Goal: Task Accomplishment & Management: Use online tool/utility

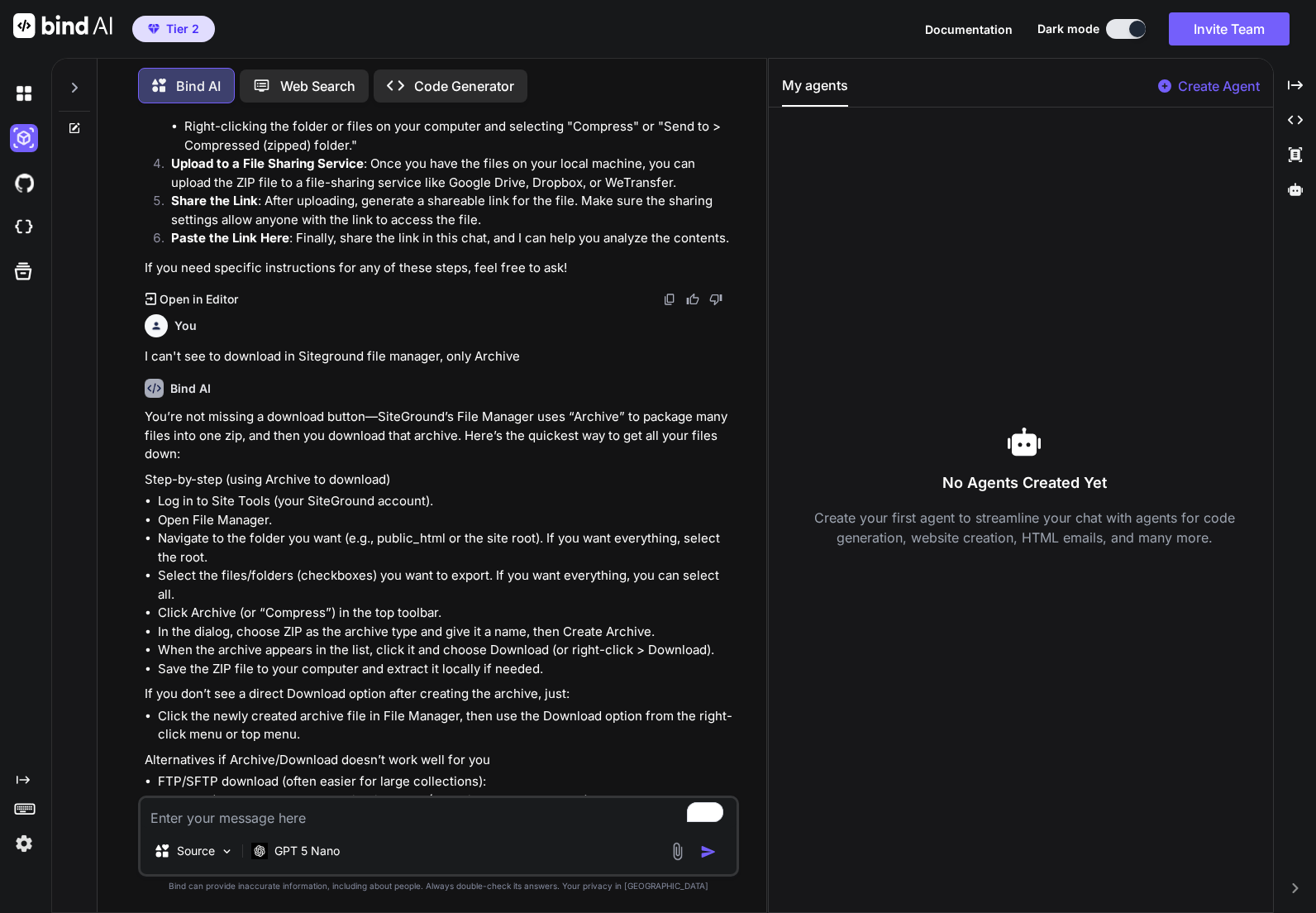
scroll to position [2993, 0]
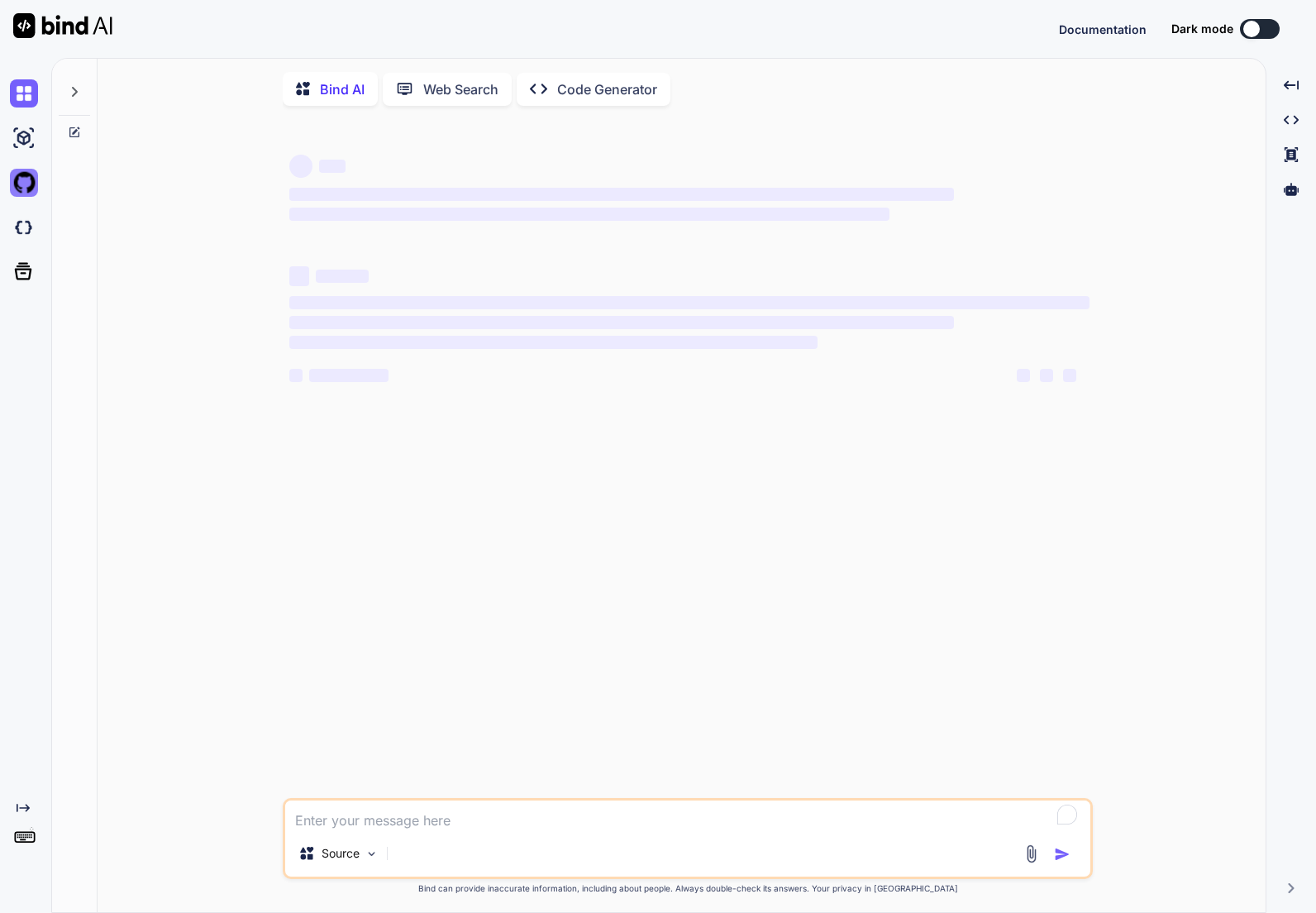
type textarea "x"
click at [17, 189] on img at bounding box center [23, 183] width 28 height 28
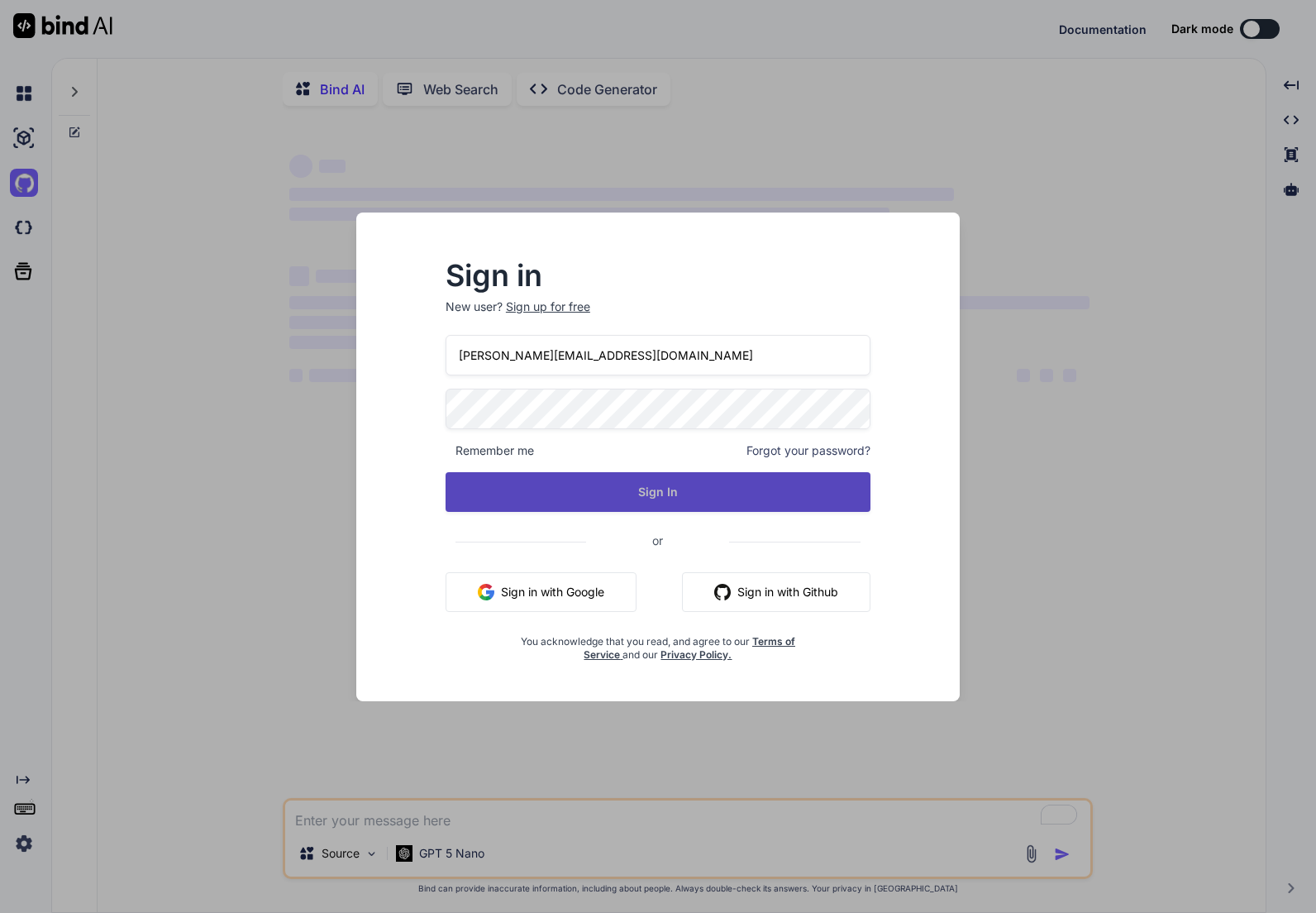
click at [597, 501] on button "Sign In" at bounding box center [658, 492] width 425 height 40
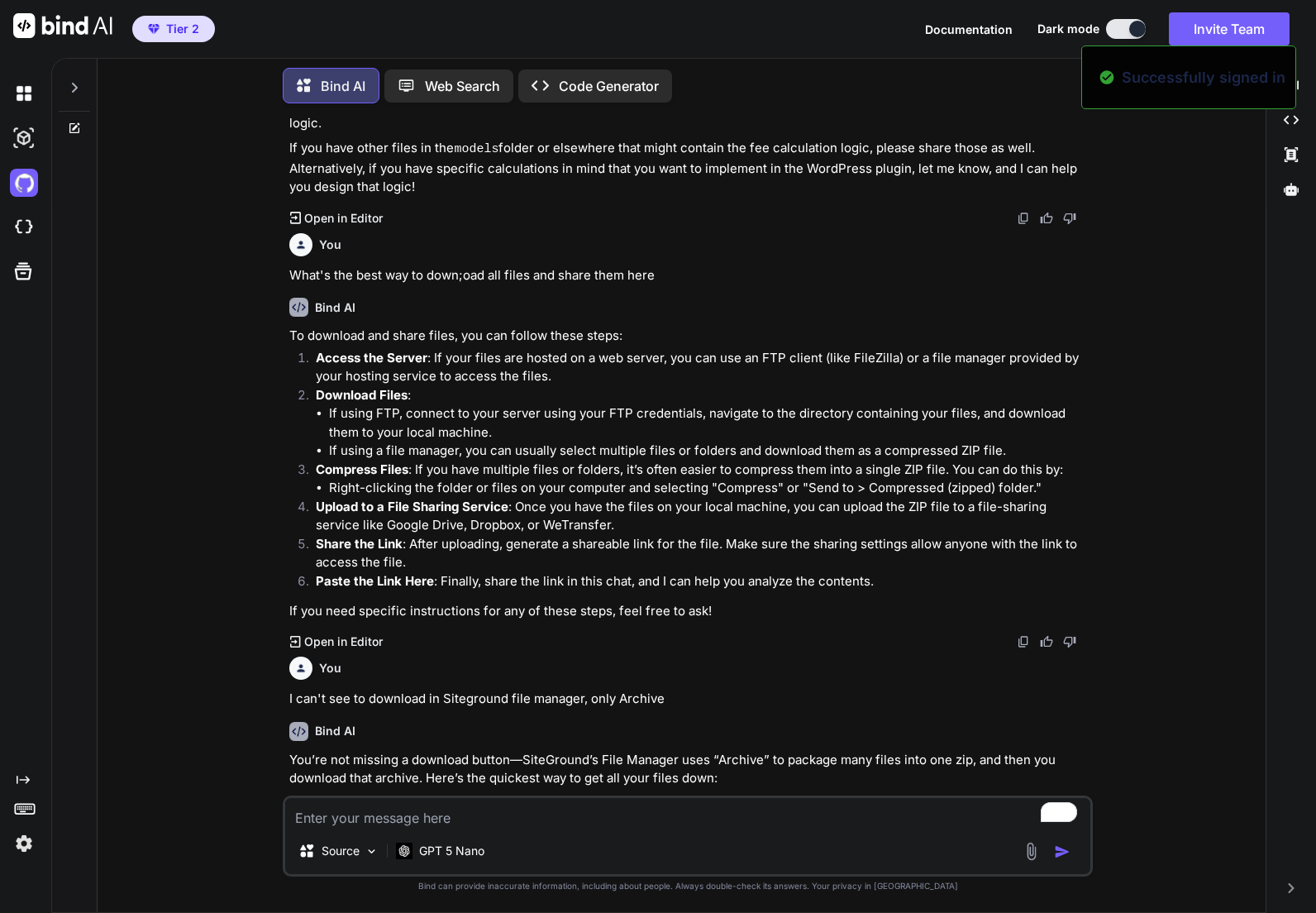
scroll to position [2359, 0]
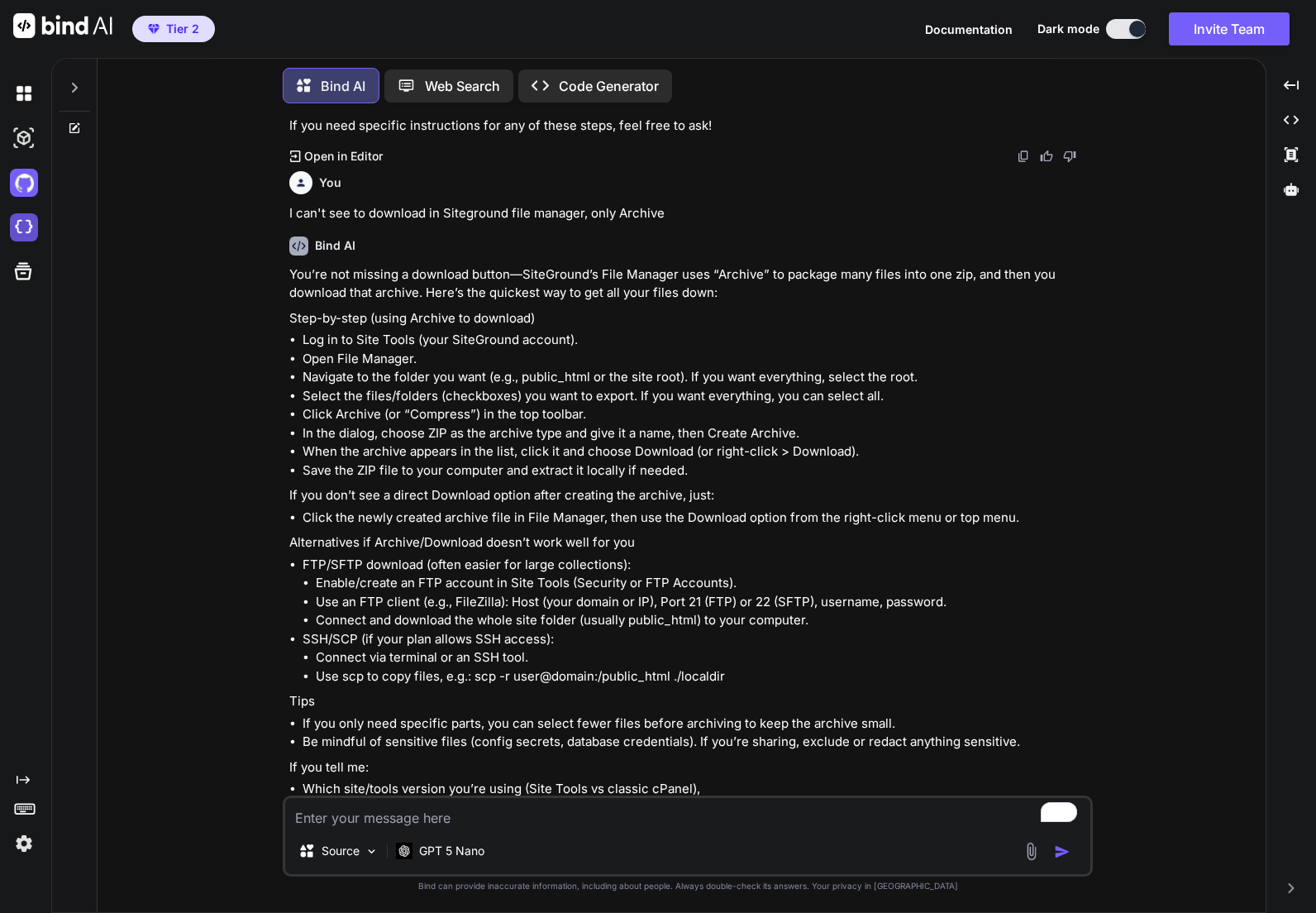
click at [23, 231] on img at bounding box center [23, 228] width 28 height 28
click at [28, 88] on img at bounding box center [23, 93] width 28 height 28
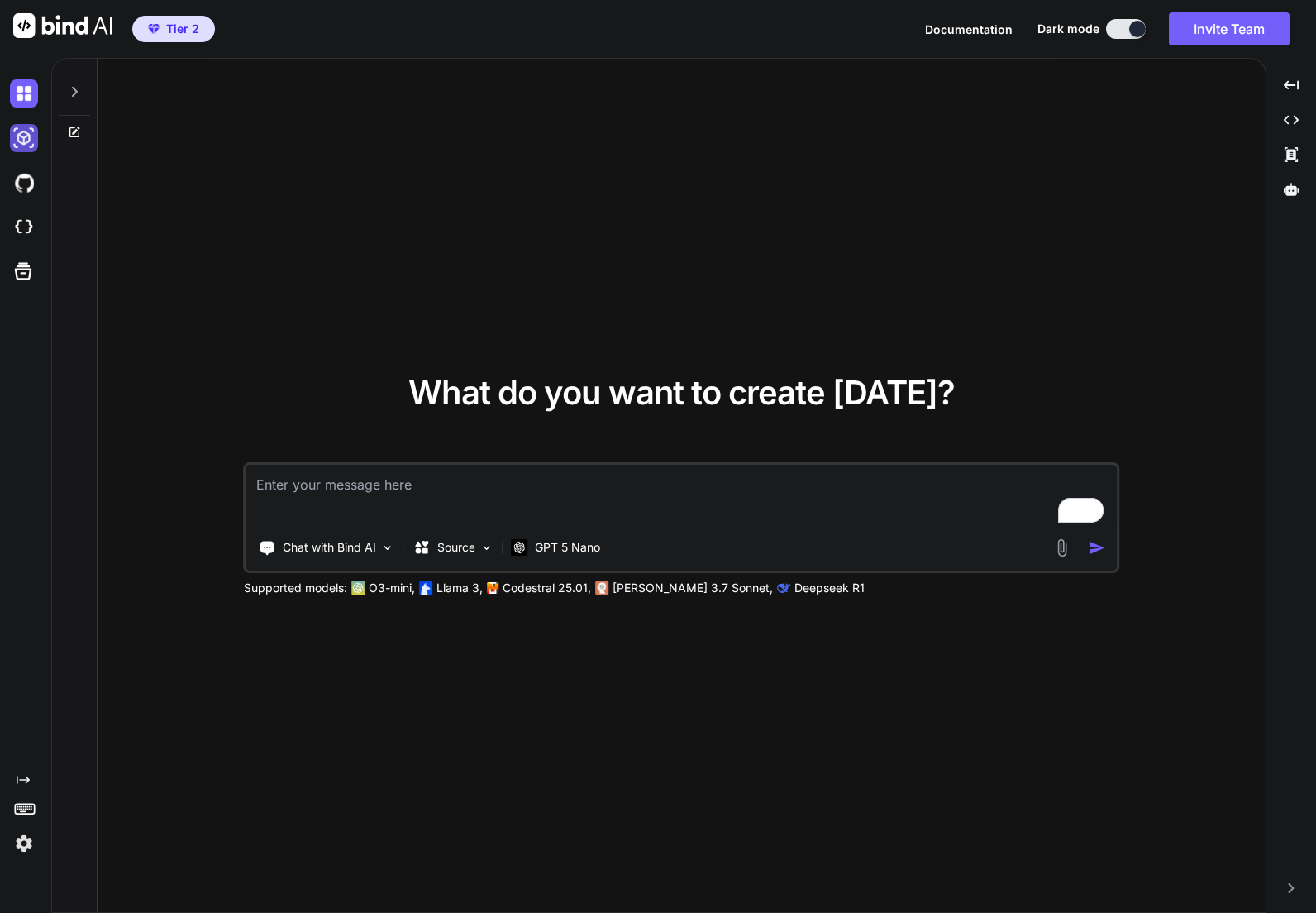
click at [14, 138] on img at bounding box center [23, 138] width 28 height 28
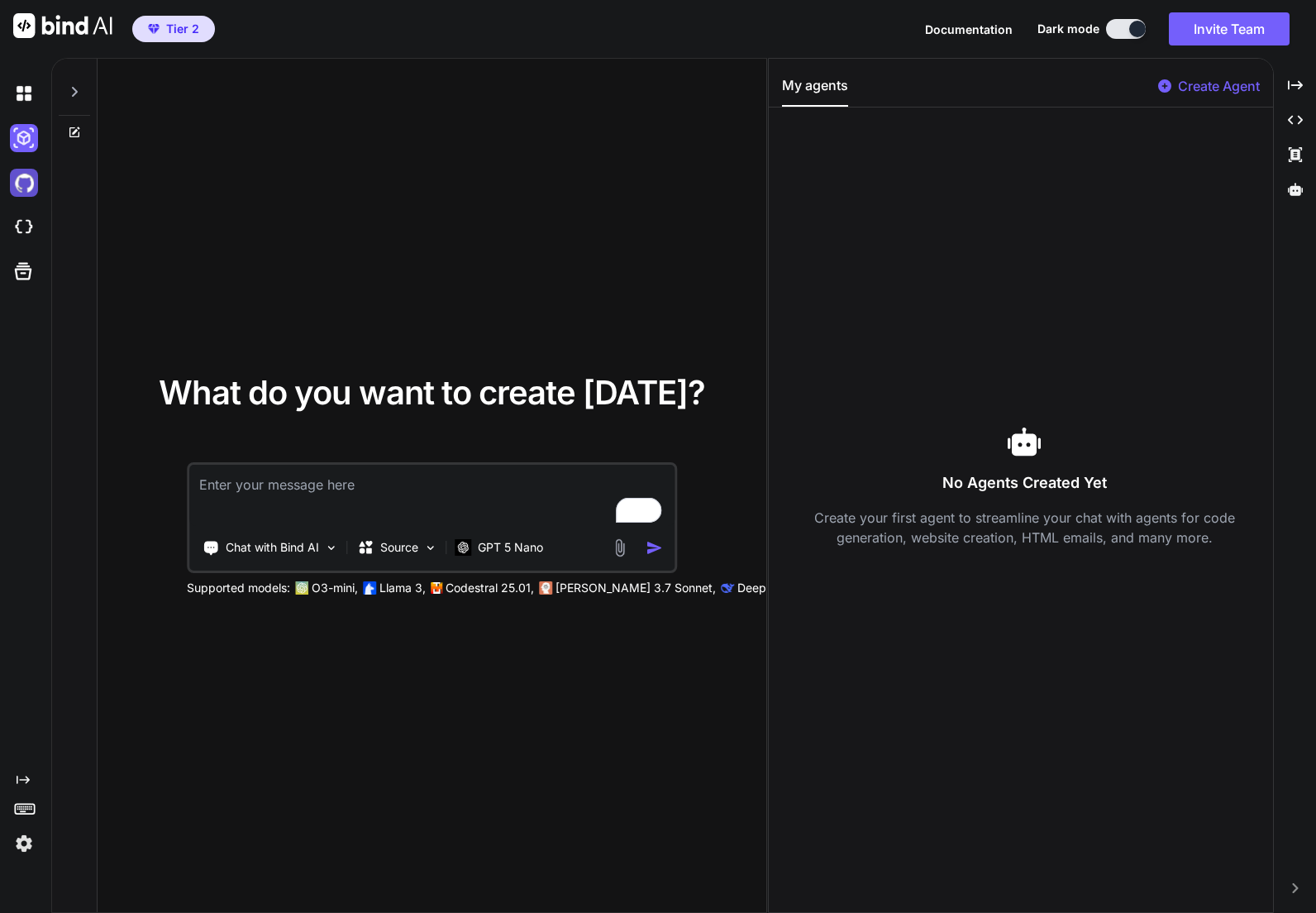
click at [16, 186] on img at bounding box center [23, 183] width 28 height 28
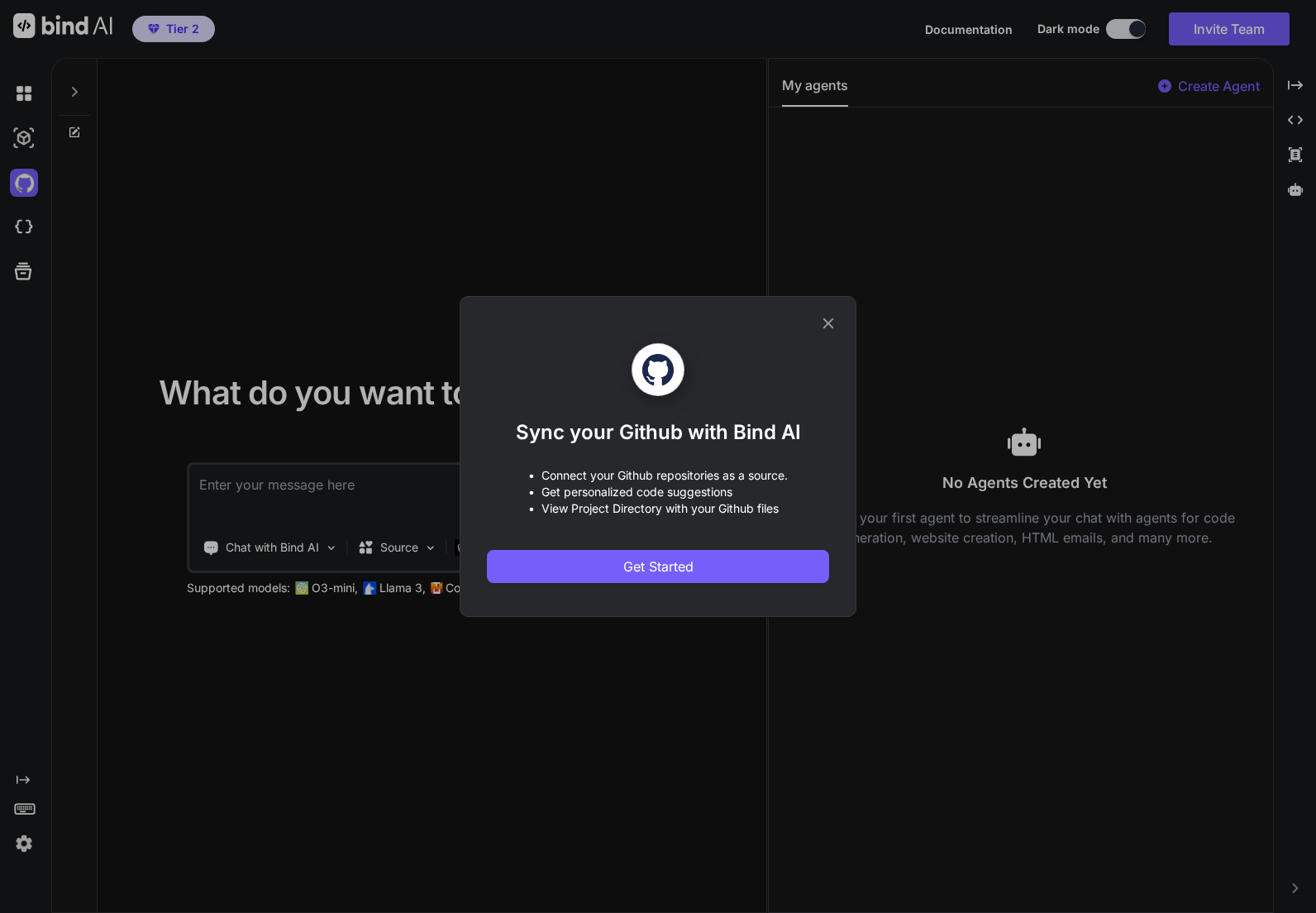
click at [830, 329] on icon at bounding box center [828, 323] width 18 height 18
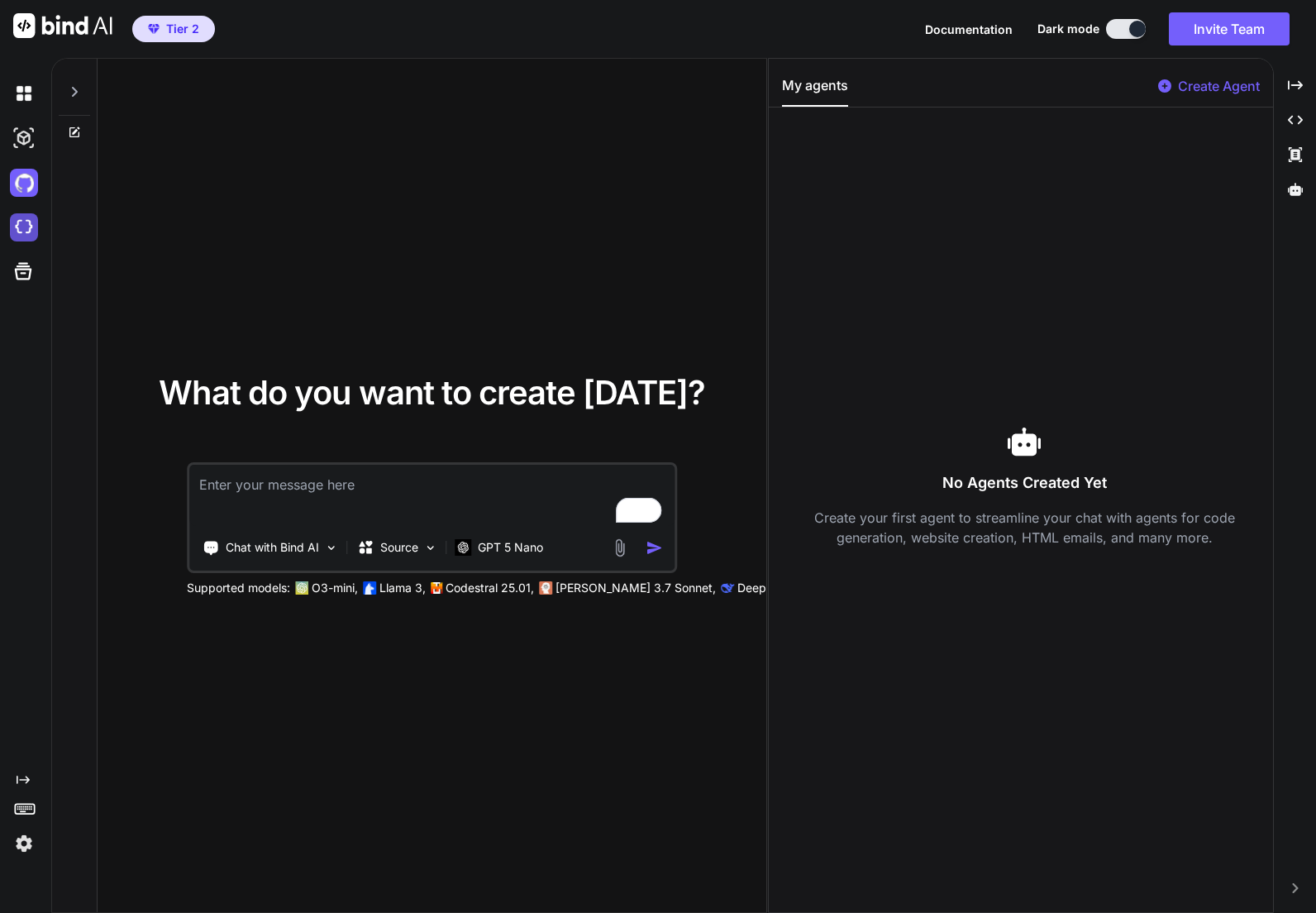
click at [28, 229] on img at bounding box center [23, 228] width 28 height 28
click at [28, 277] on icon at bounding box center [22, 271] width 23 height 23
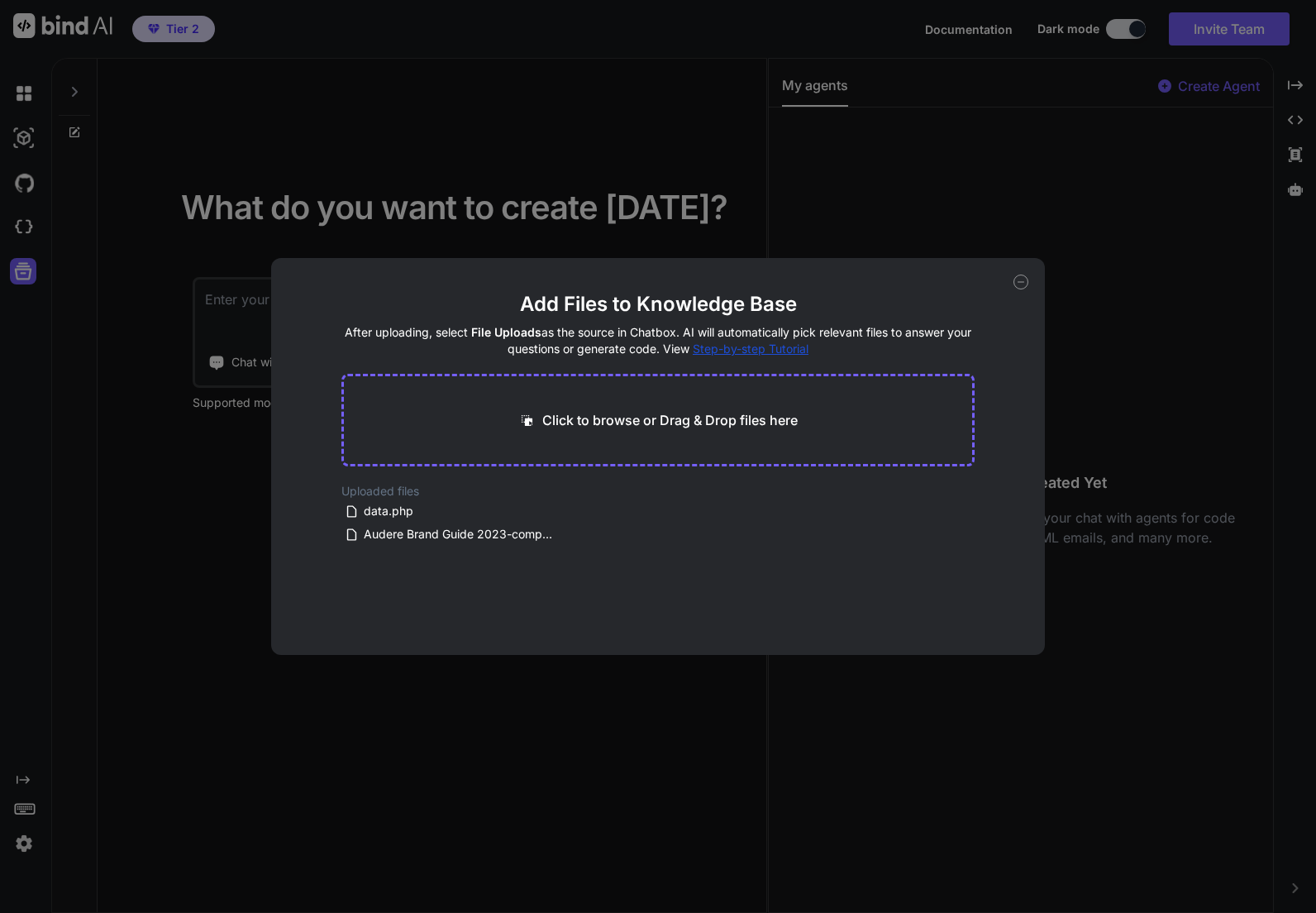
click at [1021, 285] on icon at bounding box center [1020, 281] width 15 height 15
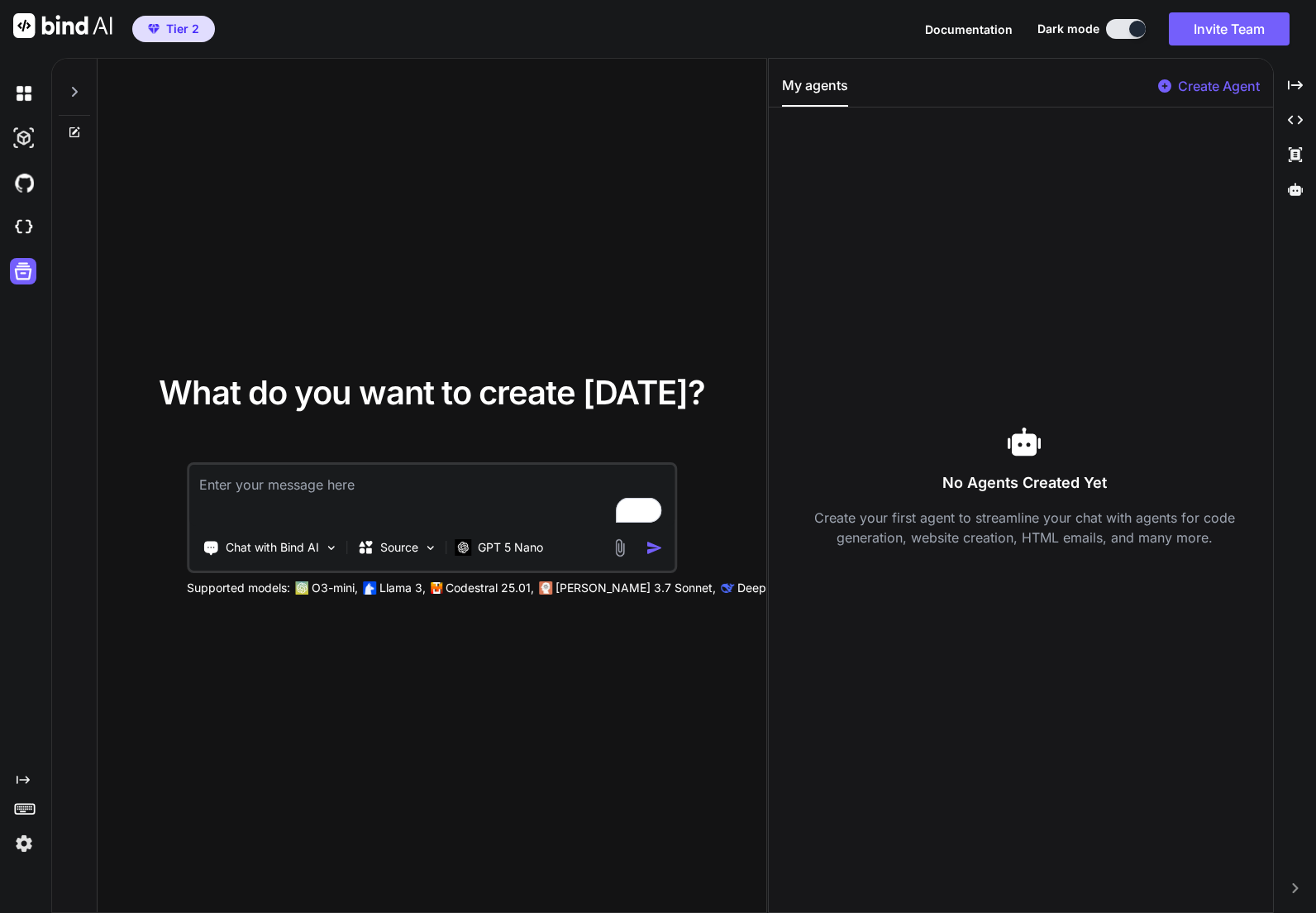
click at [25, 838] on img at bounding box center [23, 843] width 28 height 28
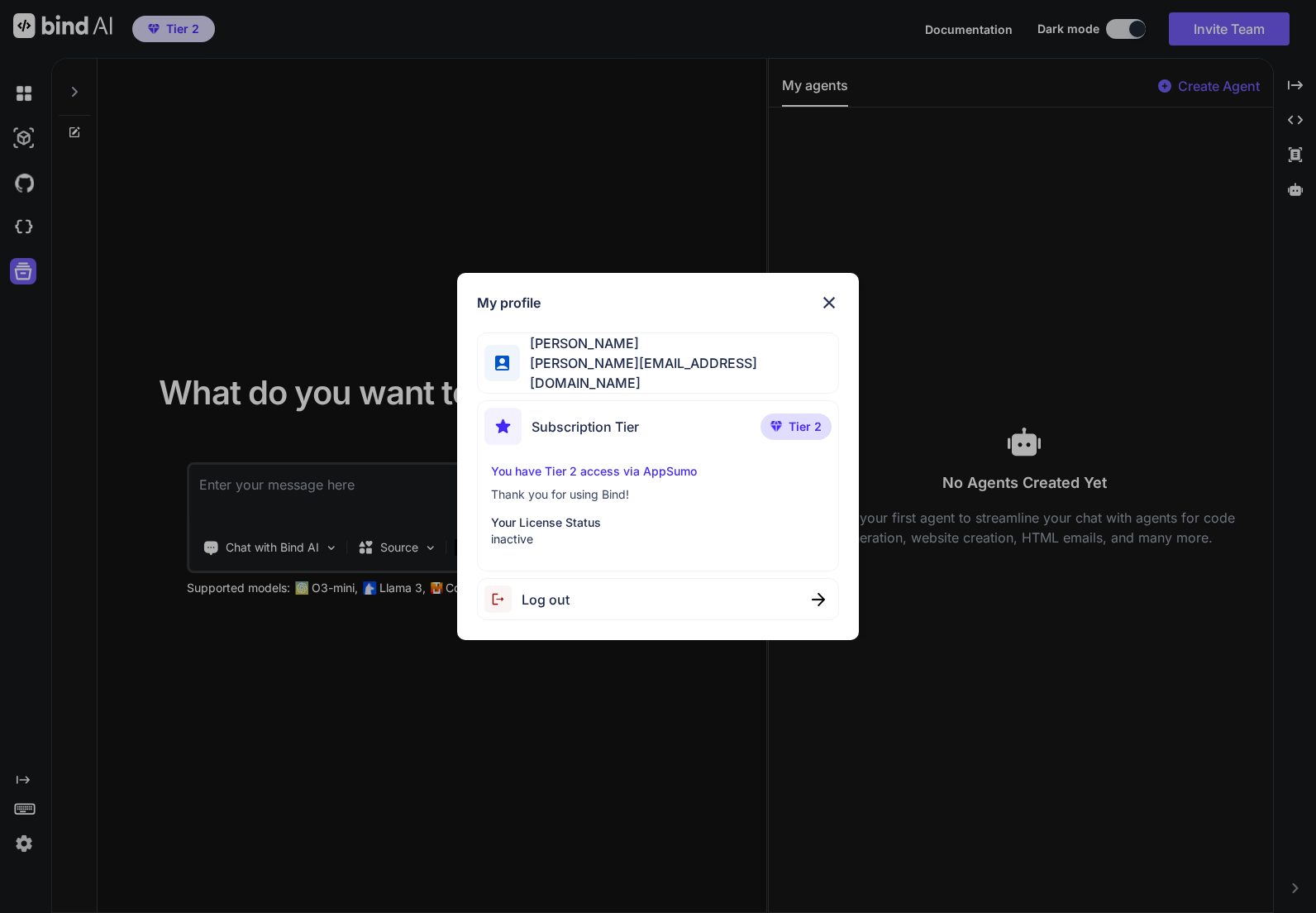
click at [548, 196] on div "My profile Stewart Bell stewart@audere.com.au Subscription Tier Tier 2 You have…" at bounding box center [658, 456] width 1316 height 913
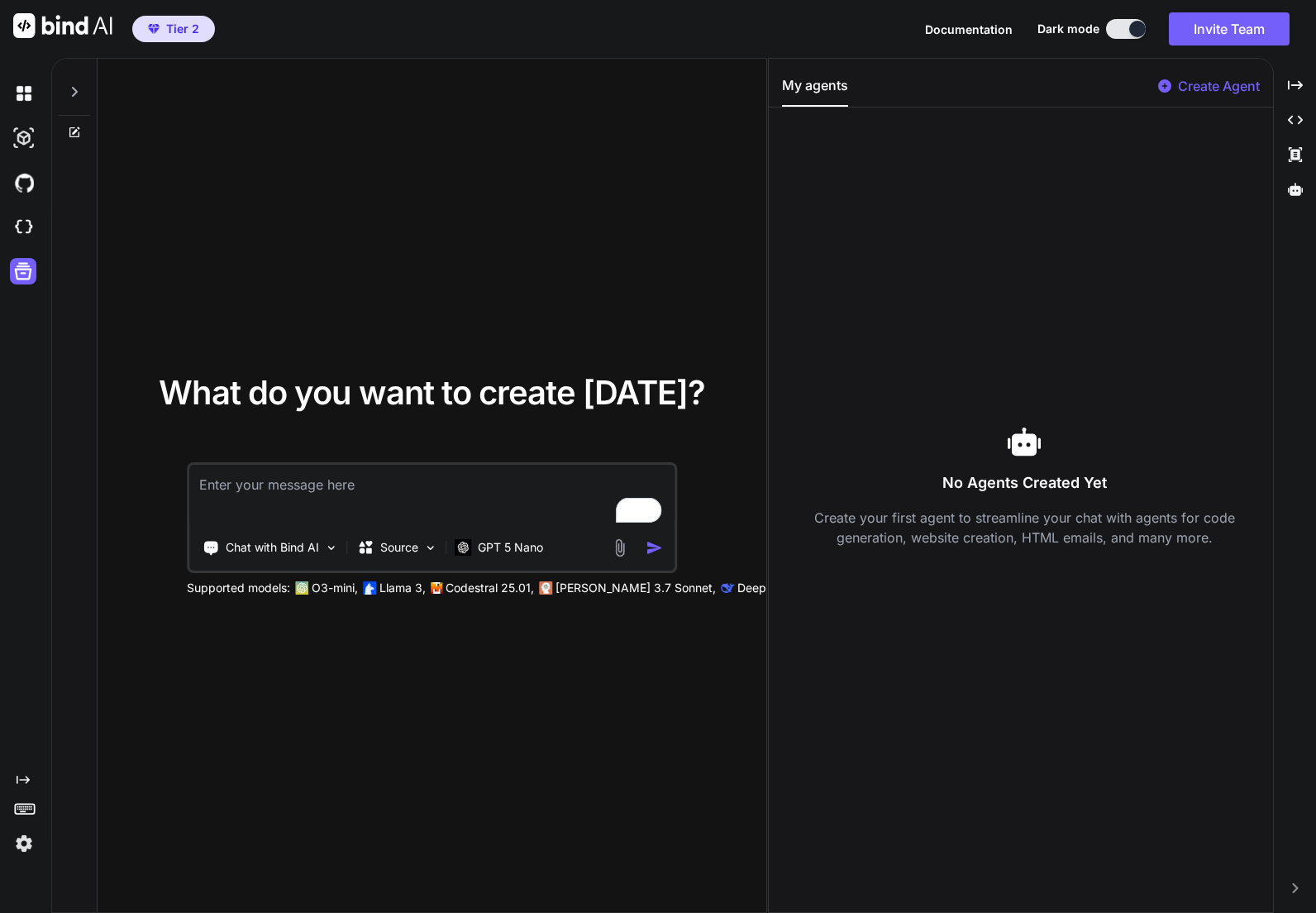
click at [76, 93] on div at bounding box center [74, 87] width 31 height 57
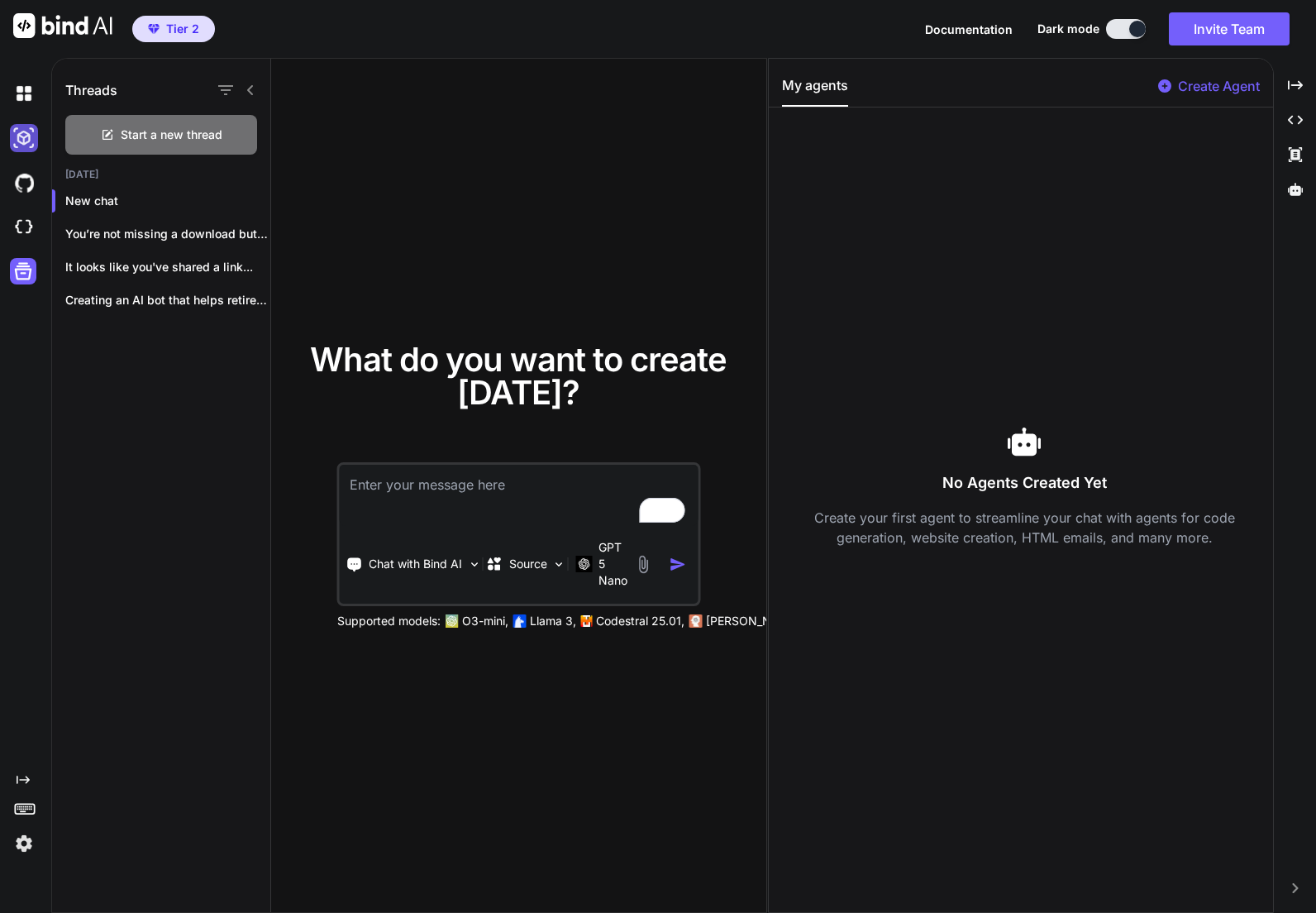
click at [24, 133] on img at bounding box center [23, 138] width 28 height 28
click at [23, 97] on img at bounding box center [23, 93] width 28 height 28
click at [15, 183] on img at bounding box center [23, 183] width 28 height 28
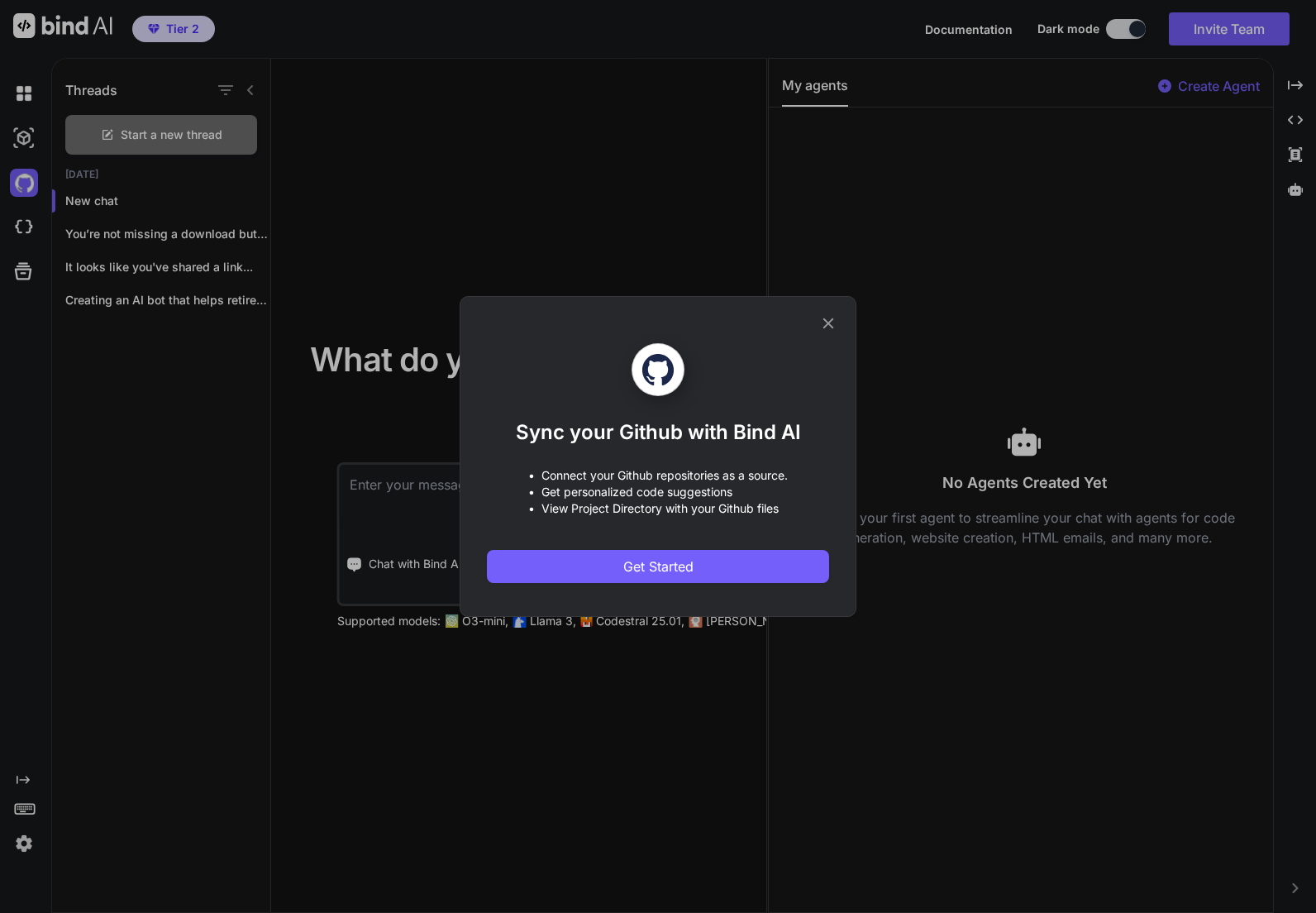
click at [832, 321] on icon at bounding box center [828, 323] width 18 height 18
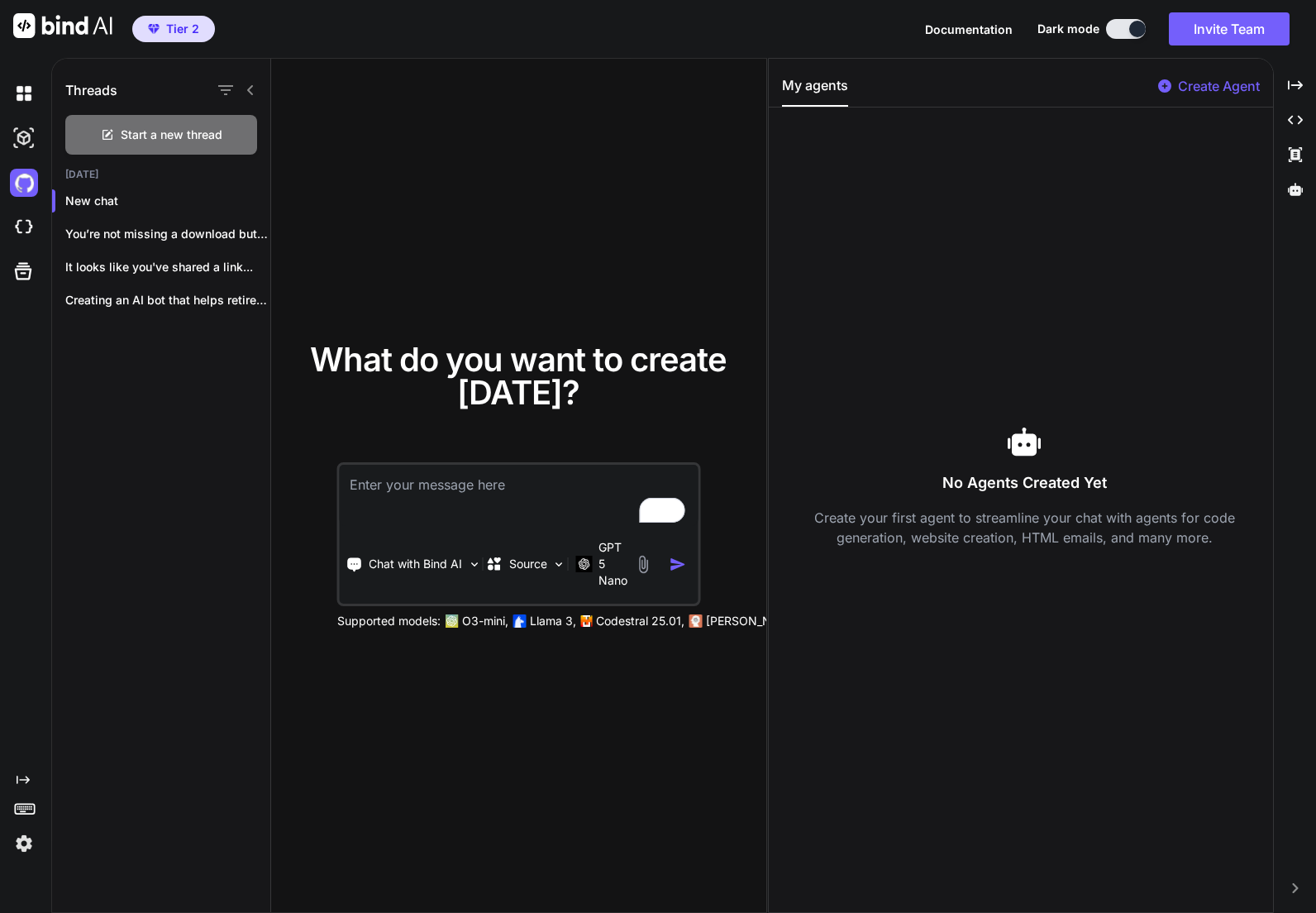
click at [14, 24] on img at bounding box center [62, 25] width 100 height 25
click at [27, 234] on img at bounding box center [23, 228] width 28 height 28
click at [164, 232] on p "You’re not missing a download button—SiteGround’s File..." at bounding box center [167, 234] width 205 height 16
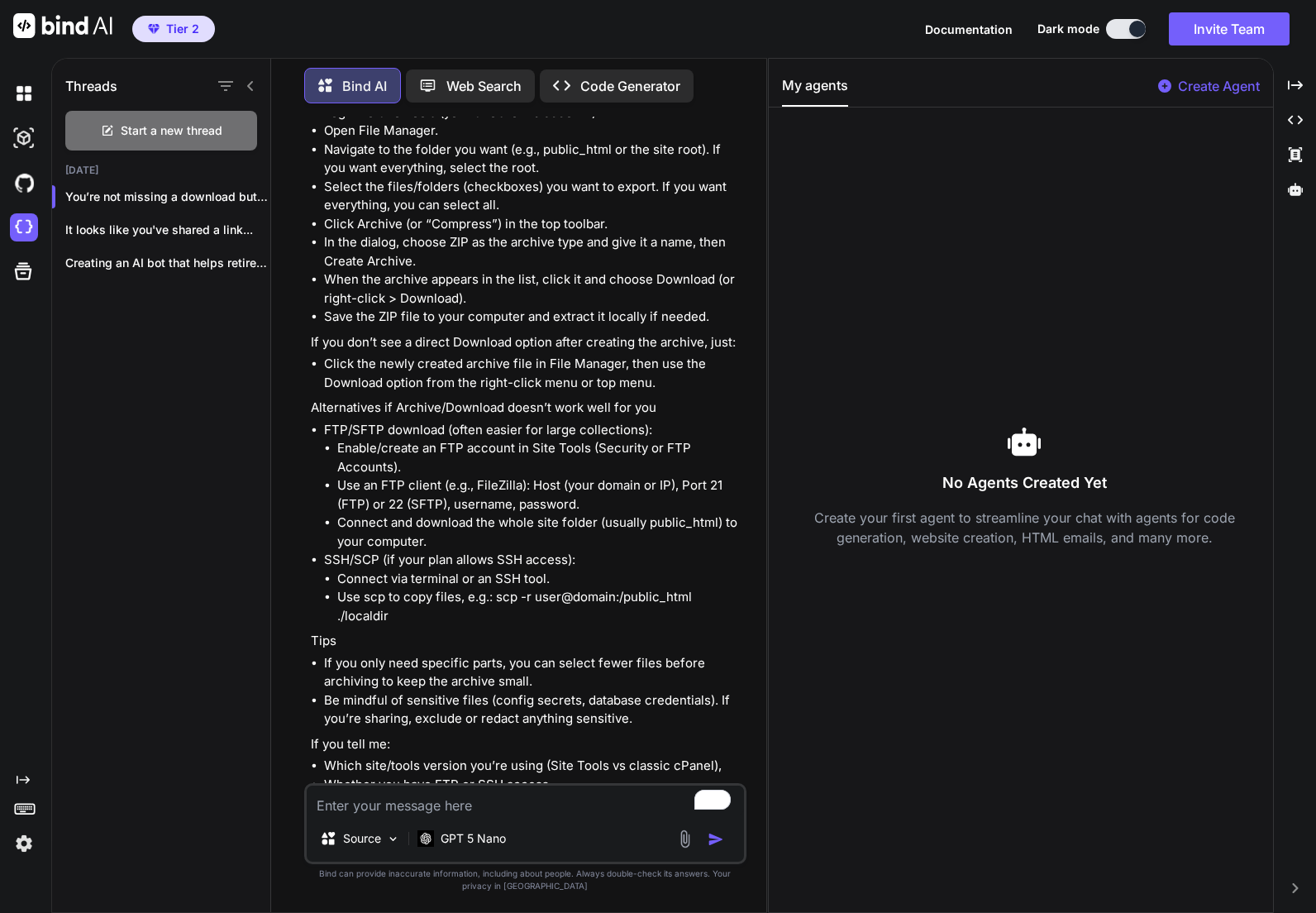
scroll to position [3921, 0]
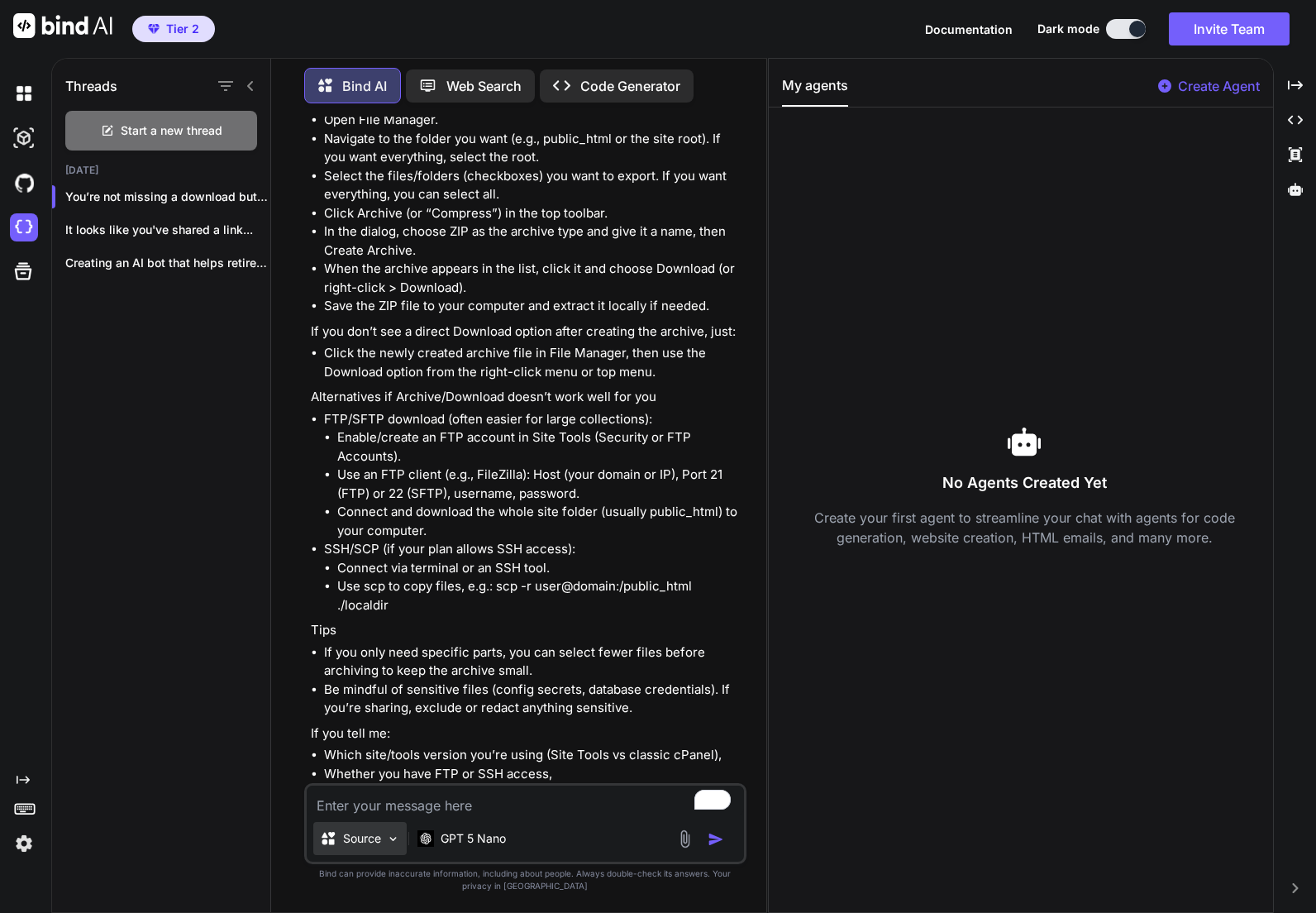
click at [369, 826] on div "Source" at bounding box center [360, 839] width 93 height 33
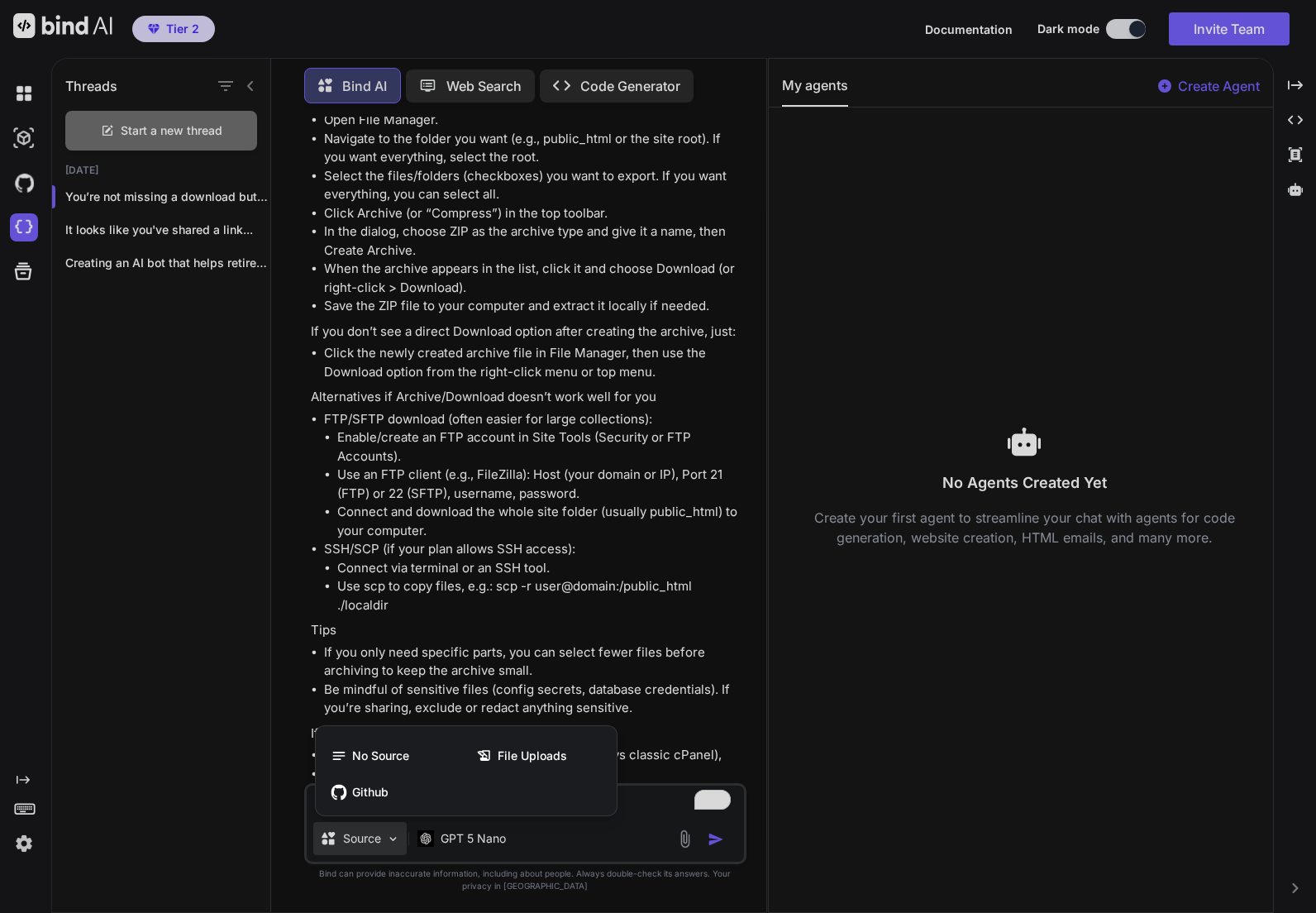
click at [370, 838] on div at bounding box center [658, 456] width 1316 height 913
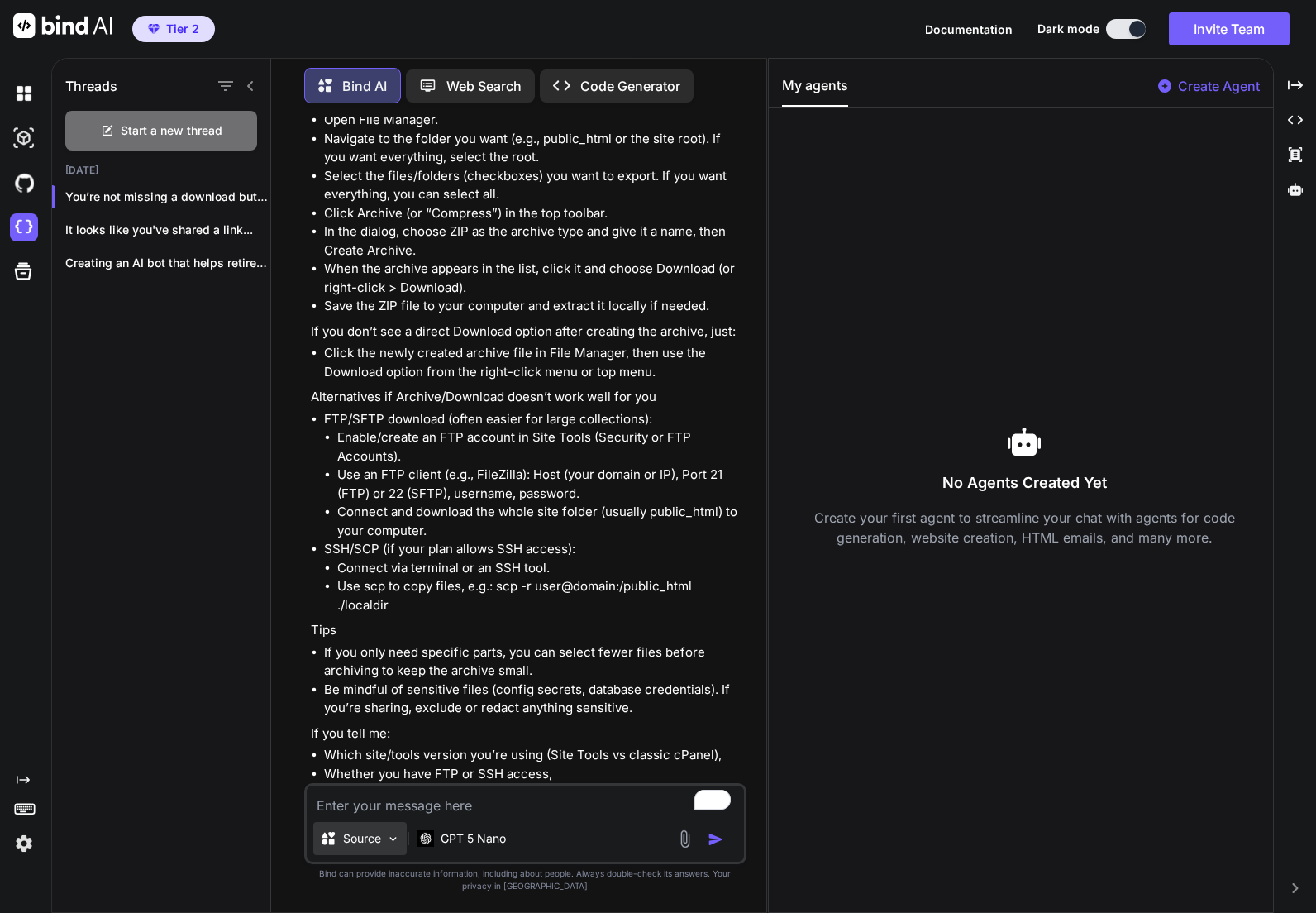
click at [373, 834] on p "Source" at bounding box center [363, 838] width 38 height 16
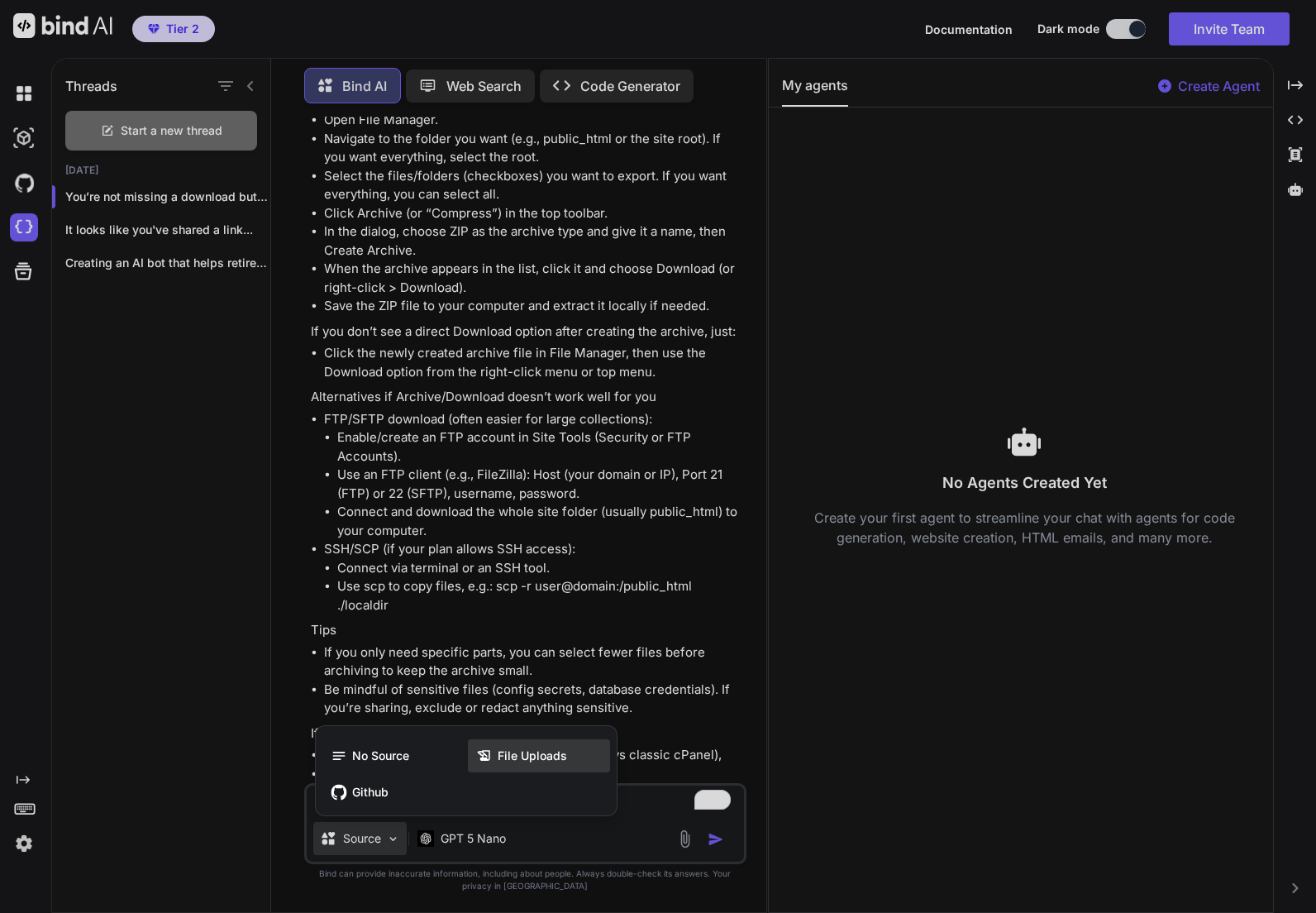
click at [506, 759] on span "File Uploads" at bounding box center [532, 755] width 69 height 16
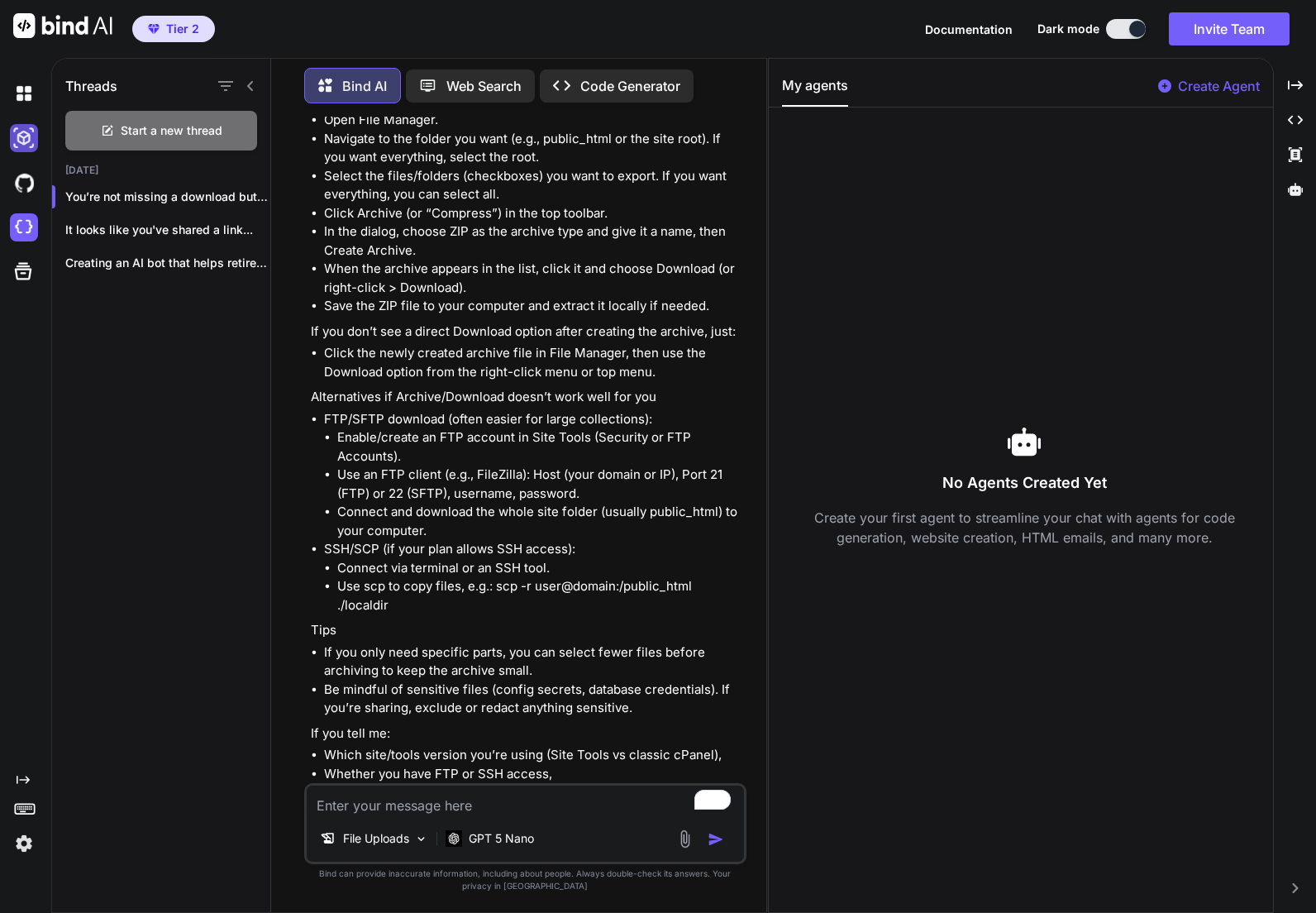
click at [22, 139] on img at bounding box center [23, 138] width 28 height 28
click at [24, 811] on rect at bounding box center [22, 812] width 6 height 2
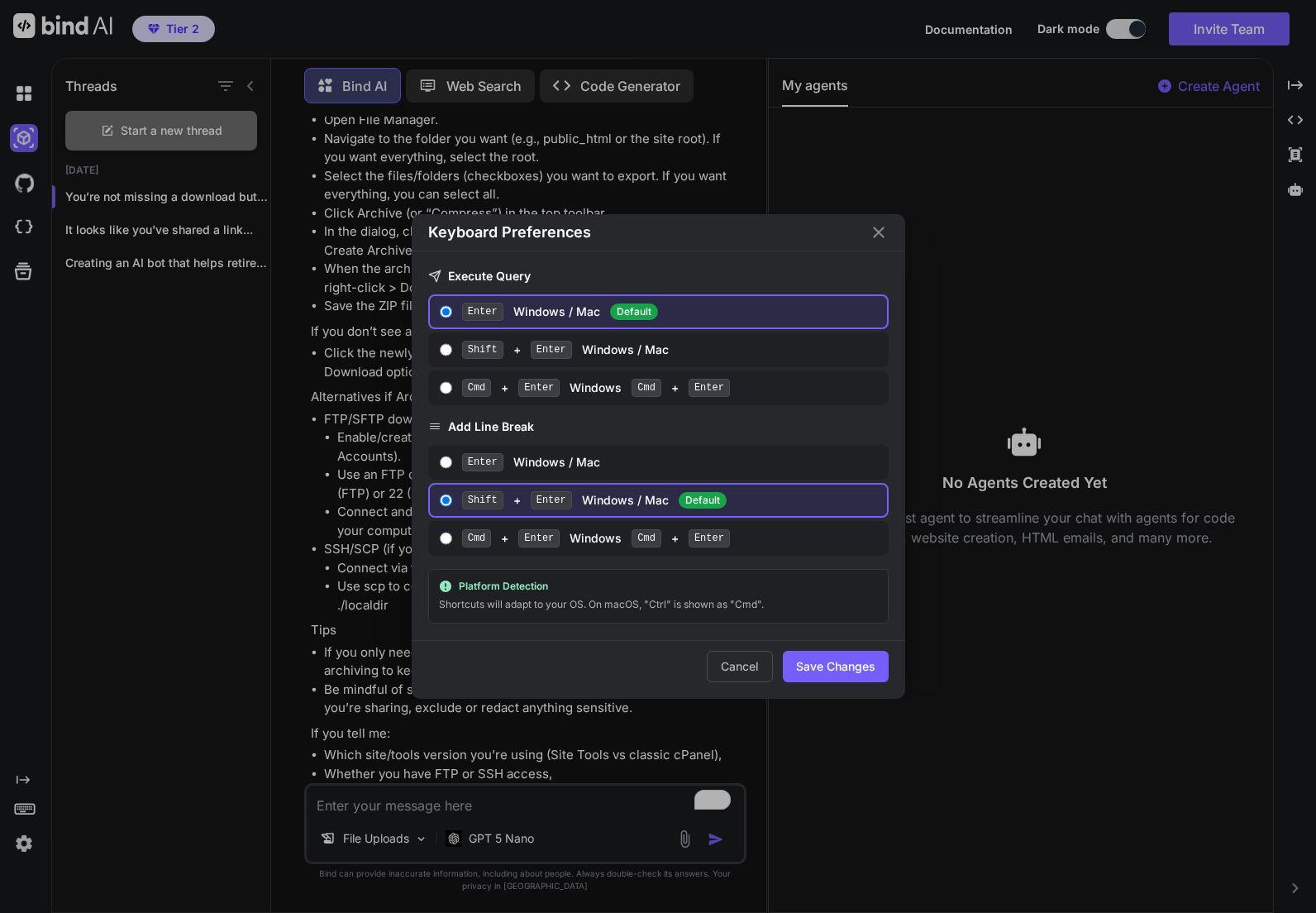
click at [109, 598] on div "Keyboard Preferences Execute Query Enter Windows / Mac Default Shift + Enter Wi…" at bounding box center [658, 456] width 1316 height 913
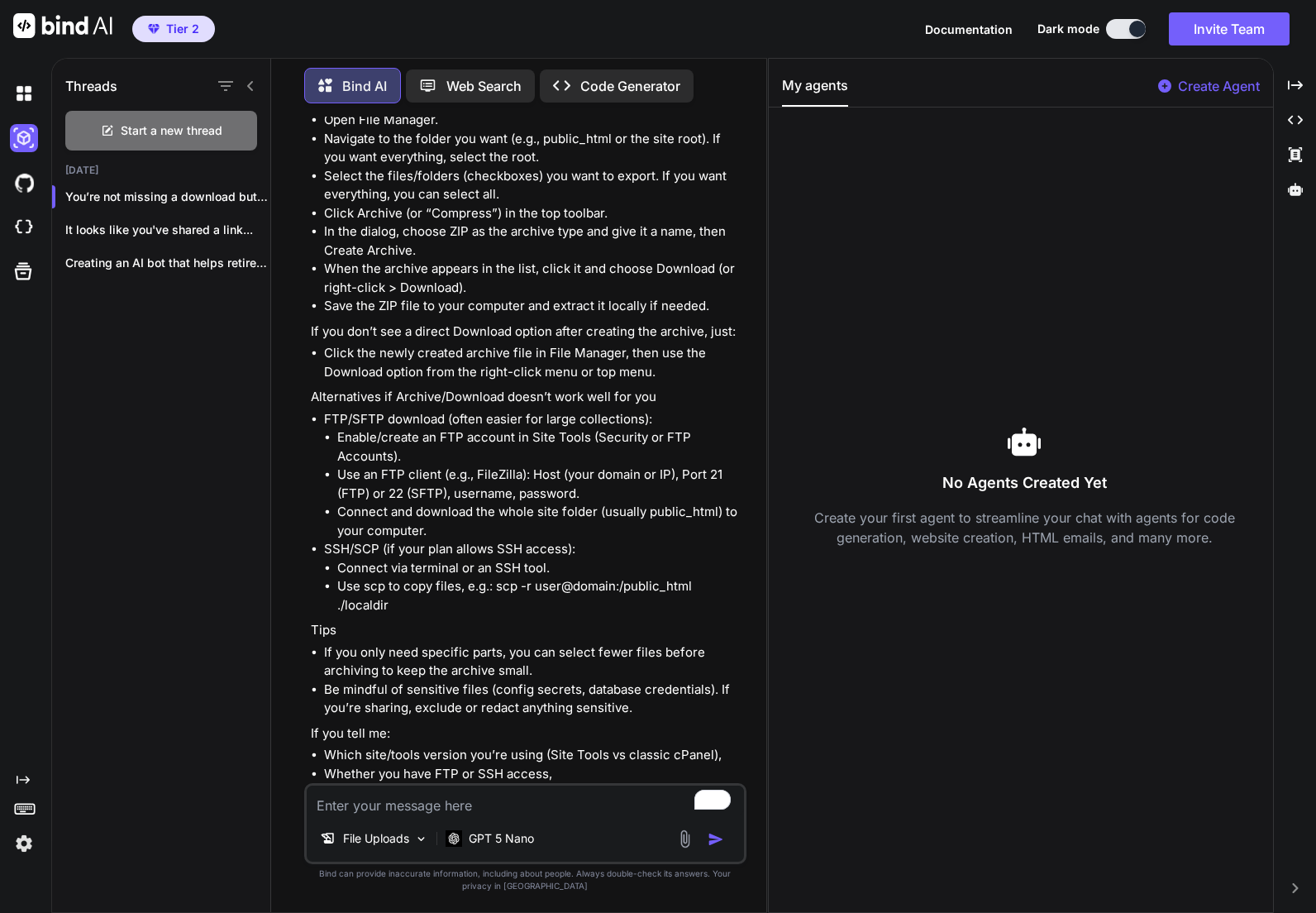
click at [35, 836] on img at bounding box center [23, 843] width 28 height 28
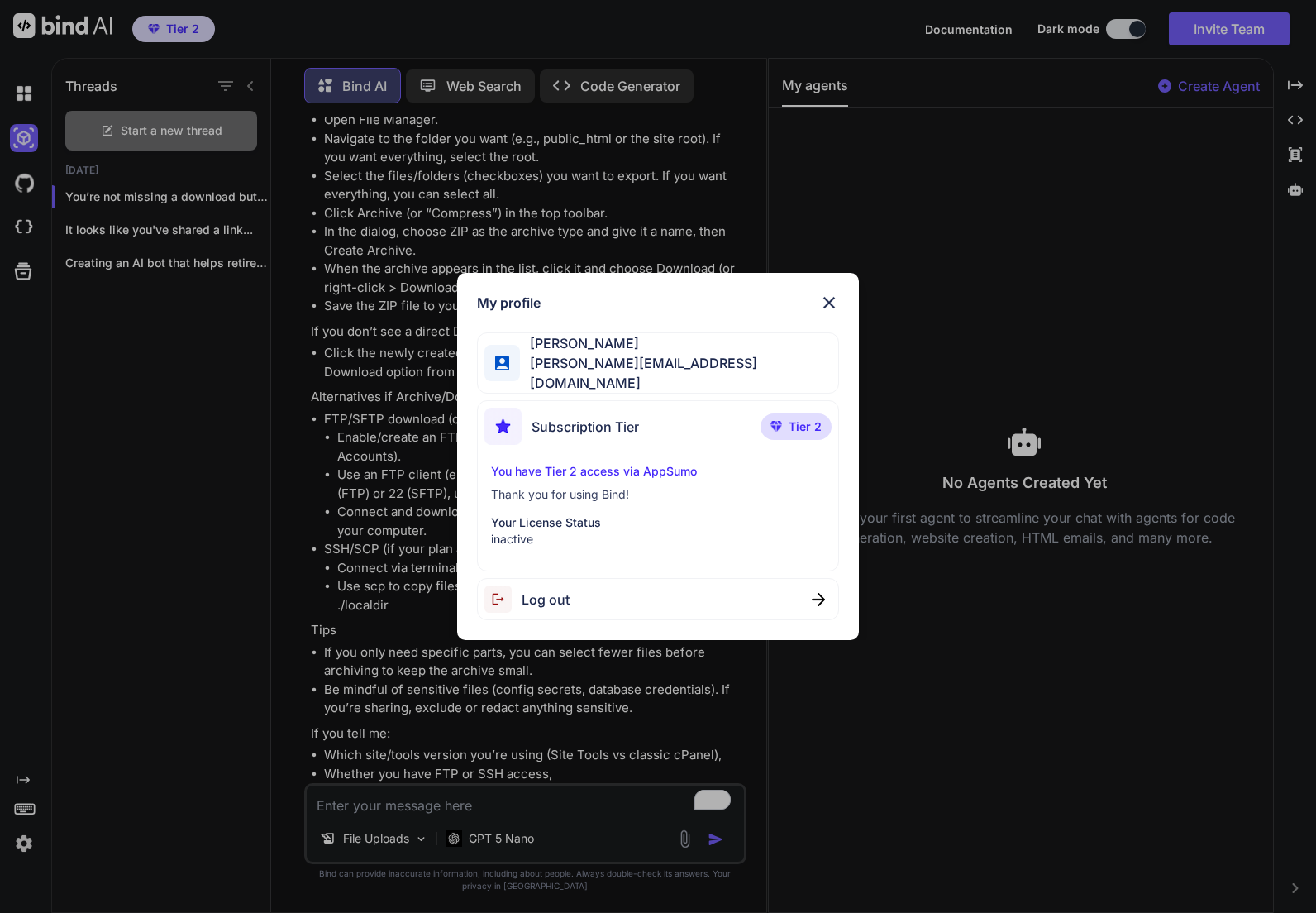
click at [69, 334] on div "My profile Stewart Bell stewart@audere.com.au Subscription Tier Tier 2 You have…" at bounding box center [658, 456] width 1316 height 913
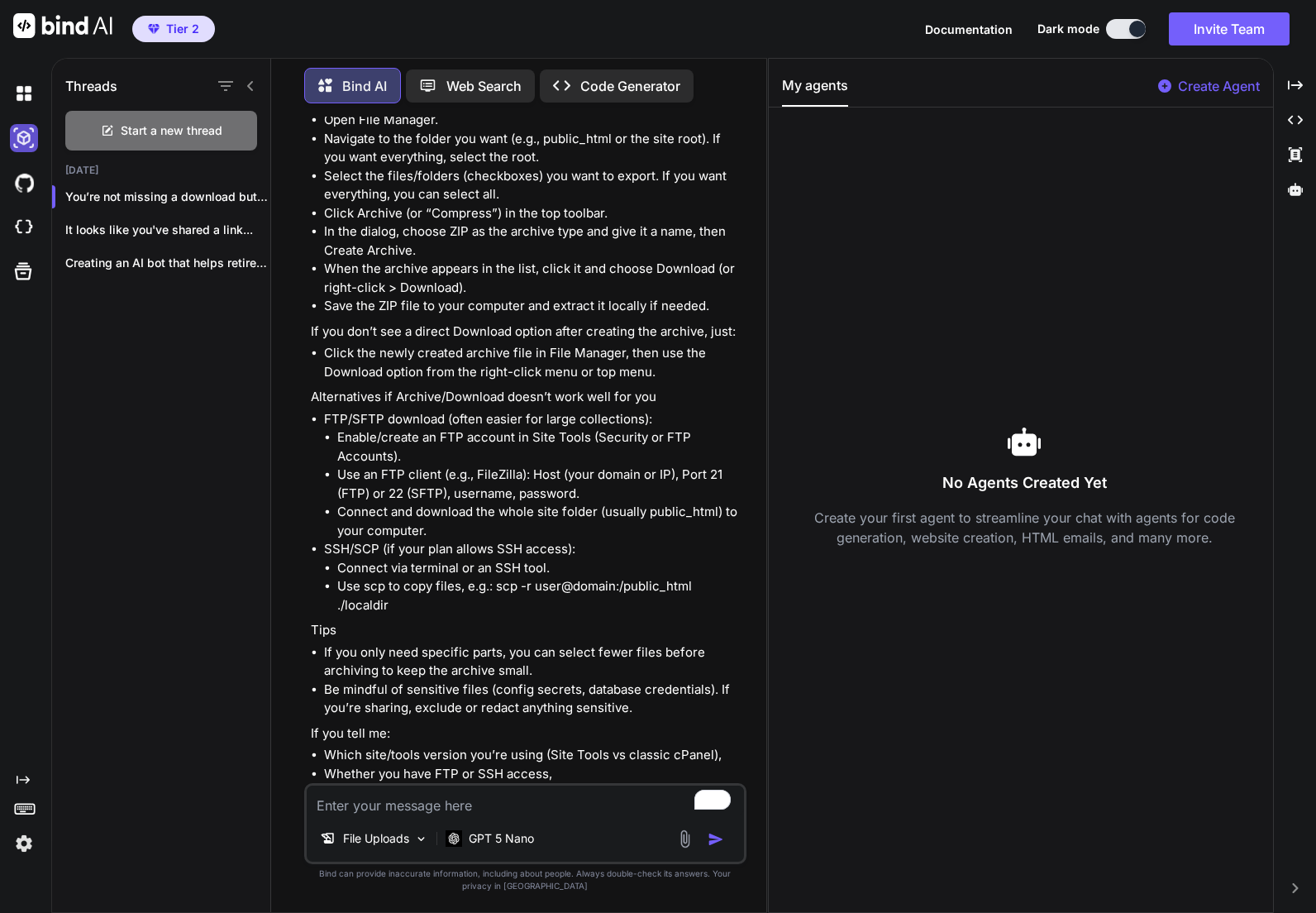
click at [16, 132] on img at bounding box center [23, 138] width 28 height 28
click at [24, 167] on div at bounding box center [27, 183] width 35 height 45
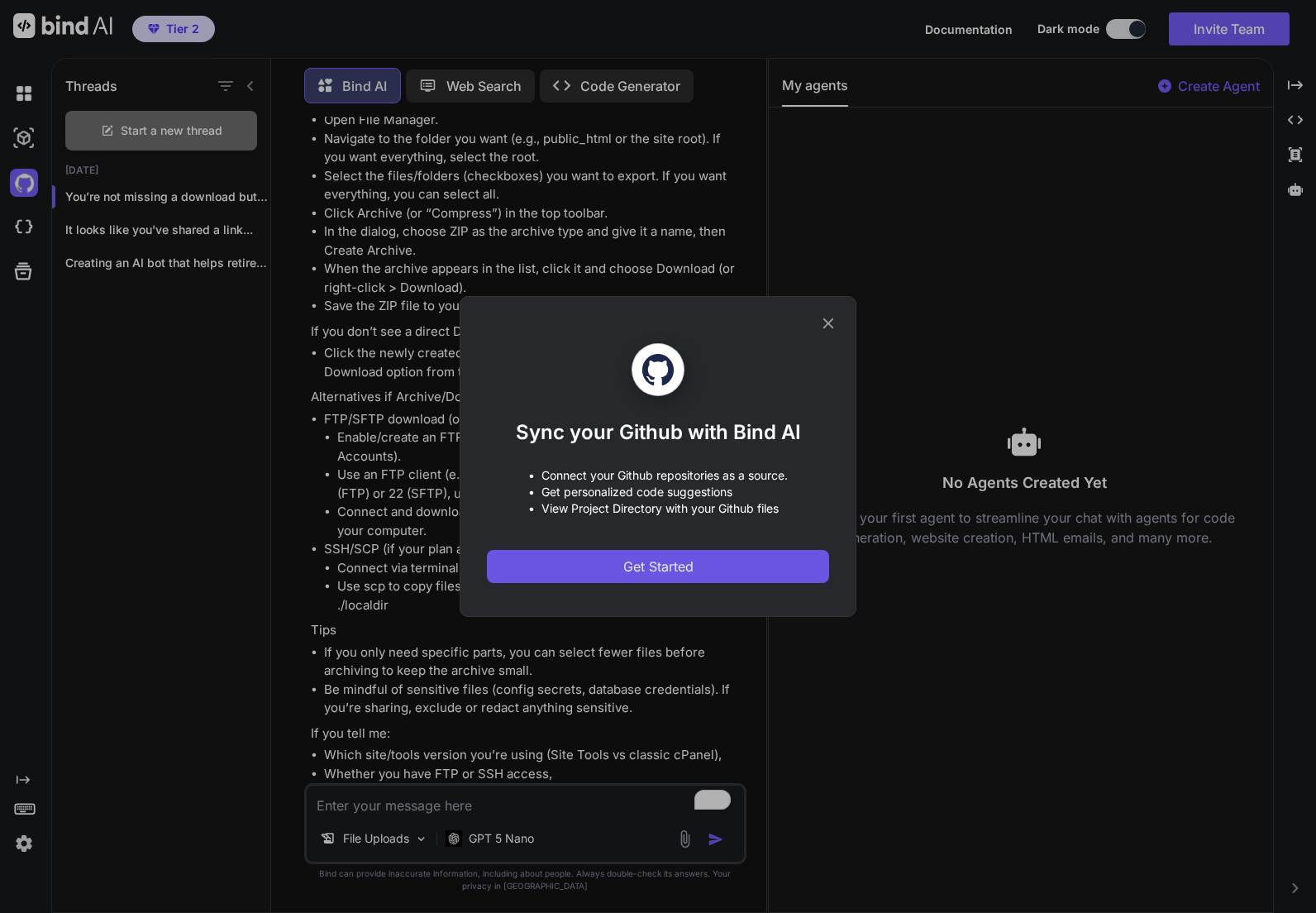
click at [690, 563] on span "Get Started" at bounding box center [658, 566] width 70 height 20
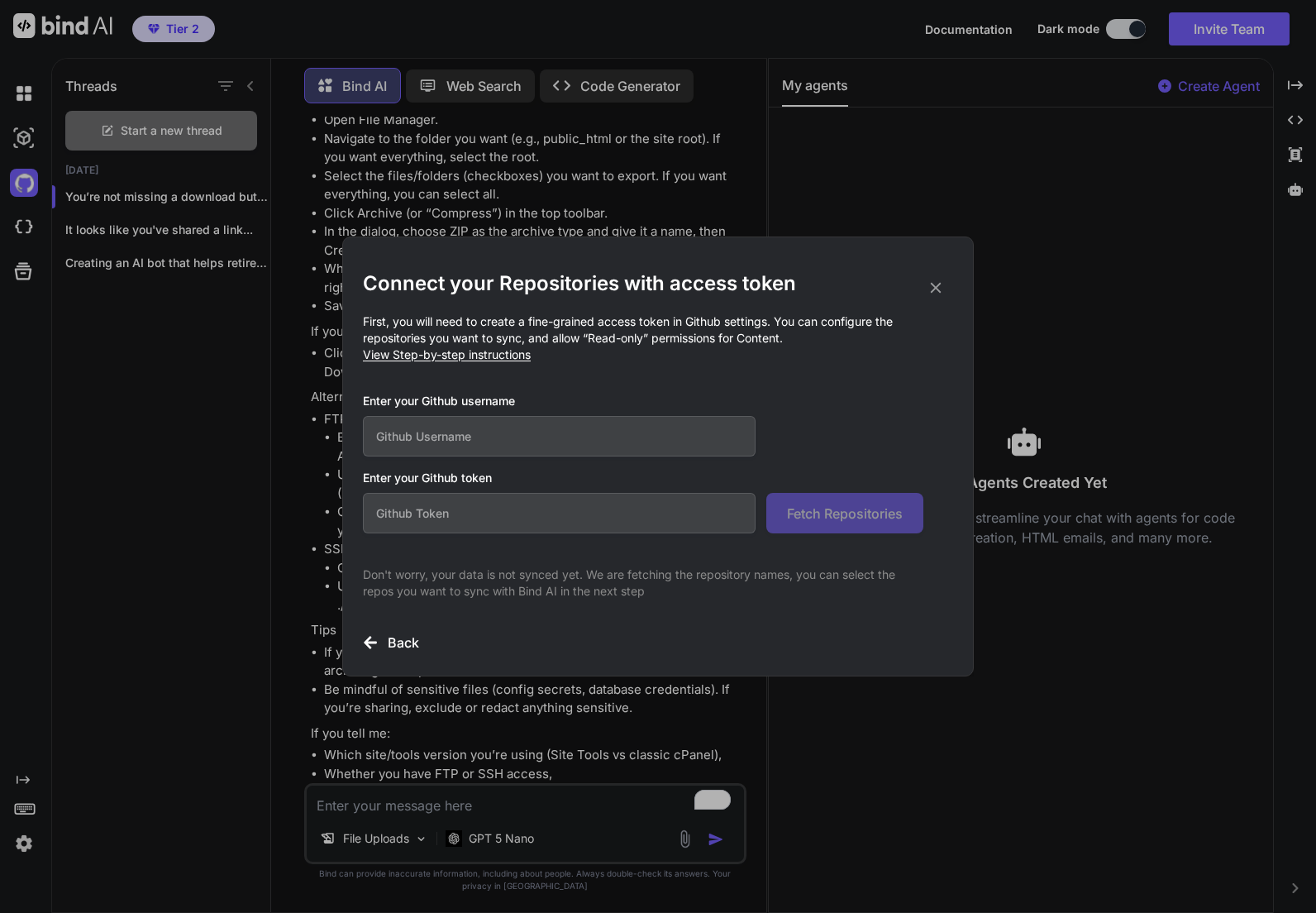
click at [949, 280] on h2 "Connect your Repositories with access token" at bounding box center [658, 283] width 590 height 27
click at [936, 286] on icon at bounding box center [936, 288] width 10 height 10
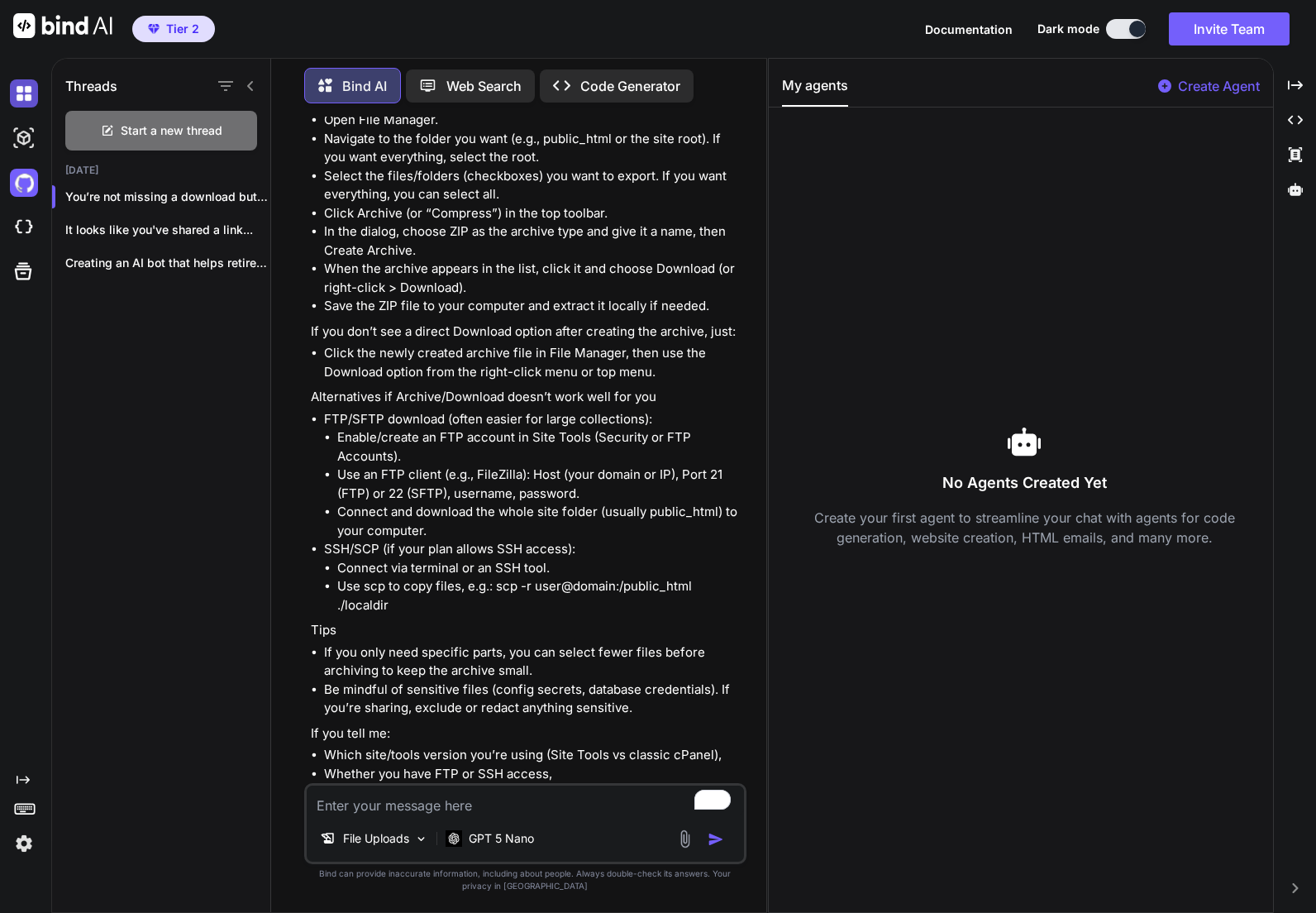
click at [10, 95] on img at bounding box center [23, 93] width 28 height 28
click at [18, 93] on img at bounding box center [23, 93] width 28 height 28
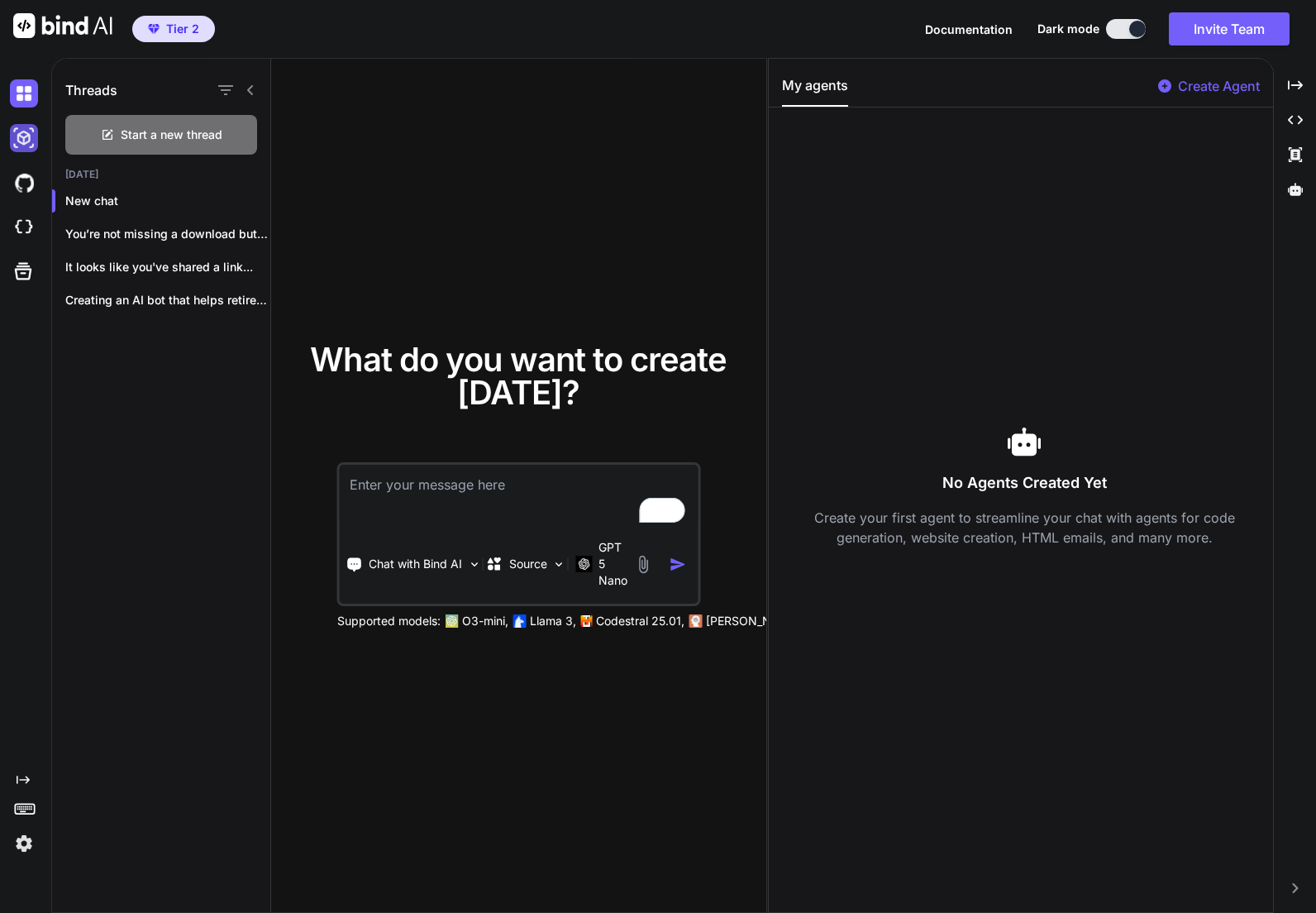
click at [18, 134] on img at bounding box center [23, 138] width 28 height 28
click at [19, 99] on img at bounding box center [23, 93] width 28 height 28
click at [17, 134] on img at bounding box center [23, 138] width 28 height 28
click at [28, 232] on img at bounding box center [23, 228] width 28 height 28
click at [16, 274] on icon at bounding box center [23, 272] width 17 height 17
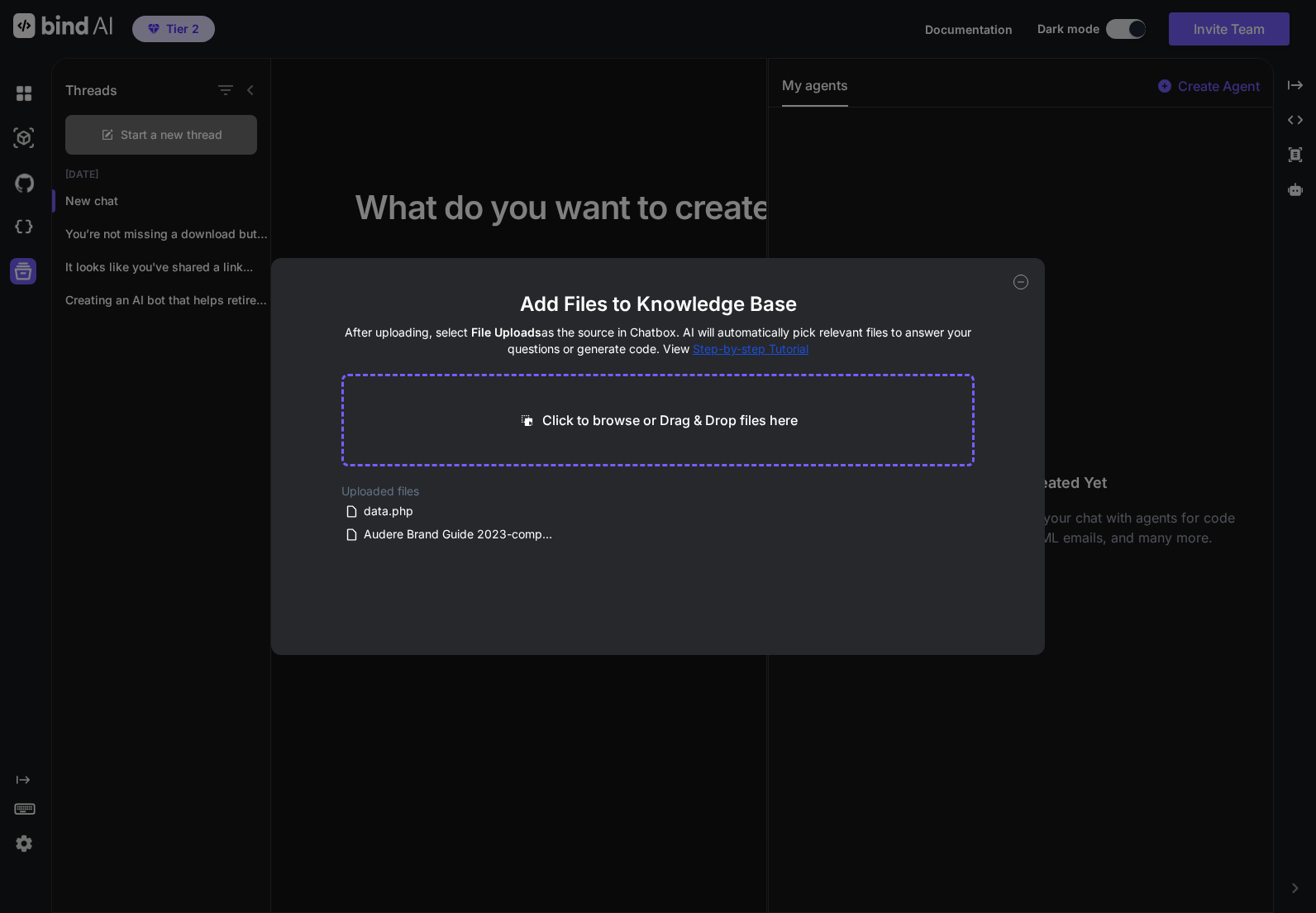
click at [1030, 280] on div "Add Files to Knowledge Base After uploading, select File Uploads as the source …" at bounding box center [658, 456] width 774 height 397
click at [1023, 236] on div "Add Files to Knowledge Base After uploading, select File Uploads as the source …" at bounding box center [658, 456] width 1316 height 913
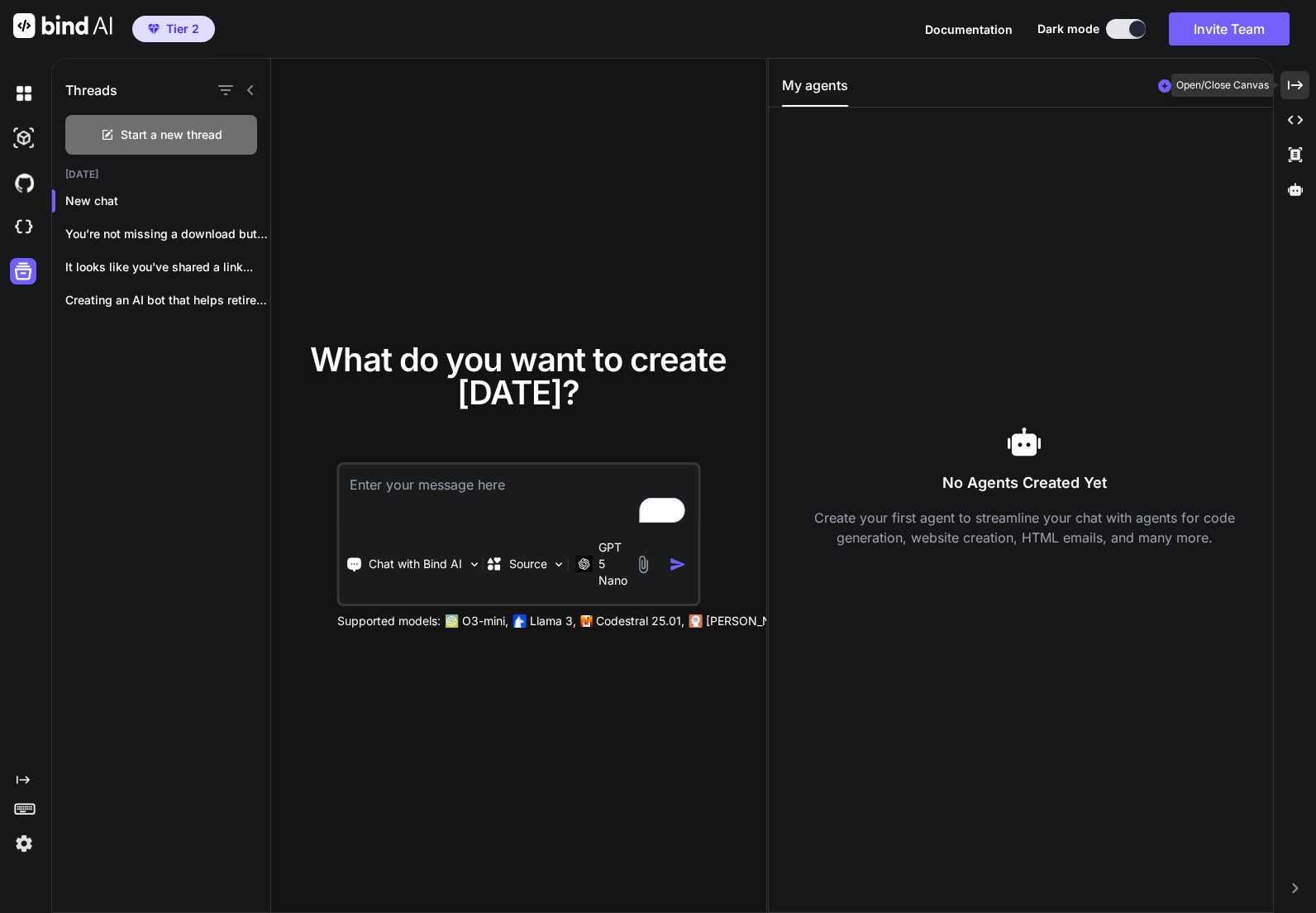
click at [1301, 81] on icon "Created with Pixso." at bounding box center [1295, 85] width 15 height 15
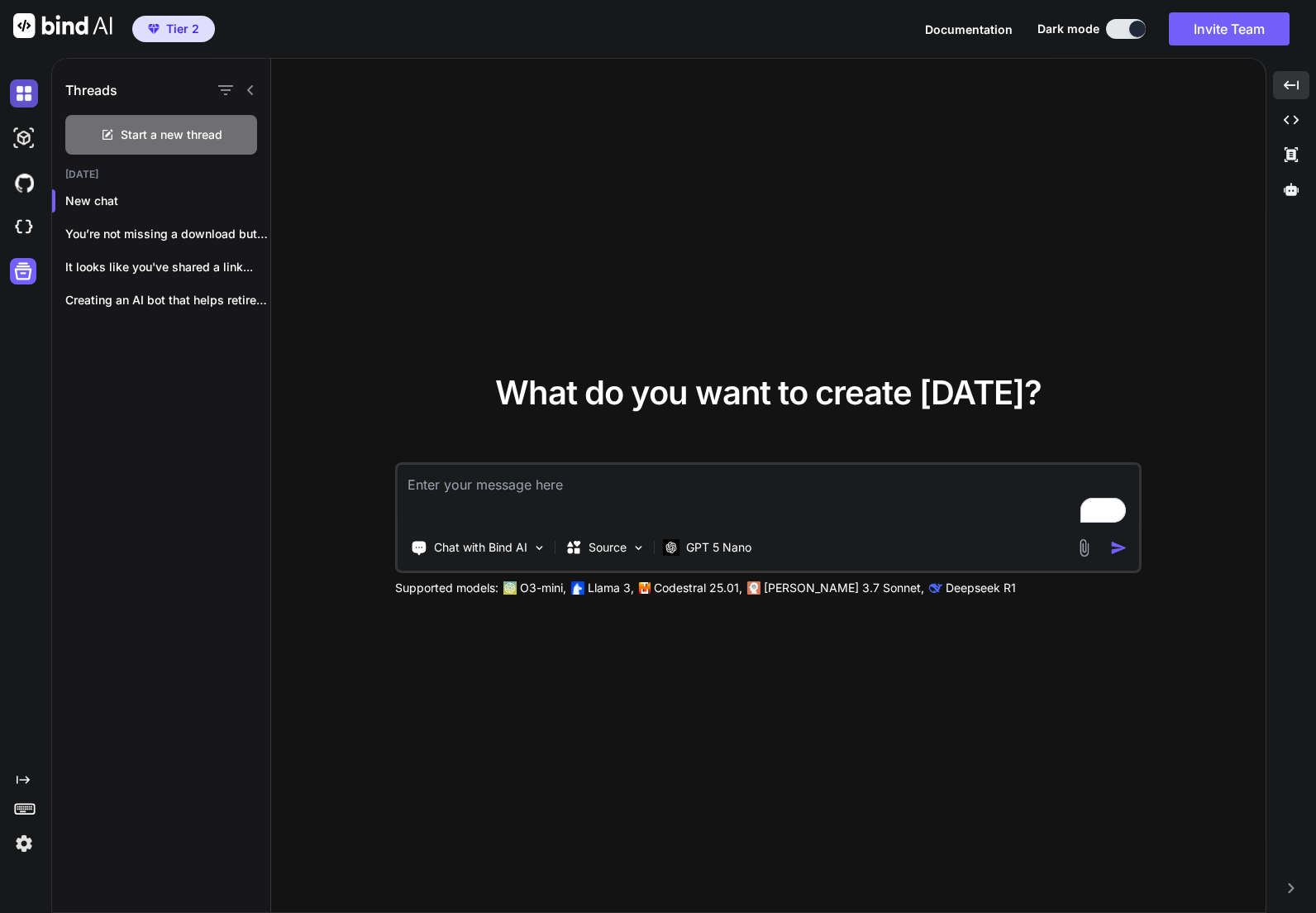
click at [32, 94] on img at bounding box center [23, 93] width 28 height 28
click at [22, 139] on img at bounding box center [23, 138] width 28 height 28
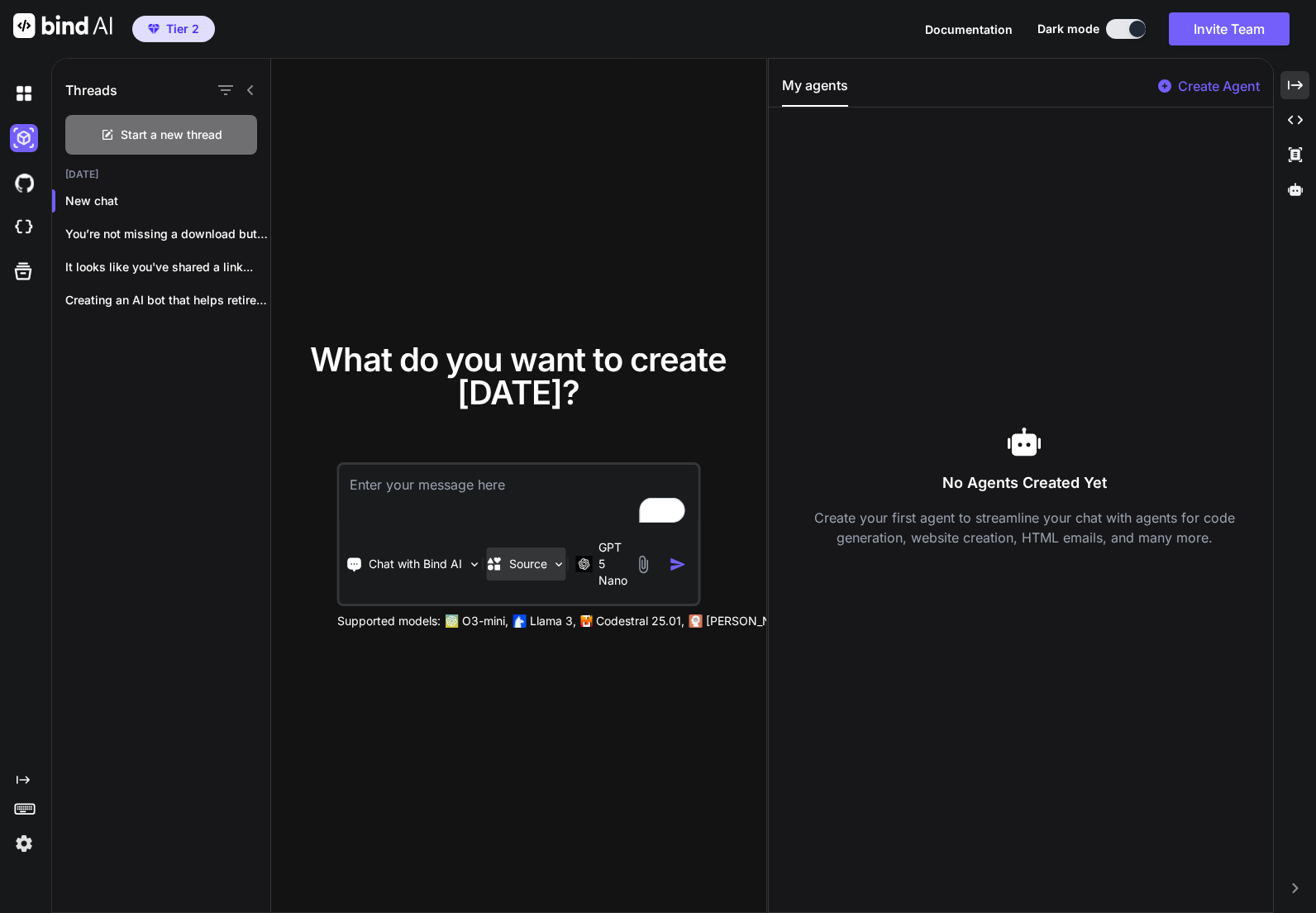
click at [538, 566] on p "Source" at bounding box center [529, 563] width 38 height 16
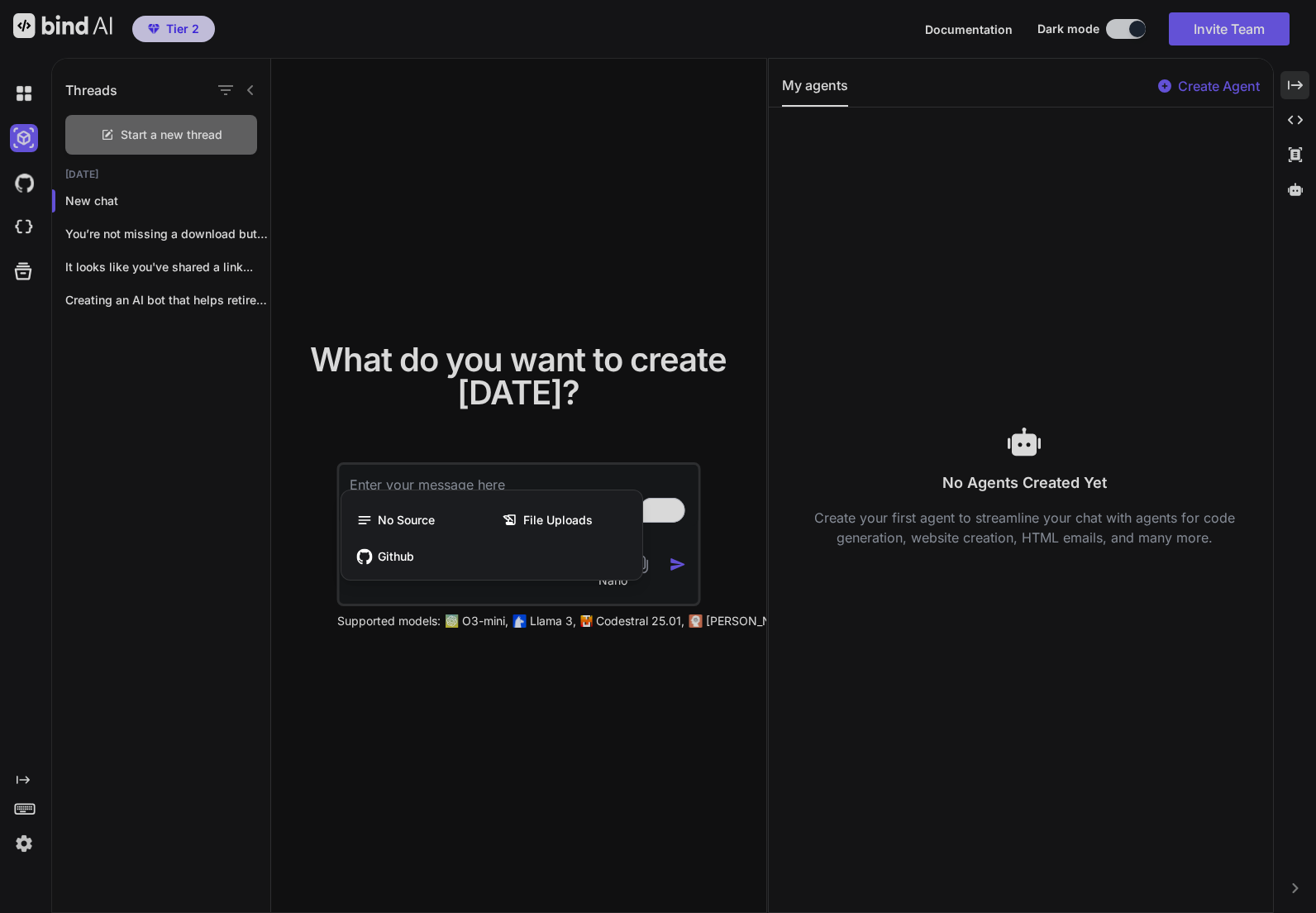
click at [516, 443] on div at bounding box center [658, 456] width 1316 height 913
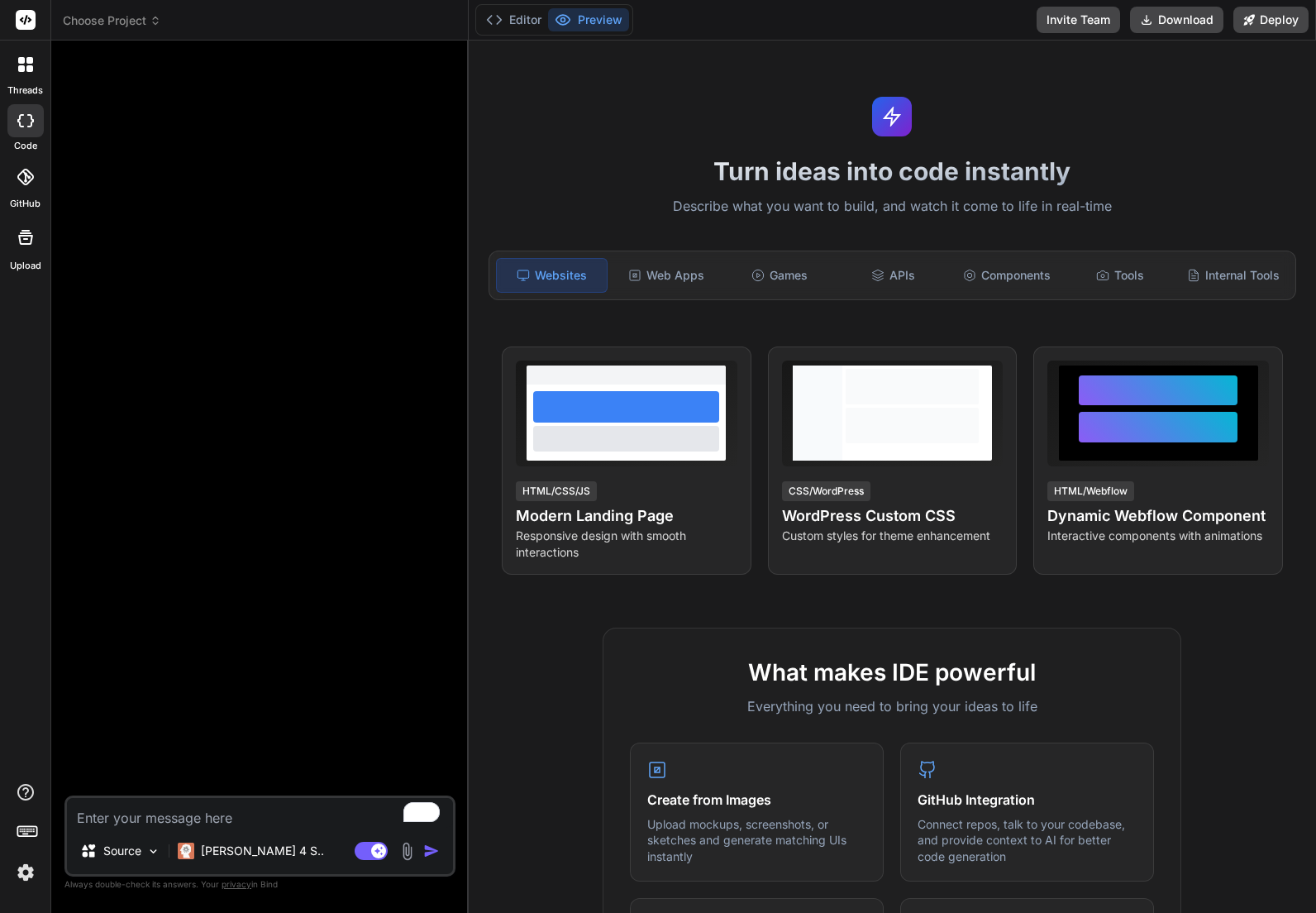
click at [24, 77] on div at bounding box center [26, 64] width 35 height 35
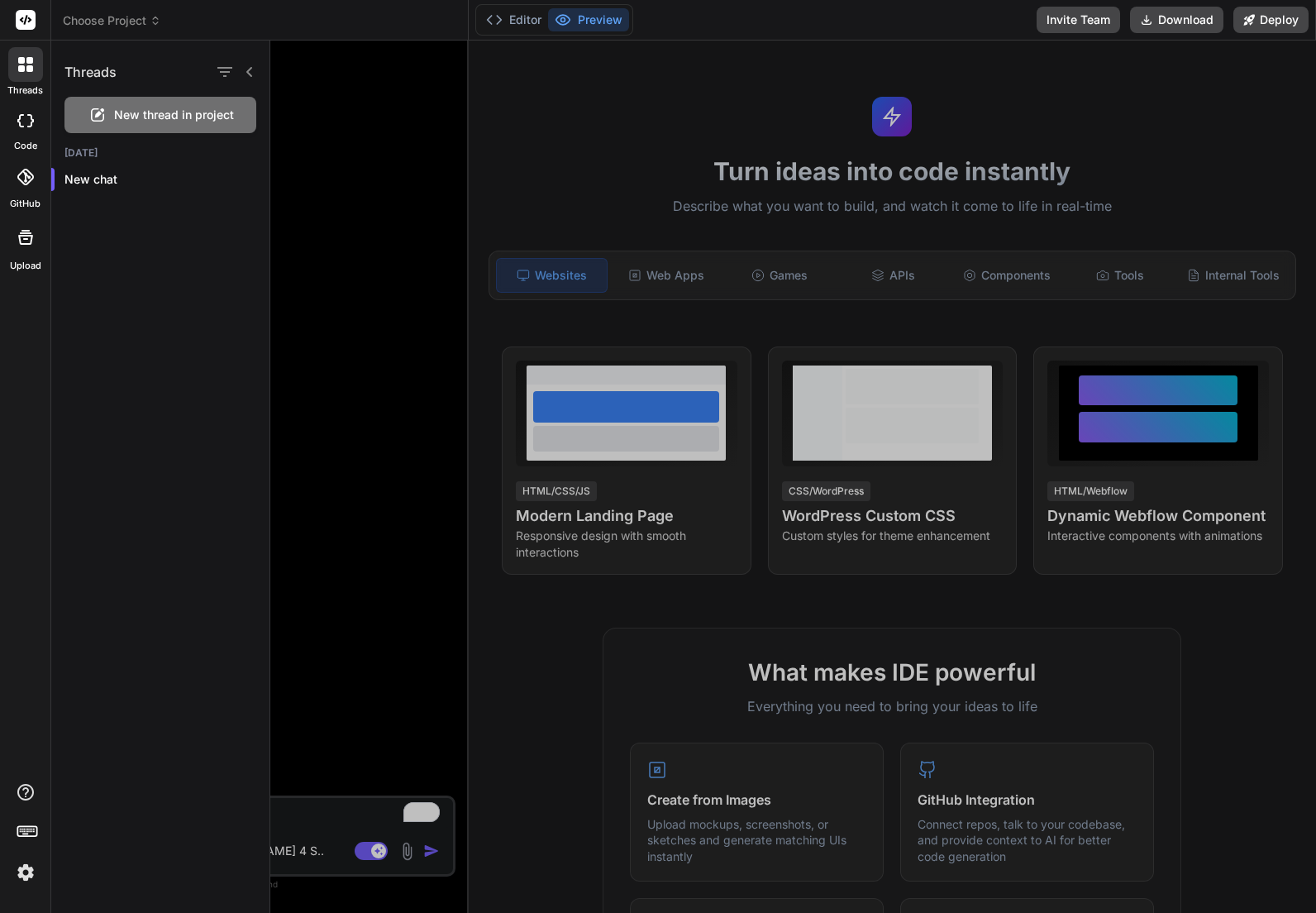
click at [27, 132] on div at bounding box center [26, 120] width 36 height 33
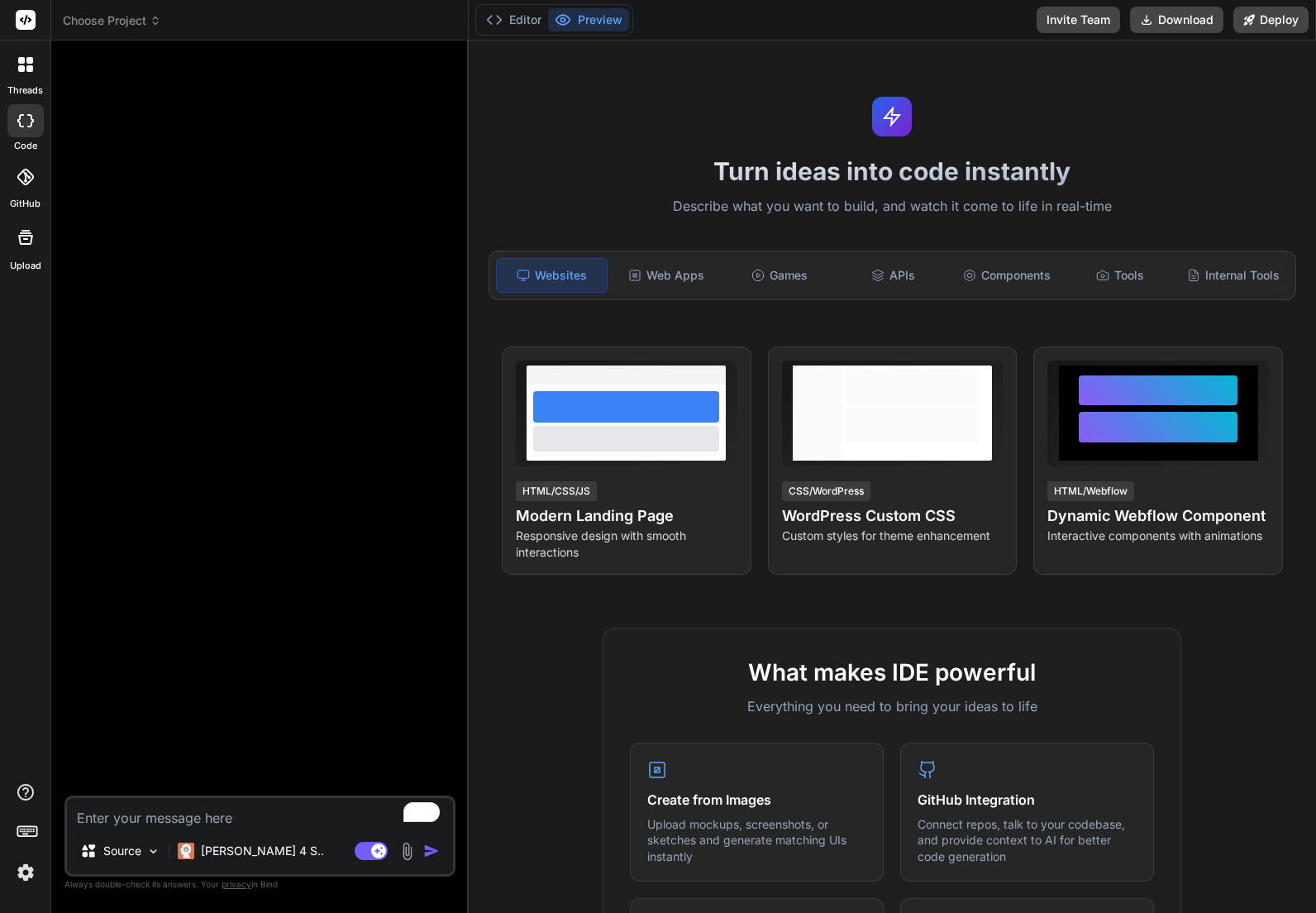
click at [157, 23] on icon at bounding box center [156, 23] width 5 height 3
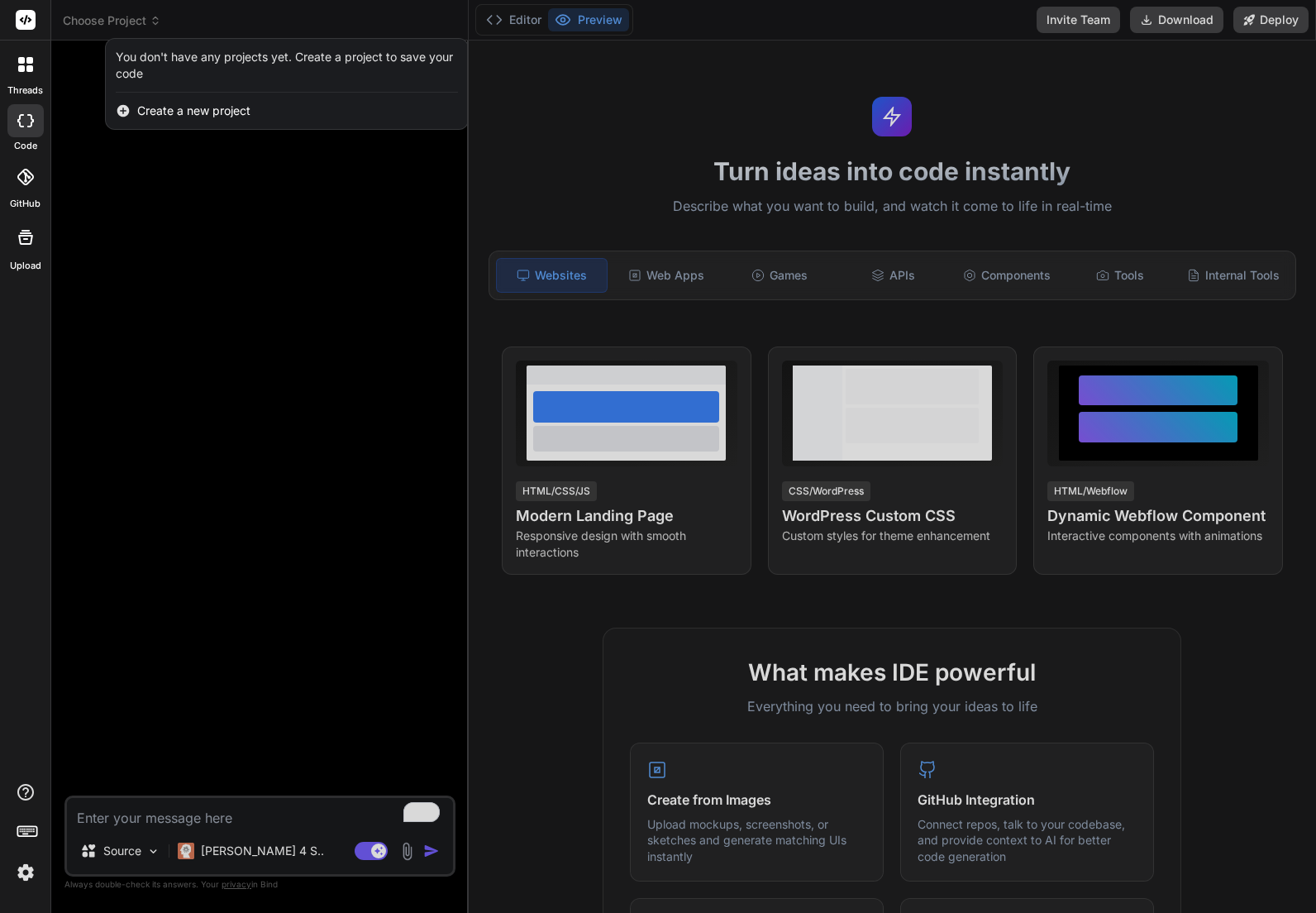
click at [15, 171] on div at bounding box center [26, 177] width 36 height 36
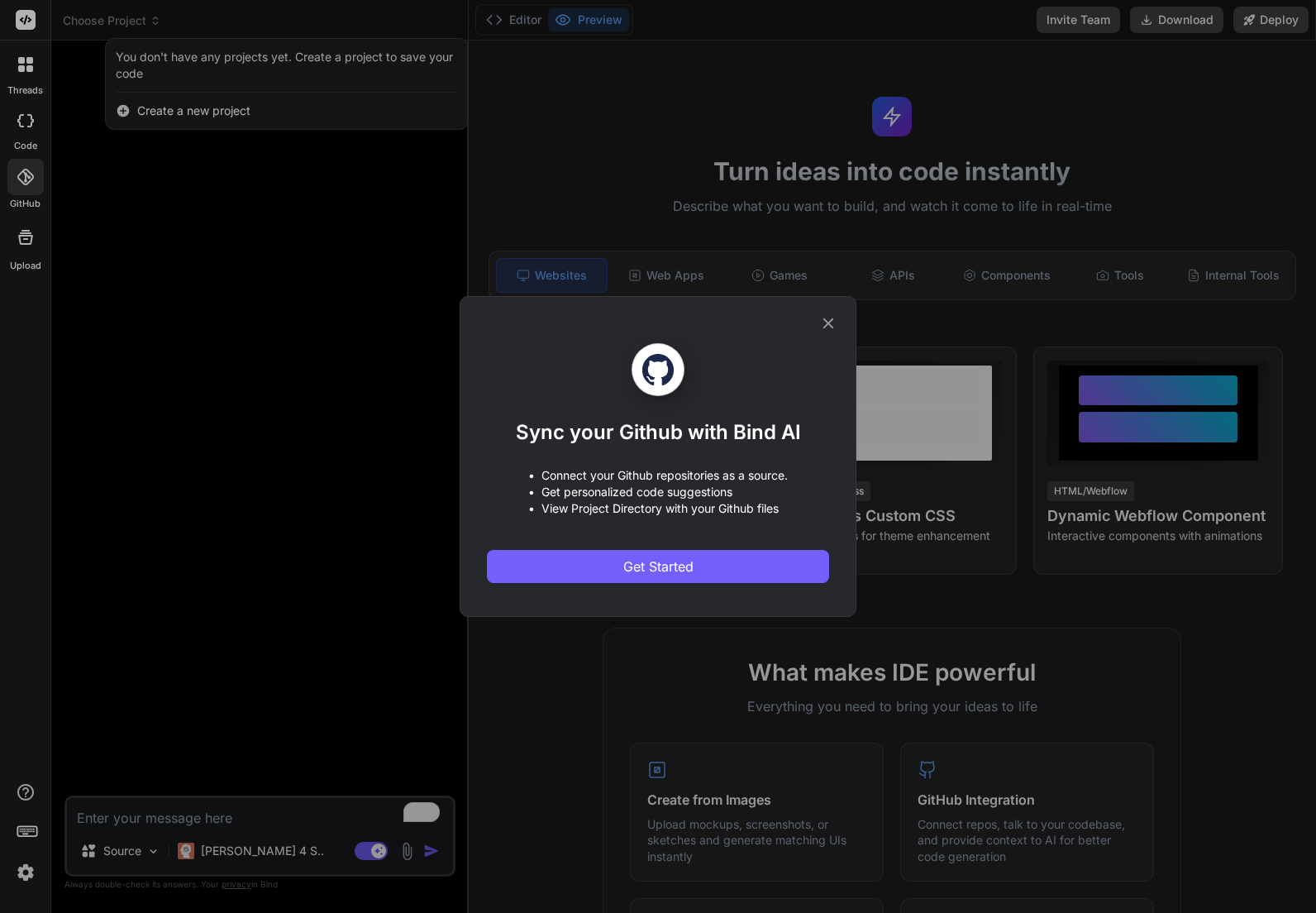
click at [34, 69] on div "Sync your Github with Bind AI • Connect your Github repositories as a source. •…" at bounding box center [658, 456] width 1316 height 913
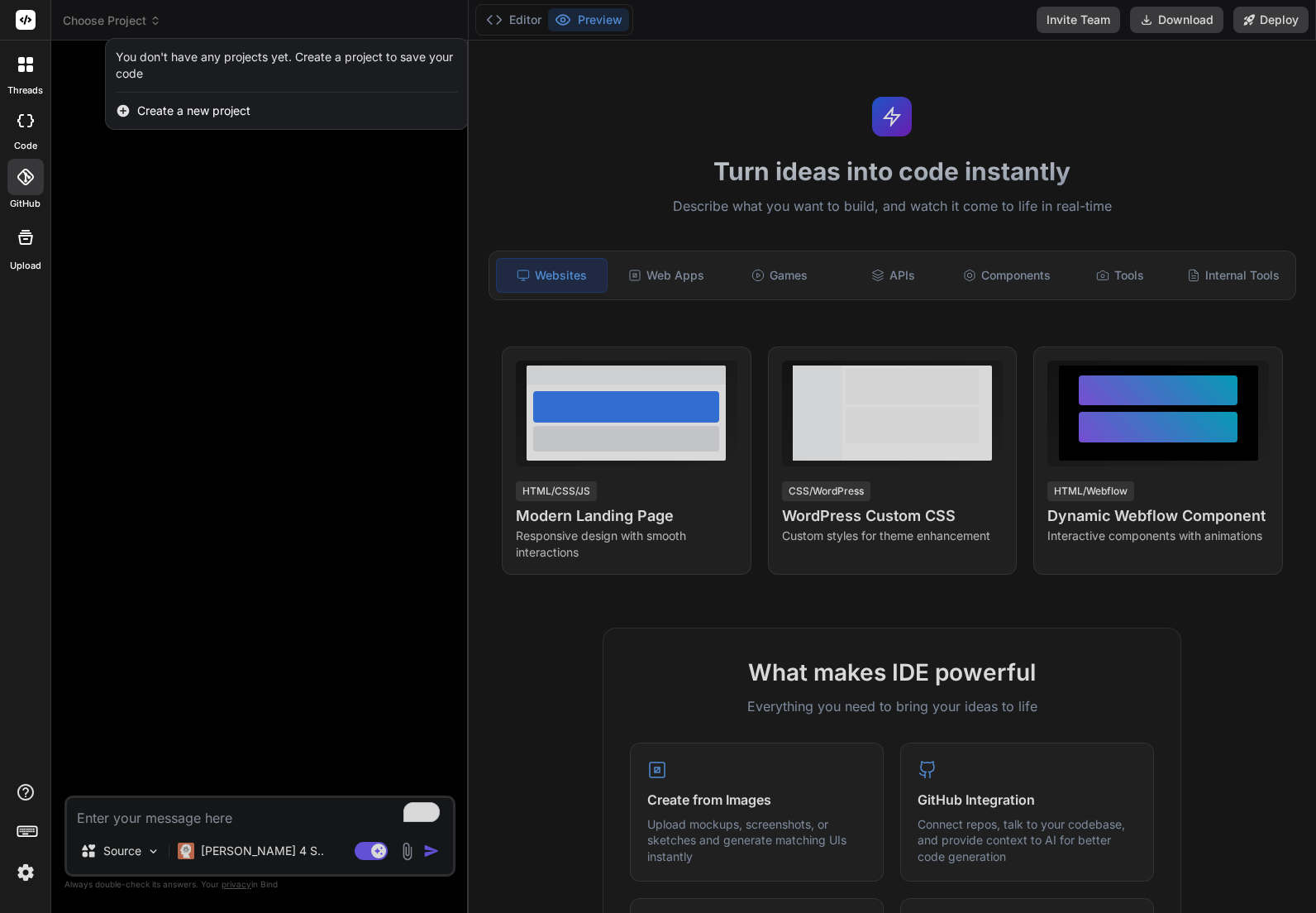
click at [17, 78] on div at bounding box center [26, 64] width 35 height 35
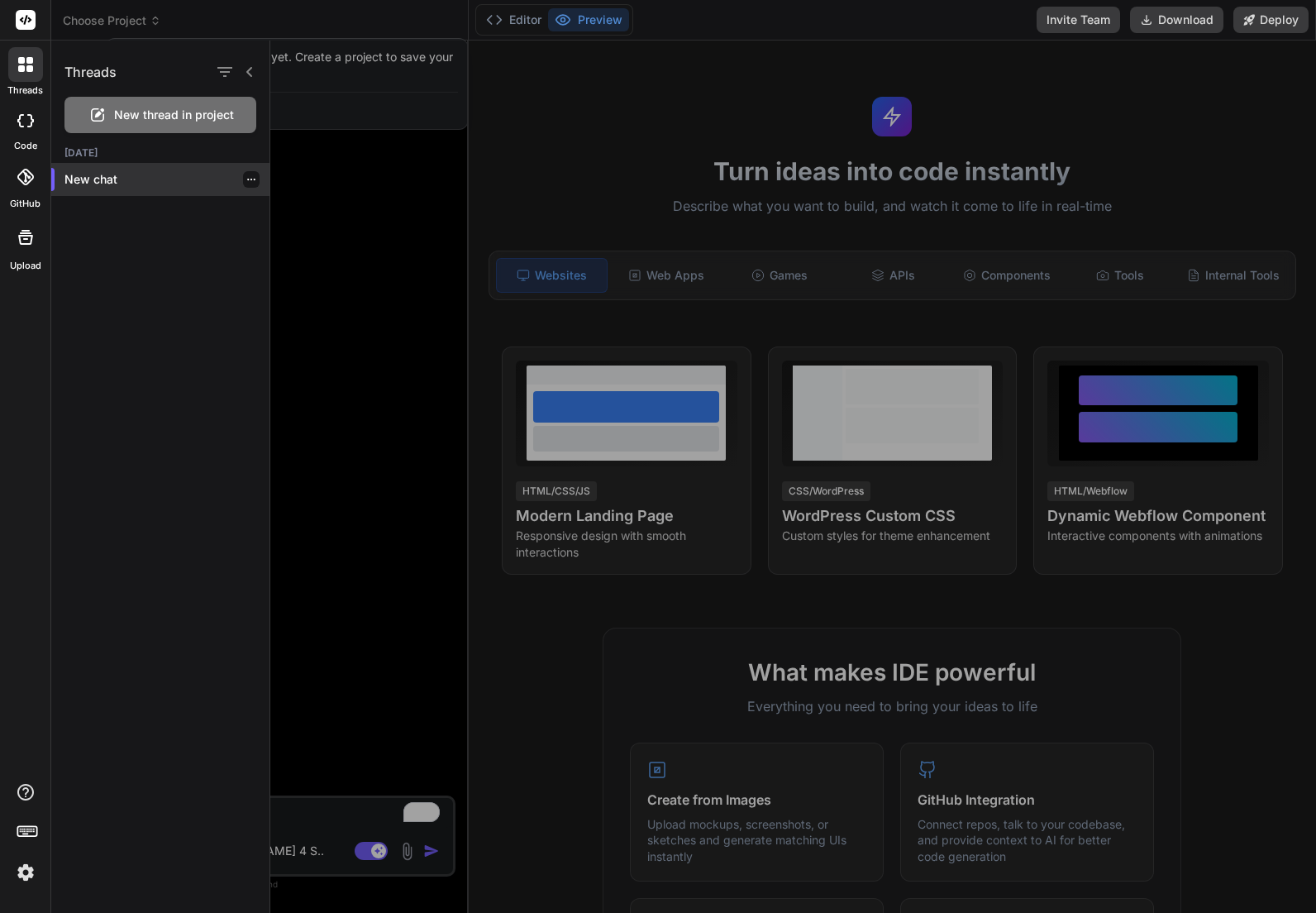
click at [146, 169] on div "New chat" at bounding box center [160, 179] width 218 height 33
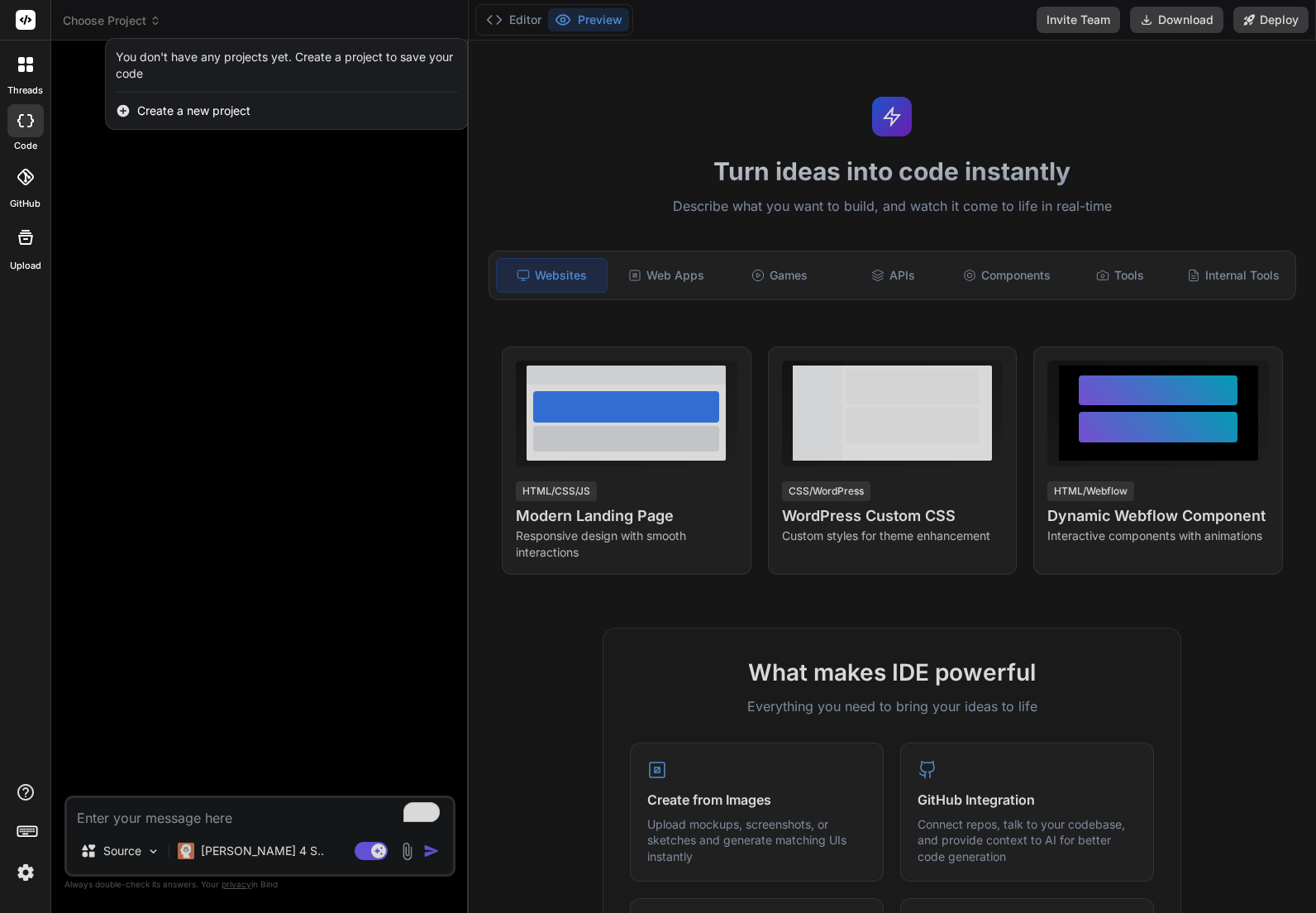
click at [9, 62] on div at bounding box center [26, 64] width 35 height 35
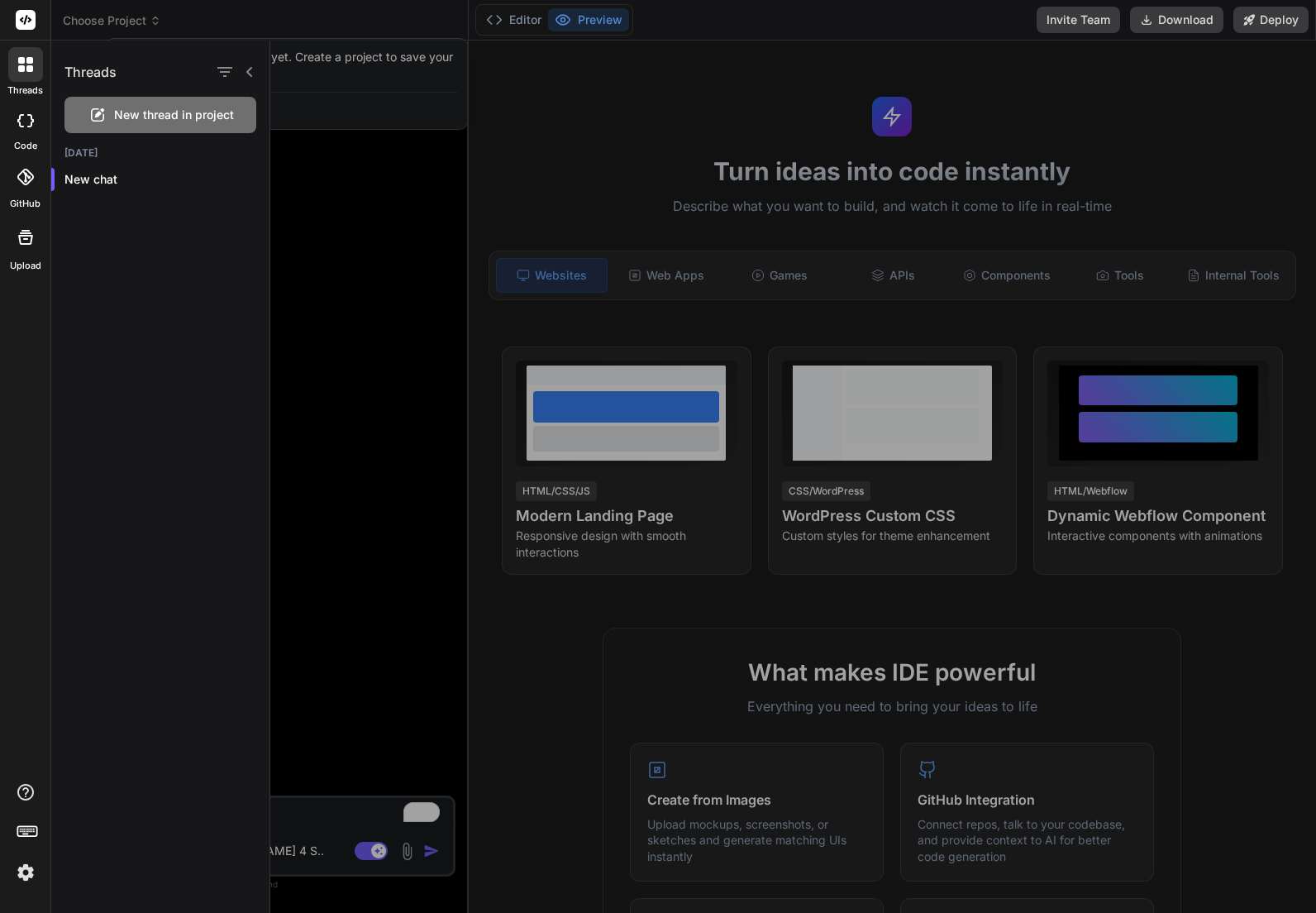
click at [170, 119] on span "New thread in project" at bounding box center [174, 114] width 120 height 16
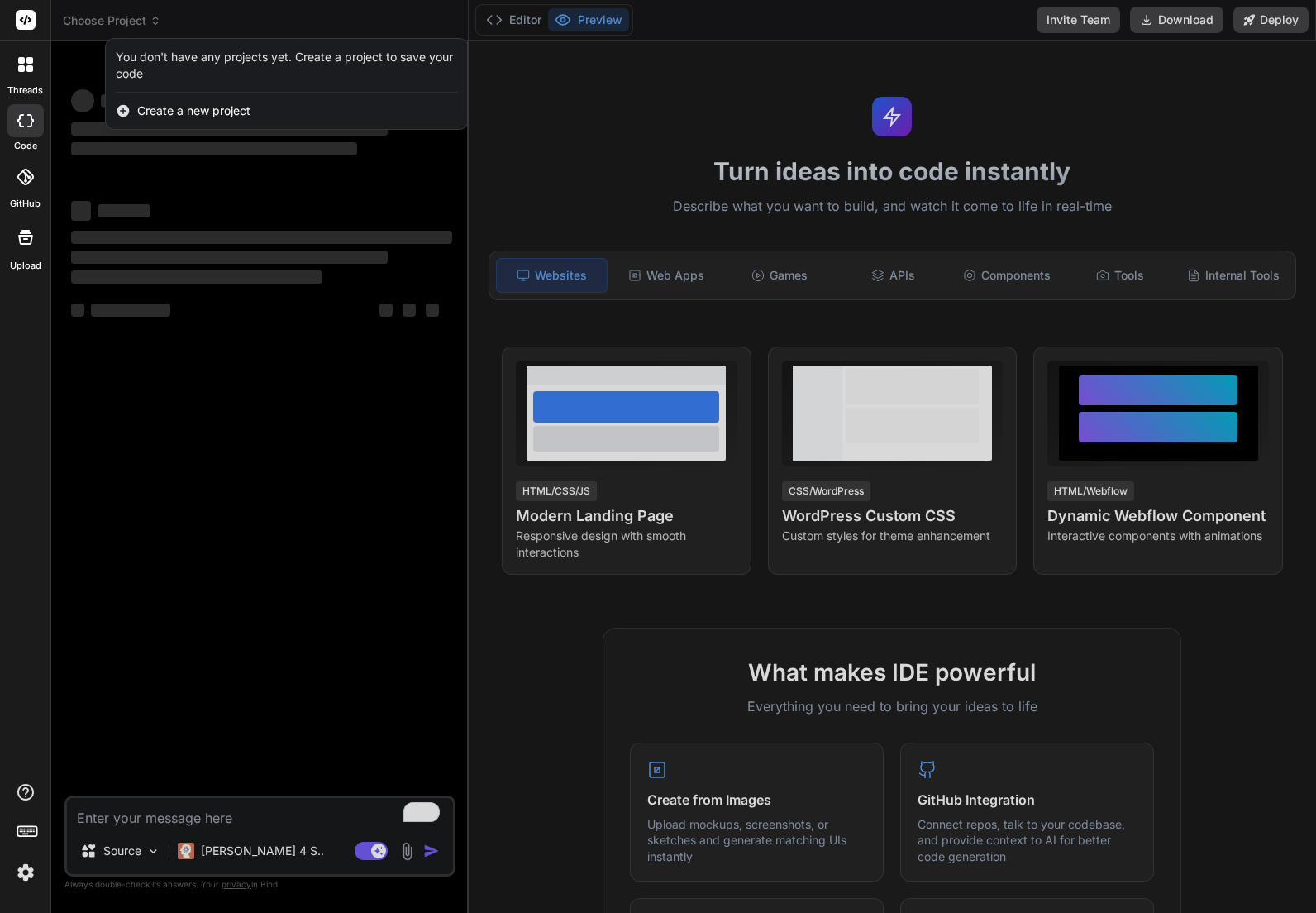
click at [23, 70] on icon at bounding box center [22, 68] width 7 height 7
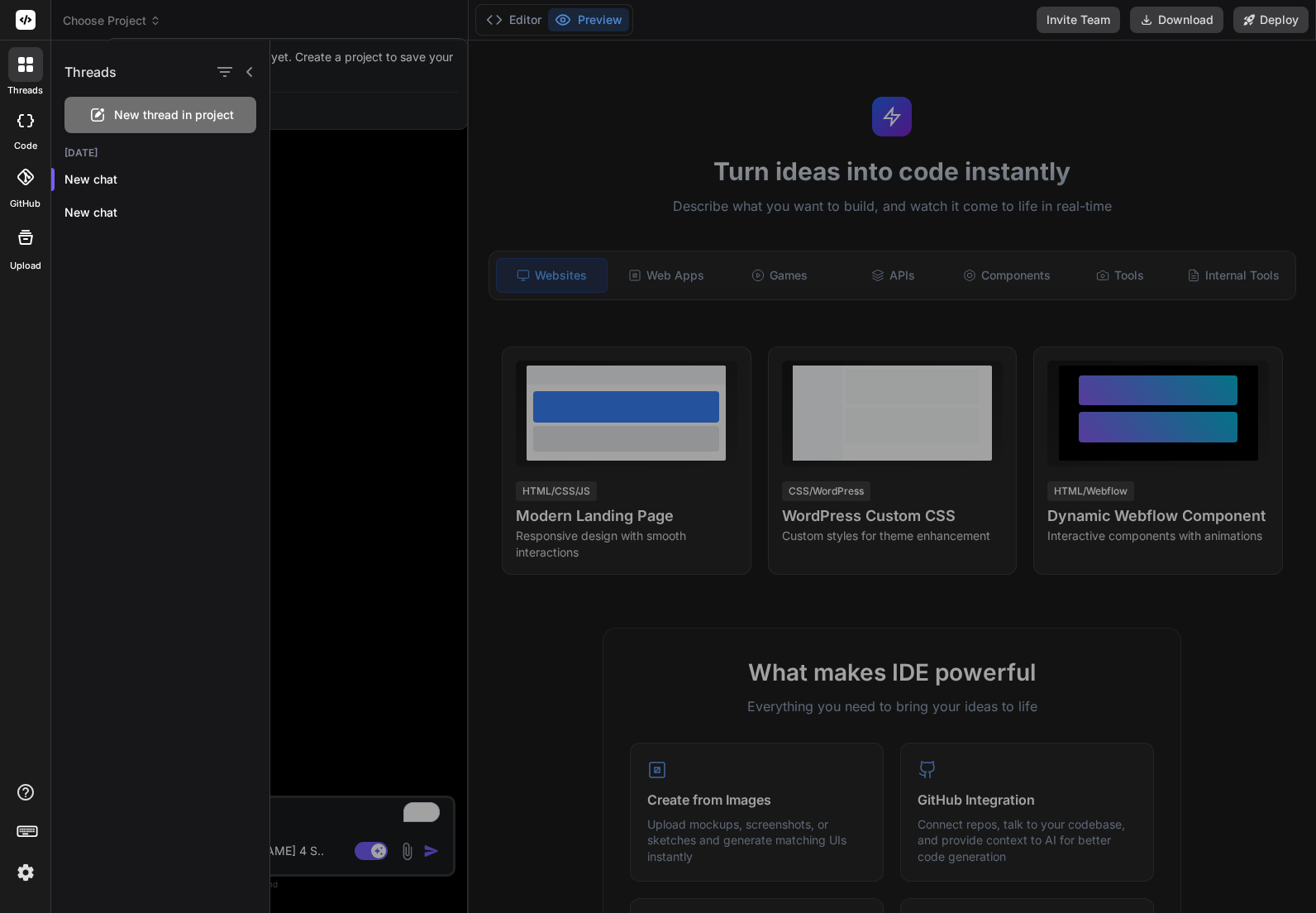
click at [39, 28] on div at bounding box center [25, 20] width 50 height 41
click at [16, 256] on div at bounding box center [26, 237] width 40 height 40
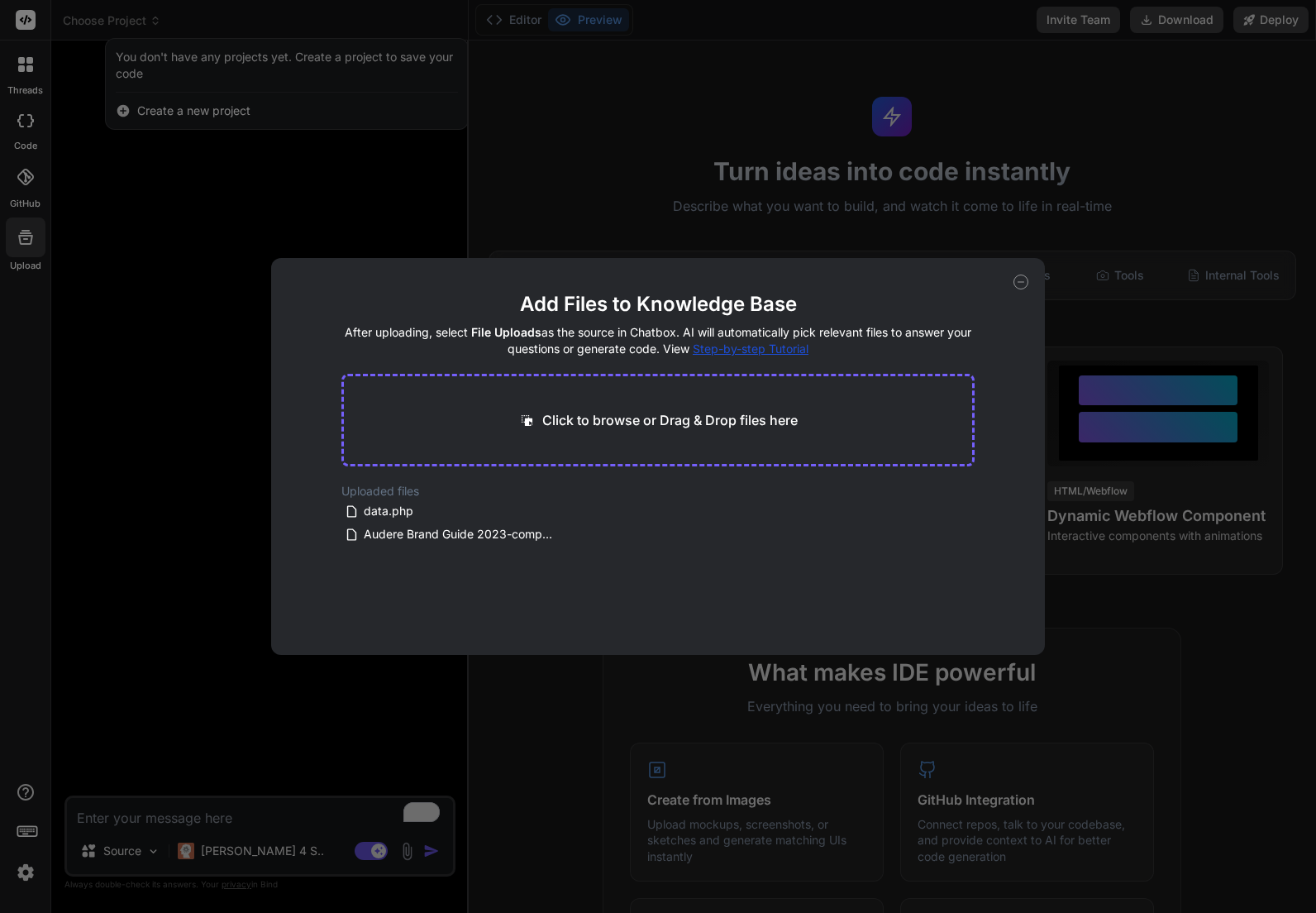
click at [668, 450] on div "Click to browse or Drag & Drop files here" at bounding box center [658, 420] width 634 height 93
click at [319, 189] on div "Add Files to Knowledge Base After uploading, select File Uploads as the source …" at bounding box center [658, 456] width 1316 height 913
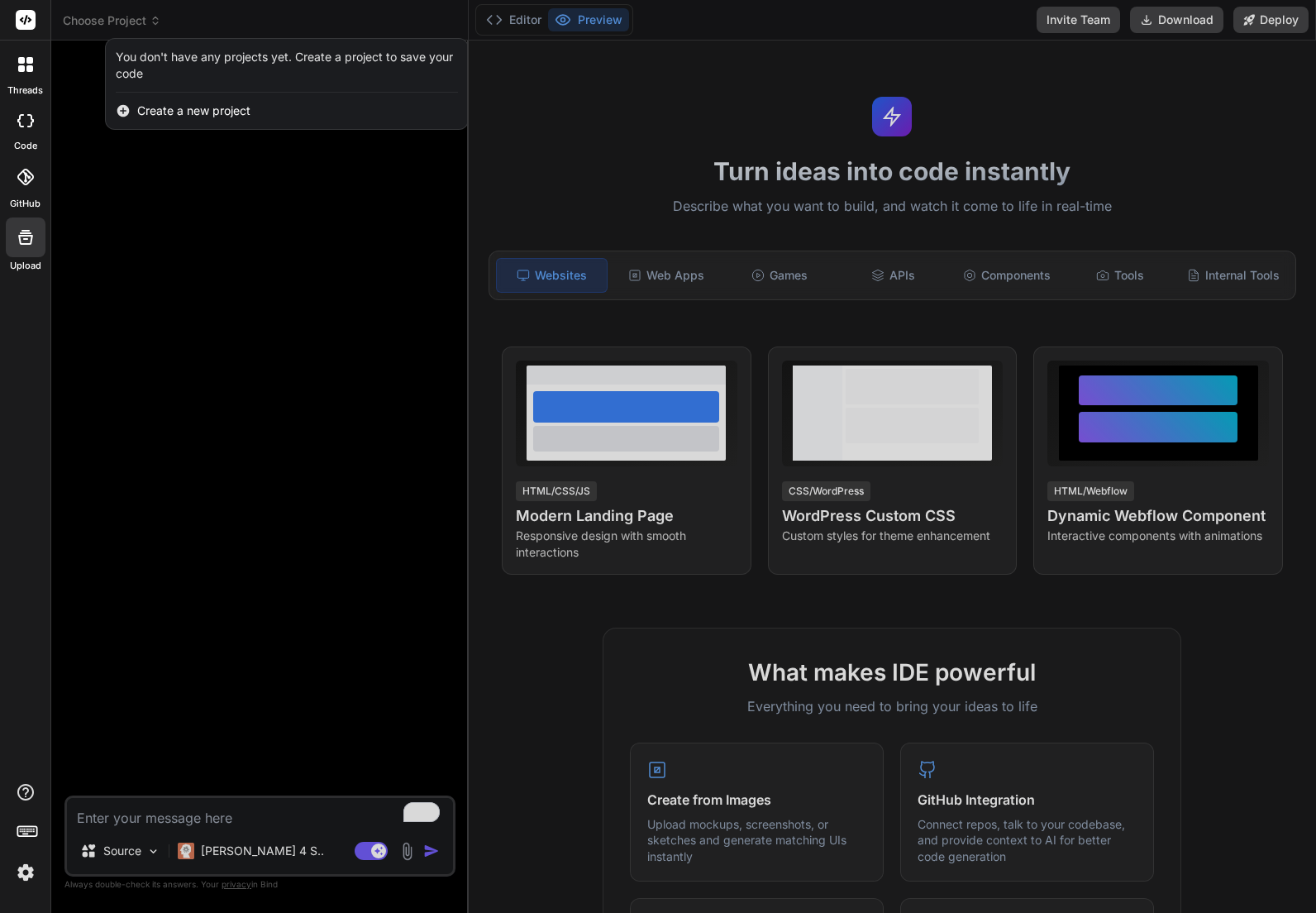
click at [510, 29] on div at bounding box center [658, 456] width 1316 height 913
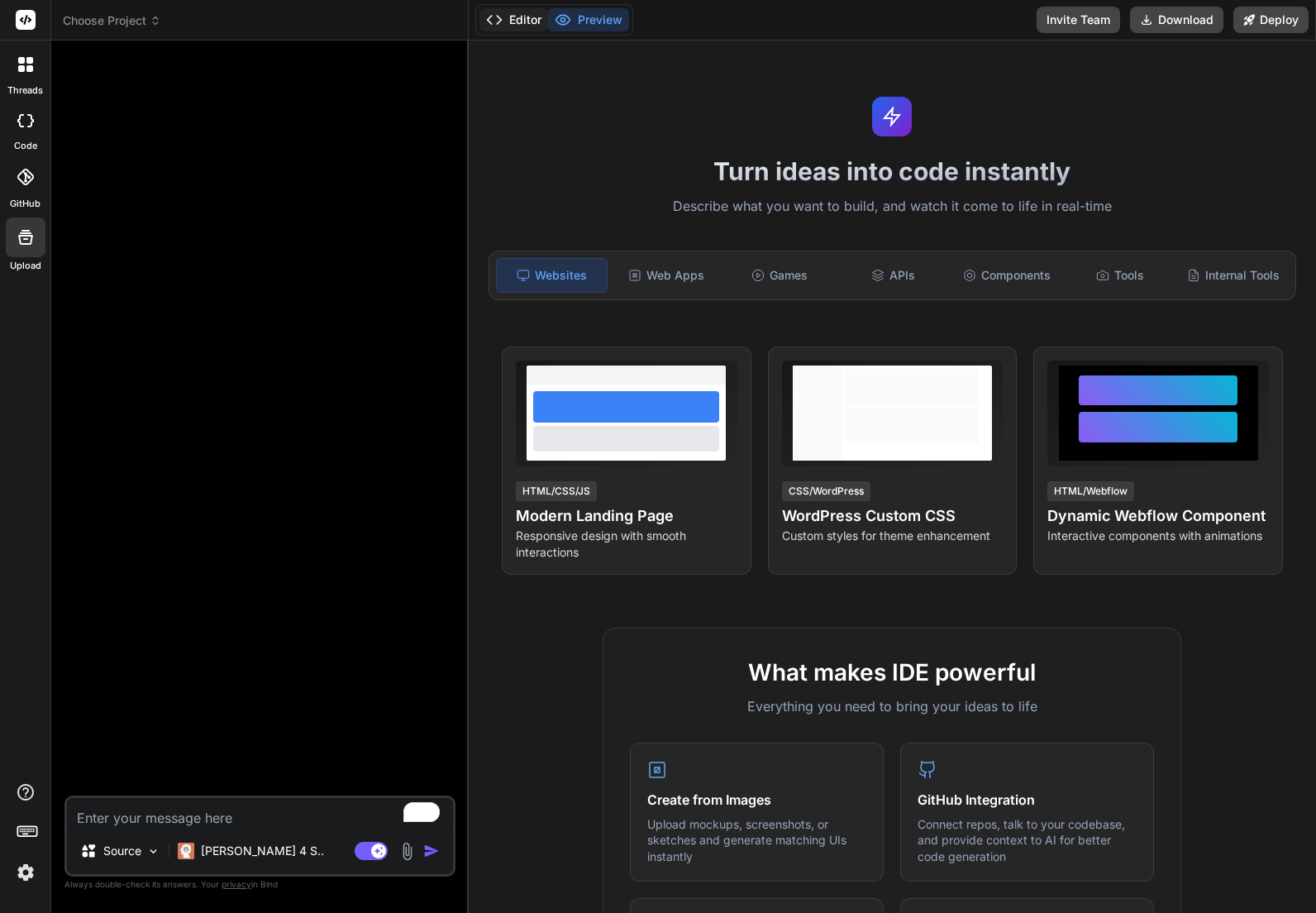
click at [499, 30] on button "Editor" at bounding box center [513, 20] width 68 height 23
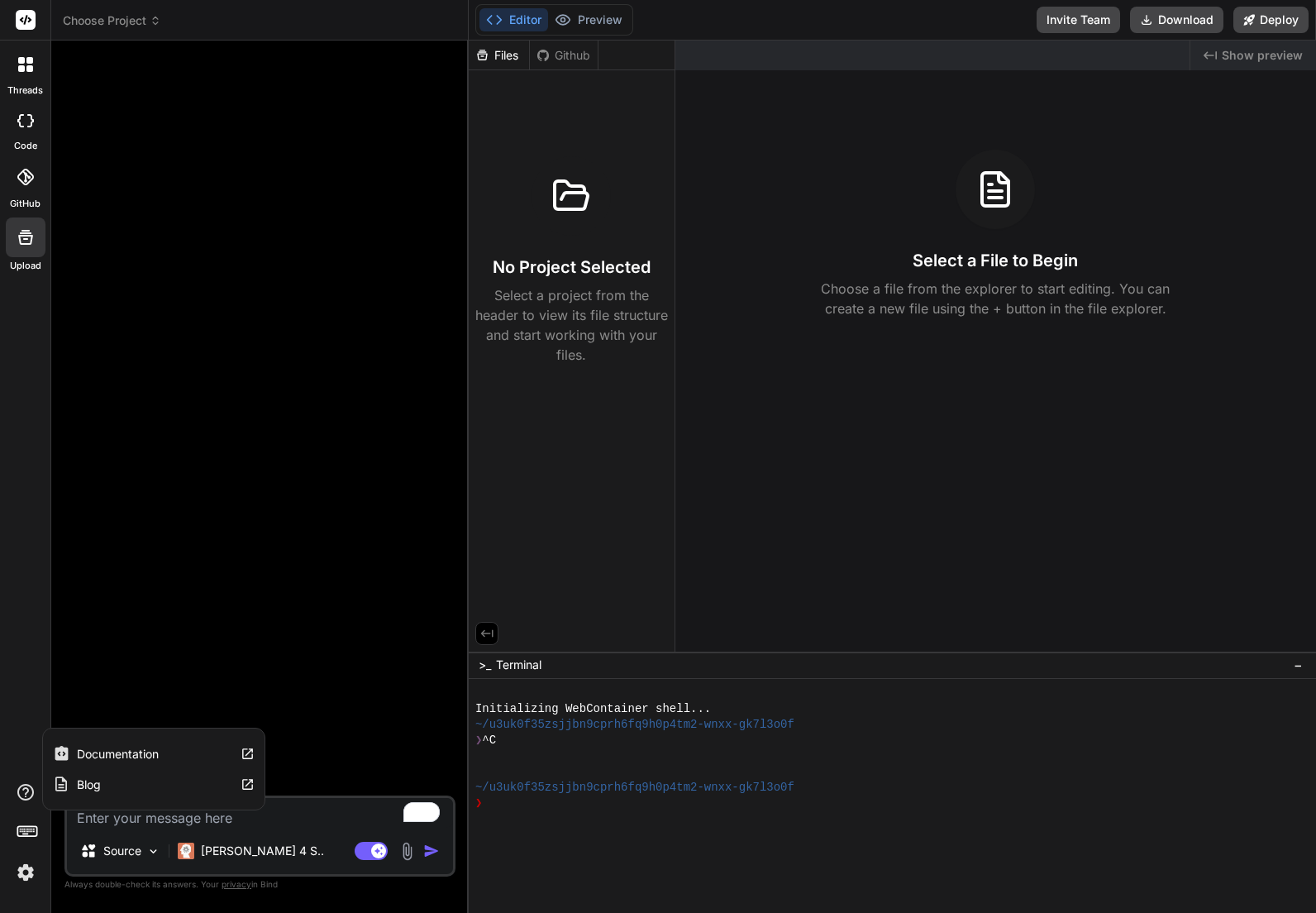
click at [29, 788] on icon at bounding box center [25, 792] width 16 height 16
click at [176, 735] on div "Documentation Blog" at bounding box center [154, 769] width 223 height 83
click at [157, 755] on label "Documentation" at bounding box center [118, 754] width 82 height 16
type textarea "x"
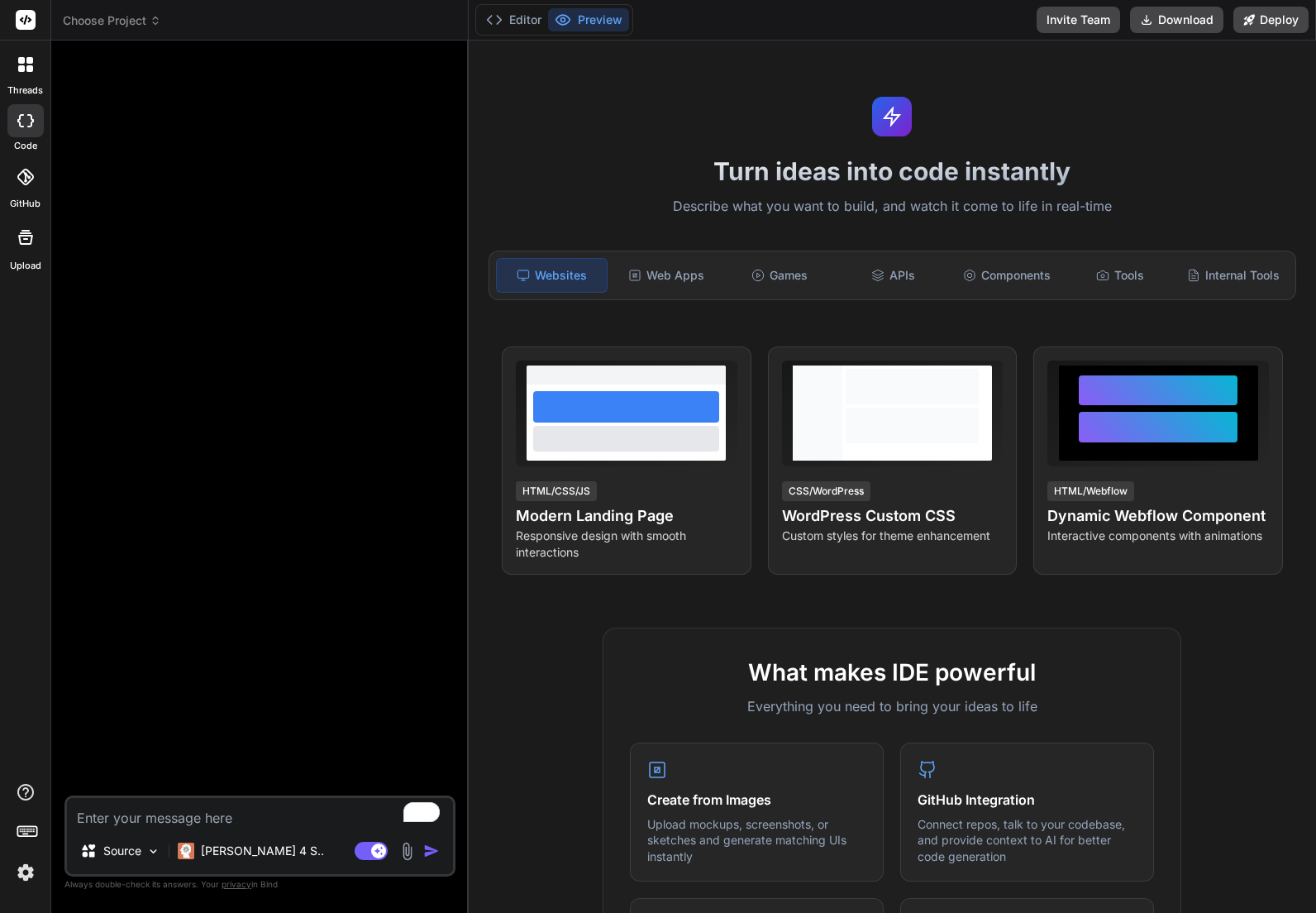
type textarea "x"
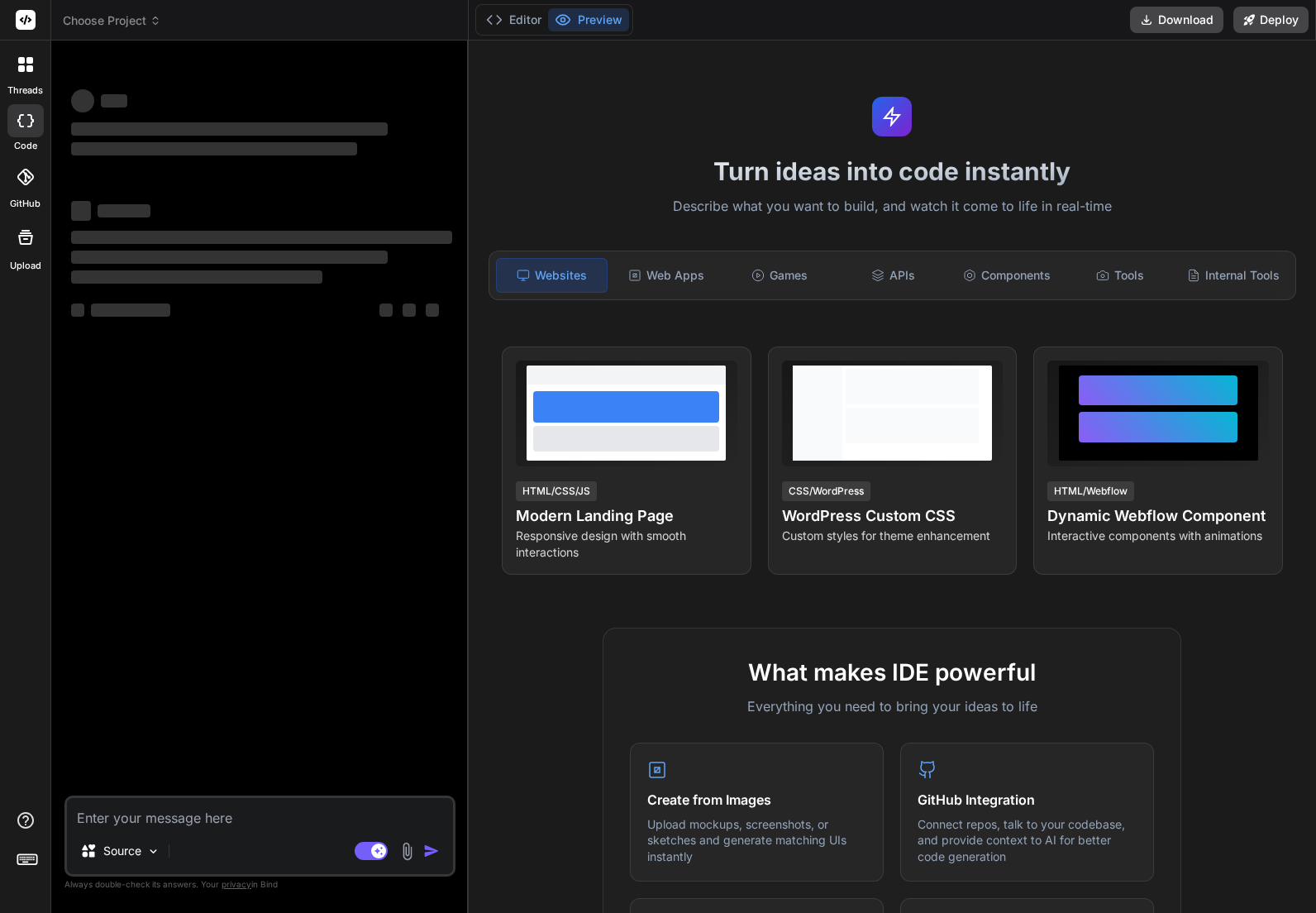
type textarea "x"
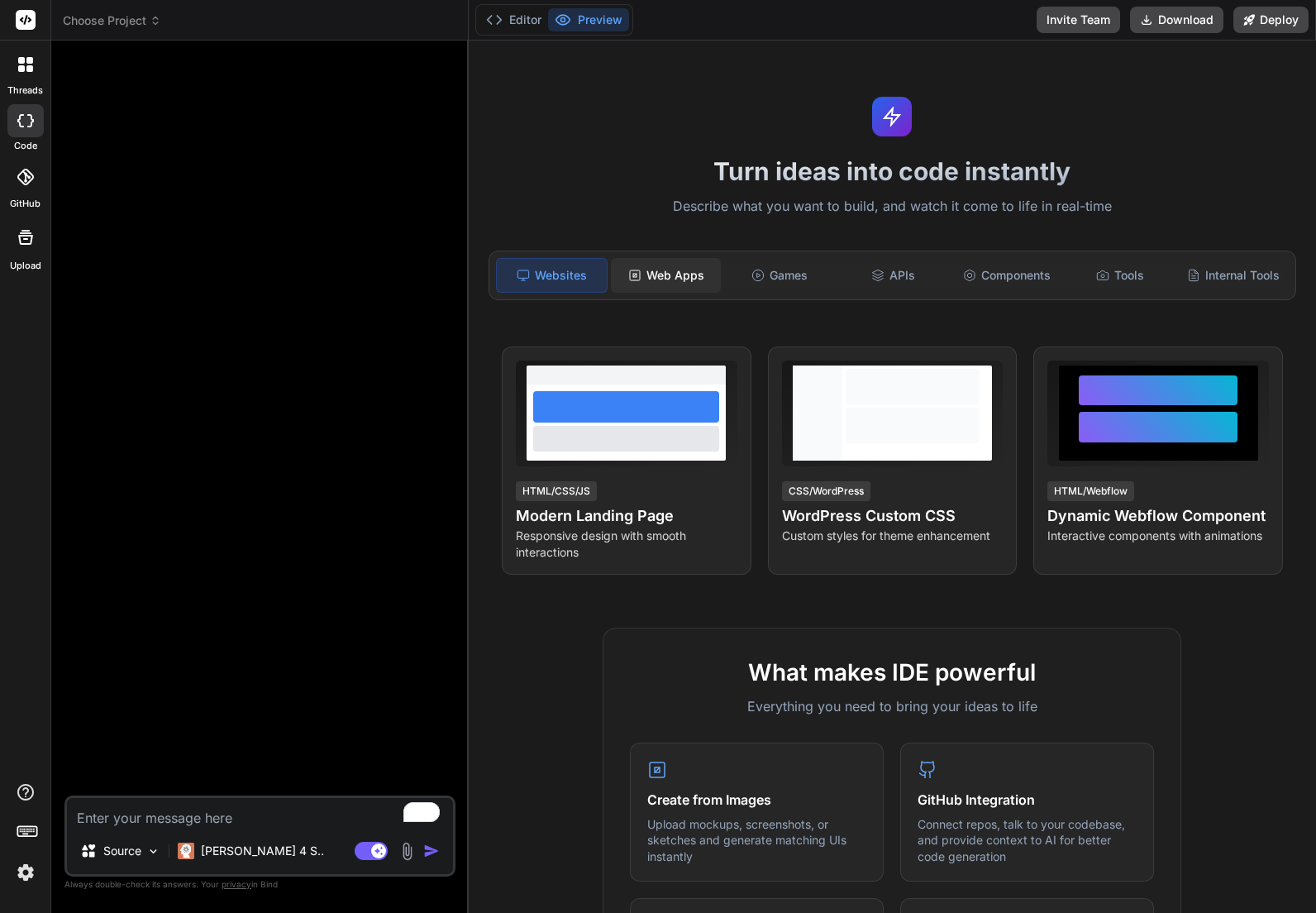
click at [671, 273] on div "Web Apps" at bounding box center [665, 275] width 110 height 35
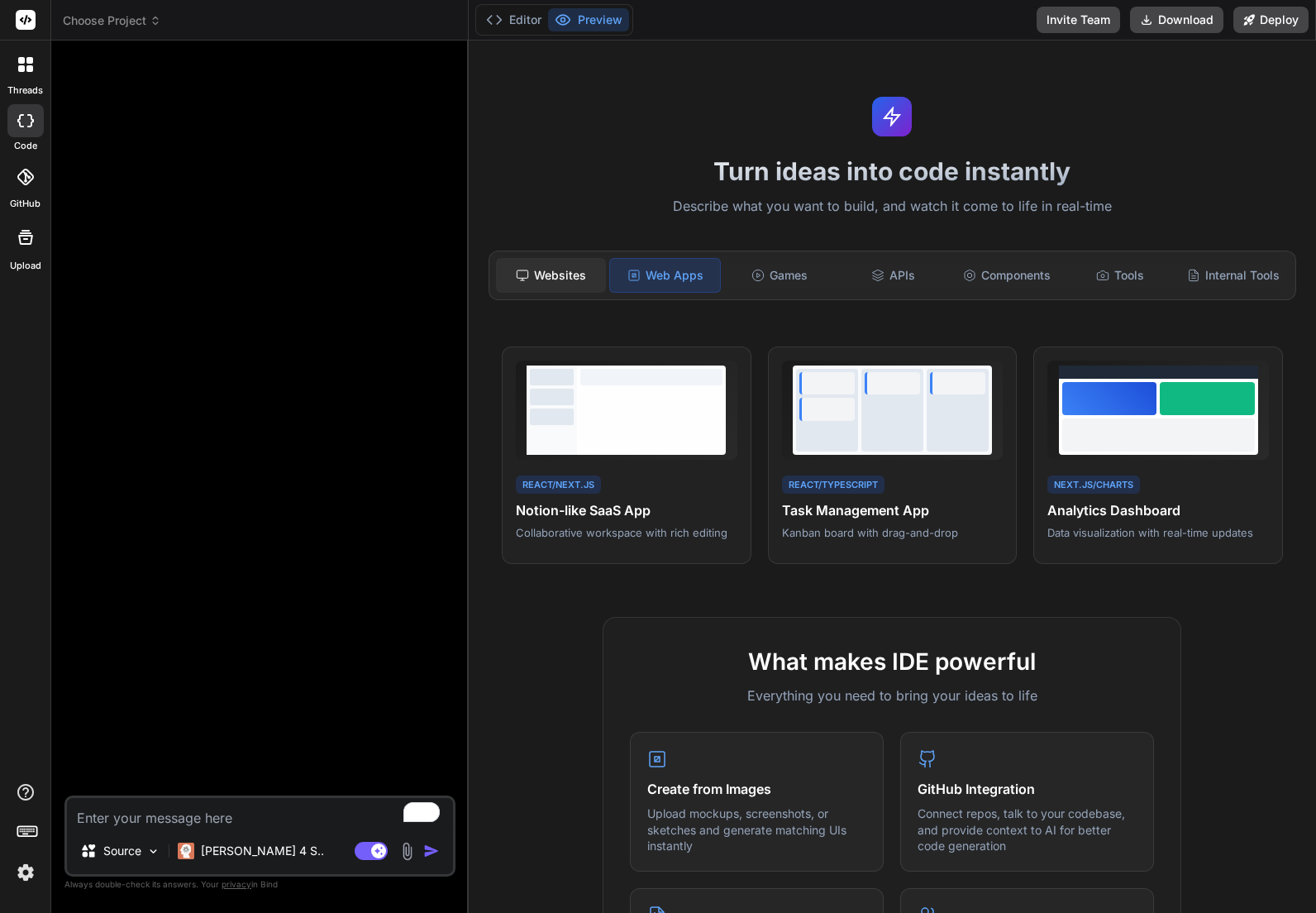
click at [571, 275] on div "Websites" at bounding box center [550, 275] width 110 height 35
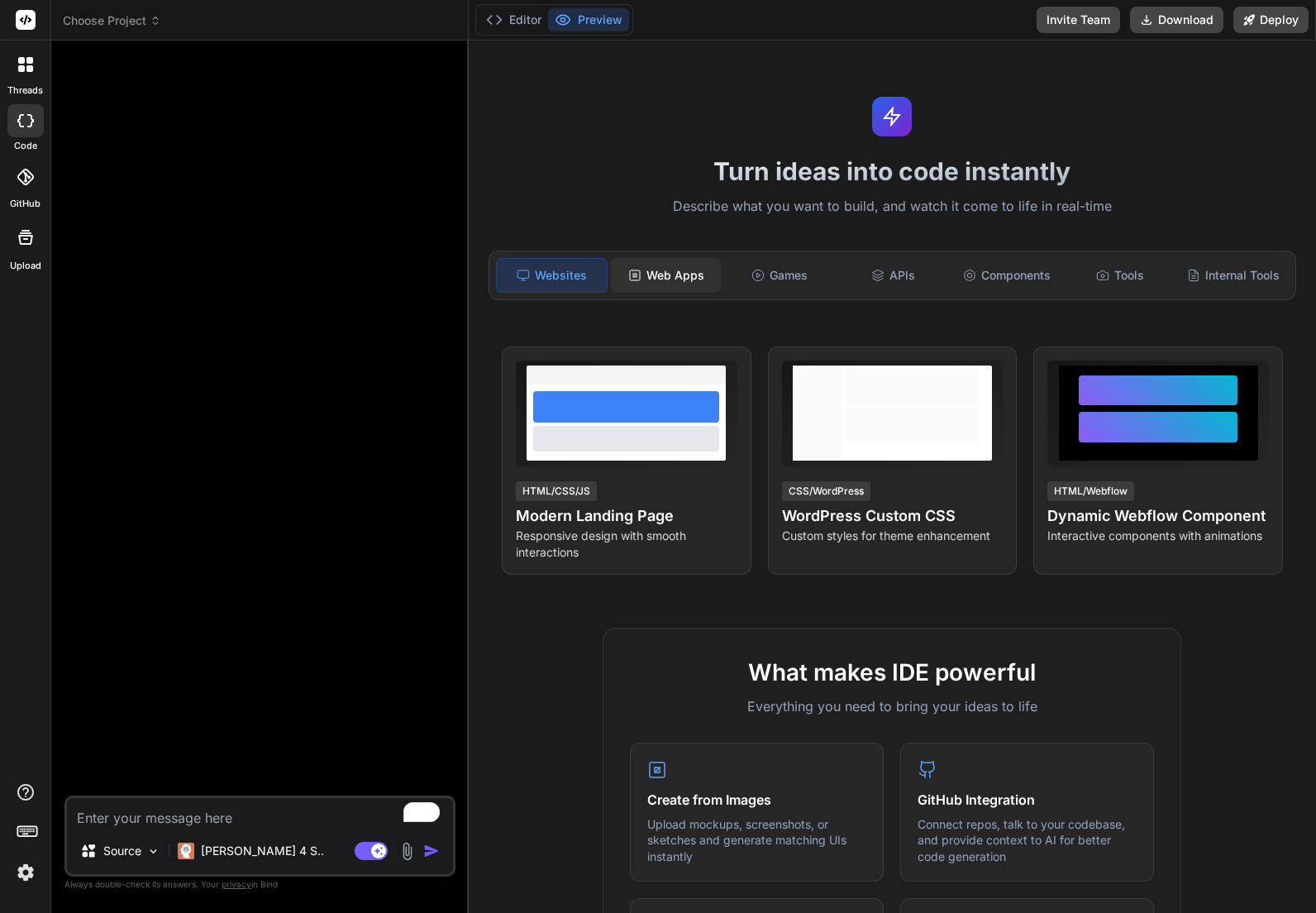
click at [659, 279] on div "Web Apps" at bounding box center [665, 275] width 110 height 35
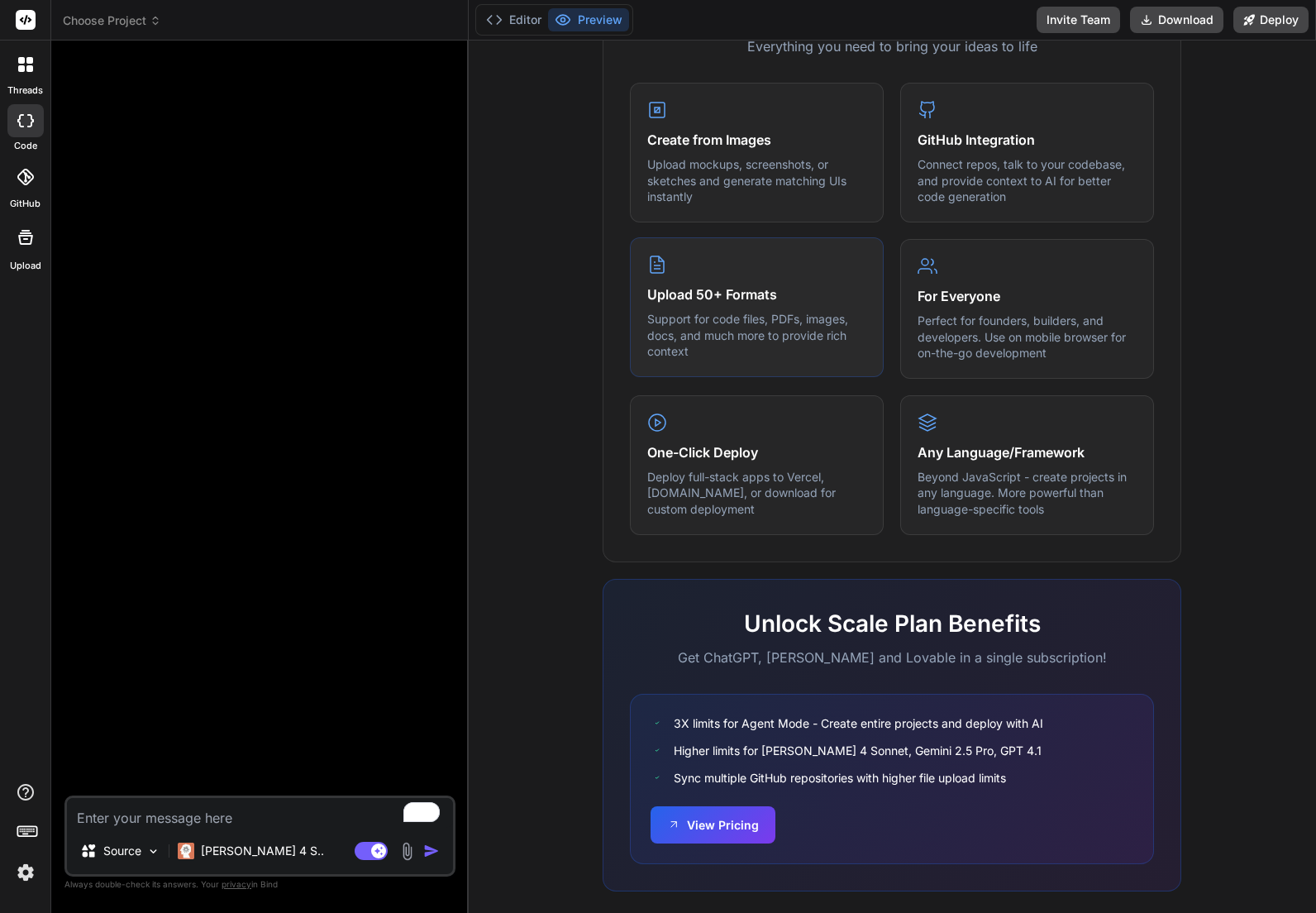
scroll to position [671, 0]
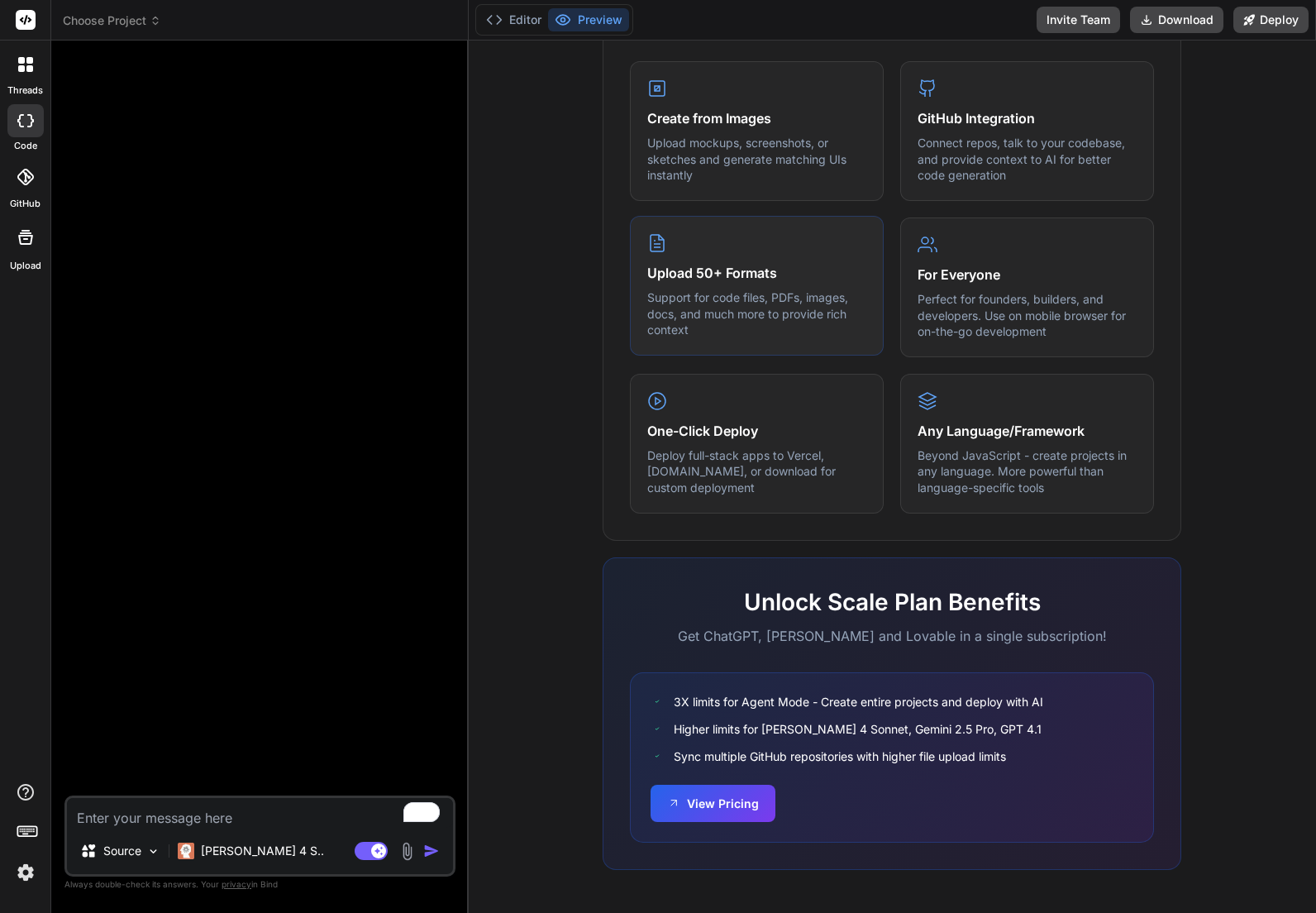
click at [757, 302] on p "Support for code files, PDFs, images, docs, and much more to provide rich conte…" at bounding box center [756, 313] width 219 height 48
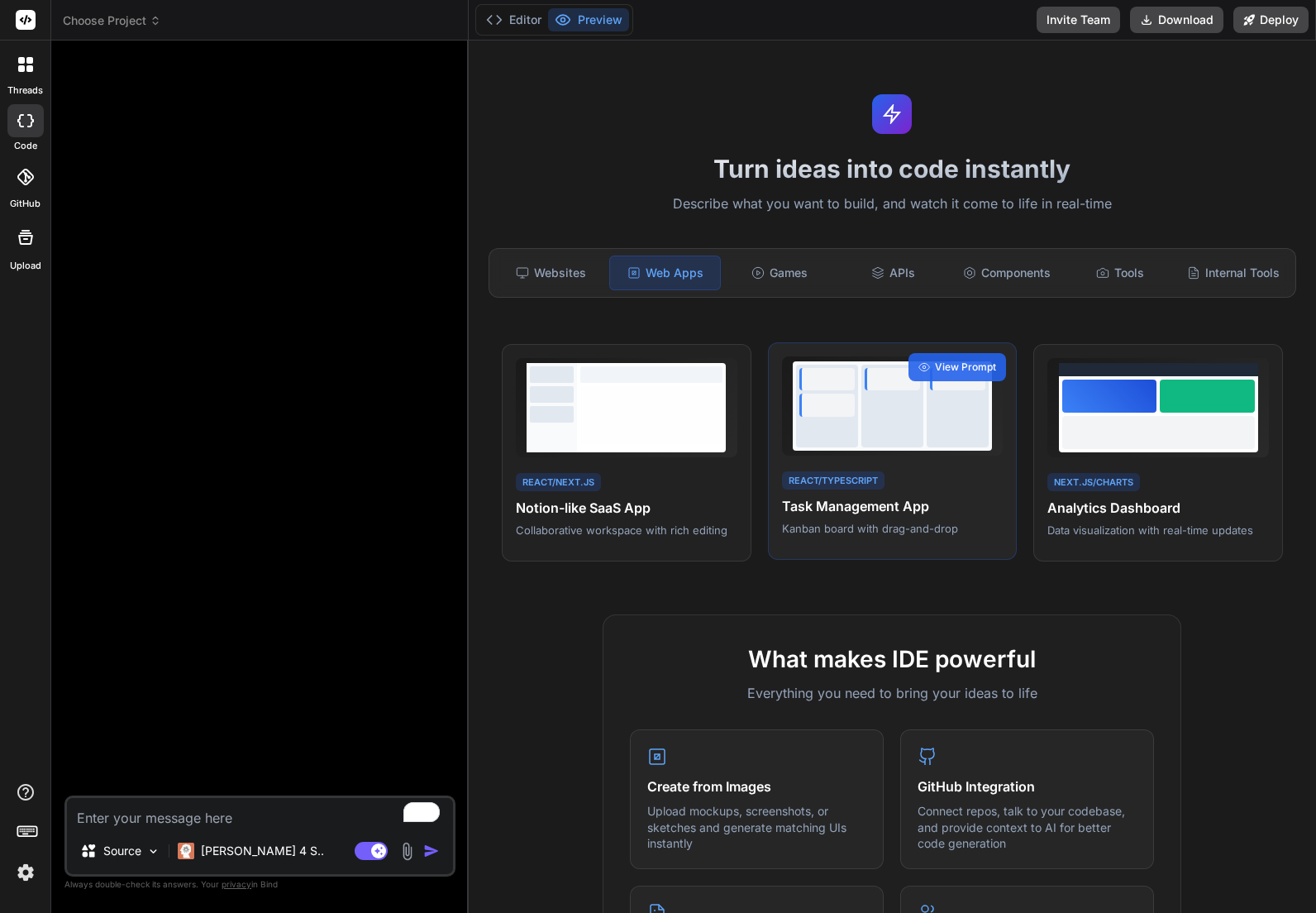
scroll to position [0, 0]
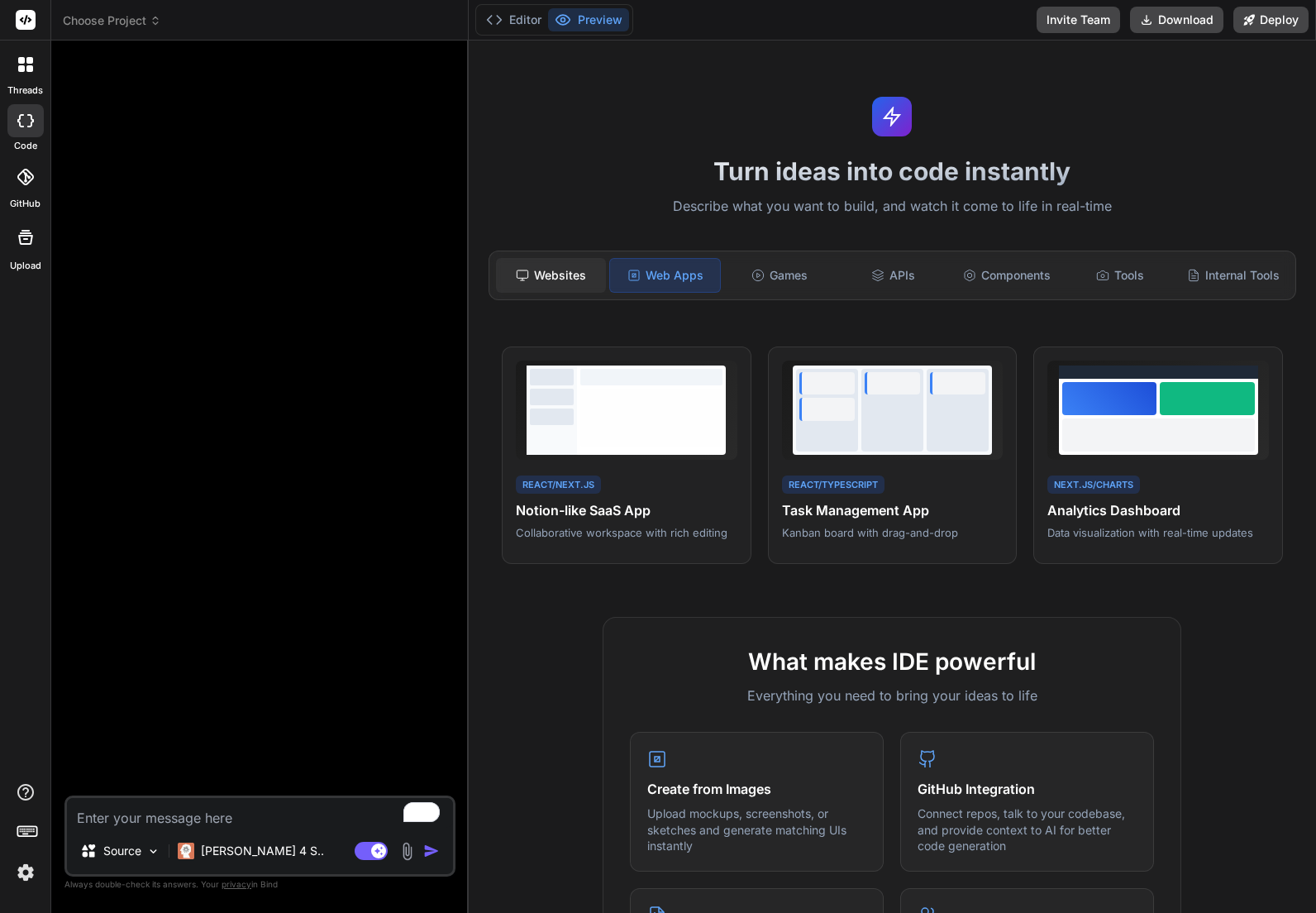
click at [496, 267] on div "Websites" at bounding box center [550, 275] width 110 height 35
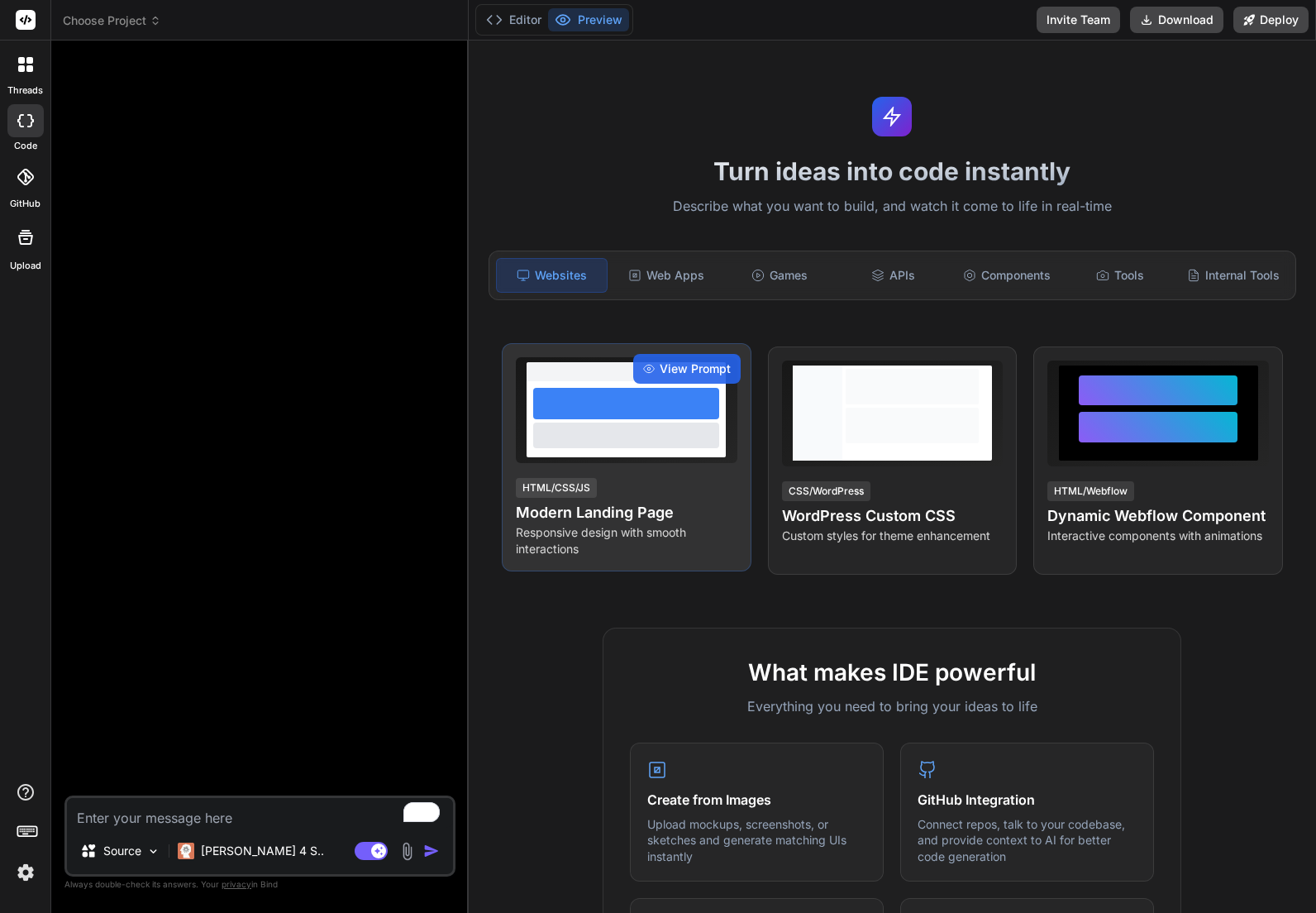
click at [662, 465] on div "View Prompt HTML/CSS/JS Modern Landing Page Responsive design with smooth inter…" at bounding box center [626, 458] width 250 height 228
click at [731, 344] on div "View Prompt HTML/CSS/JS Modern Landing Page Responsive design with smooth inter…" at bounding box center [626, 458] width 250 height 228
click at [718, 363] on span "View Prompt" at bounding box center [695, 369] width 71 height 16
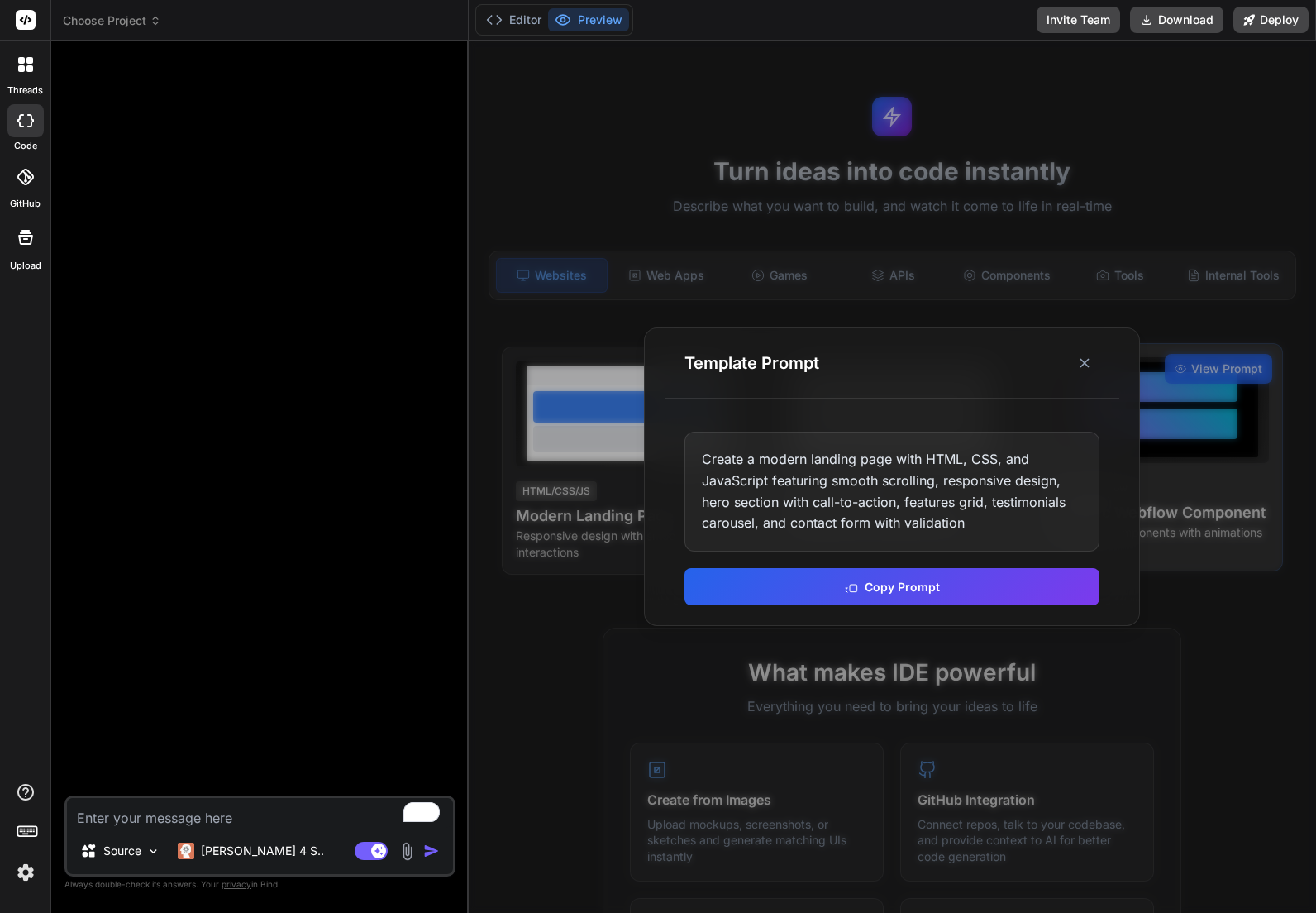
click at [1076, 363] on icon at bounding box center [1084, 363] width 16 height 16
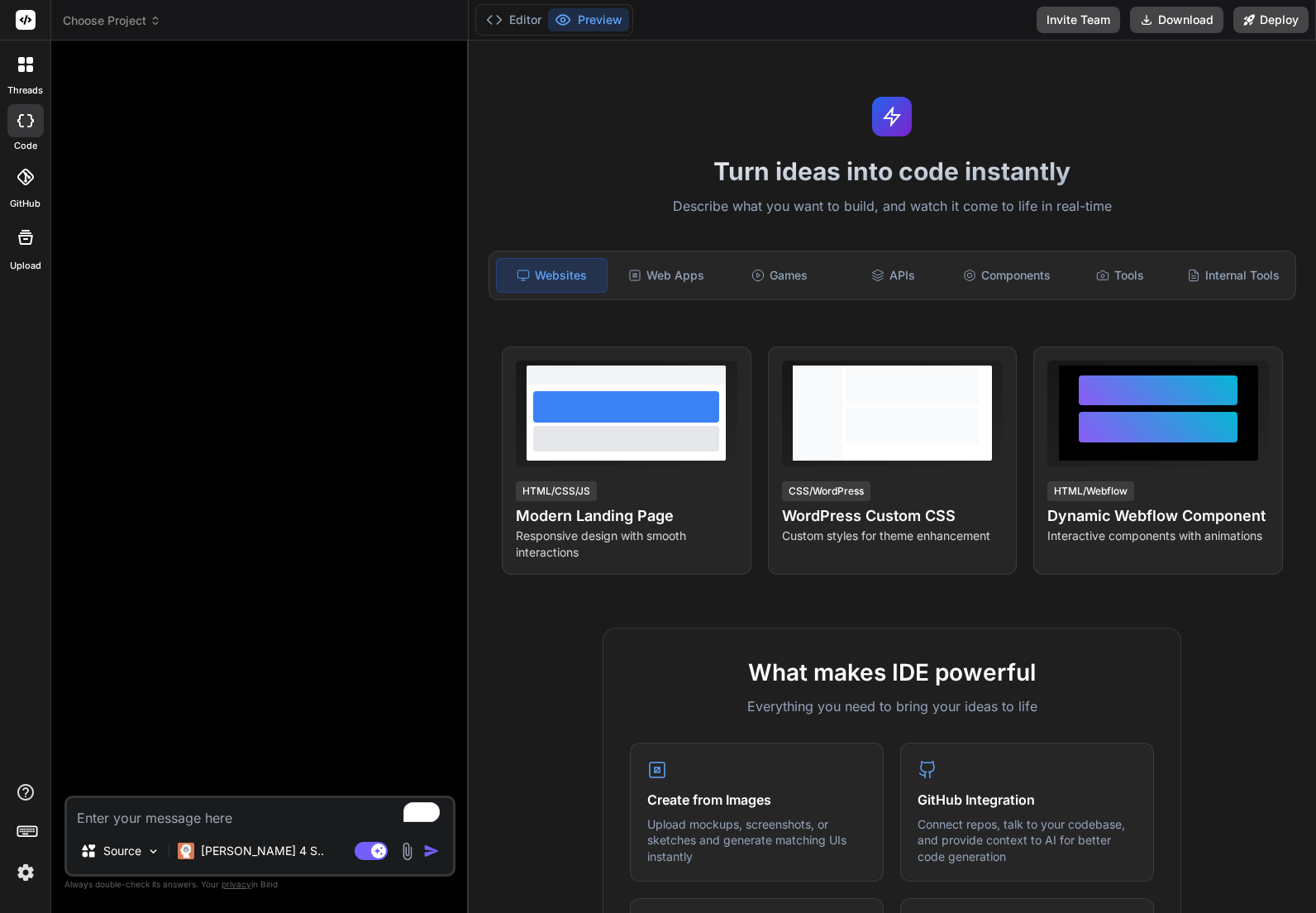
type textarea "x"
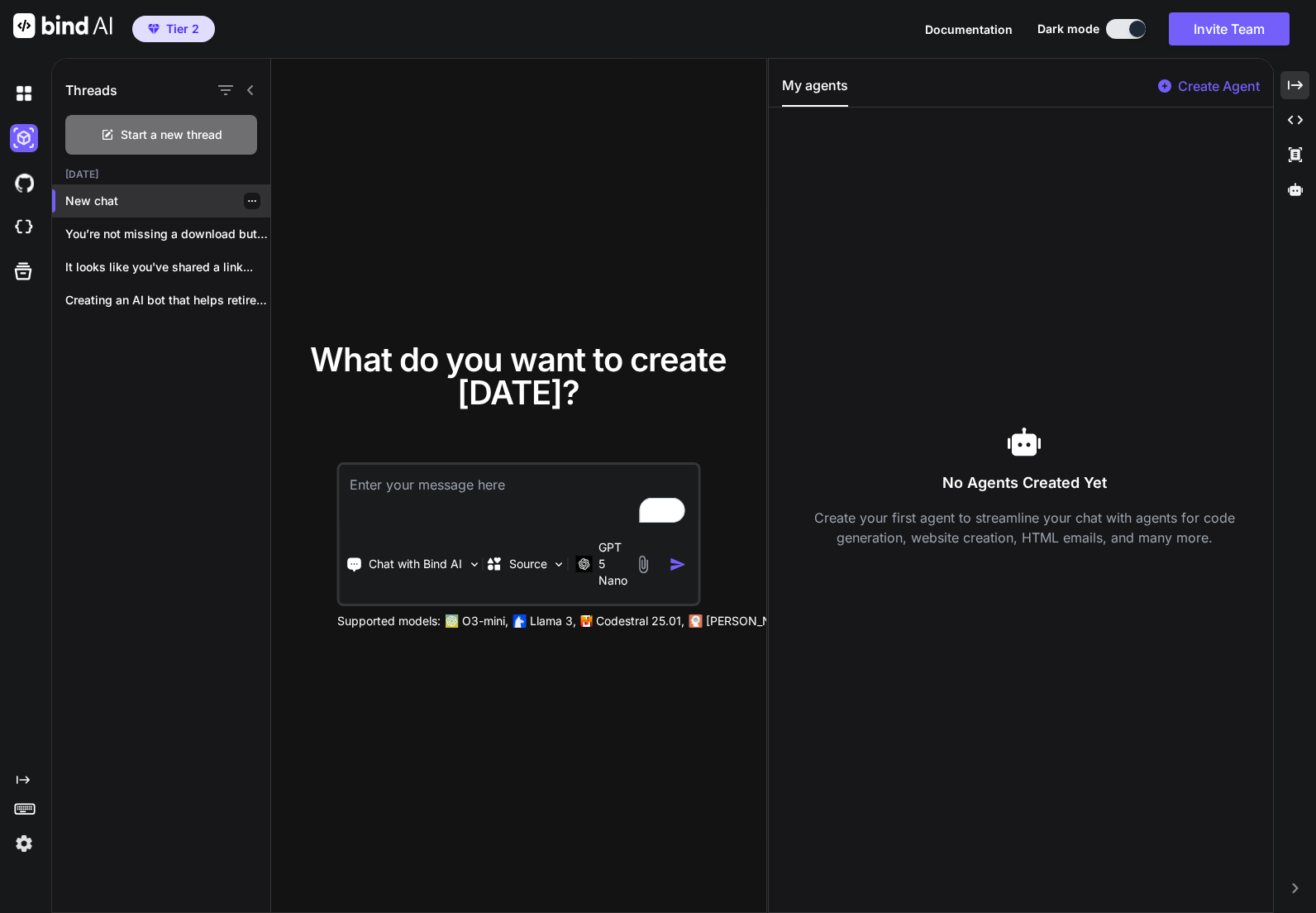
click at [125, 200] on p "New chat" at bounding box center [167, 201] width 205 height 16
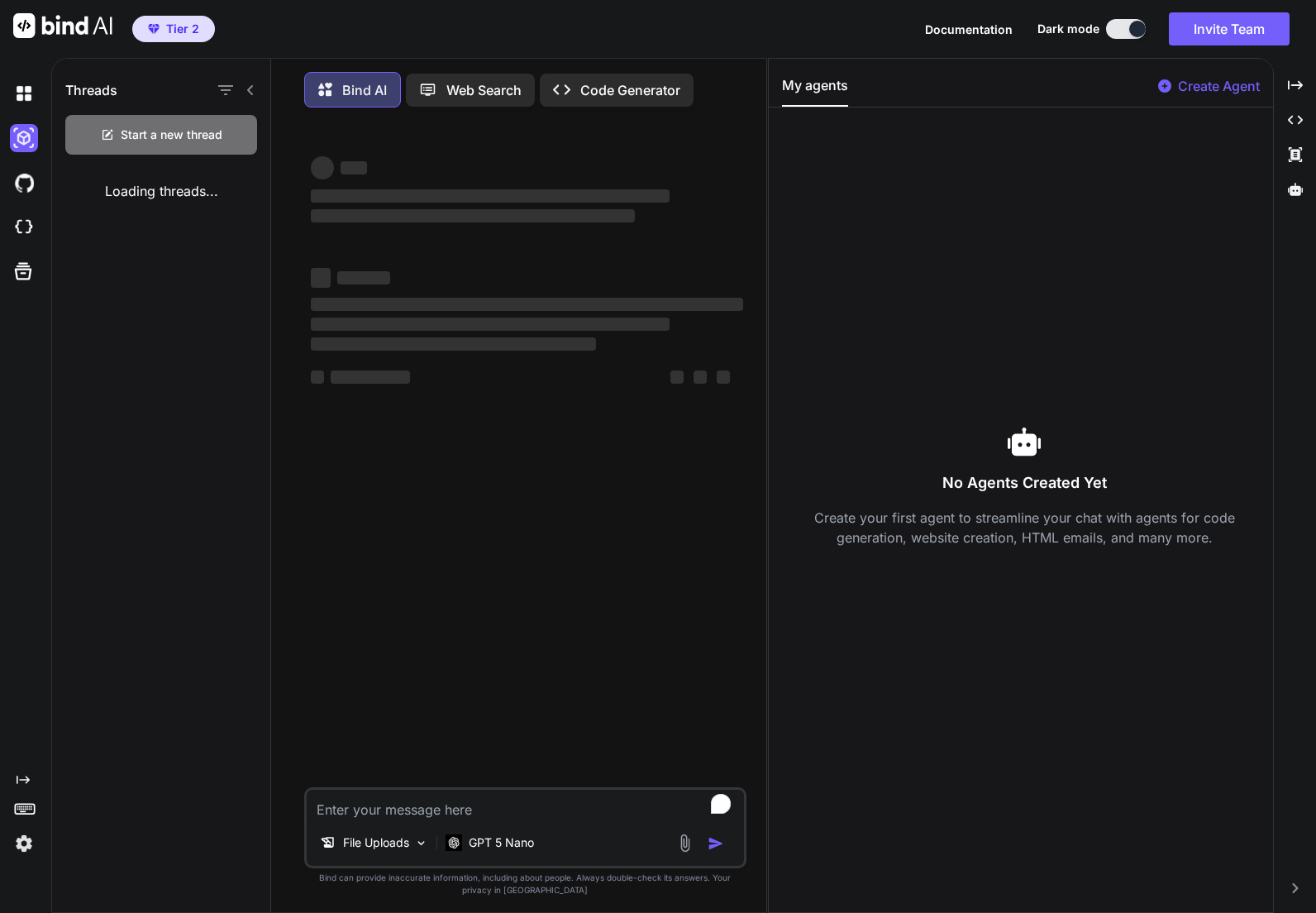
click at [12, 124] on div at bounding box center [27, 138] width 35 height 28
click at [21, 138] on img at bounding box center [23, 138] width 28 height 28
click at [22, 180] on img at bounding box center [23, 183] width 28 height 28
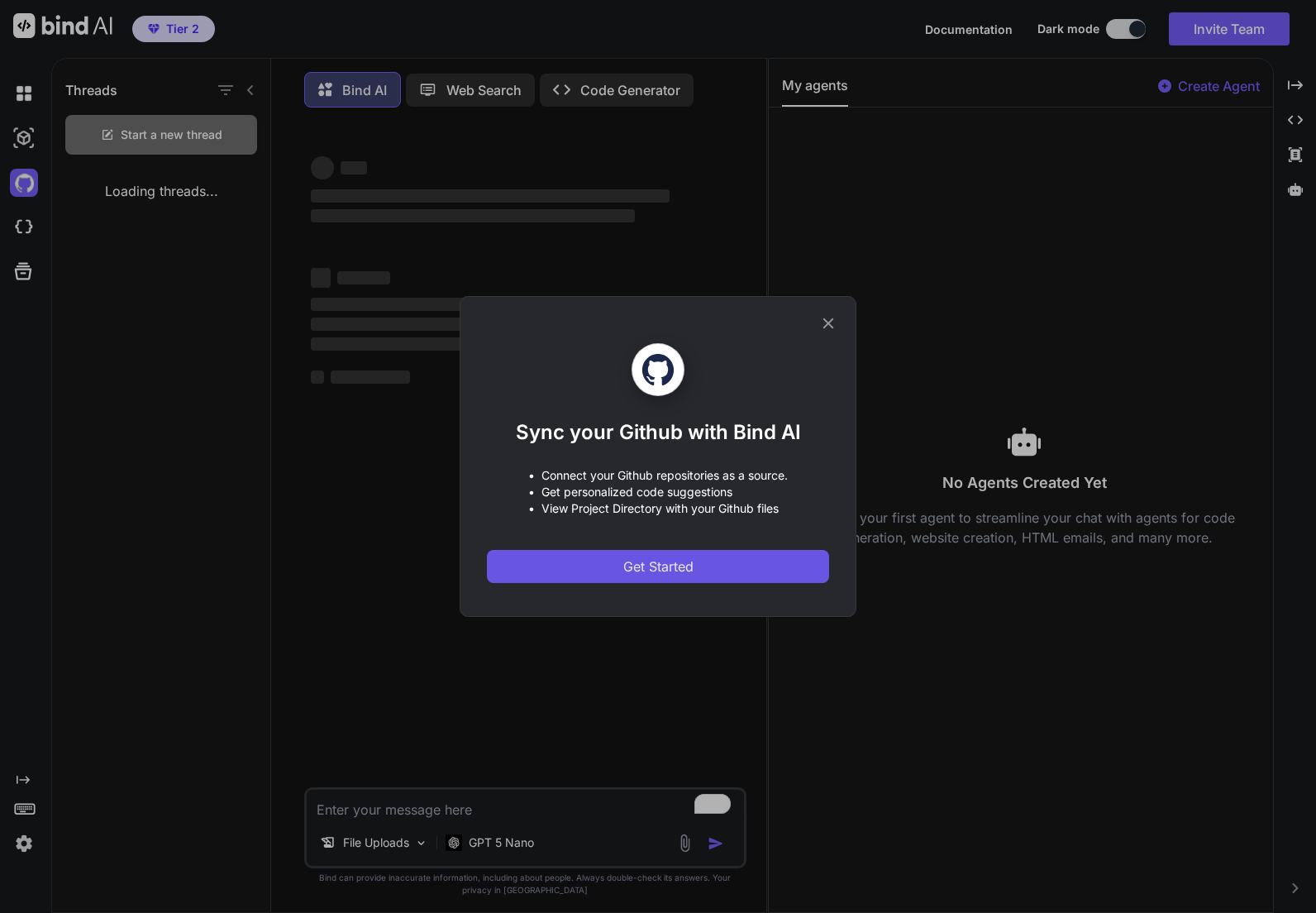
click at [757, 561] on button "Get Started" at bounding box center [658, 566] width 343 height 33
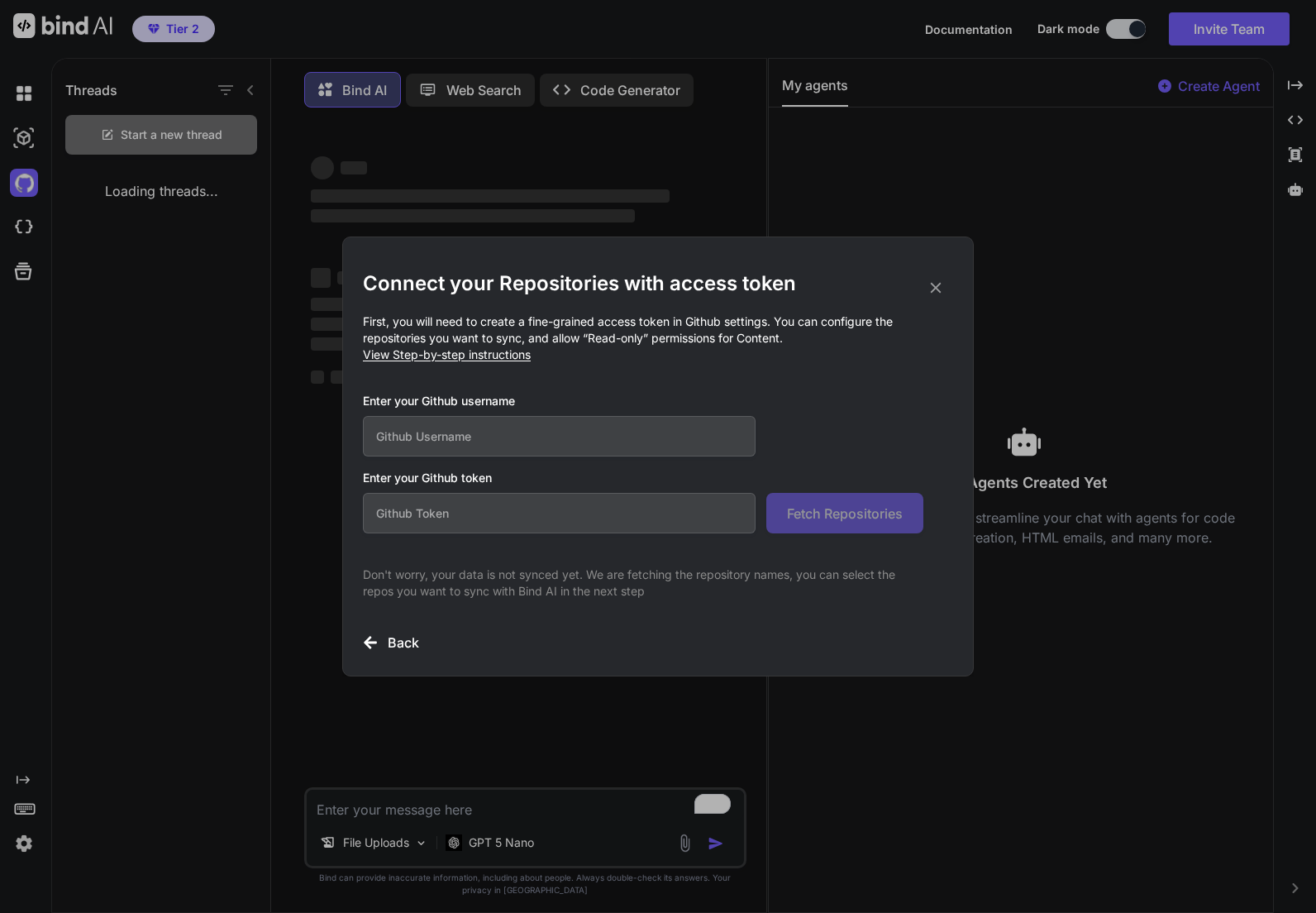
click at [976, 293] on div "Connect your Repositories with access token First, you will need to create a fi…" at bounding box center [658, 456] width 1316 height 913
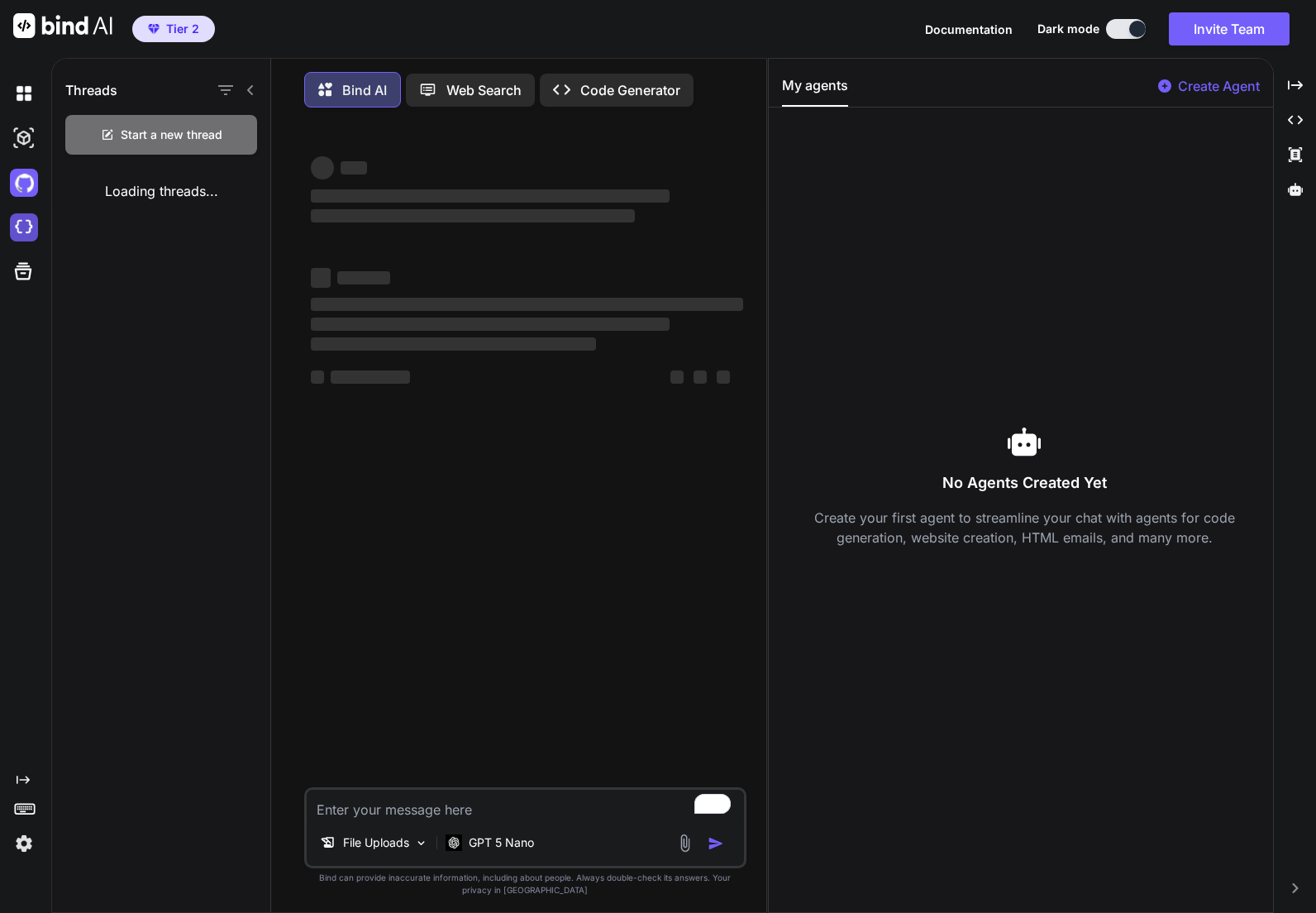
click at [13, 235] on img at bounding box center [23, 228] width 28 height 28
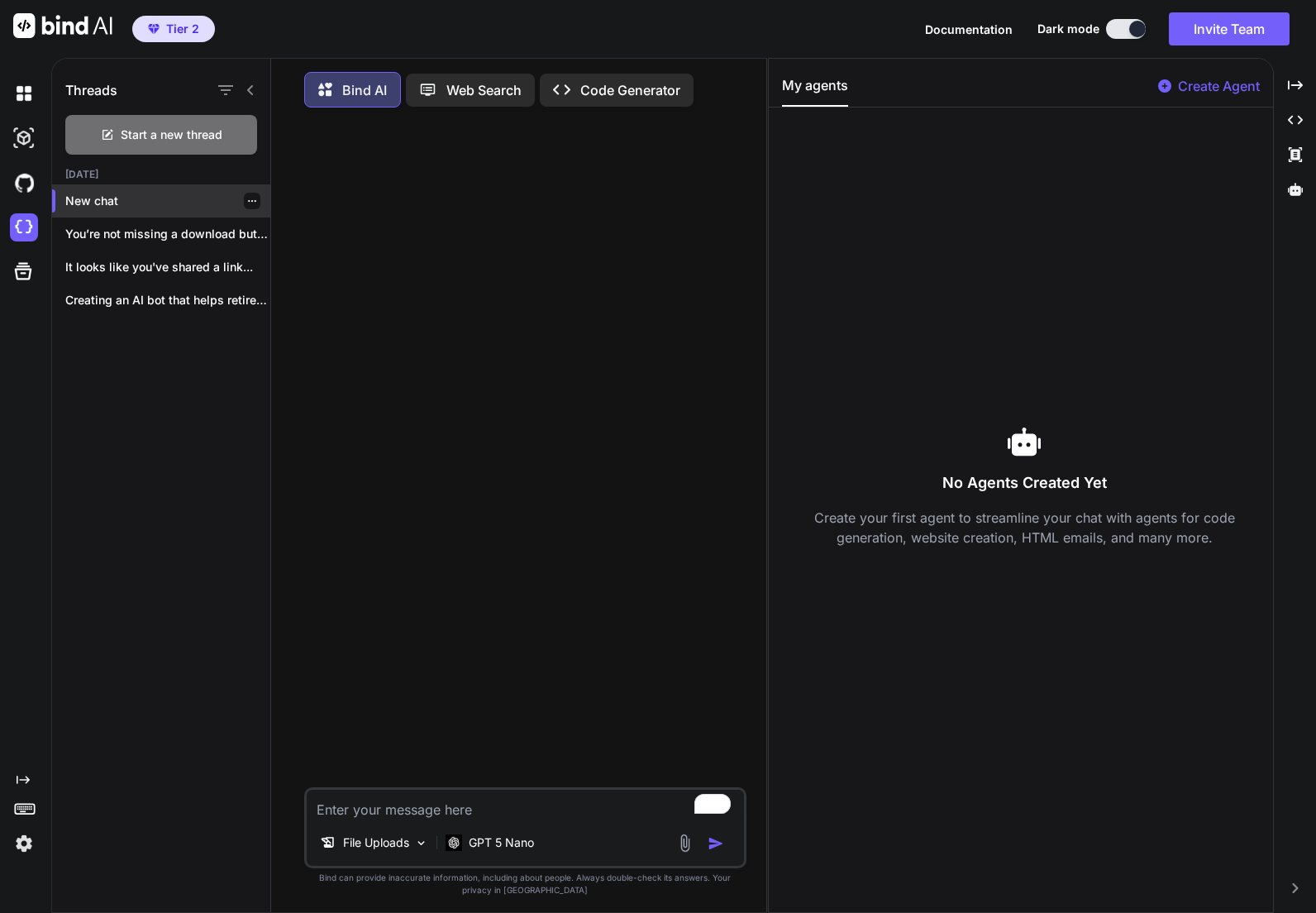
click at [247, 205] on icon "button" at bounding box center [252, 200] width 10 height 10
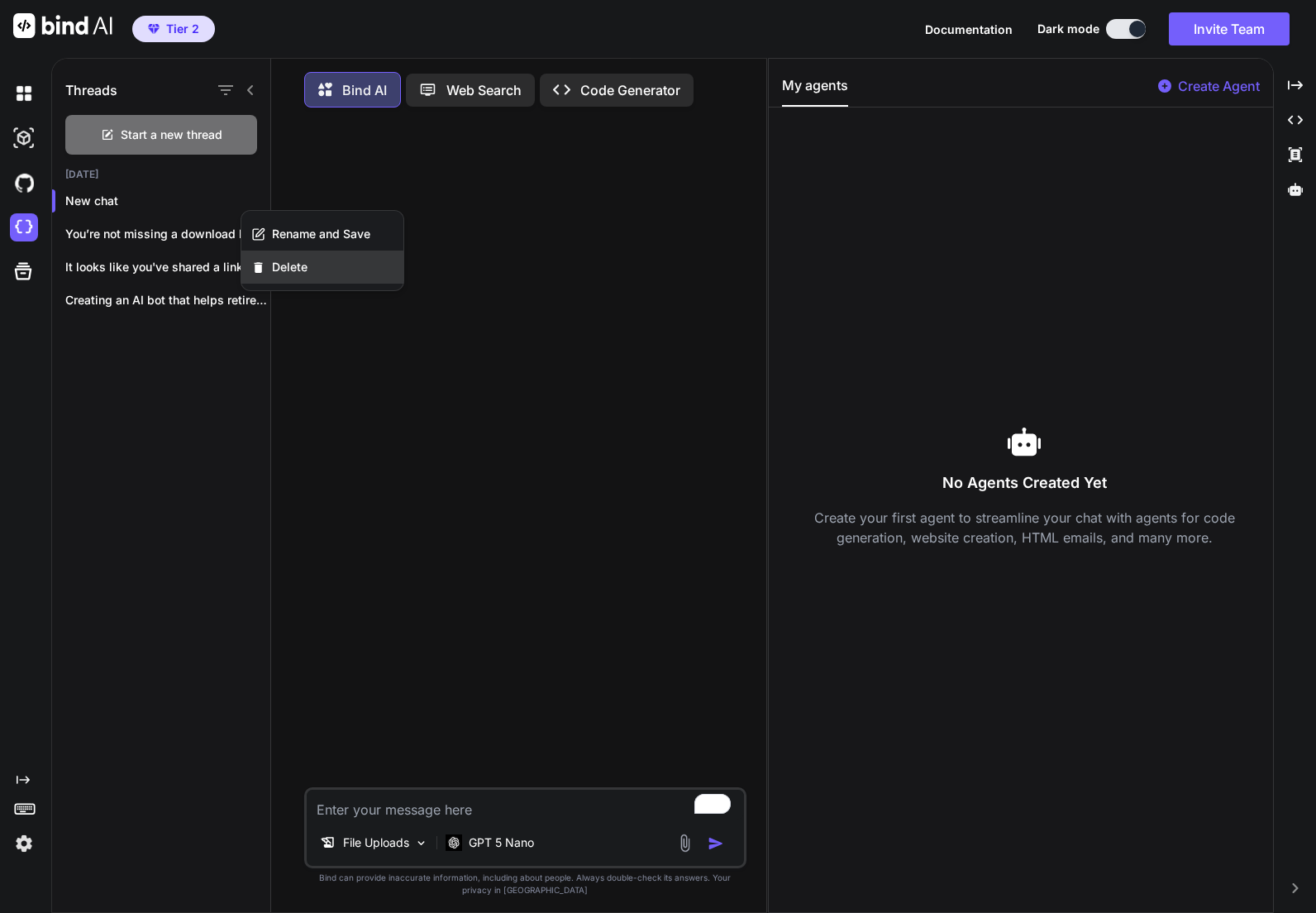
click at [287, 270] on span "Delete" at bounding box center [289, 267] width 35 height 16
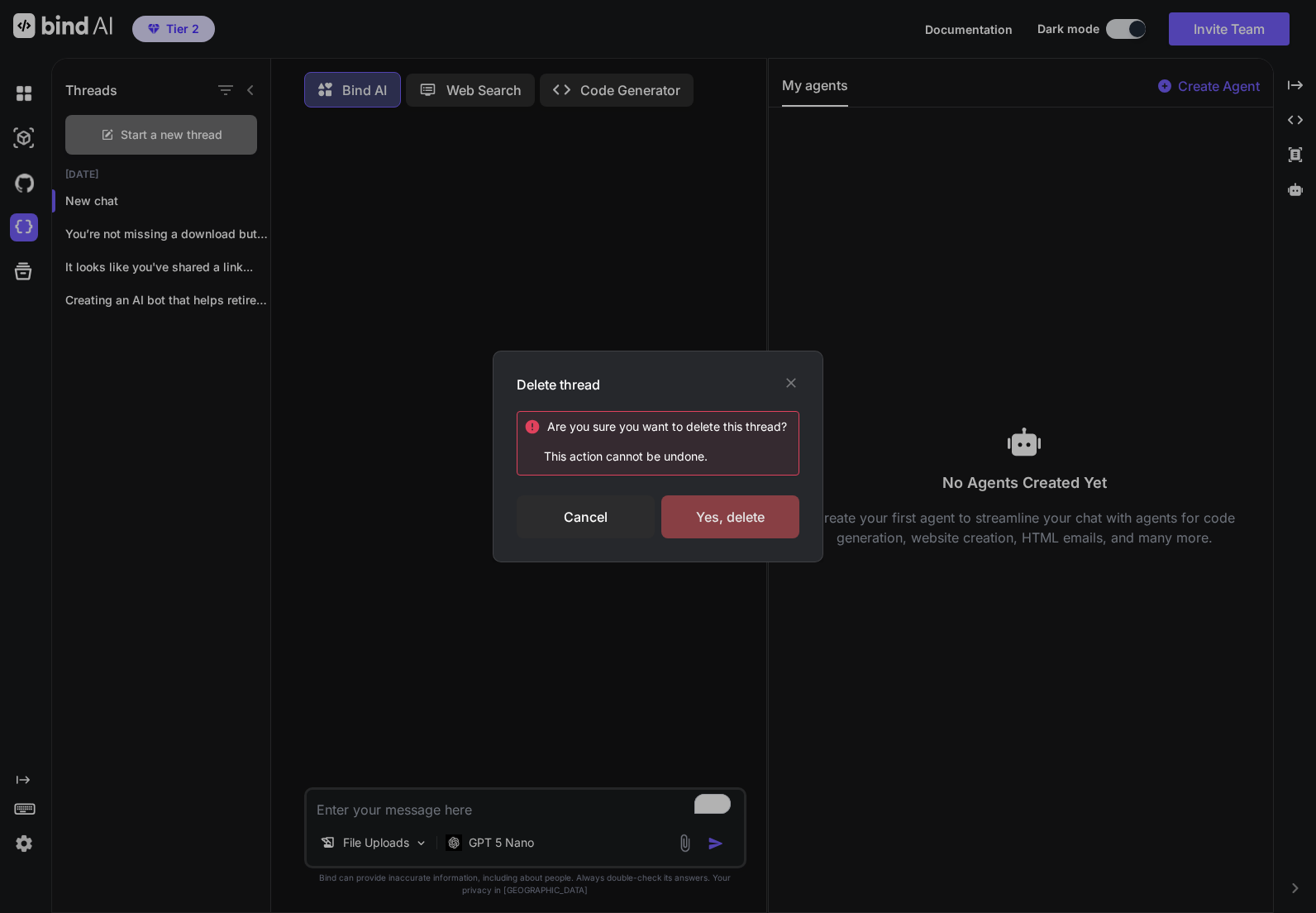
click at [733, 522] on div "Yes, delete" at bounding box center [730, 517] width 138 height 43
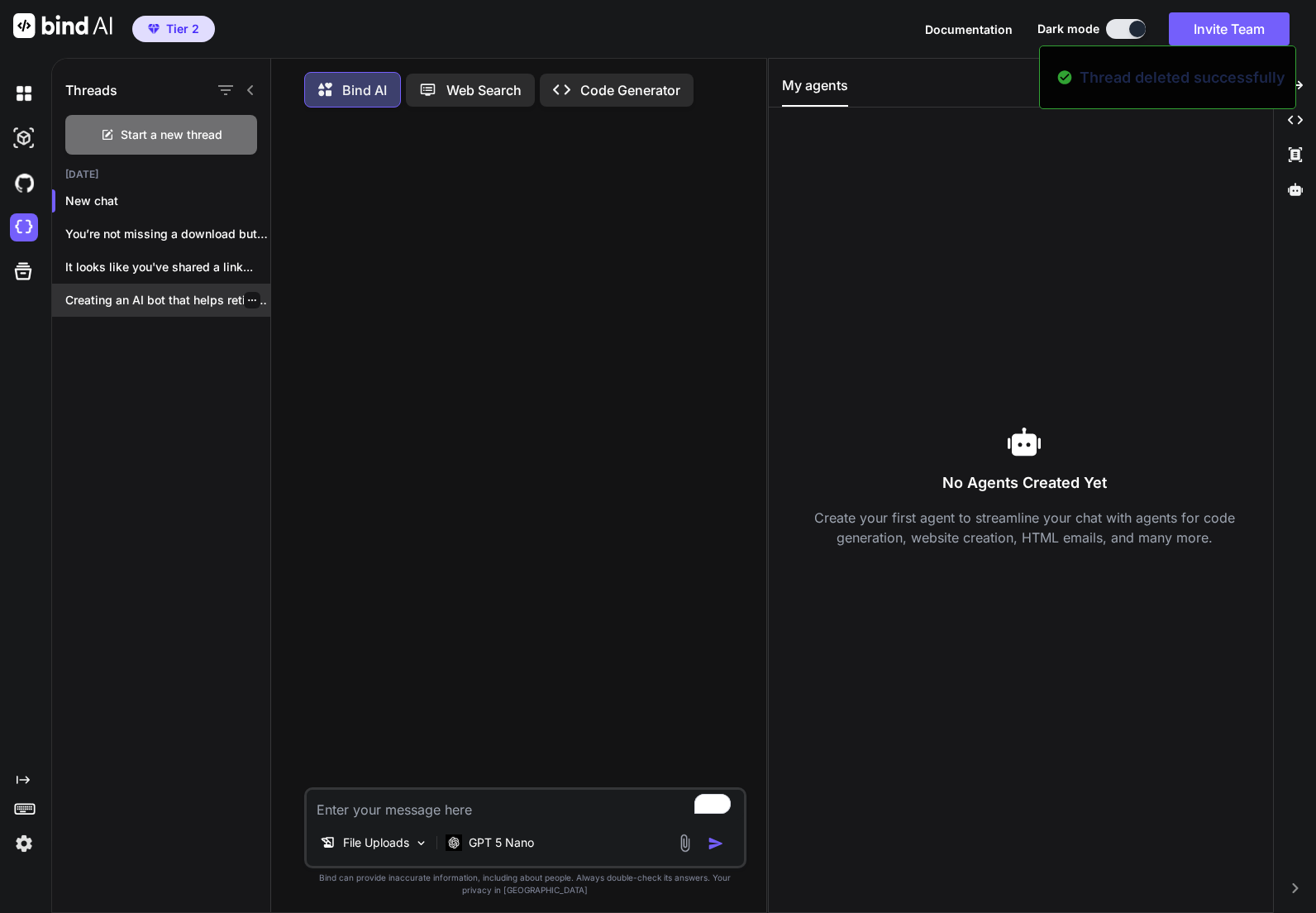
click at [169, 300] on p "Creating an AI bot that helps retirees..." at bounding box center [167, 299] width 205 height 16
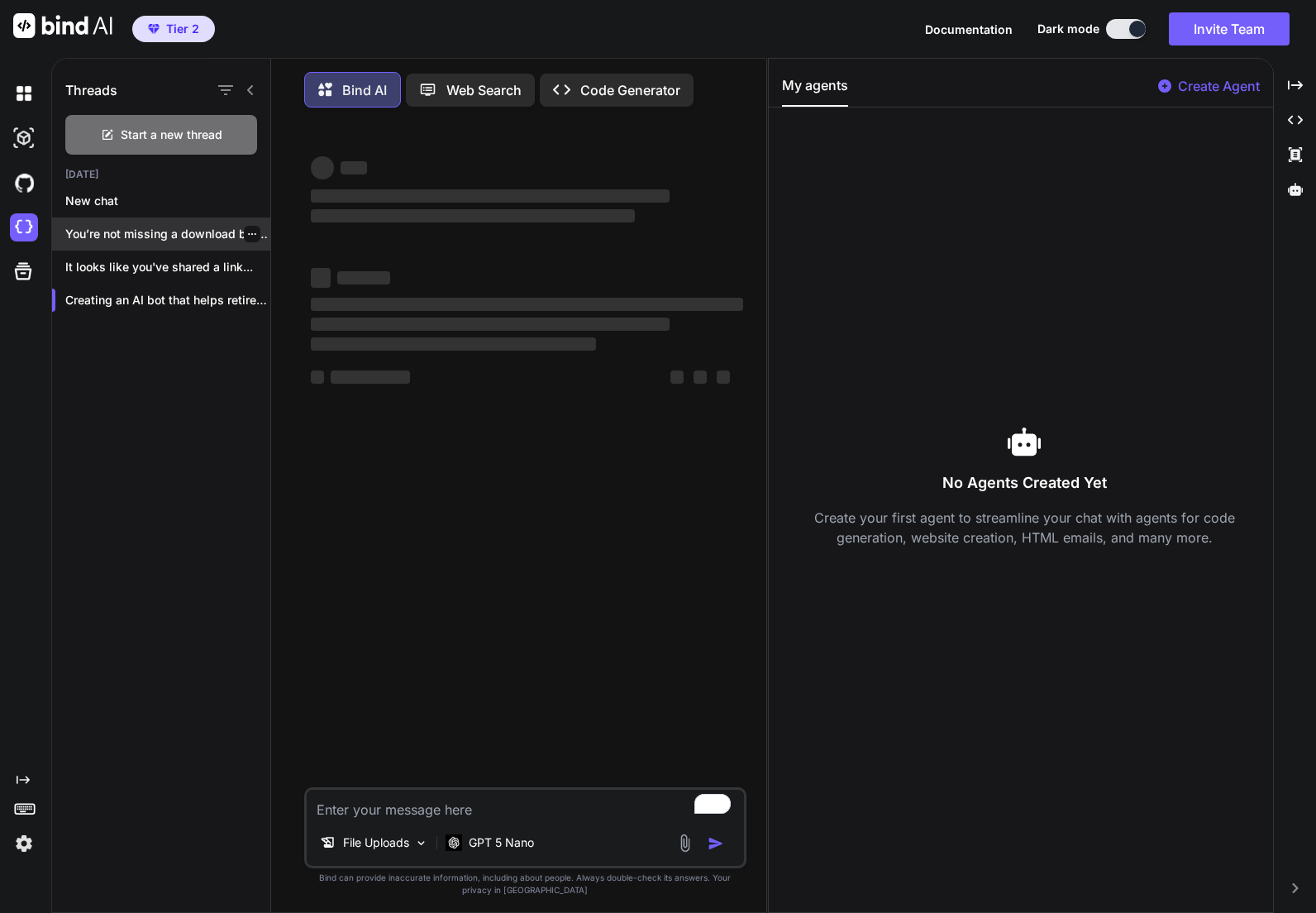
click at [163, 241] on p "You’re not missing a download button—SiteGround’s File..." at bounding box center [167, 234] width 205 height 16
click at [405, 841] on p "File Uploads" at bounding box center [376, 842] width 66 height 16
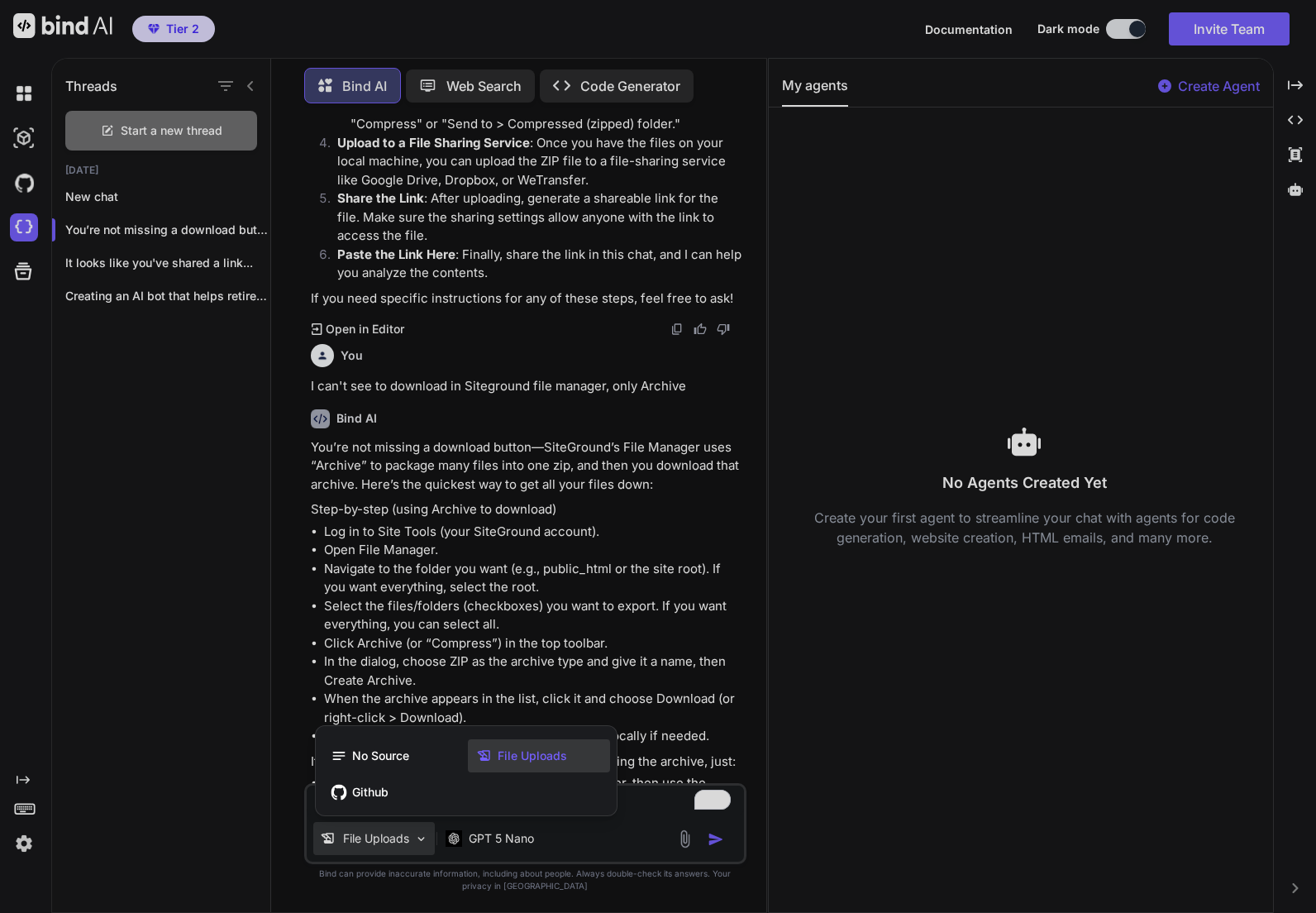
scroll to position [3638, 0]
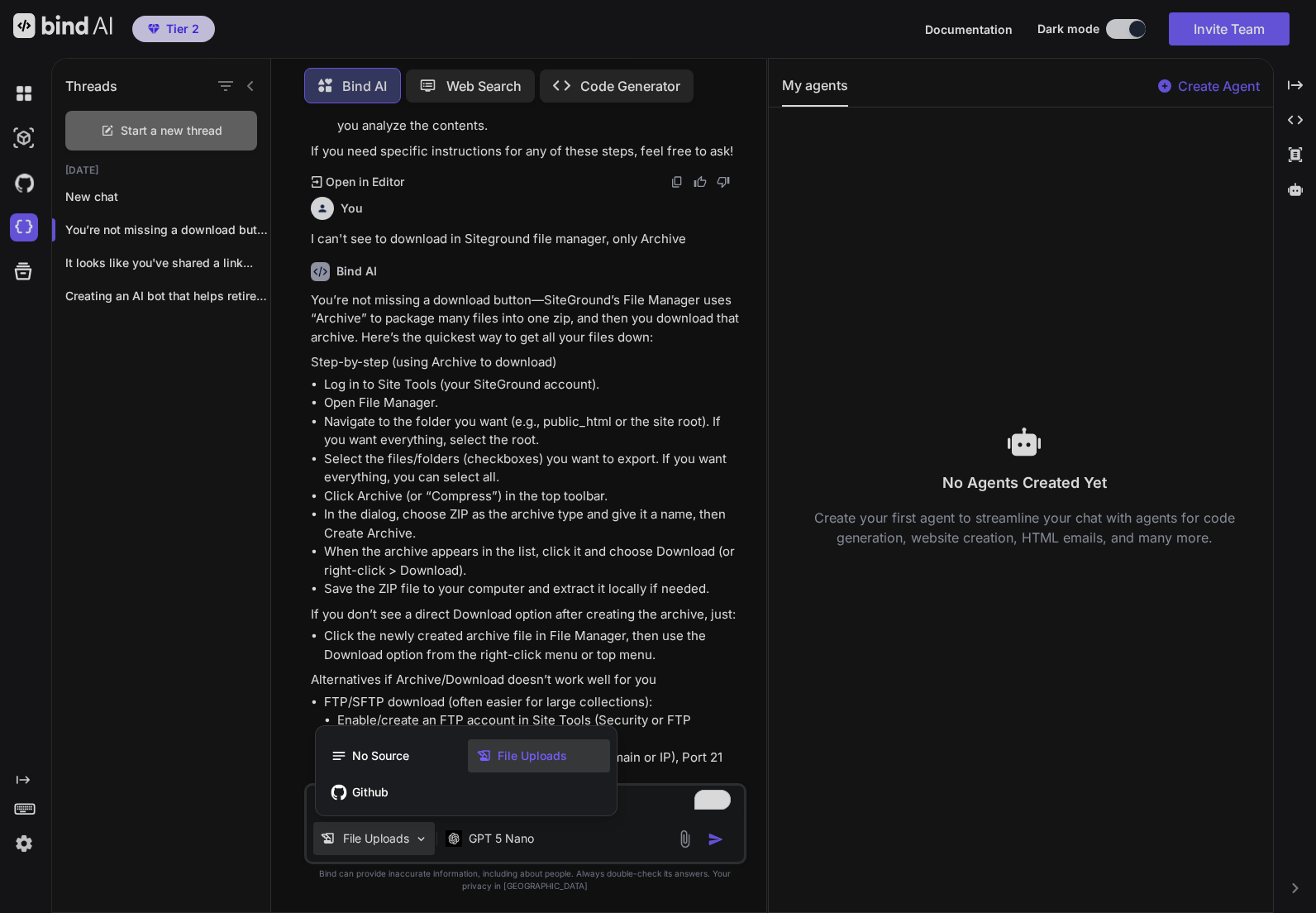
click at [499, 762] on span "File Uploads" at bounding box center [532, 755] width 69 height 16
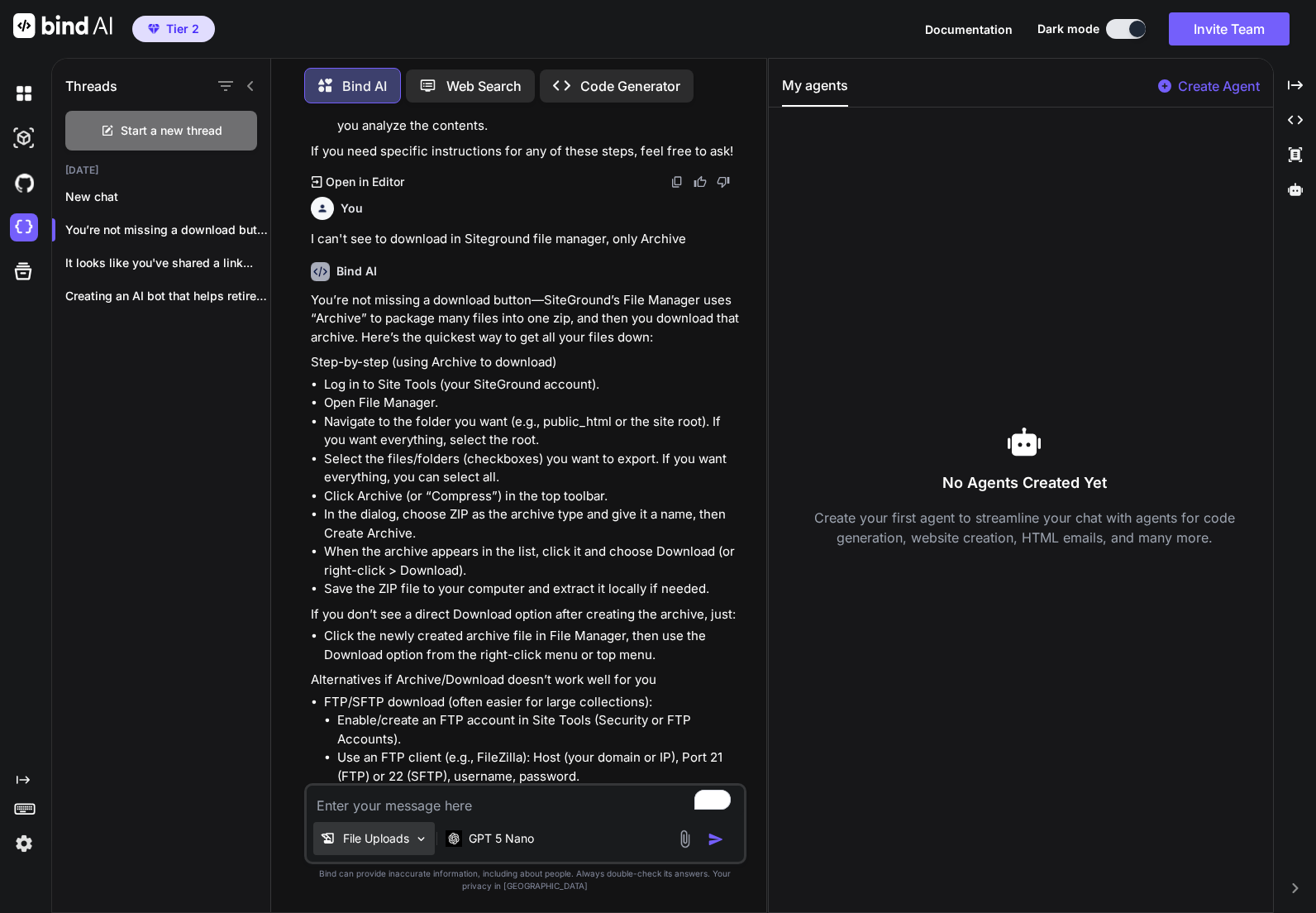
click at [359, 841] on p "File Uploads" at bounding box center [376, 838] width 66 height 16
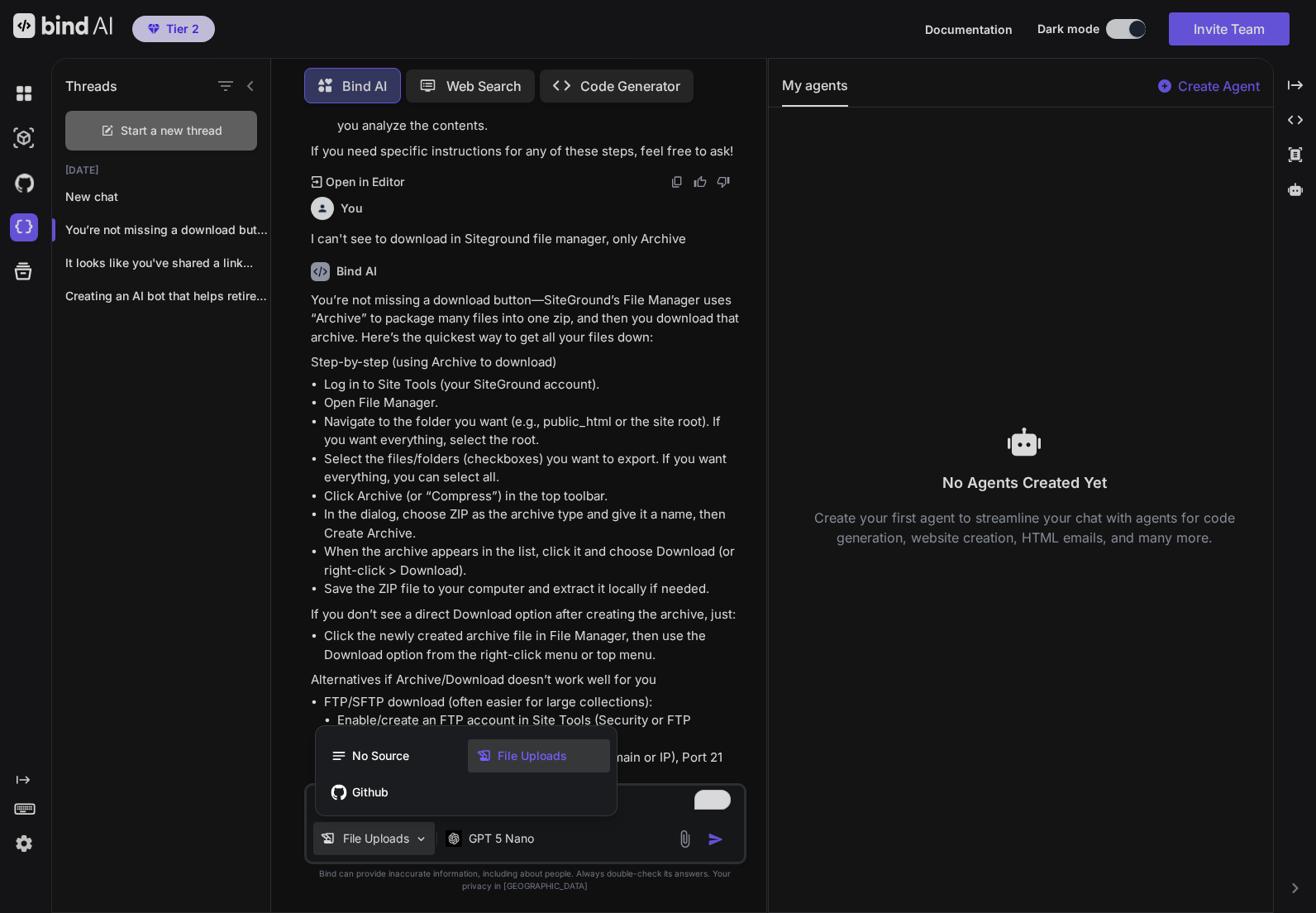
click at [683, 843] on div at bounding box center [658, 456] width 1316 height 913
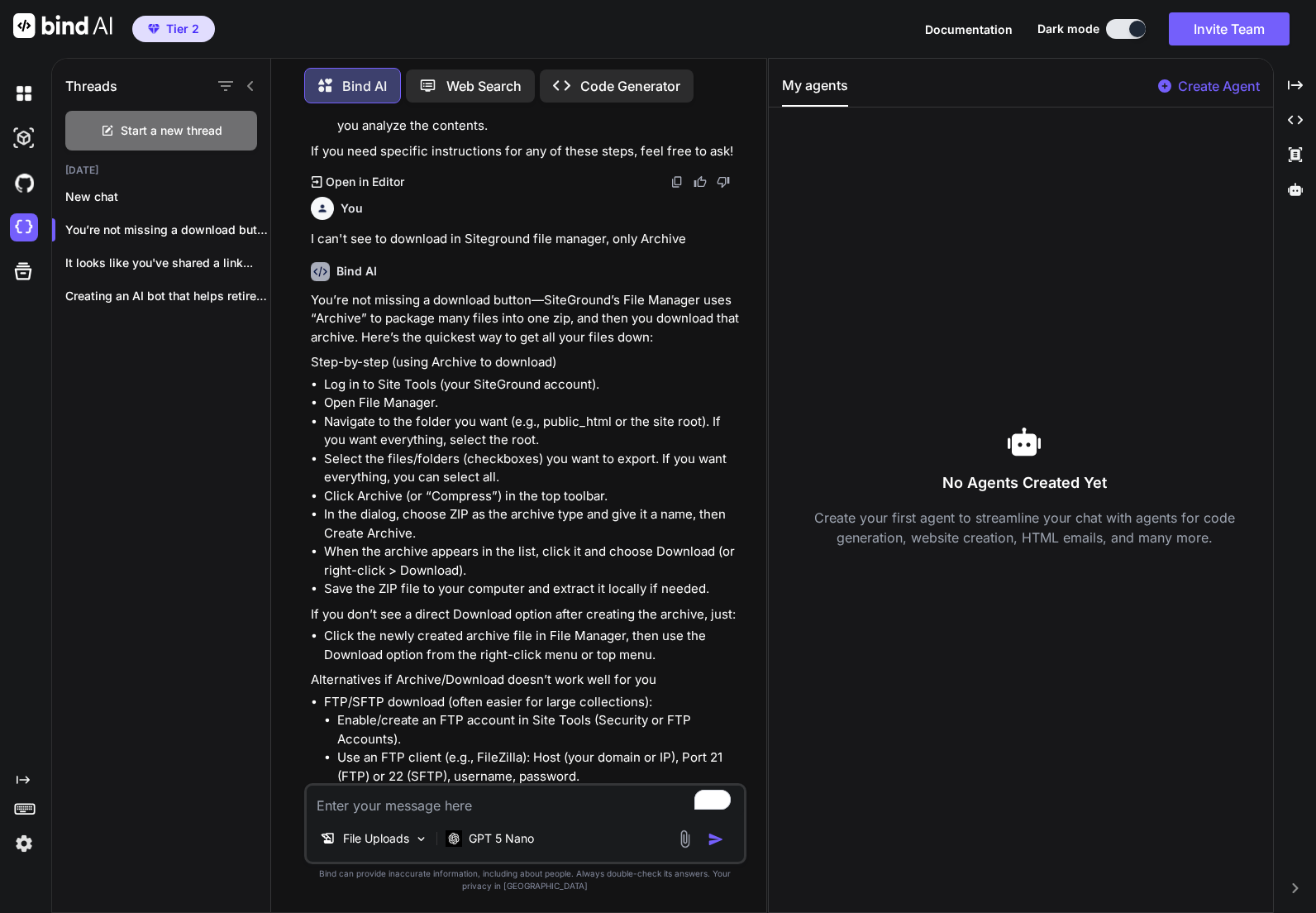
click at [688, 841] on img at bounding box center [685, 839] width 19 height 19
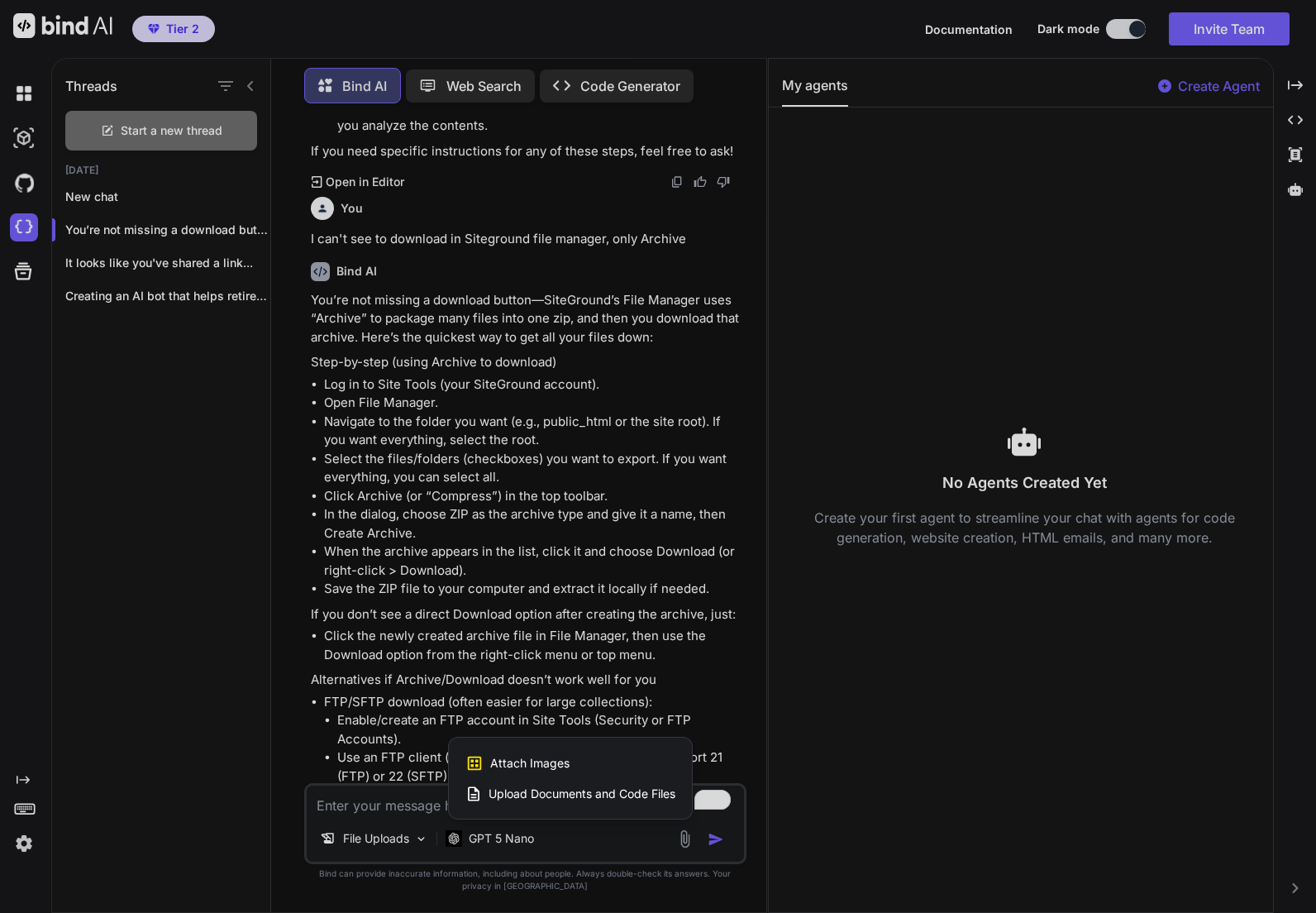
click at [555, 798] on span "Upload Documents and Code Files" at bounding box center [582, 794] width 187 height 16
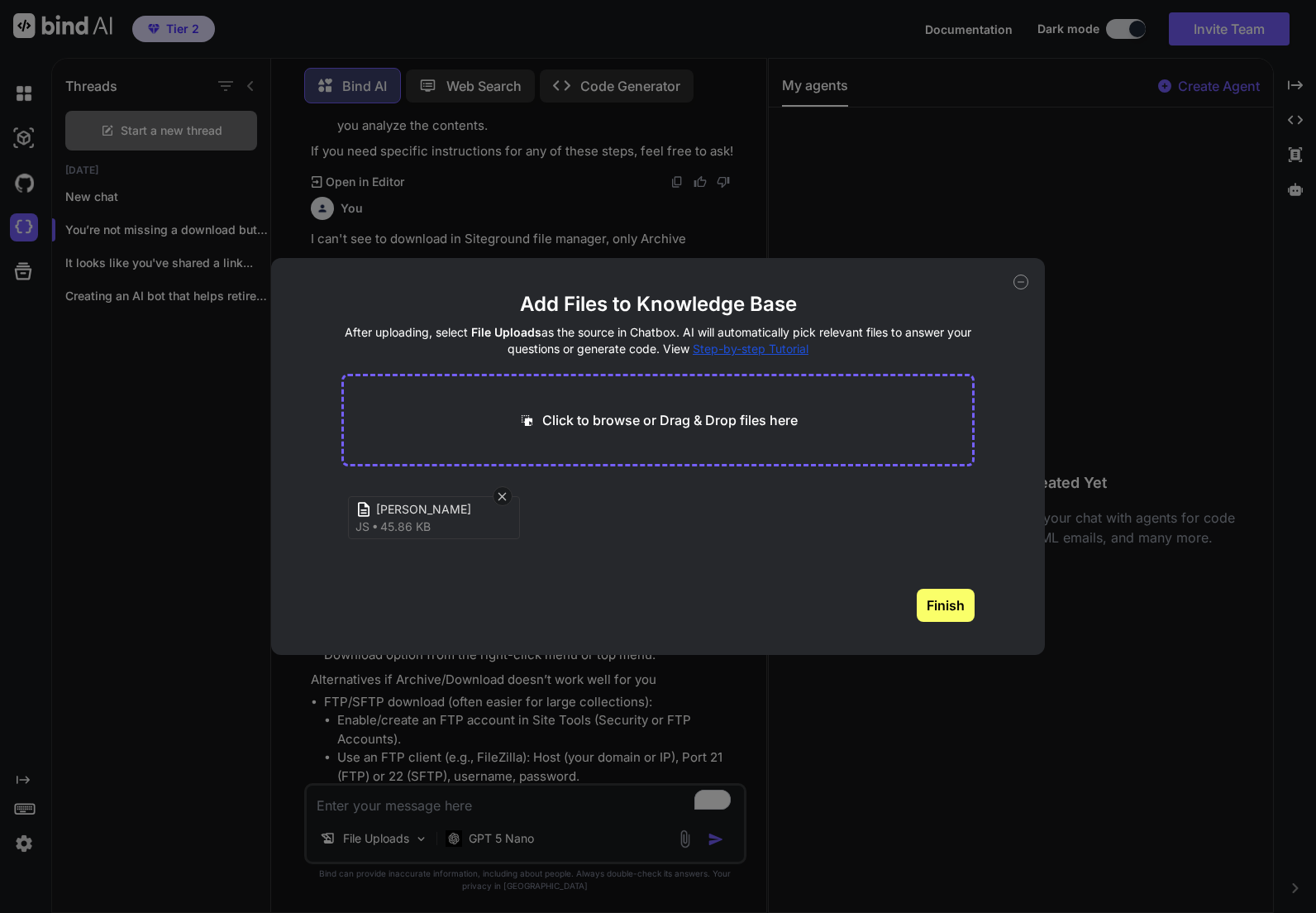
click at [956, 594] on button "Finish" at bounding box center [946, 605] width 58 height 33
click at [1069, 237] on div "Add Files to Knowledge Base After uploading, select File Uploads as the source …" at bounding box center [658, 456] width 1316 height 913
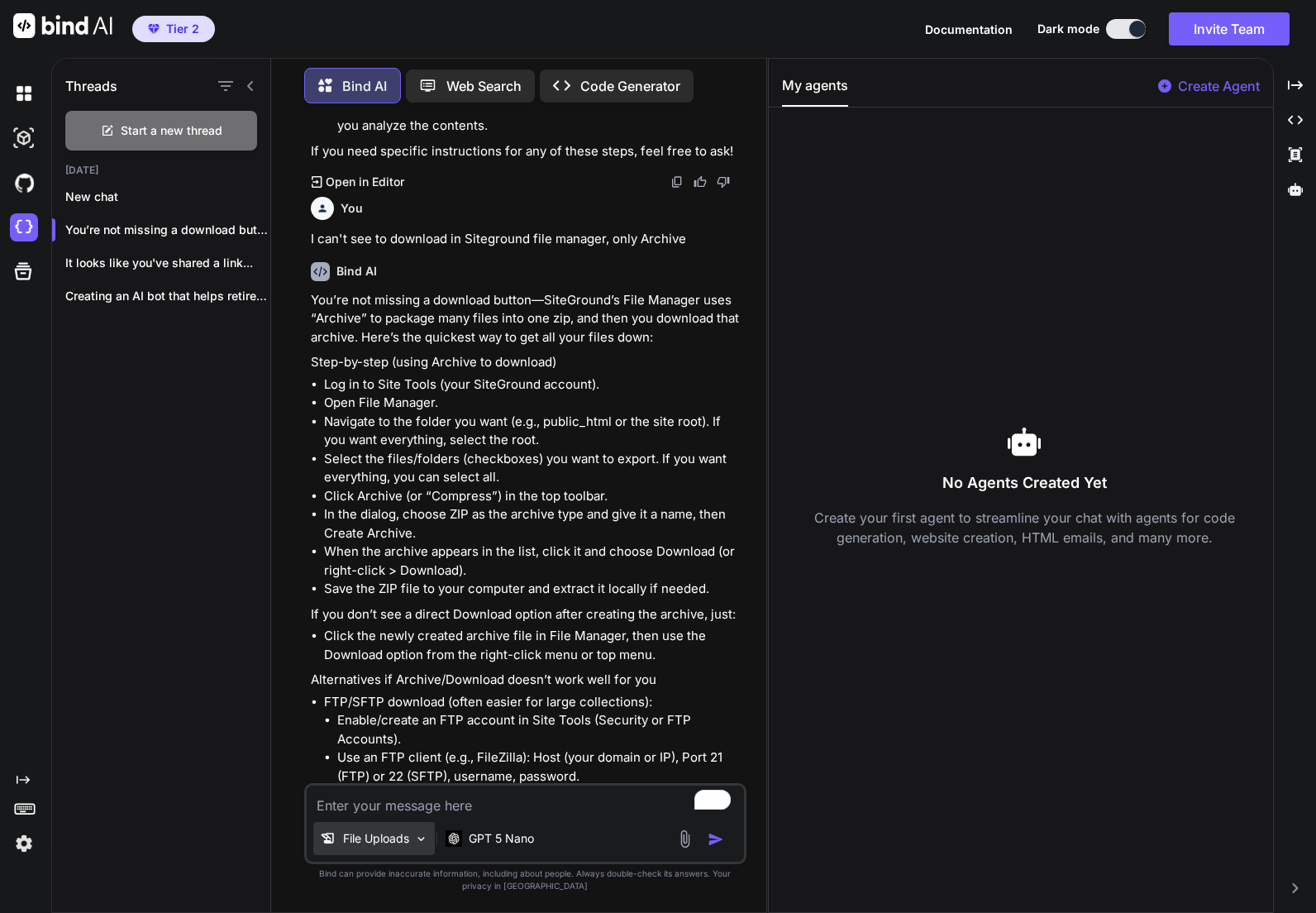
click at [394, 843] on p "File Uploads" at bounding box center [376, 838] width 66 height 16
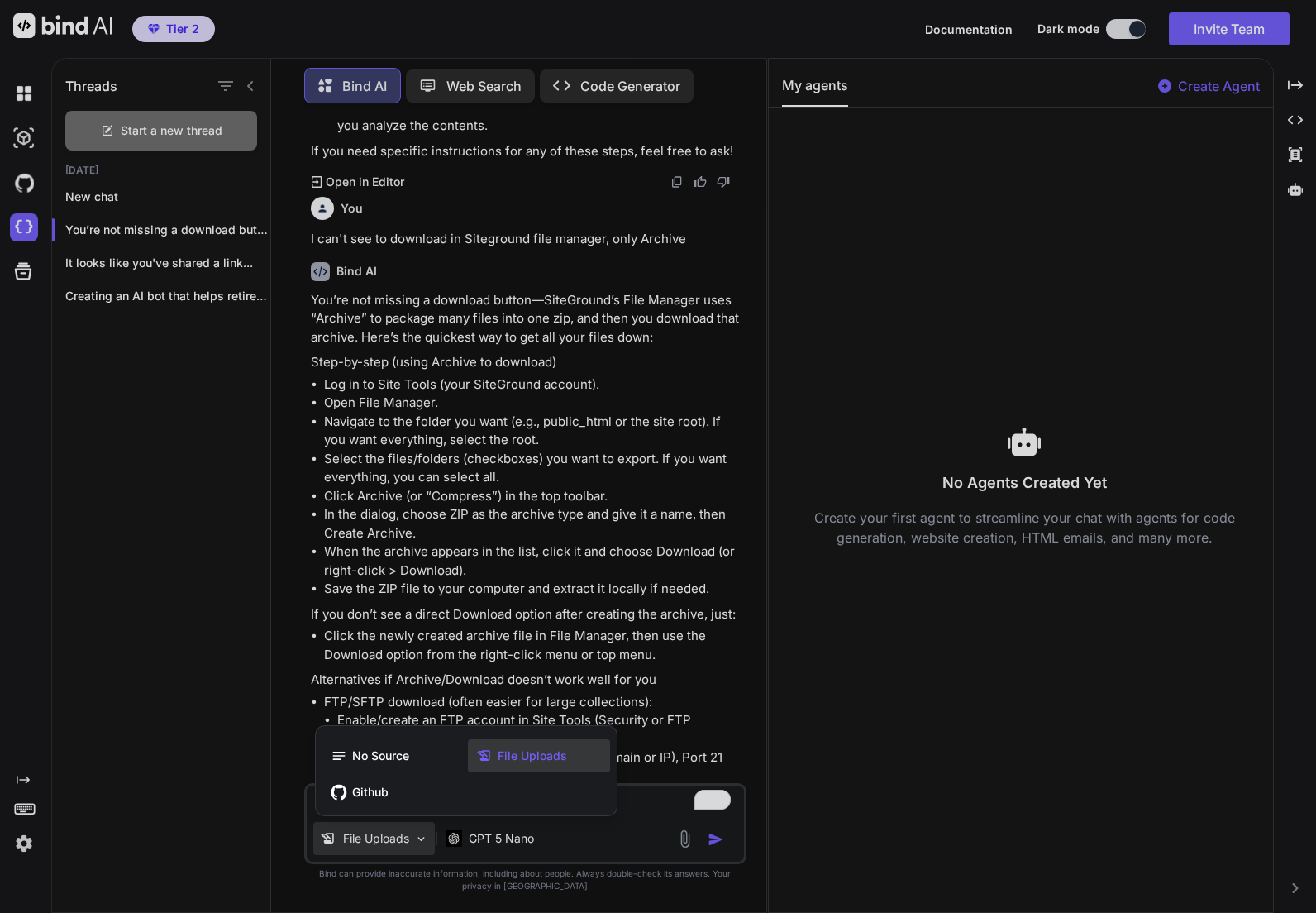
click at [522, 752] on span "File Uploads" at bounding box center [532, 755] width 69 height 16
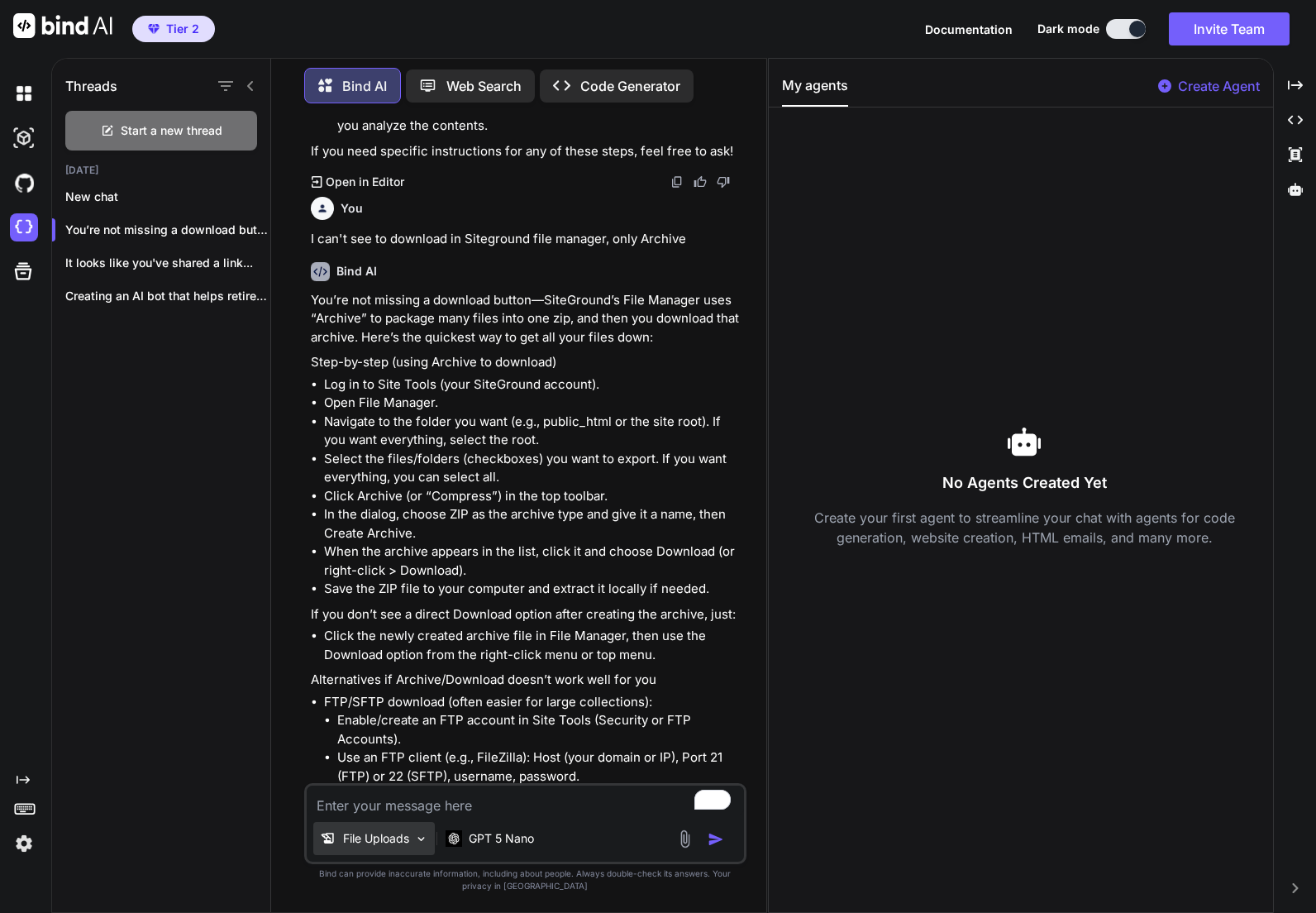
click at [356, 840] on p "File Uploads" at bounding box center [376, 838] width 66 height 16
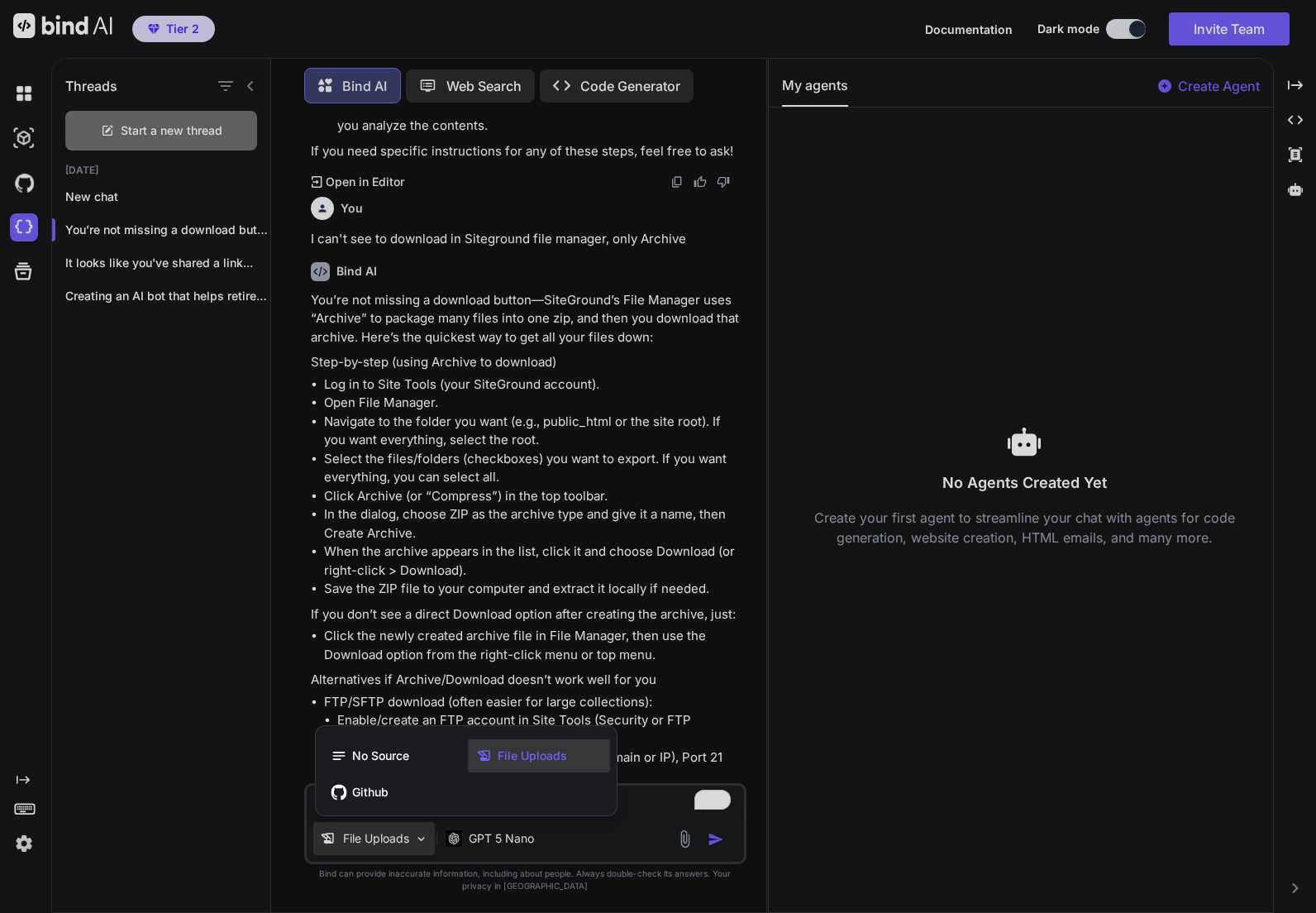
click at [612, 845] on div at bounding box center [658, 456] width 1316 height 913
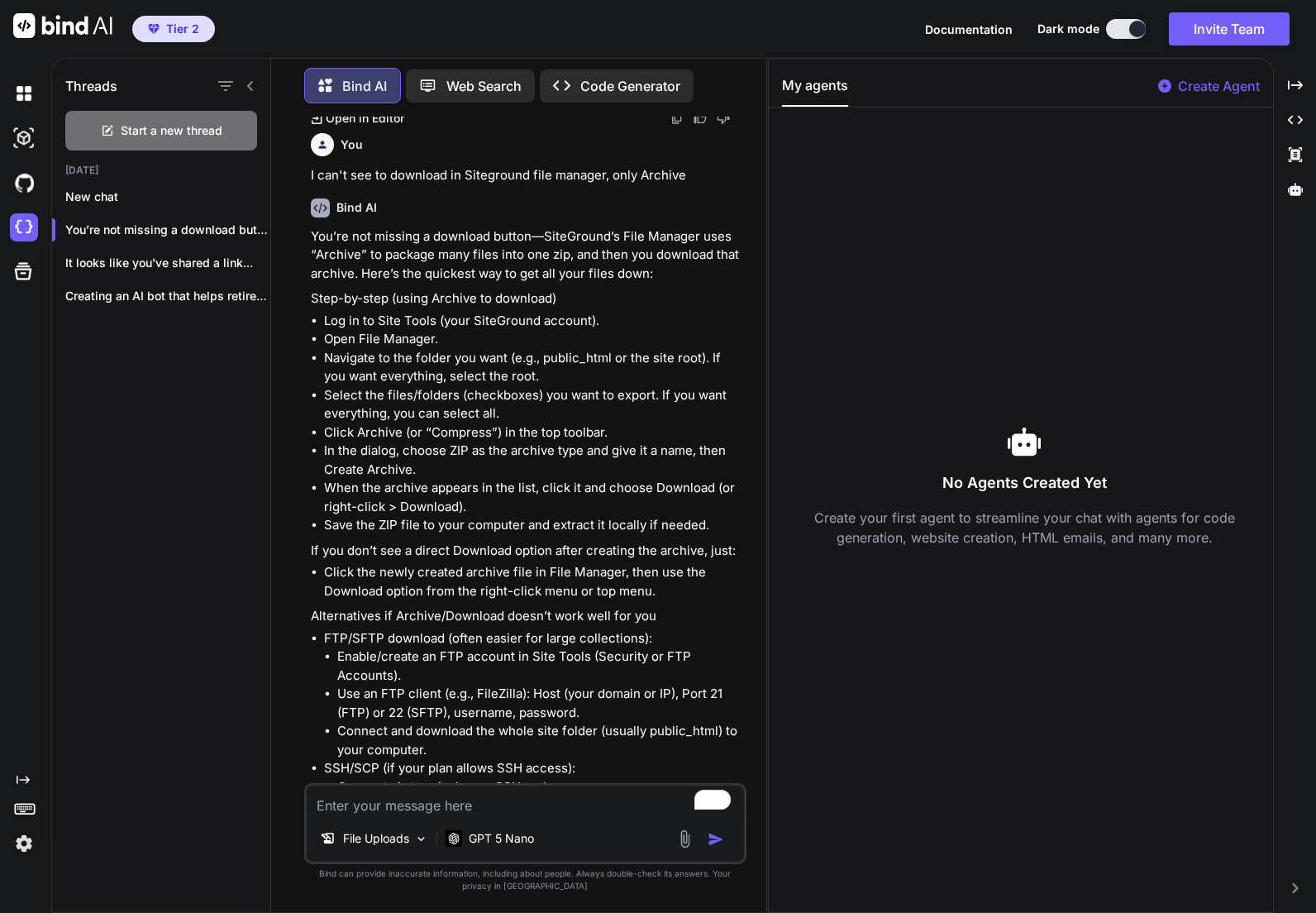
scroll to position [3921, 0]
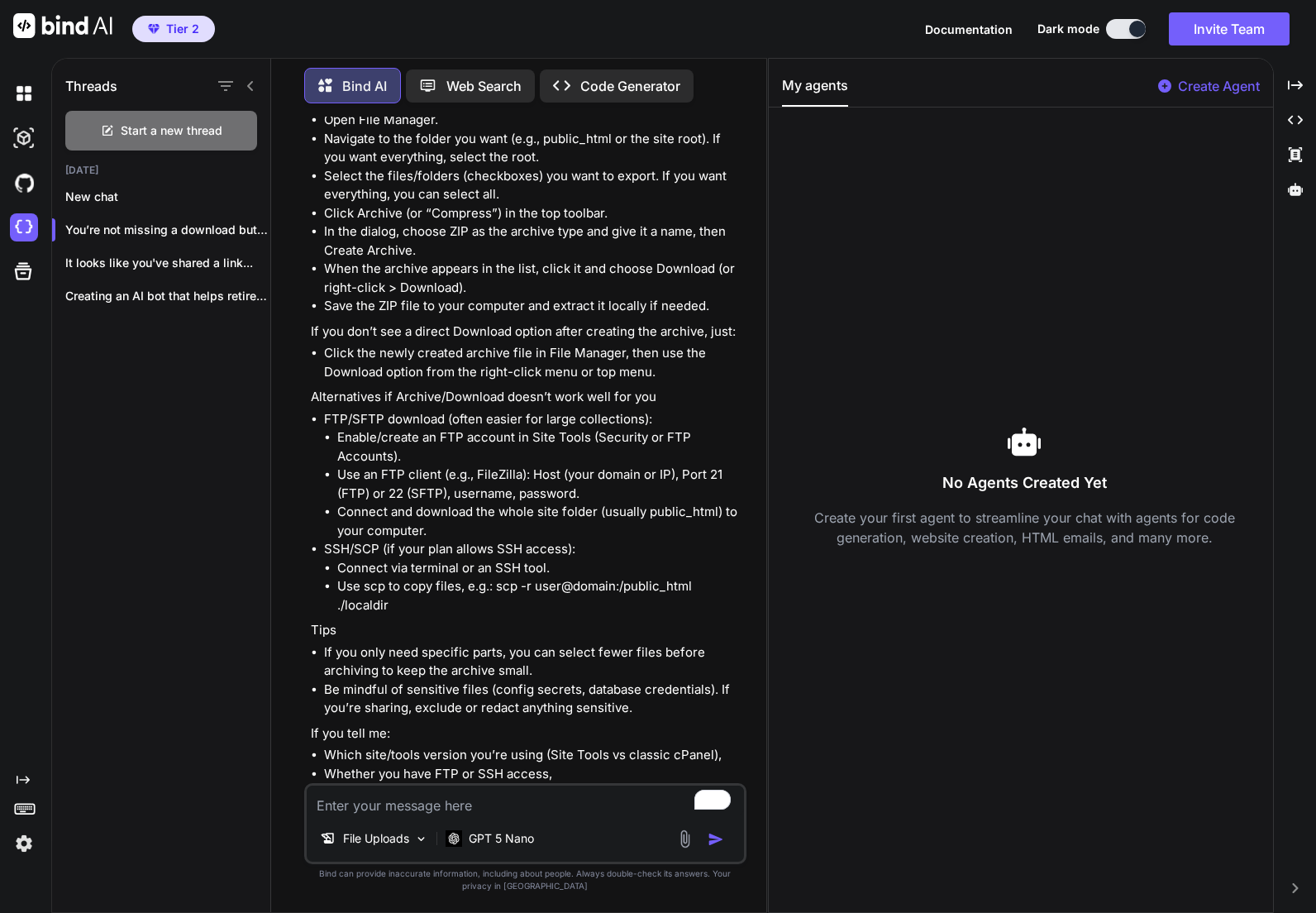
click at [395, 805] on textarea "To enrich screen reader interactions, please activate Accessibility in Grammarl…" at bounding box center [524, 800] width 437 height 29
type textarea "x"
type textarea "I"
type textarea "x"
type textarea "Is"
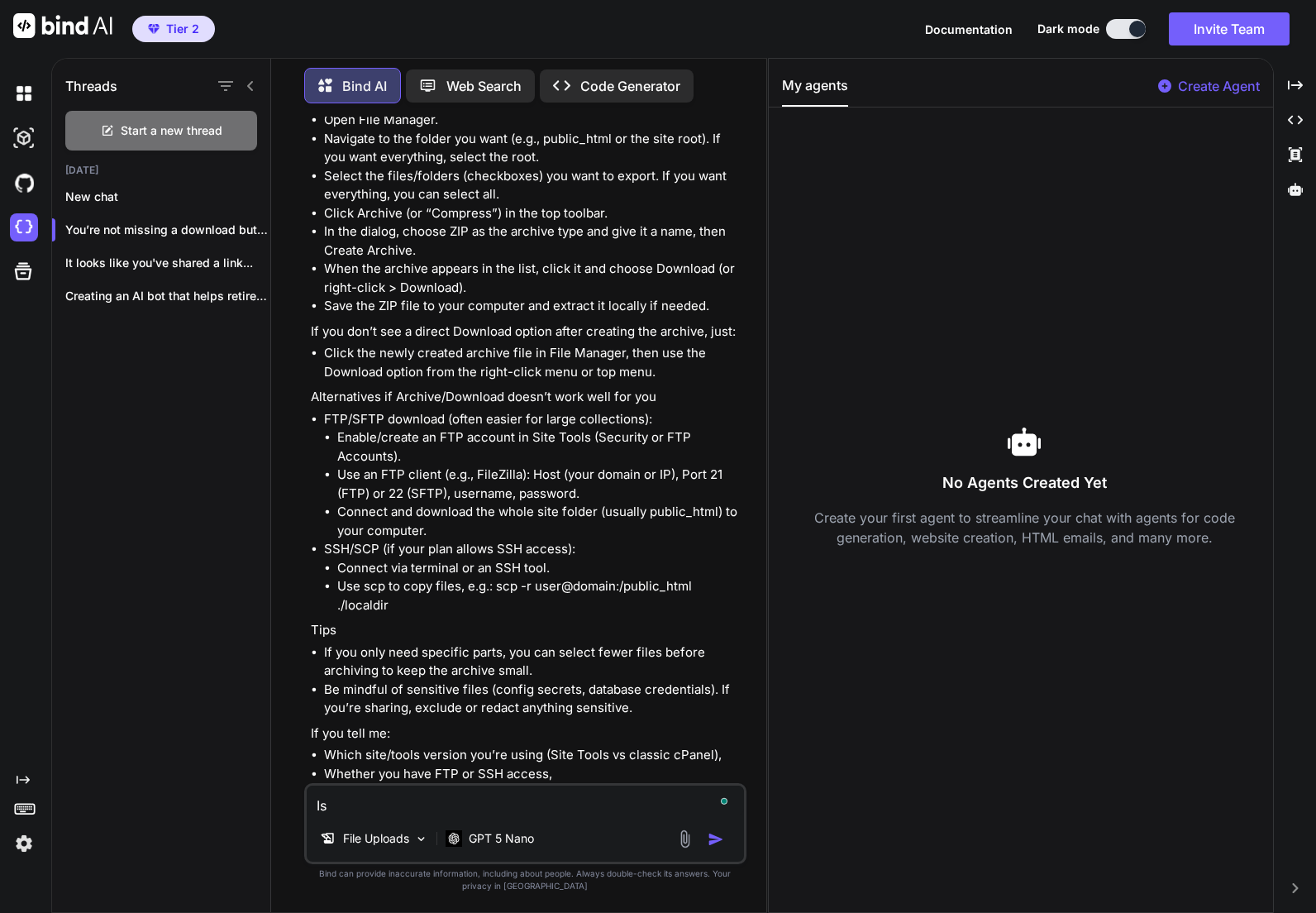
type textarea "x"
type textarea "Is"
type textarea "x"
type textarea "Is i"
type textarea "x"
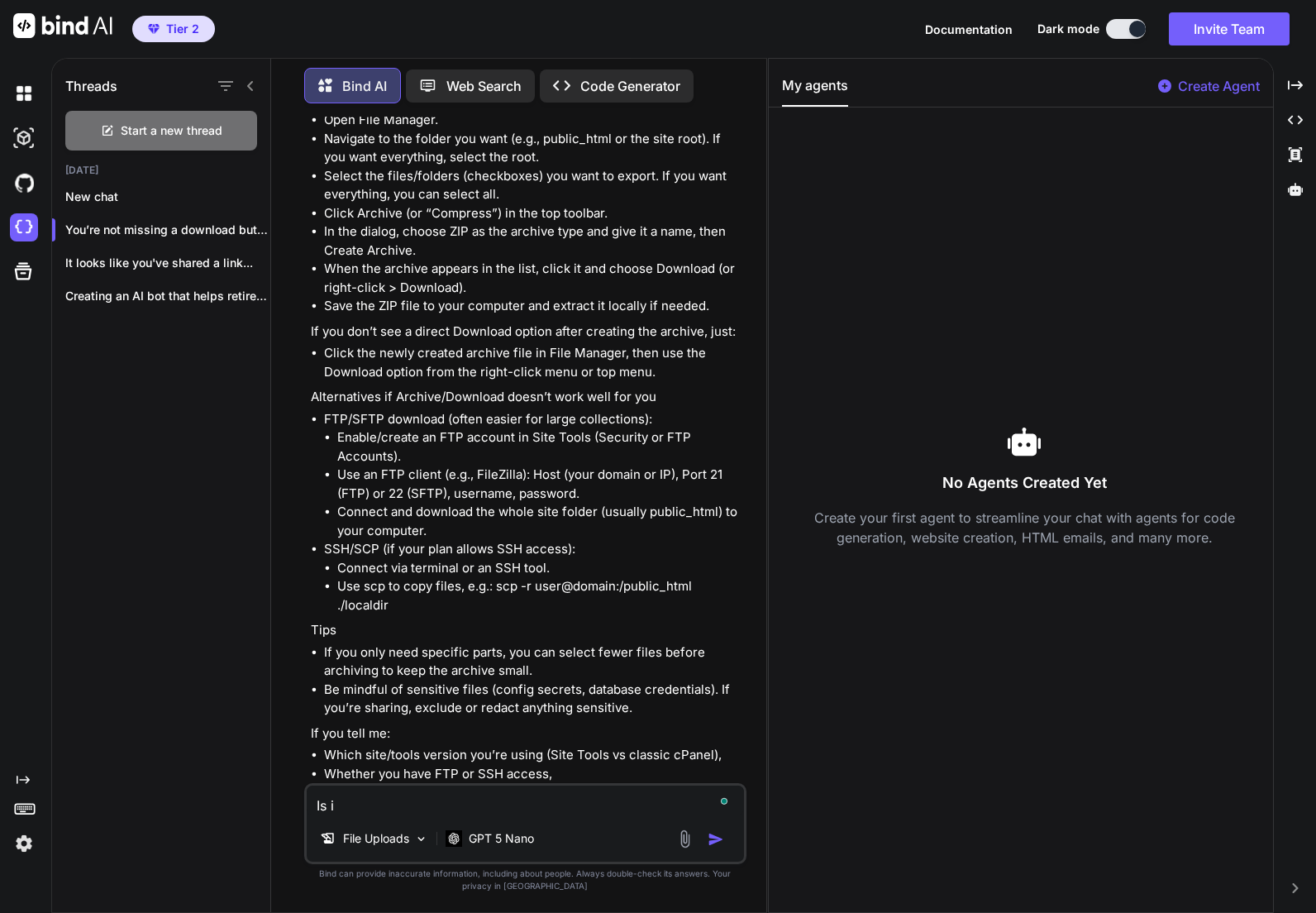
type textarea "Is it"
type textarea "x"
type textarea "Is it"
type textarea "x"
type textarea "Is it s"
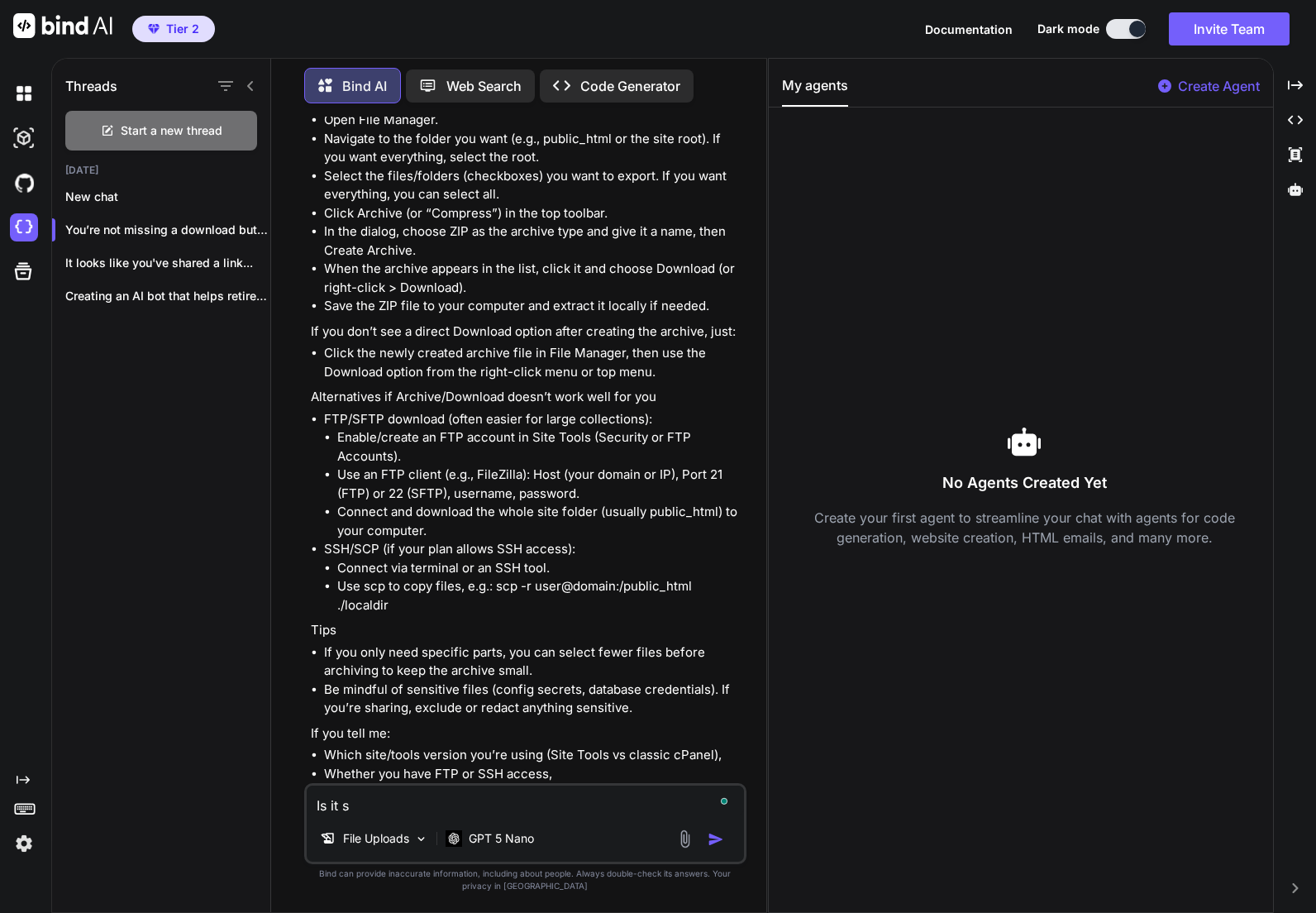
type textarea "x"
type textarea "Is it sr"
type textarea "x"
type textarea "Is it sre"
type textarea "x"
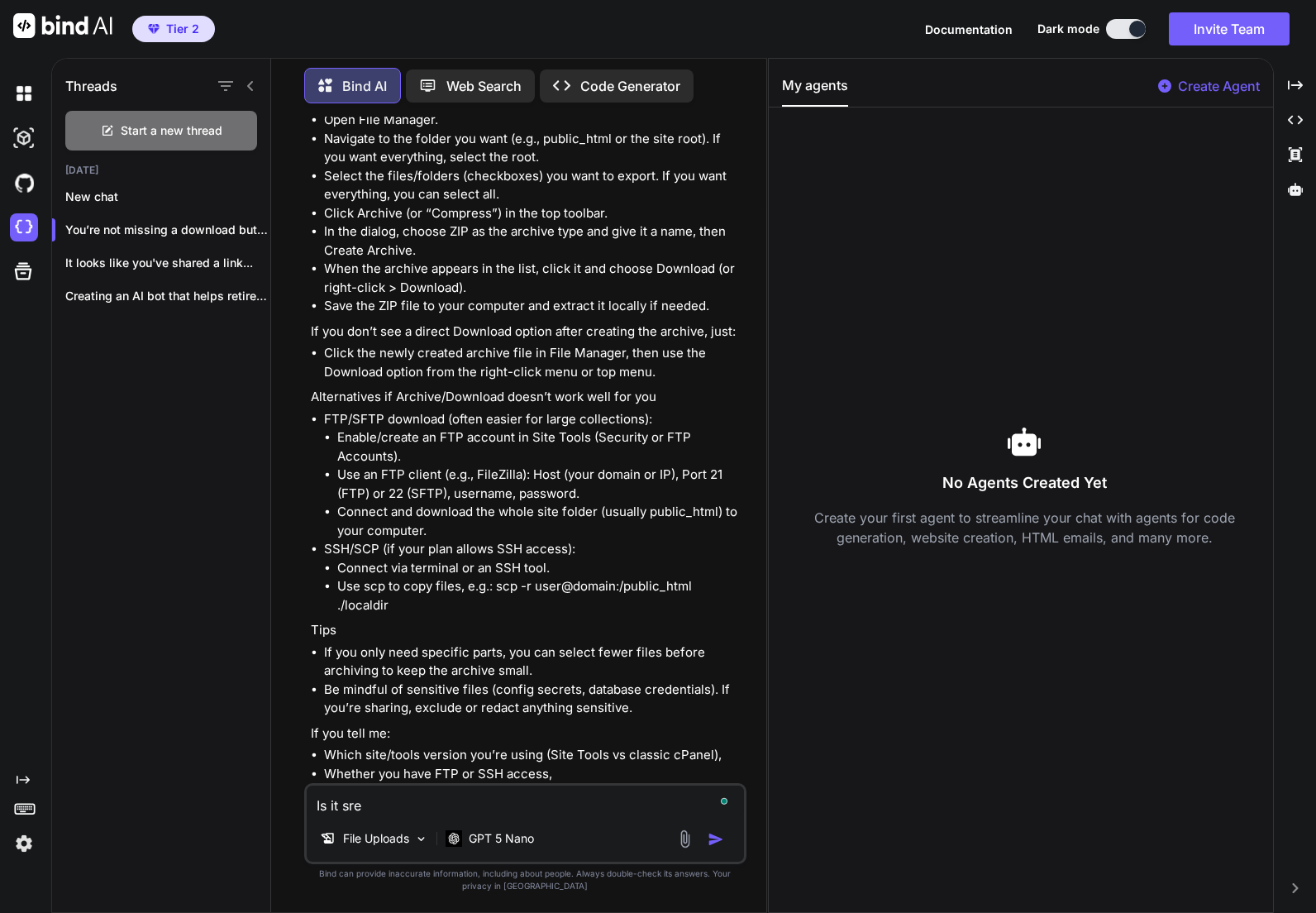
type textarea "Is it srew"
type textarea "x"
type textarea "Is it srewa"
type textarea "x"
type textarea "Is it srewar"
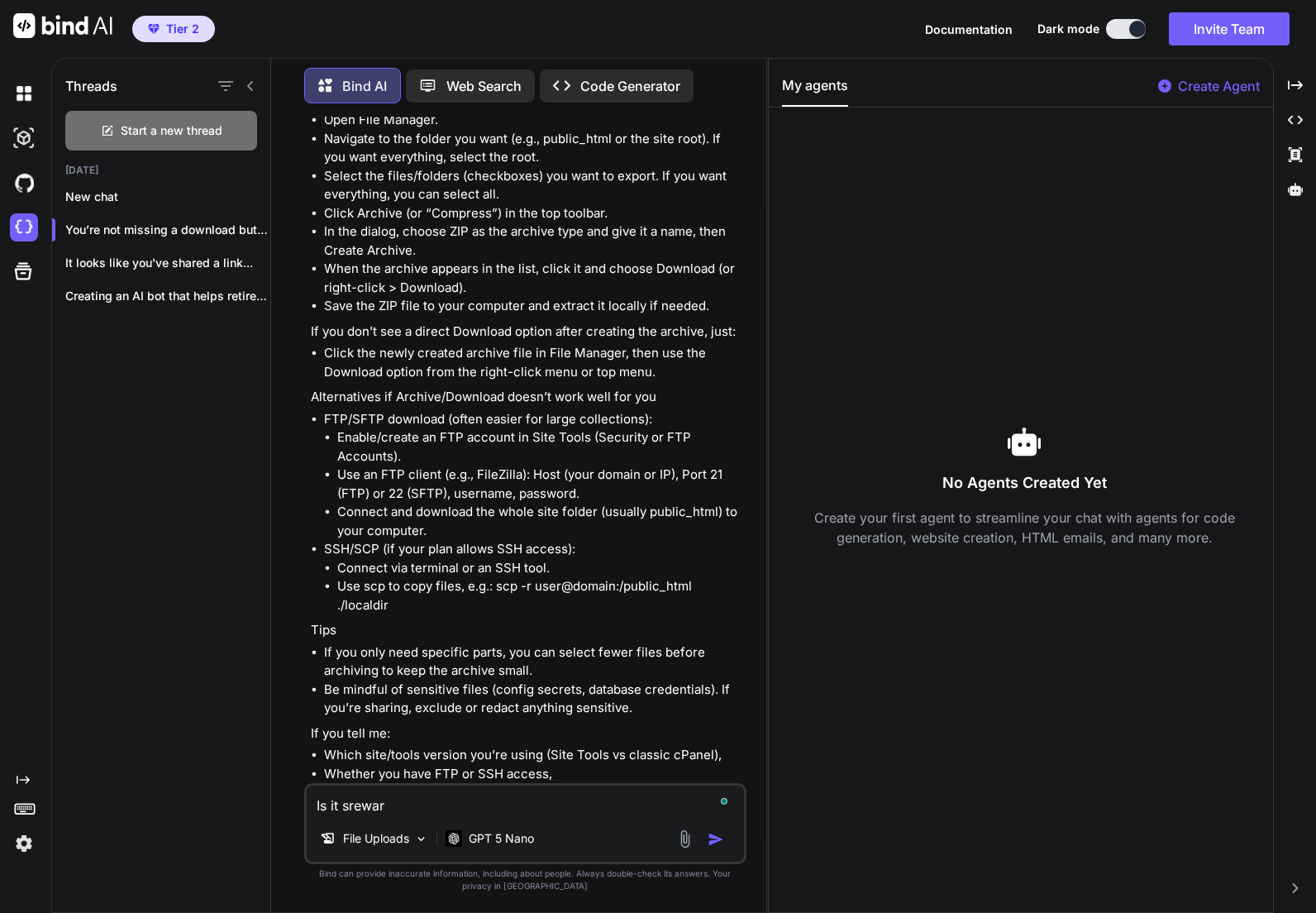
type textarea "x"
type textarea "Is it srewart"
type textarea "x"
type textarea "Is it srewar"
type textarea "x"
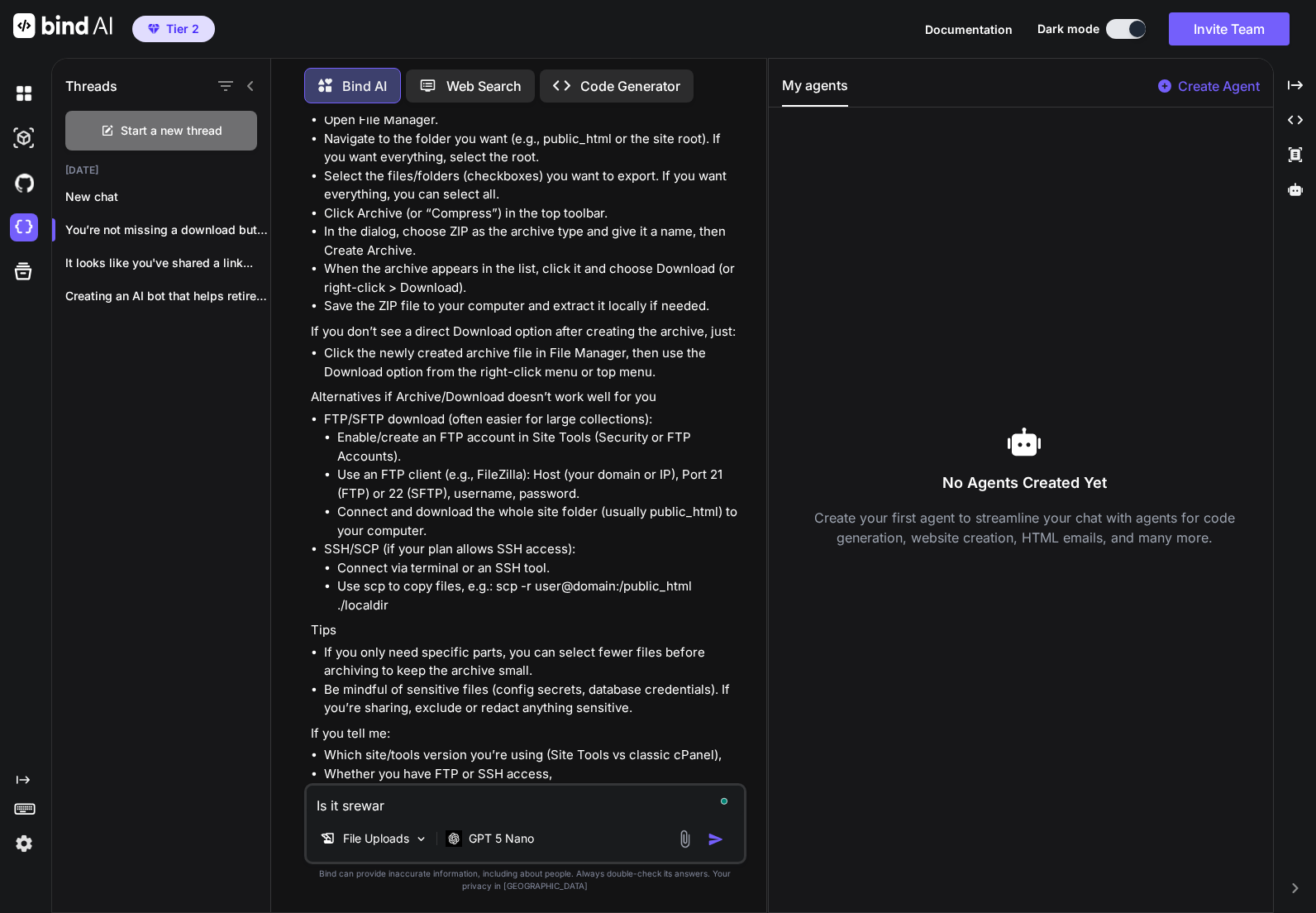
type textarea "Is it srewa"
type textarea "x"
type textarea "Is it srew"
type textarea "x"
type textarea "Is it sre"
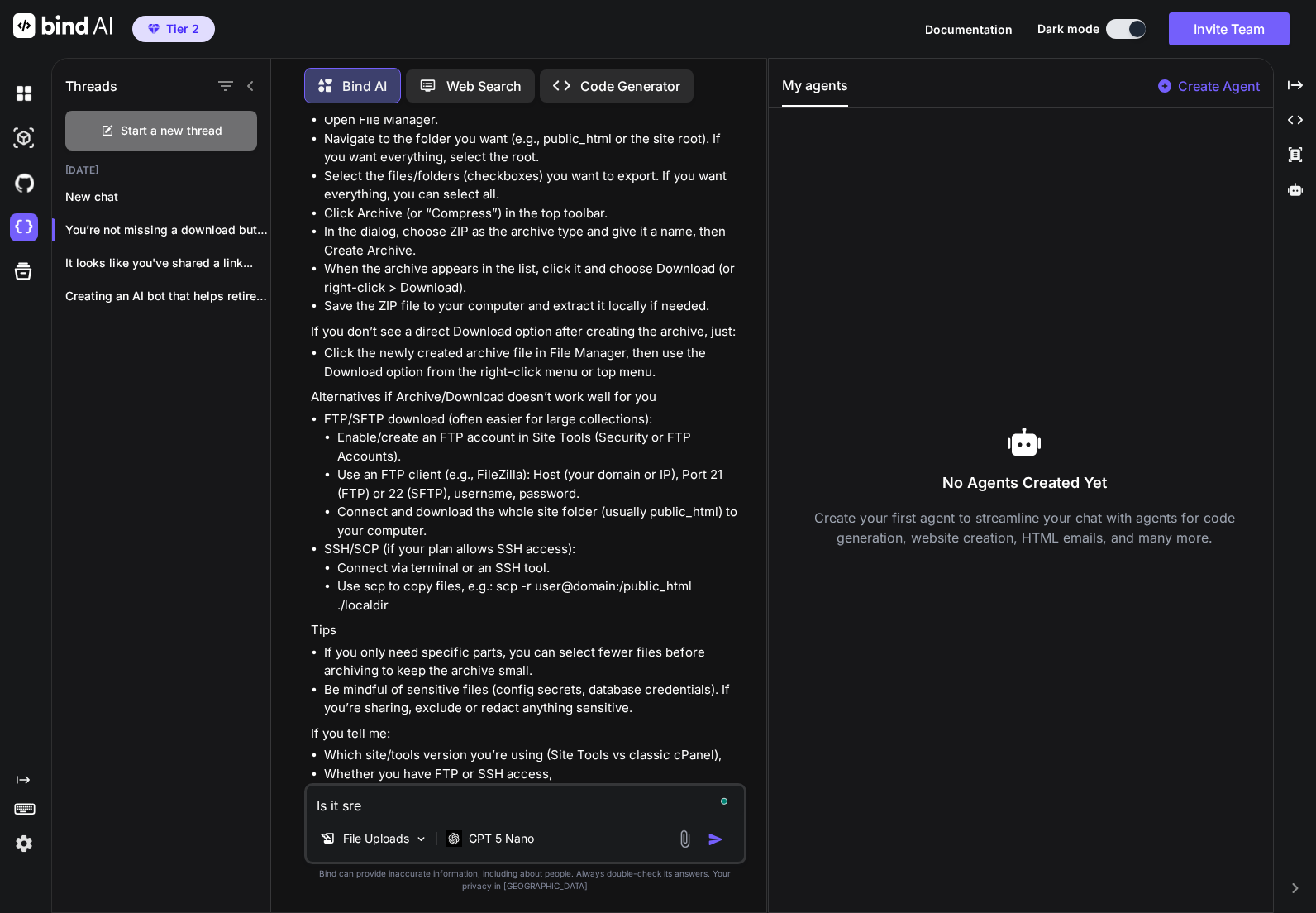
type textarea "x"
type textarea "Is it sr"
type textarea "x"
type textarea "Is it st"
type textarea "x"
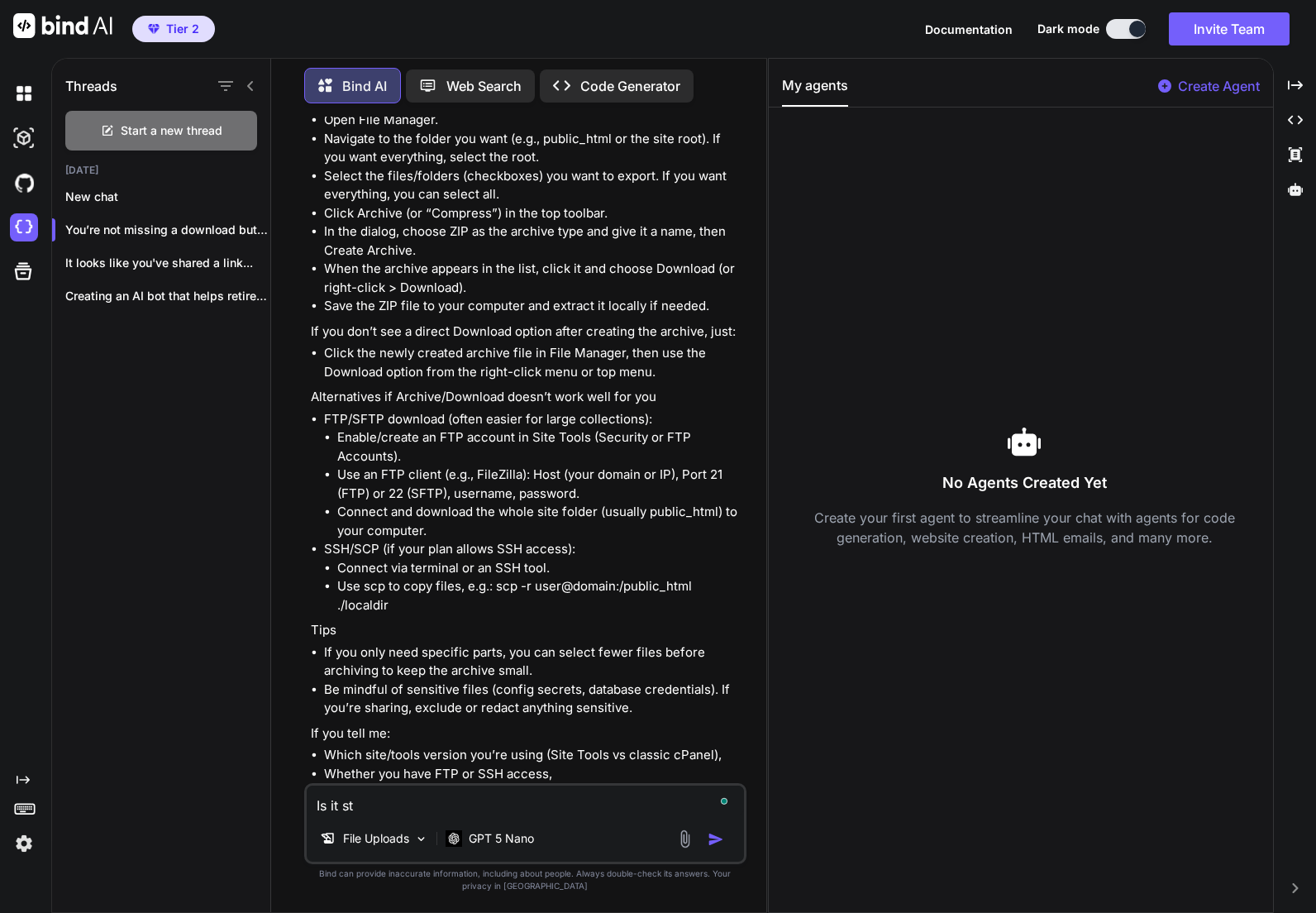
type textarea "Is it stt"
type textarea "x"
type textarea "Is it stte"
type textarea "x"
type textarea "Is it sttew"
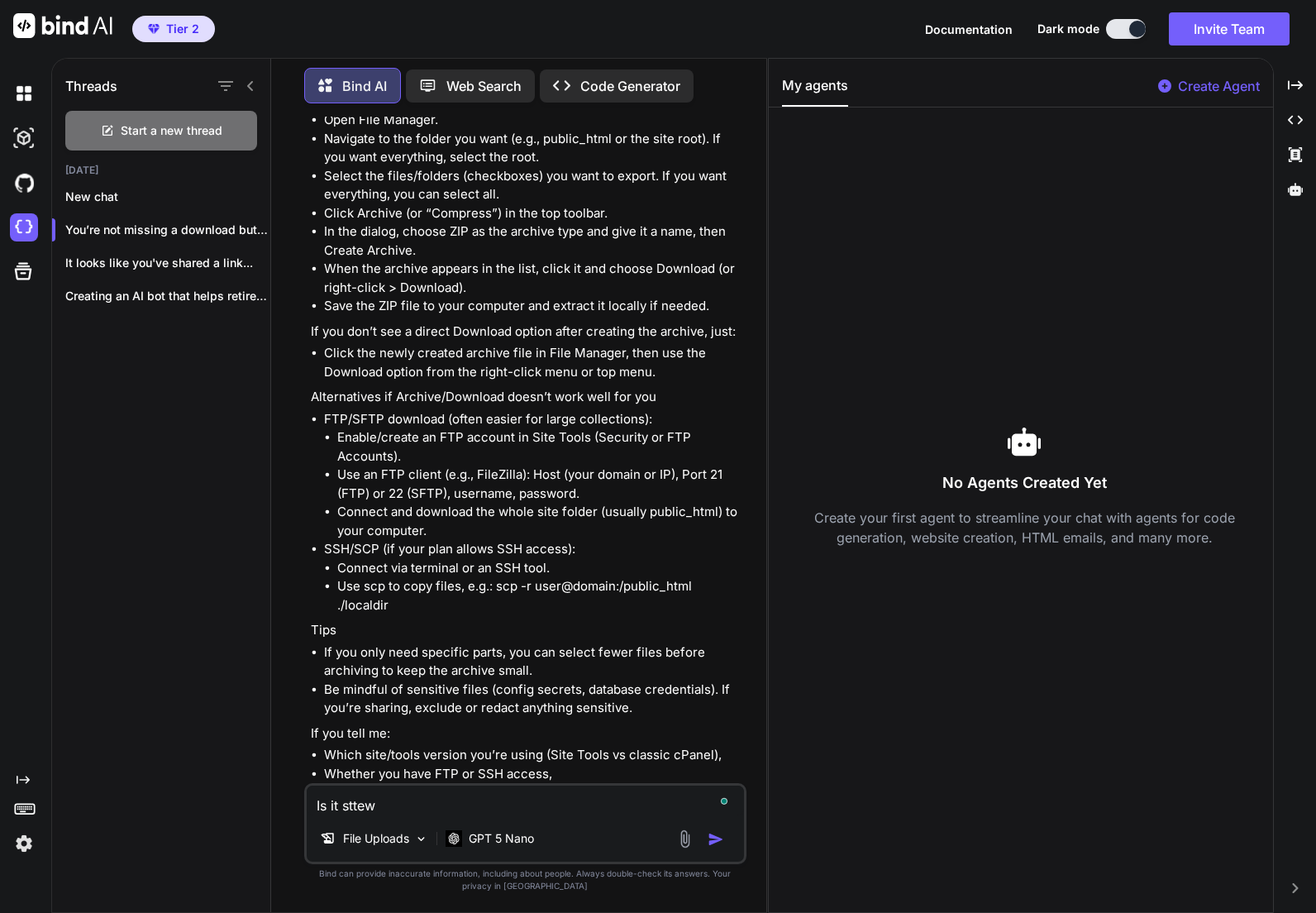
type textarea "x"
type textarea "Is it sttewa"
type textarea "x"
type textarea "Is it sttewar"
type textarea "x"
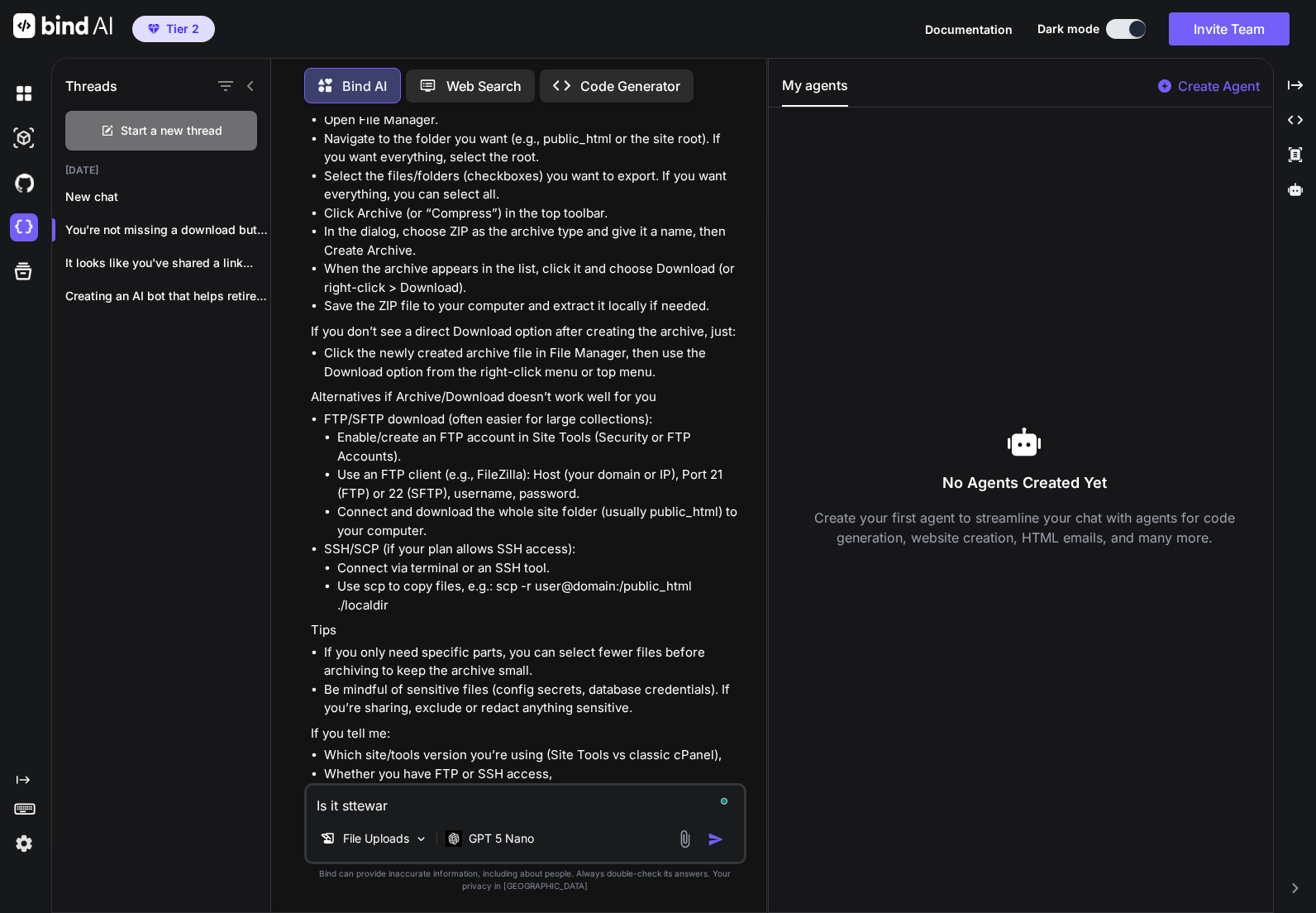
type textarea "Is it sttewart"
type textarea "x"
type textarea "Is it sttewar"
type textarea "x"
type textarea "Is it sttewa"
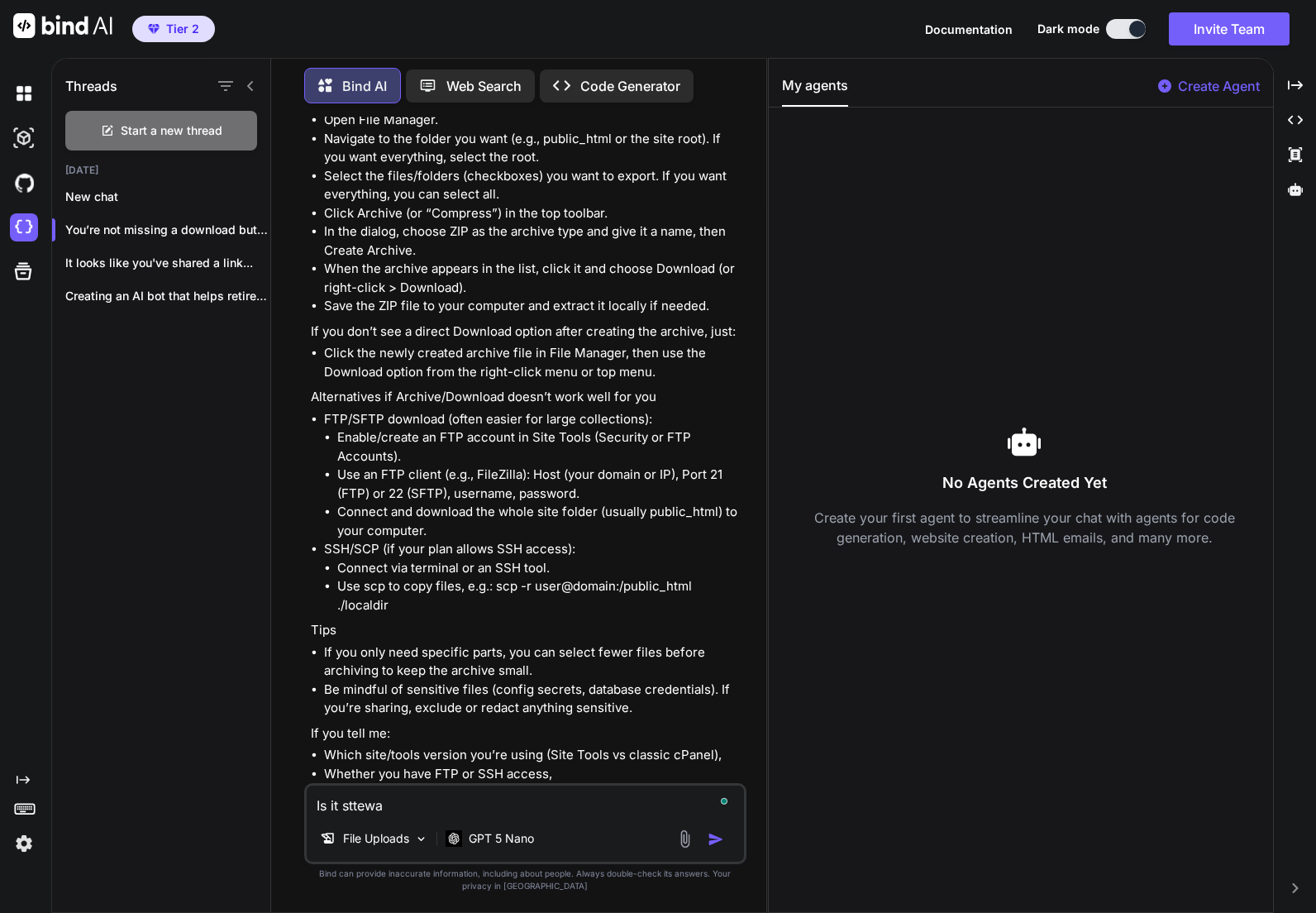
type textarea "x"
type textarea "Is it sttew"
type textarea "x"
type textarea "Is it stte"
type textarea "x"
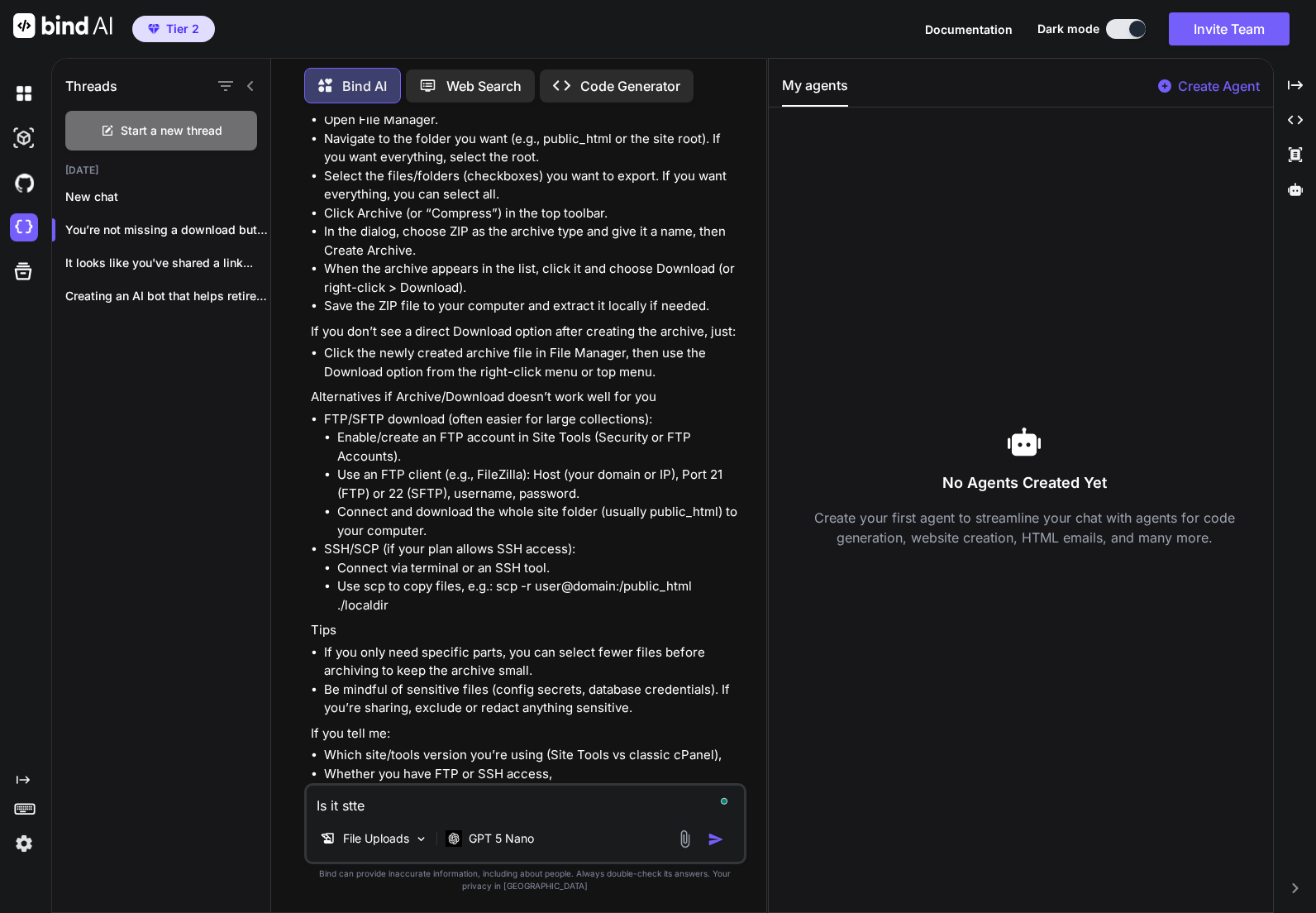
type textarea "Is it stt"
type textarea "x"
type textarea "Is it st"
type textarea "x"
type textarea "Is it stw"
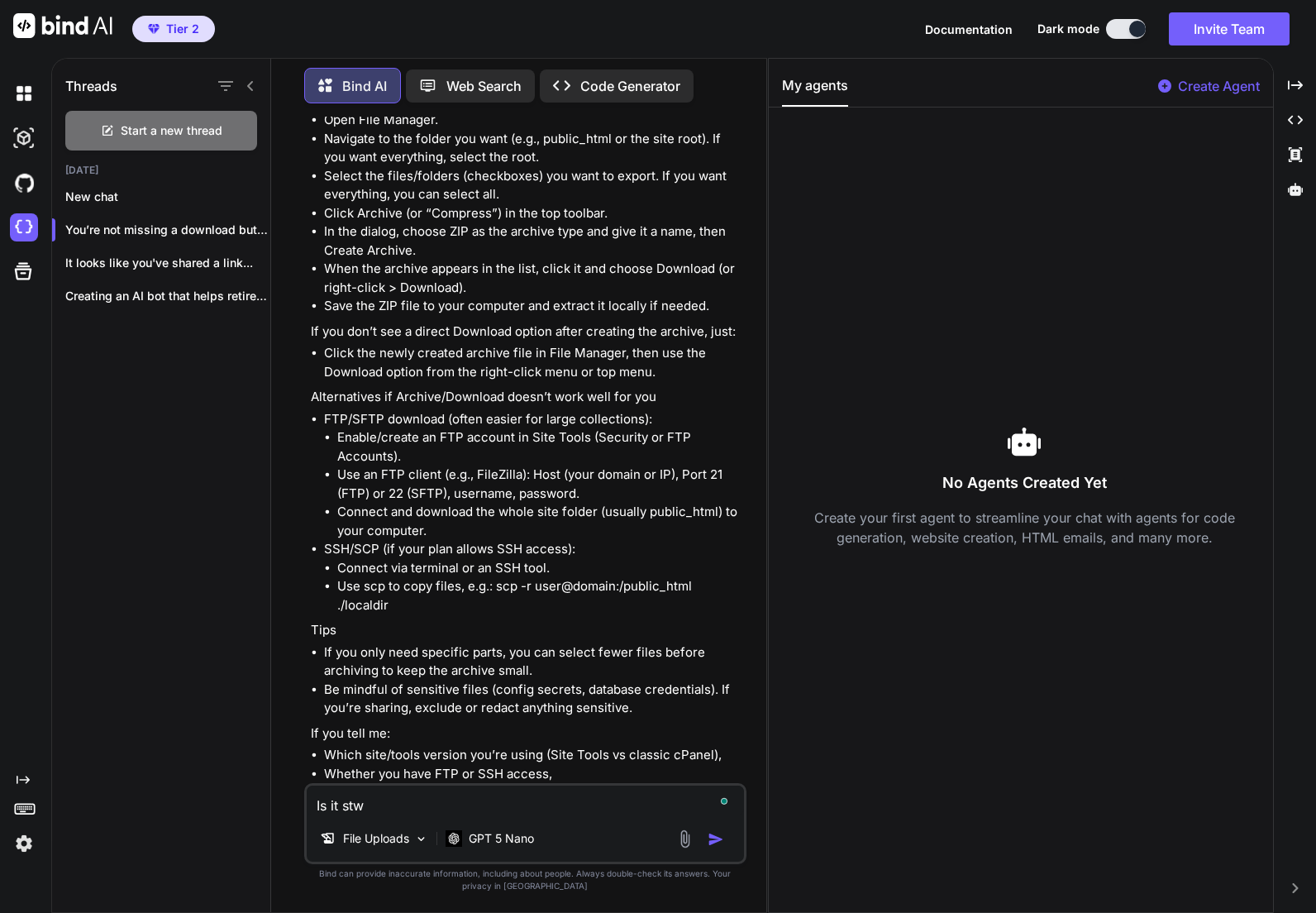
type textarea "x"
type textarea "Is it stwe"
type textarea "x"
type textarea "Is it stwea"
type textarea "x"
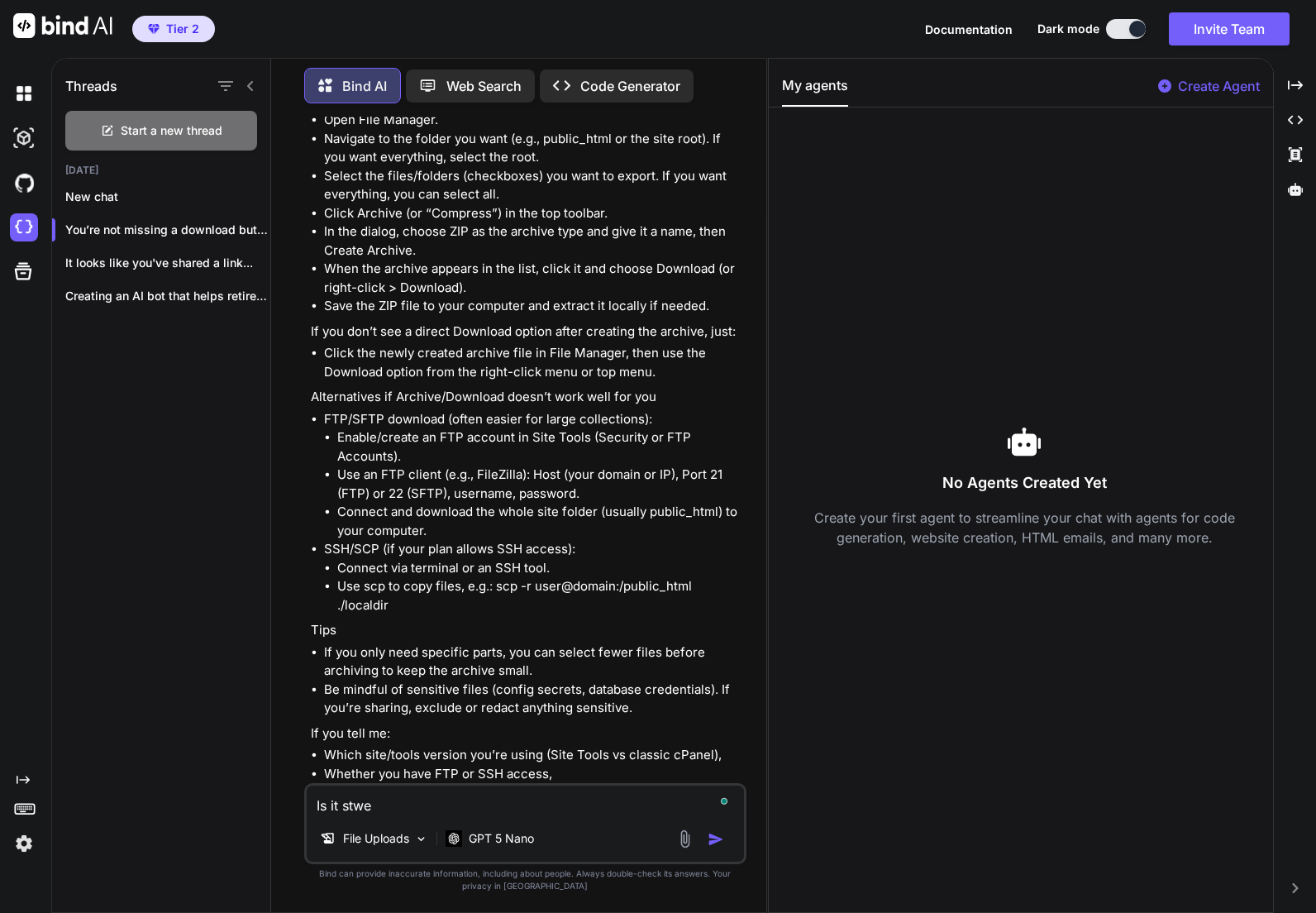
type textarea "Is it stw"
type textarea "x"
type textarea "Is it st"
type textarea "x"
type textarea "Is it stw"
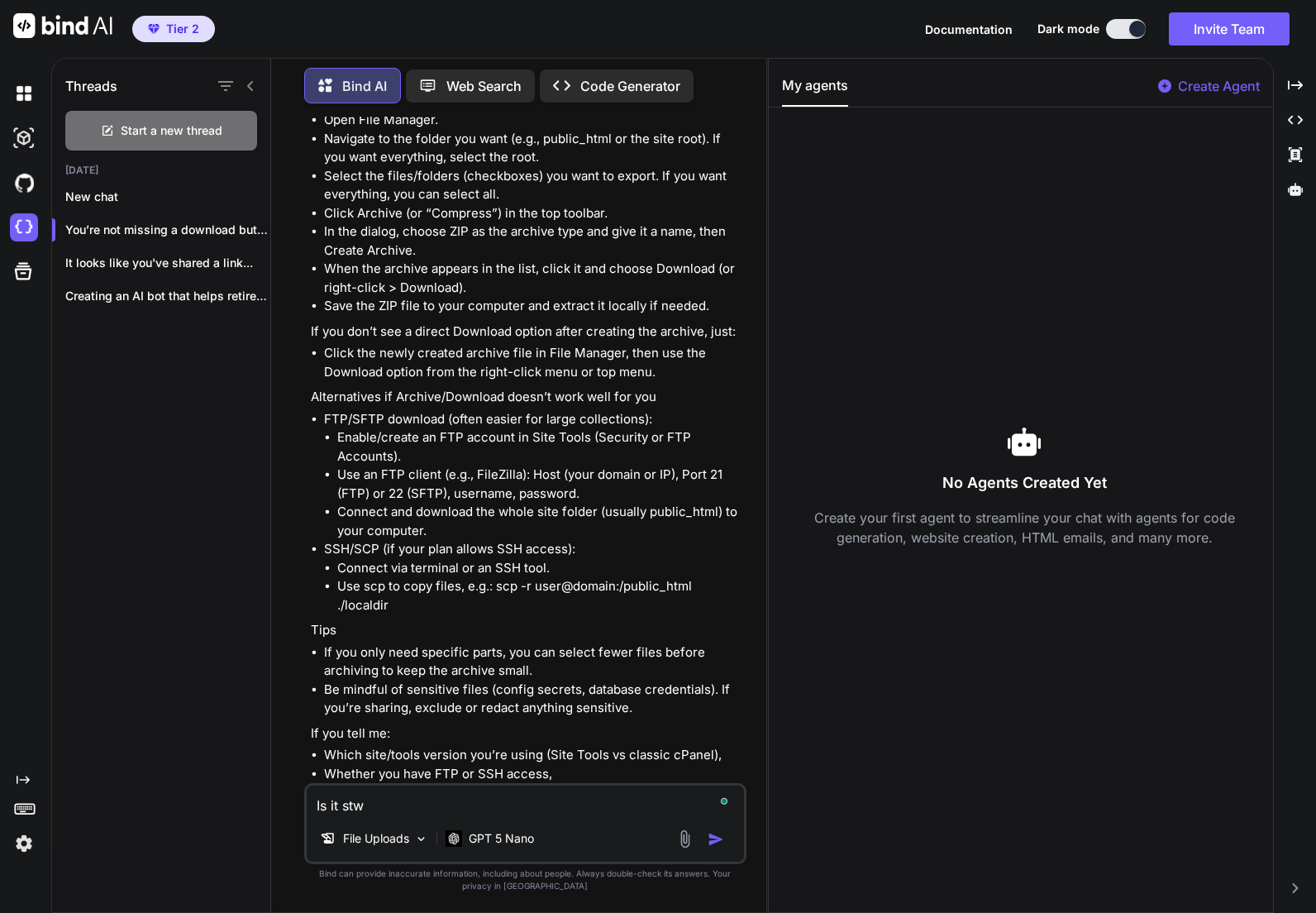
type textarea "x"
type textarea "Is it stwe"
type textarea "x"
type textarea "Is it stwear"
type textarea "x"
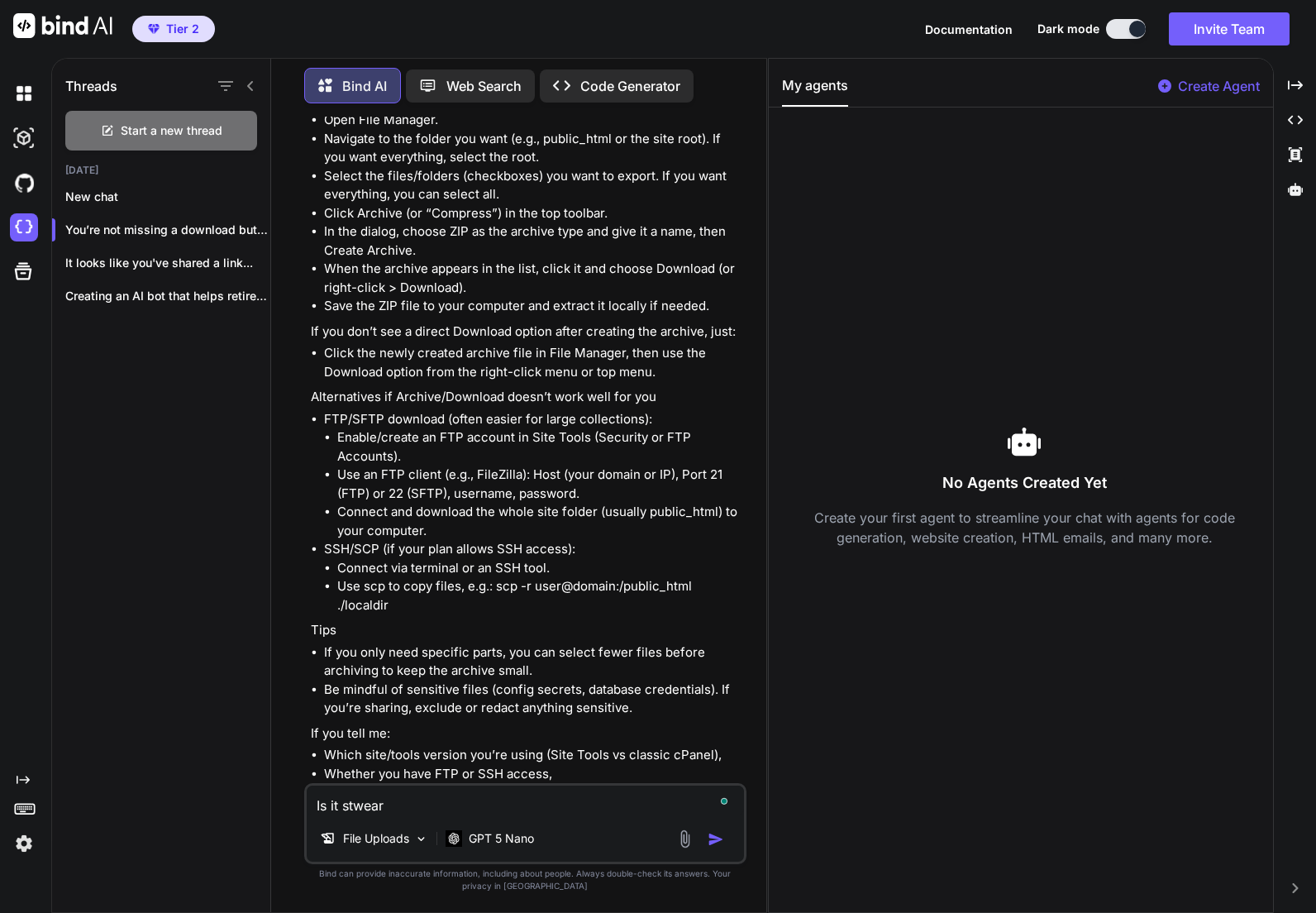
type textarea "Is it stweart"
type textarea "x"
type textarea "Is it stwear"
type textarea "x"
type textarea "Is it stwea"
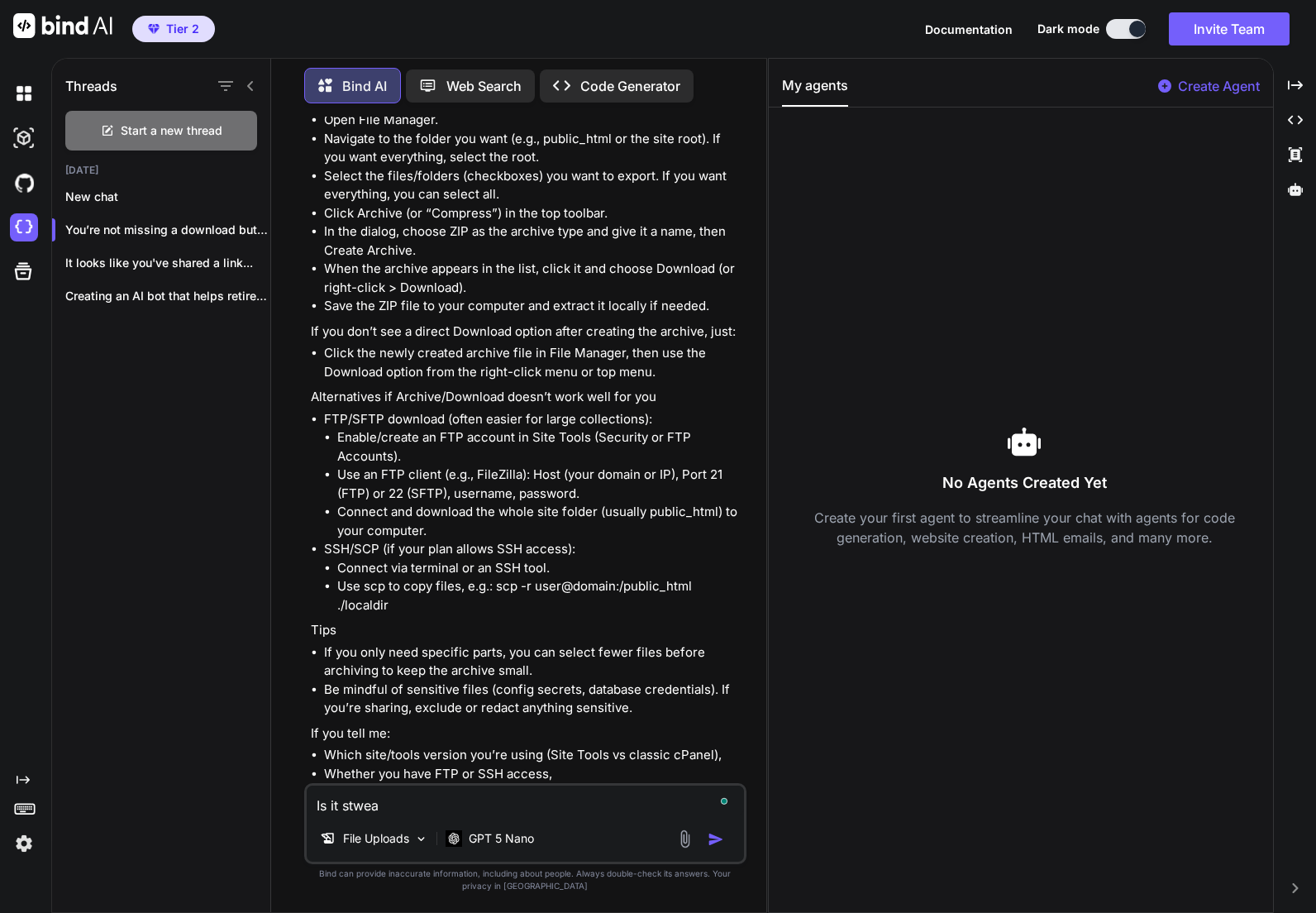
type textarea "x"
type textarea "Is it stwe"
type textarea "x"
type textarea "Is it stw"
type textarea "x"
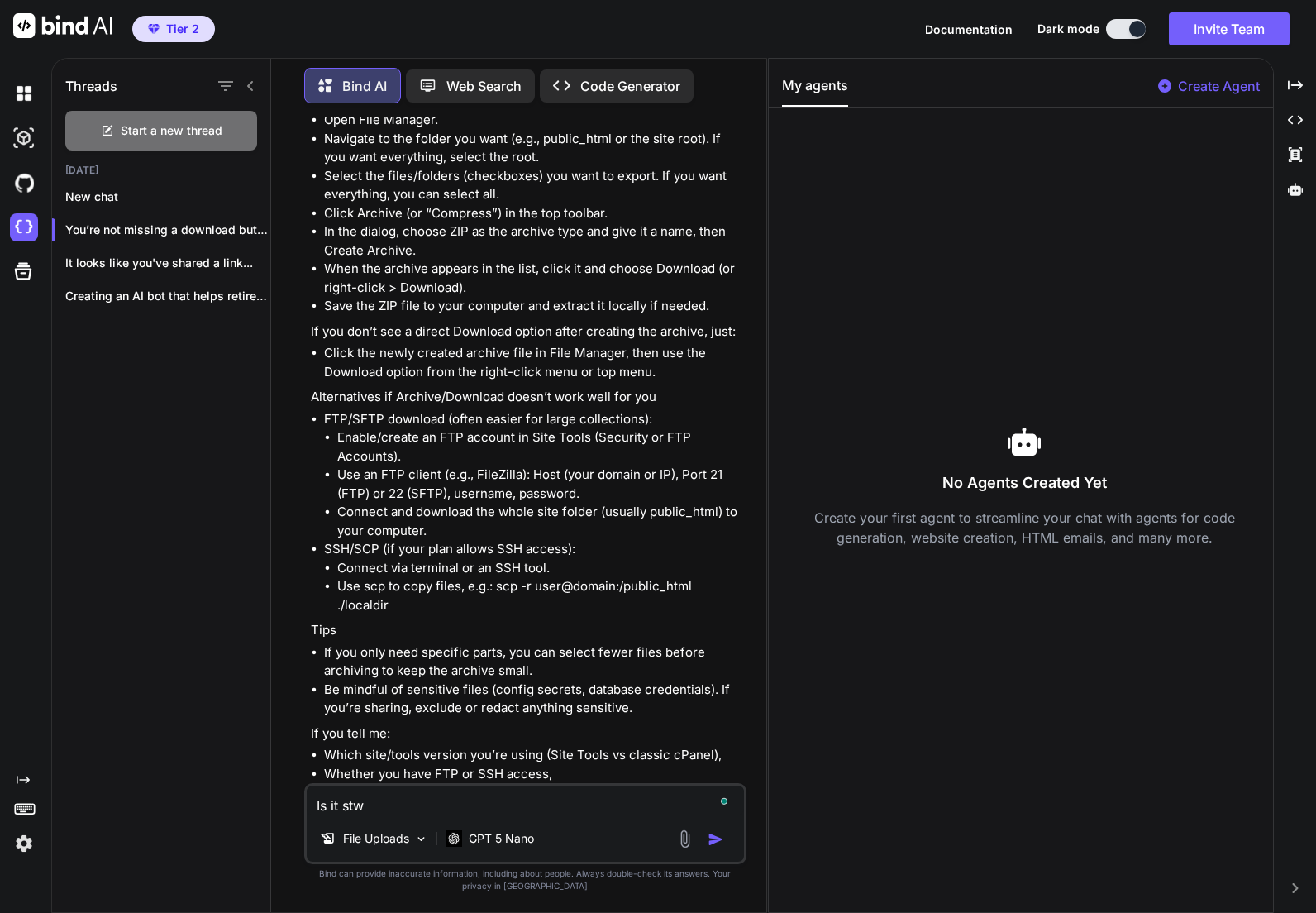
type textarea "Is it st"
type textarea "x"
type textarea "Is it ste"
type textarea "x"
type textarea "Is it stew"
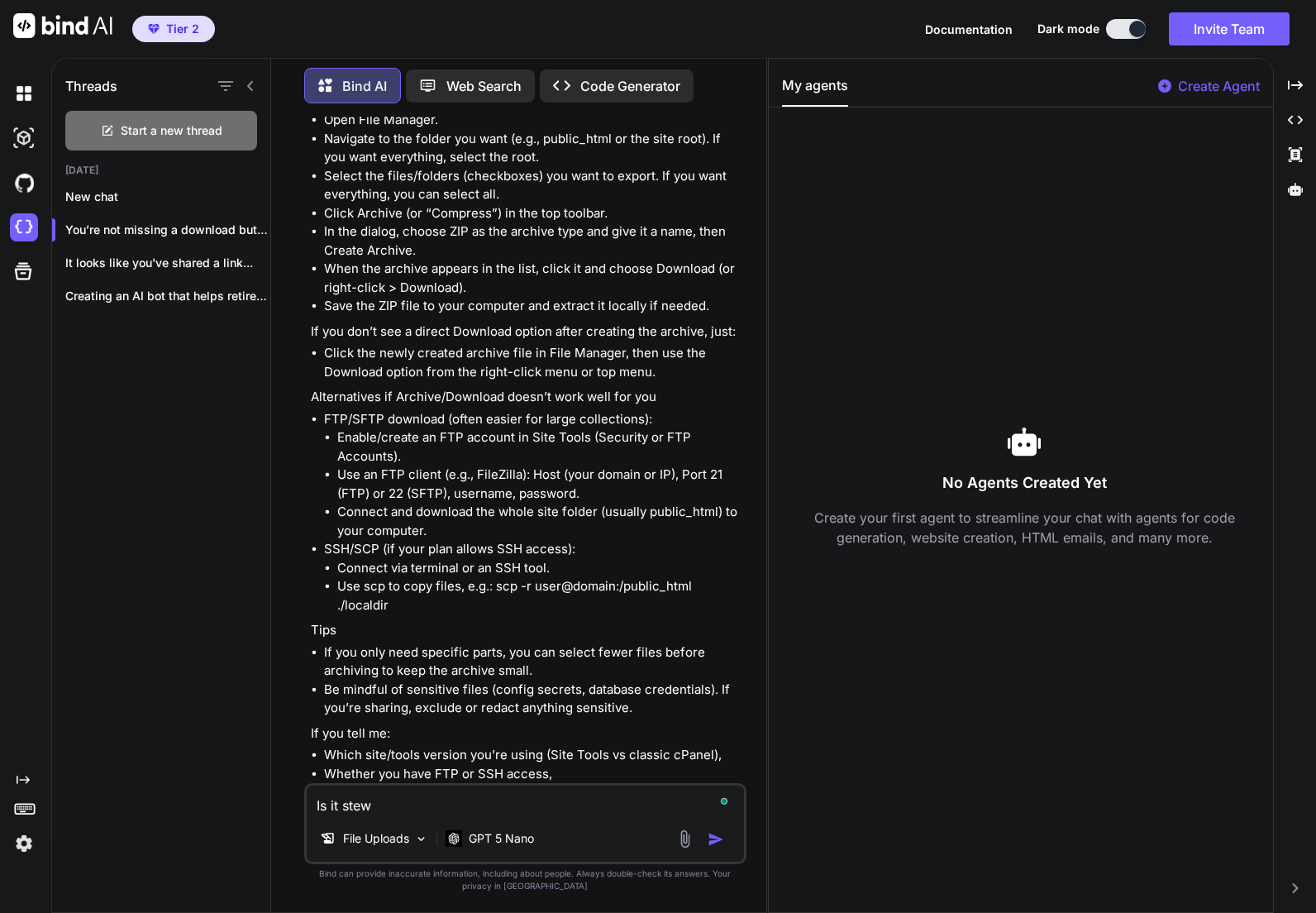
type textarea "x"
type textarea "Is it stewa"
type textarea "x"
type textarea "Is it stewar"
type textarea "x"
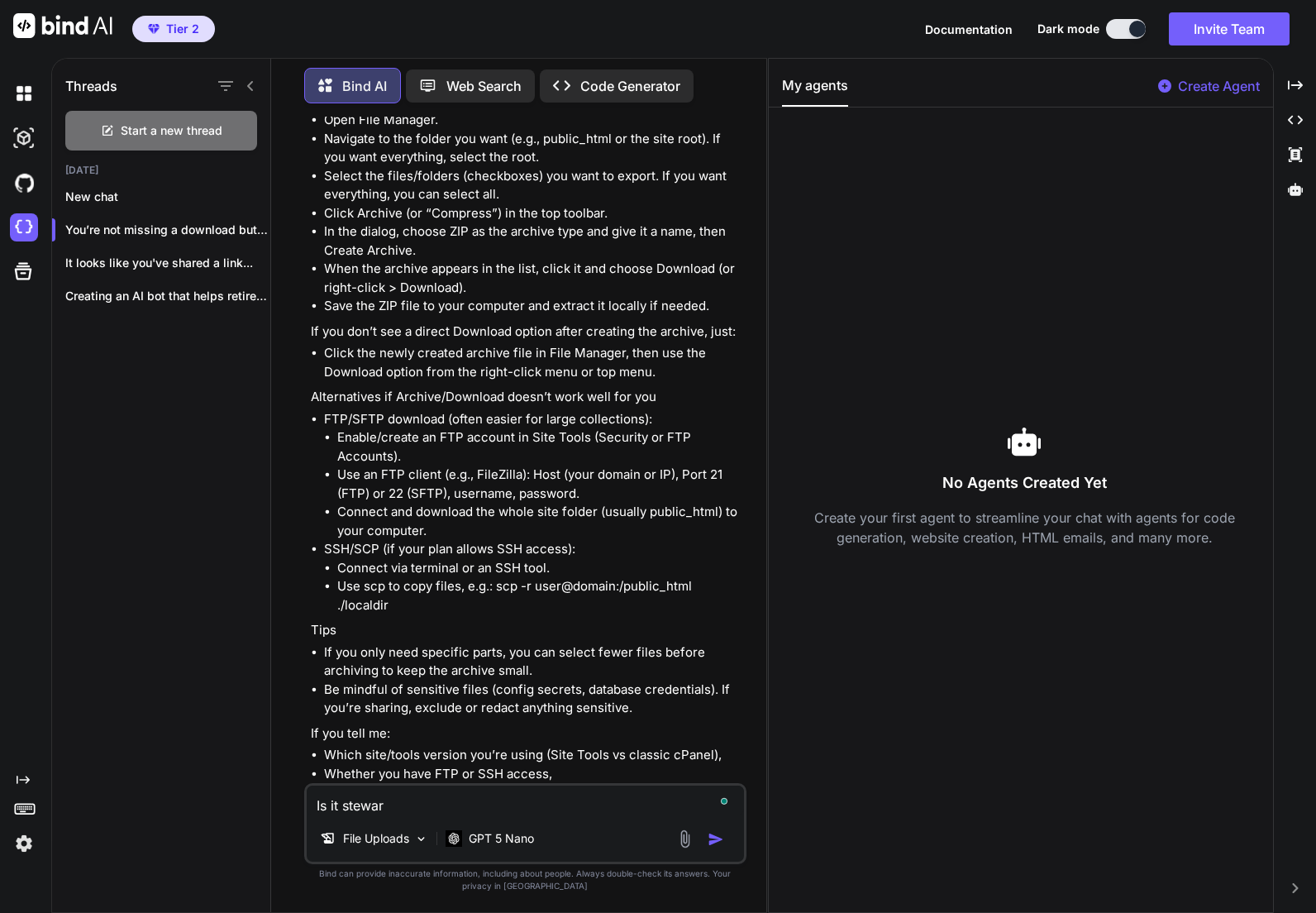
type textarea "Is it stewart"
type textarea "x"
type textarea "Is it stewart."
type textarea "x"
type textarea "Is it stewart.j"
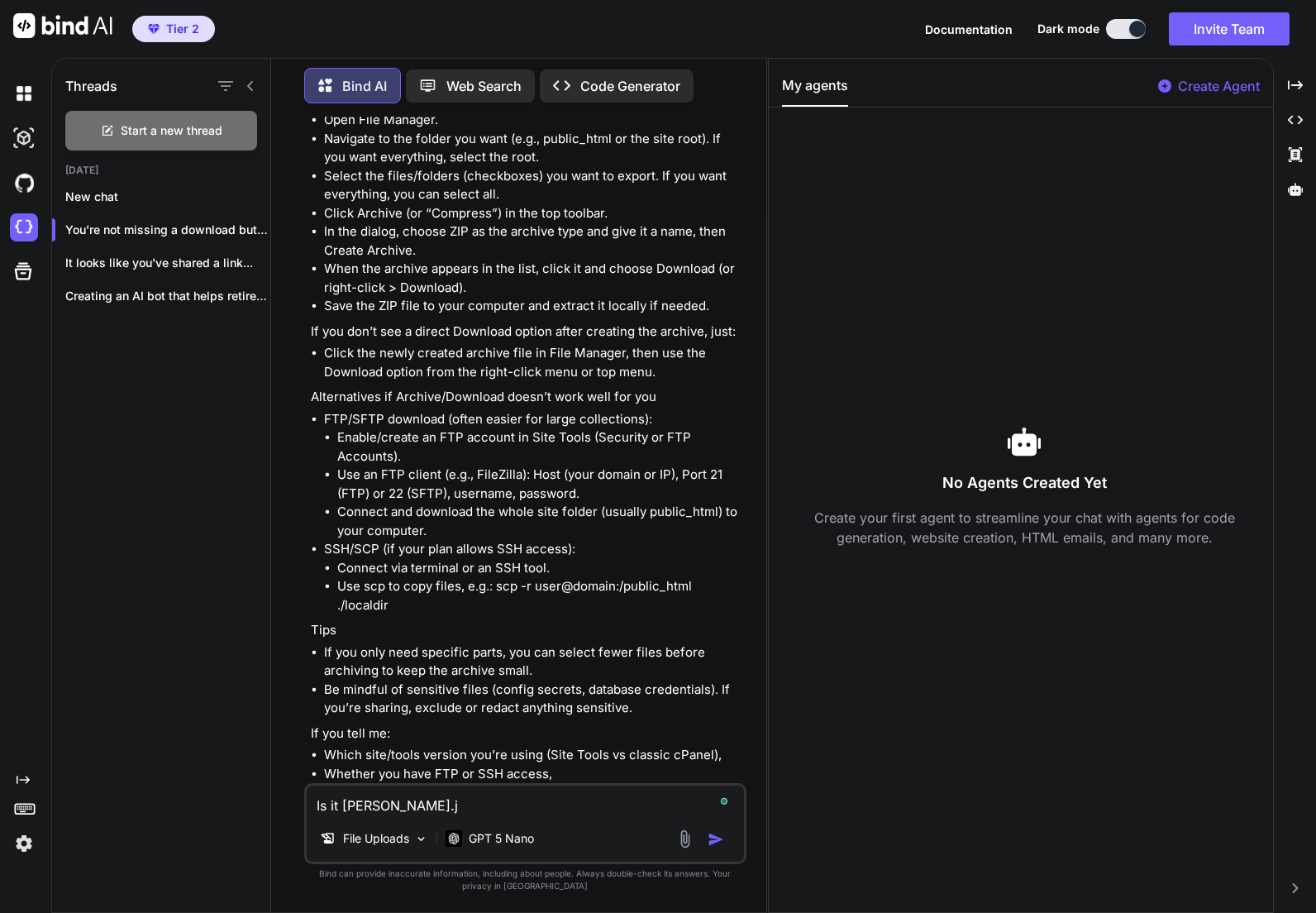
type textarea "x"
type textarea "Is it stewart.js"
type textarea "x"
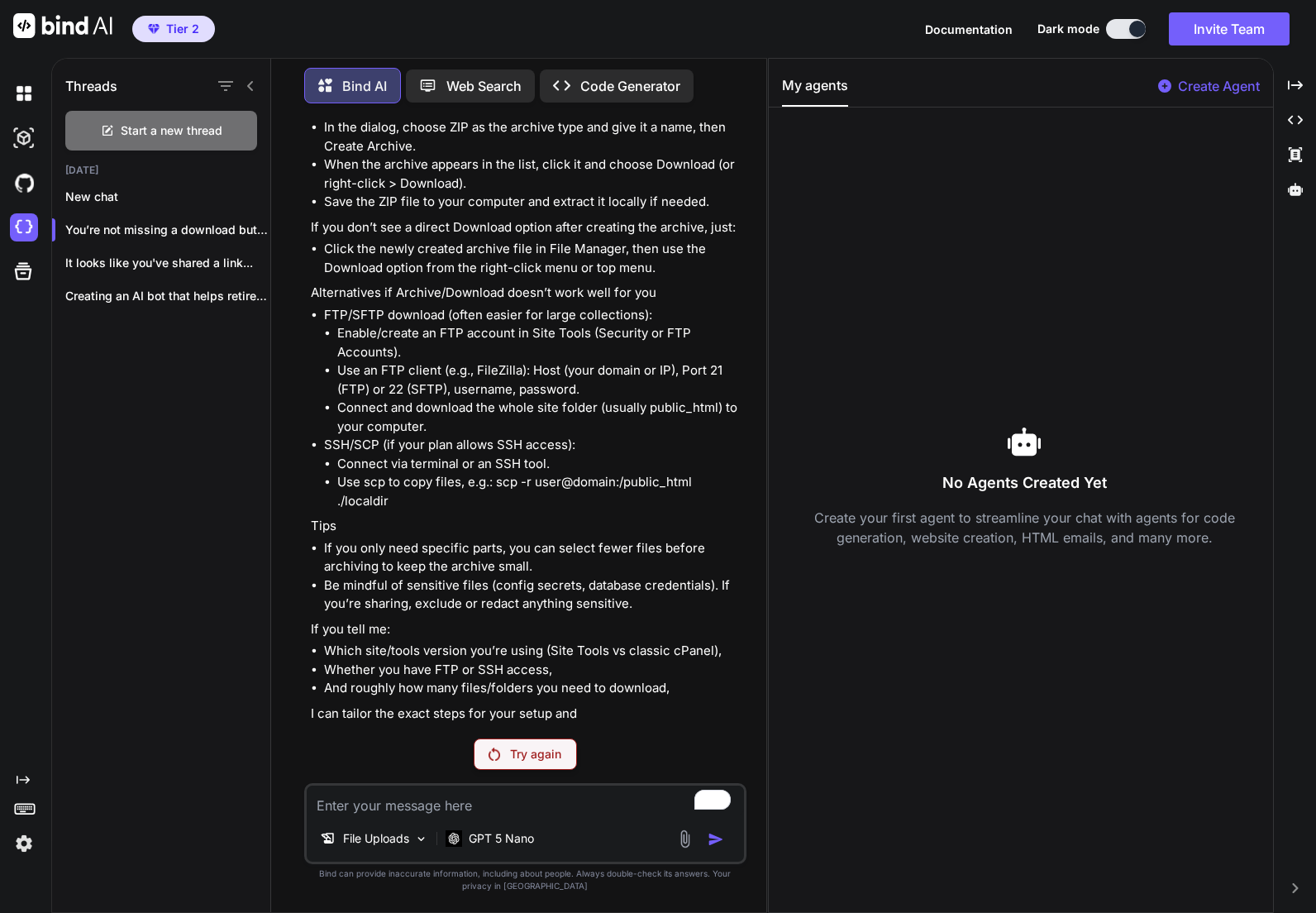
scroll to position [4038, 0]
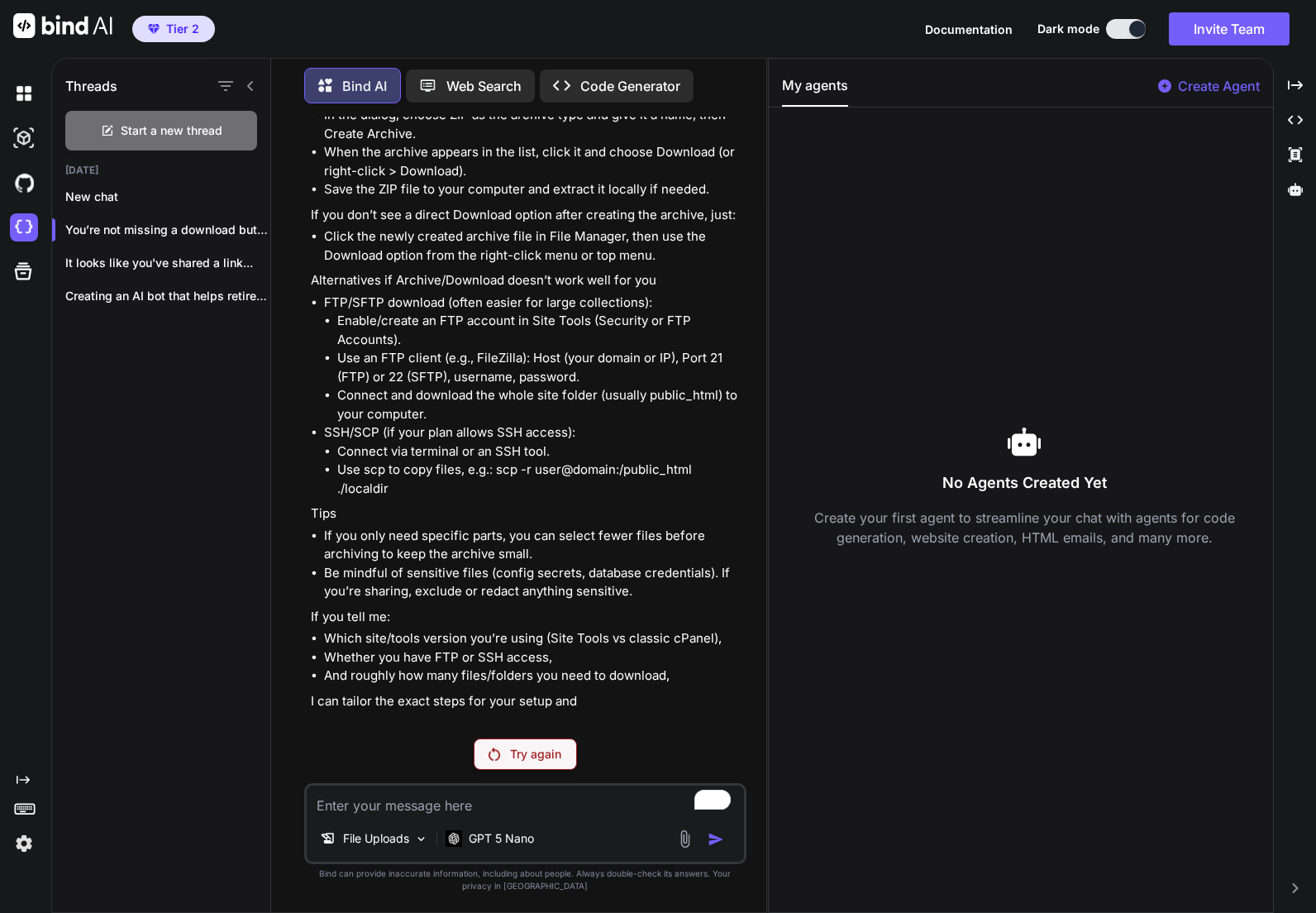
click at [517, 762] on div "Try again" at bounding box center [525, 754] width 103 height 31
click at [382, 811] on textarea "To enrich screen reader interactions, please activate Accessibility in Grammarl…" at bounding box center [524, 800] width 437 height 29
type textarea "x"
type textarea "I"
type textarea "x"
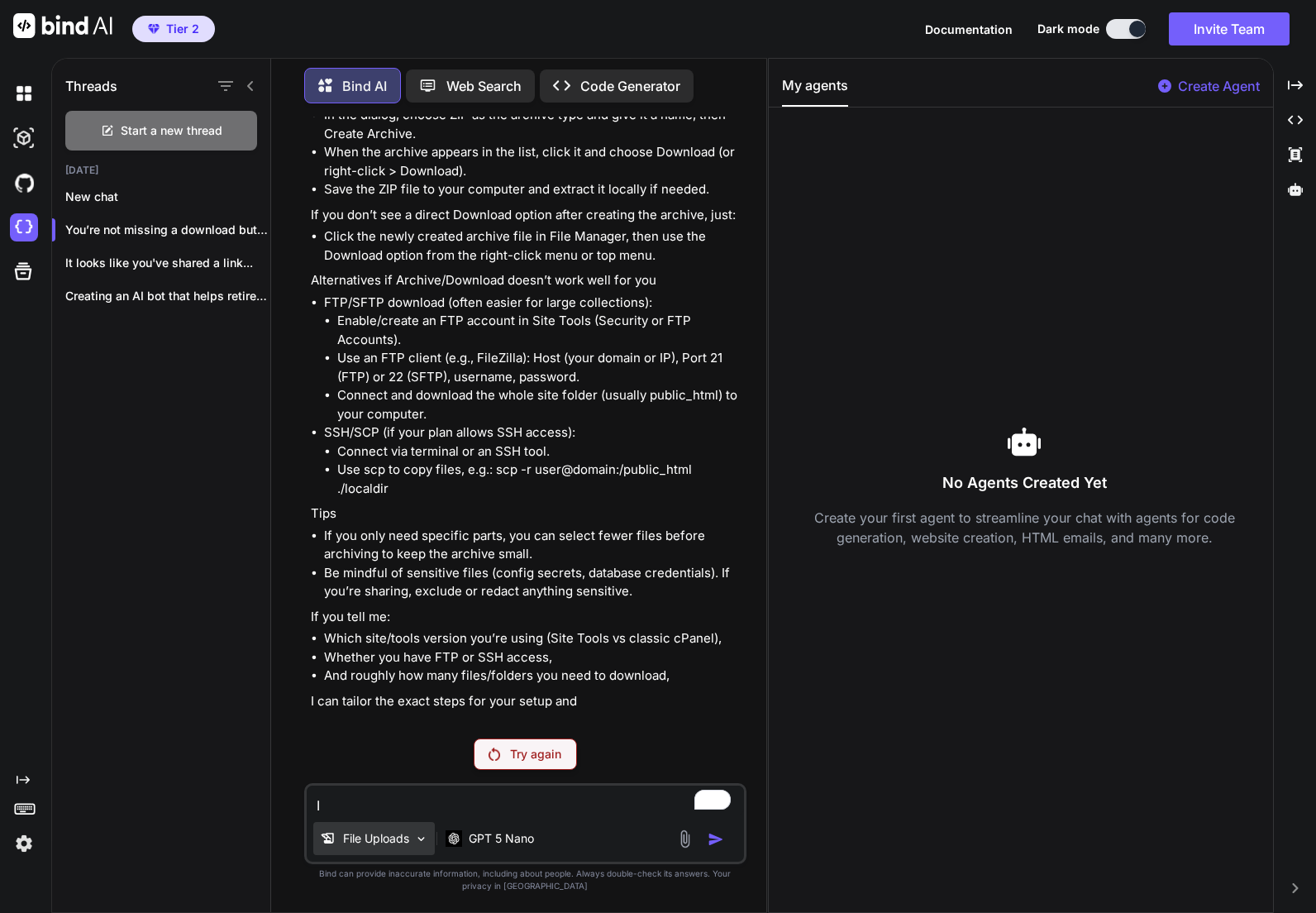
type textarea "It"
type textarea "x"
type textarea "It"
type textarea "x"
type textarea "It h"
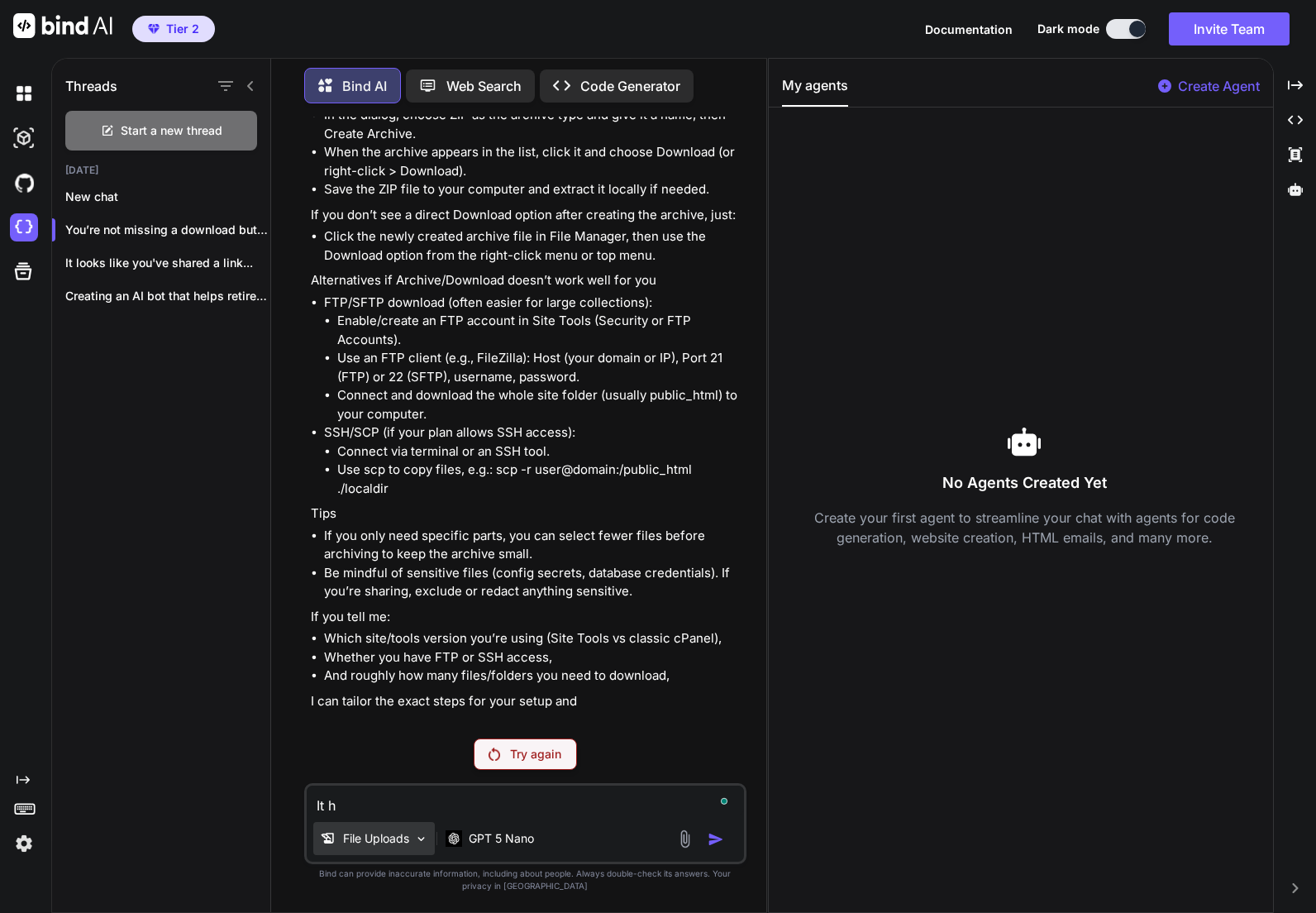
type textarea "x"
type textarea "It hi"
type textarea "x"
type textarea "It his"
type textarea "x"
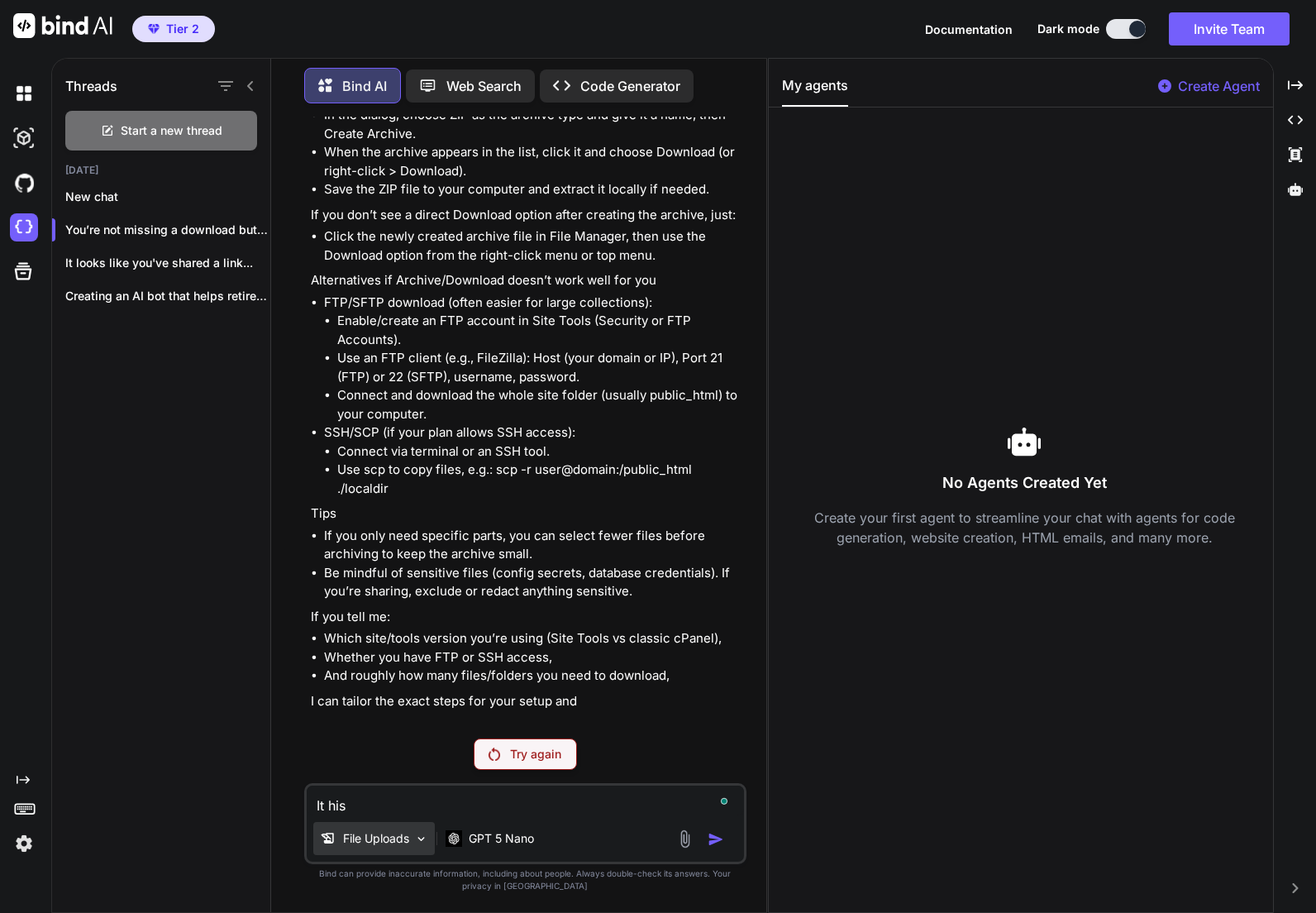
type textarea "It his"
type textarea "x"
type textarea "It his i"
type textarea "x"
type textarea "It his is"
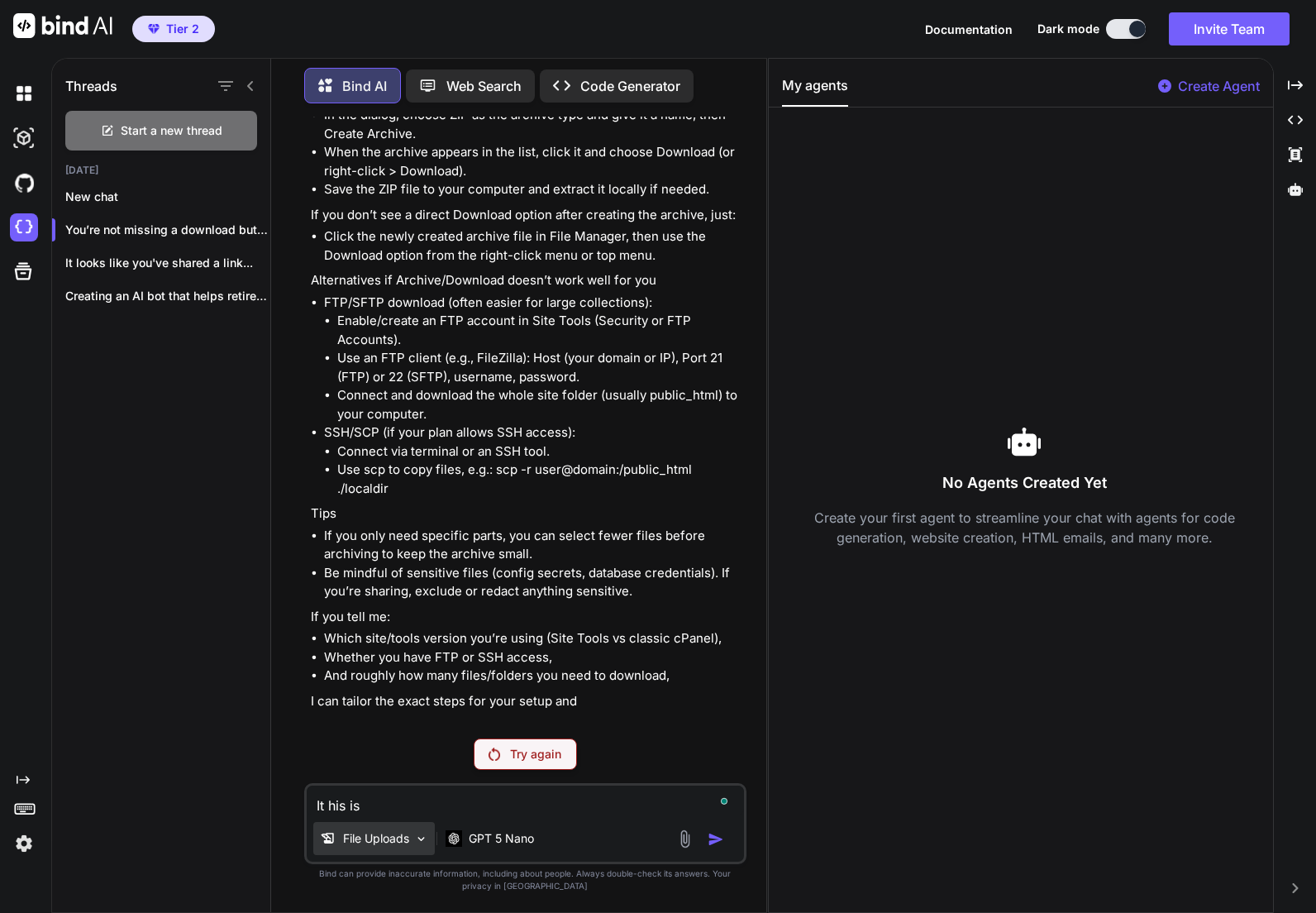
type textarea "x"
type textarea "It his i"
type textarea "x"
type textarea "It his"
type textarea "x"
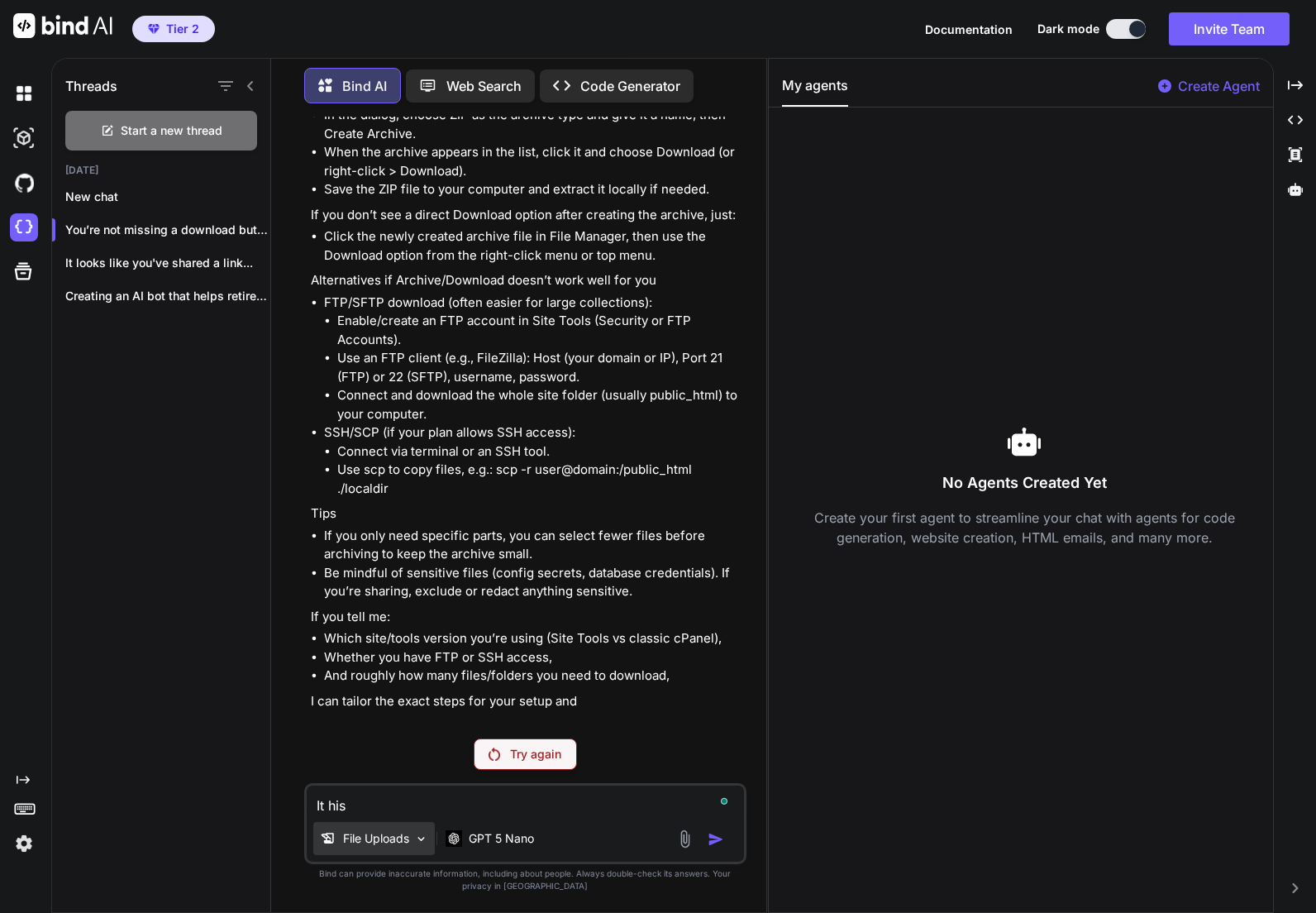
type textarea "It his"
type textarea "x"
type textarea "It hi"
type textarea "x"
type textarea "It h"
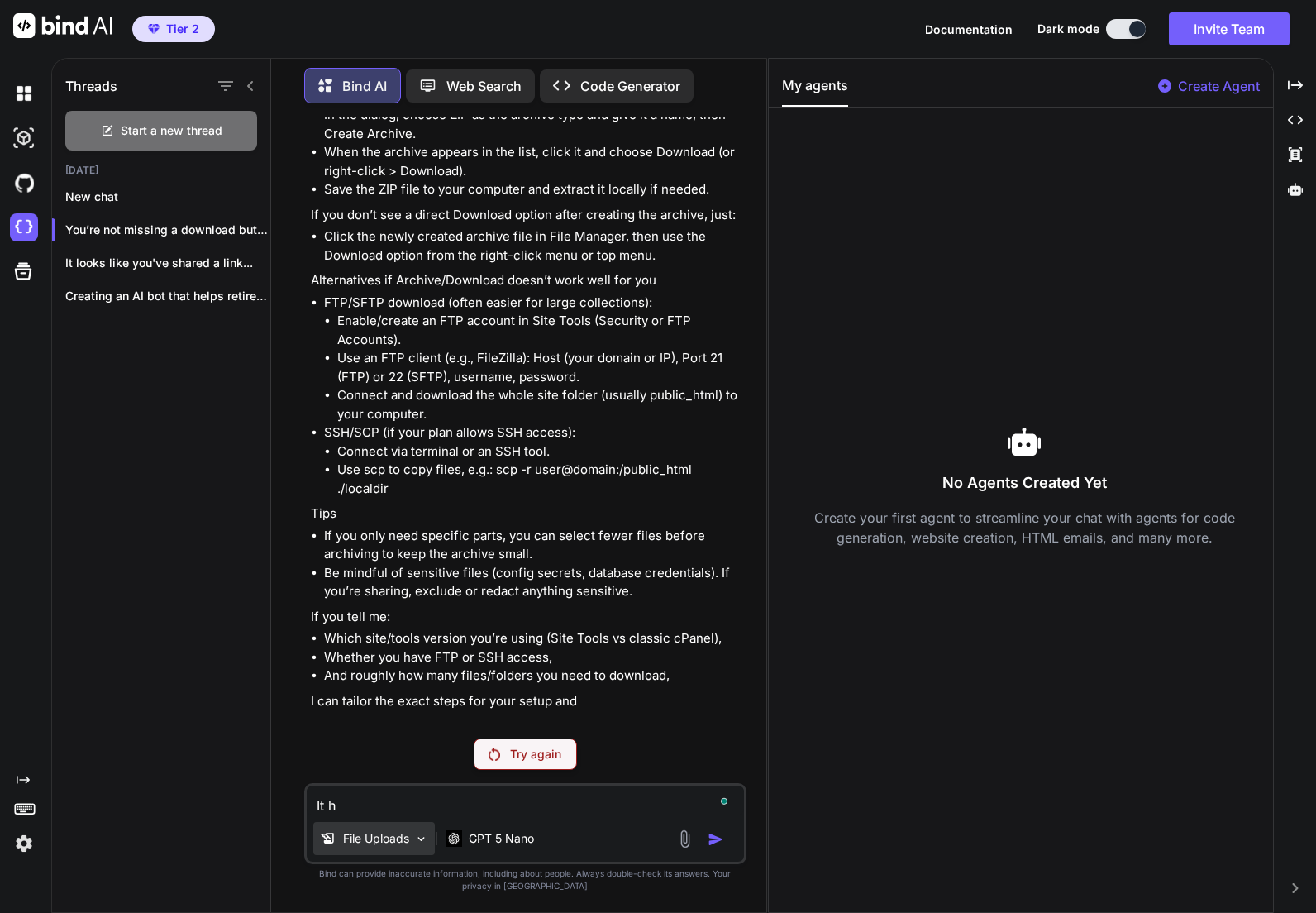
type textarea "x"
type textarea "It"
type textarea "x"
type textarea "It t"
type textarea "x"
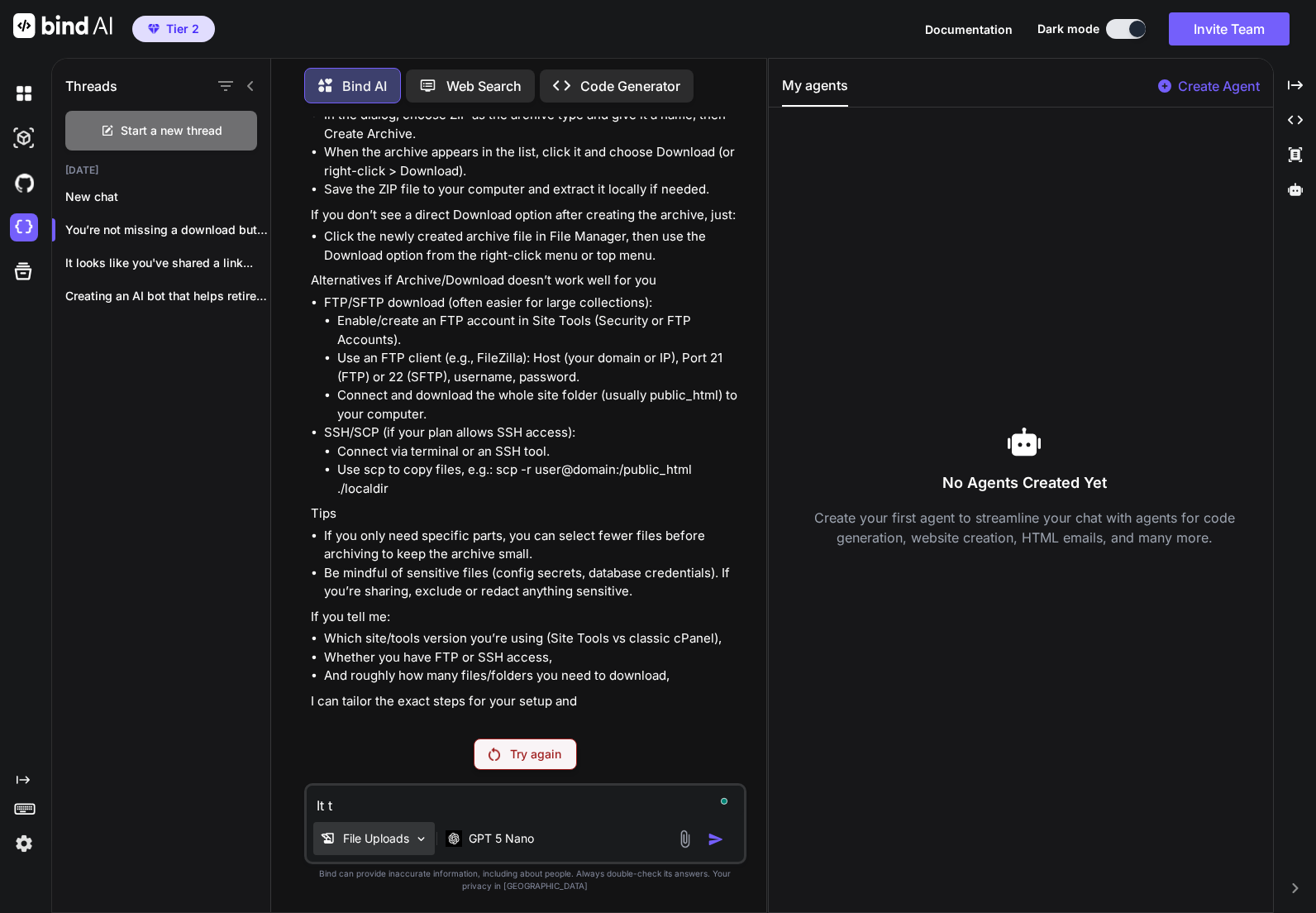
type textarea "It th"
type textarea "x"
type textarea "It thi"
type textarea "x"
type textarea "It this"
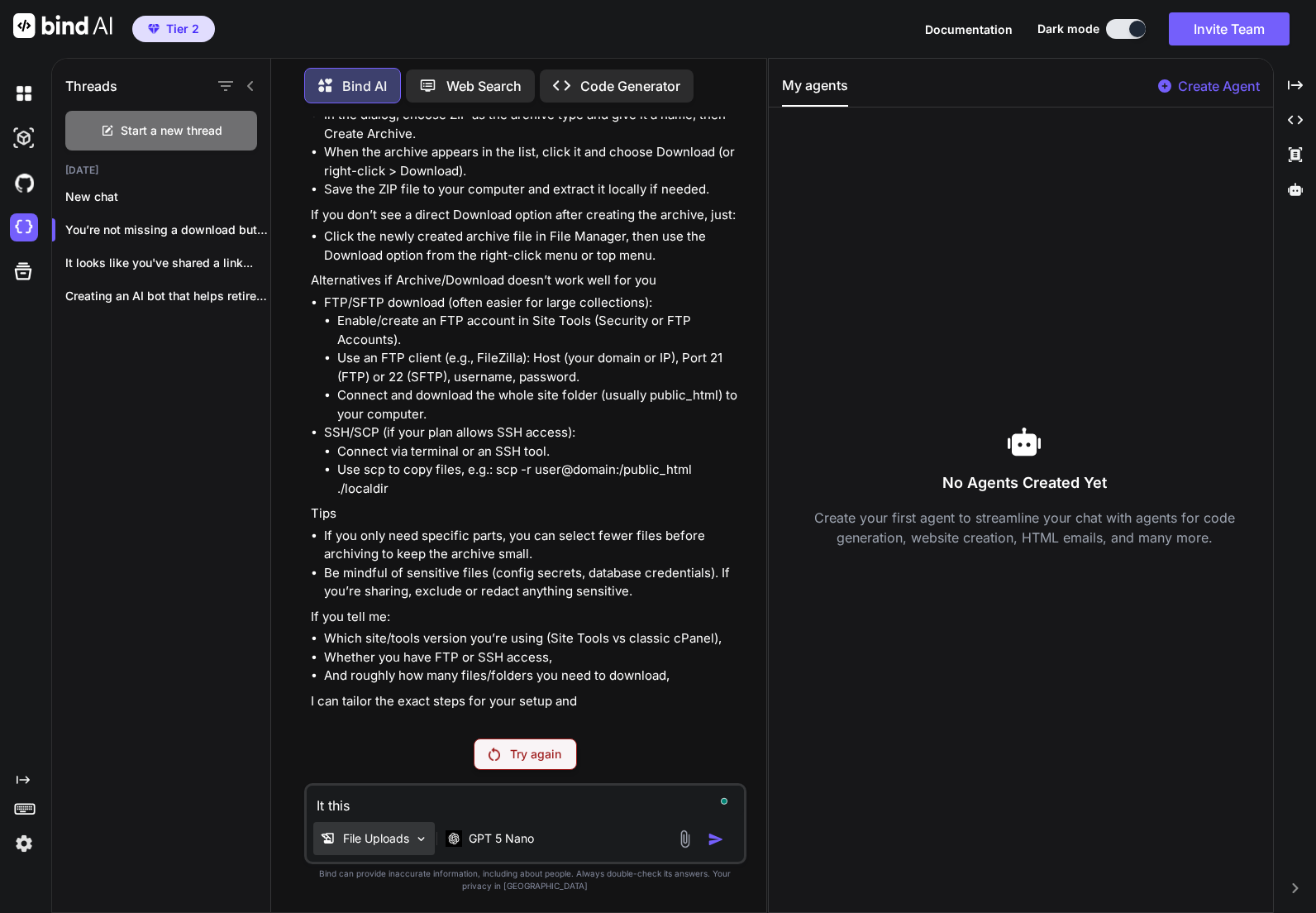
type textarea "x"
type textarea "It this"
type textarea "x"
type textarea "It this i"
type textarea "x"
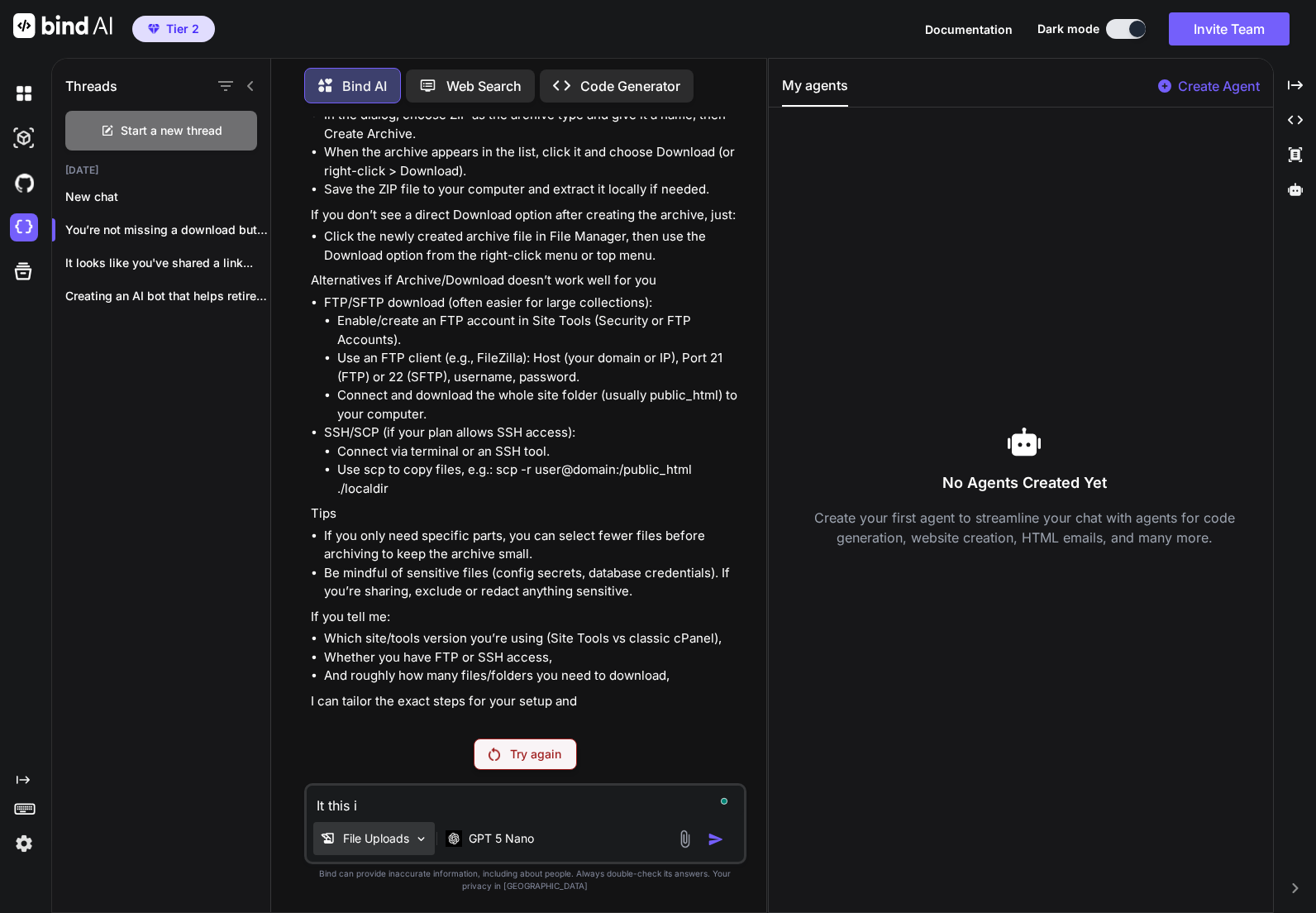
type textarea "It this is"
type textarea "x"
type textarea "It this i"
type textarea "x"
type textarea "It this it"
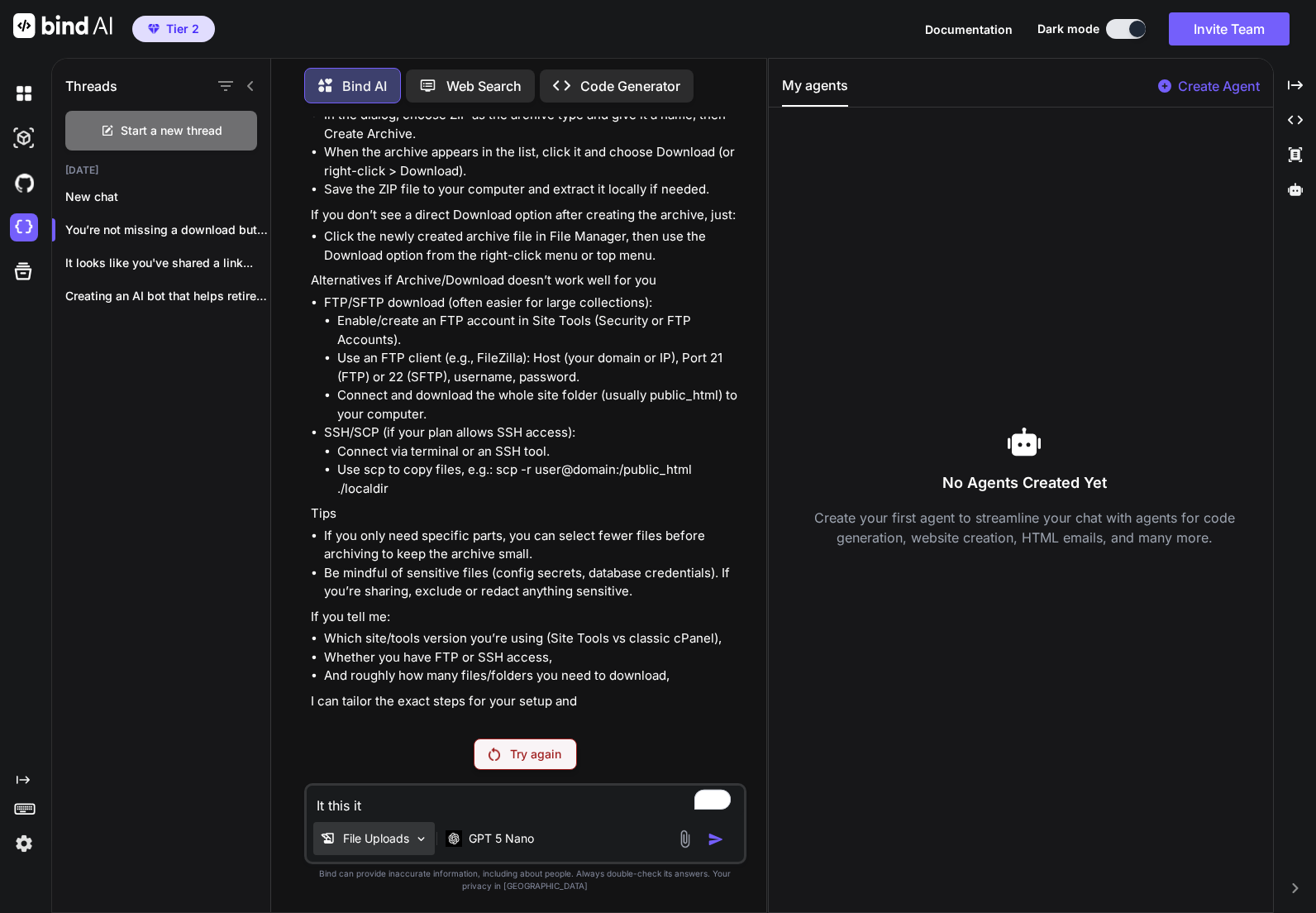
type textarea "x"
type textarea "It this it?"
type textarea "x"
type textarea "It this it?"
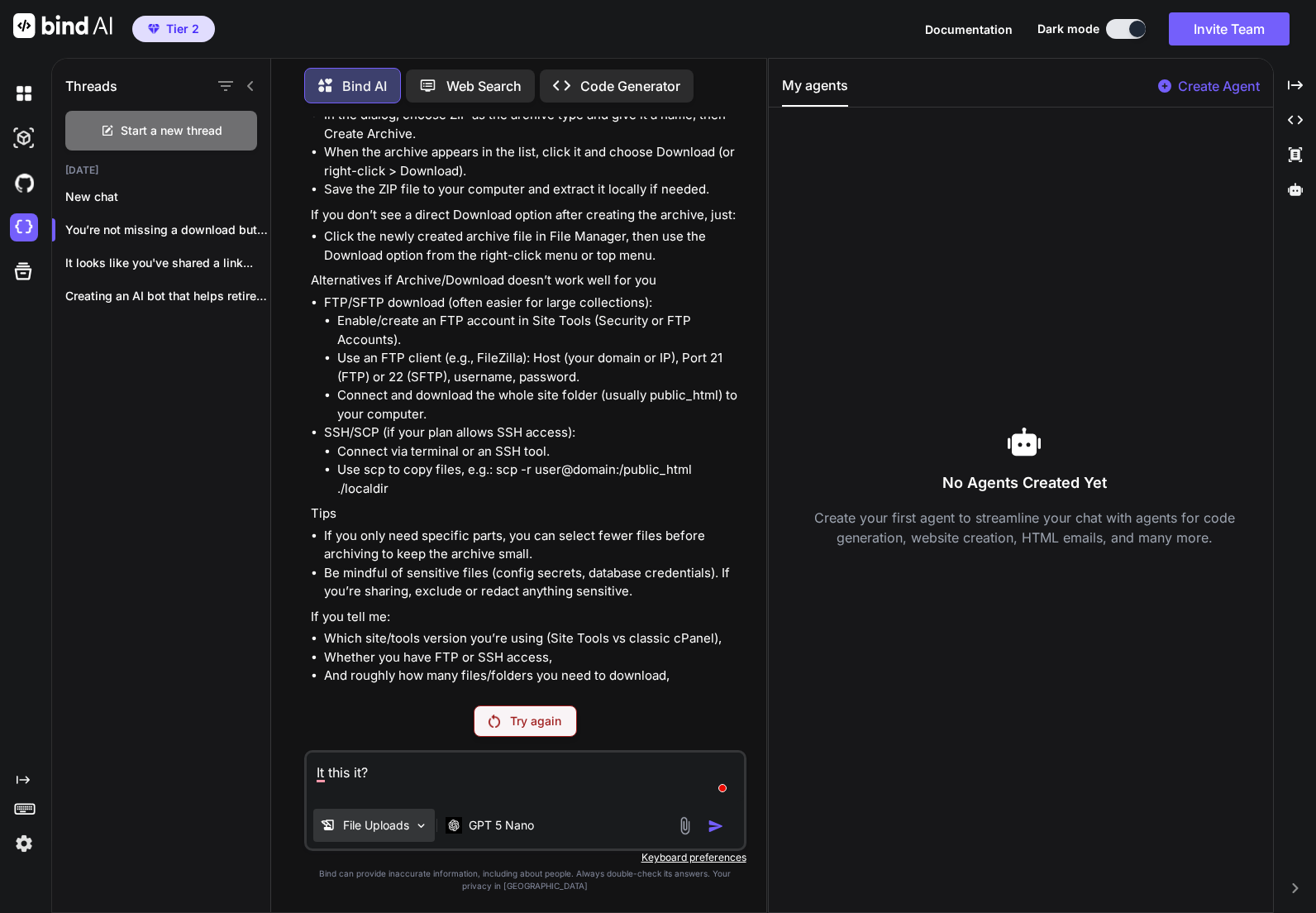
type textarea "x"
paste textarea "$(document).ready(function () { /* * init calx */ var $calc = $('#a1, #a2, #a3,…"
type textarea "It this it? $(document).ready(function () { /* * init calx */ var $calc = $('#a…"
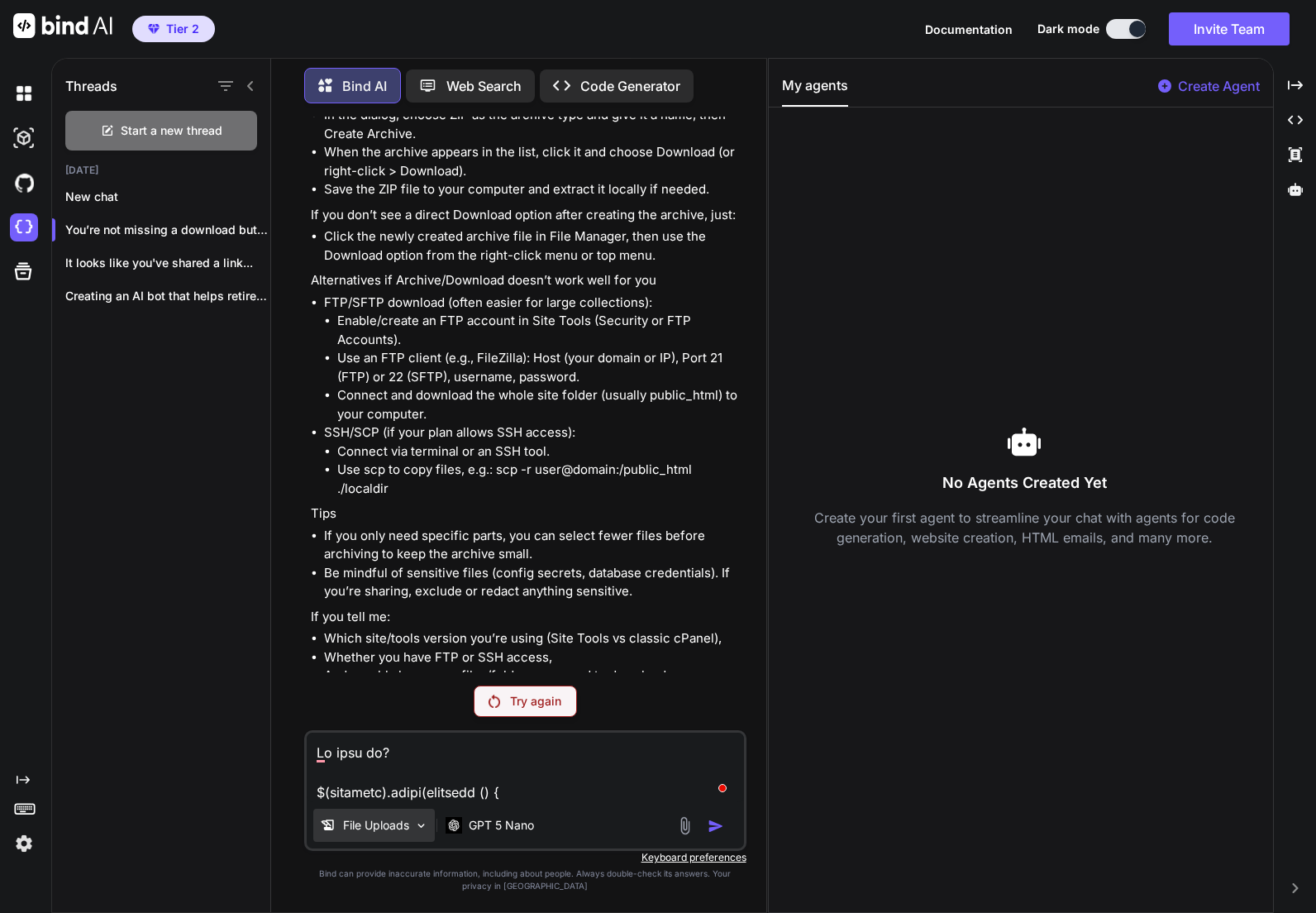
scroll to position [23002, 0]
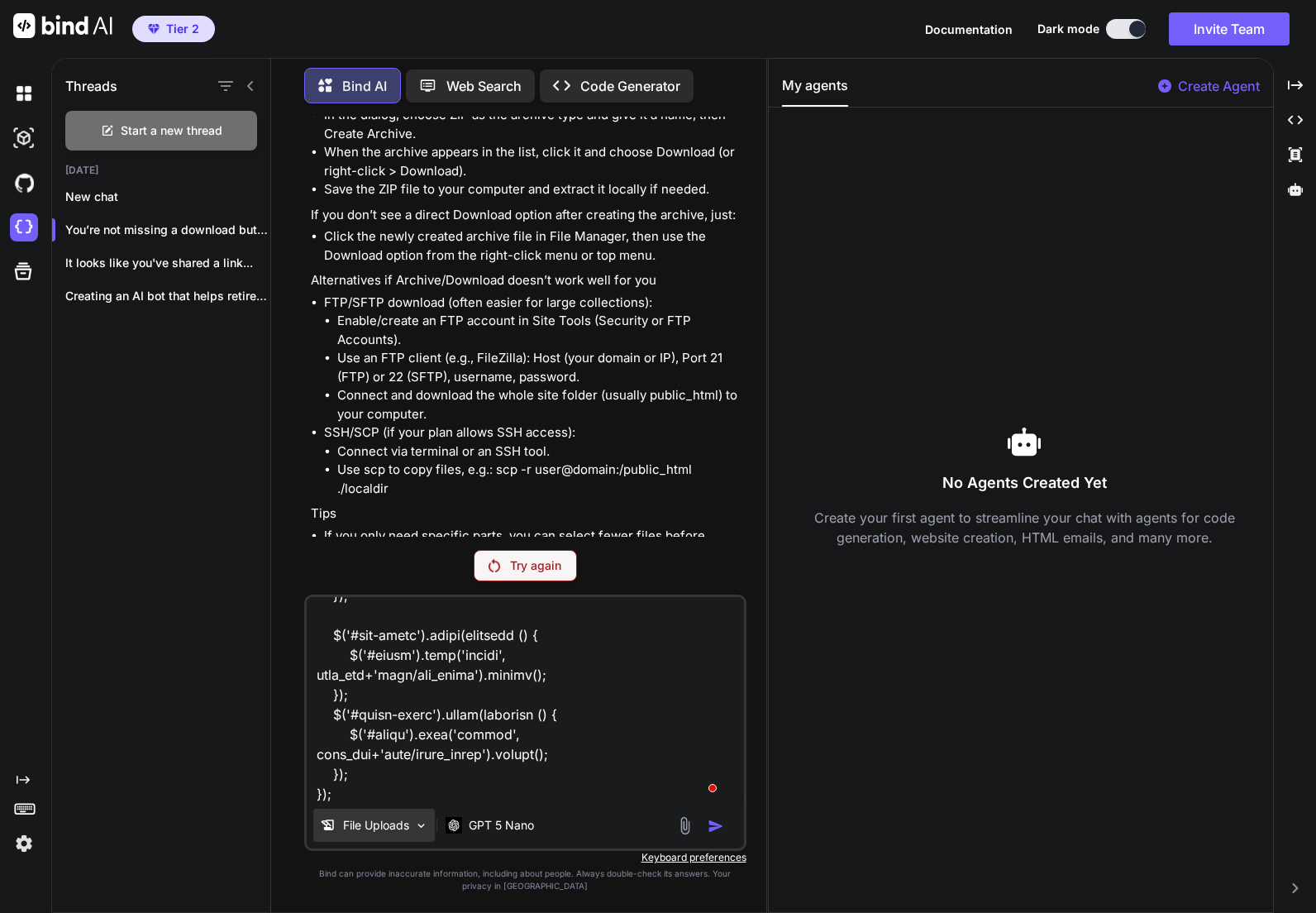
type textarea "x"
type textarea "It this it? $(document).ready(function () { /* * init calx */ var $calc = $('#a…"
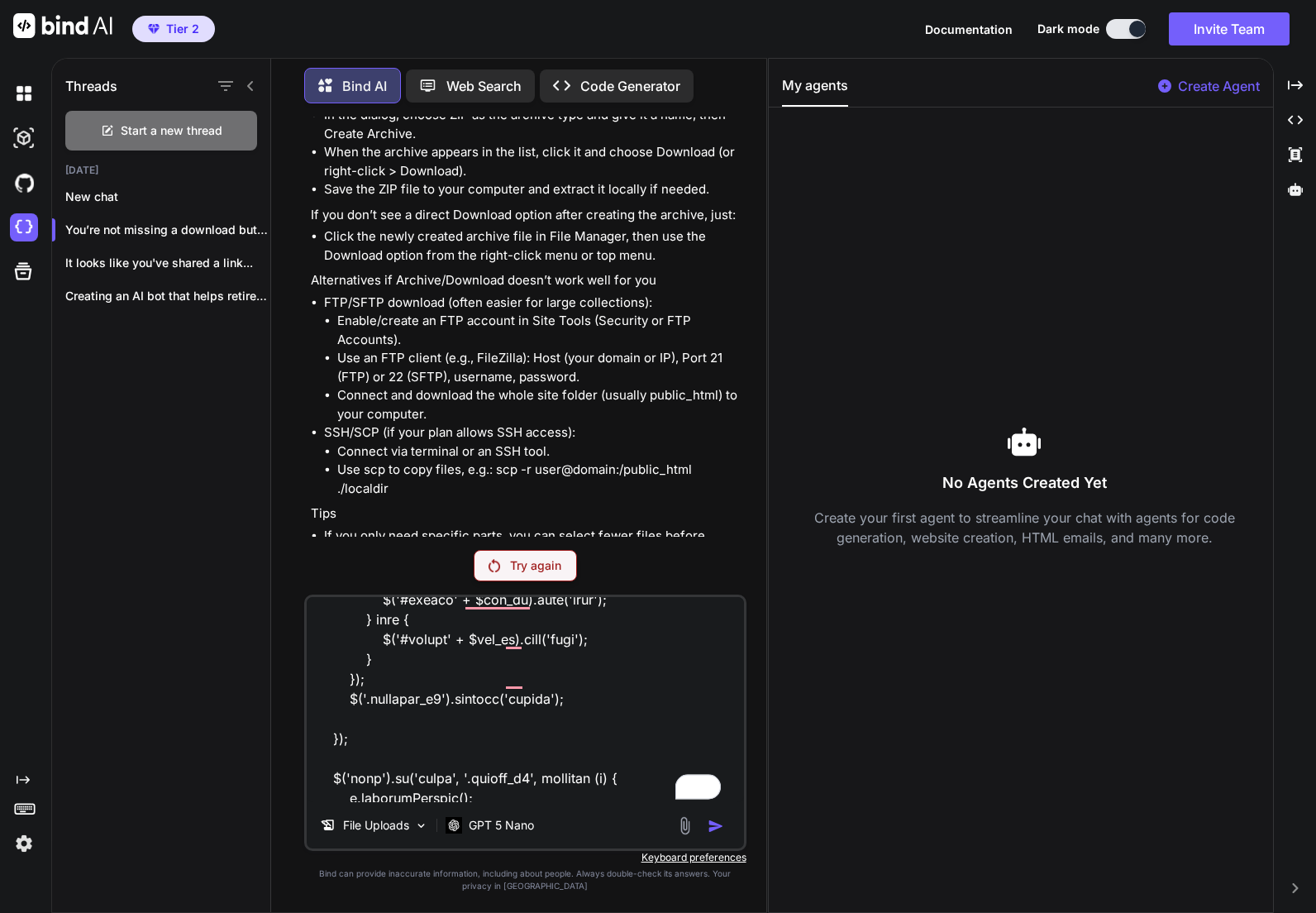
scroll to position [0, 0]
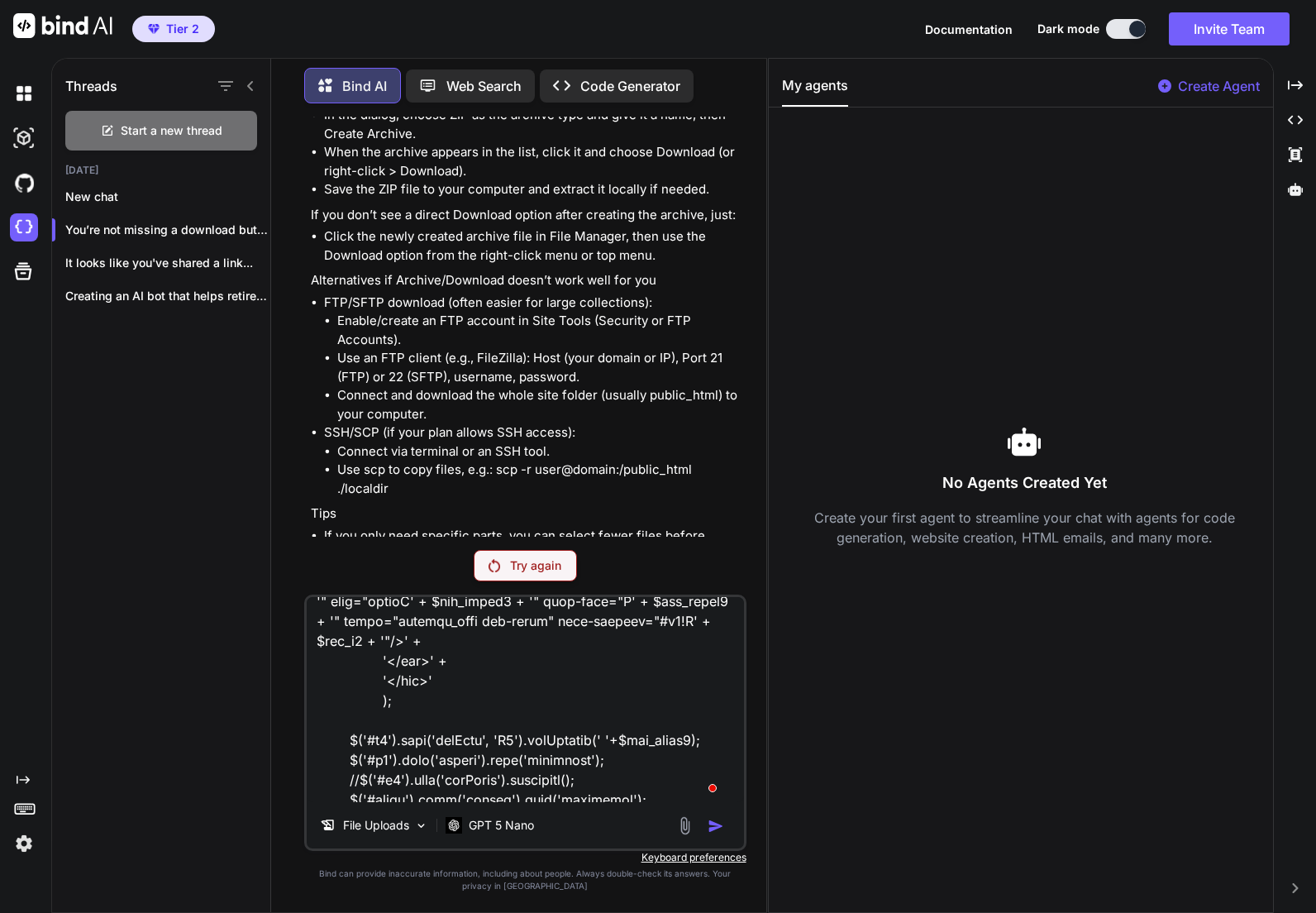
click at [632, 790] on textarea "To enrich screen reader interactions, please activate Accessibility in Grammarl…" at bounding box center [524, 699] width 437 height 205
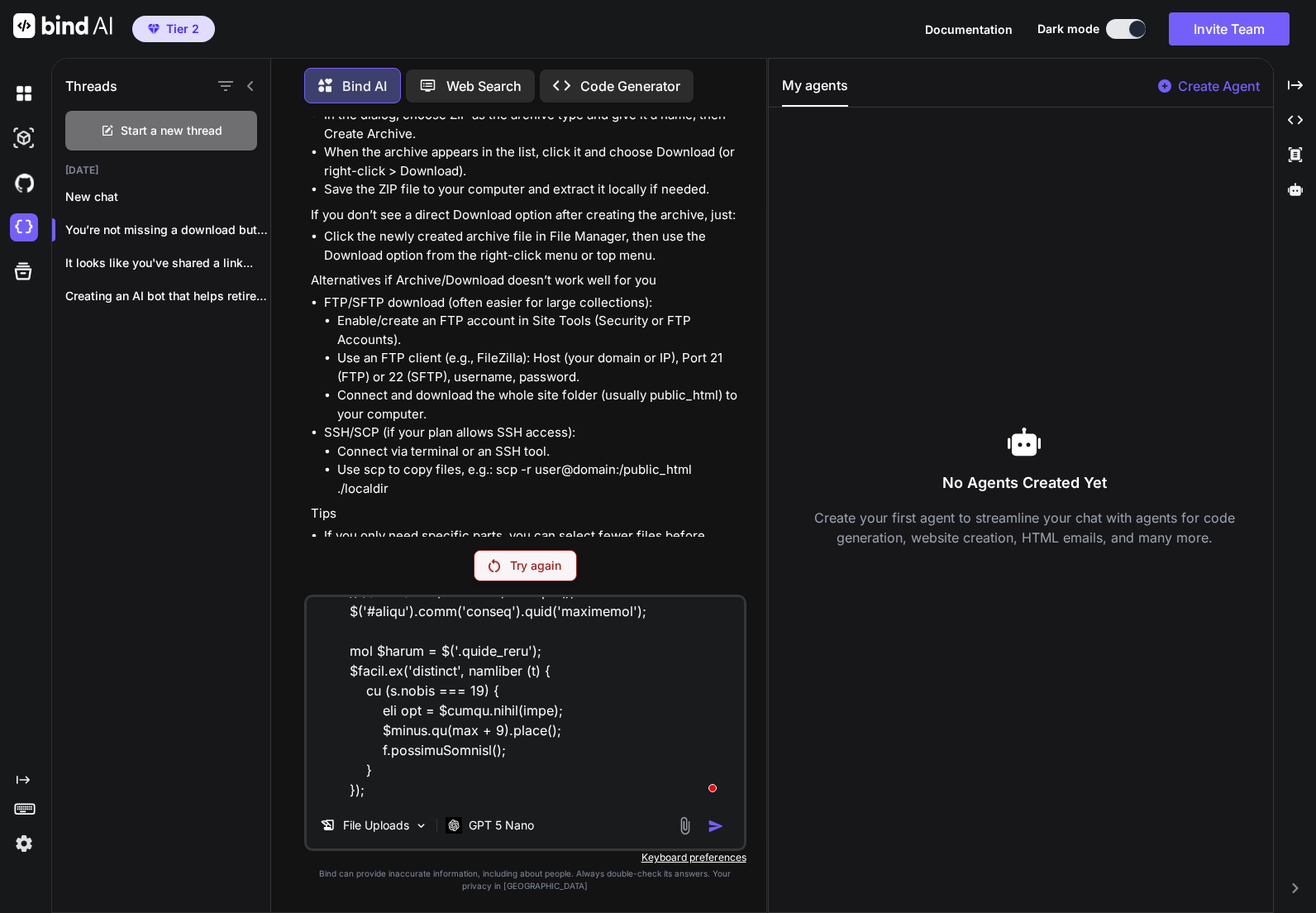
scroll to position [22002, 0]
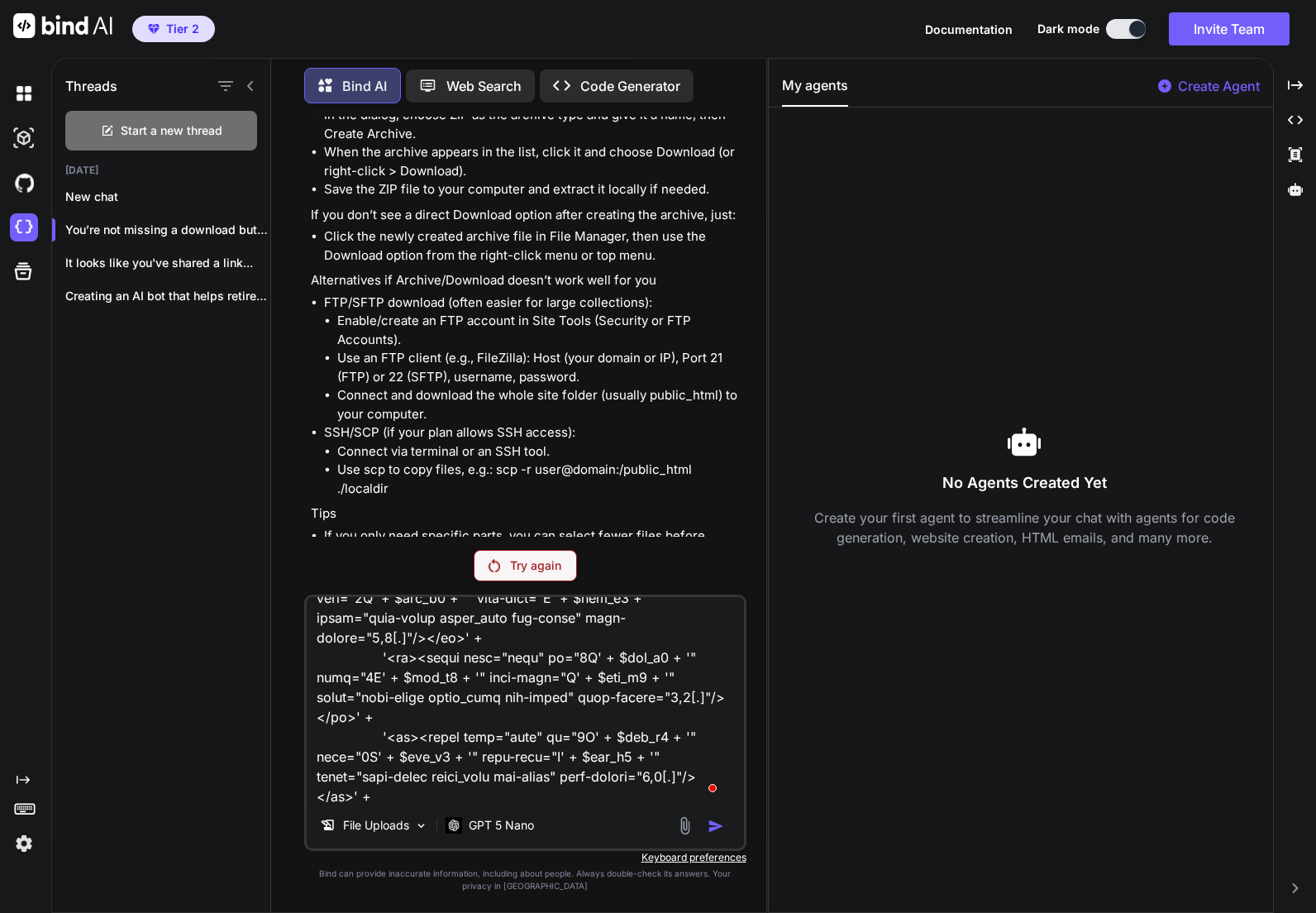
click at [491, 586] on div "You This looks like it? ■ models data.php financial_target_data index.html mode…" at bounding box center [525, 514] width 441 height 795
click at [493, 575] on div "Try again" at bounding box center [525, 565] width 103 height 31
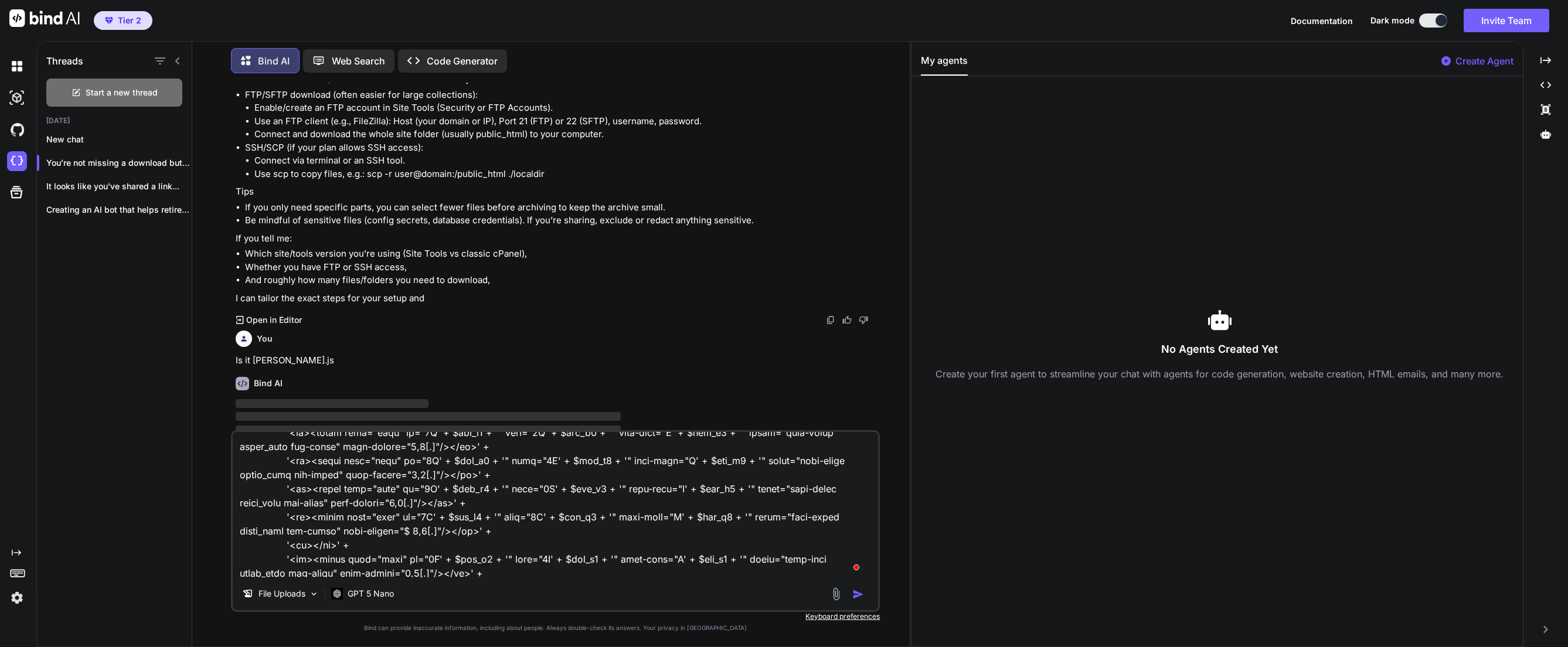
type textarea "x"
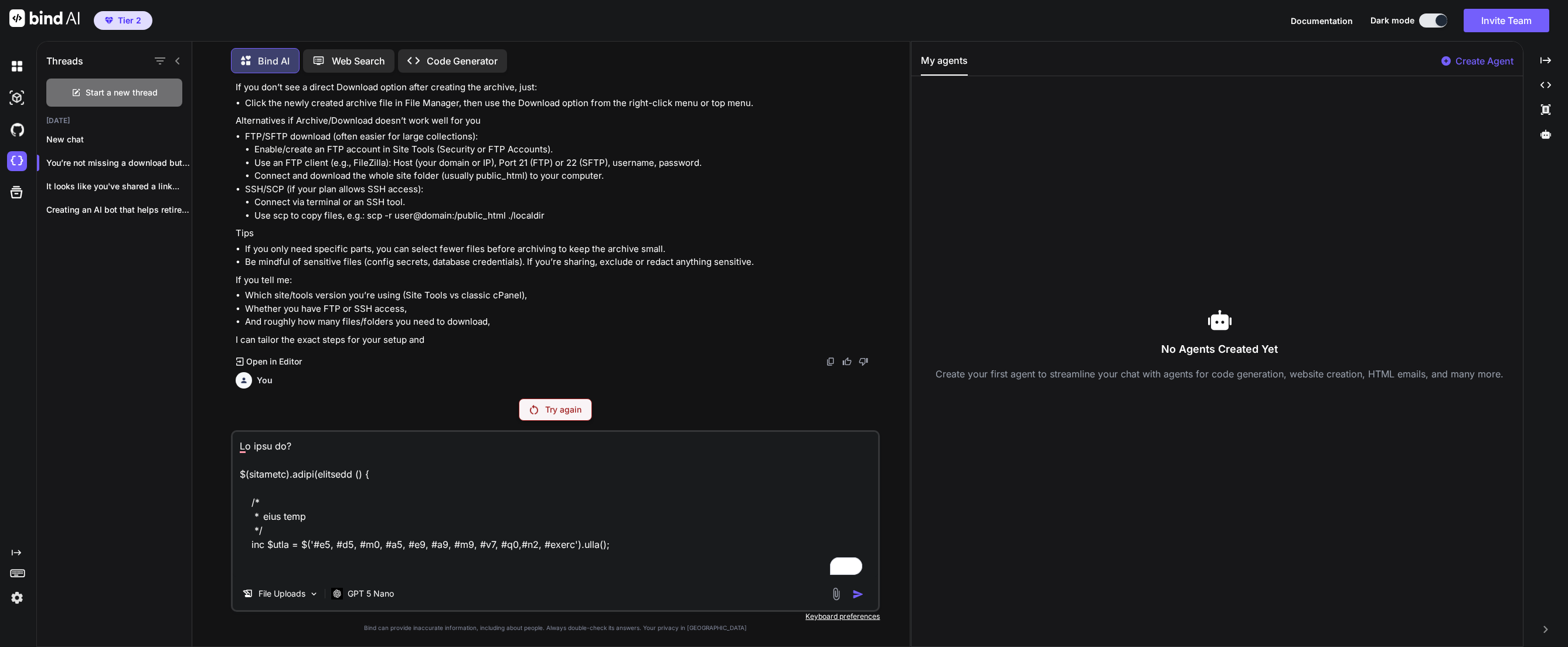
drag, startPoint x: 474, startPoint y: 565, endPoint x: 147, endPoint y: 12, distance: 642.4
click at [147, 12] on div "Tier 2 Documentation Dark mode Invite Team Created with Pixso. Created with Pix…" at bounding box center [784, 323] width 1568 height 647
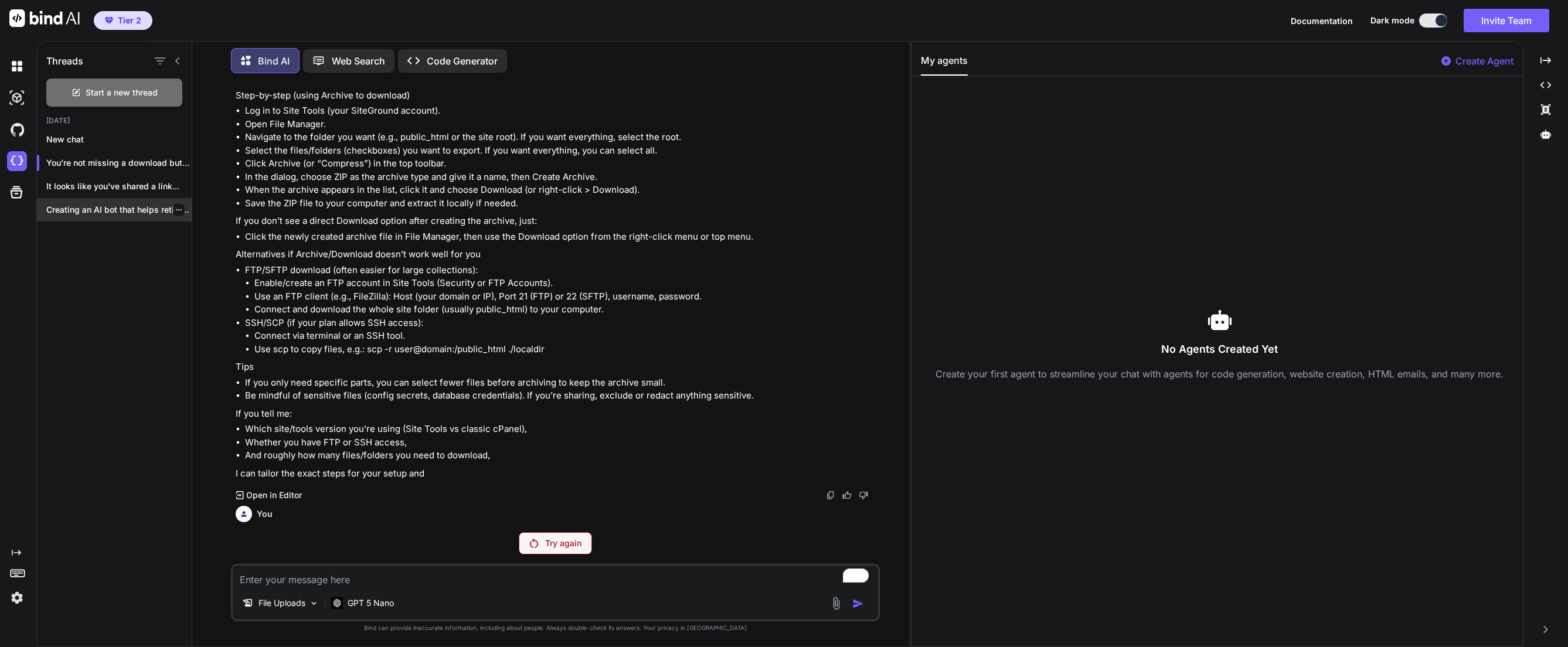
type textarea "x"
type textarea "W"
type textarea "x"
type textarea "Wh"
type textarea "x"
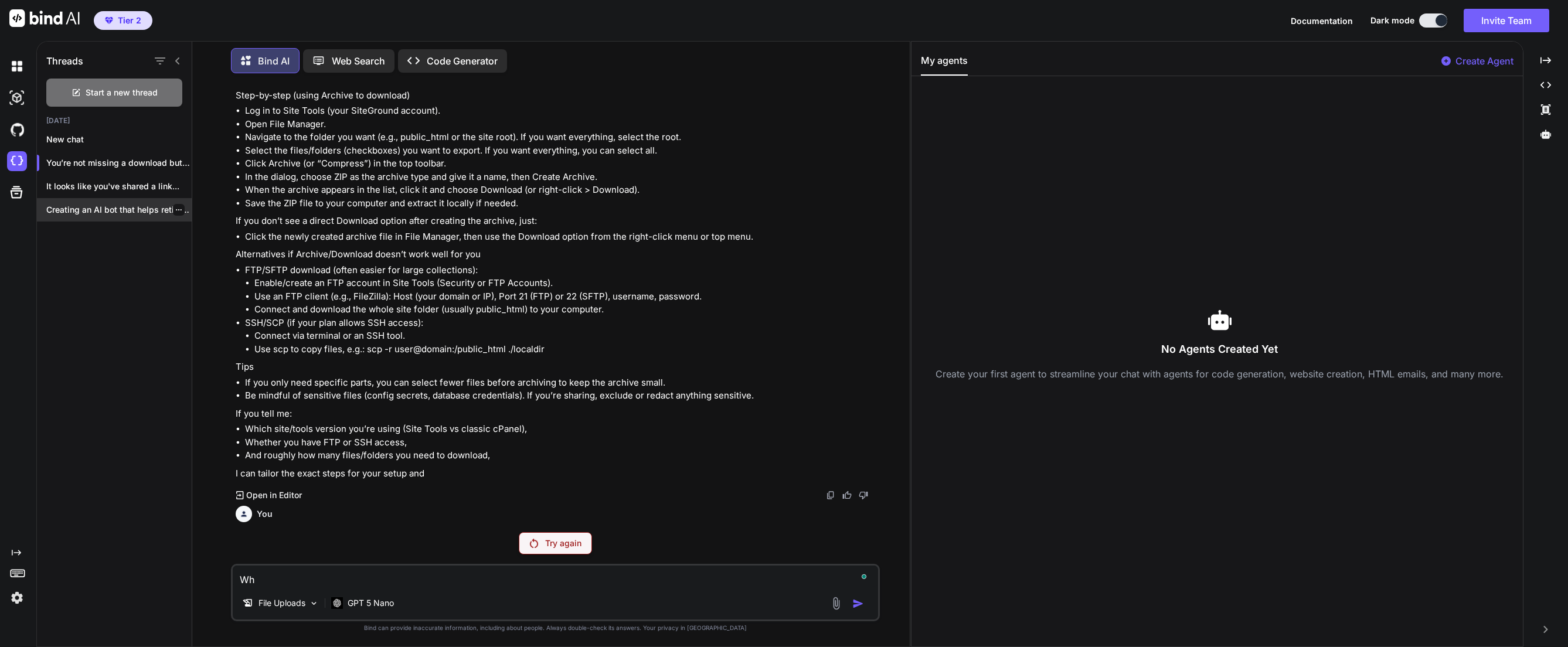
type textarea "Wha"
type textarea "x"
type textarea "What"
type textarea "x"
type textarea "Whats"
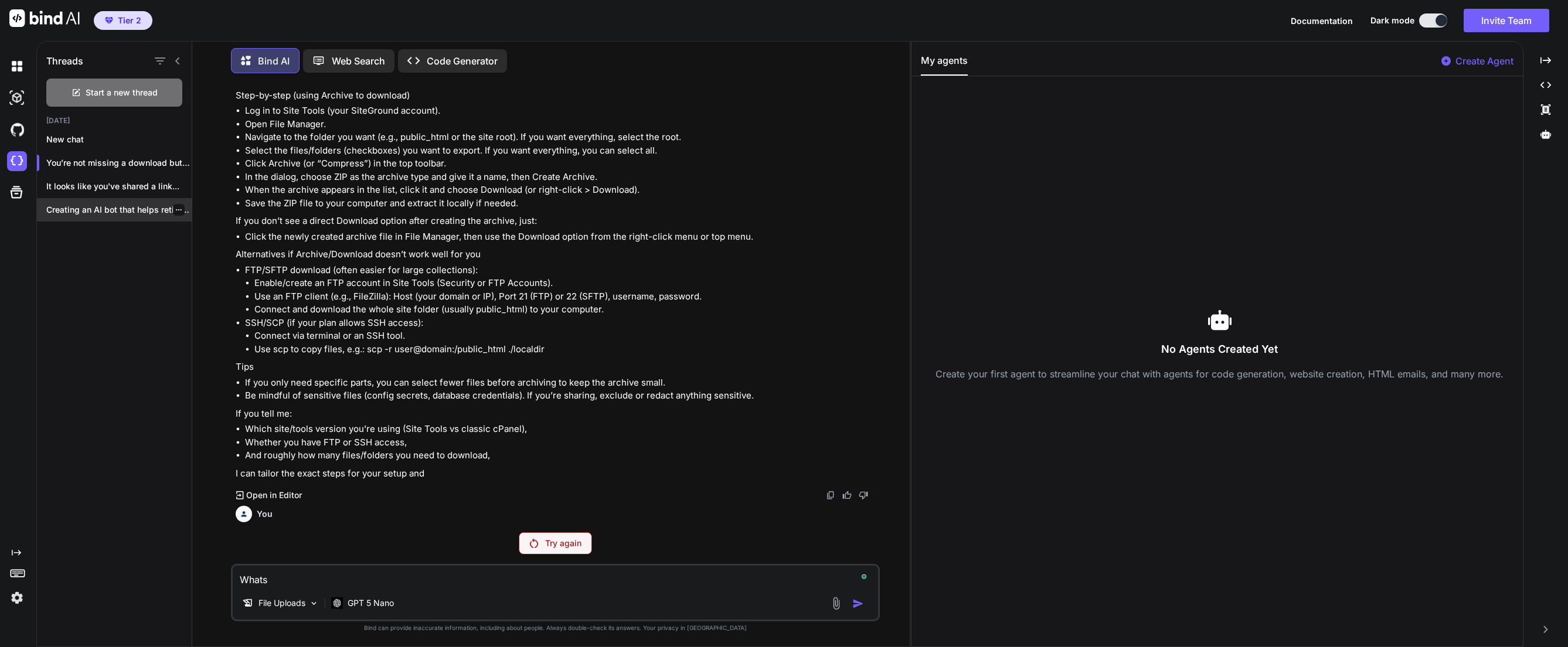
type textarea "x"
type textarea "Whats"
type textarea "x"
type textarea "Whats"
type textarea "x"
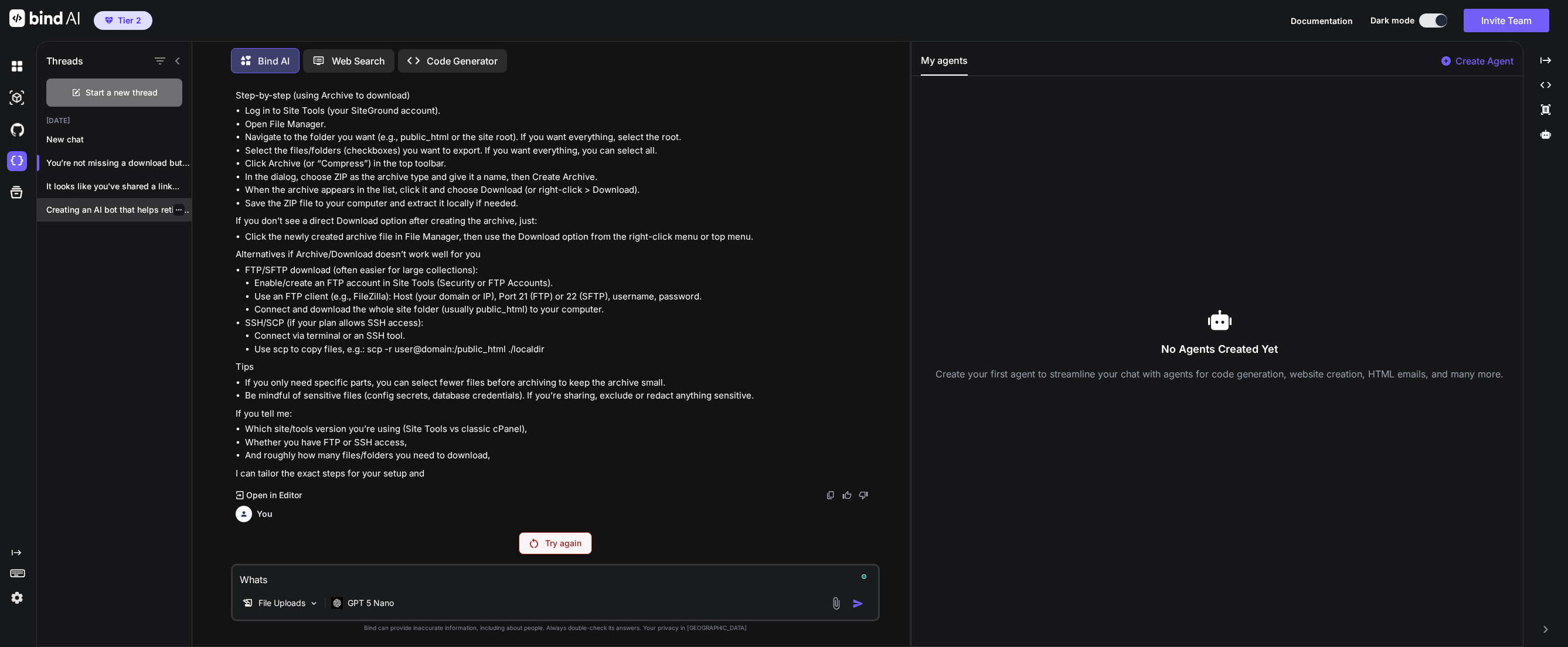
type textarea "What"
type textarea "x"
type textarea "Wha"
type textarea "x"
type textarea "Wh"
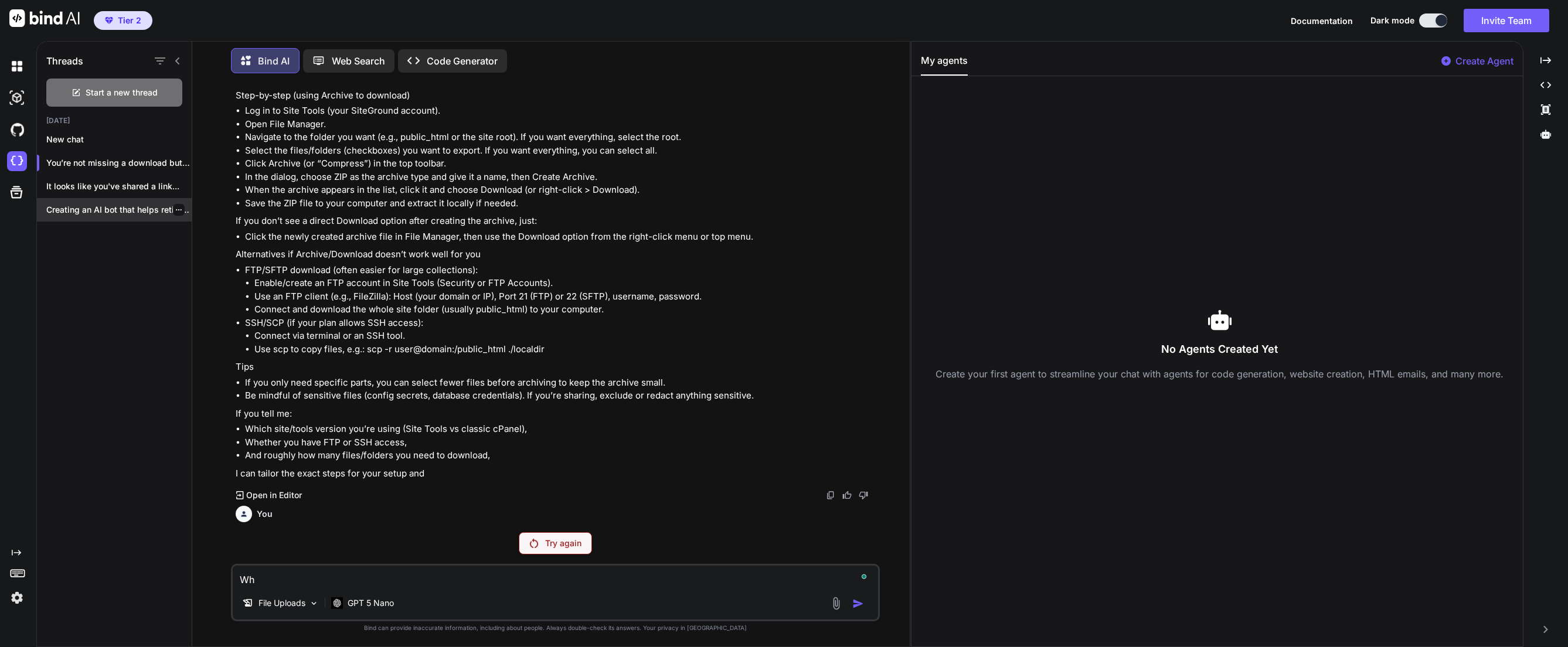
type textarea "x"
type textarea "W"
type textarea "x"
type textarea "O"
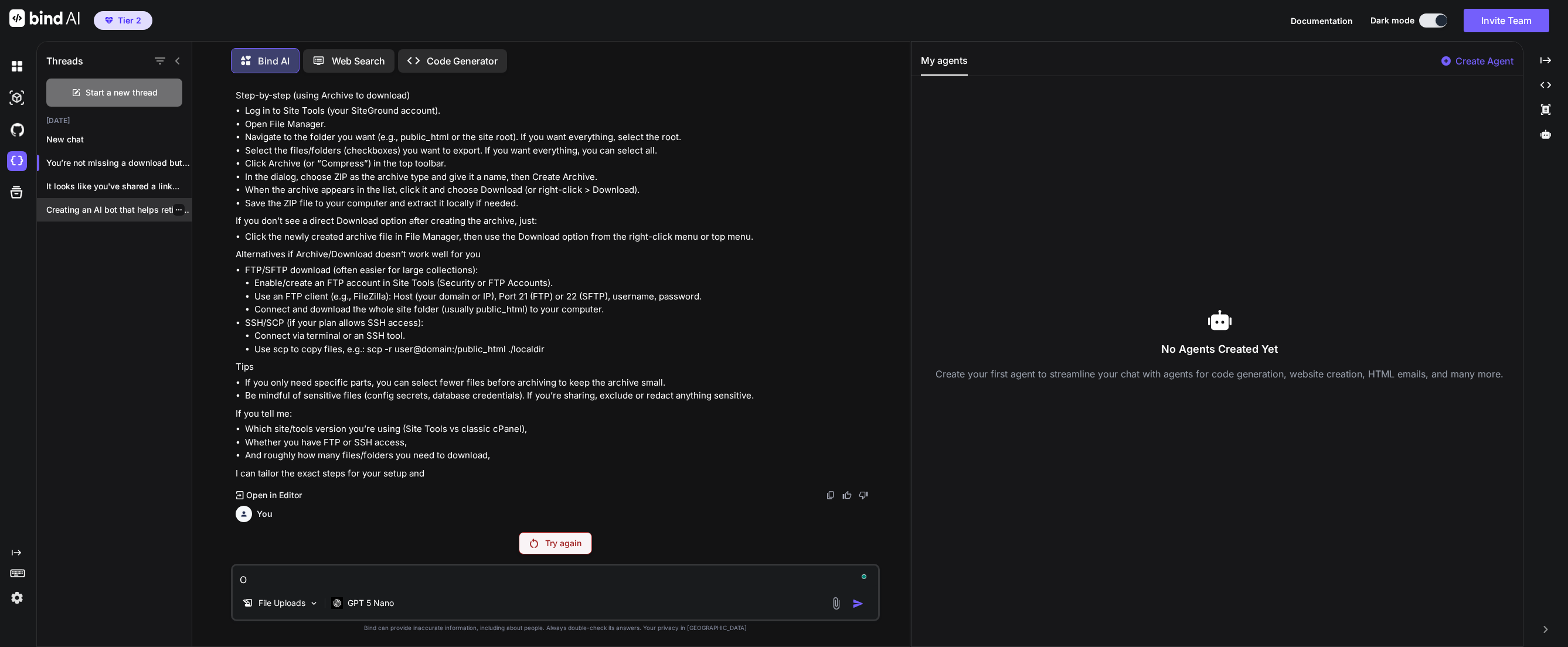
type textarea "x"
type textarea "OK"
type textarea "x"
type textarea "OK."
type textarea "x"
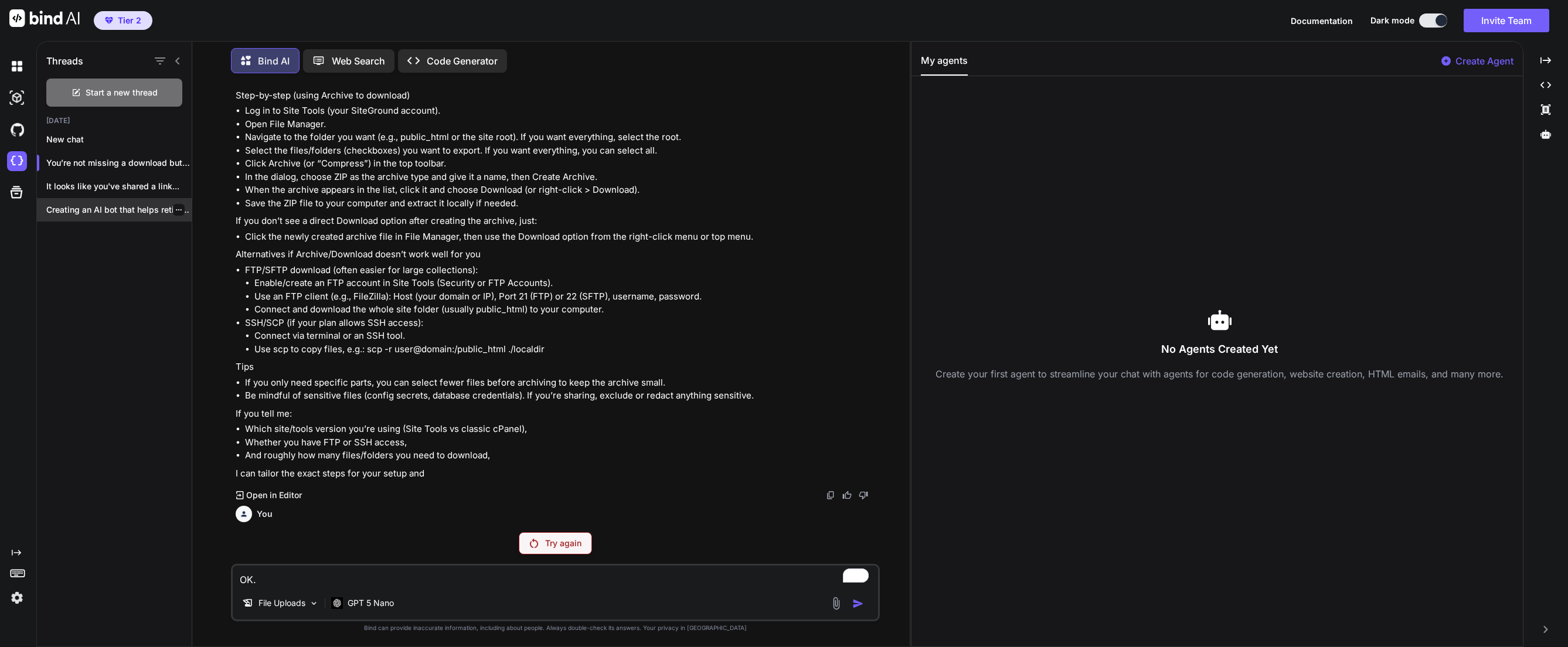
type textarea "OK."
type textarea "x"
type textarea "OK. D"
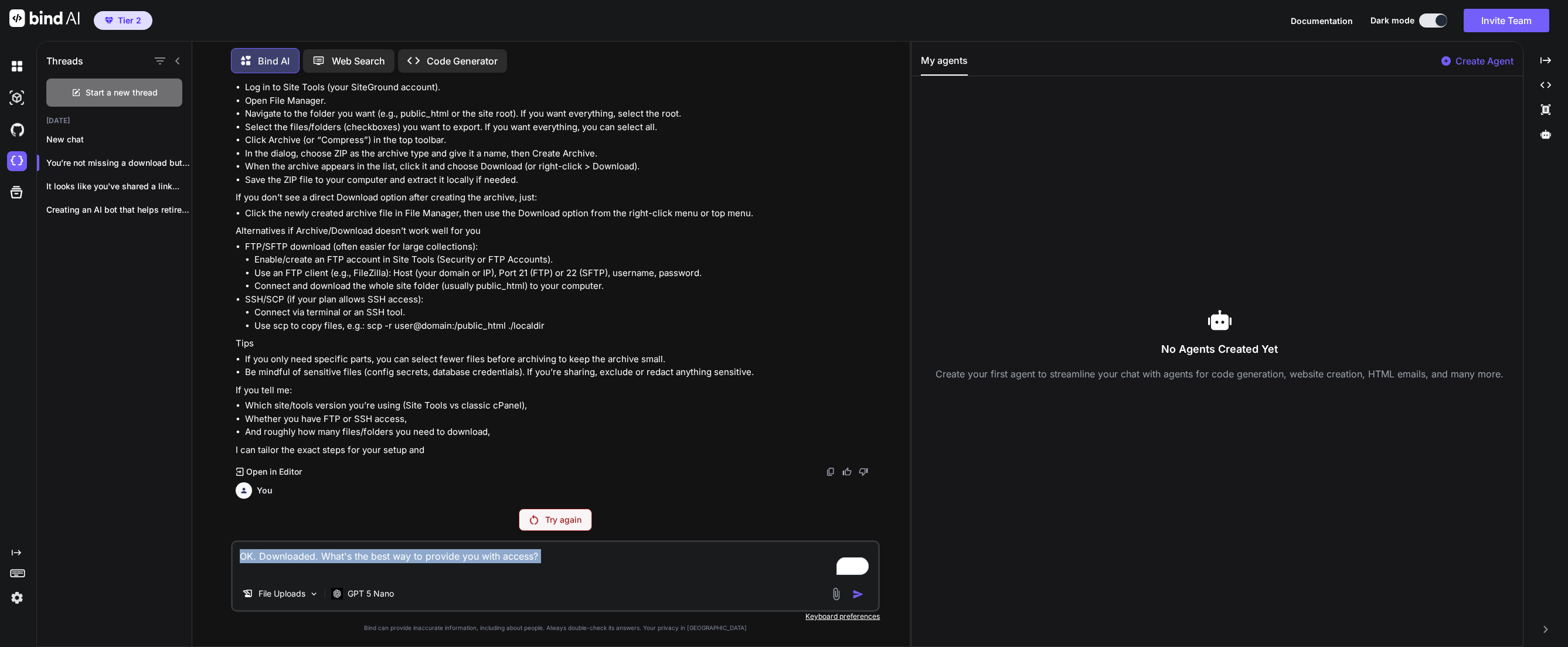
drag, startPoint x: 598, startPoint y: 578, endPoint x: 230, endPoint y: 545, distance: 369.5
click at [230, 545] on div "You This looks like it? ■ models data.php financial_target_data index.html mode…" at bounding box center [556, 364] width 708 height 564
copy div "OK. Downloaded. What's the best way to provide you with access?"
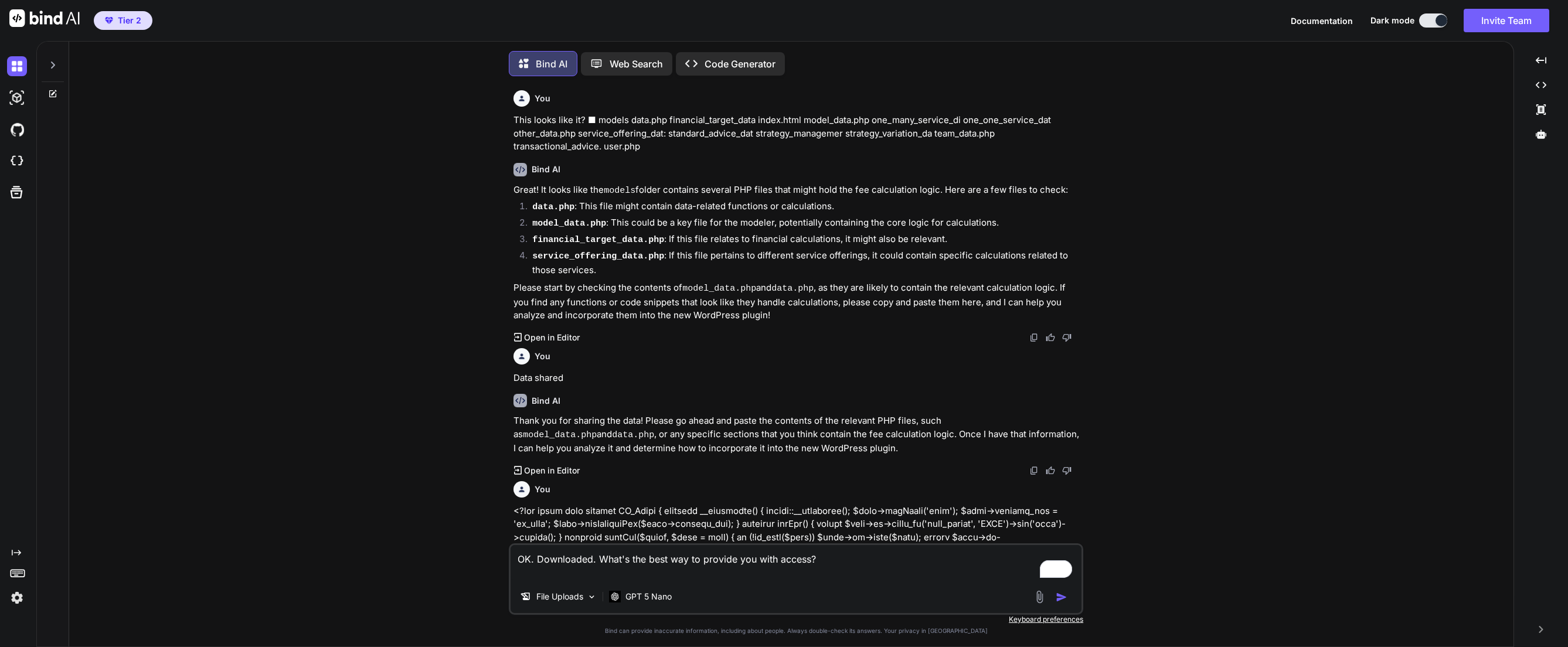
scroll to position [6, 0]
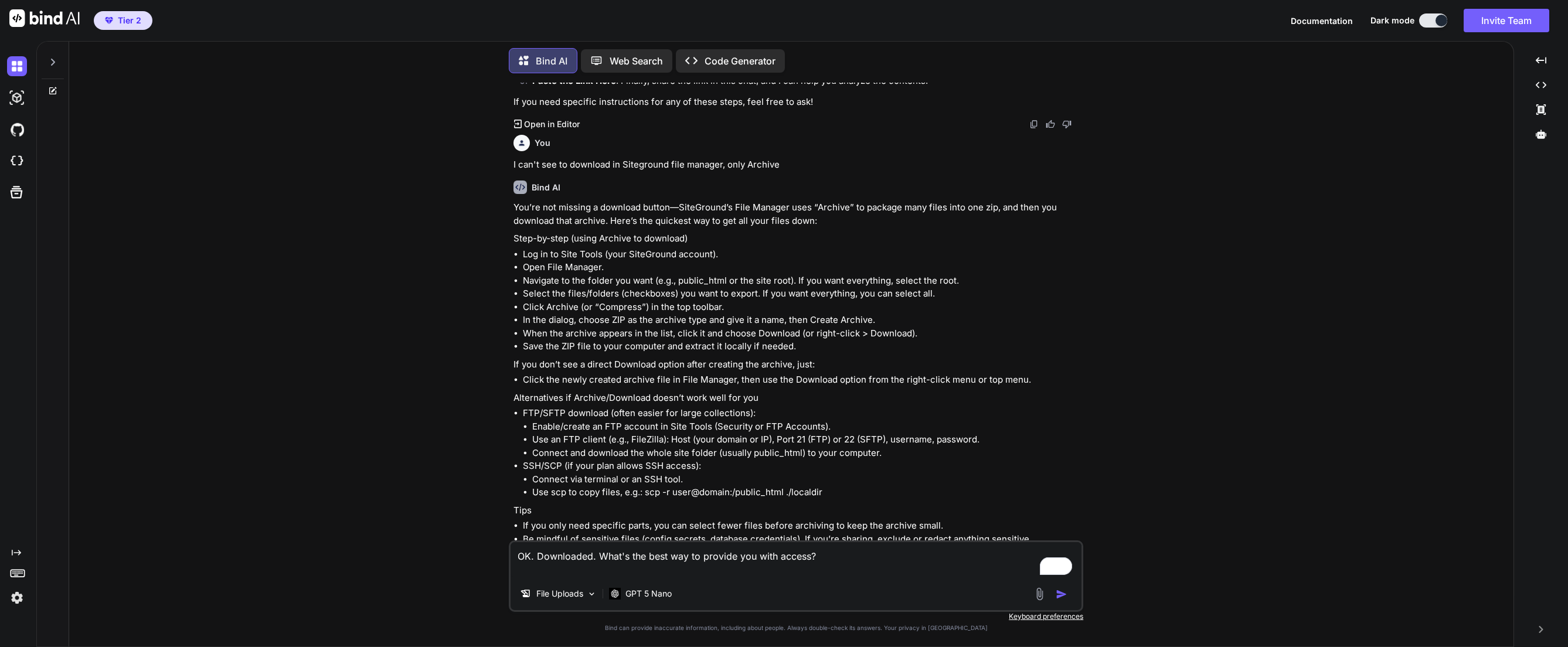
click at [1058, 598] on img "button" at bounding box center [1061, 594] width 12 height 12
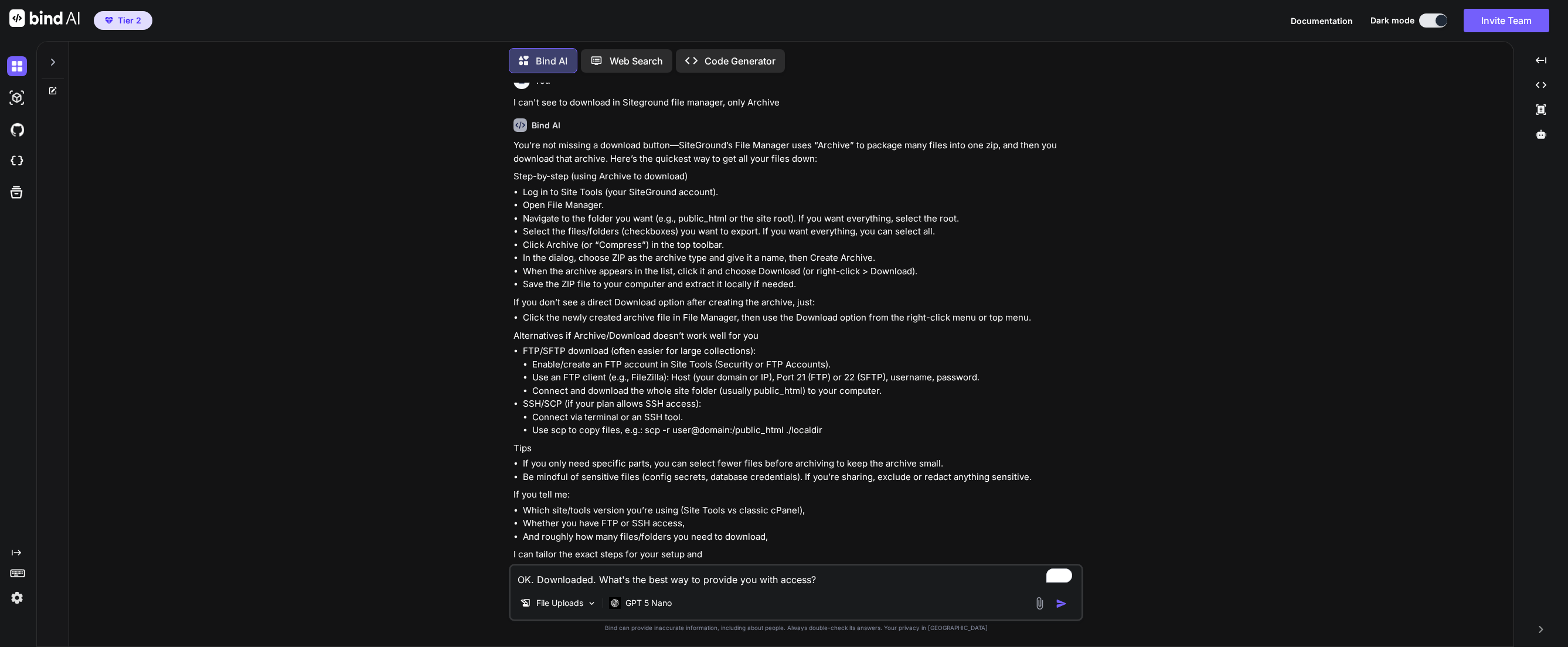
scroll to position [1829, 0]
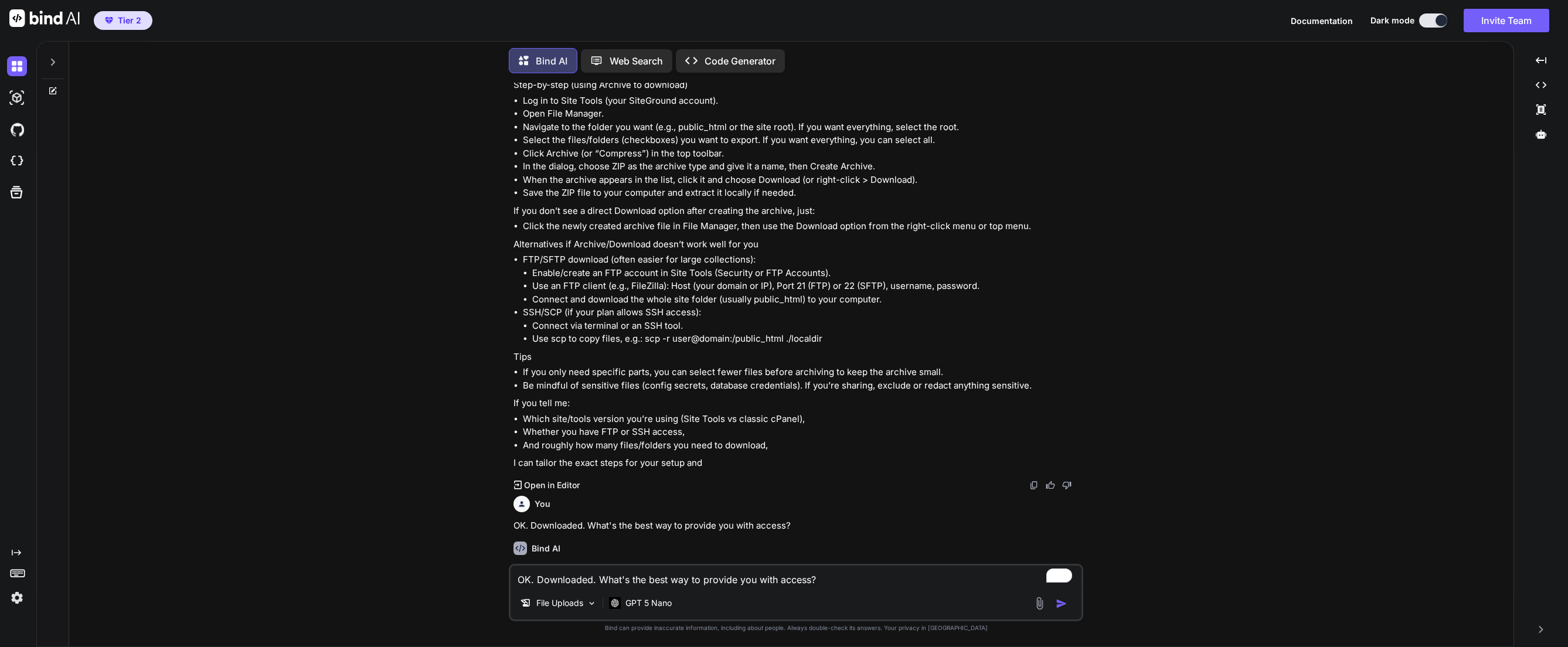
click at [1062, 597] on div at bounding box center [1053, 603] width 39 height 13
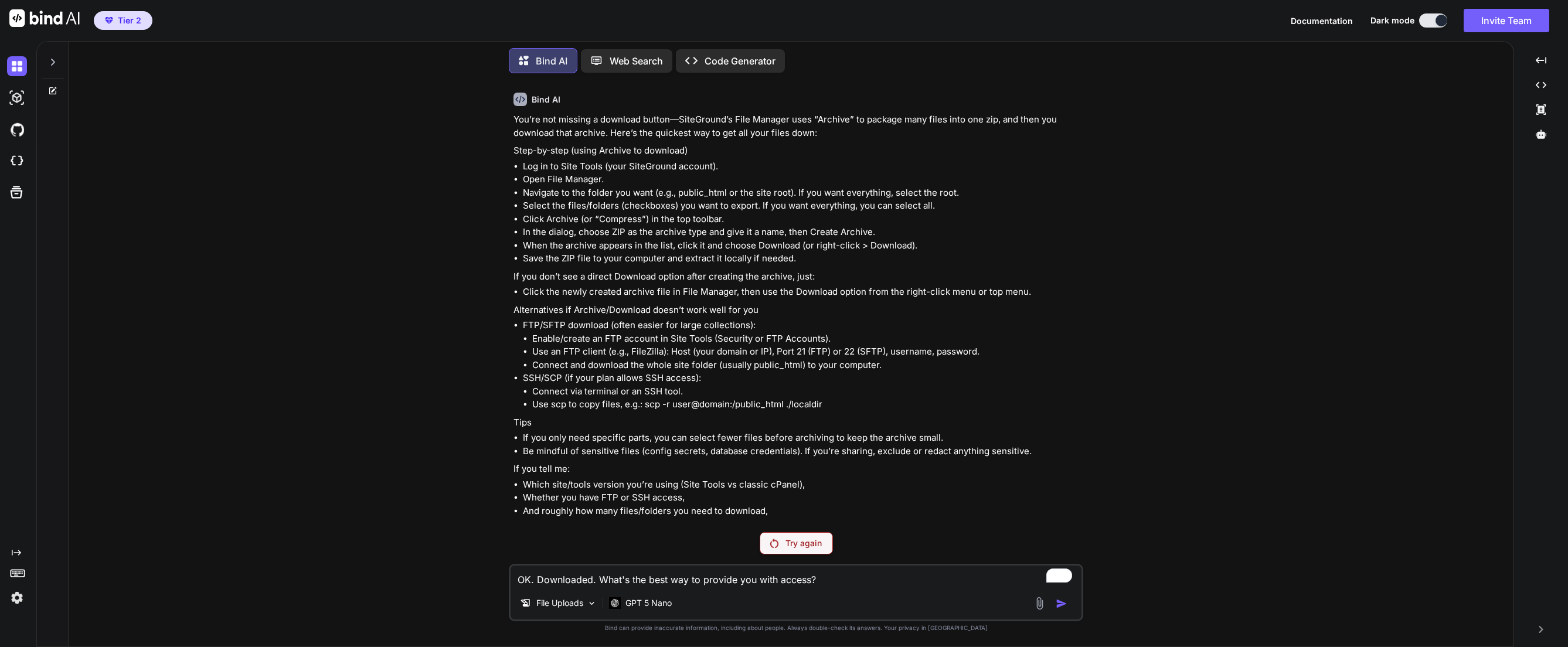
scroll to position [1787, 0]
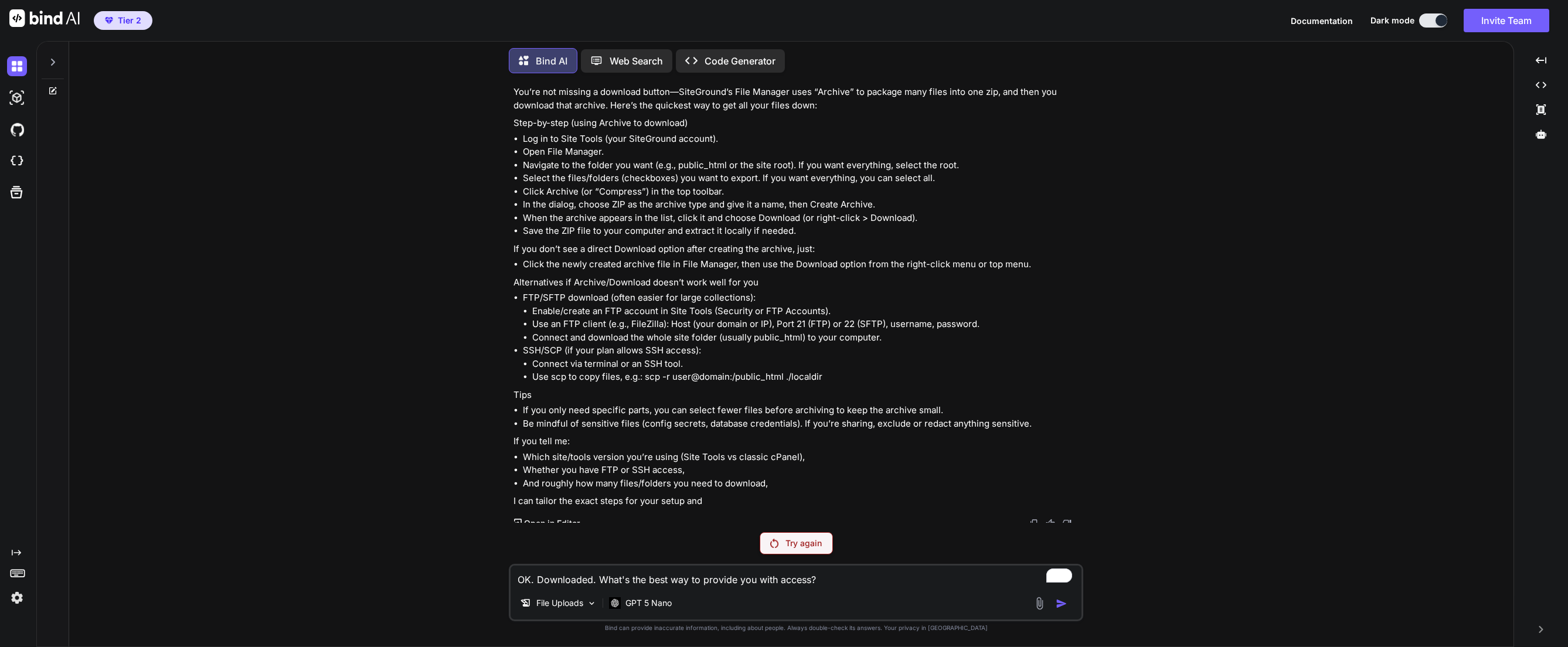
click at [801, 550] on div "Try again" at bounding box center [796, 543] width 73 height 22
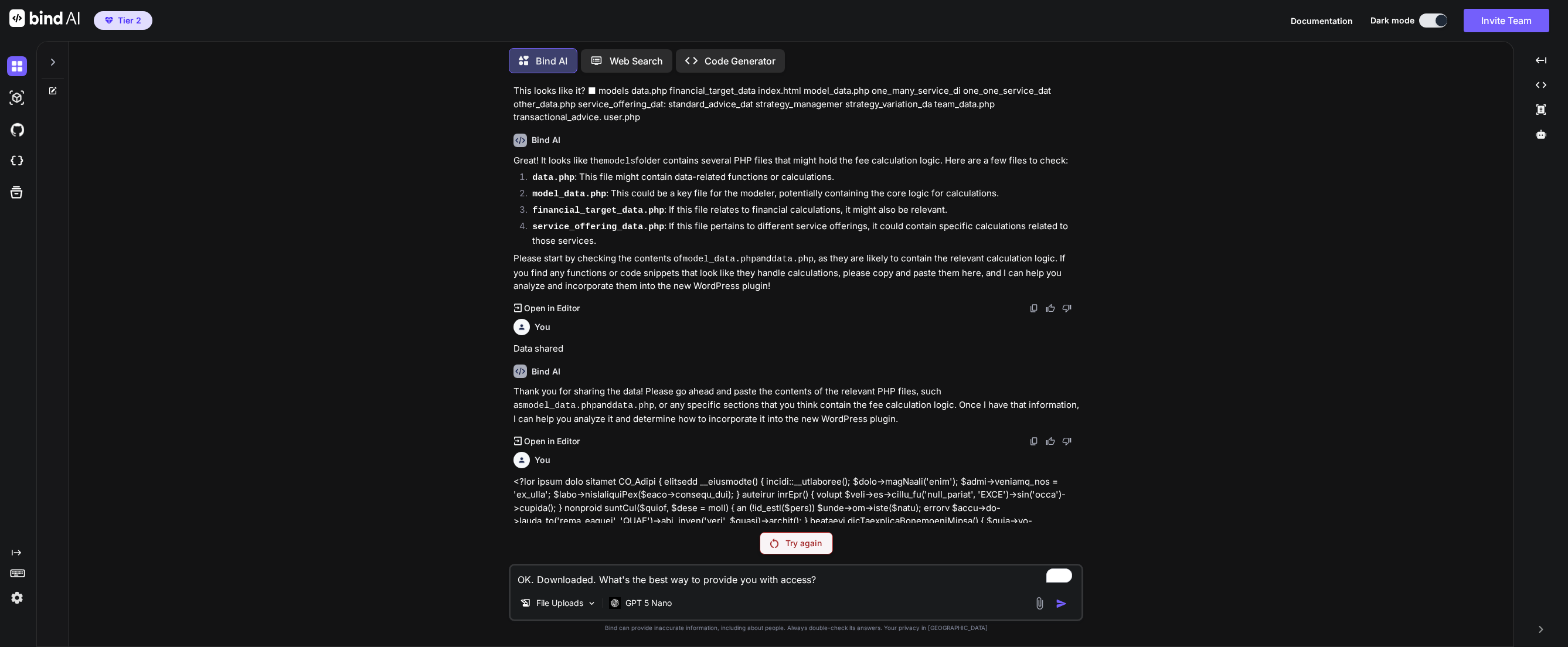
scroll to position [0, 0]
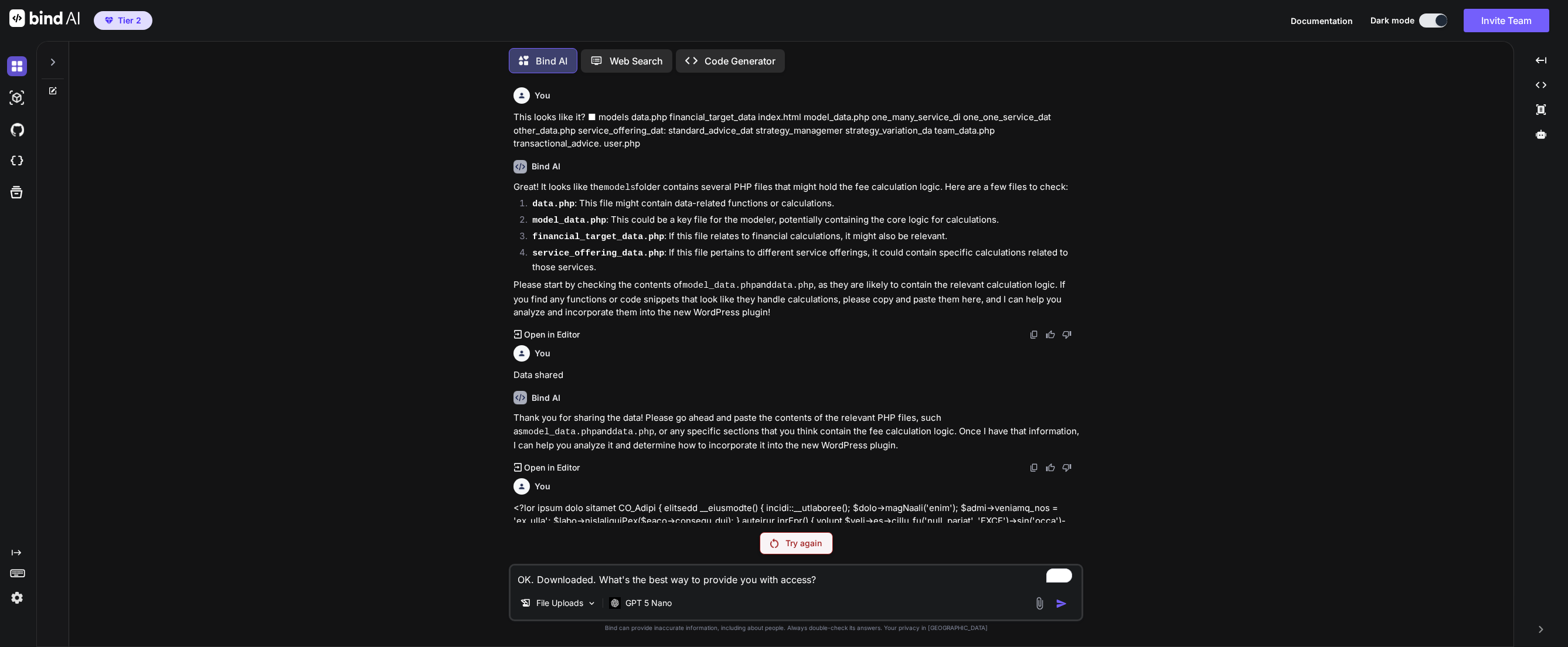
click at [17, 64] on img at bounding box center [17, 66] width 20 height 20
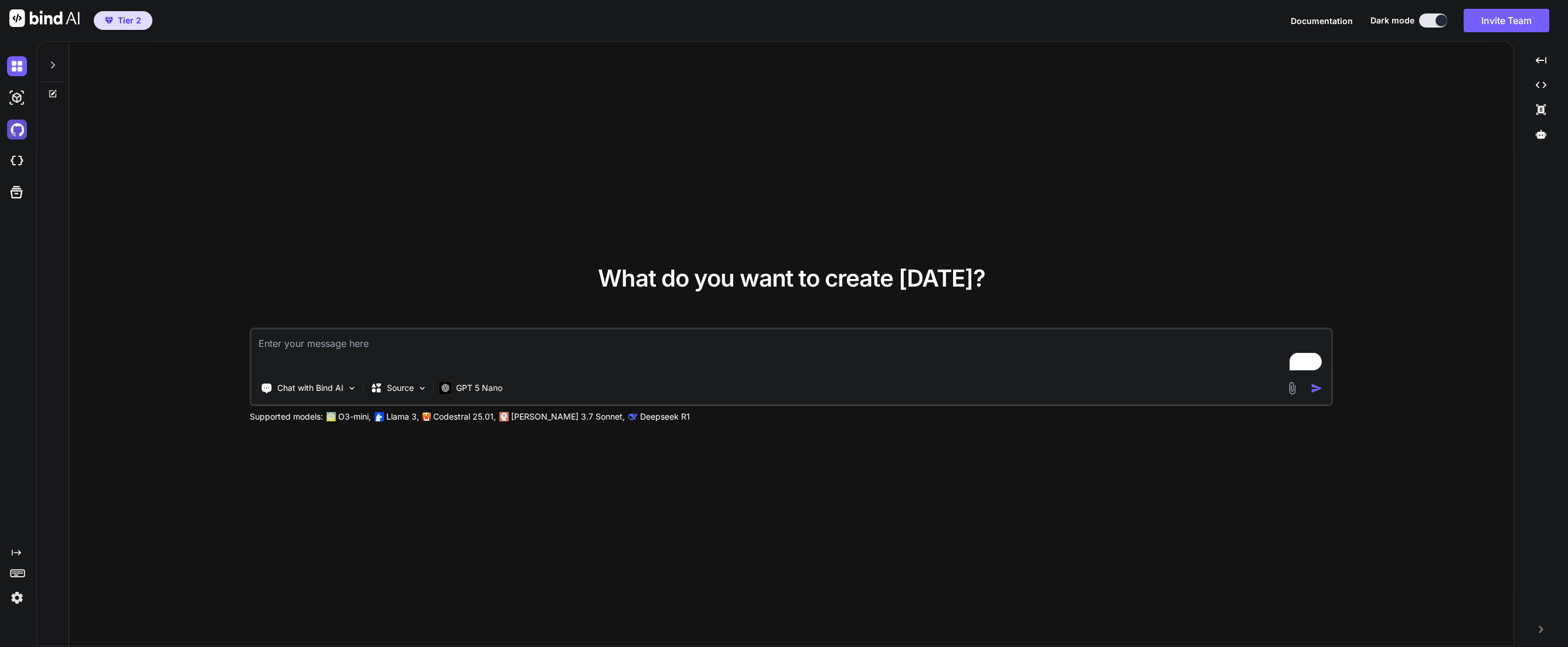
drag, startPoint x: 8, startPoint y: 118, endPoint x: 10, endPoint y: 124, distance: 6.3
click at [10, 124] on div at bounding box center [19, 129] width 25 height 32
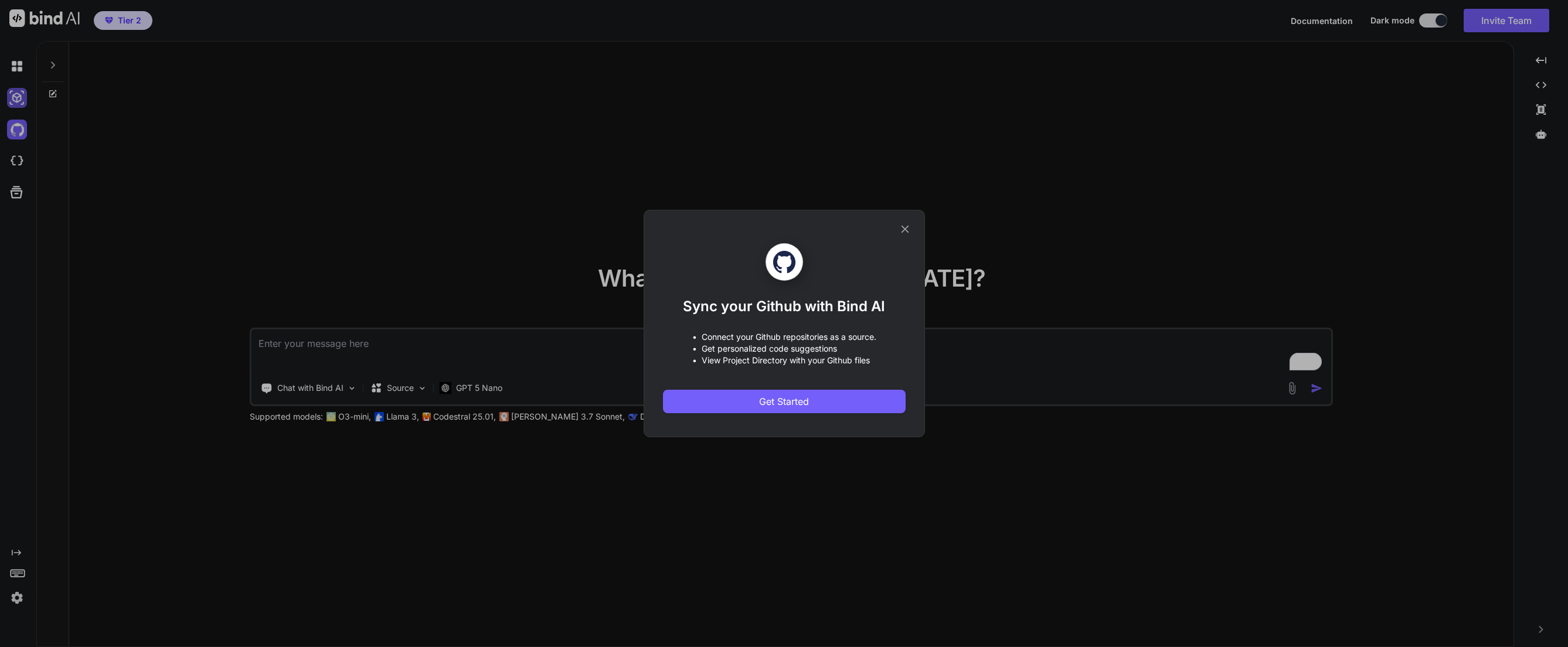
click at [15, 98] on div "Sync your Github with Bind AI • Connect your Github repositories as a source. •…" at bounding box center [784, 323] width 1568 height 647
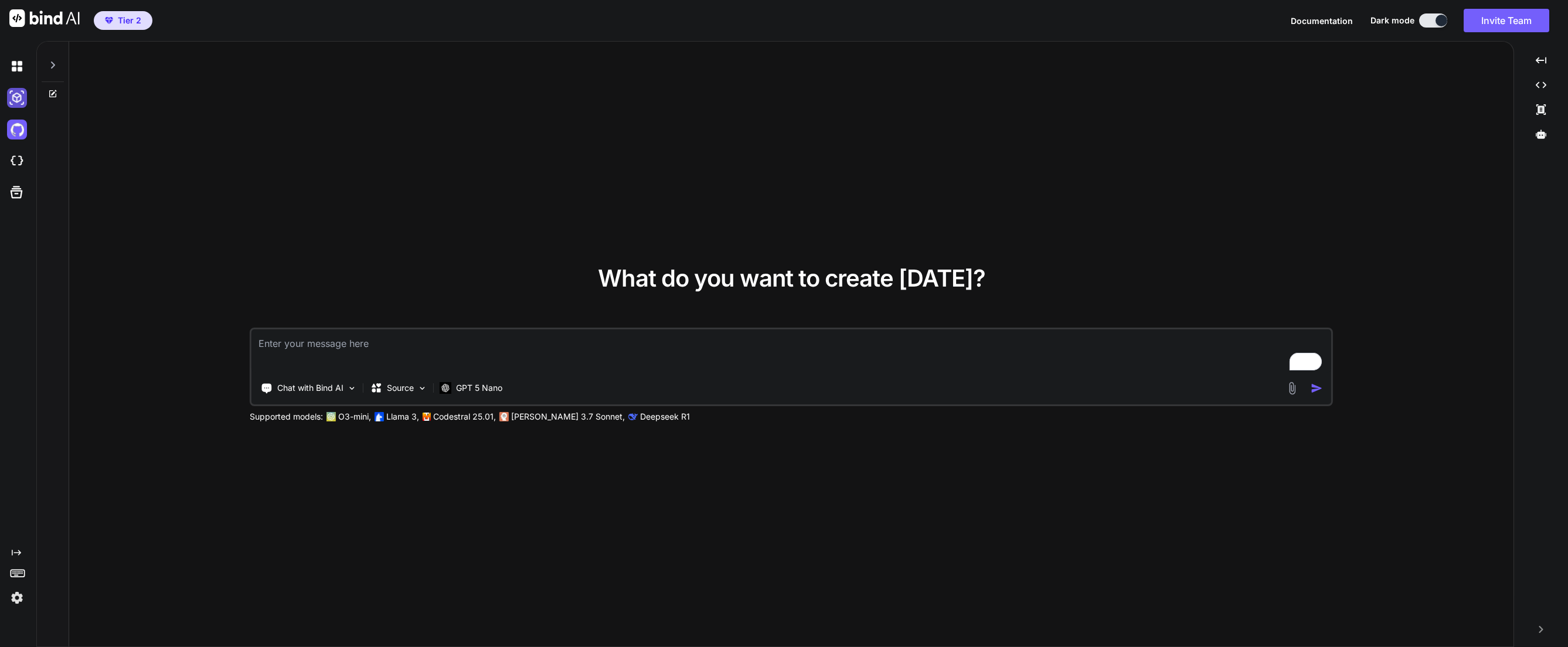
click at [12, 96] on img at bounding box center [17, 98] width 20 height 20
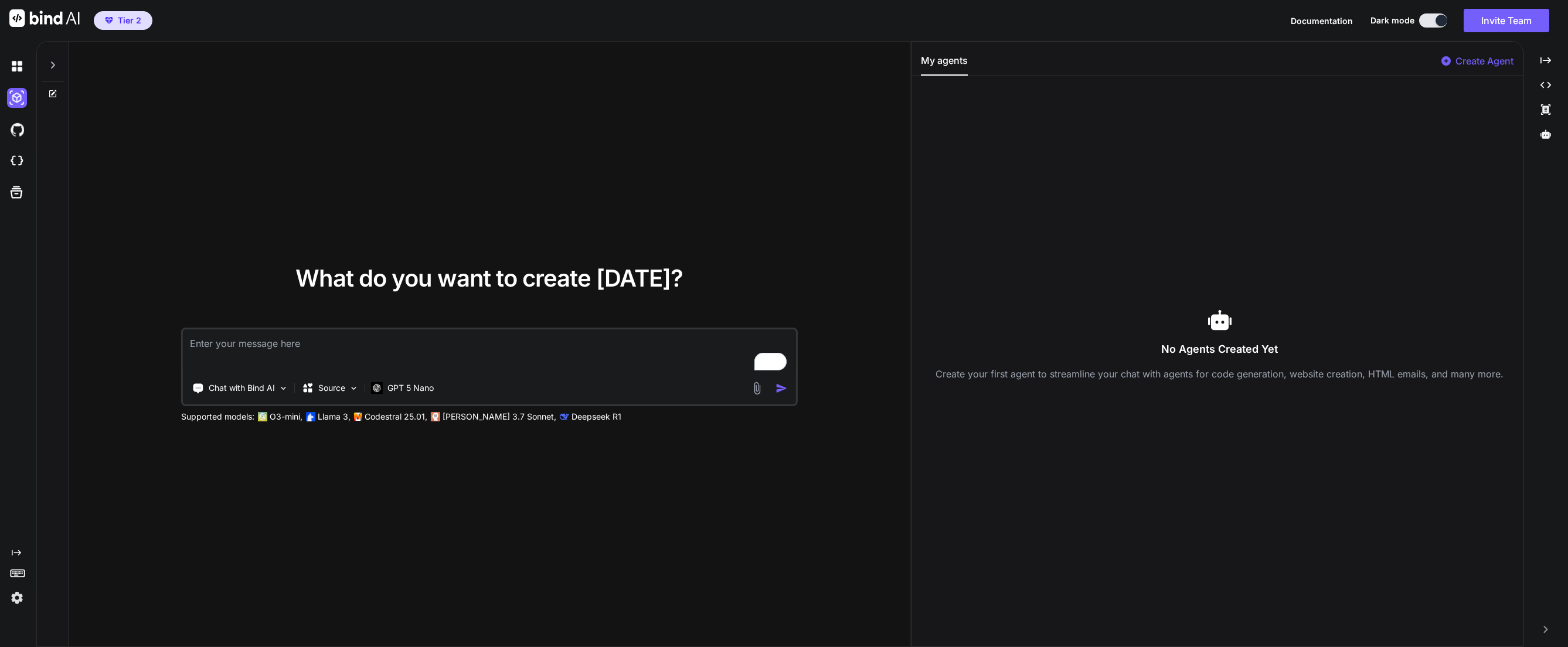
click at [45, 52] on div at bounding box center [53, 62] width 22 height 40
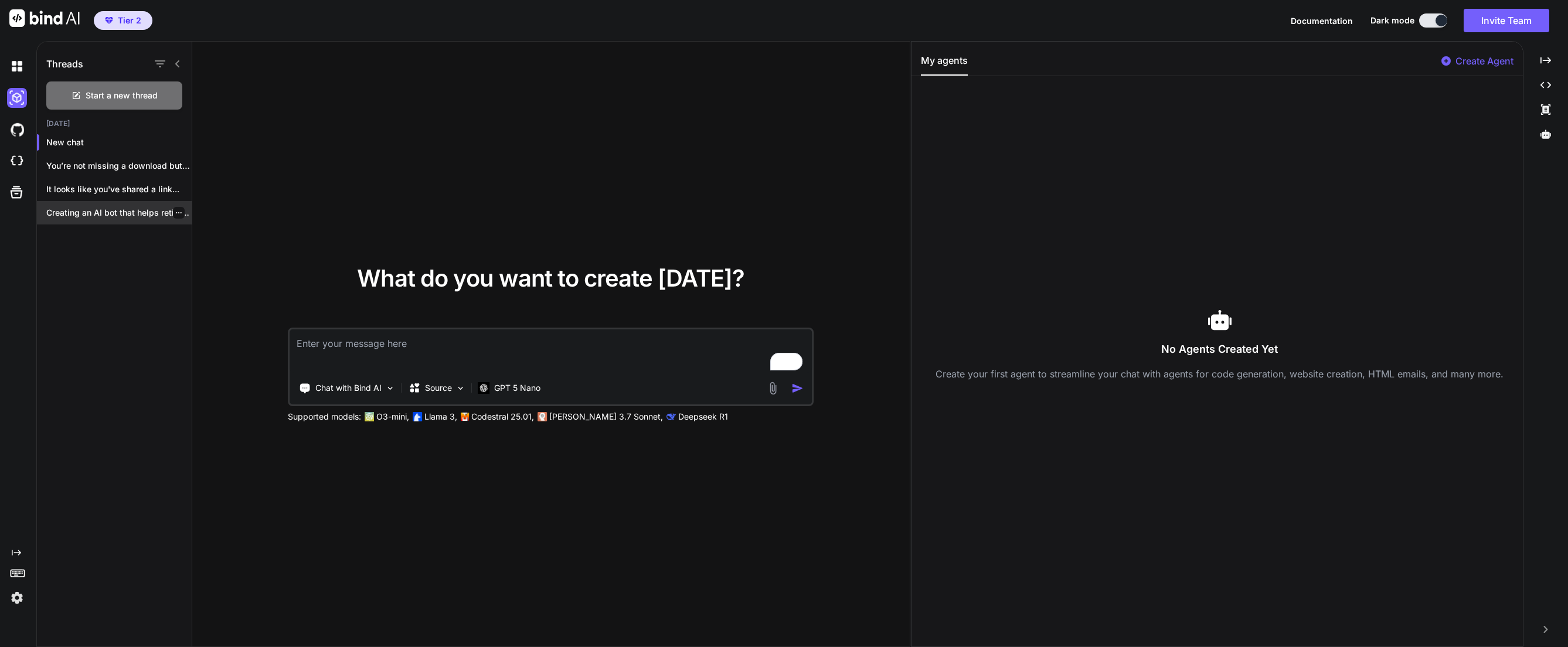
click at [103, 205] on div "Creating an AI bot that helps retirees..." at bounding box center [114, 213] width 155 height 23
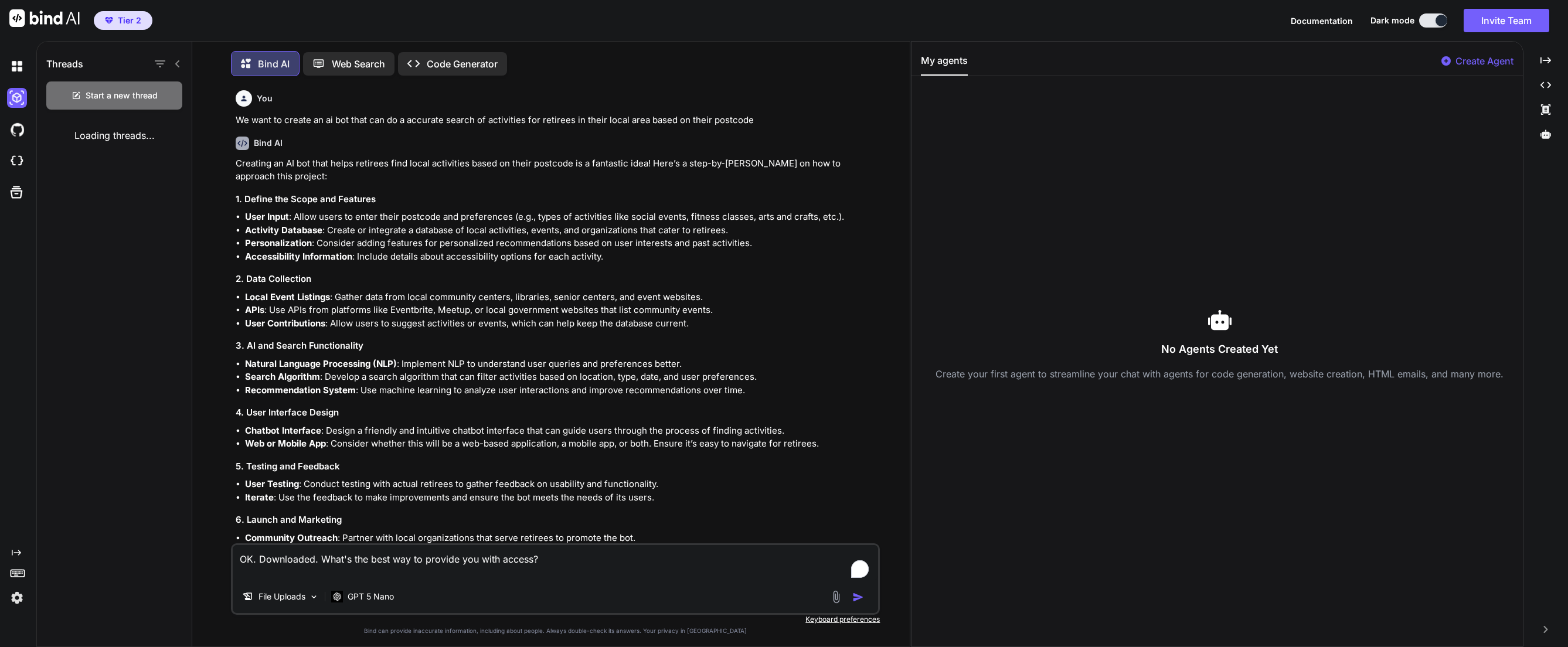
scroll to position [6, 0]
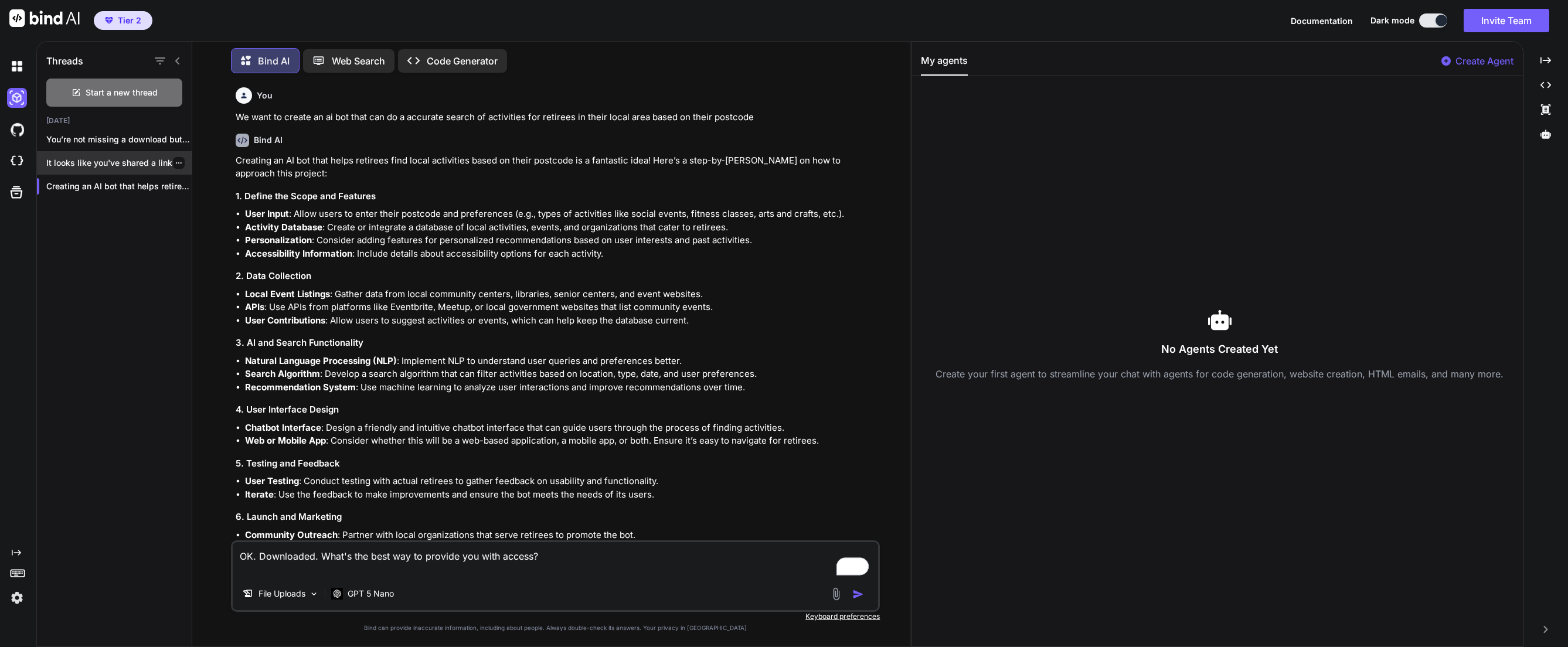
click at [112, 151] on div "It looks like you've shared a link..." at bounding box center [114, 163] width 155 height 23
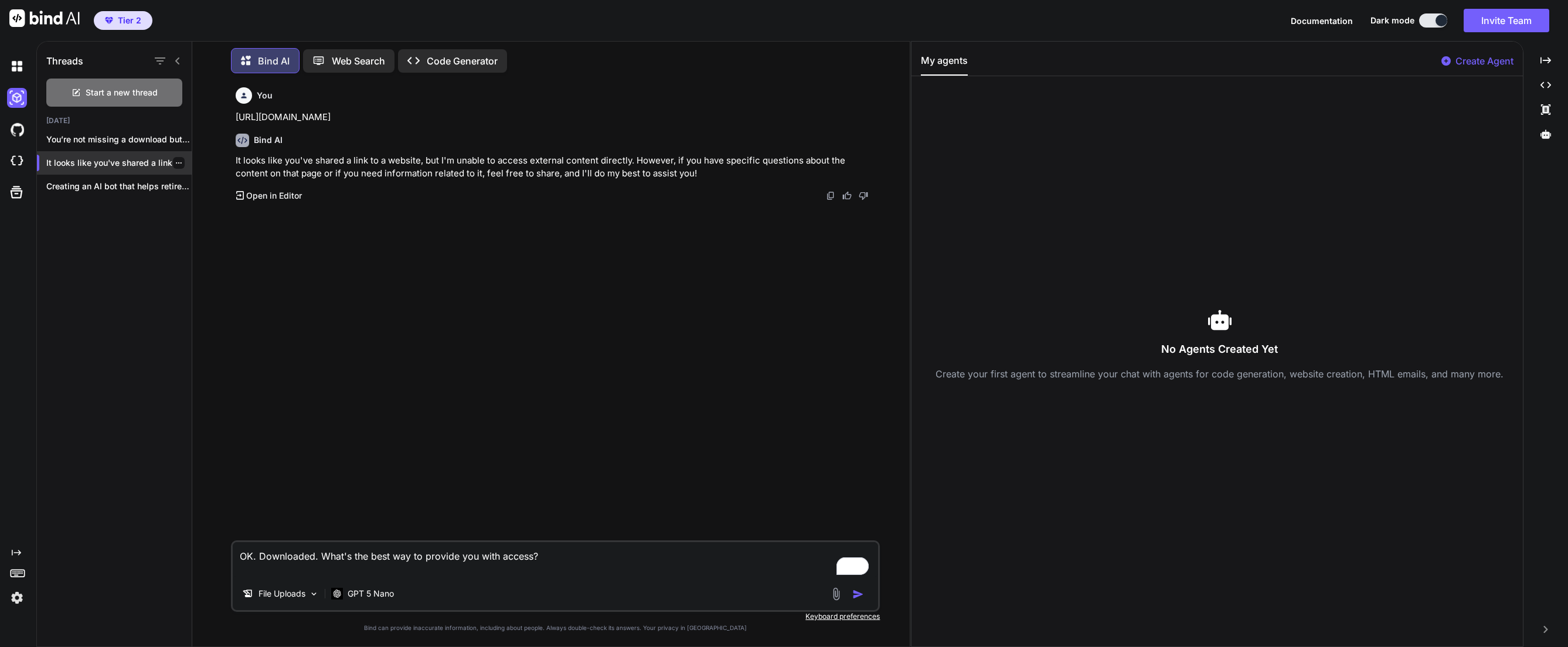
click at [175, 159] on icon "button" at bounding box center [179, 163] width 7 height 7
click at [223, 201] on div "Delete" at bounding box center [228, 207] width 115 height 23
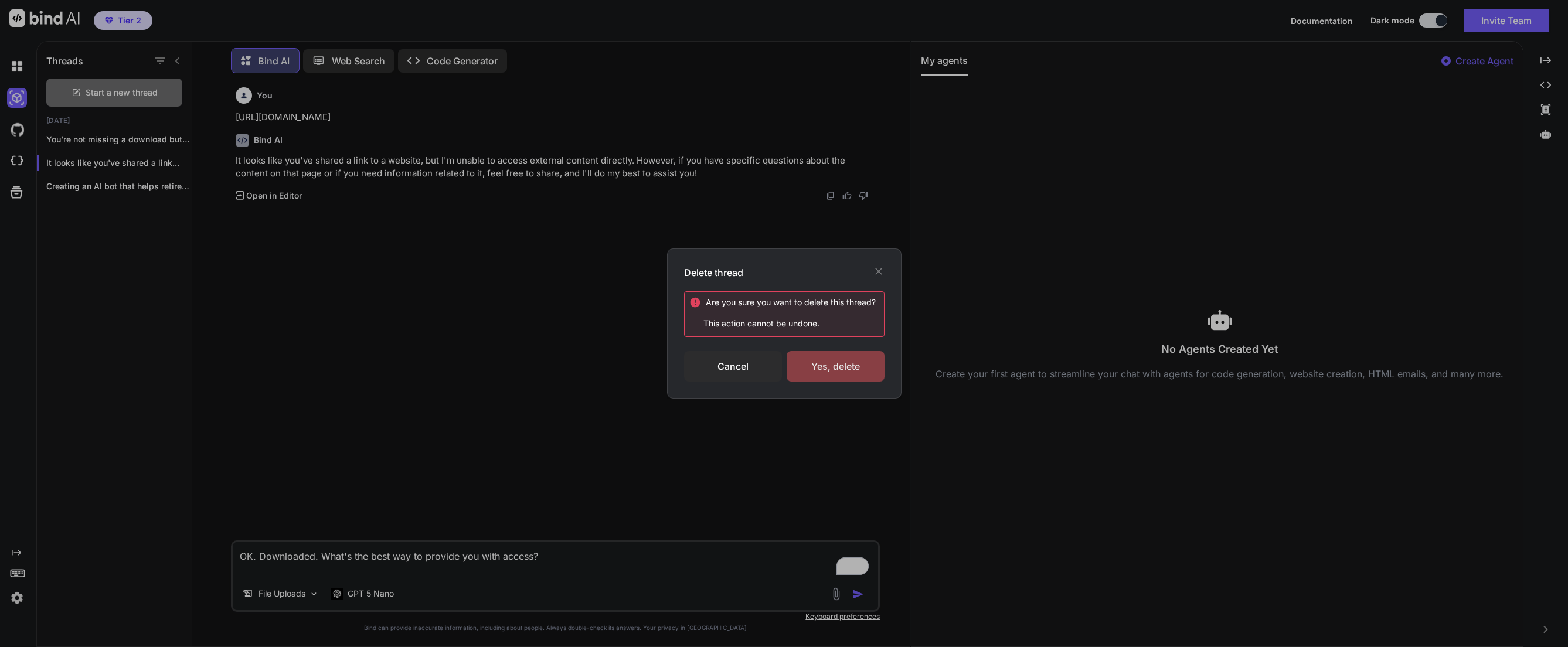
click at [845, 353] on div "Yes, delete" at bounding box center [836, 366] width 98 height 31
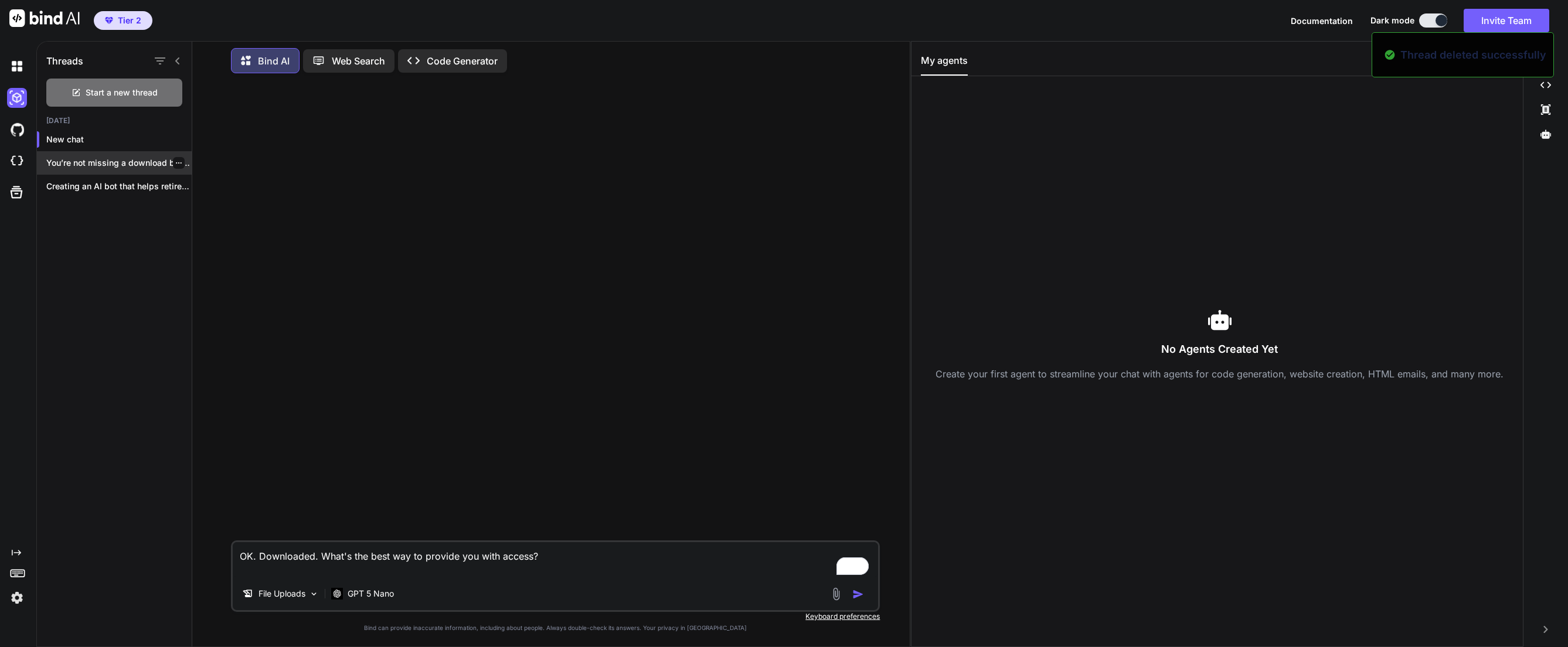
click at [93, 152] on div "You’re not missing a download button—SiteGround’s File..." at bounding box center [114, 163] width 155 height 23
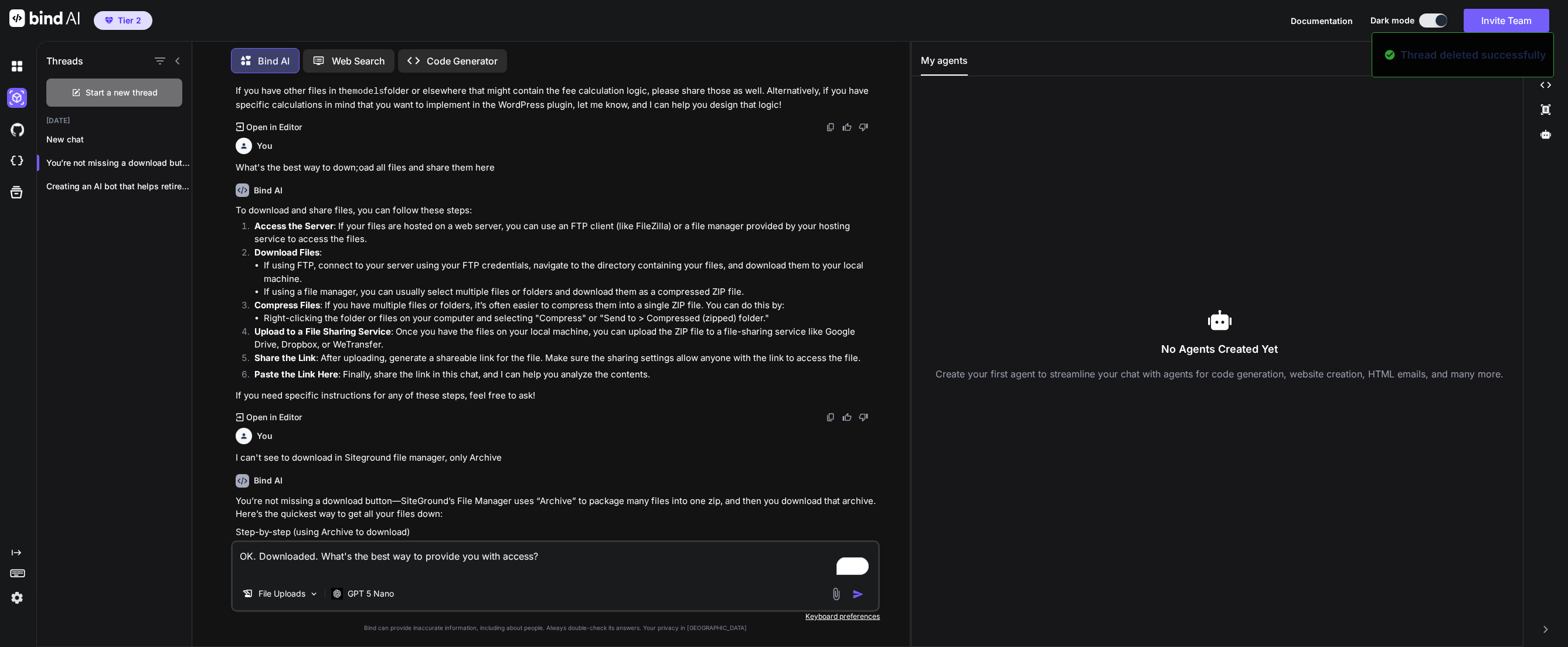
scroll to position [1560, 0]
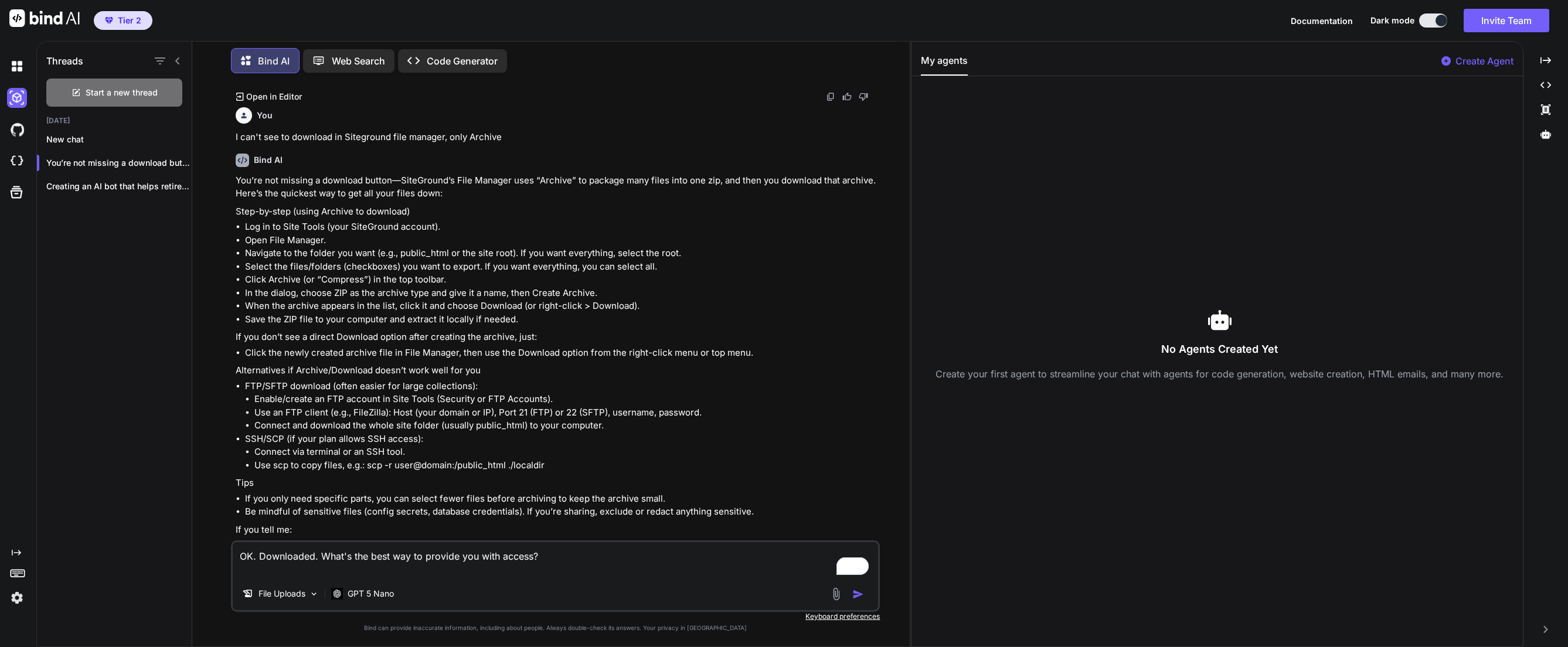
click at [574, 560] on textarea "OK. Downloaded. What's the best way to provide you with access?" at bounding box center [555, 559] width 645 height 35
type textarea "x"
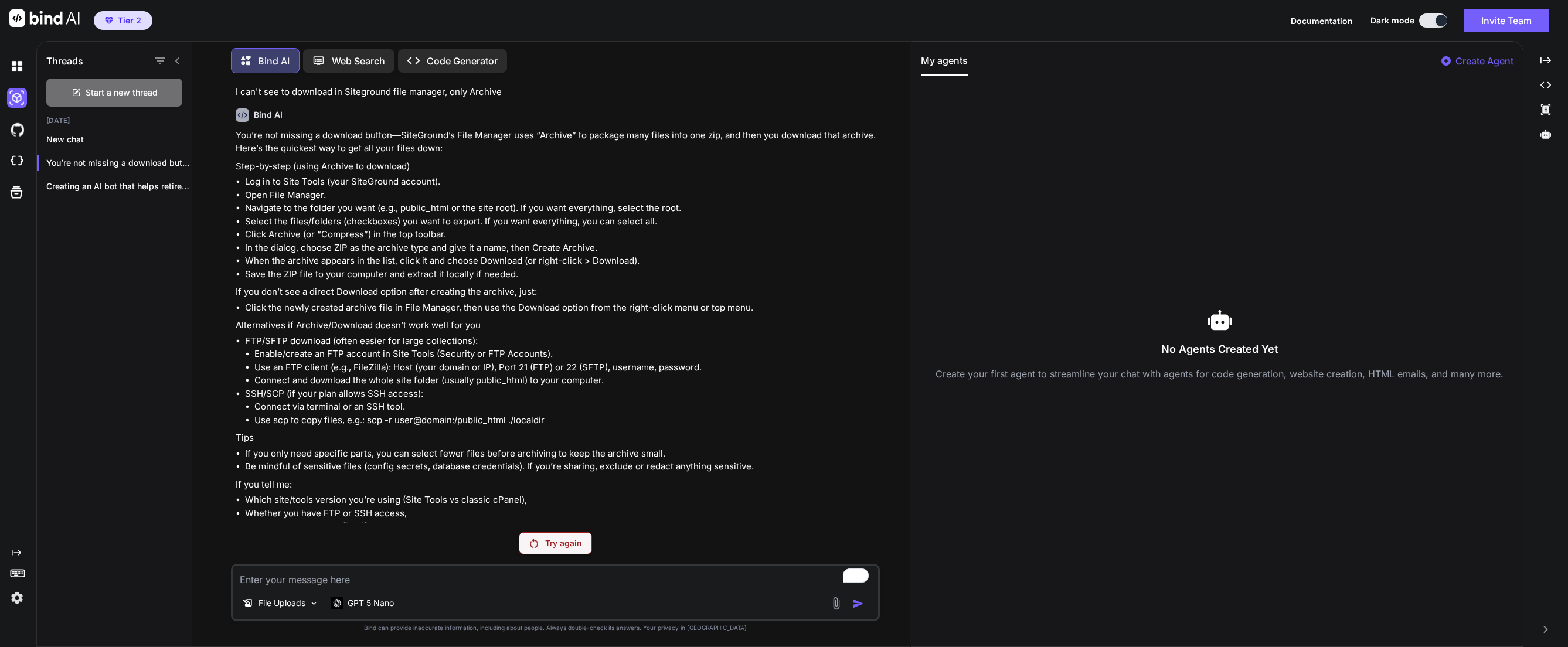
scroll to position [1601, 0]
click at [529, 548] on div "Try again" at bounding box center [555, 543] width 73 height 22
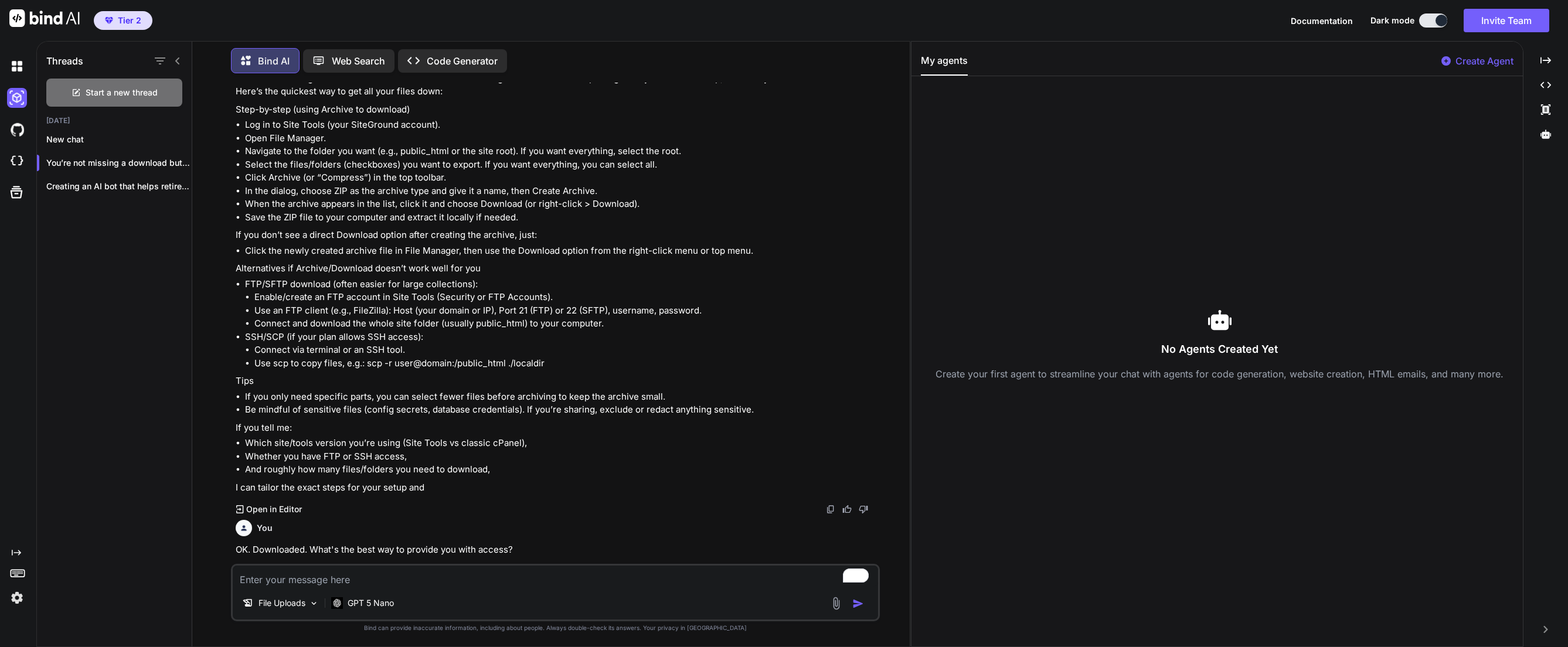
scroll to position [1717, 0]
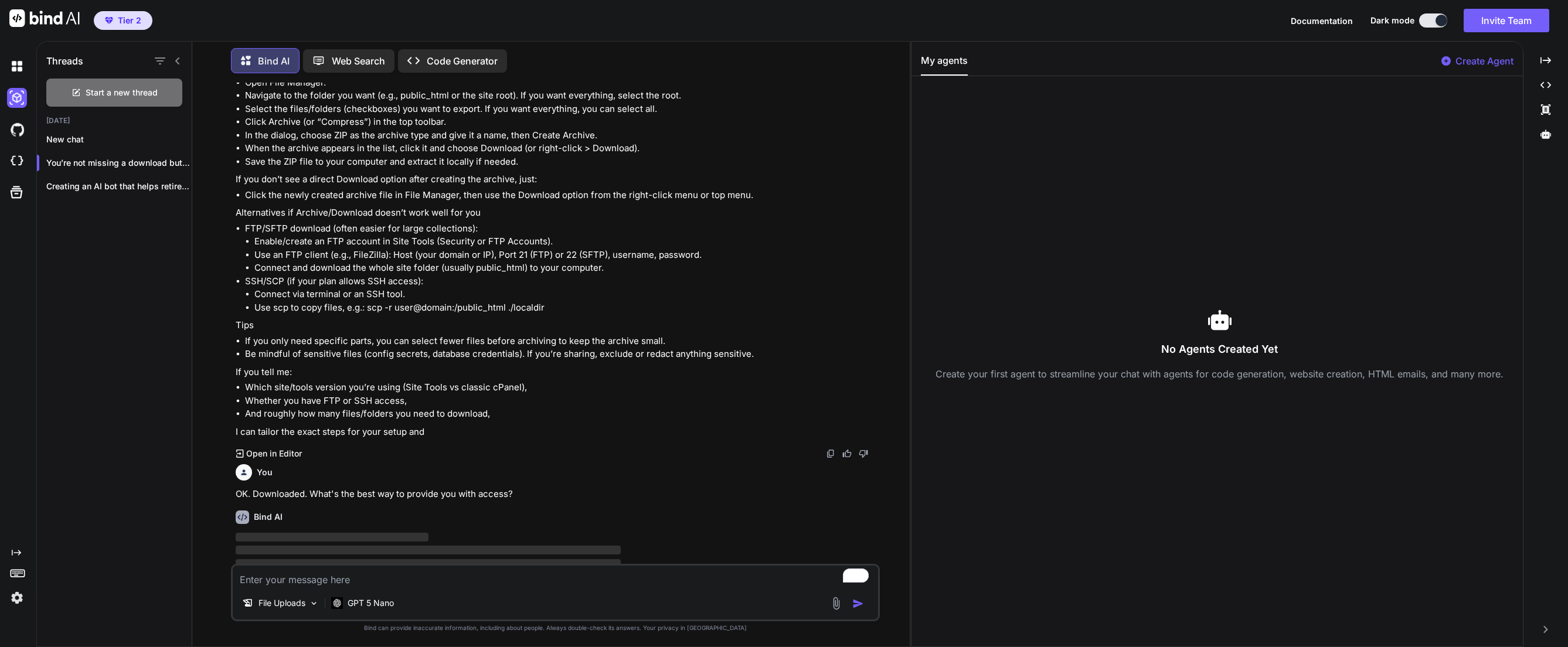
click at [861, 449] on img at bounding box center [863, 453] width 9 height 9
click at [865, 449] on img at bounding box center [863, 453] width 9 height 9
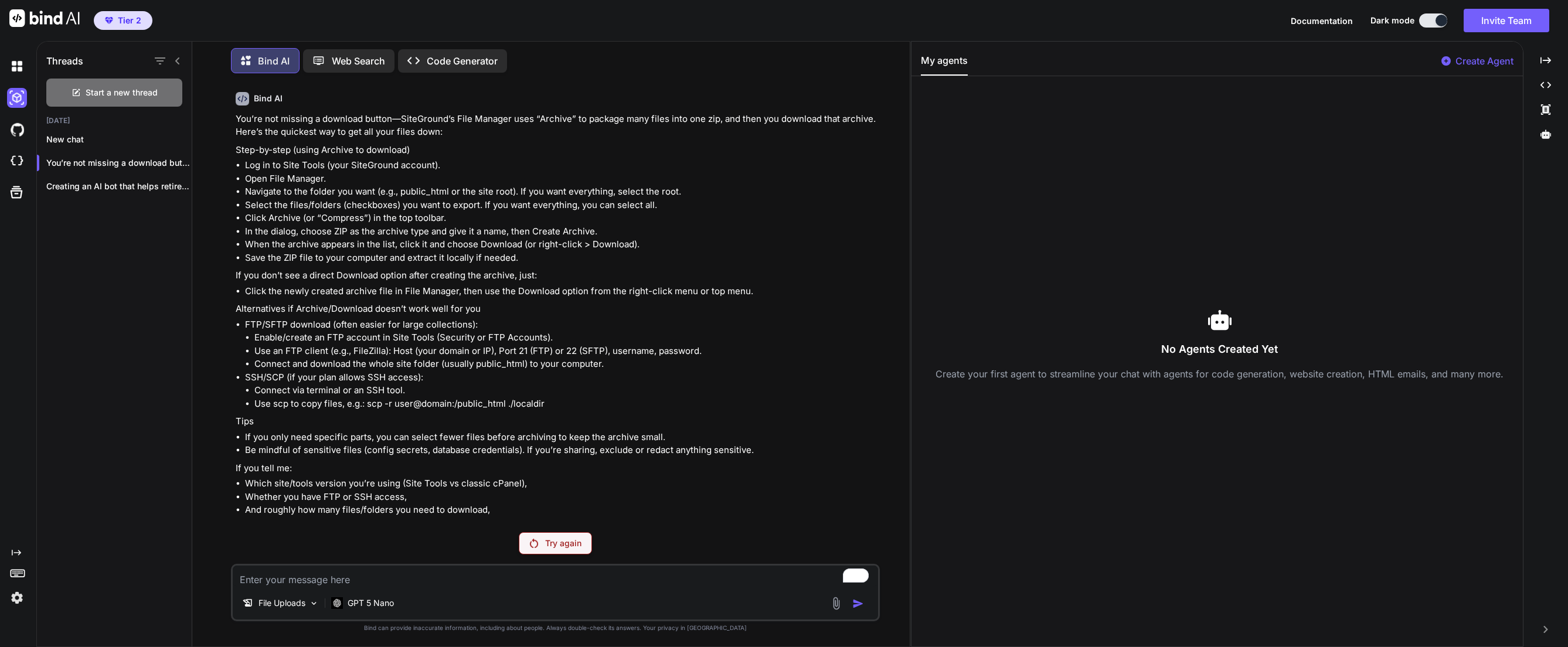
scroll to position [1601, 0]
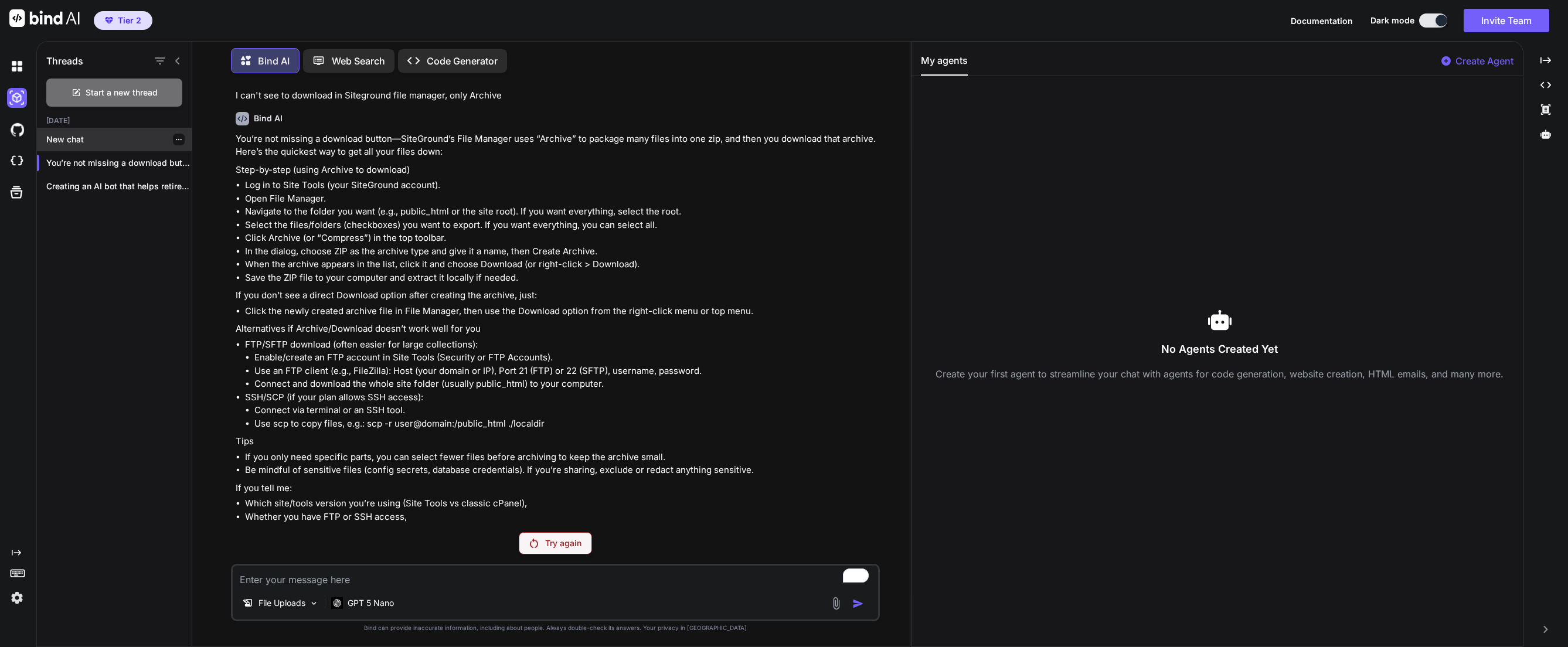
click at [94, 135] on p "New chat" at bounding box center [118, 139] width 145 height 12
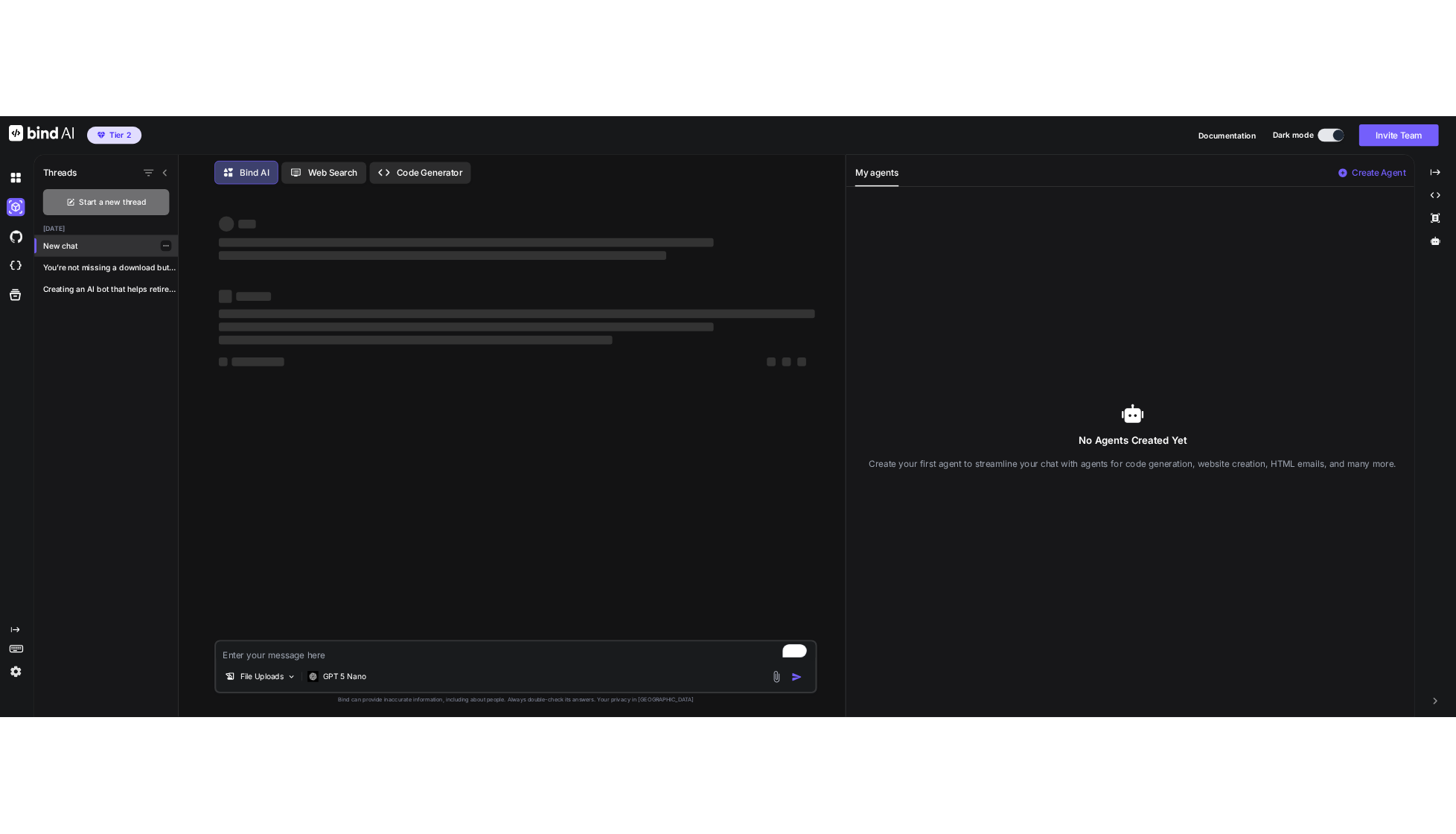
scroll to position [0, 0]
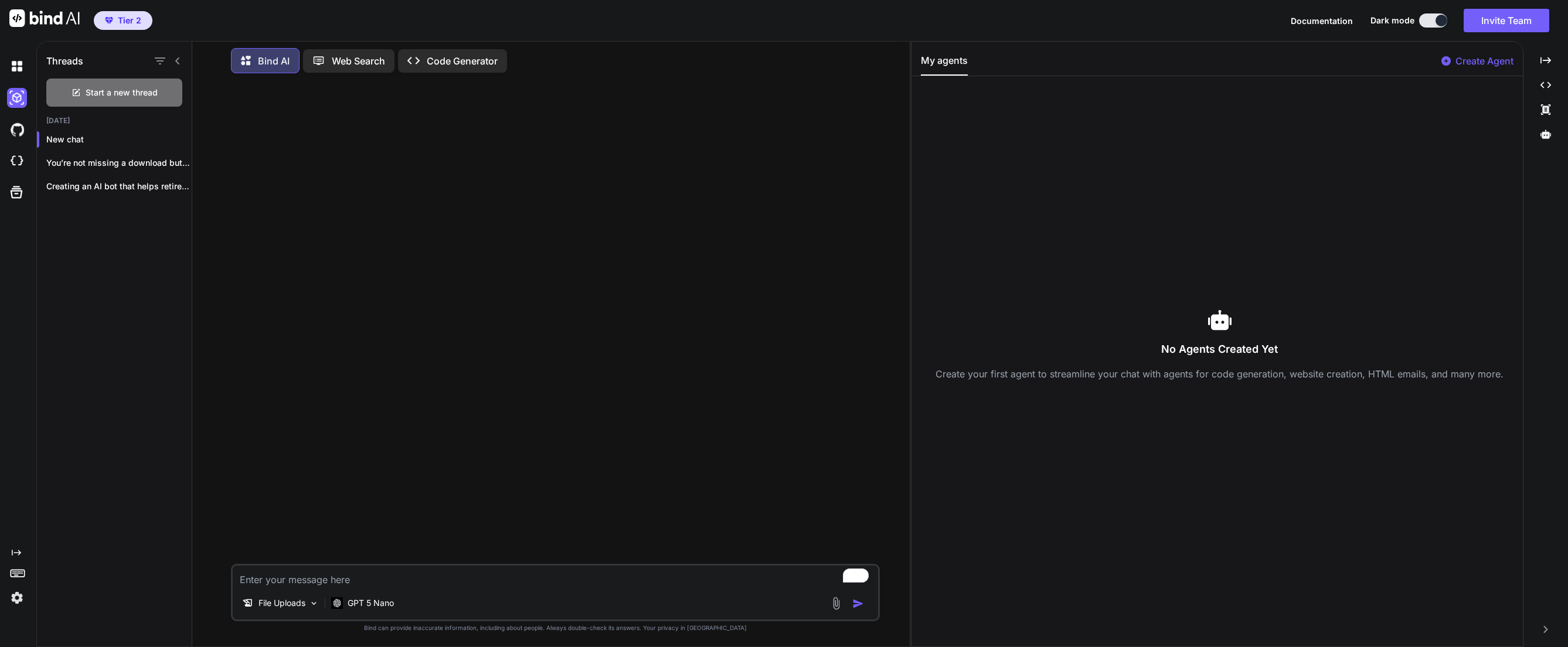
click at [342, 564] on div "File Uploads GPT 5 Nano" at bounding box center [555, 592] width 649 height 58
type textarea "x"
type textarea "L"
type textarea "x"
type textarea "Le"
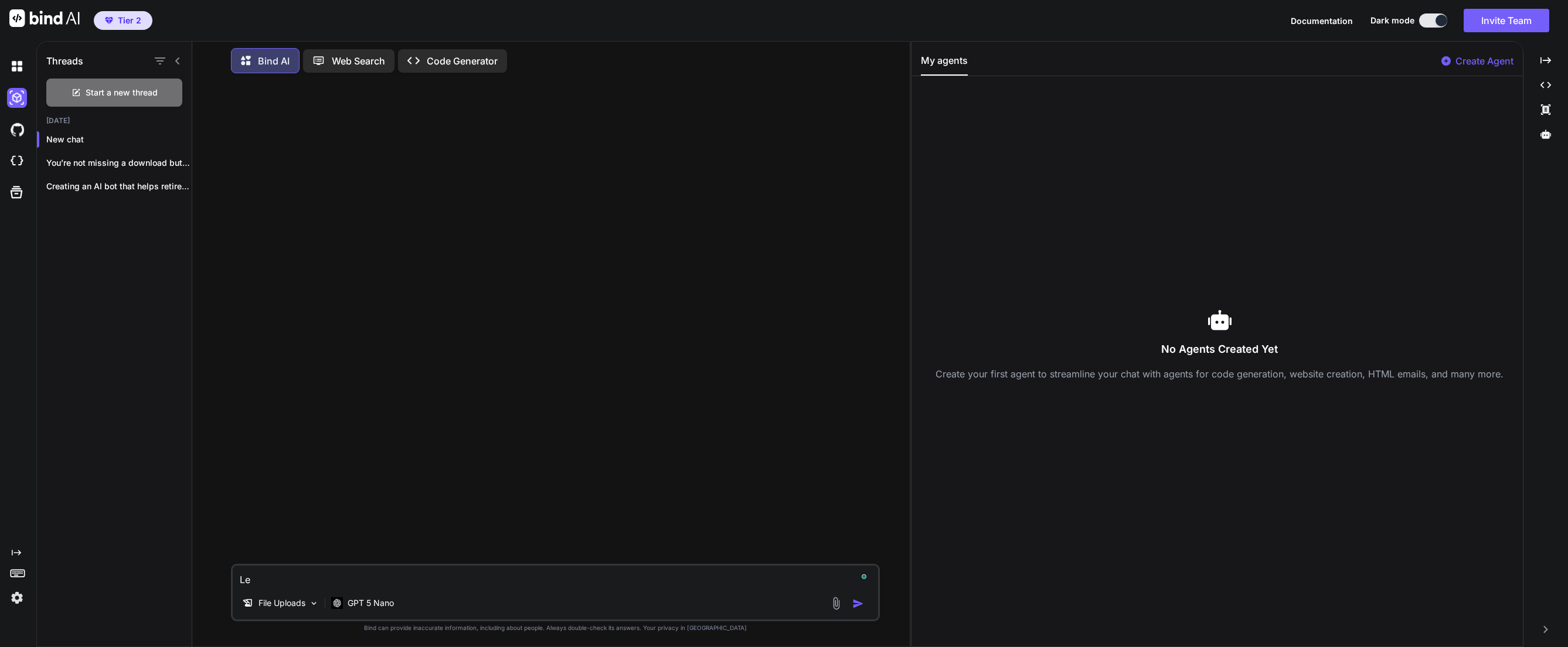
type textarea "x"
type textarea "Let'"
type textarea "x"
type textarea "Let's"
type textarea "x"
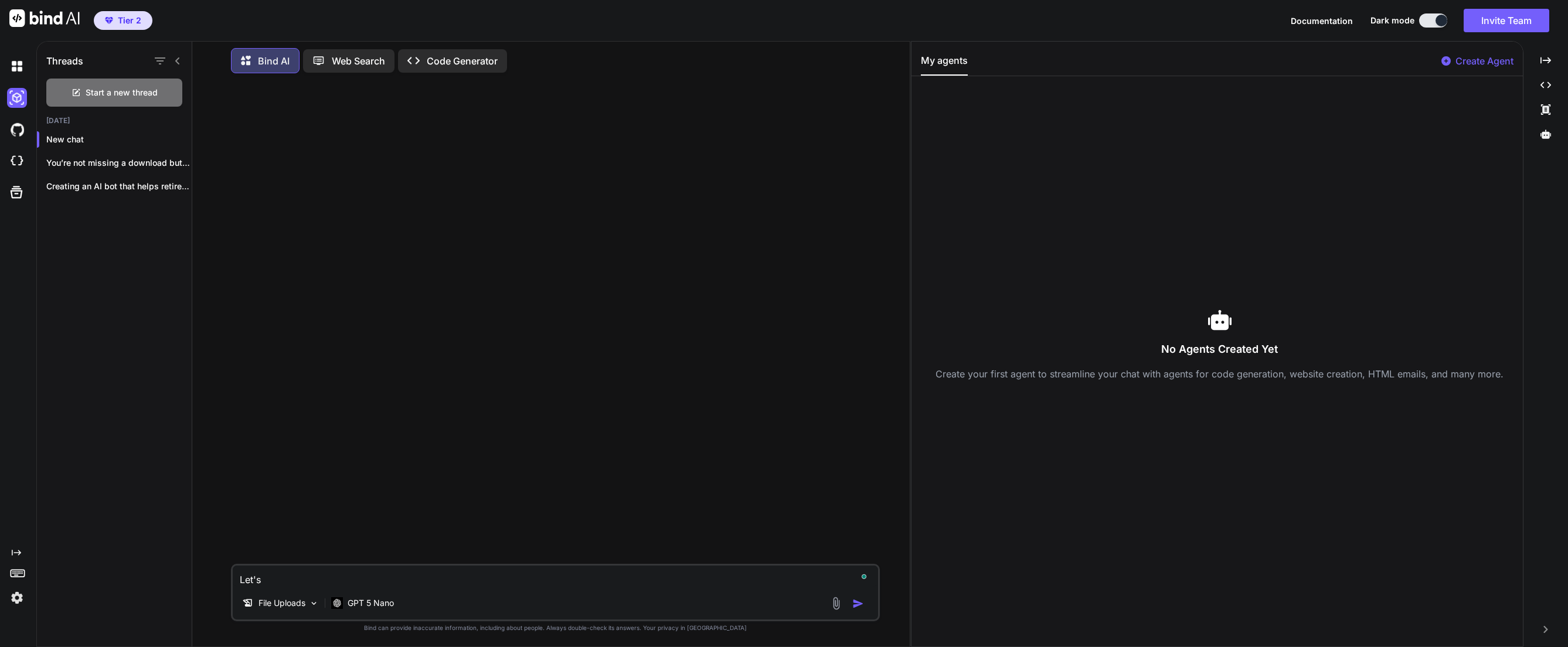
type textarea "Let's"
type textarea "x"
type textarea "Let's g"
type textarea "x"
type textarea "Let's ge"
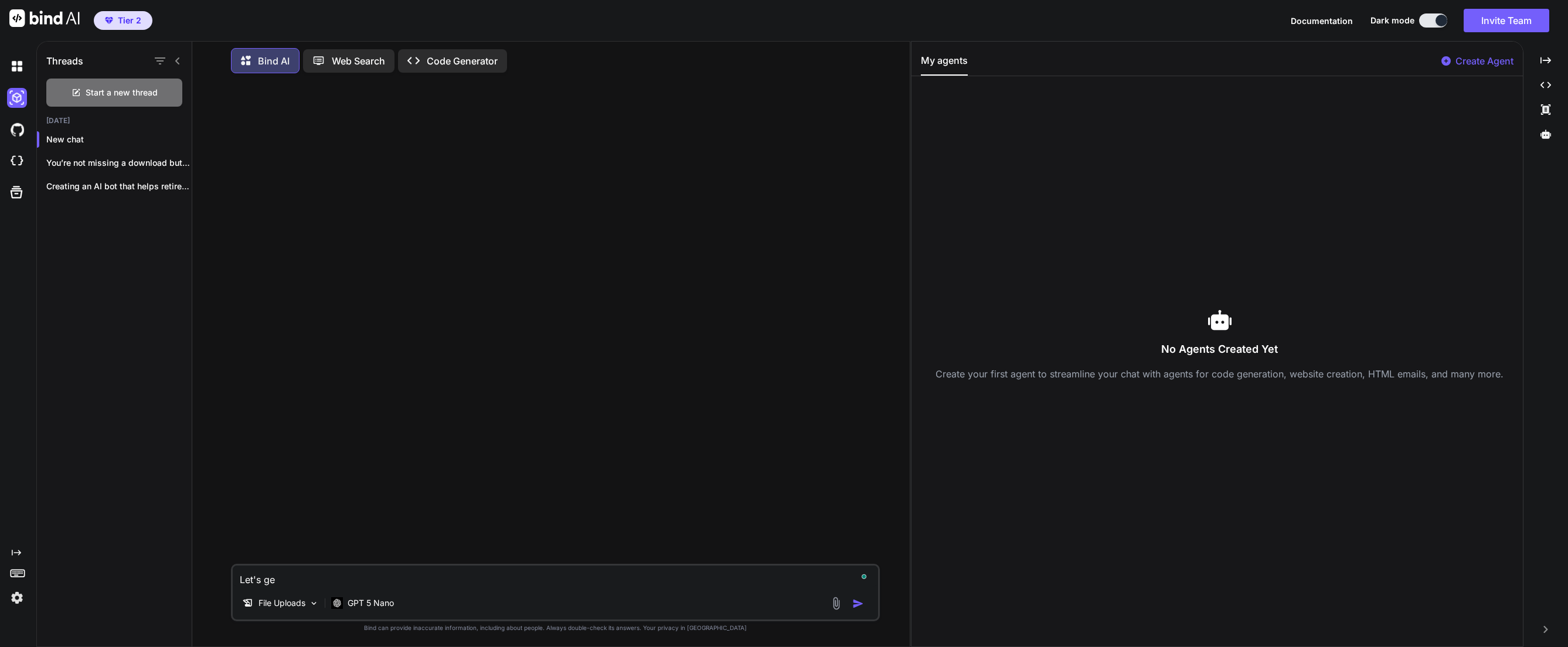
type textarea "x"
type textarea "Let's get"
type textarea "x"
type textarea "Let's get"
type textarea "x"
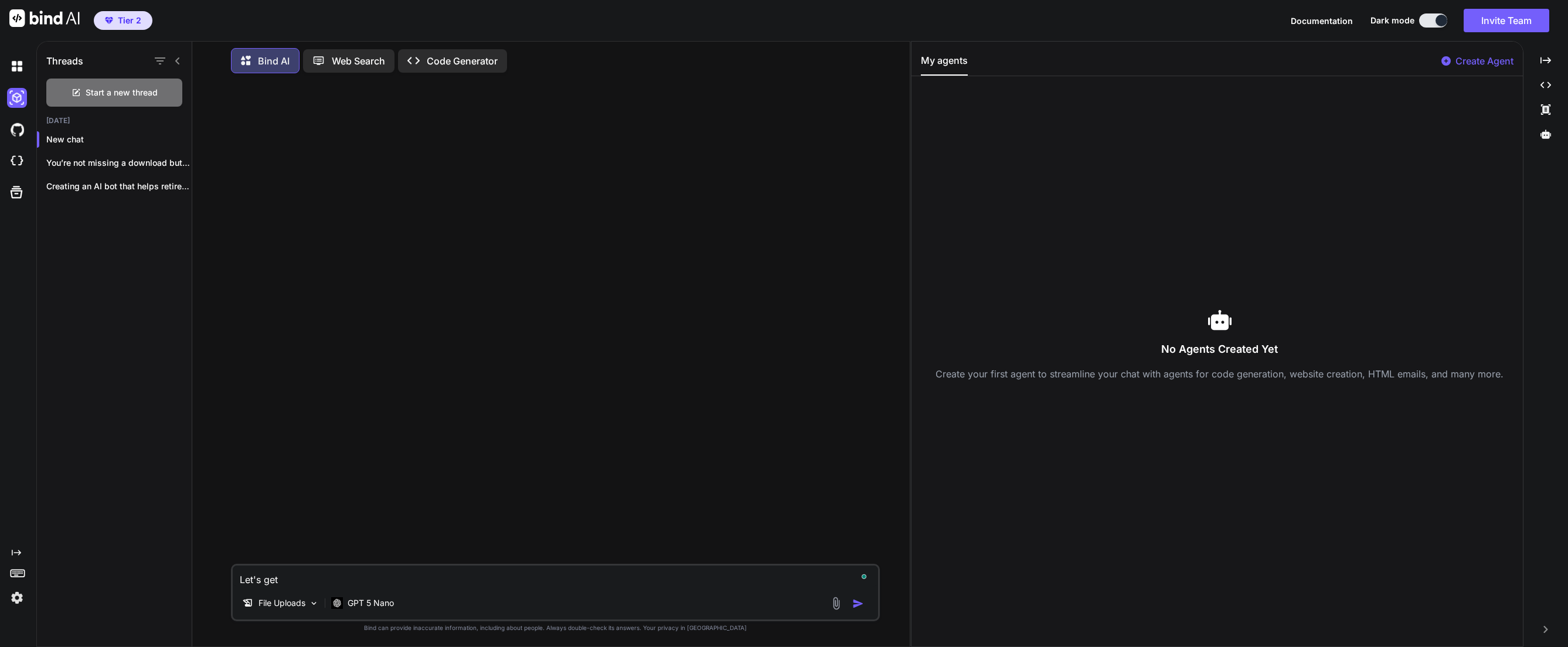
type textarea "Let's get s"
type textarea "x"
type textarea "Let's get st"
type textarea "x"
type textarea "Let's get sta"
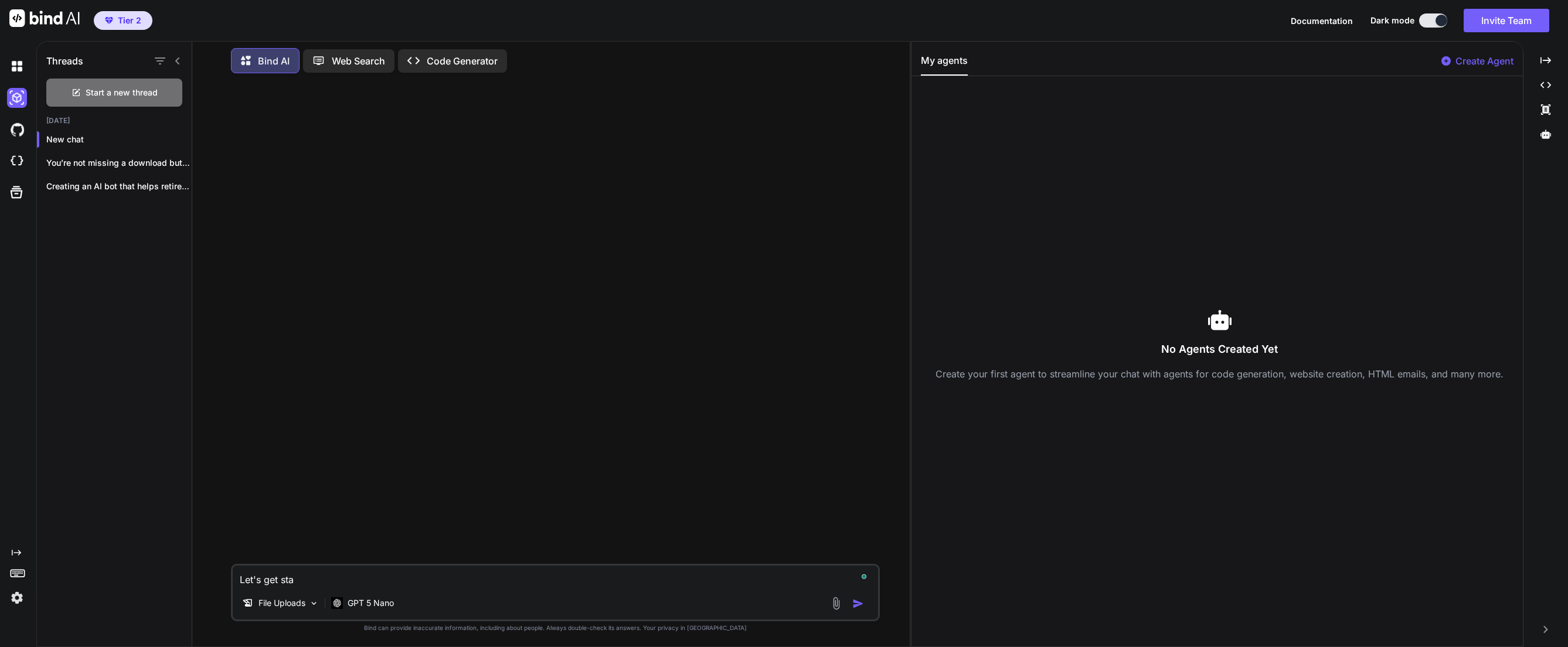
type textarea "x"
type textarea "Let's get star"
type textarea "x"
type textarea "Let's get starrt"
type textarea "x"
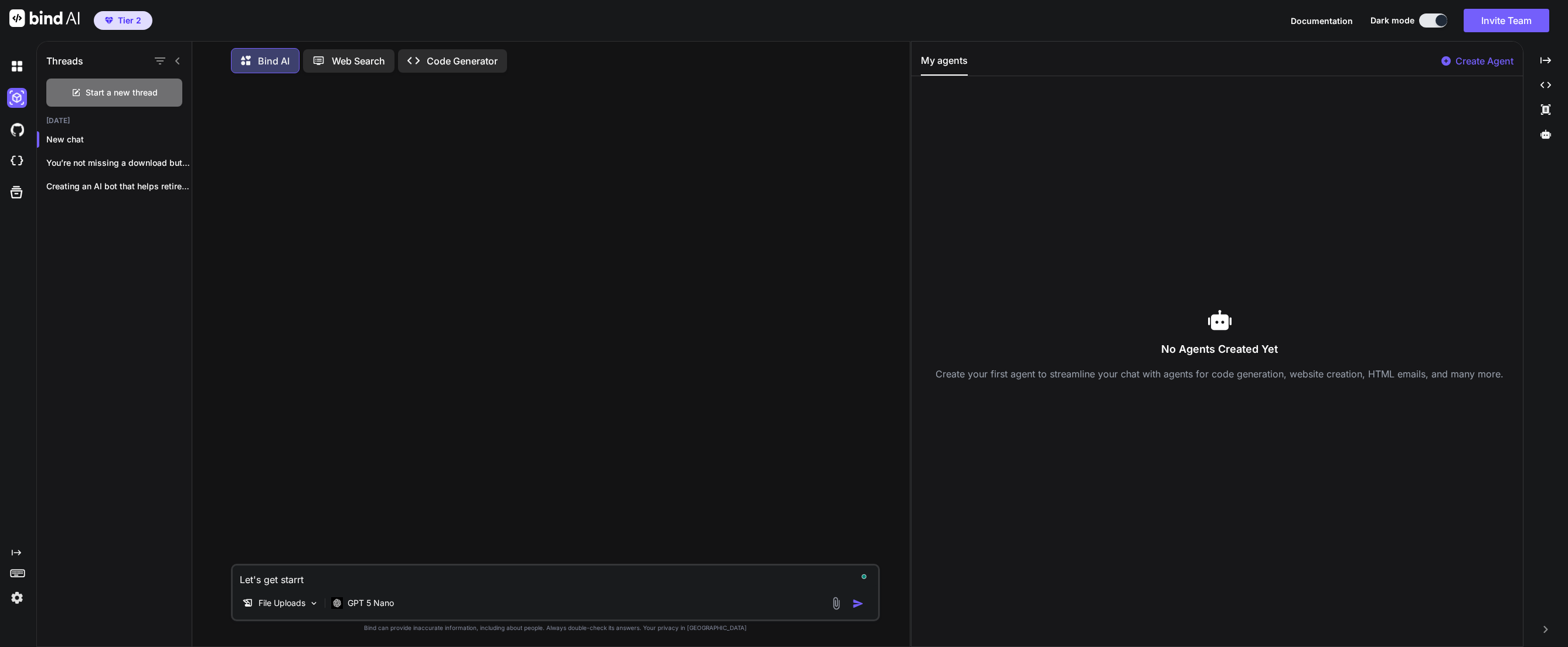
type textarea "Let's get starr"
type textarea "x"
type textarea "Let's get star"
type textarea "x"
type textarea "Let's get start"
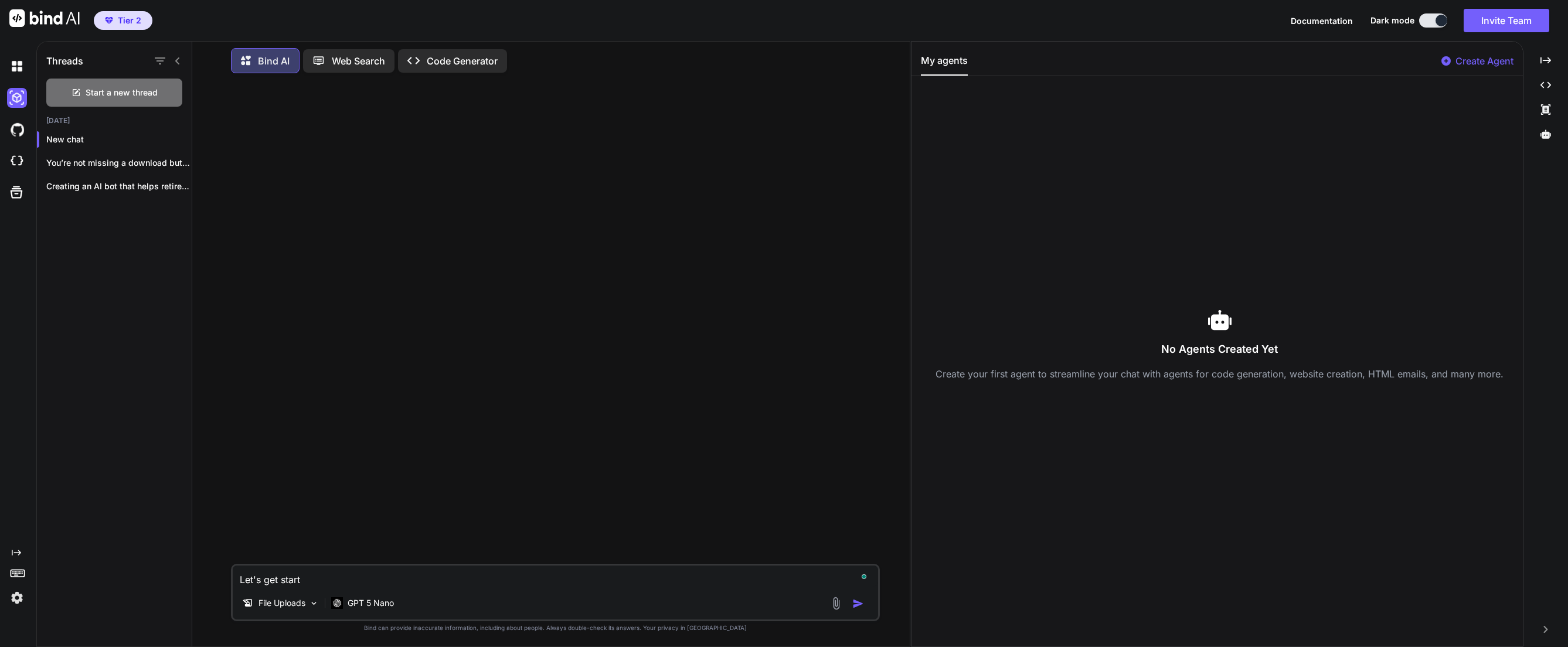
type textarea "x"
type textarea "Let's get starte"
type textarea "x"
type textarea "Let's get started"
type textarea "x"
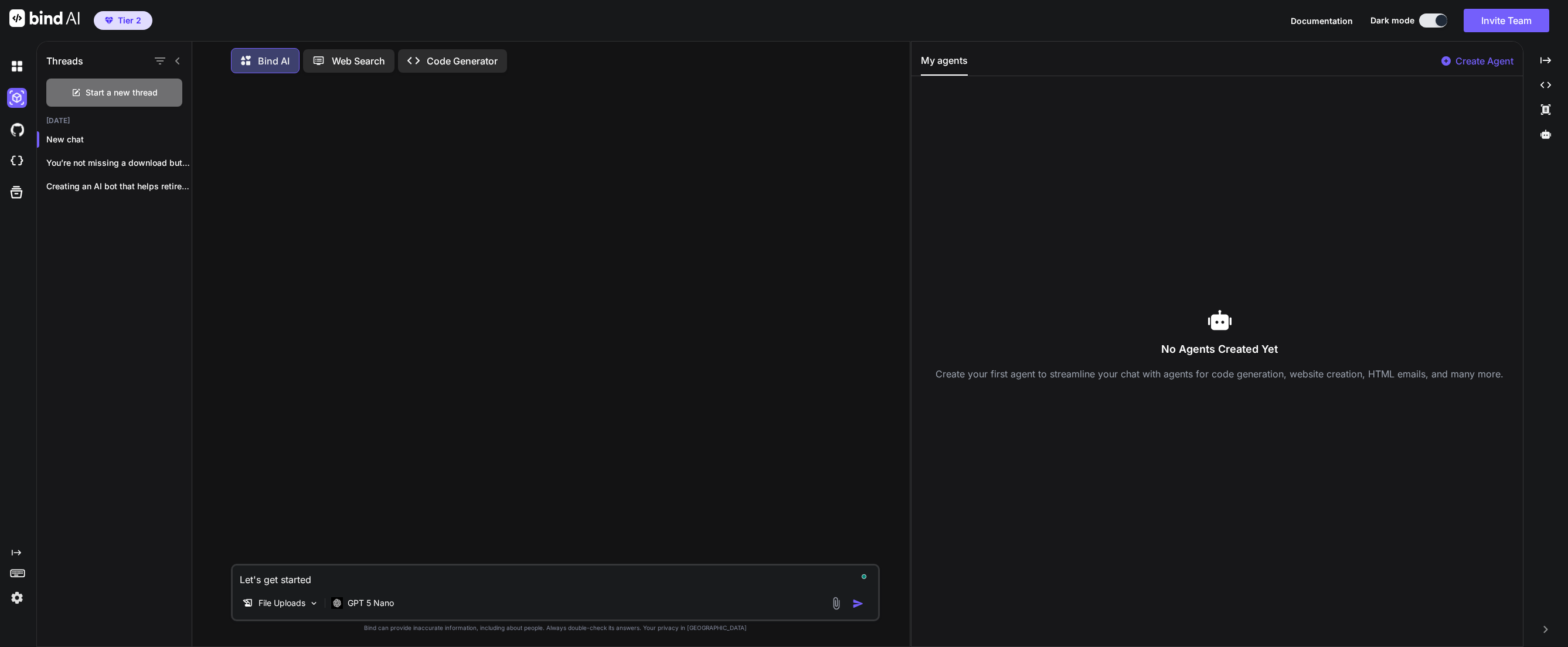
type textarea "Let's get started."
type textarea "x"
type textarea "Let's get started."
type textarea "x"
type textarea "Let's get started. I"
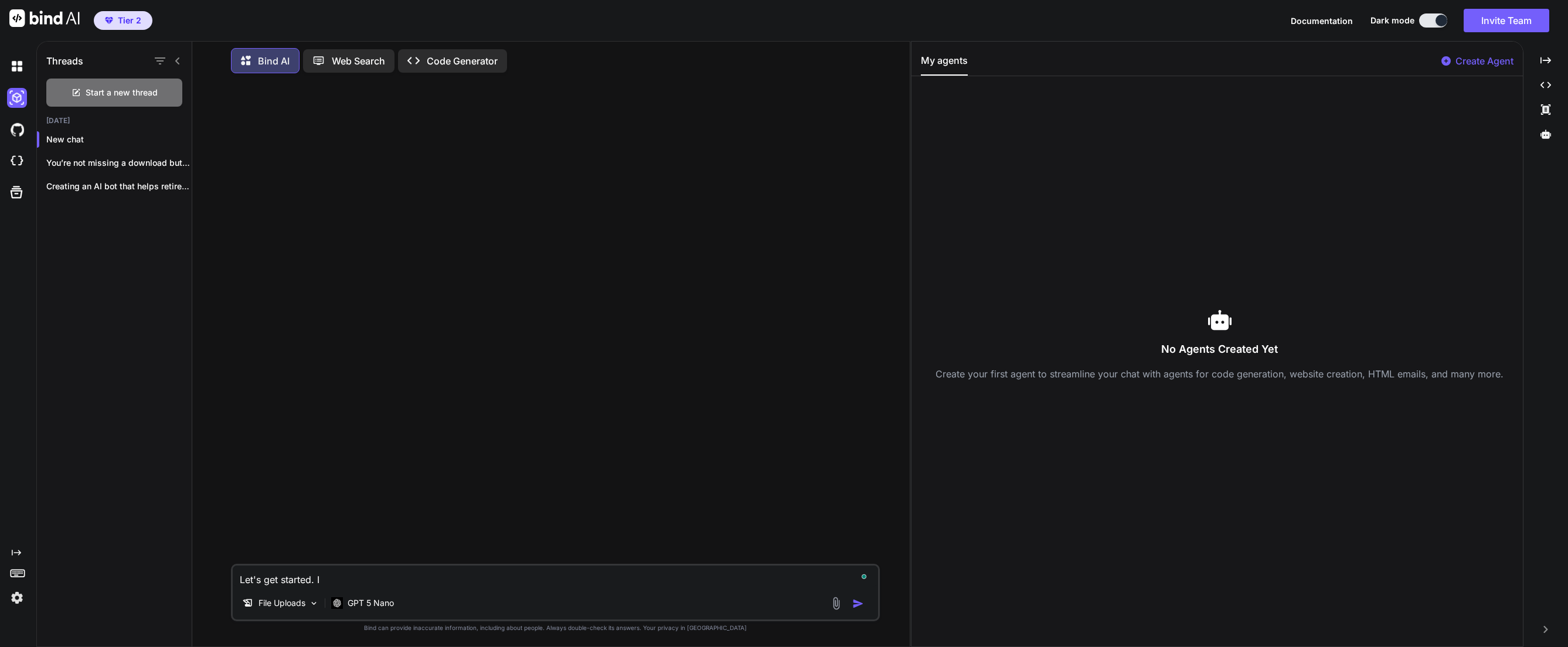
type textarea "x"
type textarea "Let's get started. I"
type textarea "x"
type textarea "Let's get started. I h"
type textarea "x"
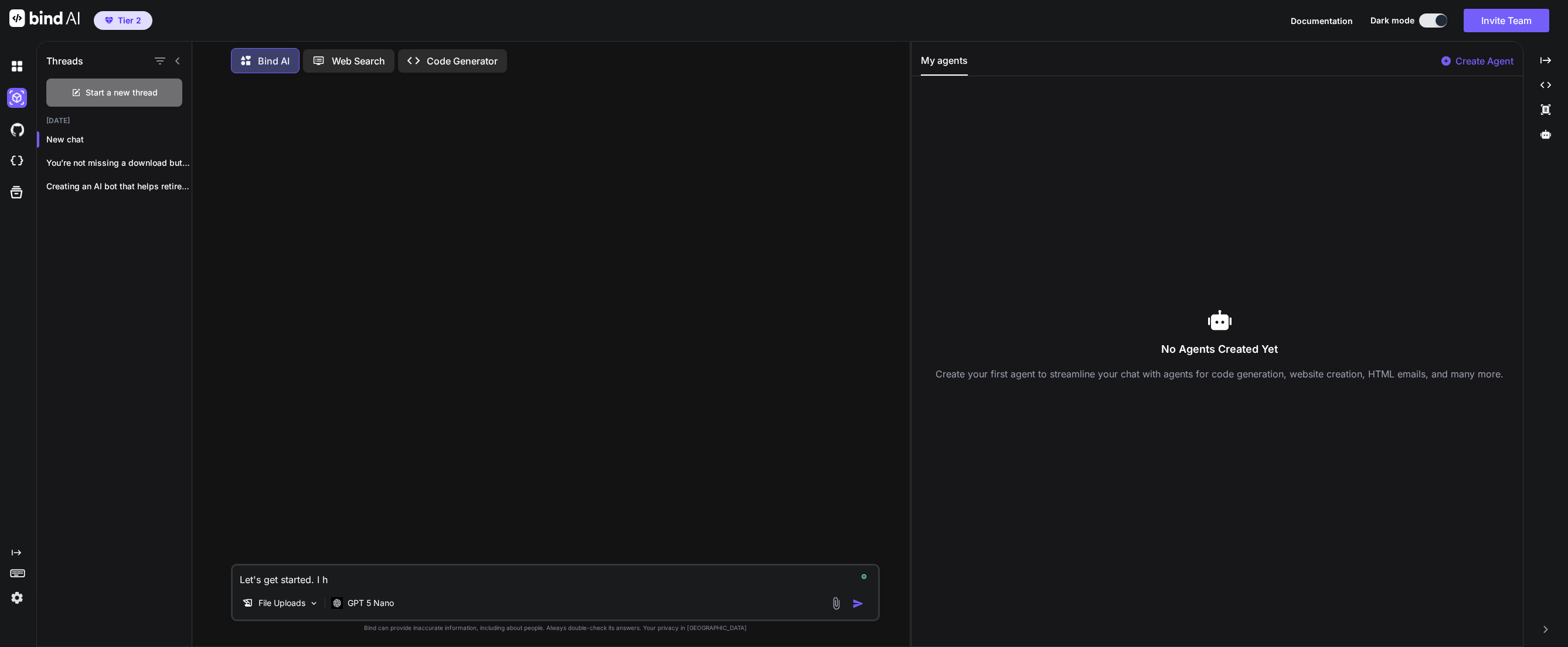
type textarea "Let's get started. I ha"
type textarea "x"
type textarea "Let's get started. I hav"
type textarea "x"
type textarea "Let's get started. I have"
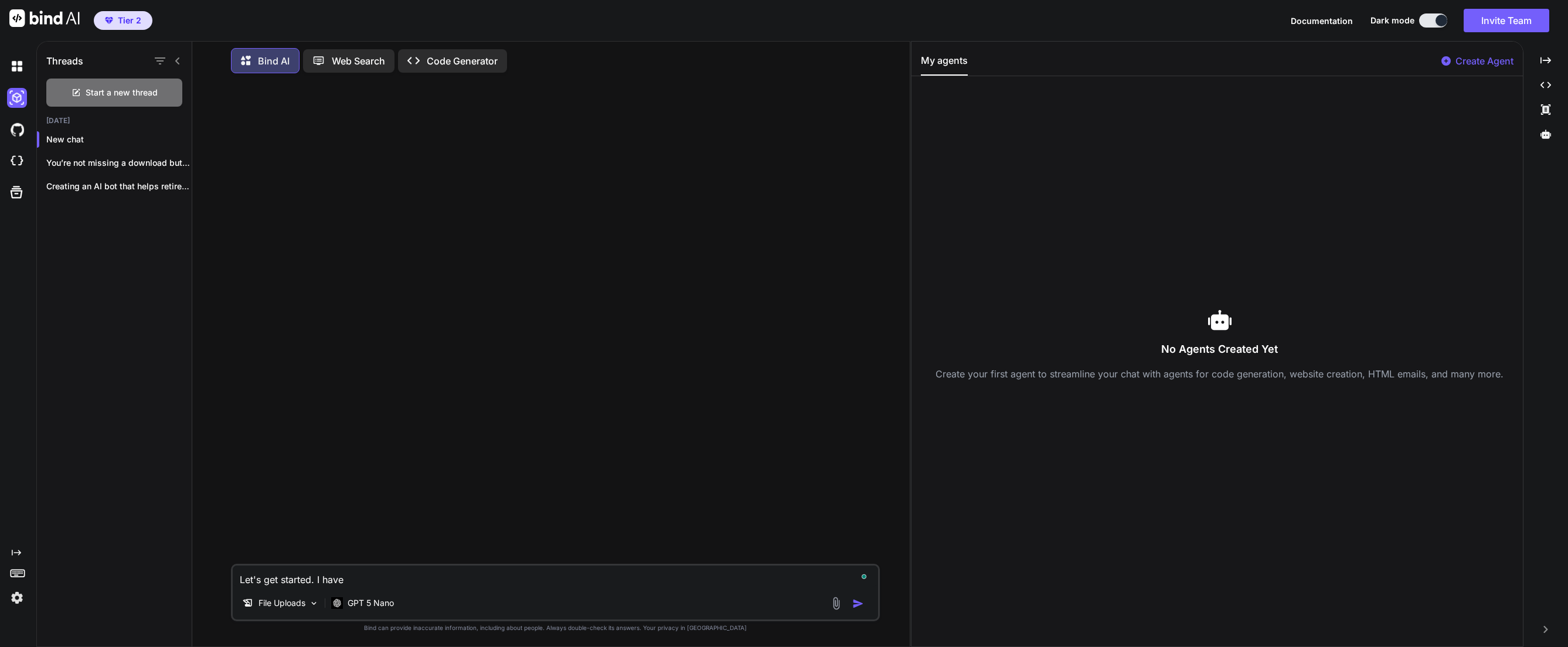
type textarea "x"
type textarea "Let's get started. I have"
type textarea "x"
type textarea "Let's get started. I have a"
type textarea "x"
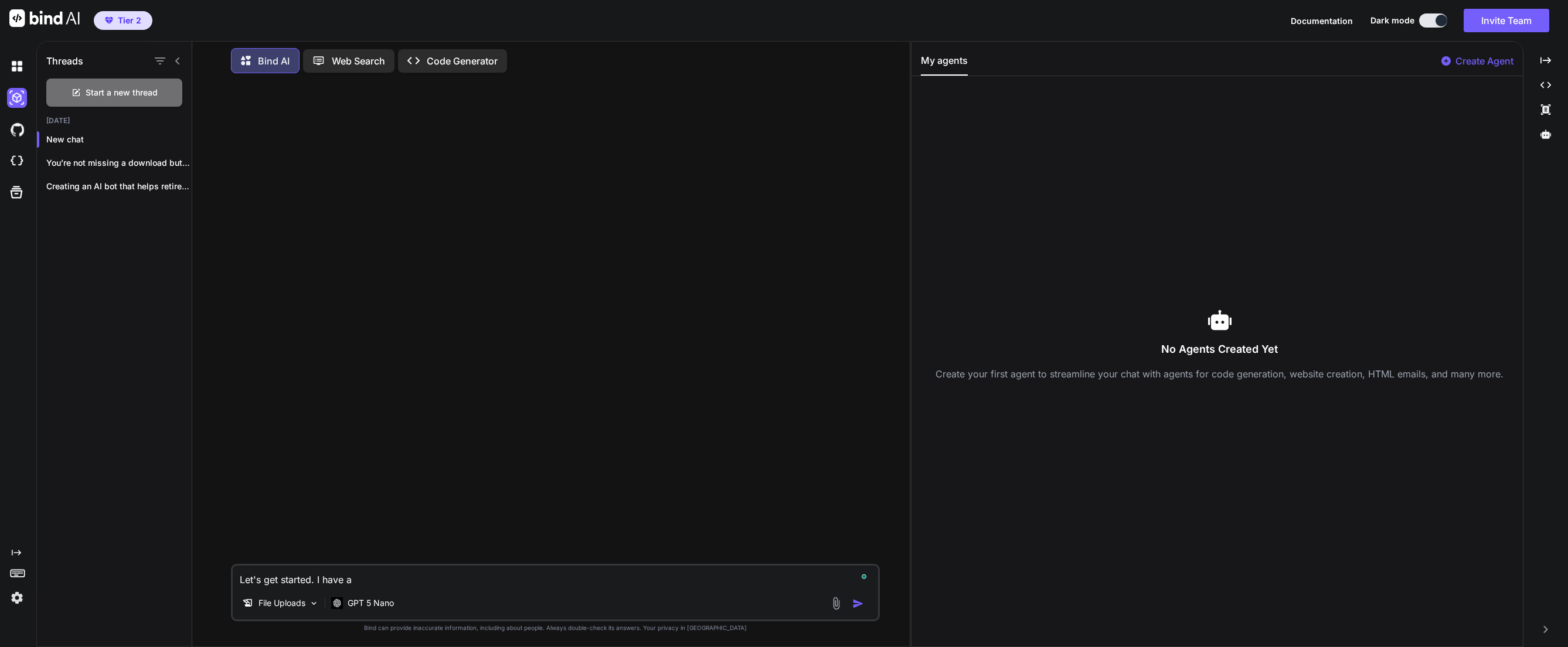
type textarea "Let's get started. I have an"
type textarea "x"
type textarea "Let's get started. I have an"
type textarea "x"
type textarea "Let's get started. I have an a"
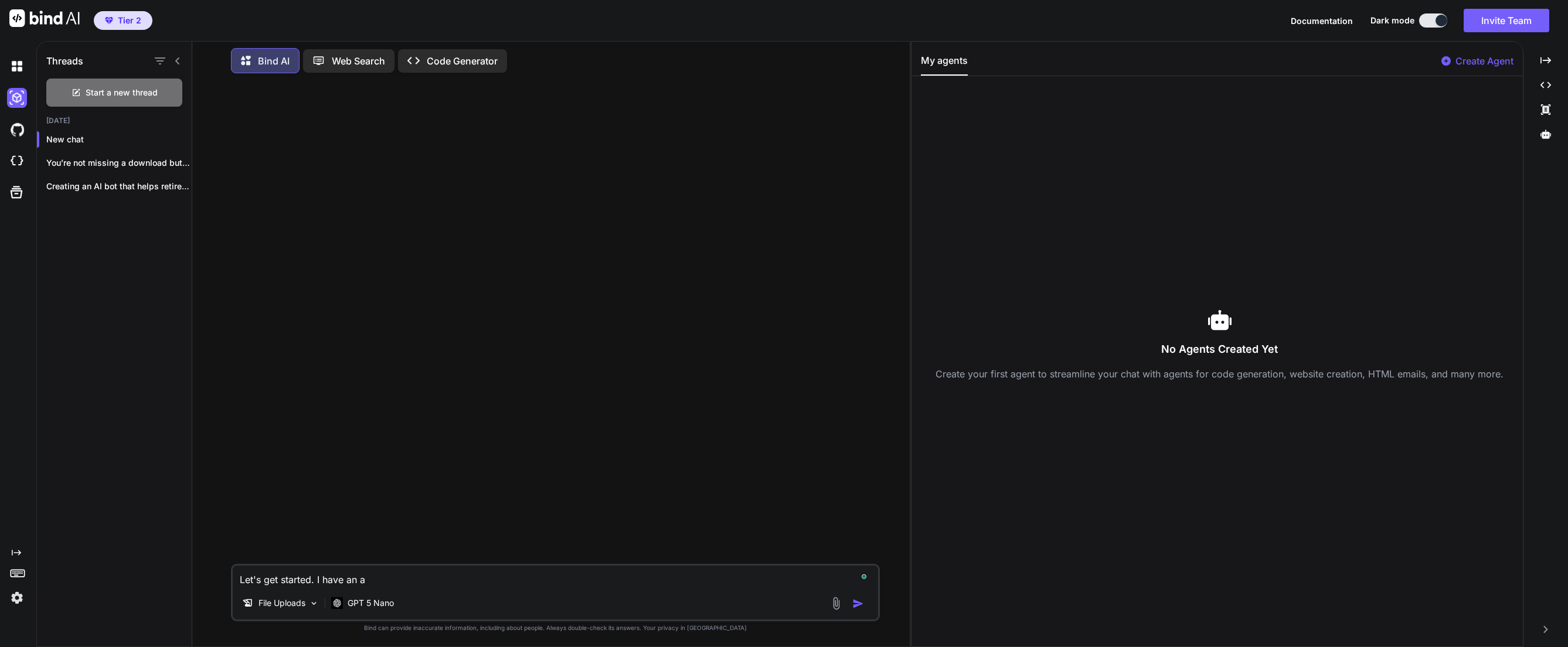
type textarea "x"
type textarea "Let's get started. I have an ap"
type textarea "x"
type textarea "Let's get started. I have an app"
type textarea "x"
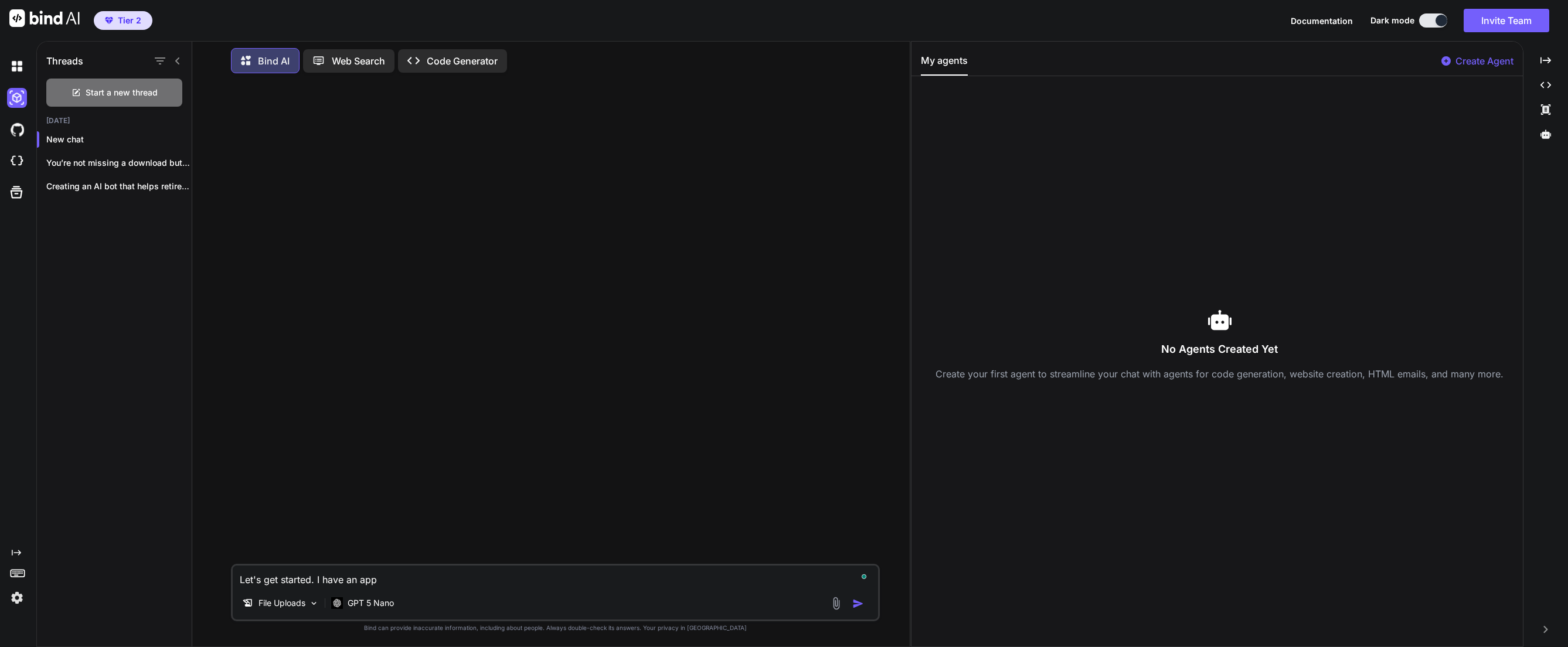
type textarea "Let's get started. I have an ap"
type textarea "x"
type textarea "Let's get started. I have an a"
type textarea "x"
type textarea "Let's get started. I have an"
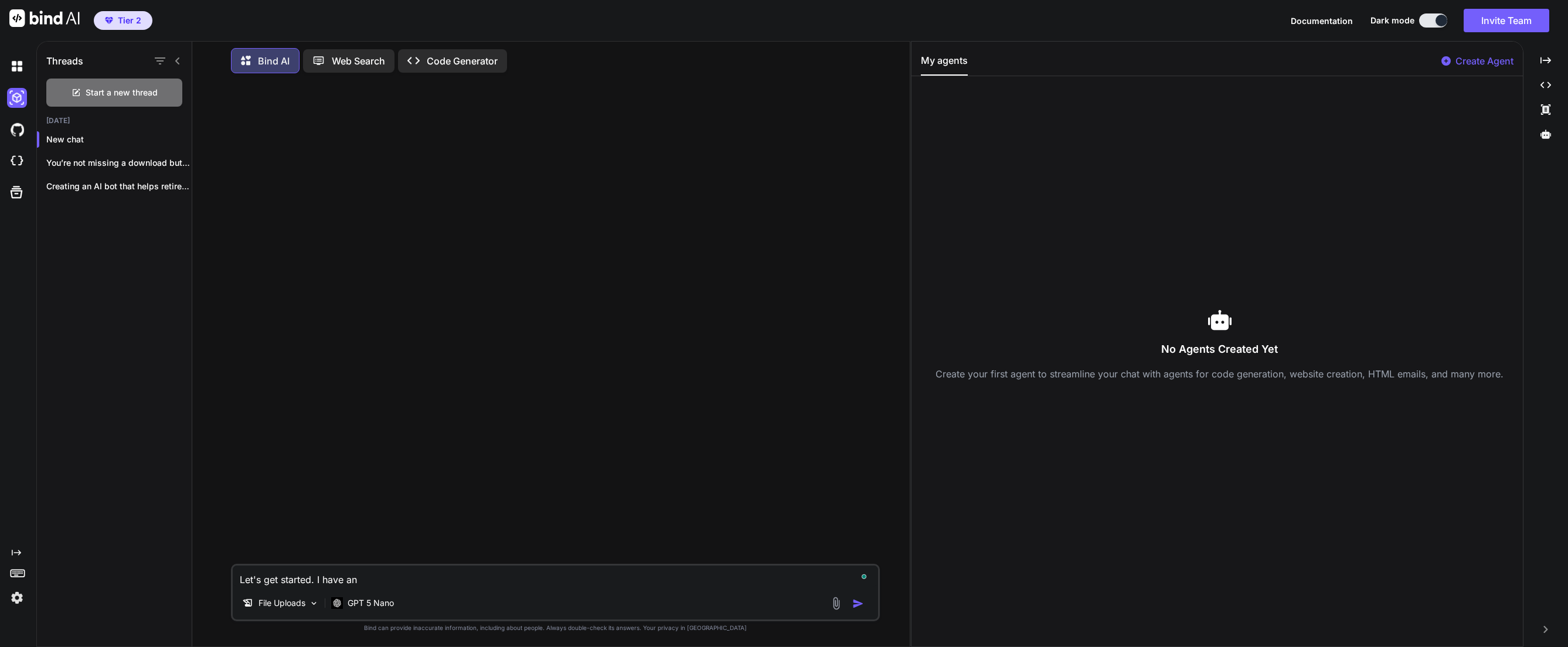
type textarea "x"
type textarea "Let's get started. I have an w"
type textarea "x"
type textarea "Let's get started. I have an"
type textarea "x"
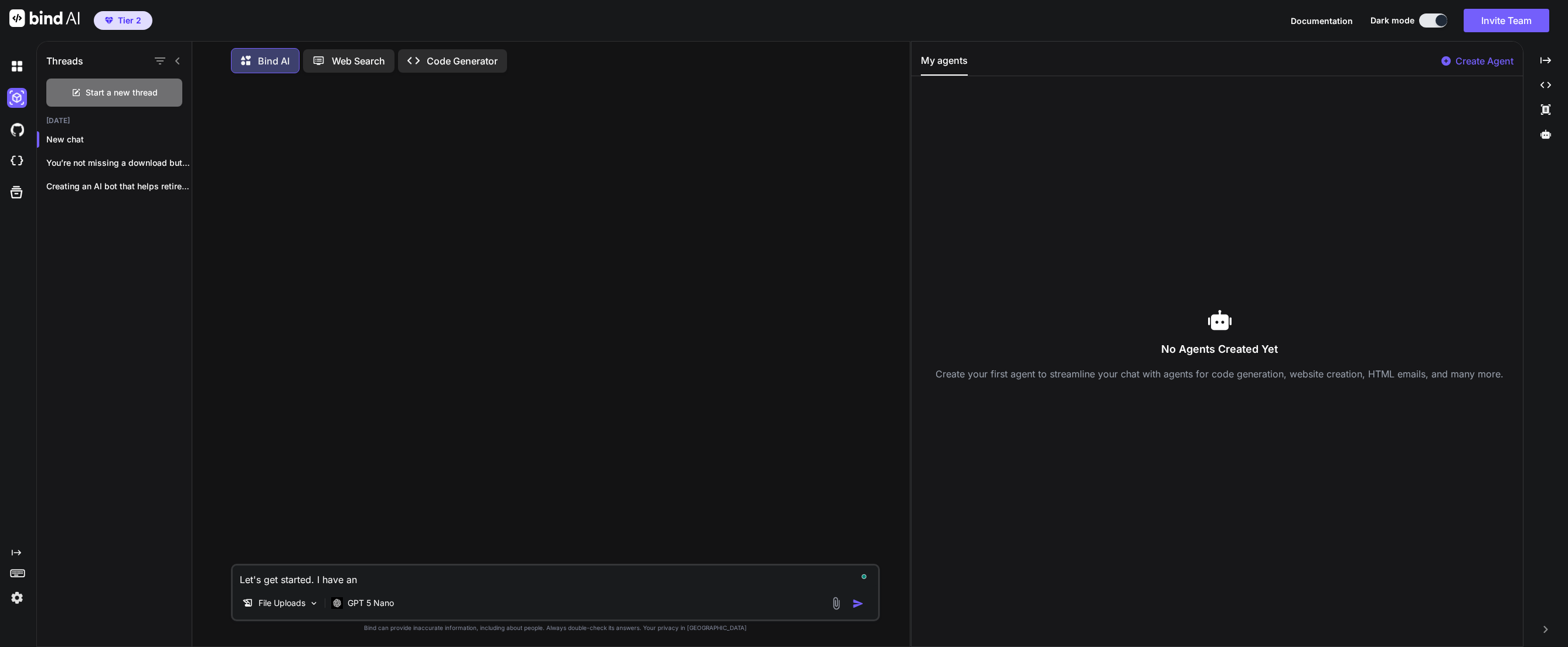
type textarea "Let's get started. I have an"
type textarea "x"
type textarea "Let's get started. I have a"
type textarea "x"
type textarea "Let's get started. I have aw"
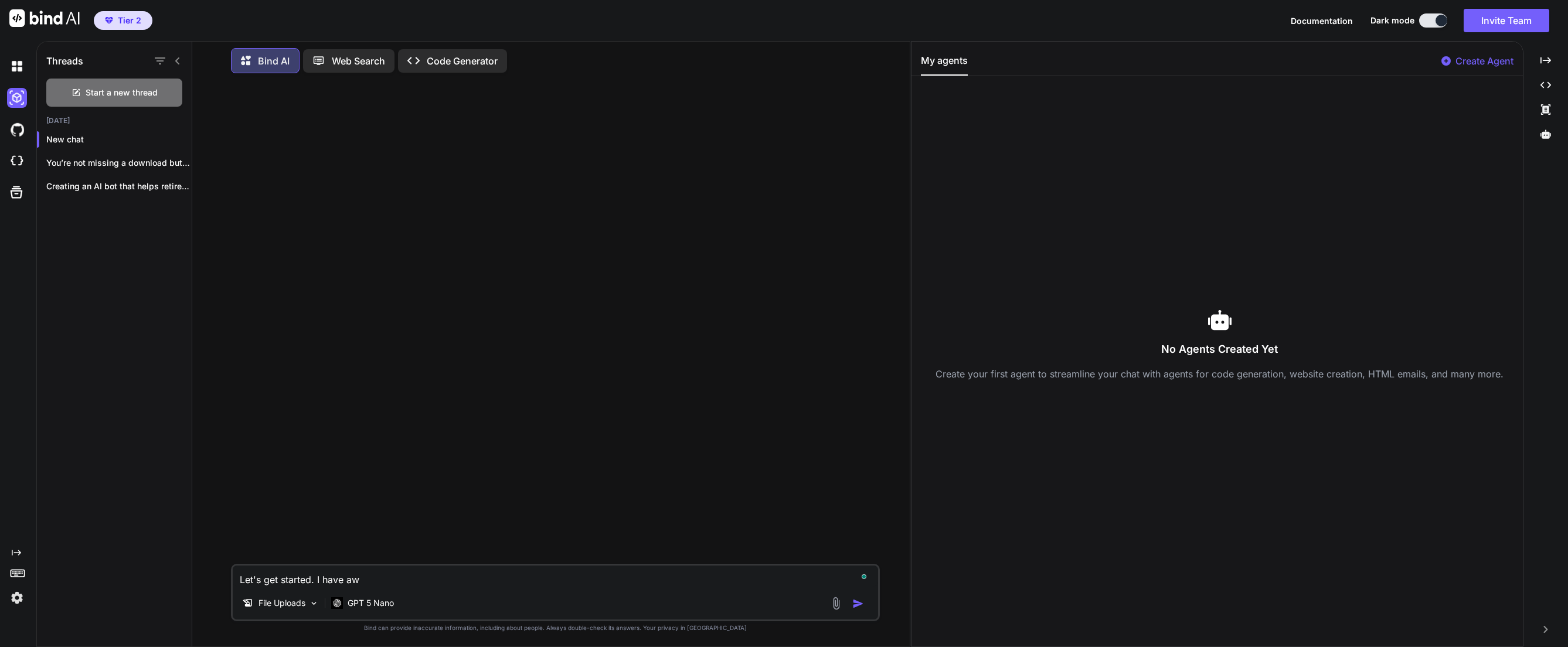
type textarea "x"
type textarea "Let's get started. I have a"
type textarea "x"
type textarea "Let's get started. I have a"
type textarea "x"
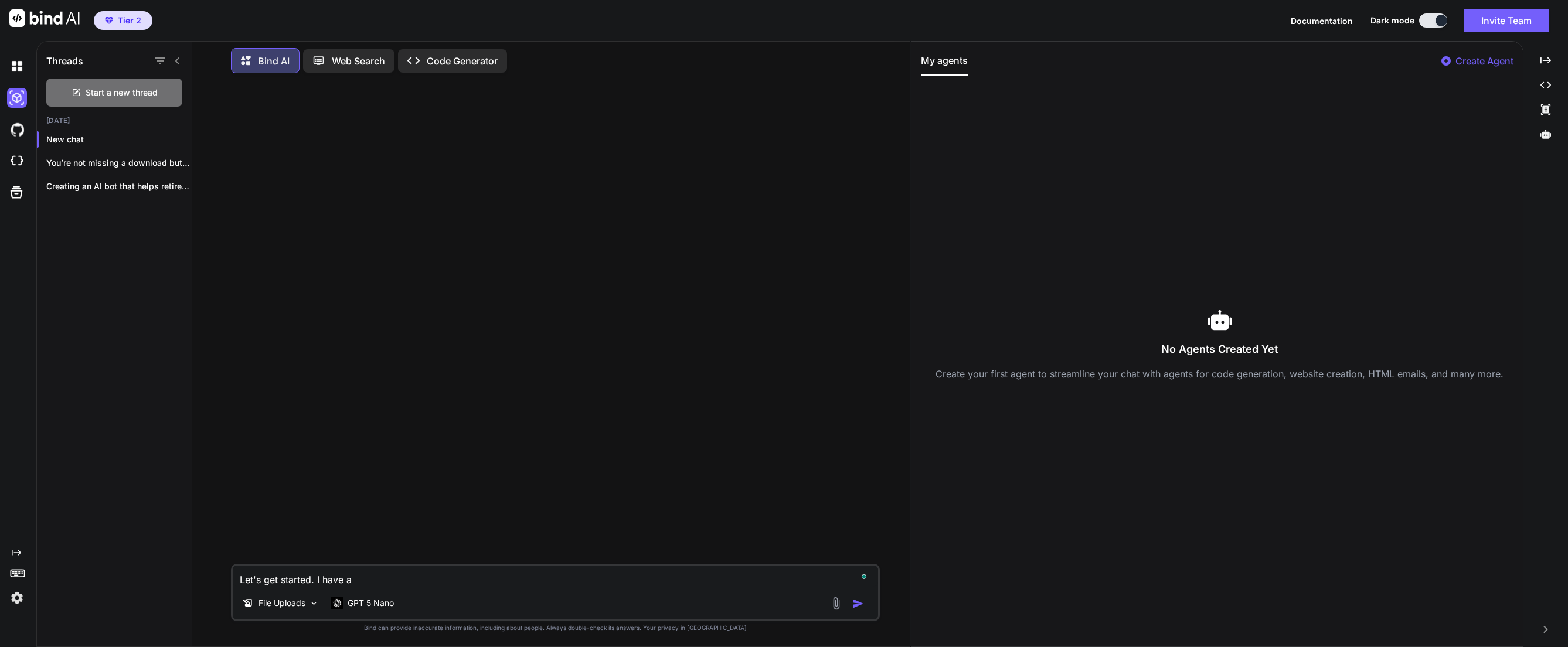
type textarea "Let's get started. I have a w"
type textarea "x"
type textarea "Let's get started. I have a we"
type textarea "x"
type textarea "Let's get started. I have a web"
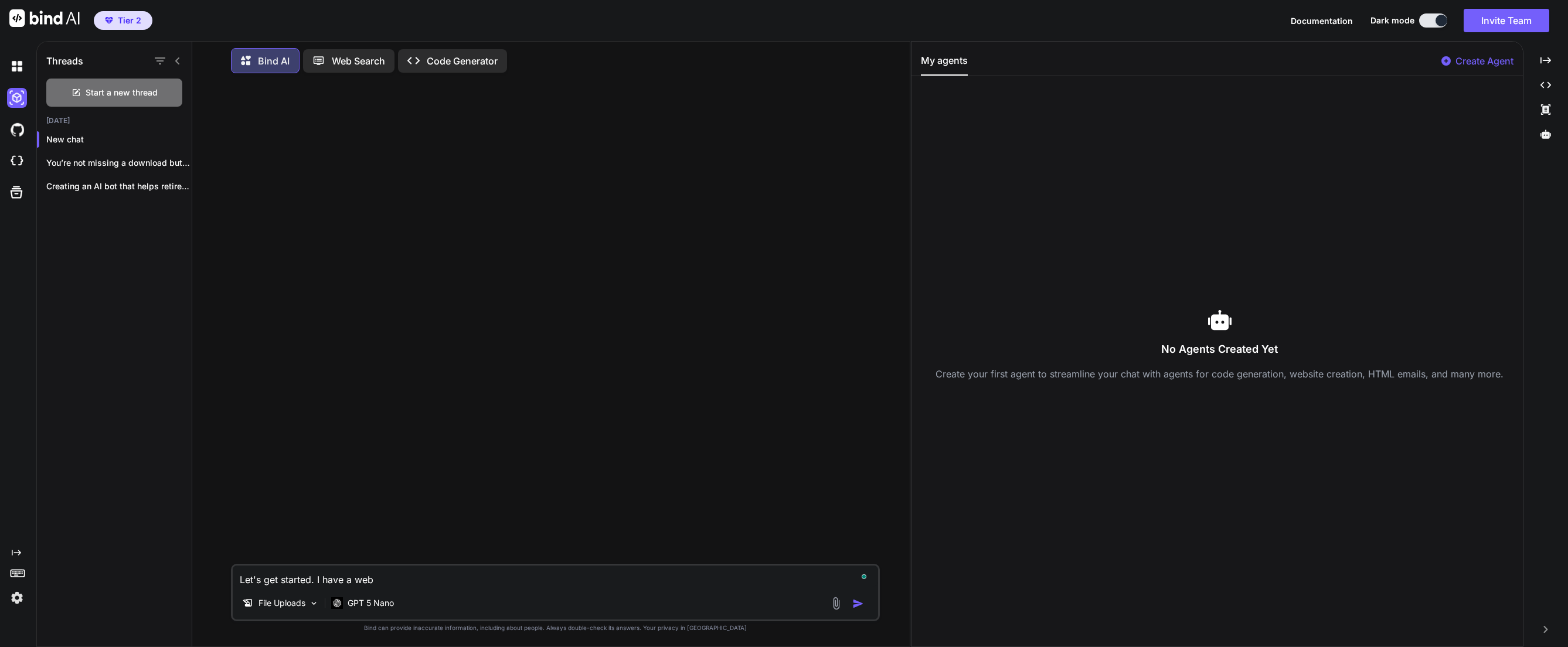
type textarea "x"
type textarea "Let's get started. I have a web"
type textarea "x"
type textarea "Let's get started. I have a web a"
type textarea "x"
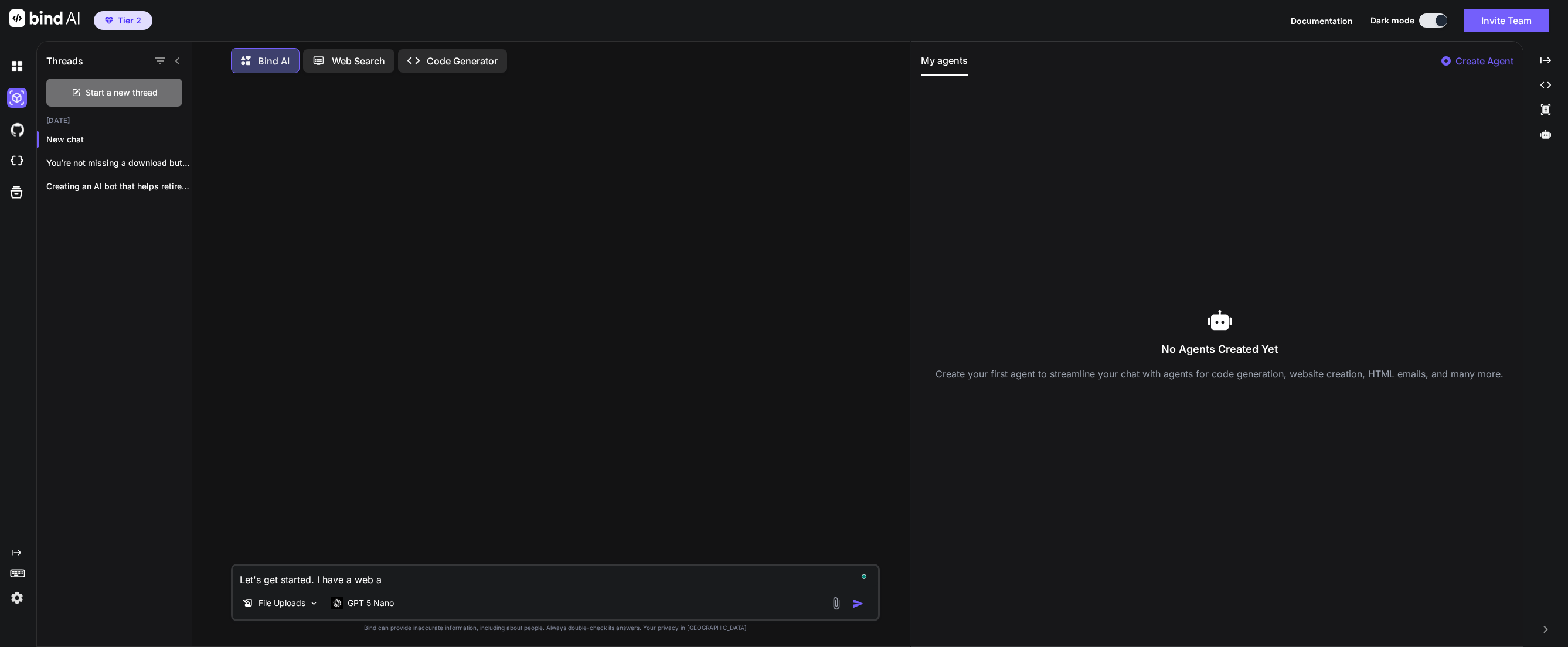
type textarea "Let's get started. I have a web ap"
type textarea "x"
type textarea "Let's get started. I have a web app"
type textarea "x"
type textarea "Let's get started. I have a web app"
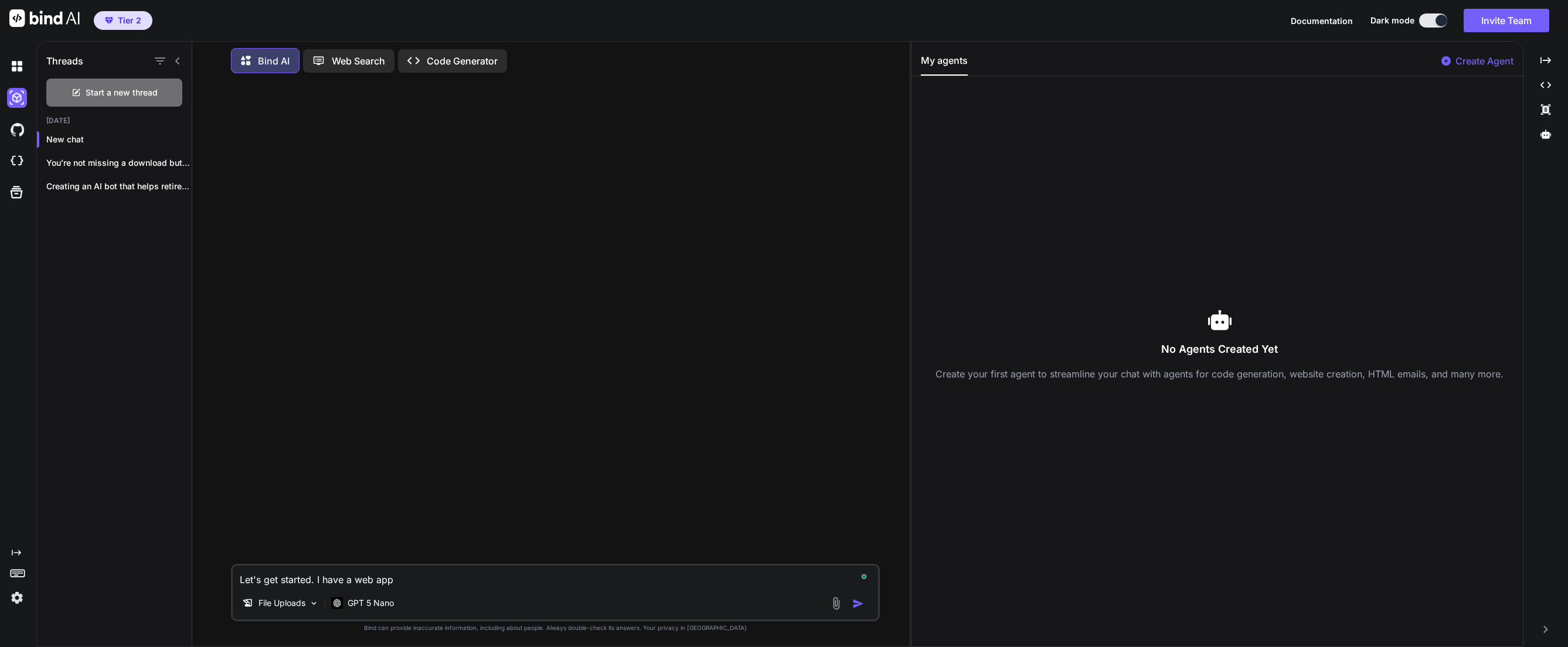
type textarea "x"
type textarea "Let's get started. I have a web app I"
type textarea "x"
type textarea "Let's get started. I have a web app I"
type textarea "x"
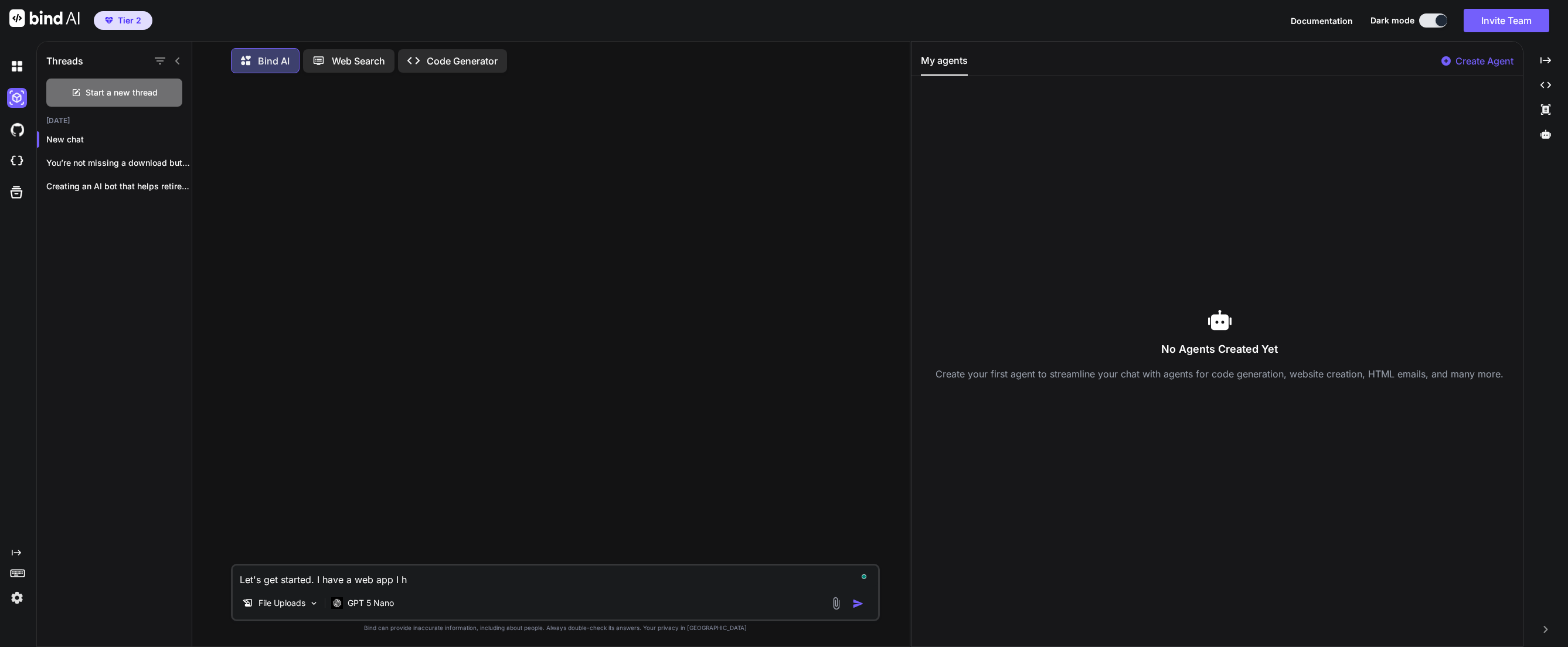
type textarea "Let's get started. I have a web app I ha"
type textarea "x"
type textarea "Let's get started. I have a web app I had"
type textarea "x"
type textarea "Let's get started. I have a web app I had"
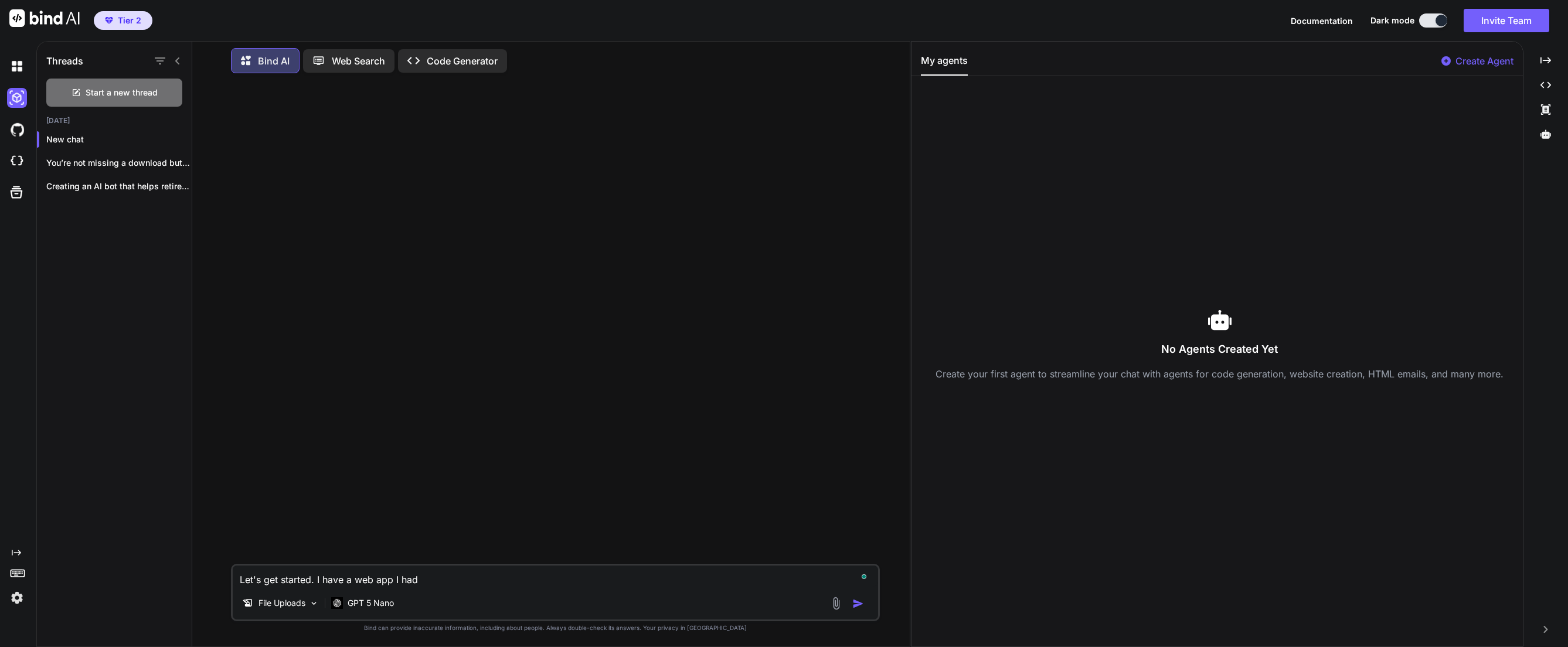
type textarea "x"
type textarea "Let's get started. I have a web app I had b"
type textarea "x"
type textarea "Let's get started. I have a web app I had bu"
type textarea "x"
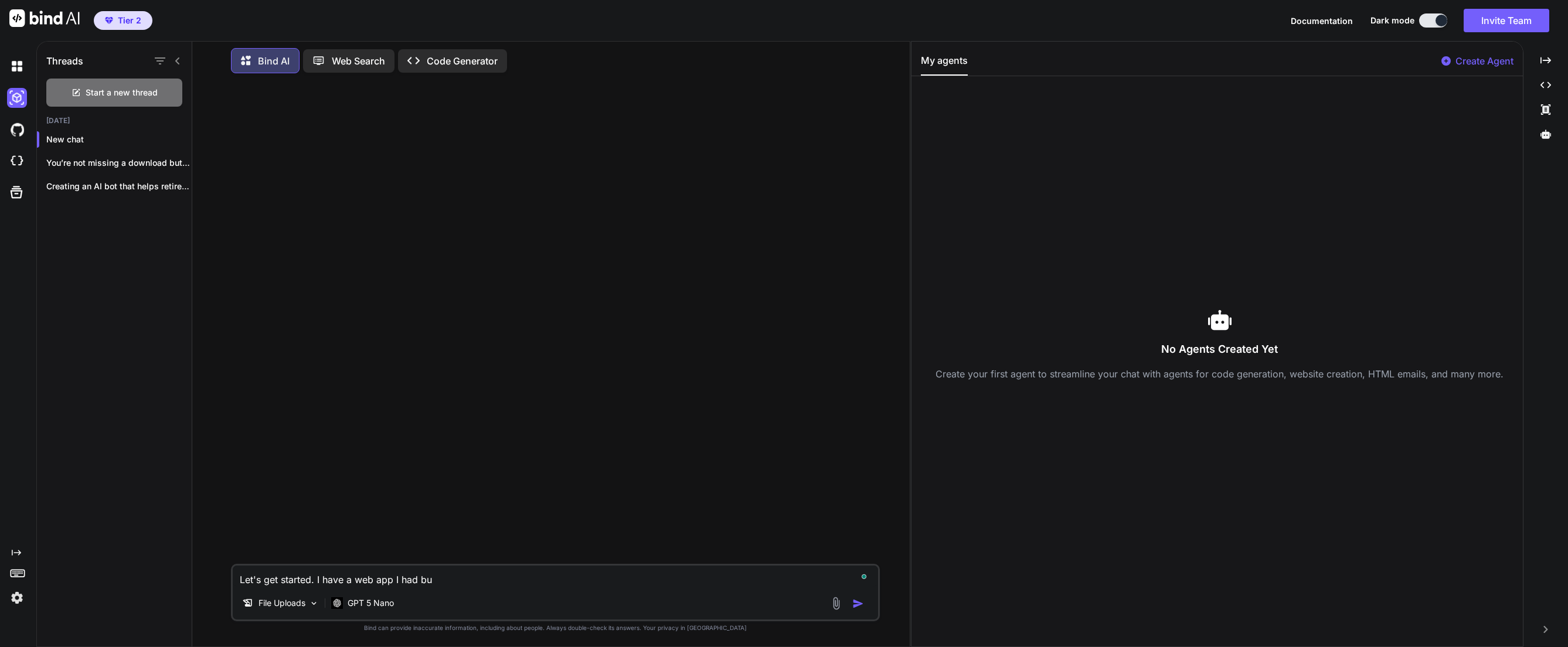
type textarea "Let's get started. I have a web app I had bui"
type textarea "x"
type textarea "Let's get started. I have a web app I had buikl"
type textarea "x"
type textarea "Let's get started. I have a web app I had buiklt"
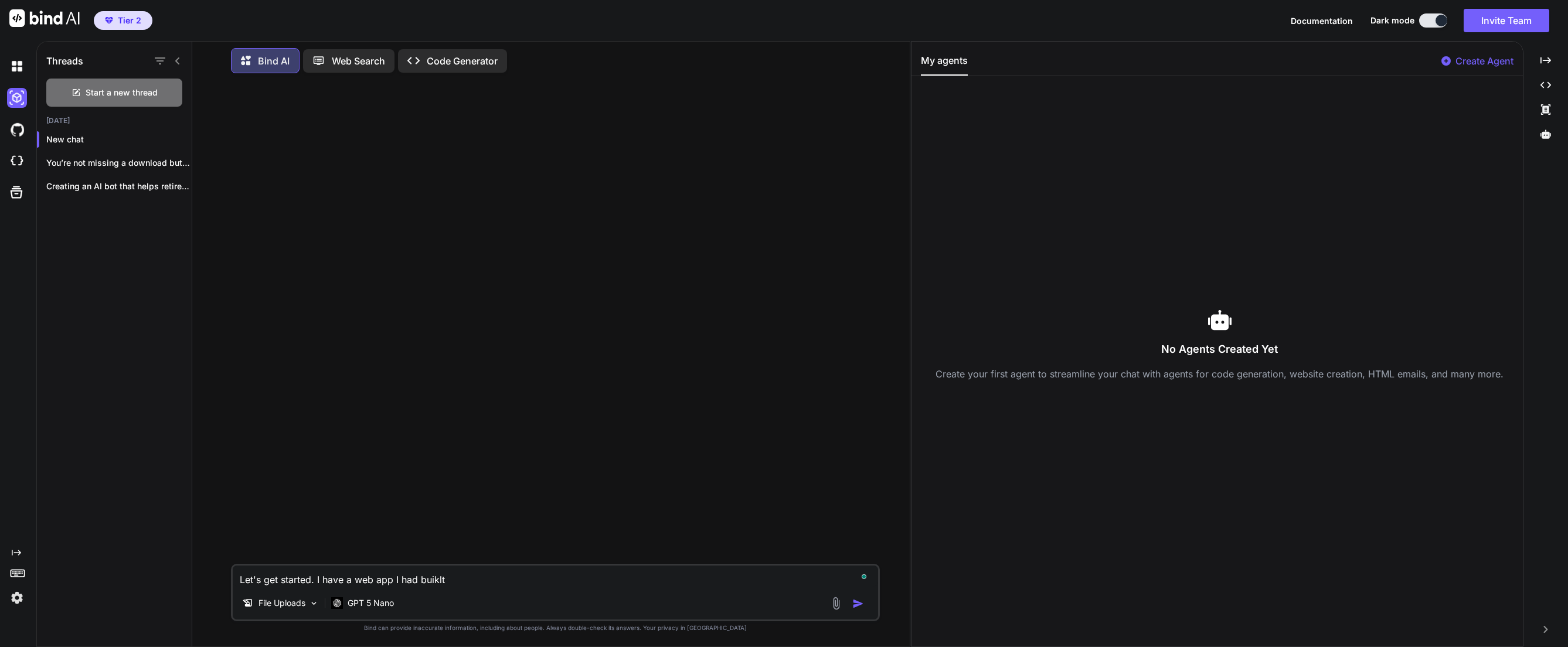
type textarea "x"
type textarea "Let's get started. I have a web app I had buikl"
type textarea "x"
type textarea "Let's get started. I have a web app I had buik"
type textarea "x"
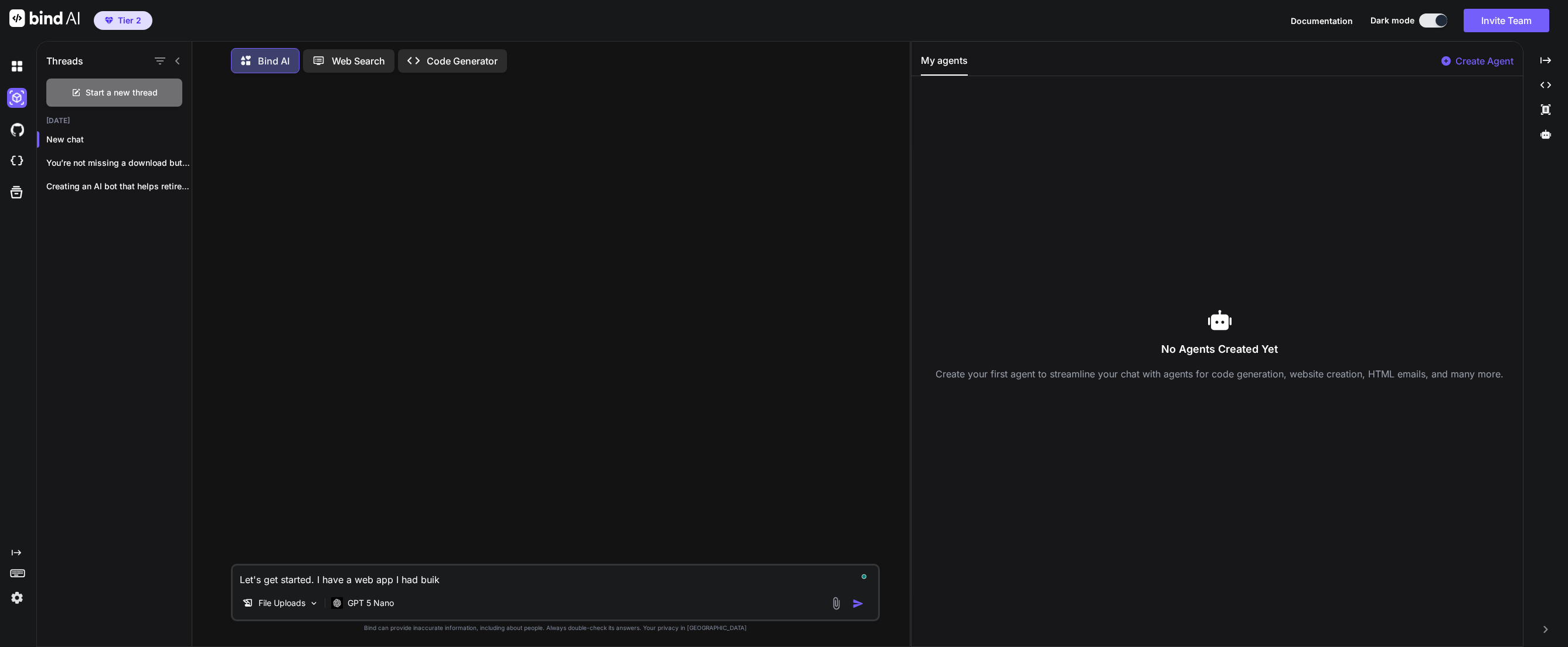
type textarea "Let's get started. I have a web app I had bui"
type textarea "x"
type textarea "Let's get started. I have a web app I had buil"
type textarea "x"
type textarea "Let's get started. I have a web app I had built"
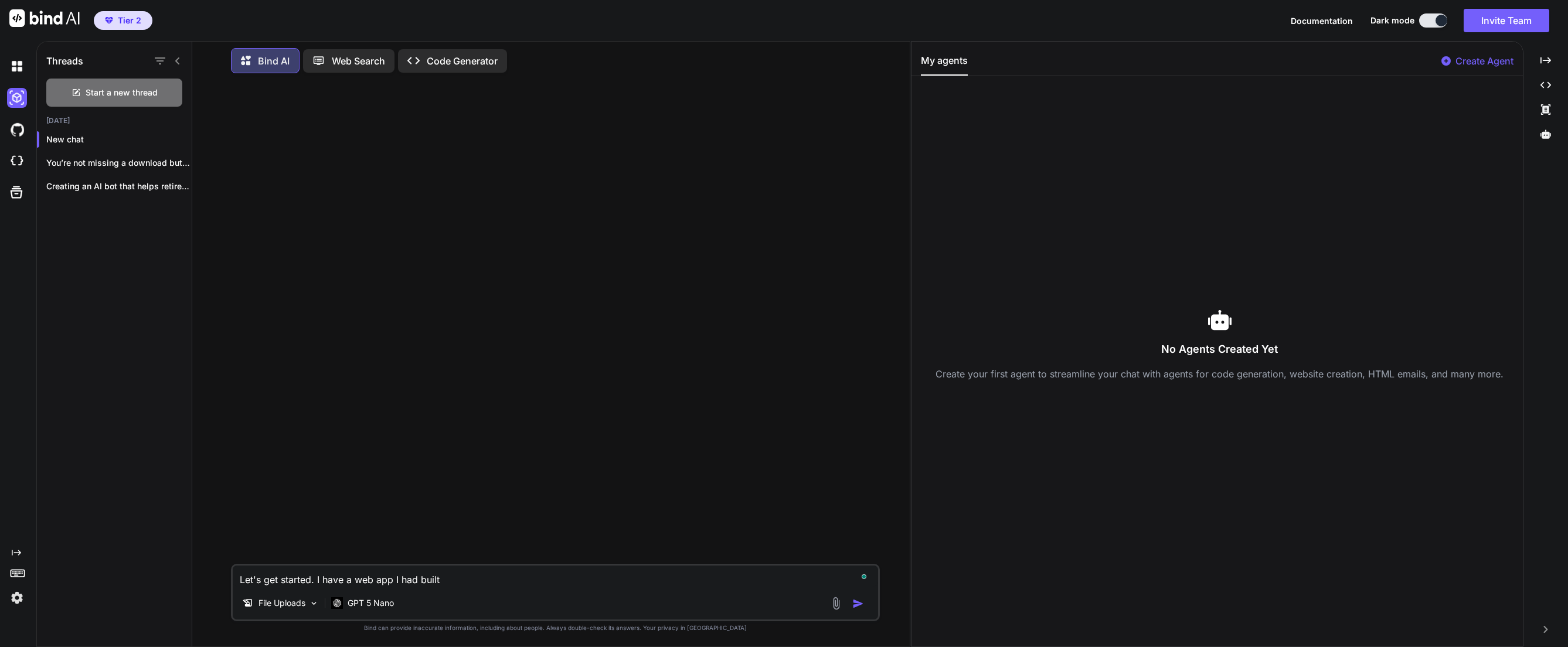
type textarea "x"
type textarea "Let's get started. I have a web app I had built"
type textarea "x"
type textarea "Let's get started. I have a web app I had built s"
type textarea "x"
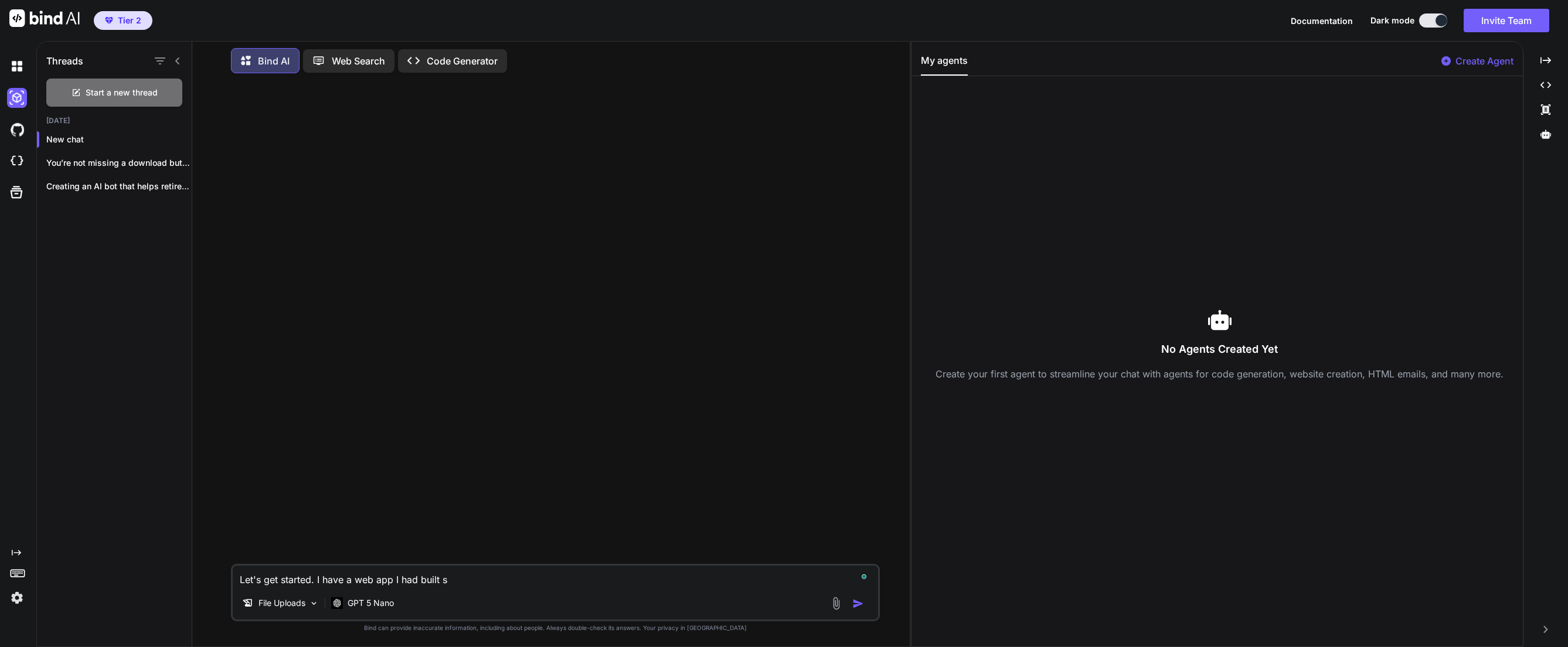
type textarea "Let's get started. I have a web app I had built so"
type textarea "x"
type textarea "Let's get started. I have a web app I had built som"
type textarea "x"
type textarea "Let's get started. I have a web app I had built some"
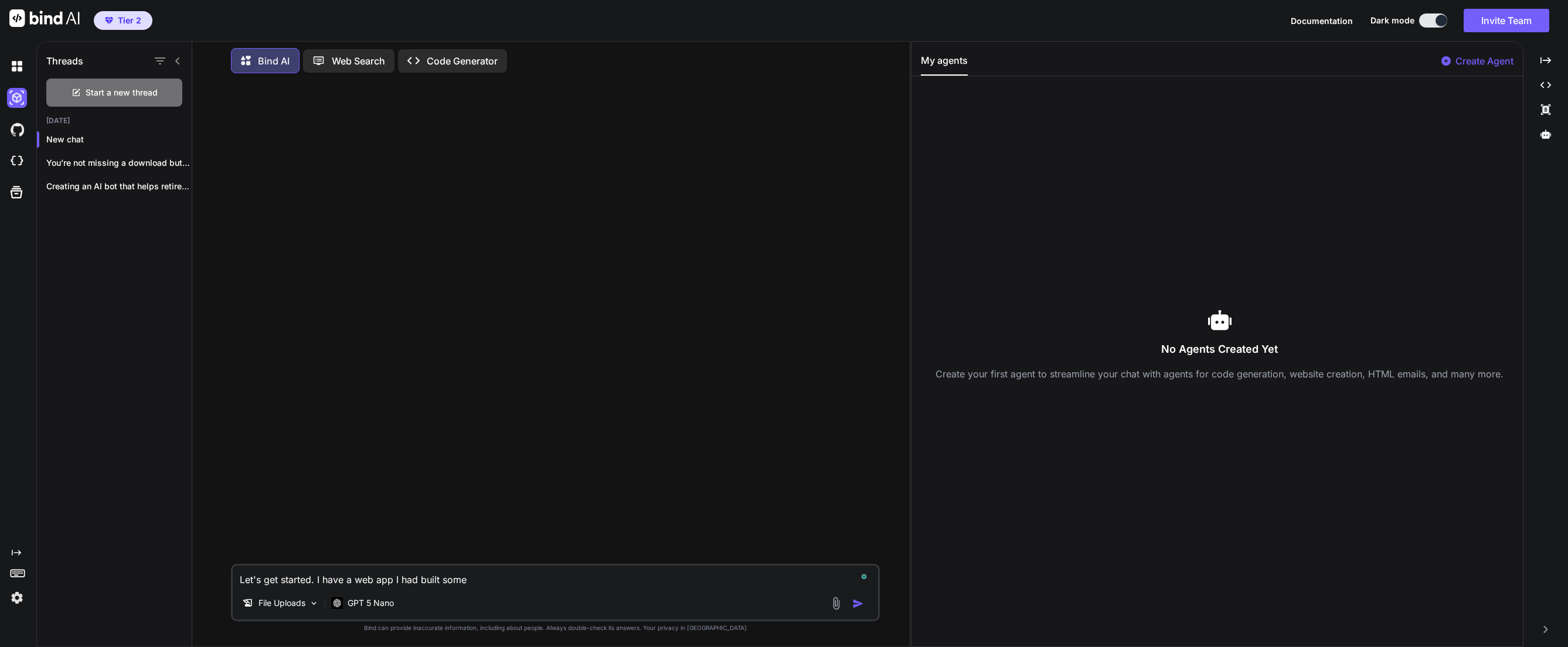
type textarea "x"
type textarea "Let's get started. I have a web app I had built some"
type textarea "x"
type textarea "Let's get started. I have a web app I had built some t"
type textarea "x"
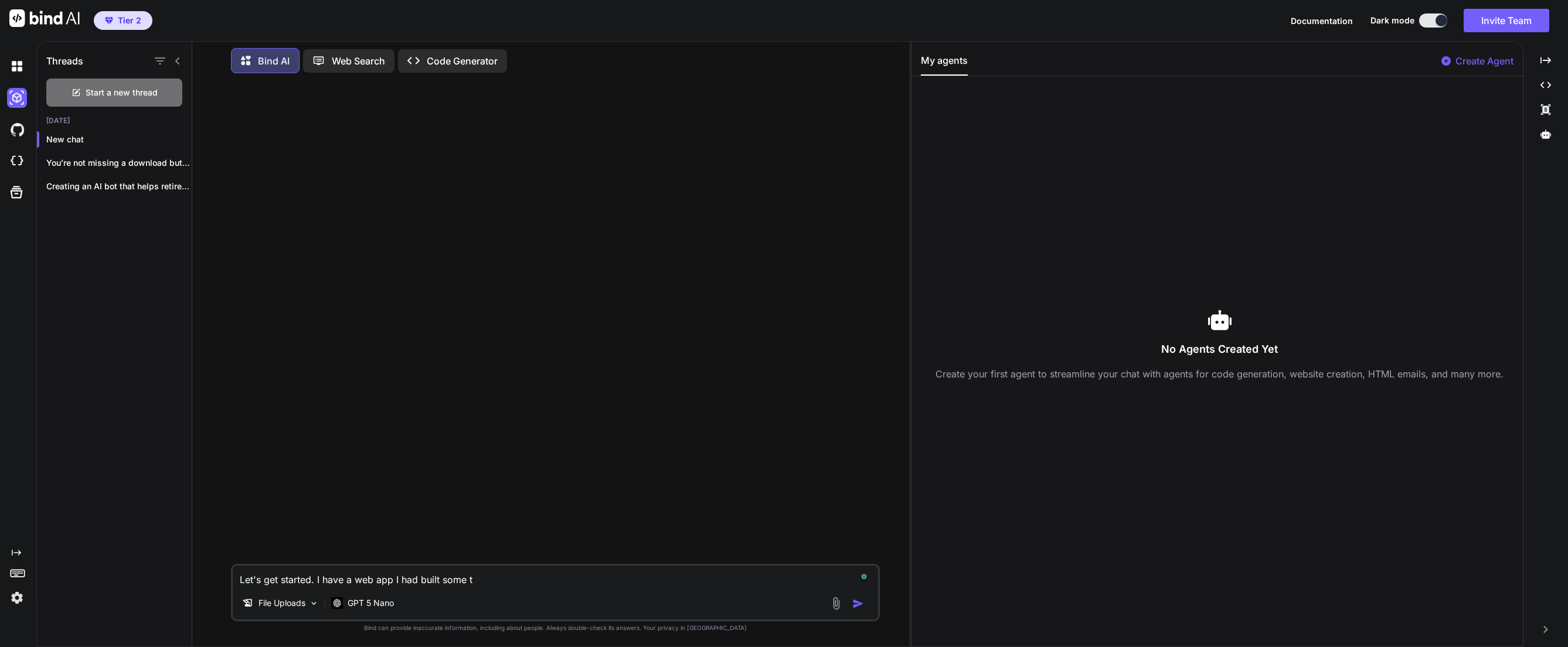
type textarea "Let's get started. I have a web app I had built some ti"
type textarea "x"
type textarea "Let's get started. I have a web app I had built some time"
type textarea "x"
type textarea "Let's get started. I have a web app I had built some time"
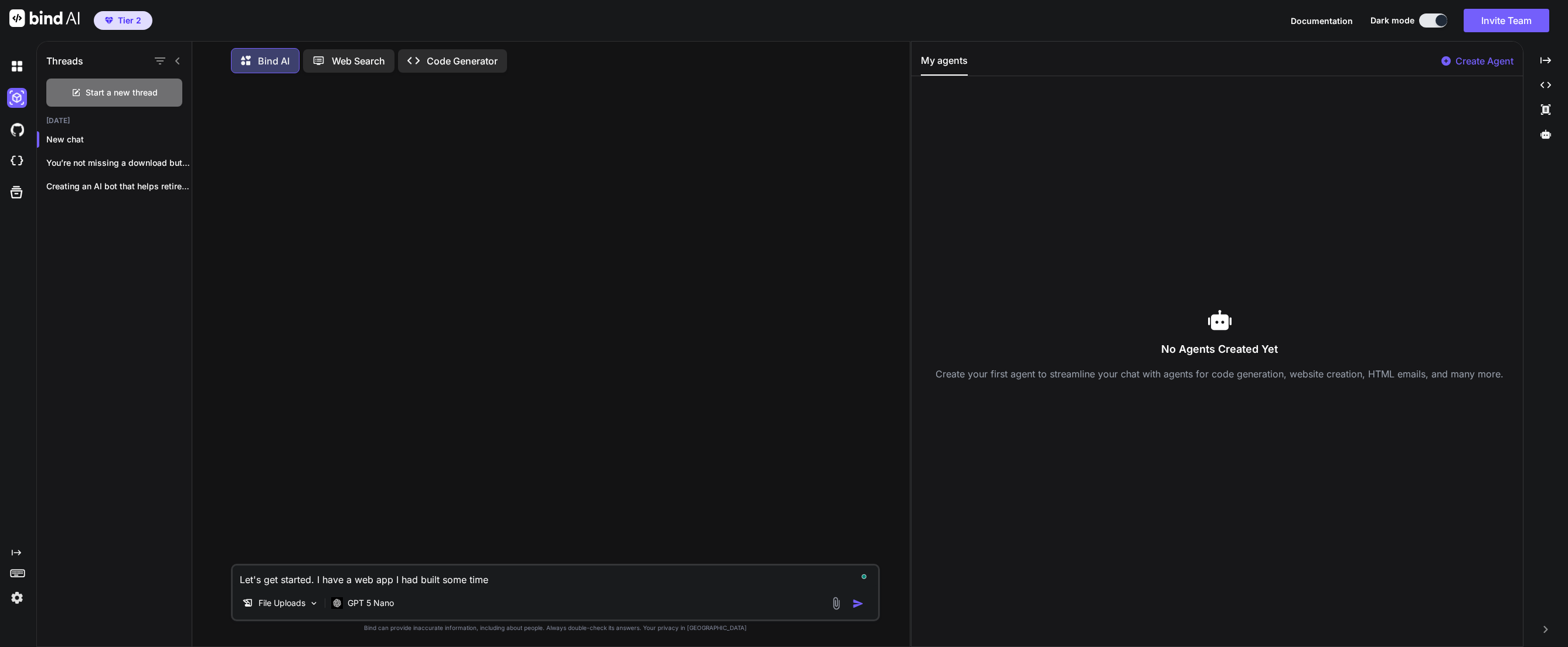
type textarea "x"
type textarea "Let's get started. I have a web app I had built some time a"
type textarea "x"
type textarea "Let's get started. I have a web app I had built some time ag"
type textarea "x"
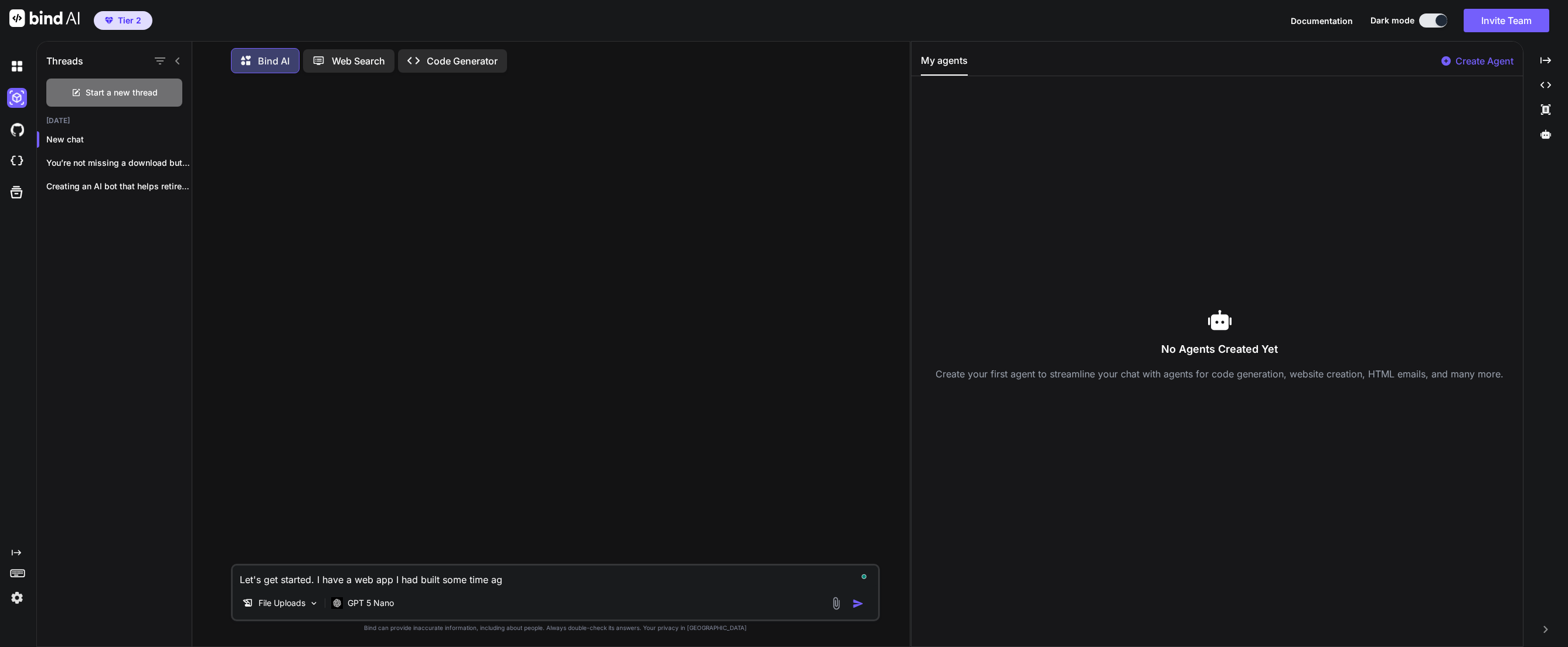
type textarea "Let's get started. I have a web app I had built some time ago"
type textarea "x"
type textarea "Let's get started. I have a web app I had built some time ago a"
type textarea "x"
type textarea "Let's get started. I have a web app I had built some time ago ab"
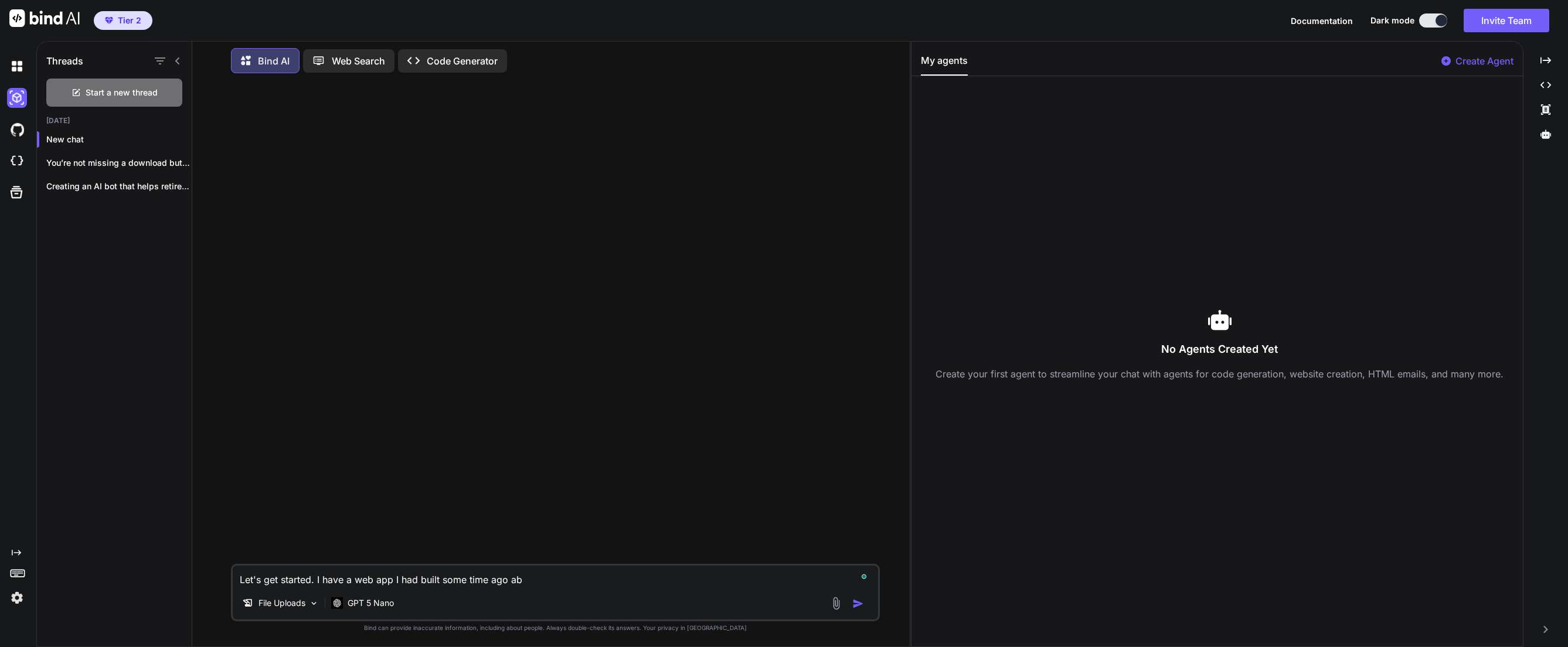
type textarea "x"
type textarea "Let's get started. I have a web app I had built some time ago a"
type textarea "x"
type textarea "Let's get started. I have a web app I had built some time ago b"
type textarea "x"
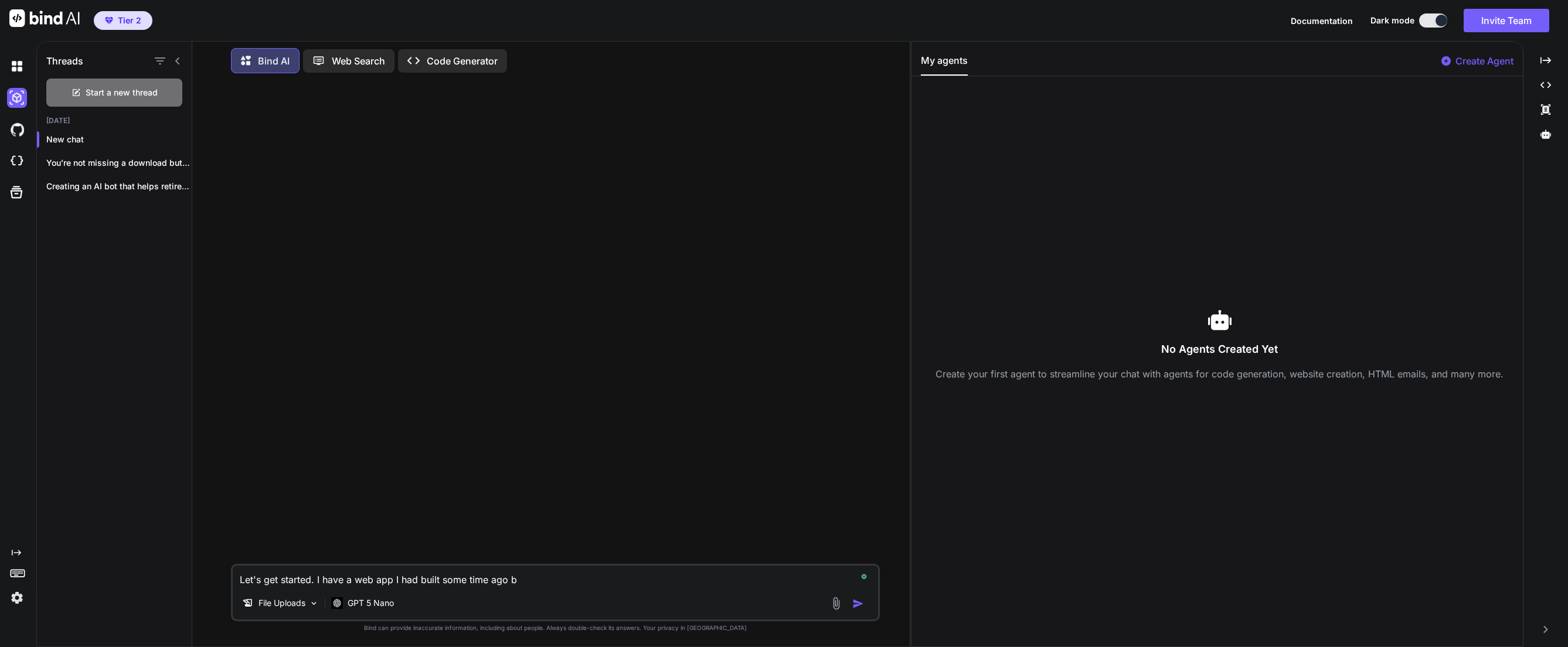
type textarea "Let's get started. I have a web app I had built some time ago ba"
type textarea "x"
type textarea "Let's get started. I have a web app I had built some time ago bas"
type textarea "x"
type textarea "Let's get started. I have a web app I had built some time ago base"
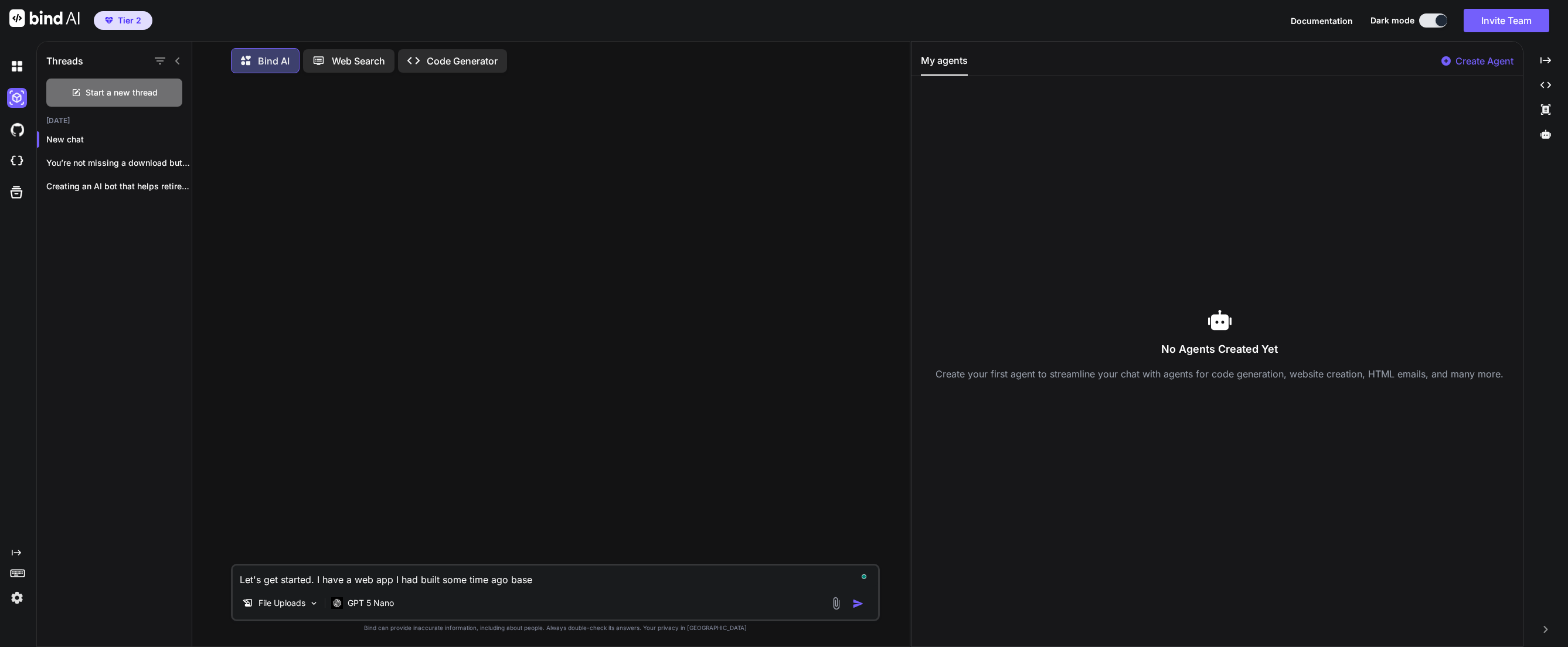
type textarea "x"
type textarea "Let's get started. I have a web app I had built some time ago based"
type textarea "x"
type textarea "Let's get started. I have a web app I had built some time ago based"
type textarea "x"
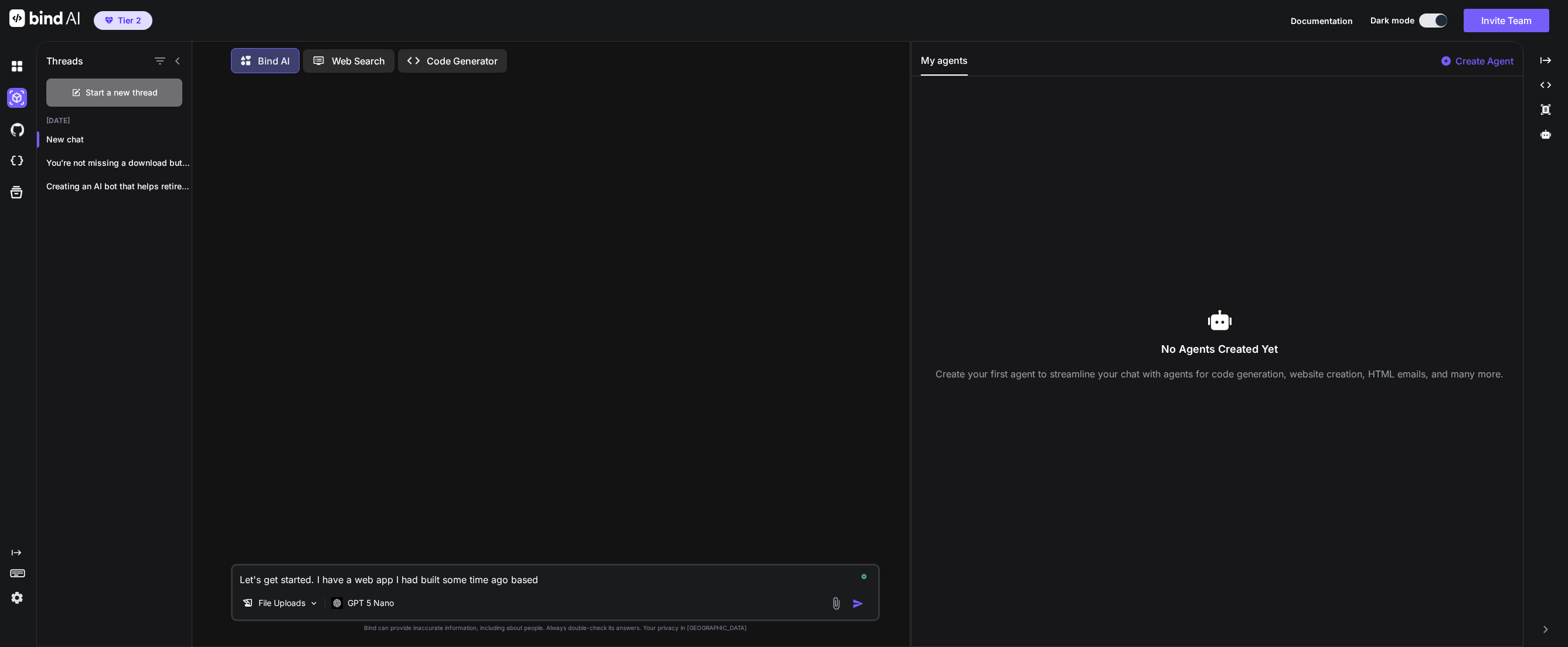
type textarea "Let's get started. I have a web app I had built some time ago based o"
type textarea "x"
type textarea "Let's get started. I have a web app I had built some time ago based on"
type textarea "x"
type textarea "Let's get started. I have a web app I had built some time ago based on"
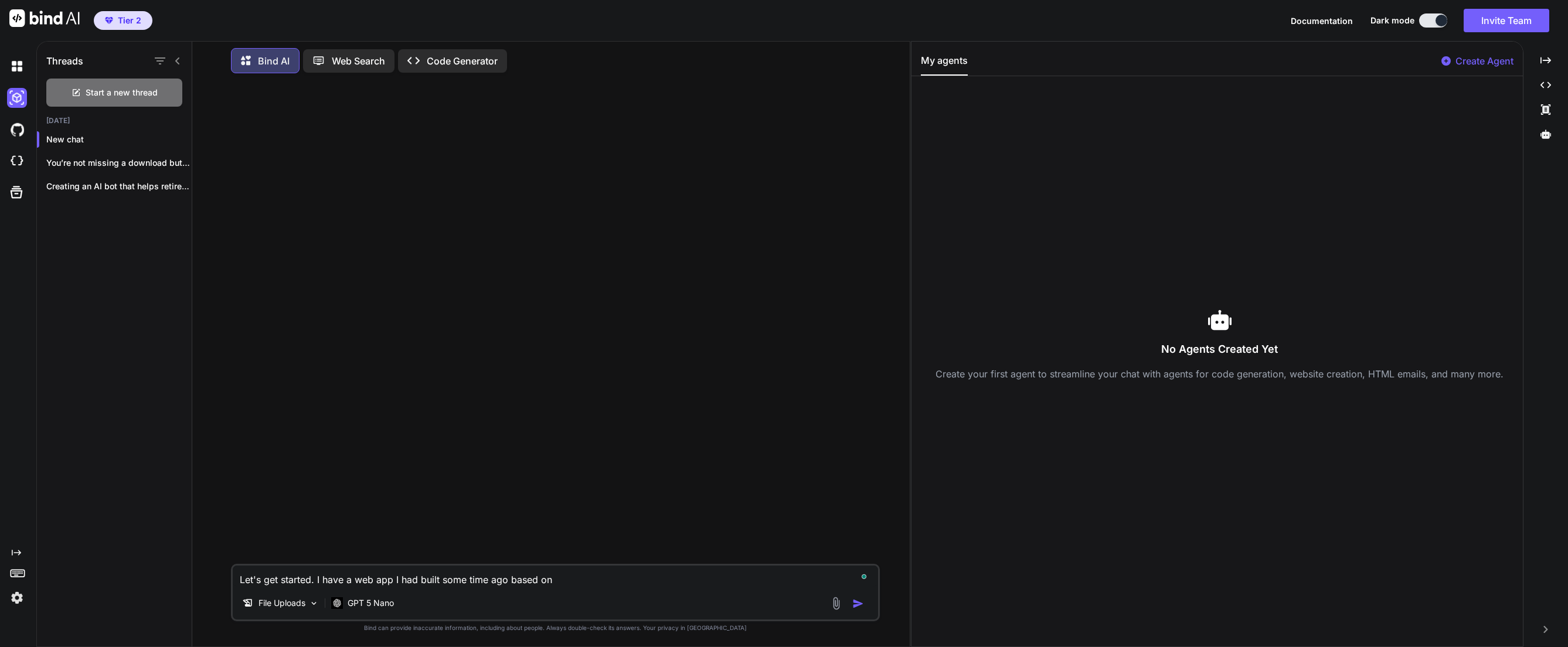
type textarea "x"
type textarea "Let's get started. I have a web app I had built some time ago based on a"
type textarea "x"
type textarea "Let's get started. I have a web app I had built some time ago based on a"
type textarea "x"
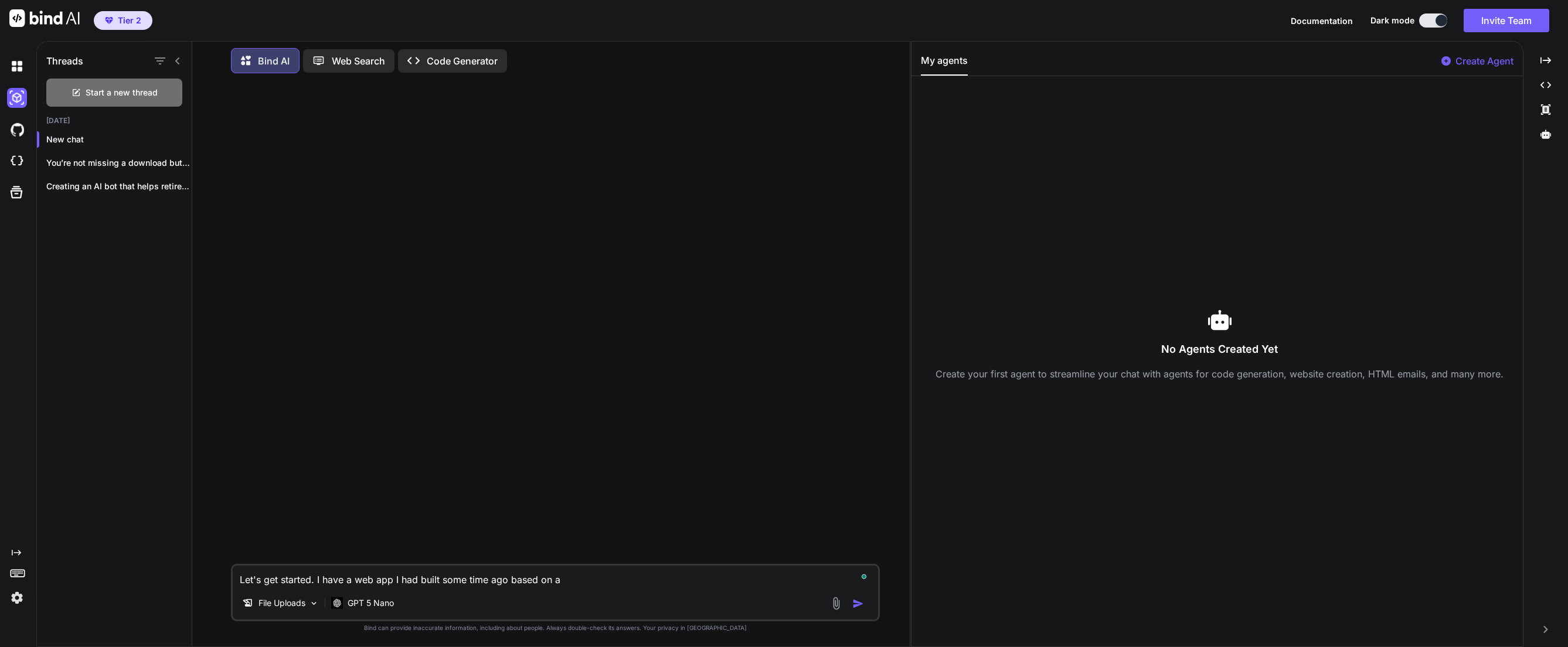
type textarea "Let's get started. I have a web app I had built some time ago based on a G"
type textarea "x"
type textarea "Let's get started. I have a web app I had built some time ago based on a Go"
type textarea "x"
type textarea "Let's get started. I have a web app I had built some time ago based on a Gog"
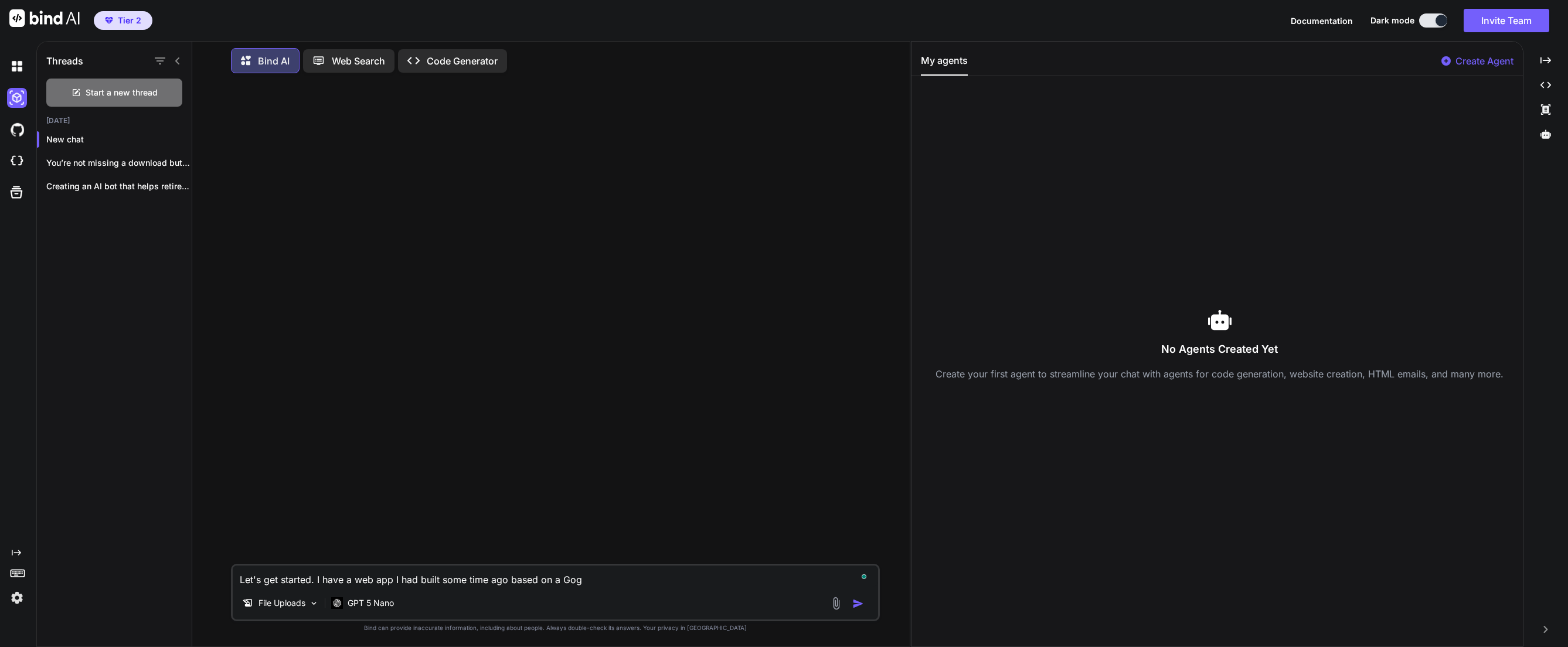
type textarea "x"
type textarea "Let's get started. I have a web app I had built some time ago based on a Go"
type textarea "x"
type textarea "Let's get started. I have a web app I had built some time ago based on a Goo"
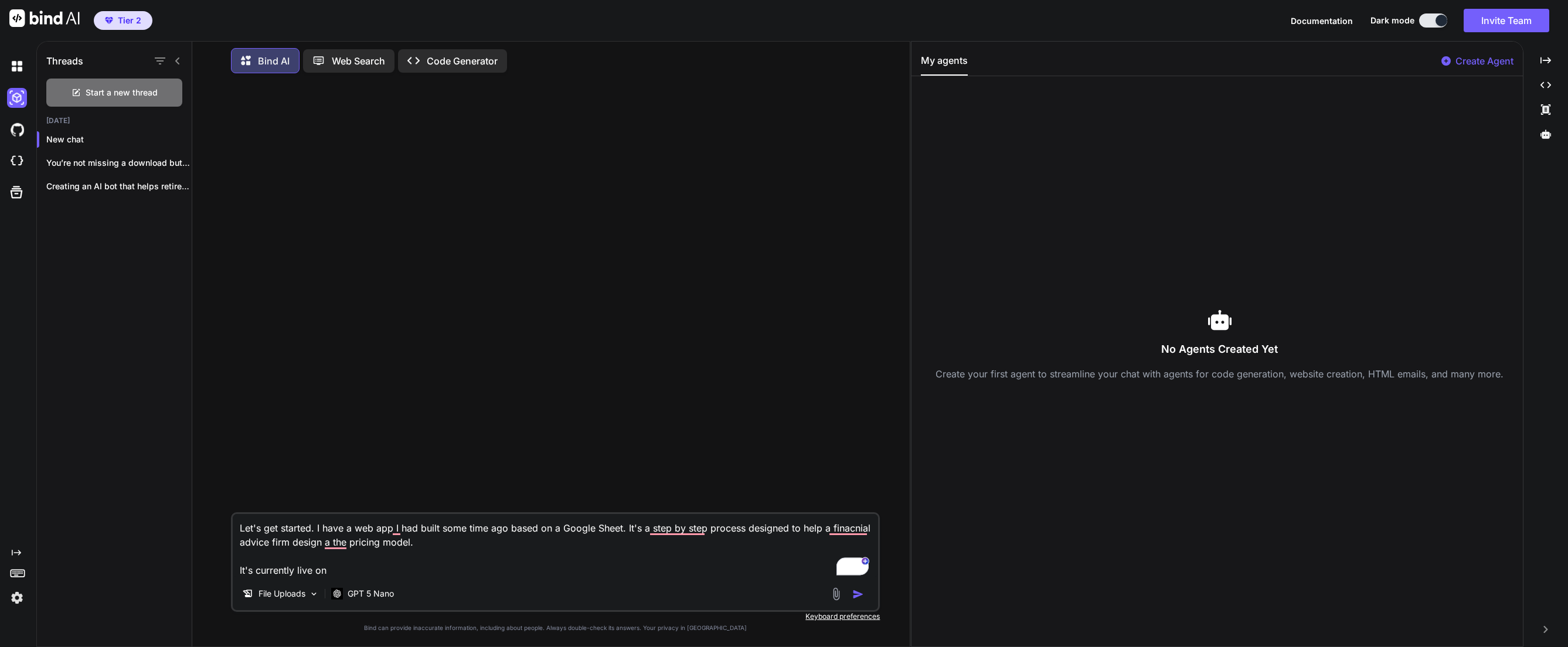
paste textarea "https://feemodeler.com.au/main/free"
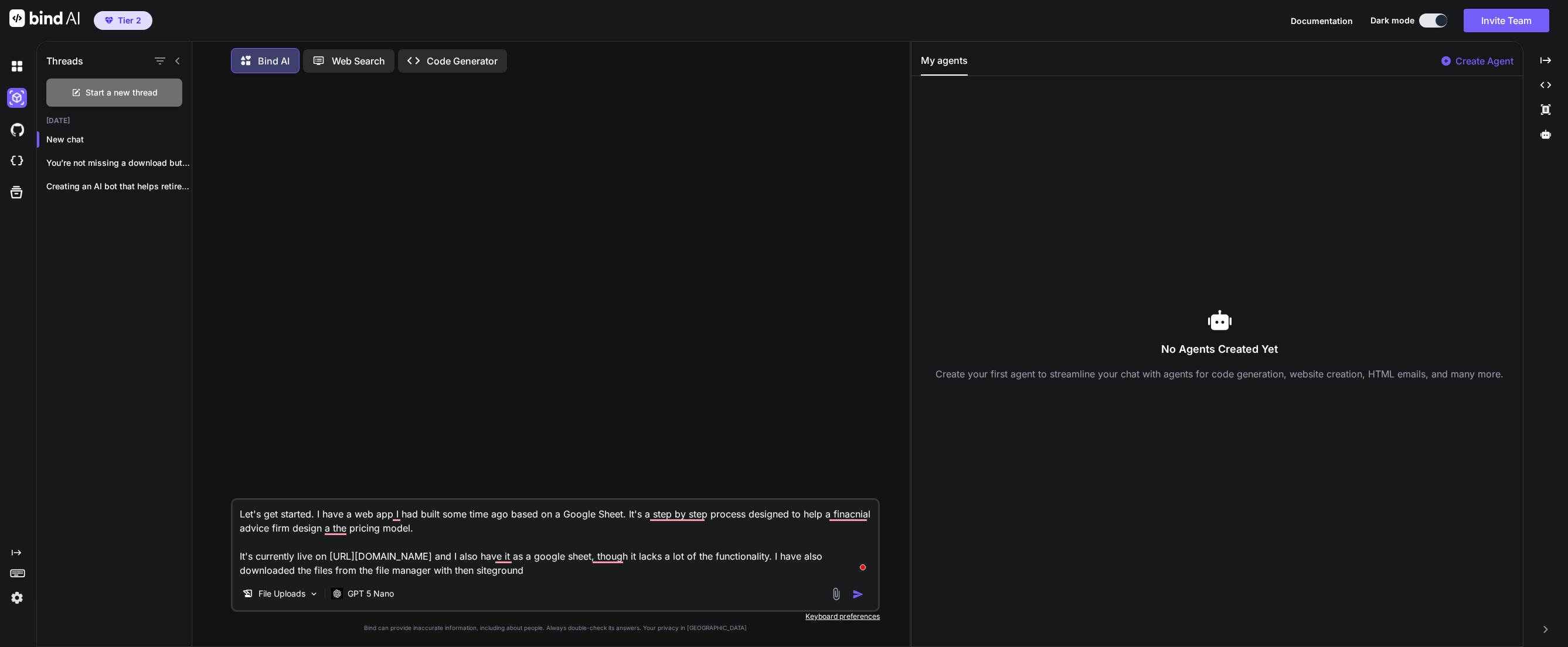
click at [482, 569] on textarea "Let's get started. I have a web app I had built some time ago based on a Google…" at bounding box center [555, 538] width 645 height 77
click at [559, 569] on textarea "Let's get started. I have a web app I had built some time ago based on a Google…" at bounding box center [555, 538] width 645 height 77
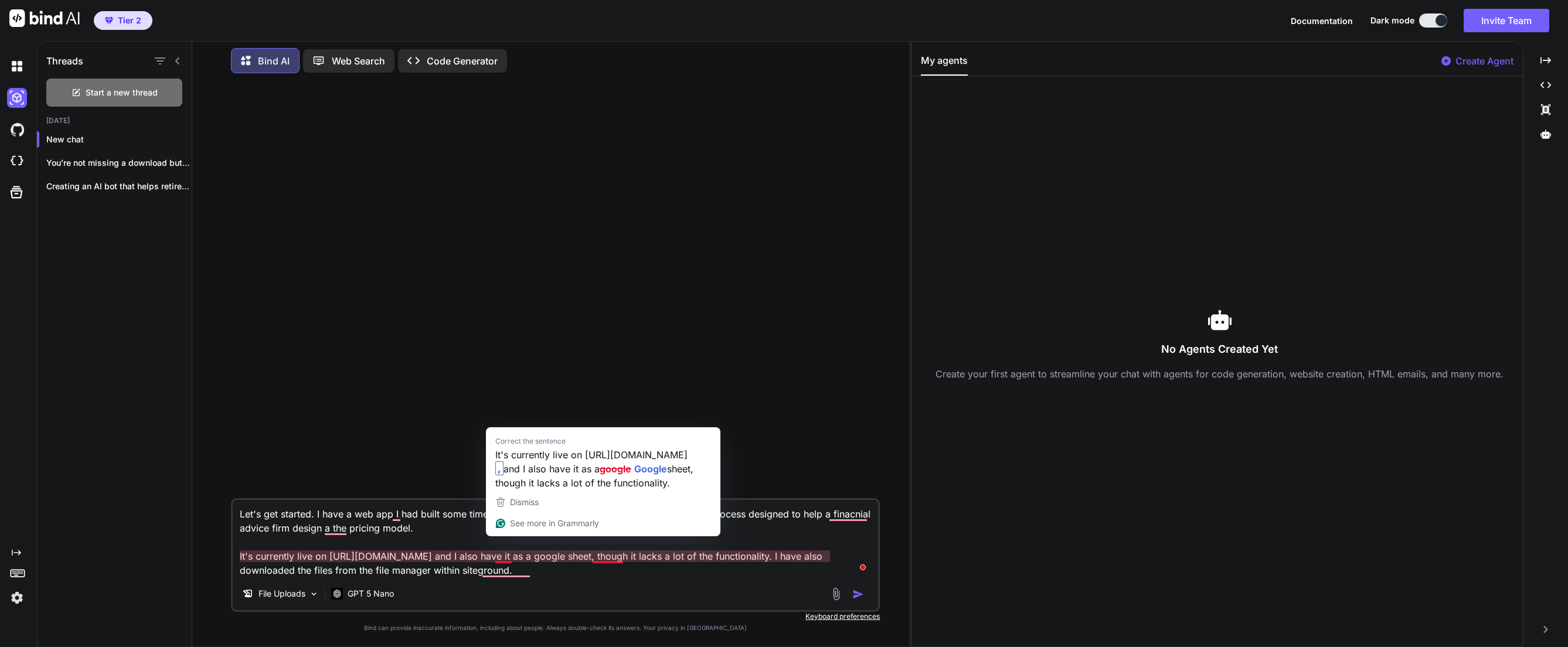
click at [494, 553] on textarea "Let's get started. I have a web app I had built some time ago based on a Google…" at bounding box center [555, 538] width 645 height 77
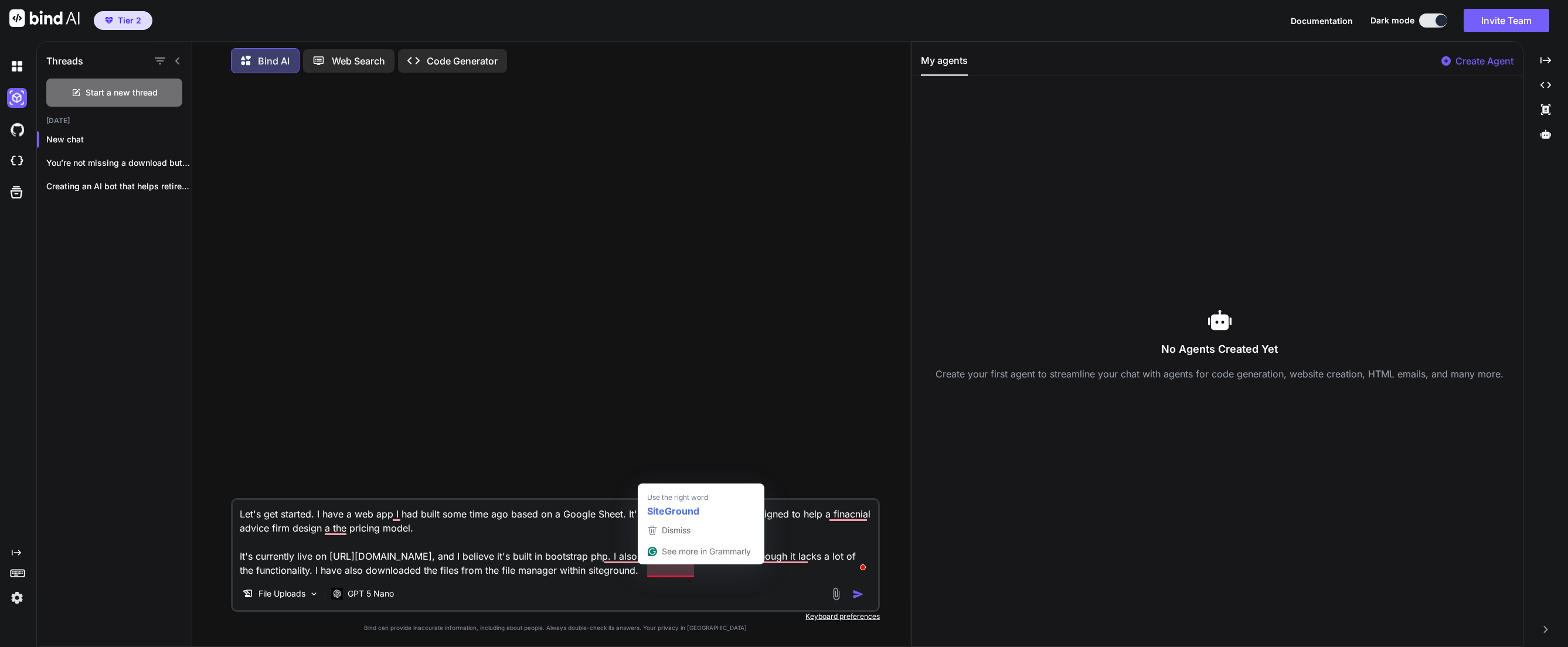
click at [749, 579] on div "Let's get started. I have a web app I had built some time ago based on a Google…" at bounding box center [555, 554] width 649 height 113
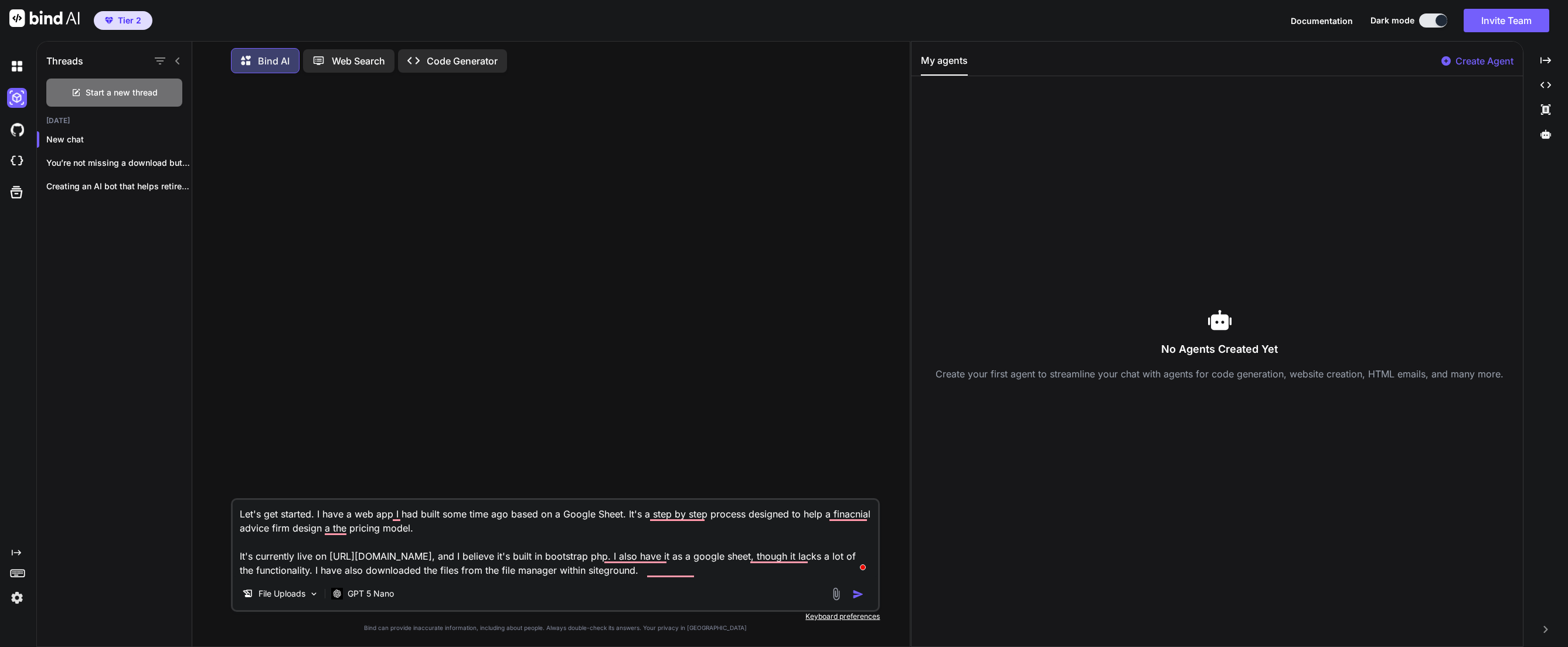
click at [742, 573] on textarea "Let's get started. I have a web app I had built some time ago based on a Google…" at bounding box center [555, 538] width 645 height 77
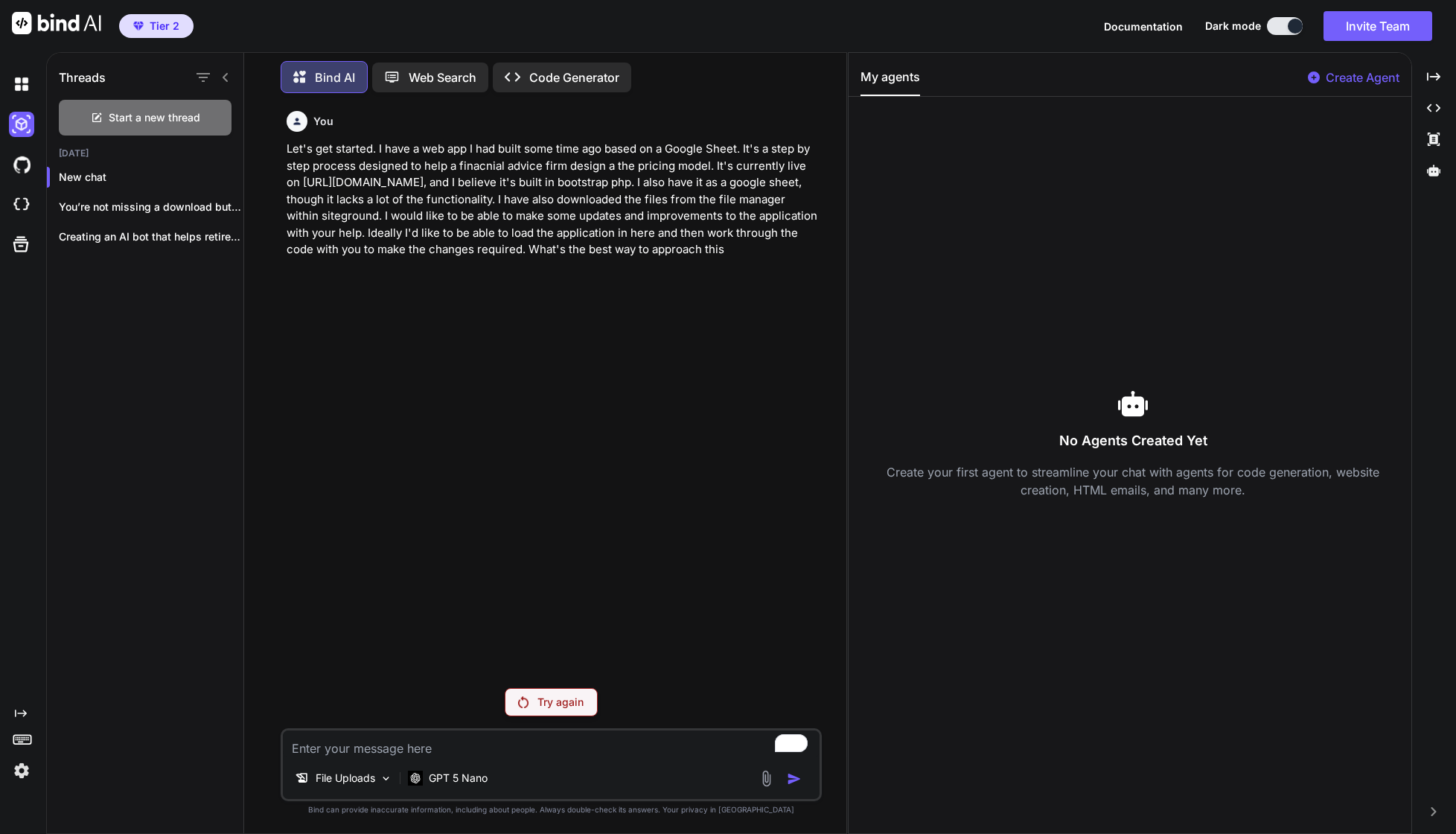
click at [19, 779] on img at bounding box center [21, 771] width 25 height 25
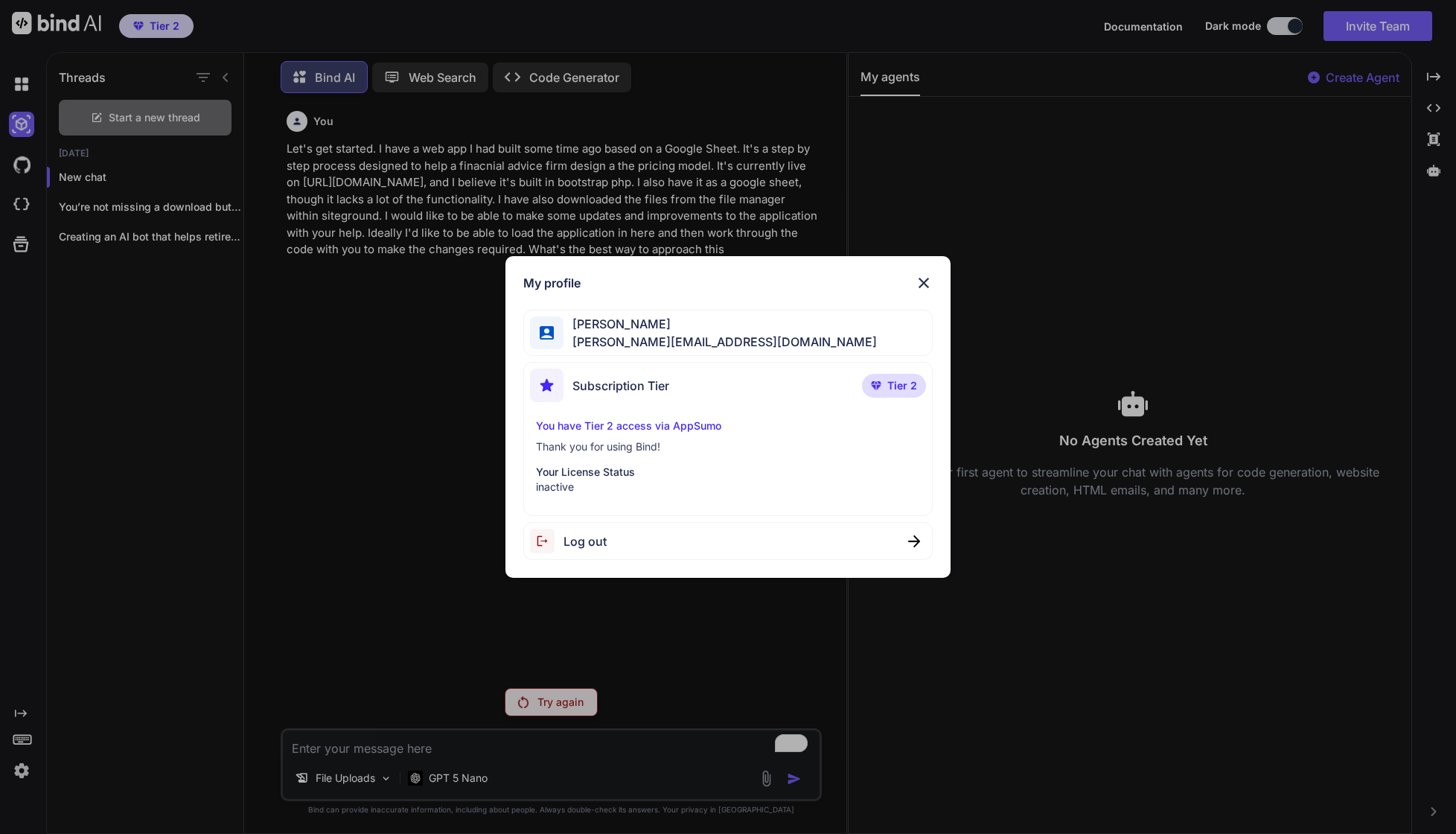
click at [567, 540] on span "Log out" at bounding box center [584, 541] width 43 height 18
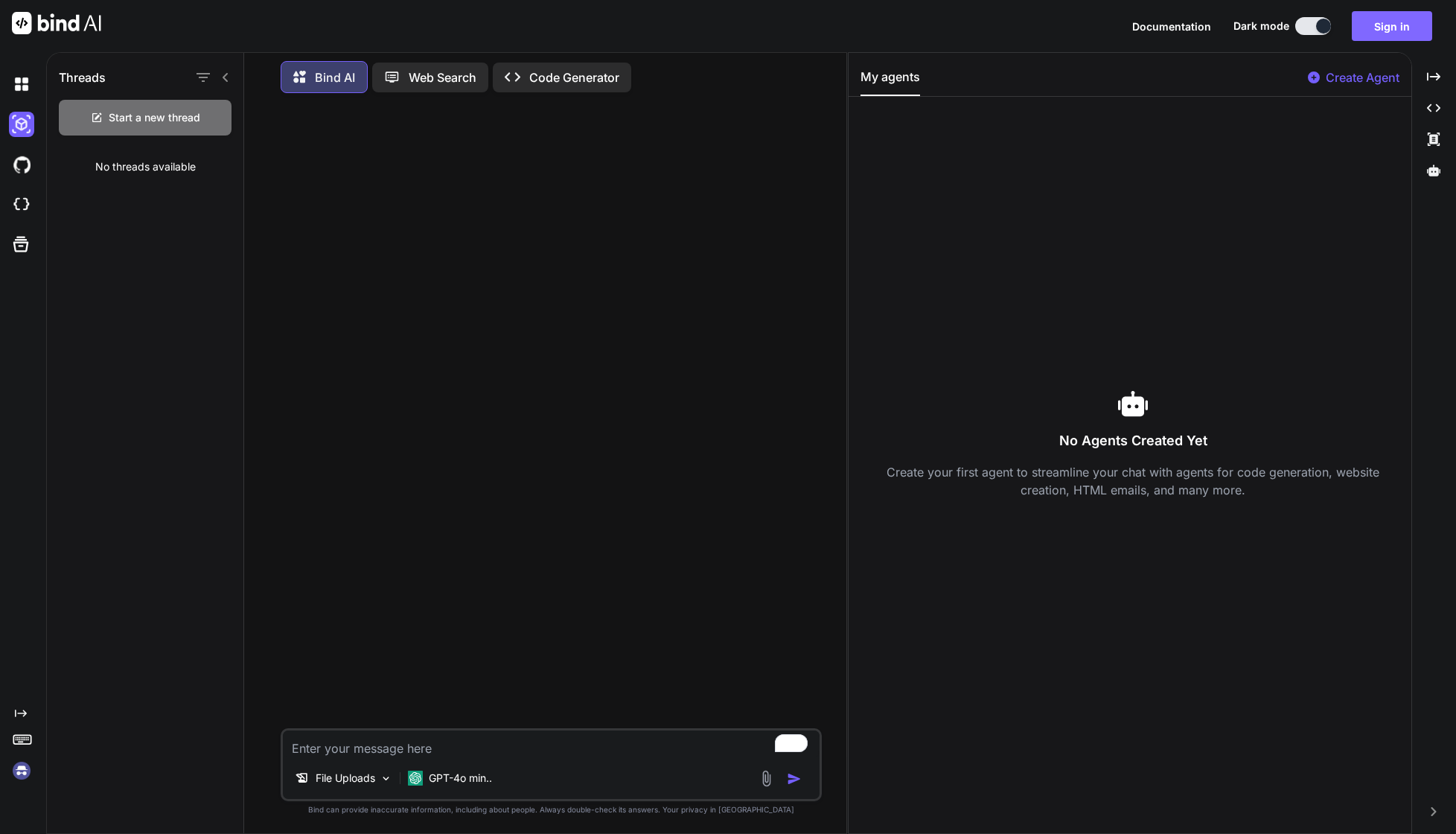
click at [1403, 32] on button "Sign in" at bounding box center [1391, 26] width 80 height 30
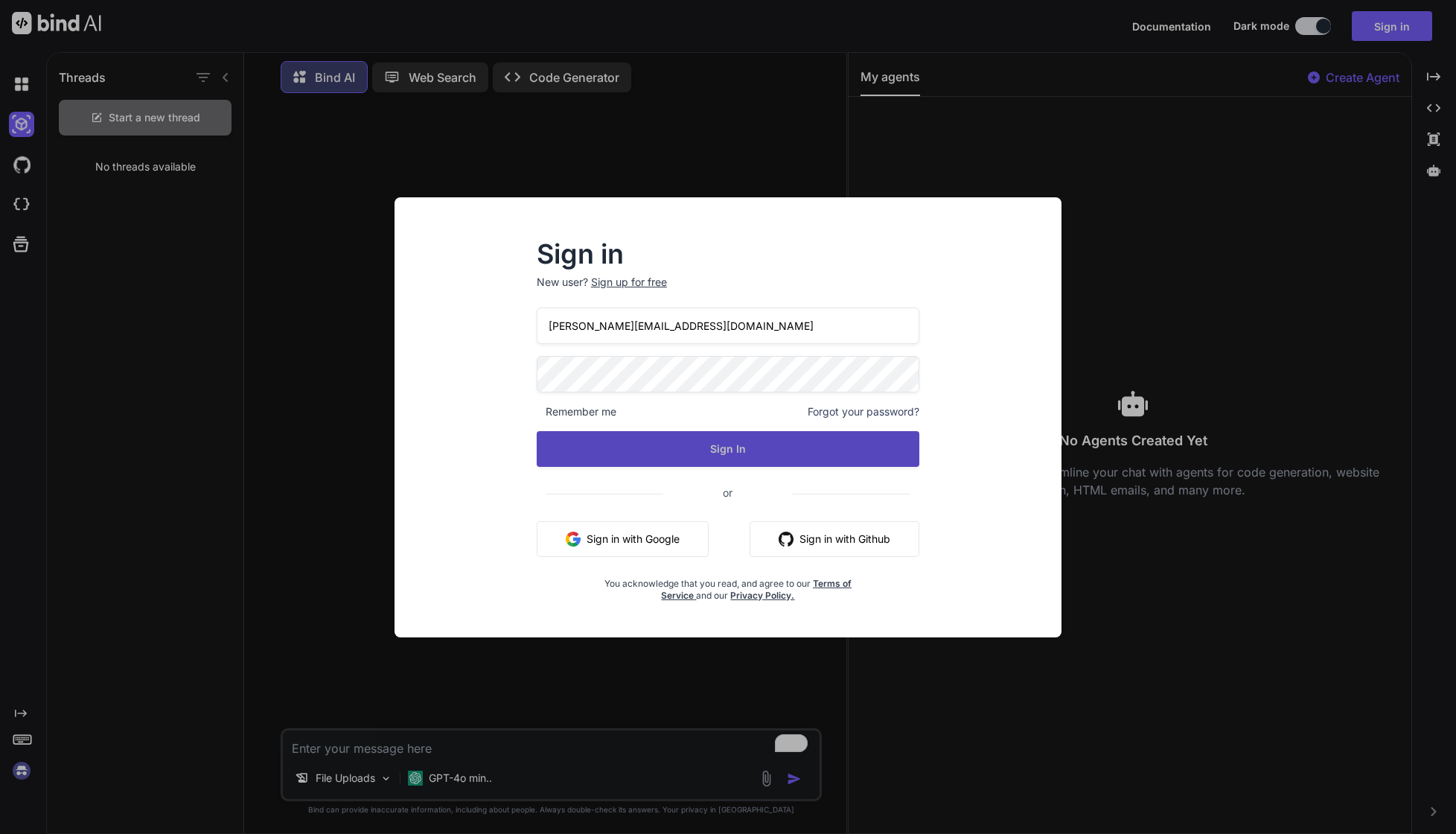
click at [790, 457] on button "Sign In" at bounding box center [728, 449] width 383 height 36
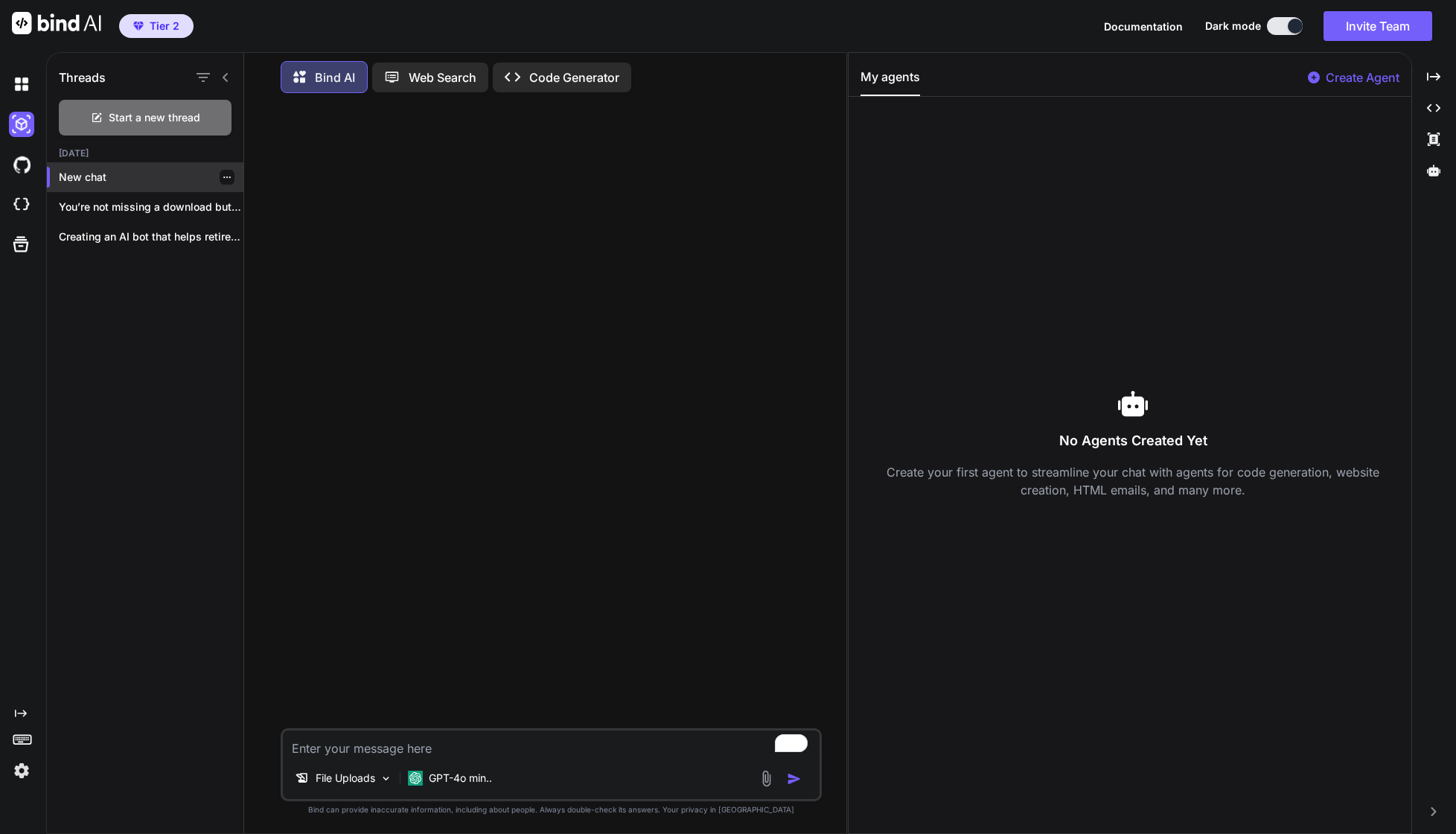
click at [137, 176] on p "New chat" at bounding box center [150, 177] width 185 height 15
click at [153, 237] on p "Creating an AI bot that helps retirees..." at bounding box center [150, 236] width 185 height 15
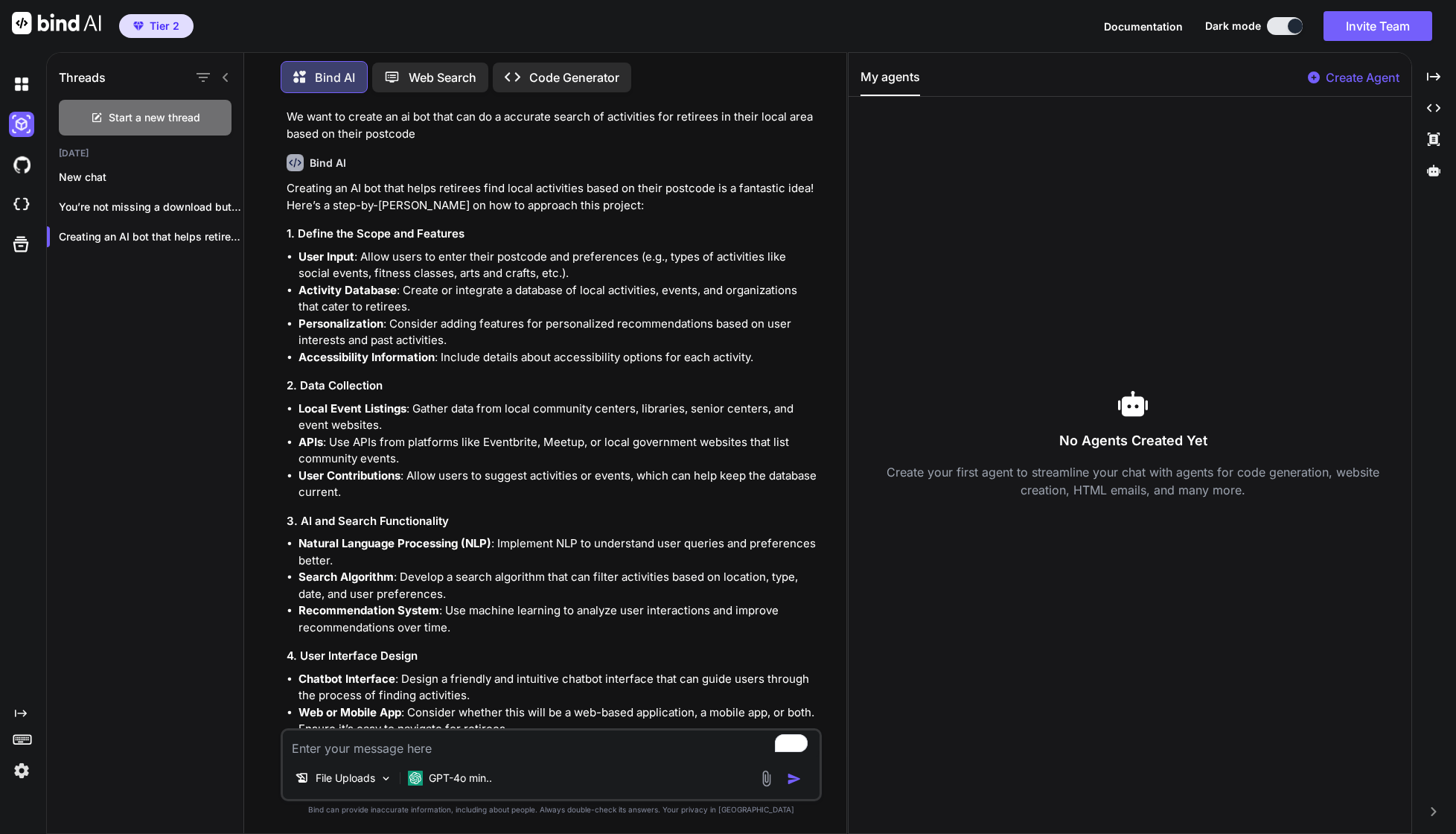
scroll to position [51, 0]
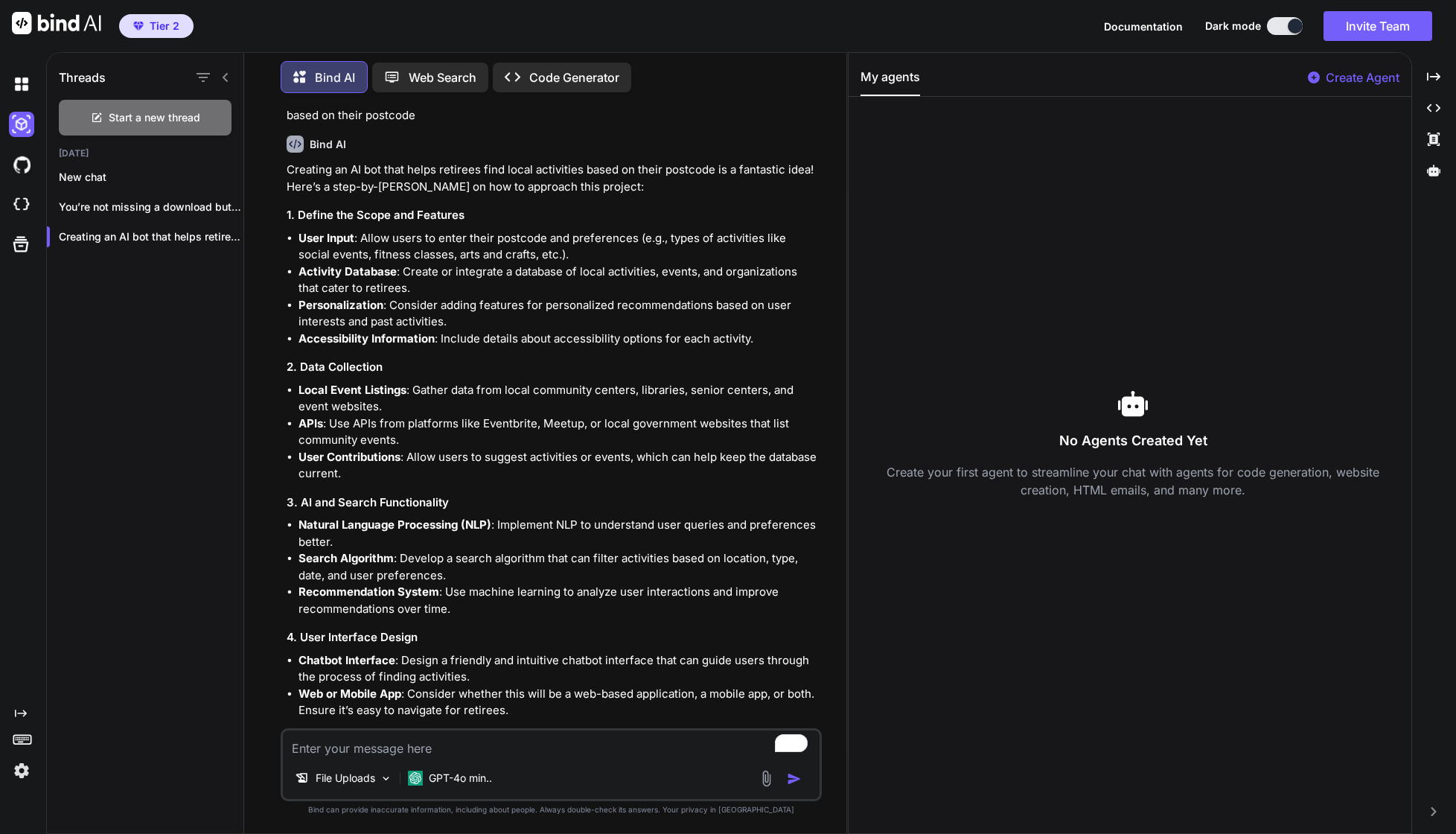
click at [467, 740] on textarea "To enrich screen reader interactions, please activate Accessibility in Grammarl…" at bounding box center [551, 744] width 537 height 27
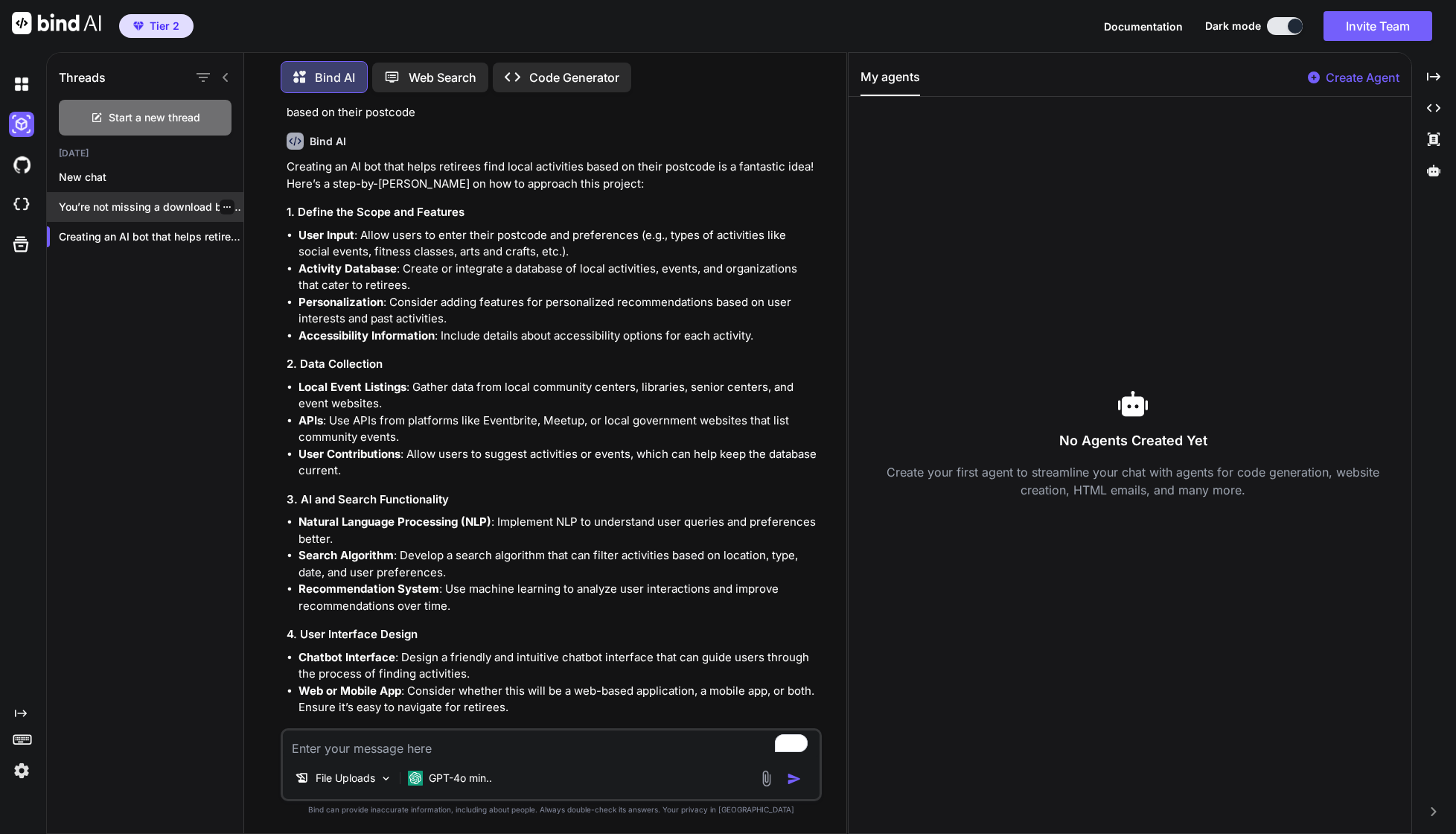
click at [171, 217] on div "You’re not missing a download button—SiteGround’s File..." at bounding box center [145, 207] width 196 height 30
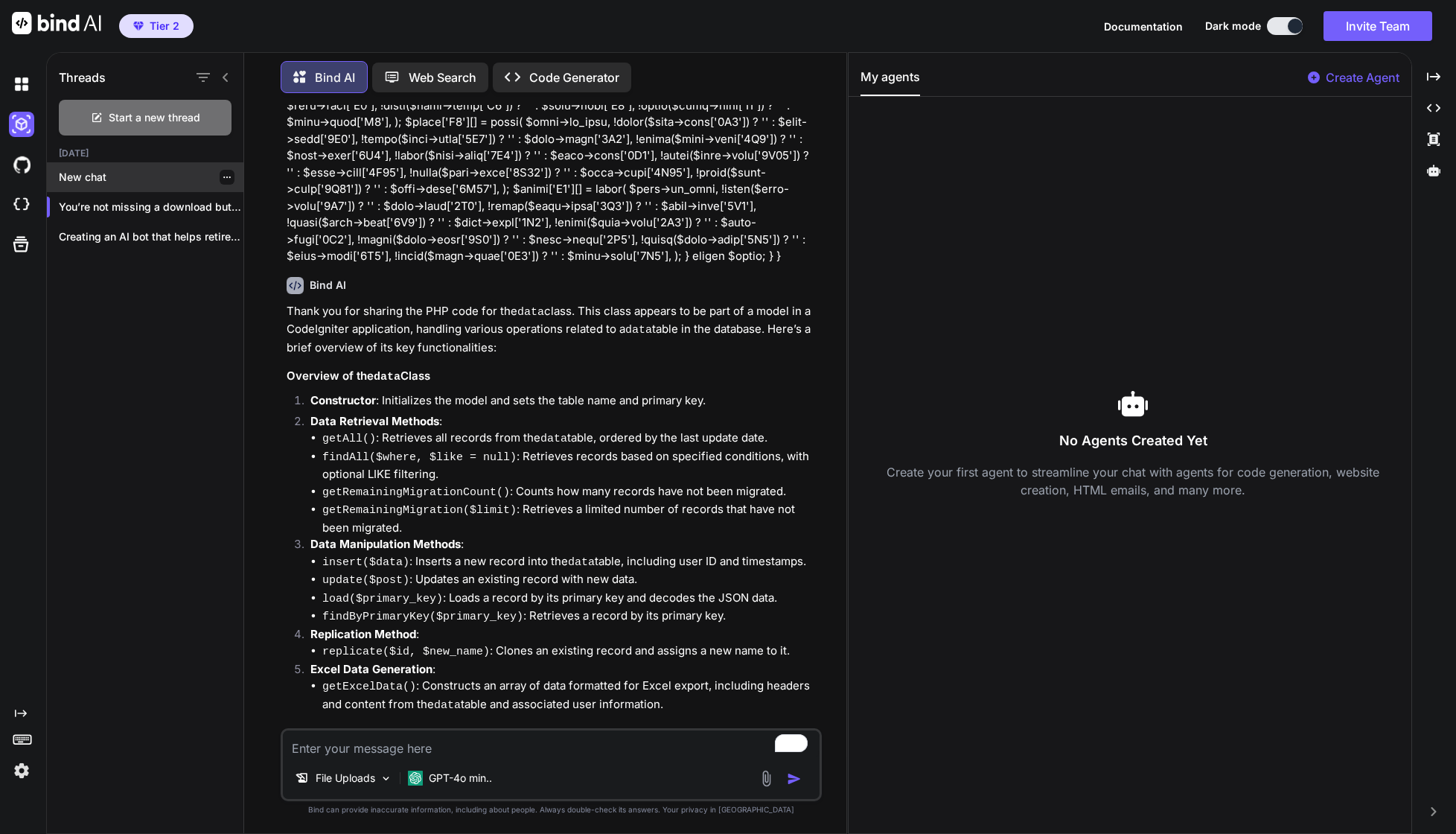
scroll to position [1352, 0]
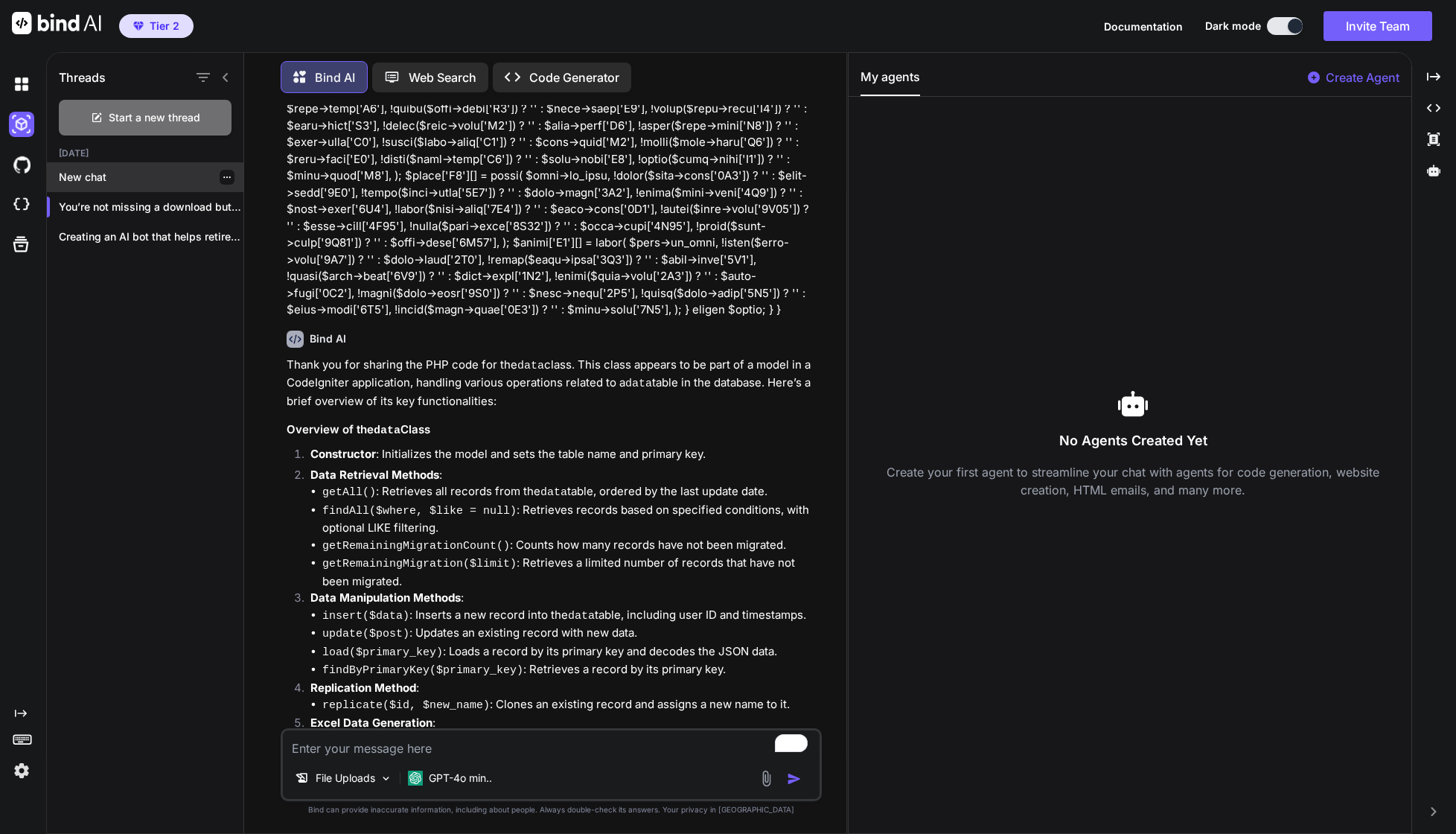
click at [105, 164] on div "New chat" at bounding box center [145, 177] width 196 height 30
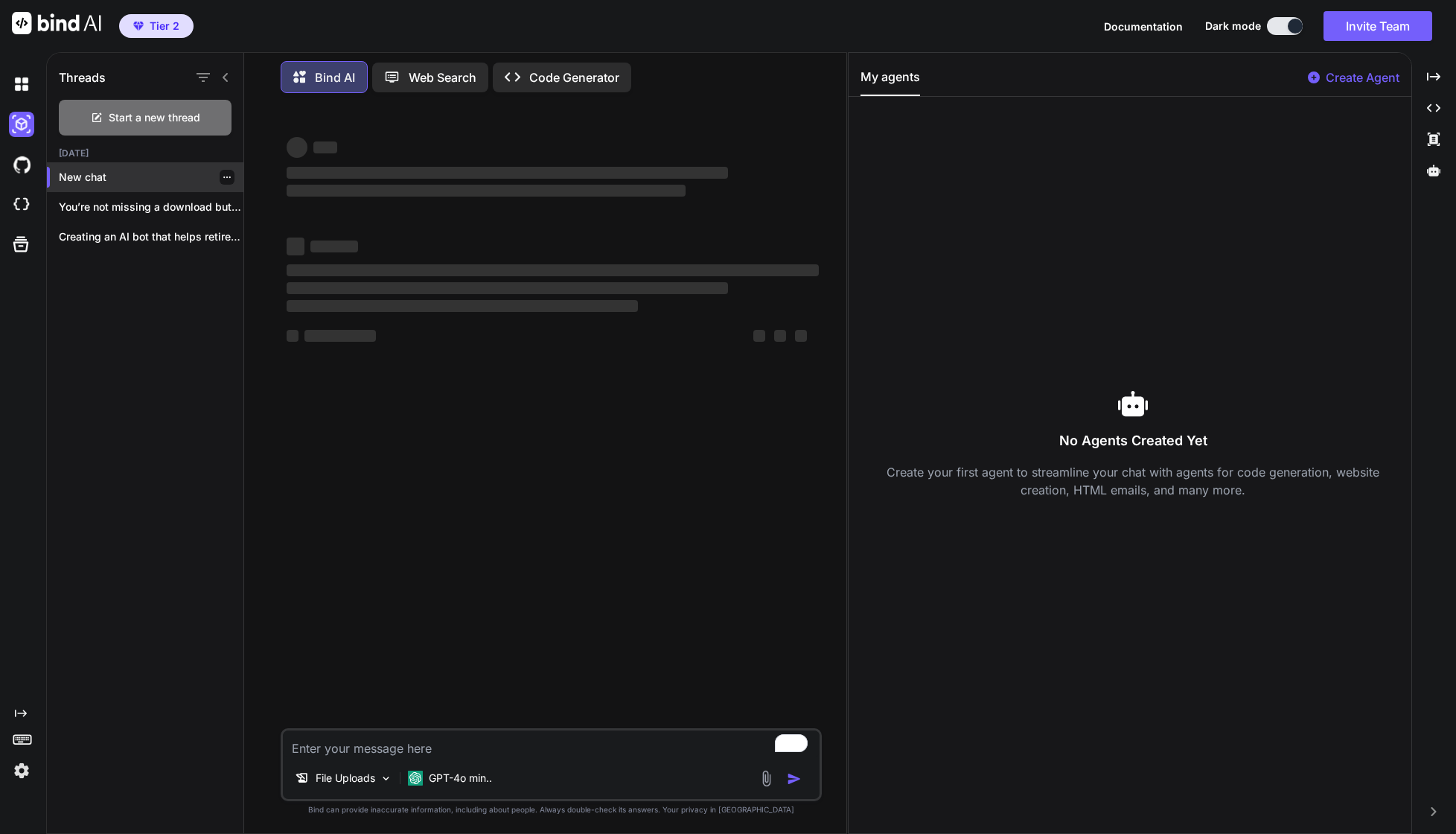
scroll to position [0, 0]
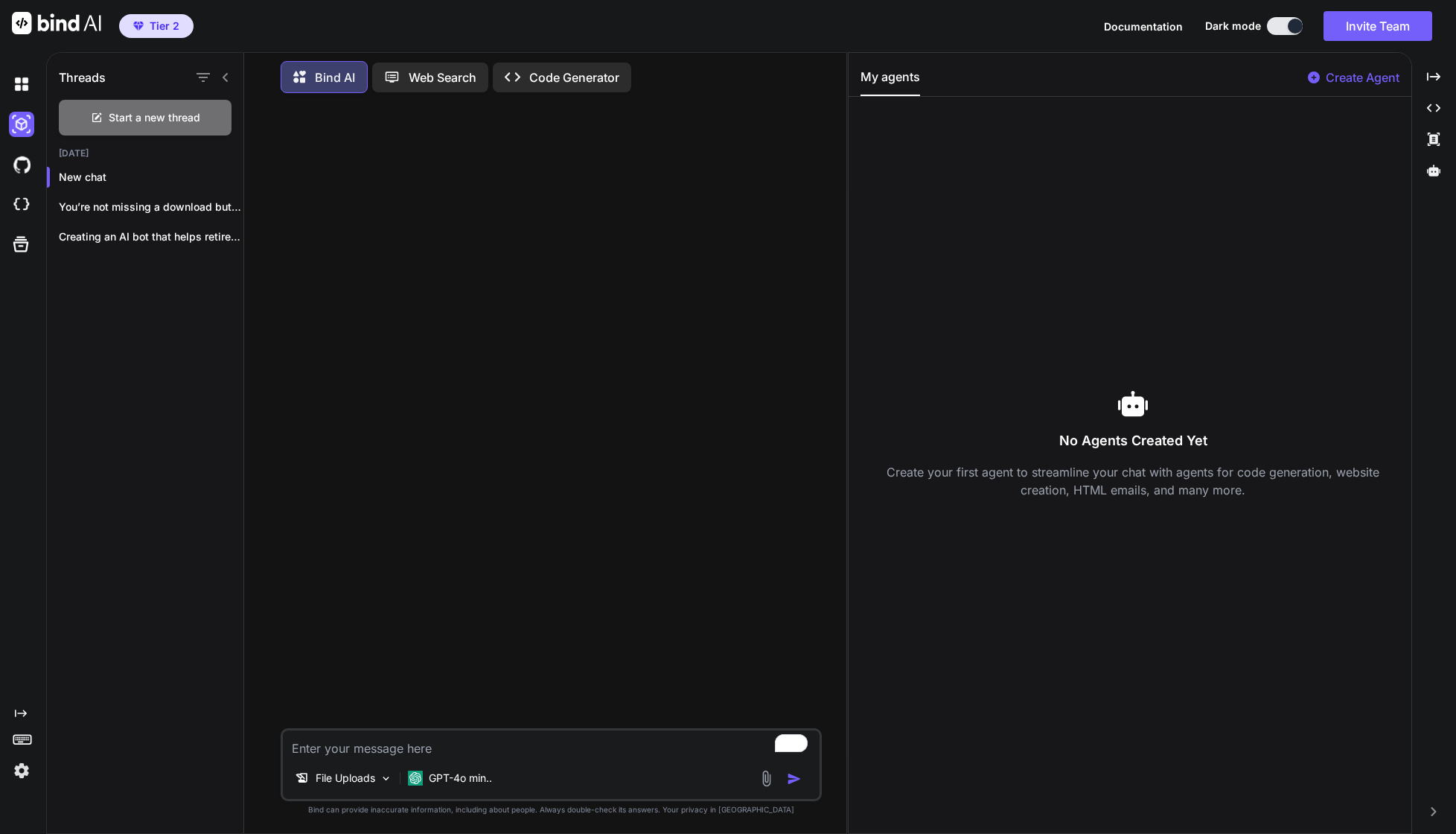
click at [357, 747] on textarea "To enrich screen reader interactions, please activate Accessibility in Grammarl…" at bounding box center [551, 744] width 537 height 27
click at [350, 736] on textarea "To enrich screen reader interactions, please activate Accessibility in Grammarl…" at bounding box center [551, 744] width 537 height 27
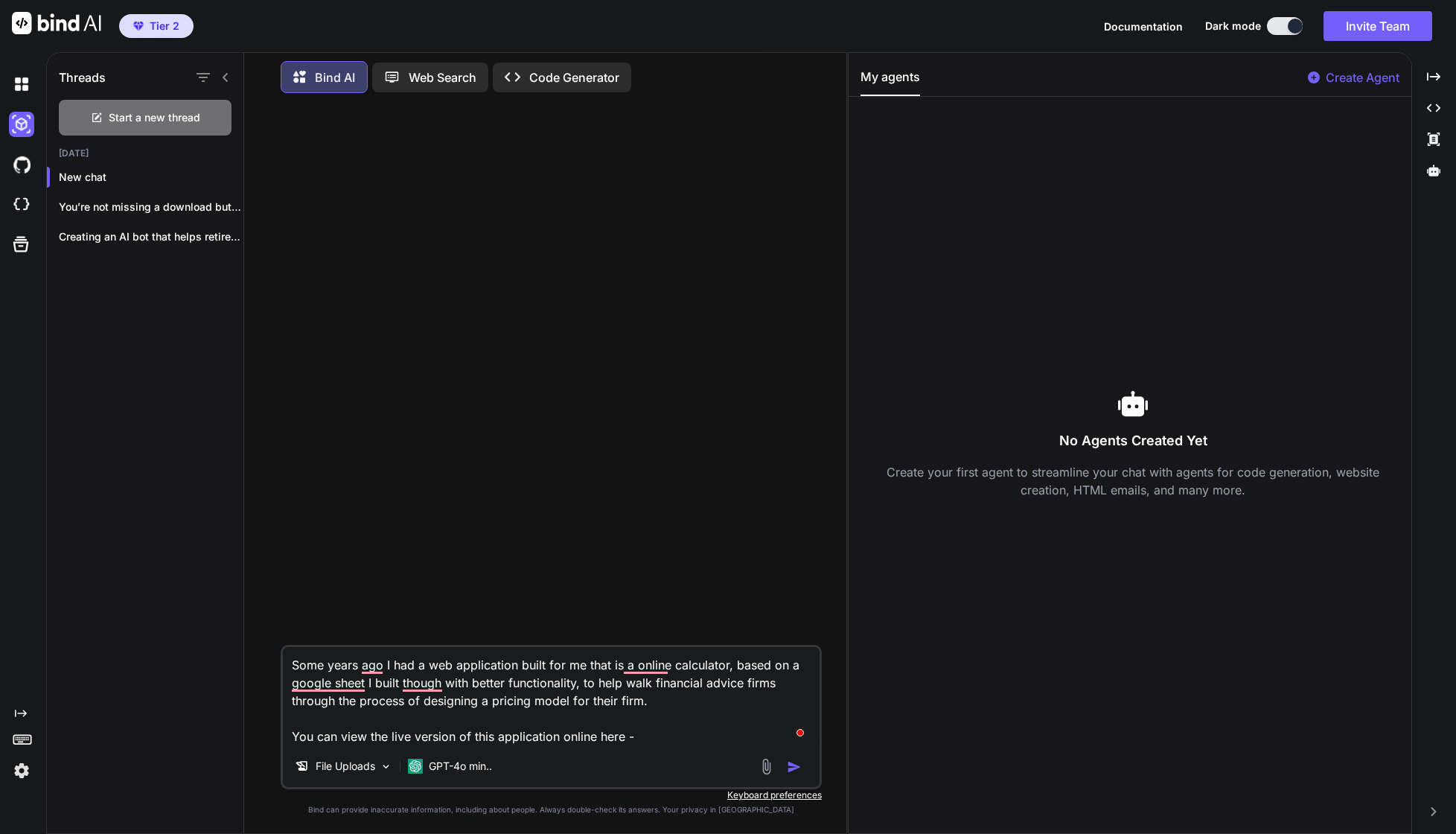
paste textarea "https://feemodeler.com.au/main/free"
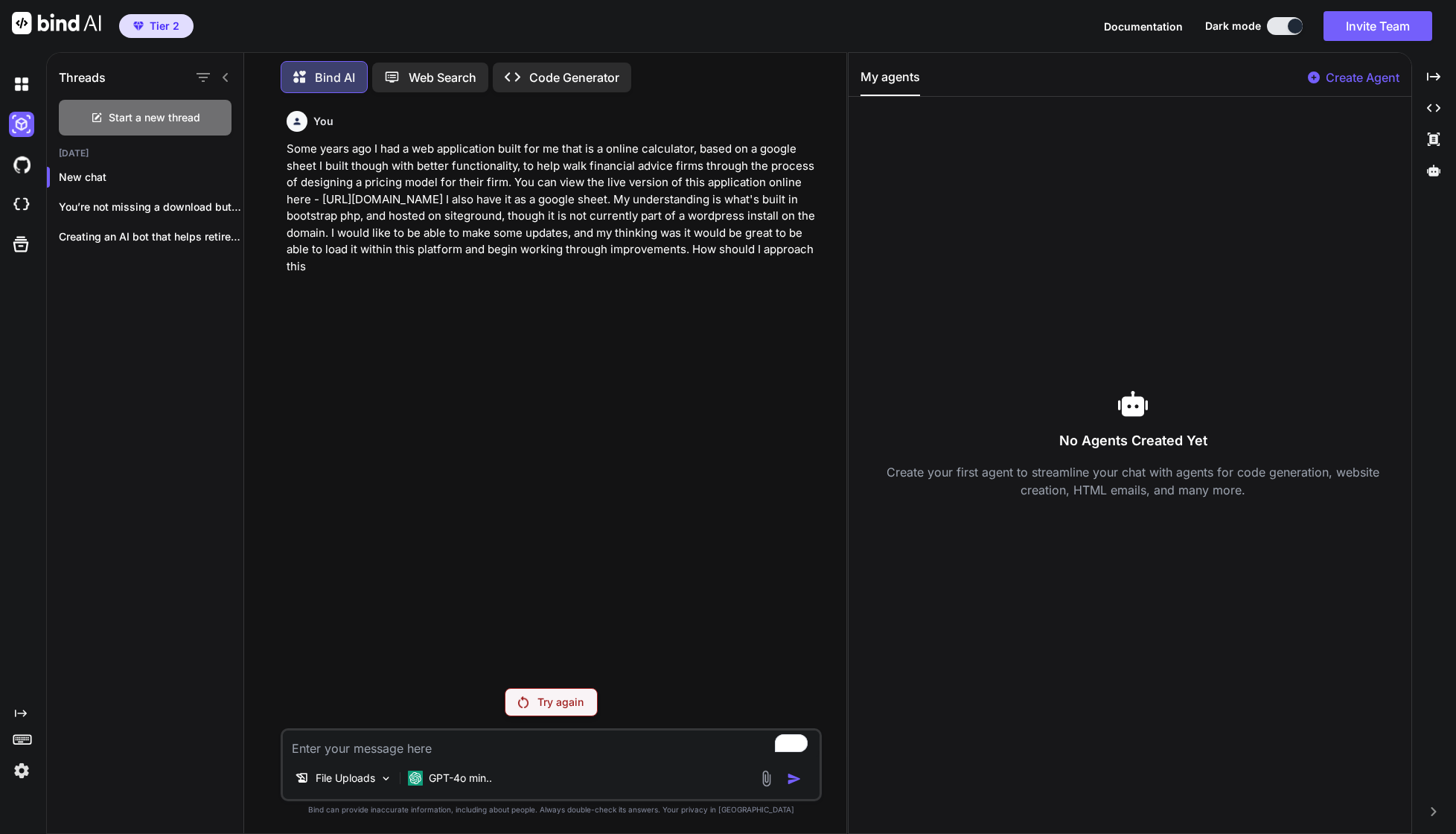
drag, startPoint x: 446, startPoint y: 268, endPoint x: 270, endPoint y: 147, distance: 213.6
click at [270, 147] on div "You Some years ago I had a web application built for me that is a online calcul…" at bounding box center [552, 469] width 591 height 728
copy p "Some years ago I had a web application built for me that is a online calculator…"
click at [1423, 180] on div at bounding box center [1433, 171] width 32 height 25
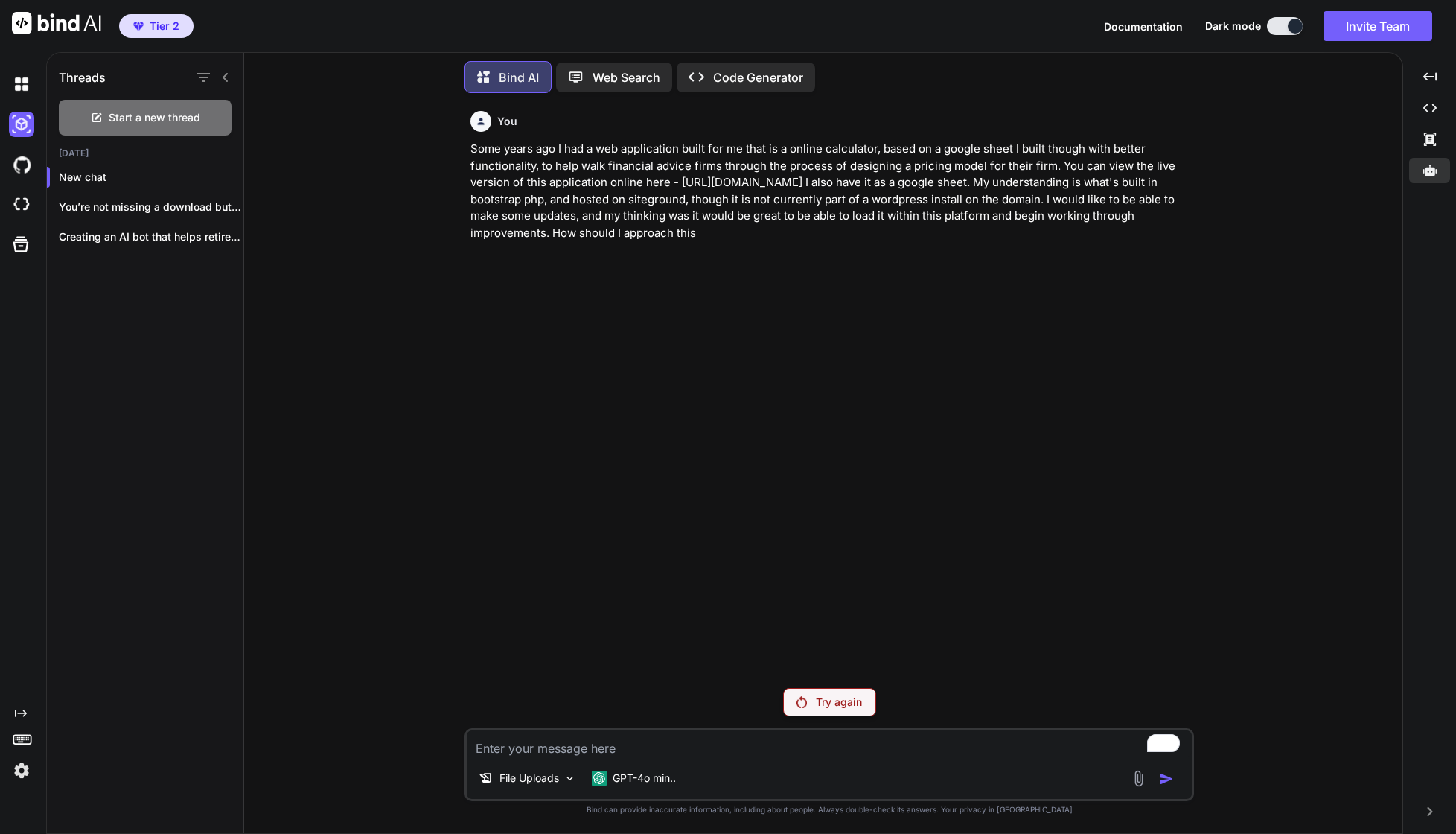
click at [15, 778] on img at bounding box center [21, 771] width 25 height 25
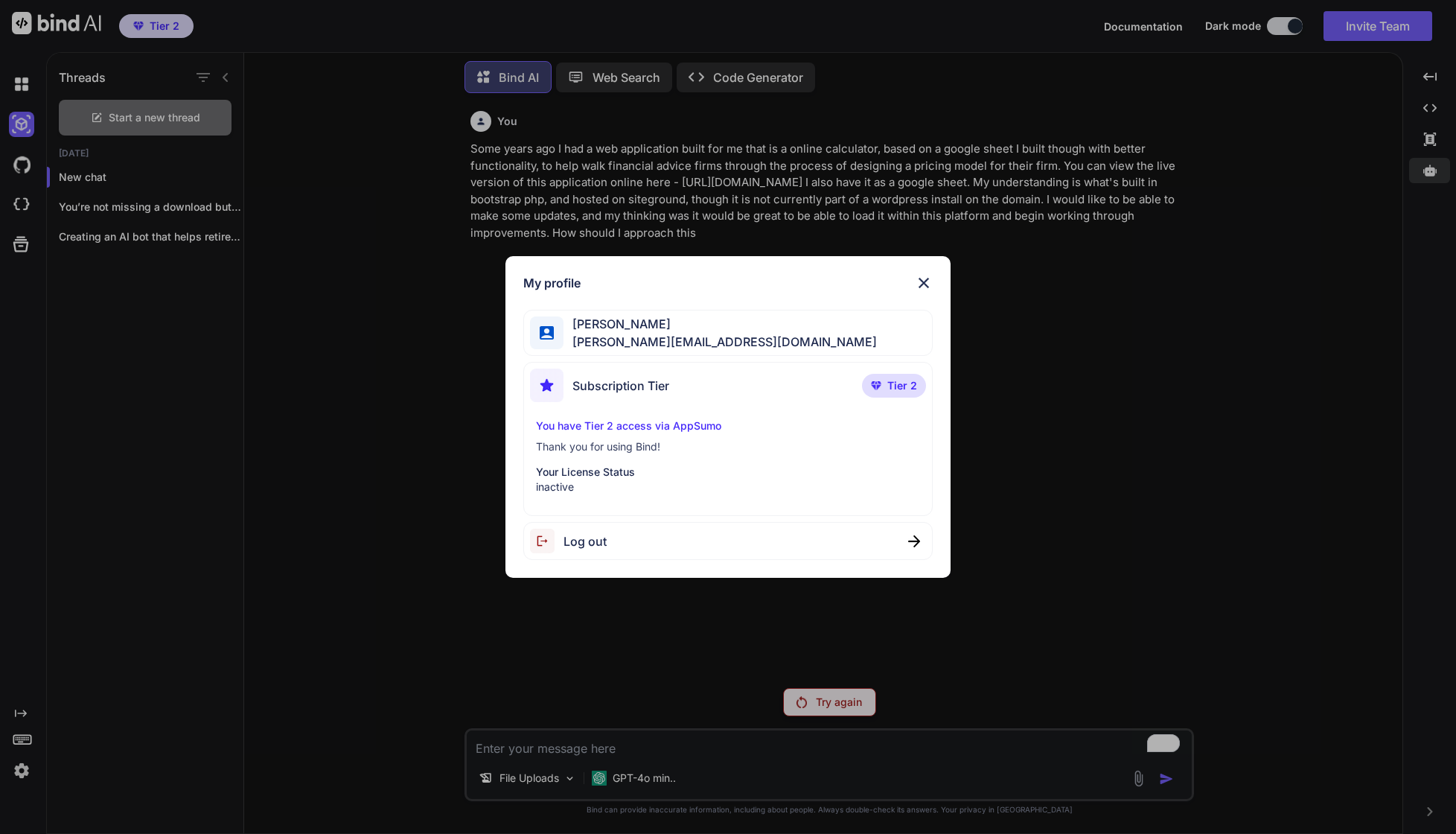
click at [922, 280] on img at bounding box center [923, 283] width 18 height 18
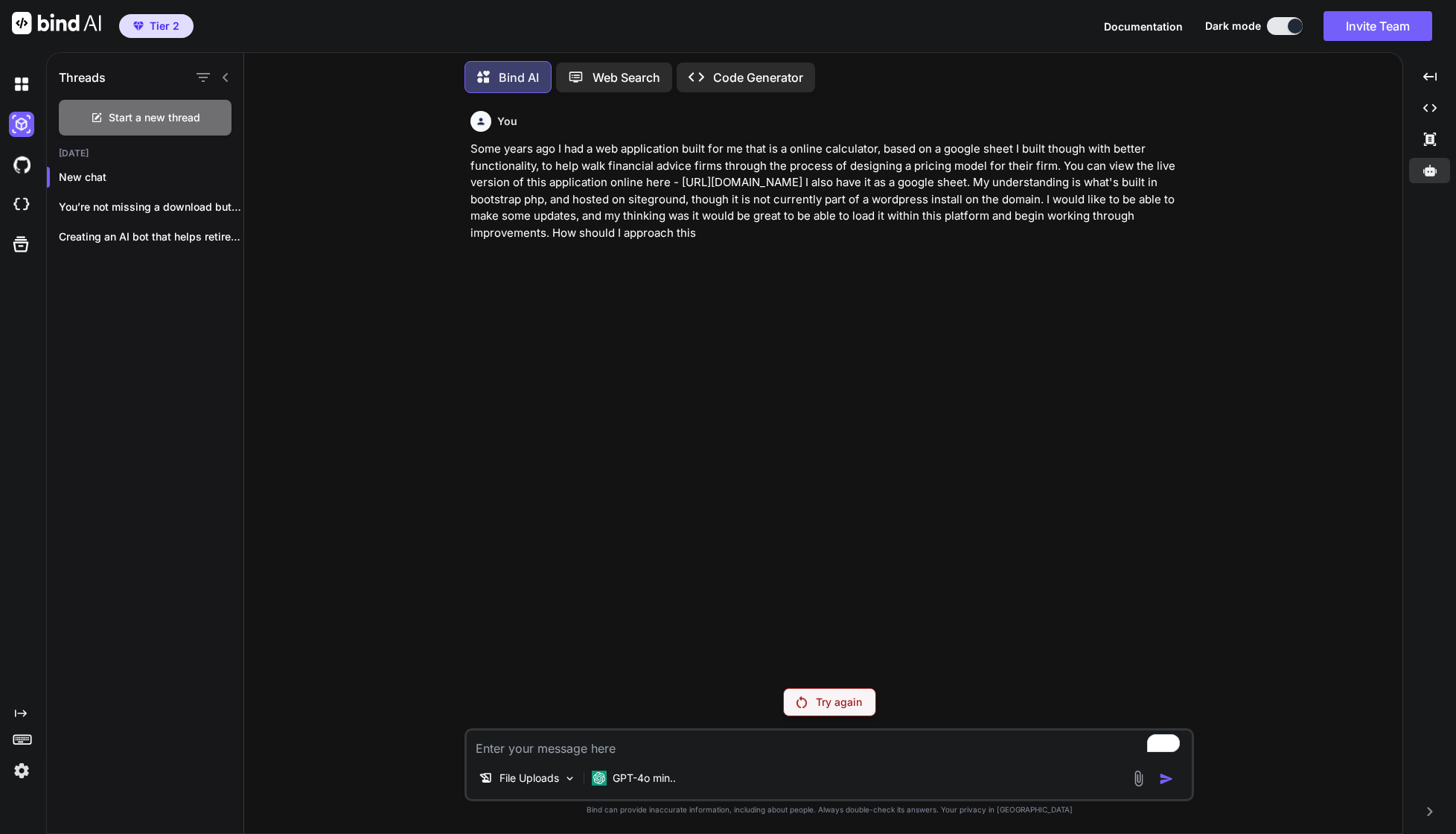
click at [1433, 809] on icon "Created with Pixso." at bounding box center [1430, 811] width 9 height 9
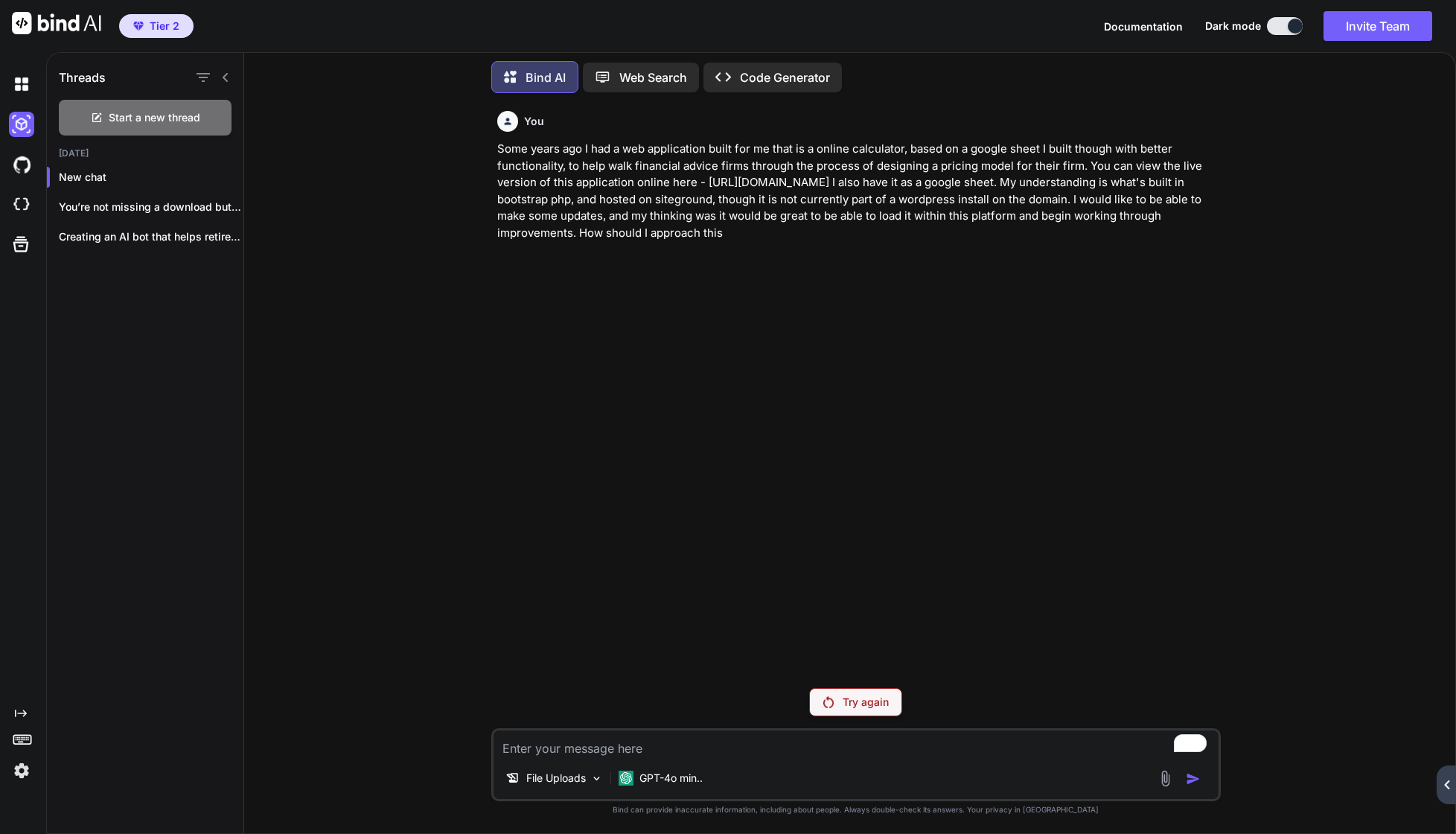
click at [1447, 786] on icon at bounding box center [1447, 784] width 5 height 9
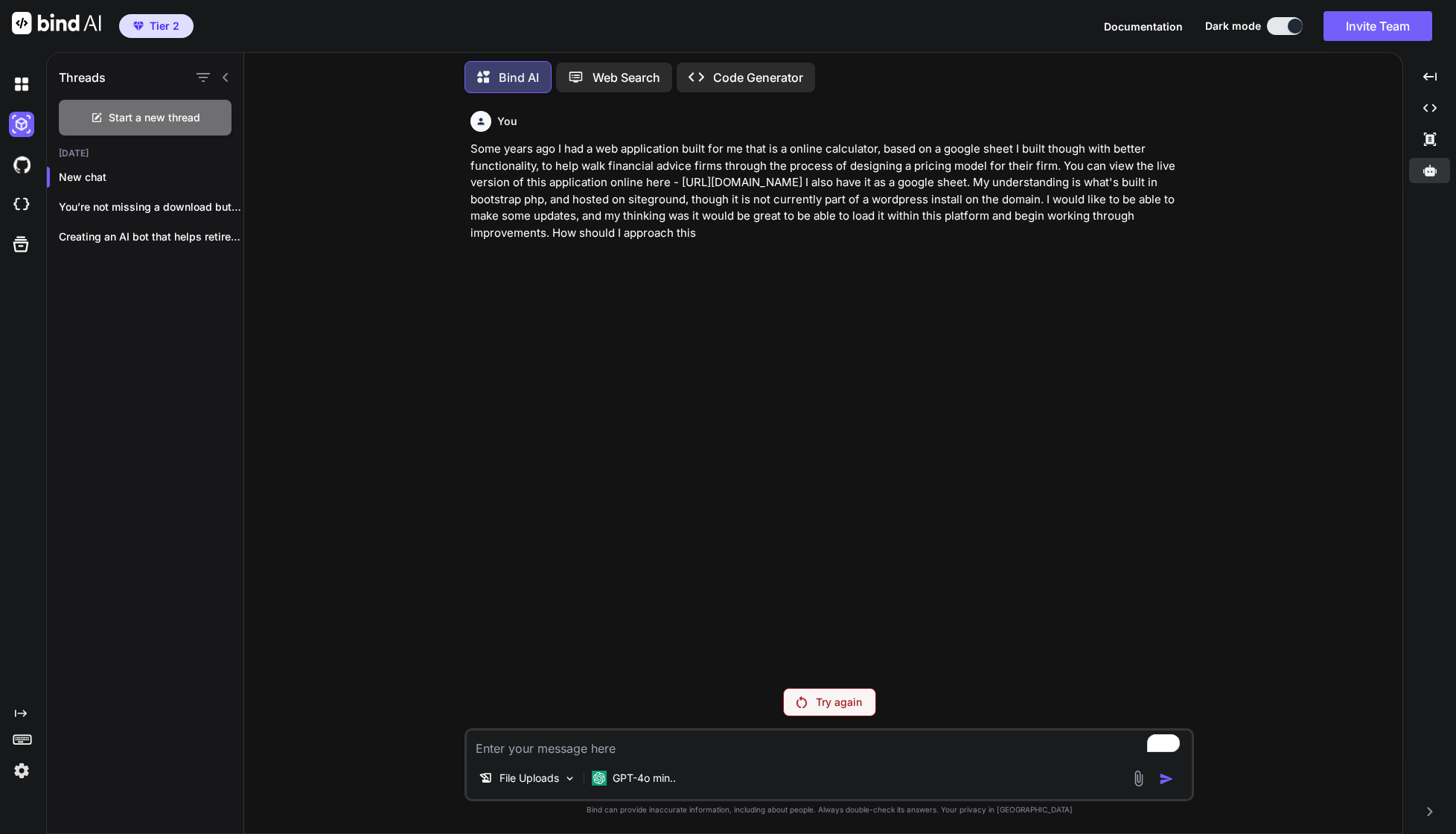
click at [16, 715] on icon at bounding box center [20, 714] width 12 height 8
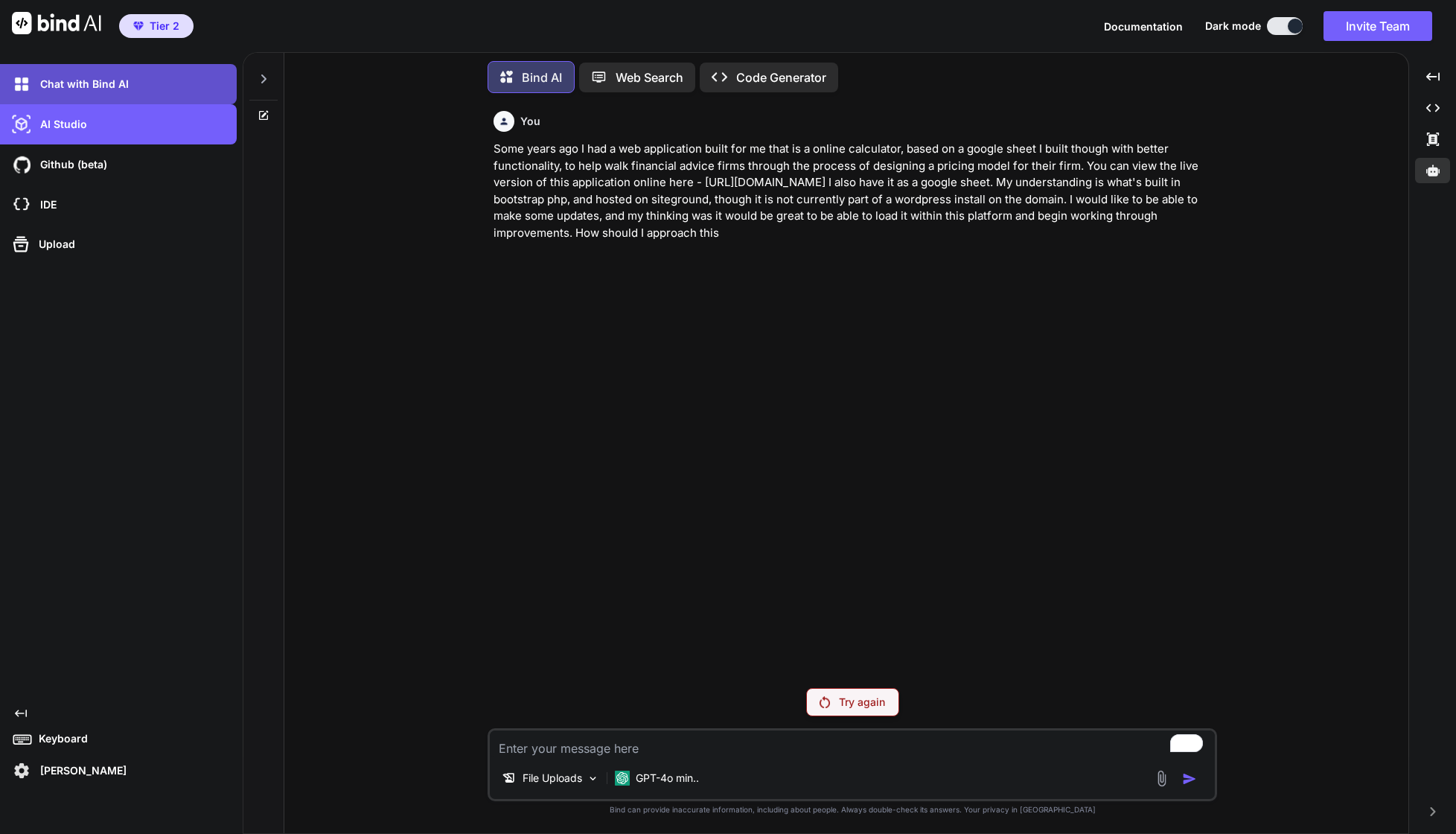
click at [64, 81] on p "Chat with Bind AI" at bounding box center [81, 83] width 94 height 15
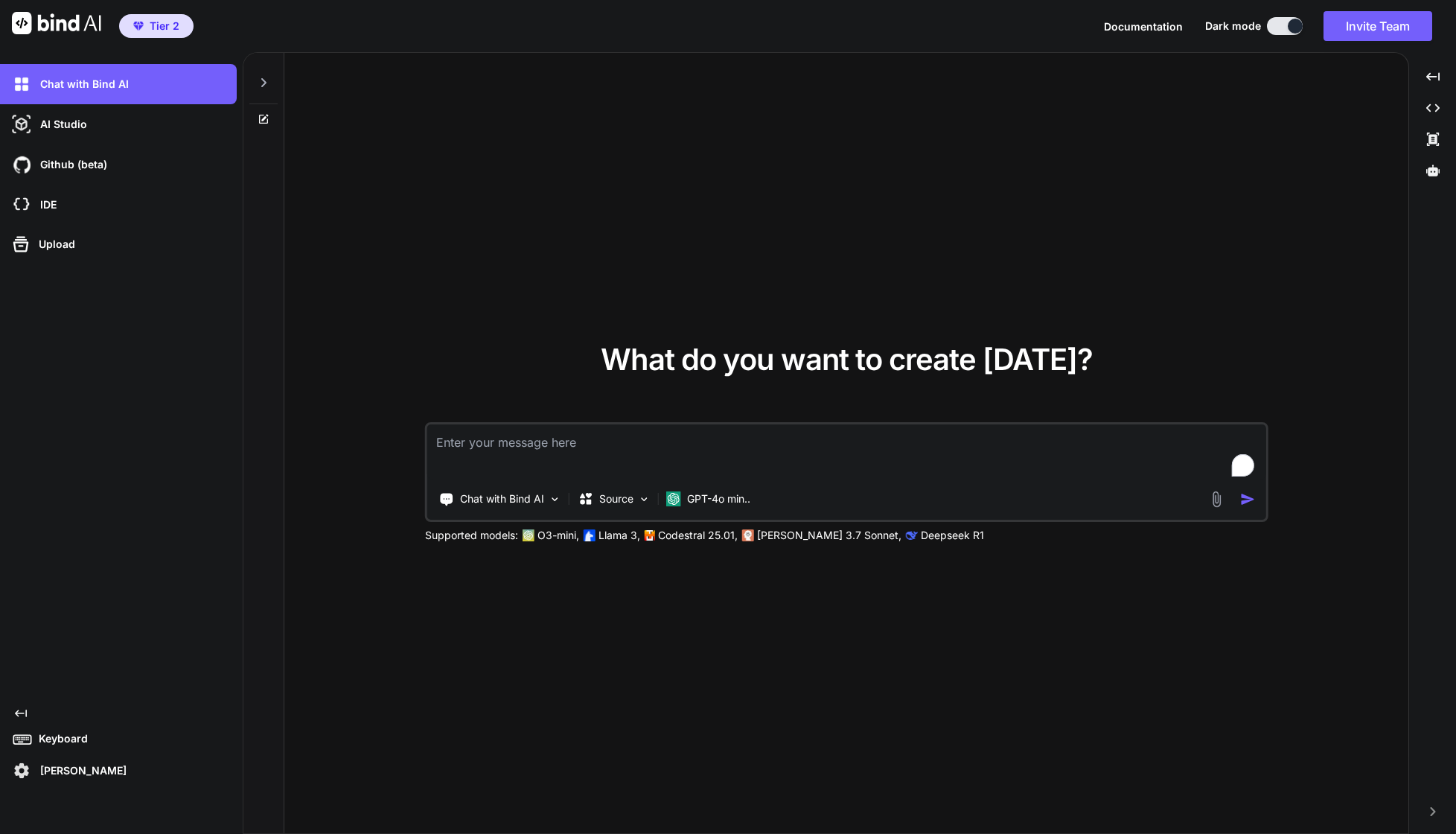
click at [596, 447] on textarea "To enrich screen reader interactions, please activate Accessibility in Grammarl…" at bounding box center [846, 452] width 839 height 55
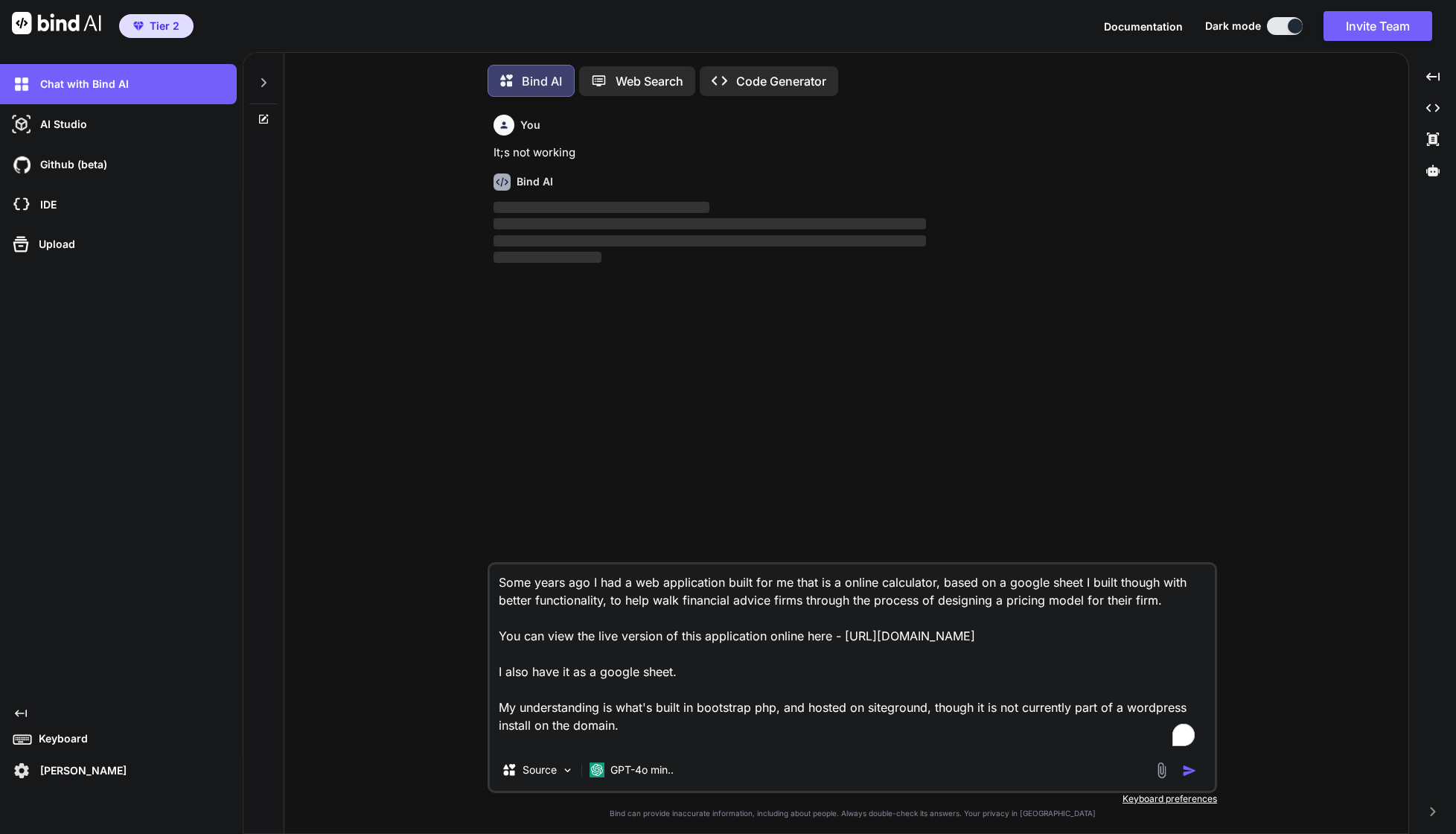
scroll to position [8, 0]
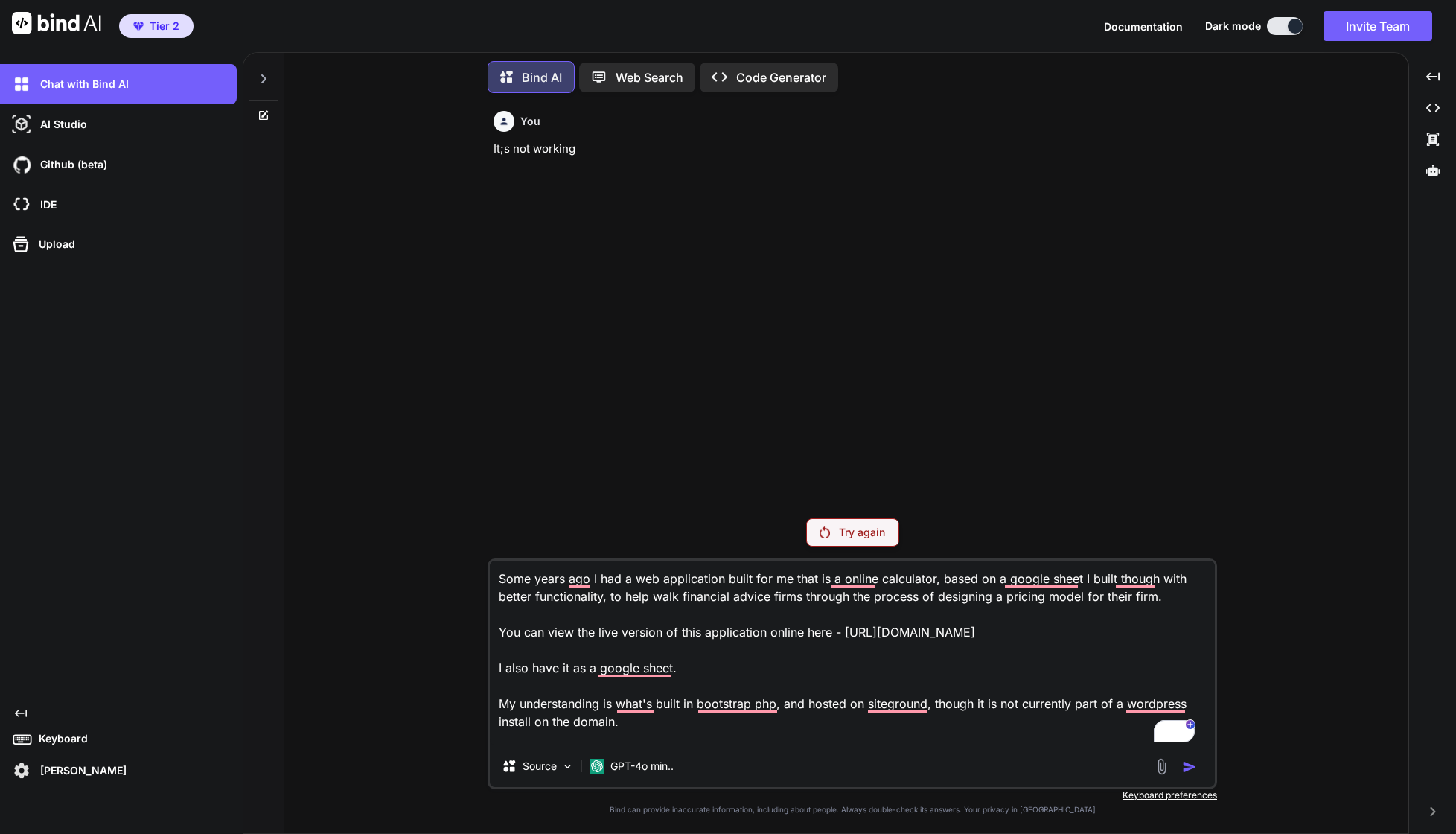
click at [869, 528] on p "Try again" at bounding box center [862, 532] width 46 height 15
drag, startPoint x: 629, startPoint y: 727, endPoint x: 391, endPoint y: 462, distance: 356.2
click at [392, 458] on div "You It;s not working Try again Some years ago I had a web application built for…" at bounding box center [852, 469] width 1112 height 728
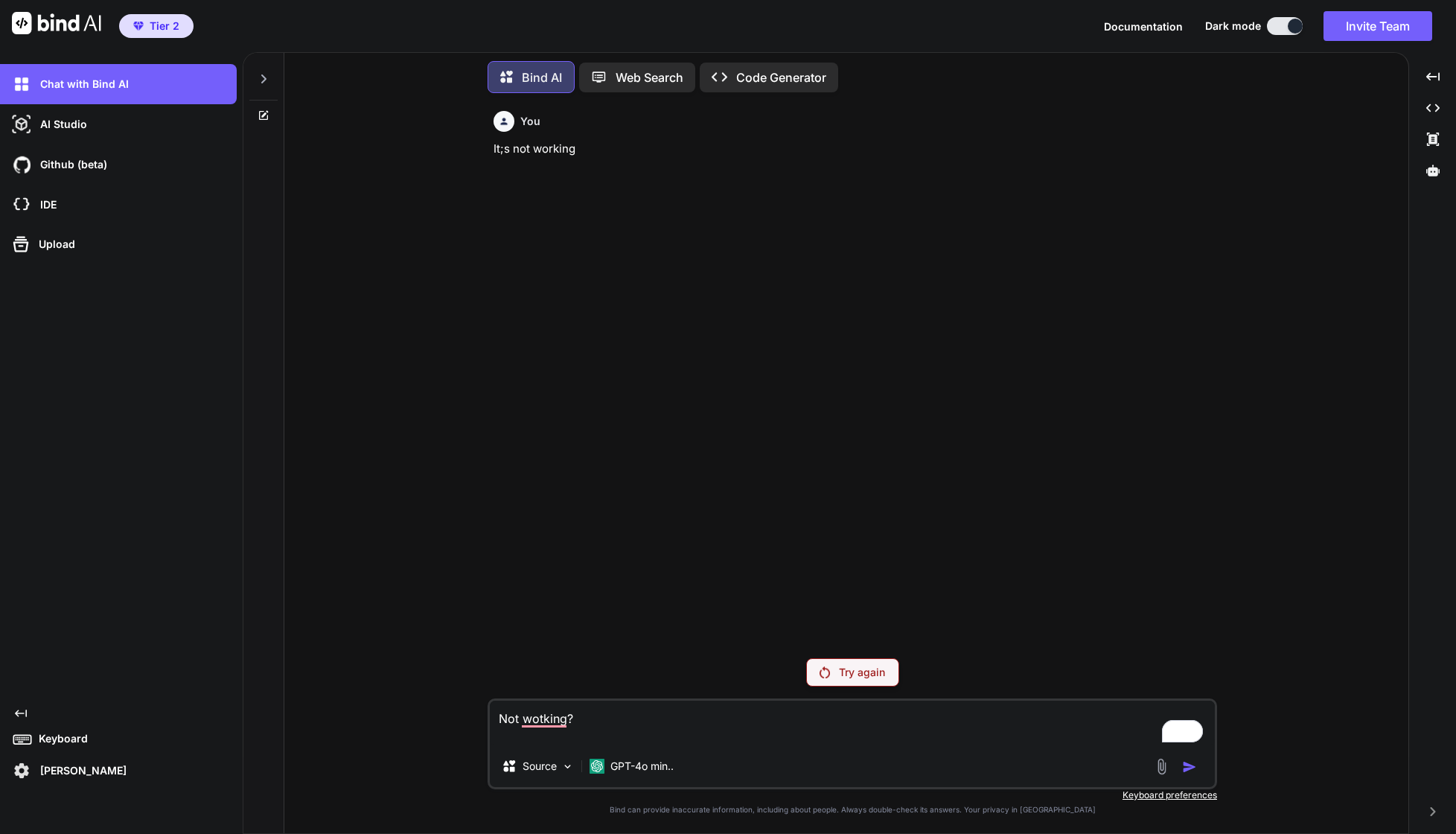
click at [1176, 762] on div at bounding box center [1178, 767] width 50 height 17
click at [520, 724] on textarea "Not wotking?" at bounding box center [852, 723] width 725 height 44
click at [102, 115] on div "AI Studio" at bounding box center [122, 124] width 227 height 25
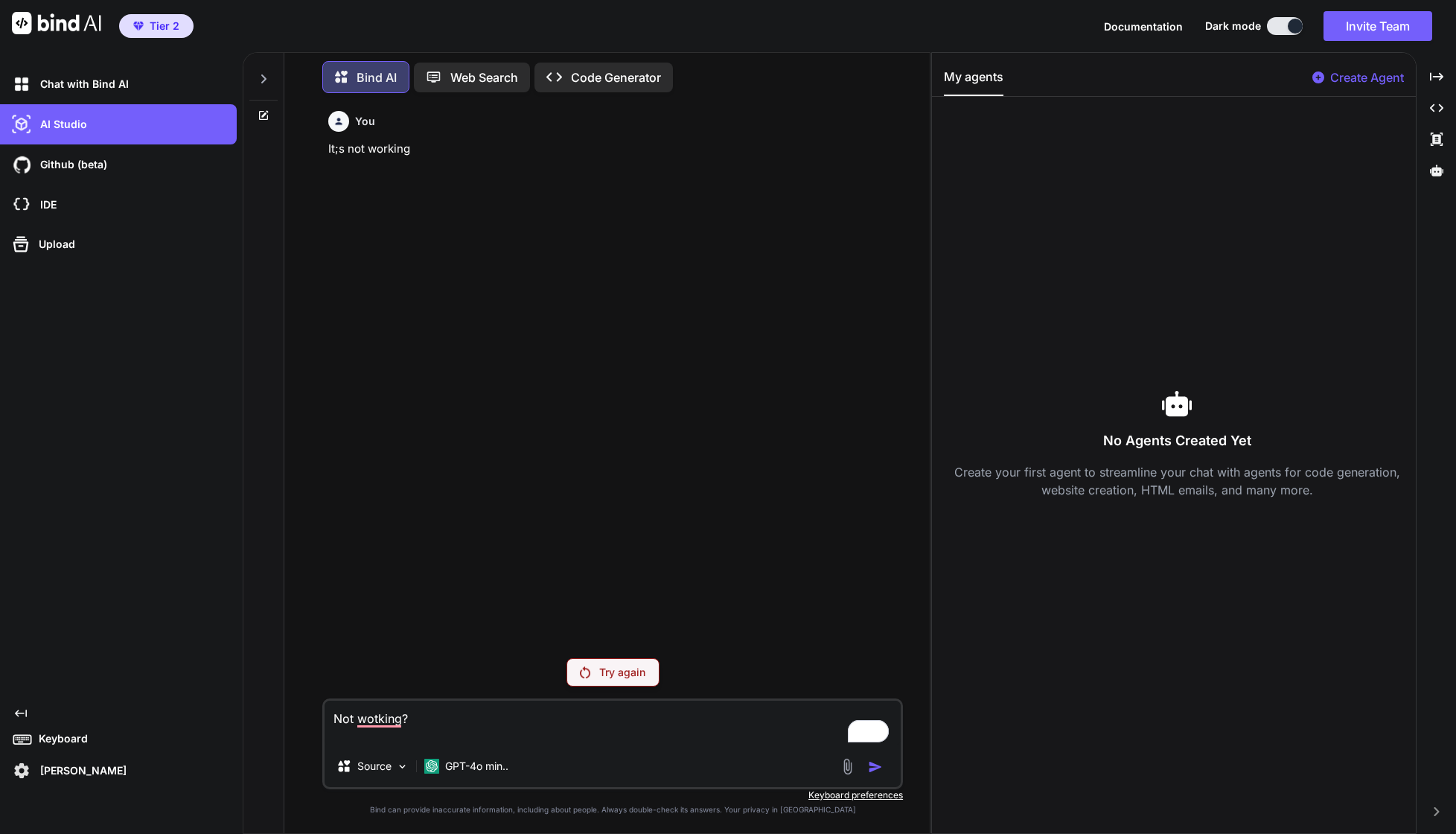
click at [610, 660] on div "Try again" at bounding box center [612, 673] width 93 height 28
click at [52, 180] on div "Github (beta)" at bounding box center [118, 164] width 237 height 41
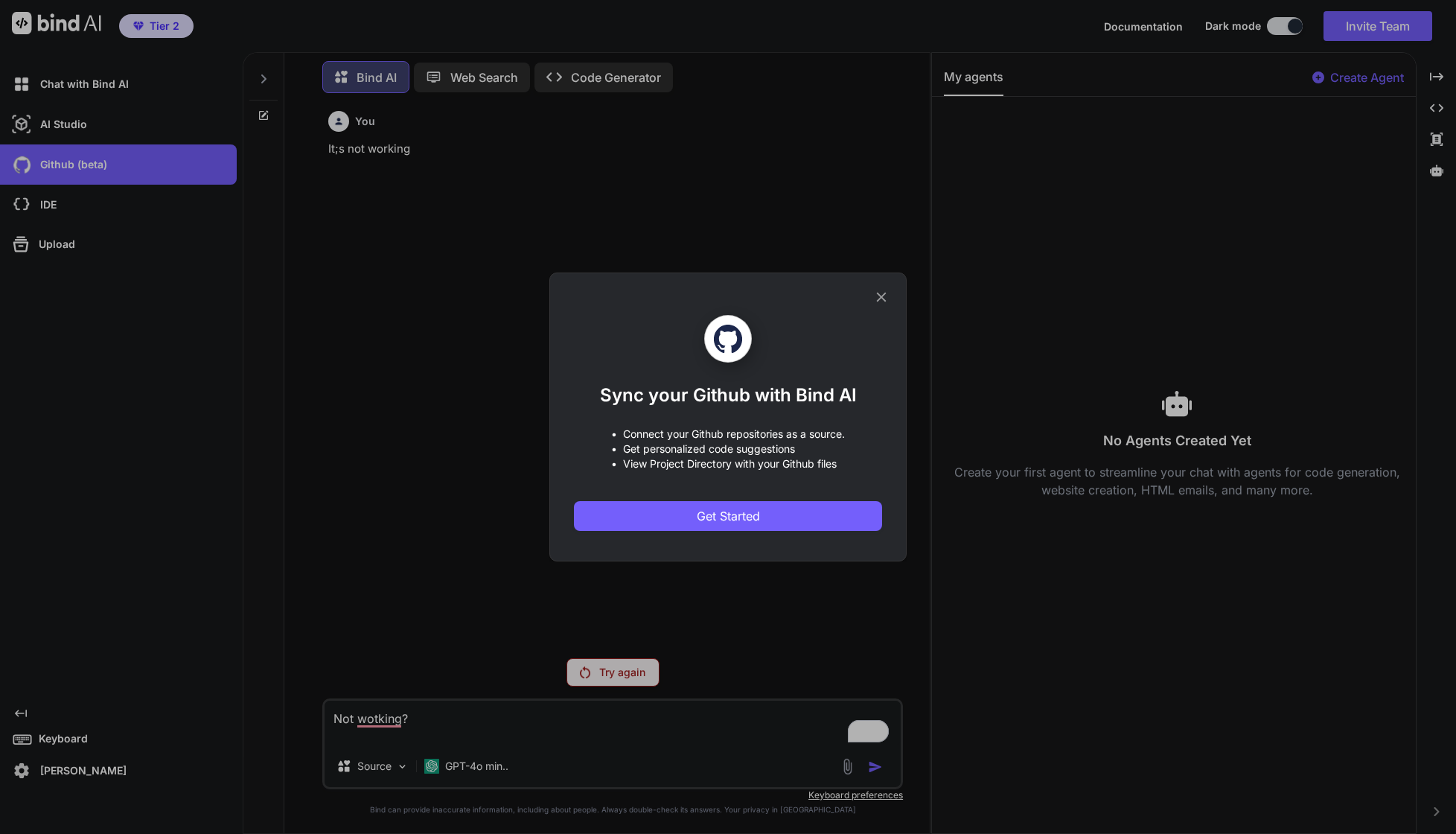
click at [62, 184] on div "Sync your Github with Bind AI • Connect your Github repositories as a source. •…" at bounding box center [728, 417] width 1456 height 834
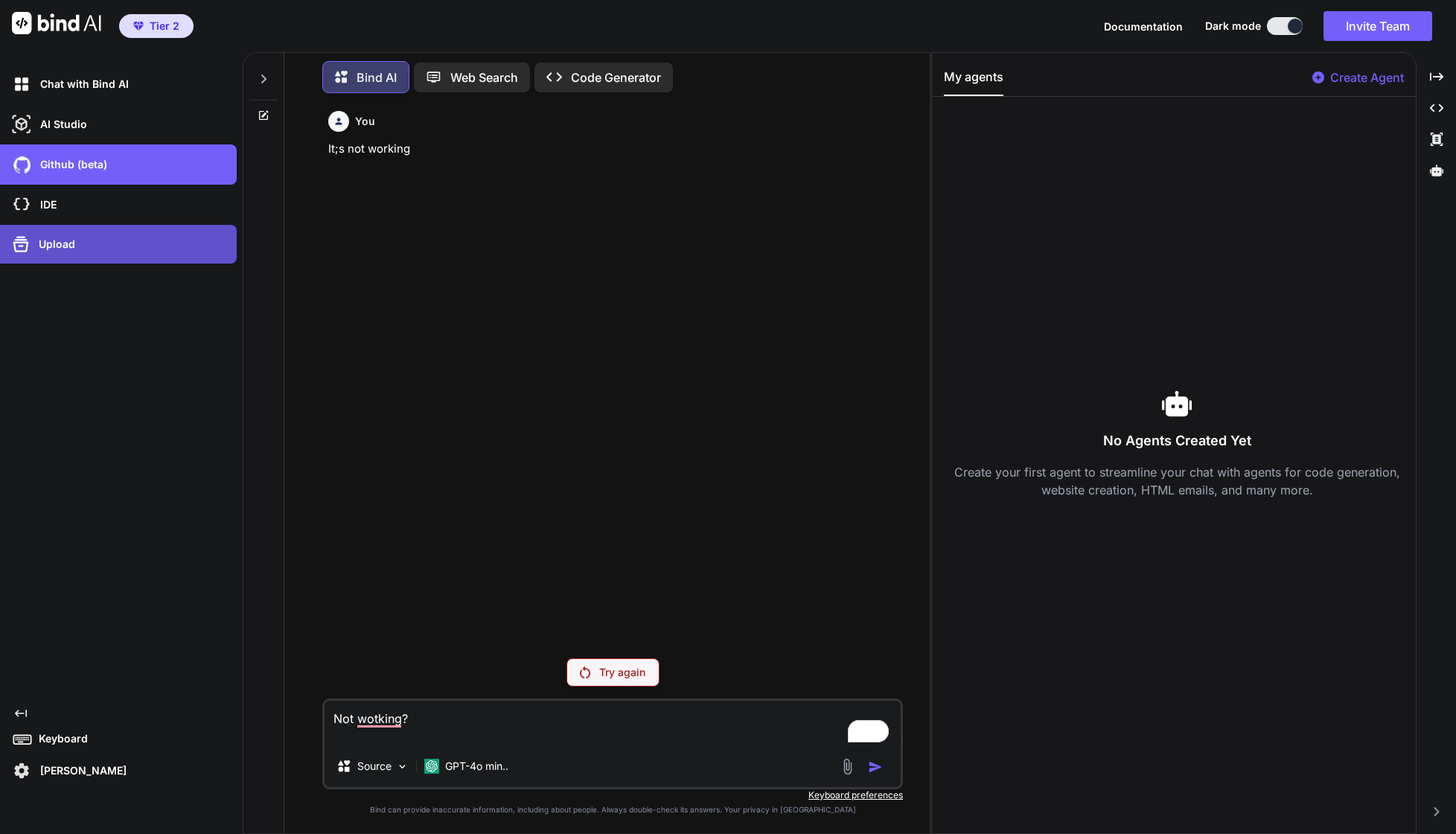
click at [108, 255] on div "Upload" at bounding box center [122, 244] width 227 height 24
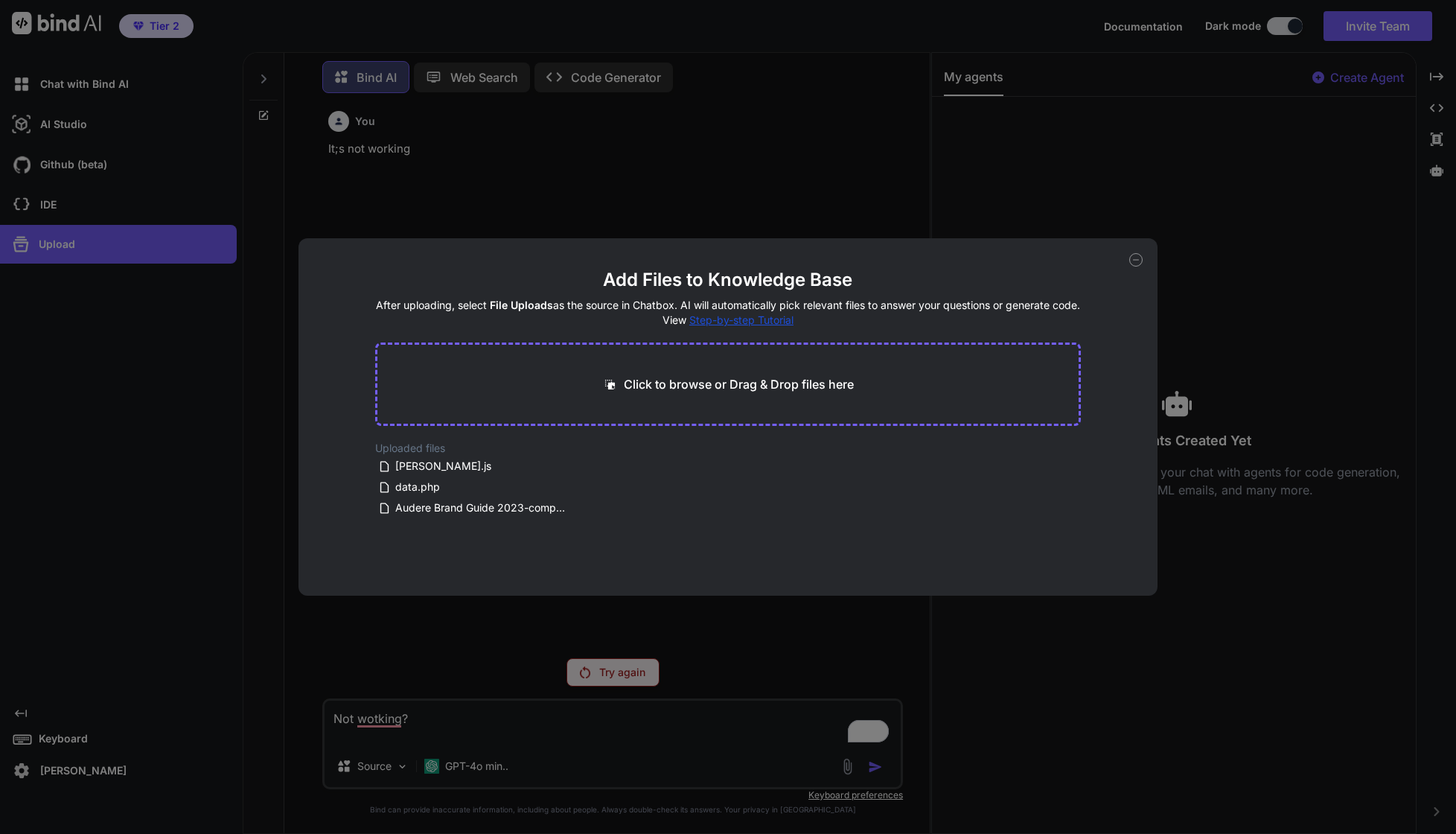
click at [96, 214] on div "Add Files to Knowledge Base After uploading, select File Uploads as the source …" at bounding box center [728, 417] width 1456 height 834
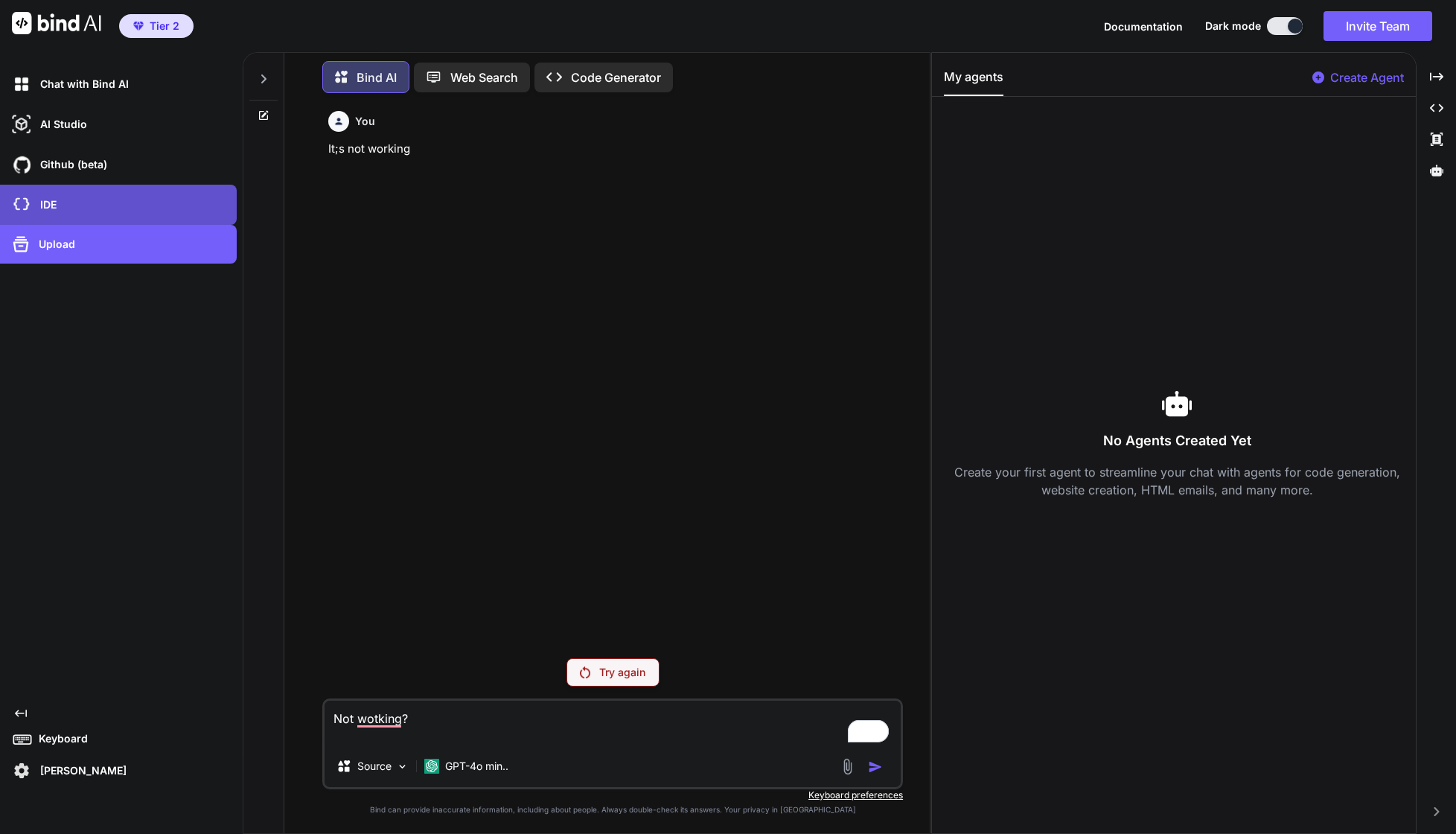
click at [98, 220] on div "IDE" at bounding box center [118, 205] width 237 height 41
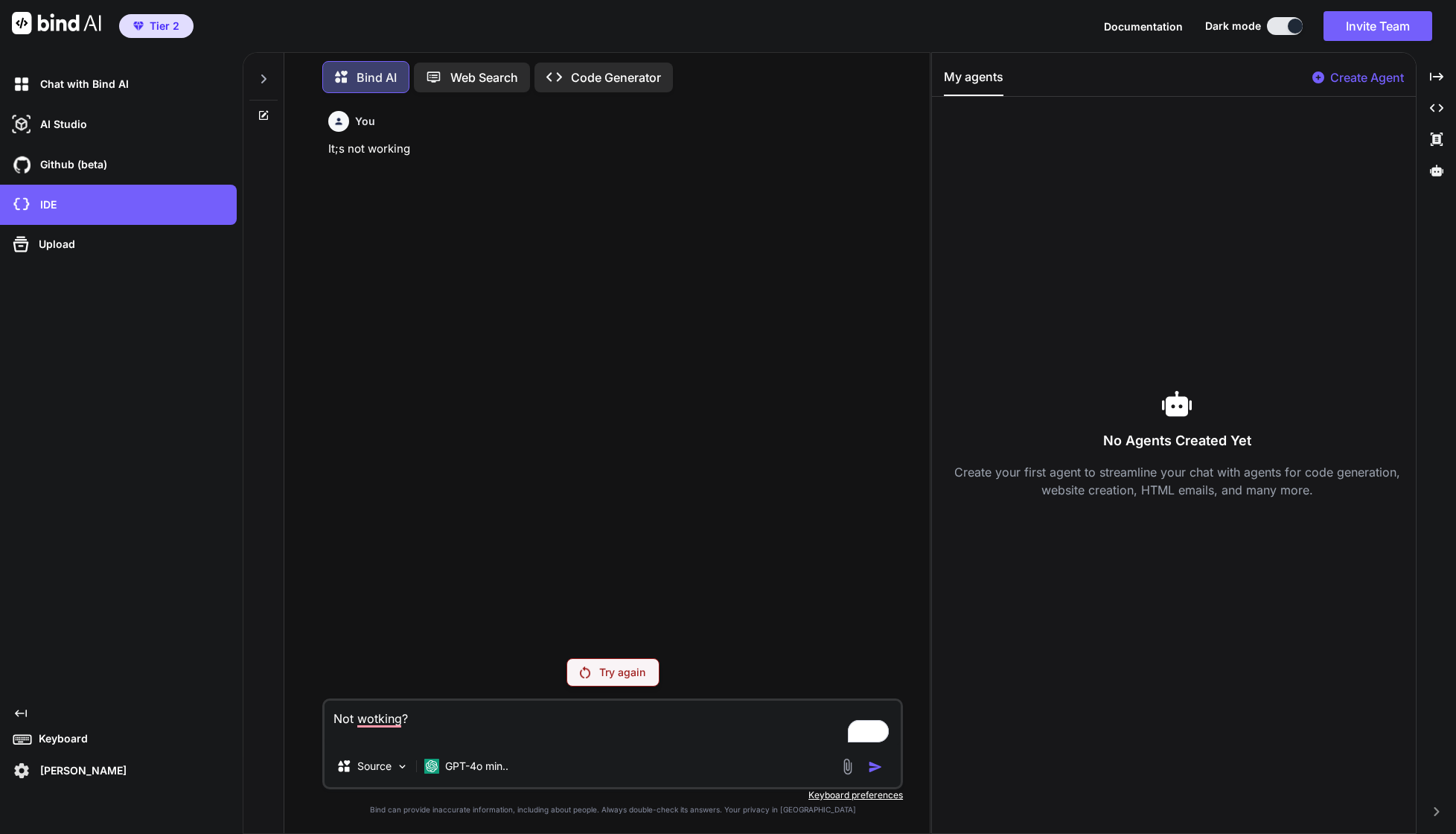
click at [57, 772] on p "[PERSON_NAME]" at bounding box center [80, 770] width 92 height 15
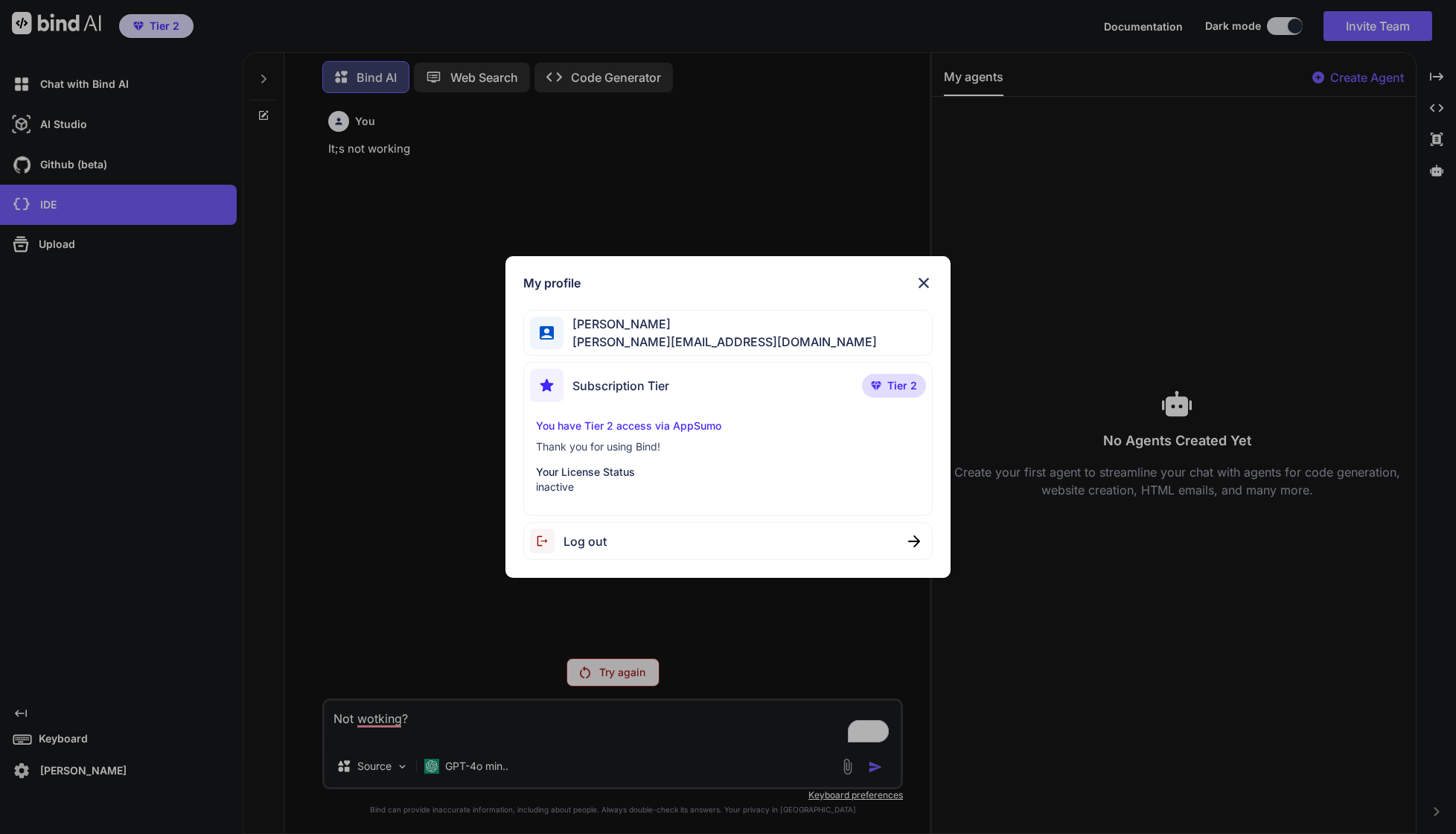
click at [636, 435] on div "You have Tier 2 access via AppSumo Thank you for using Bind! Your License Statu…" at bounding box center [728, 456] width 396 height 76
click at [913, 534] on div "Log out" at bounding box center [728, 541] width 410 height 38
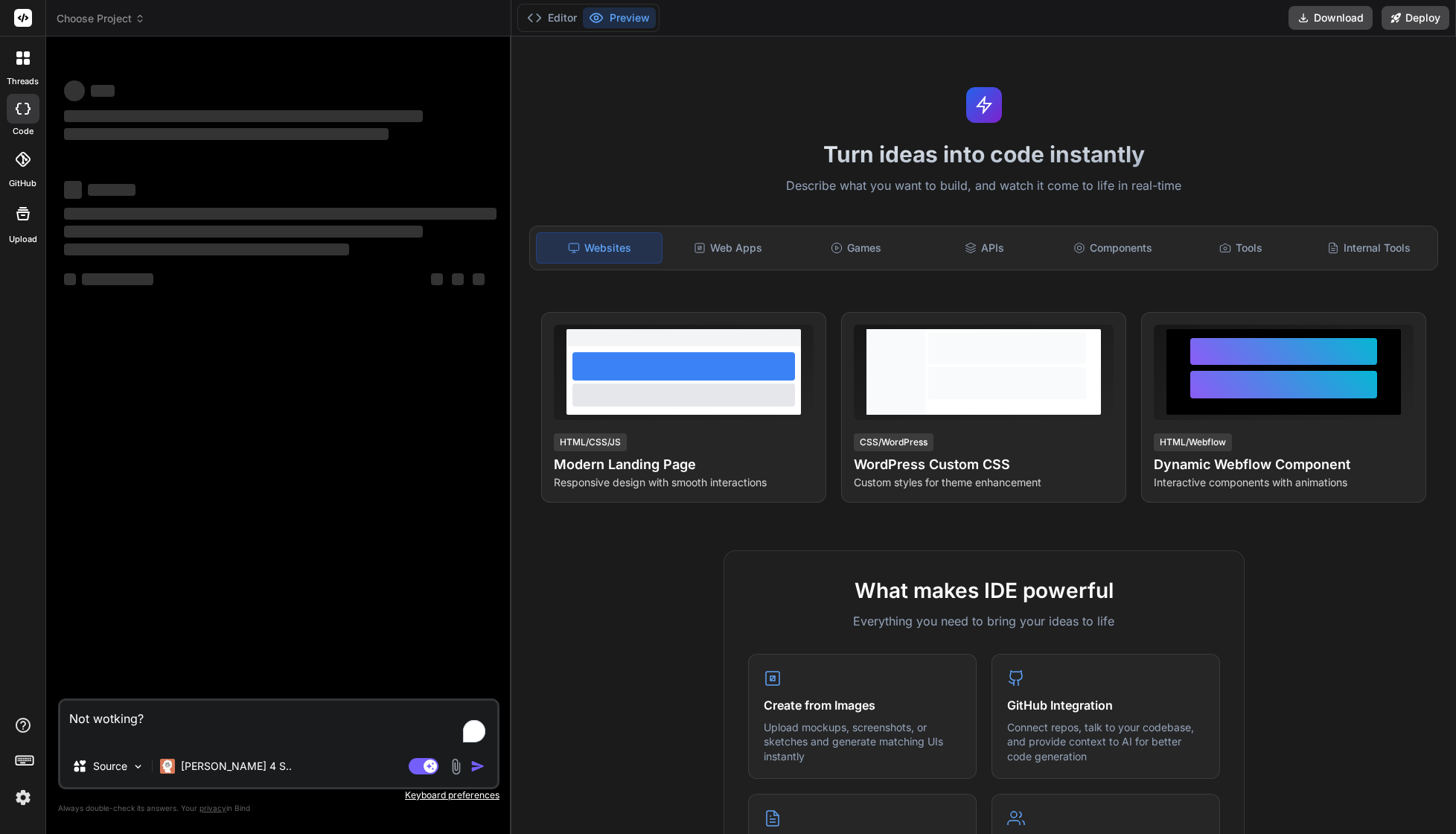
click at [192, 712] on textarea "Not wotking?" at bounding box center [278, 723] width 437 height 44
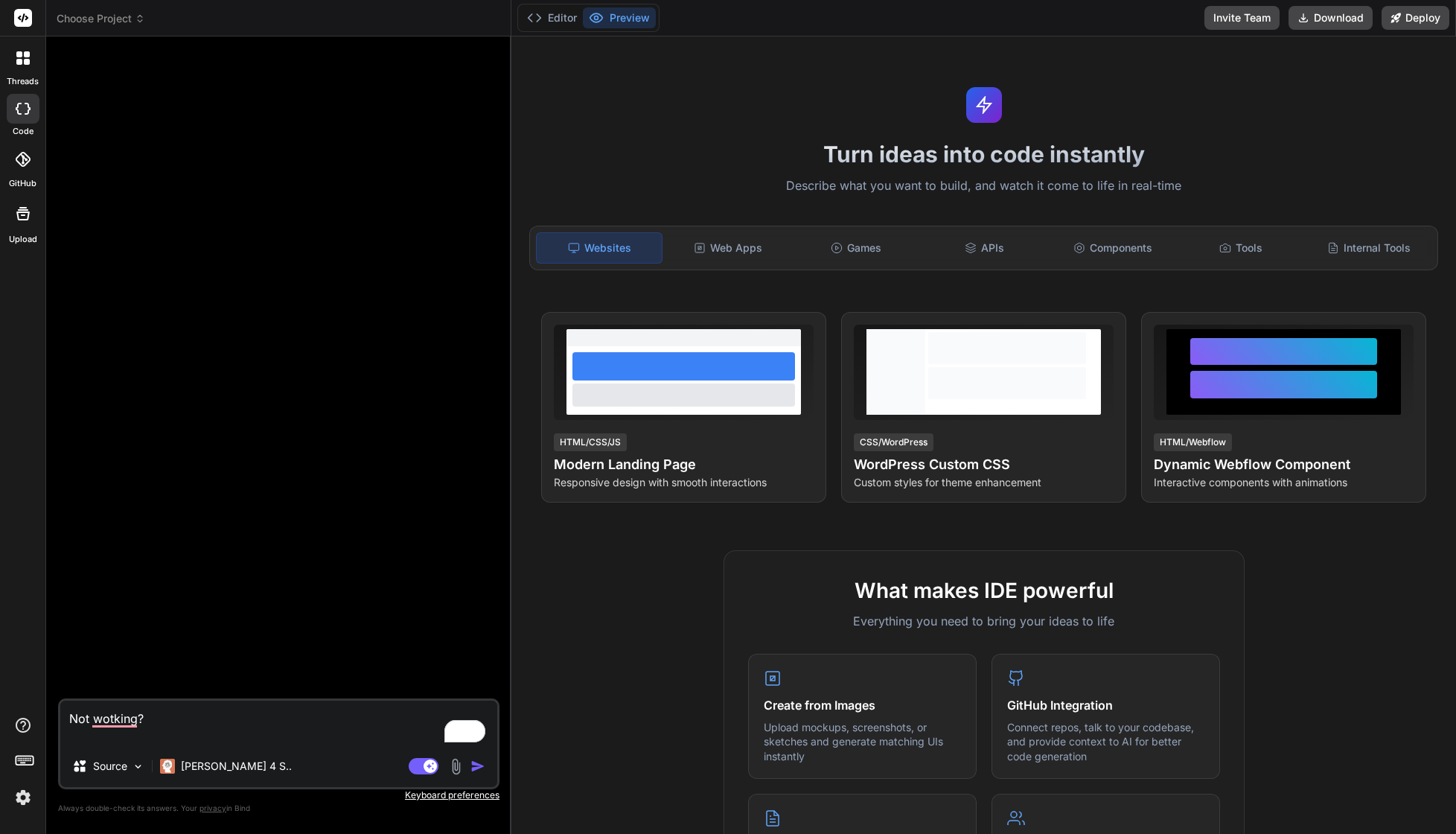
click at [477, 765] on img "button" at bounding box center [478, 766] width 15 height 15
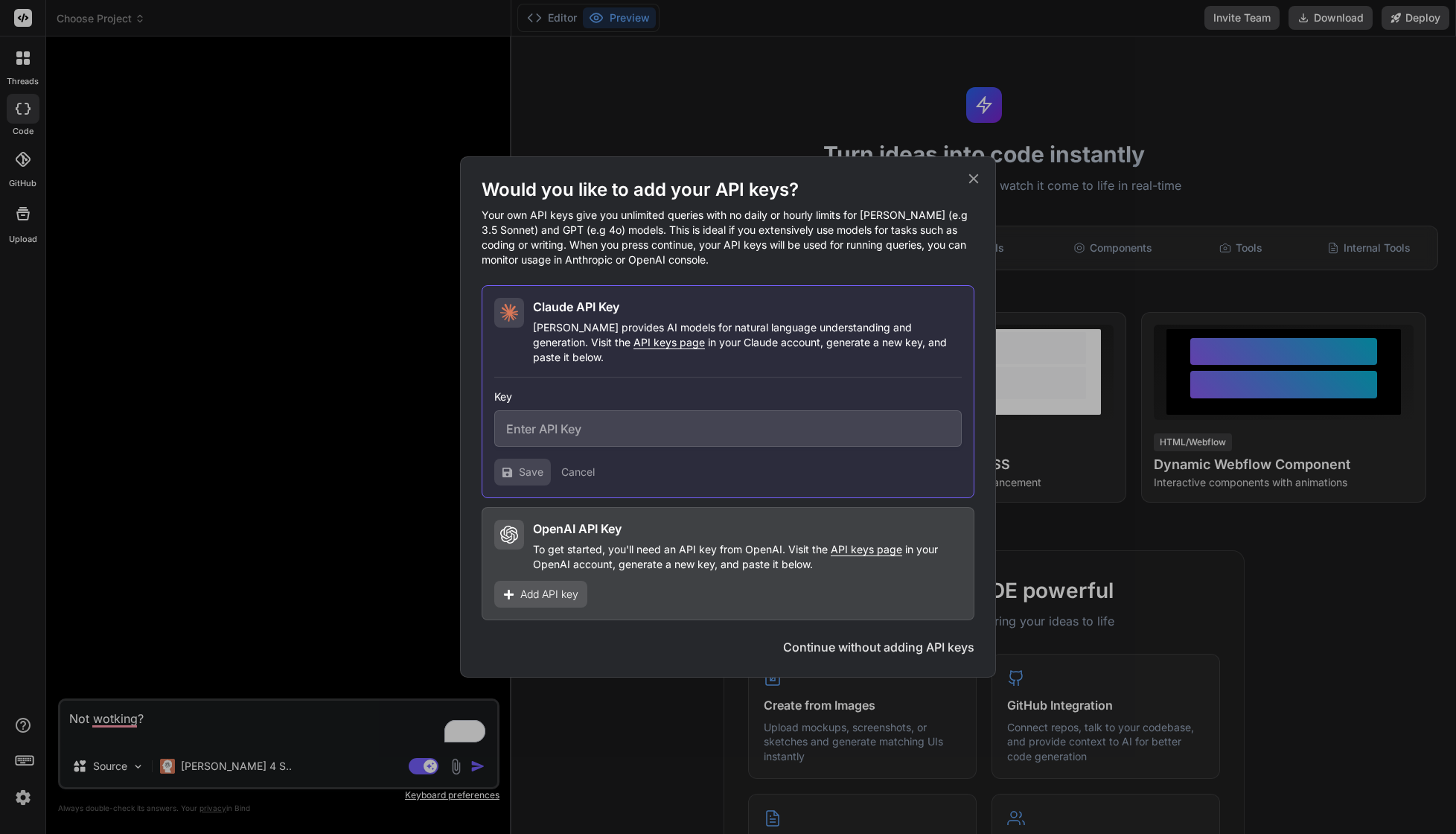
click at [259, 304] on div "Would you like to add your API keys? Your own API keys give you unlimited queri…" at bounding box center [728, 417] width 1456 height 834
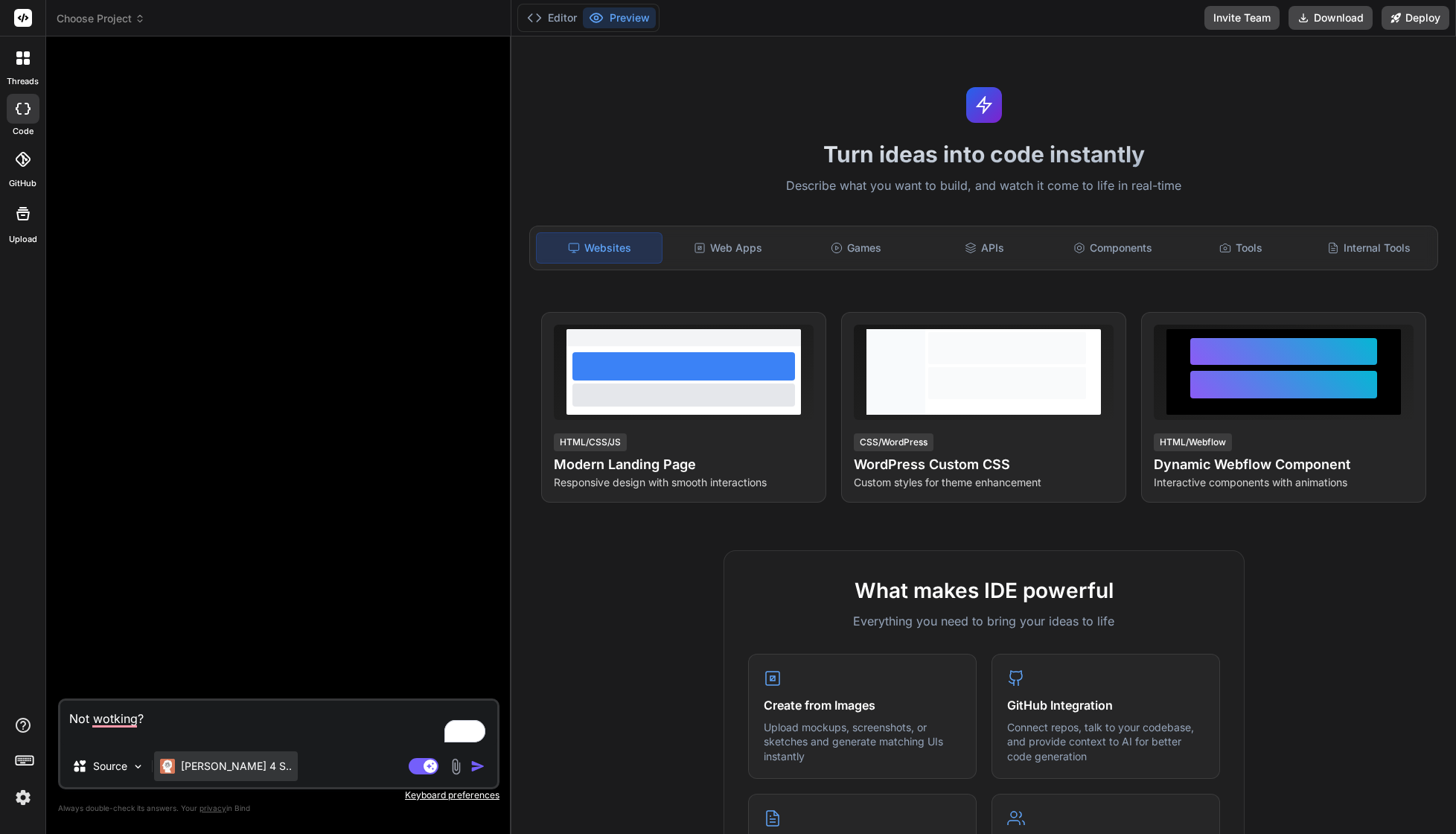
click at [210, 765] on p "[PERSON_NAME] 4 S.." at bounding box center [236, 766] width 111 height 15
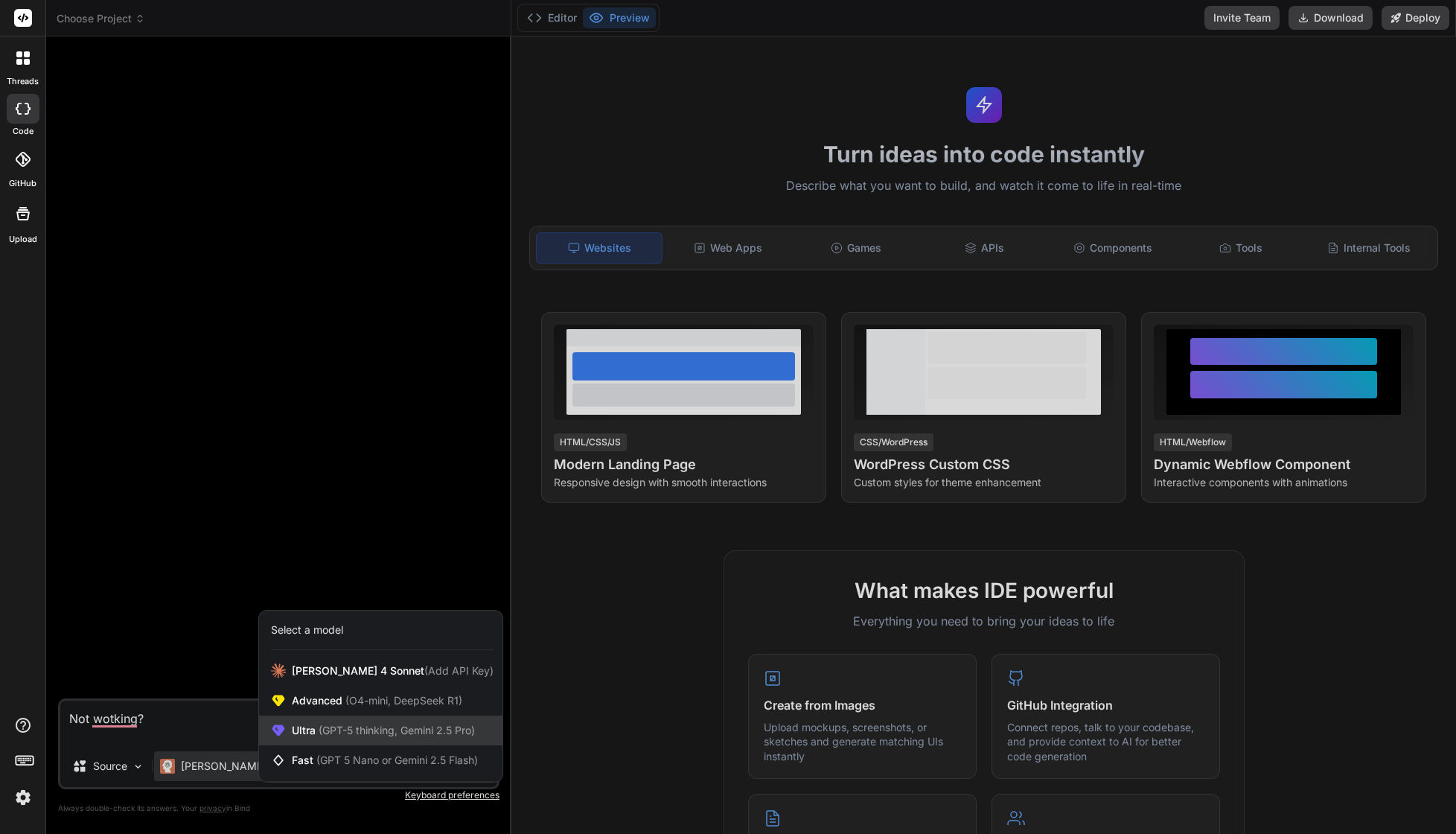
click at [352, 728] on span "(GPT-5 thinking, Gemini 2.5 Pro)" at bounding box center [395, 730] width 159 height 12
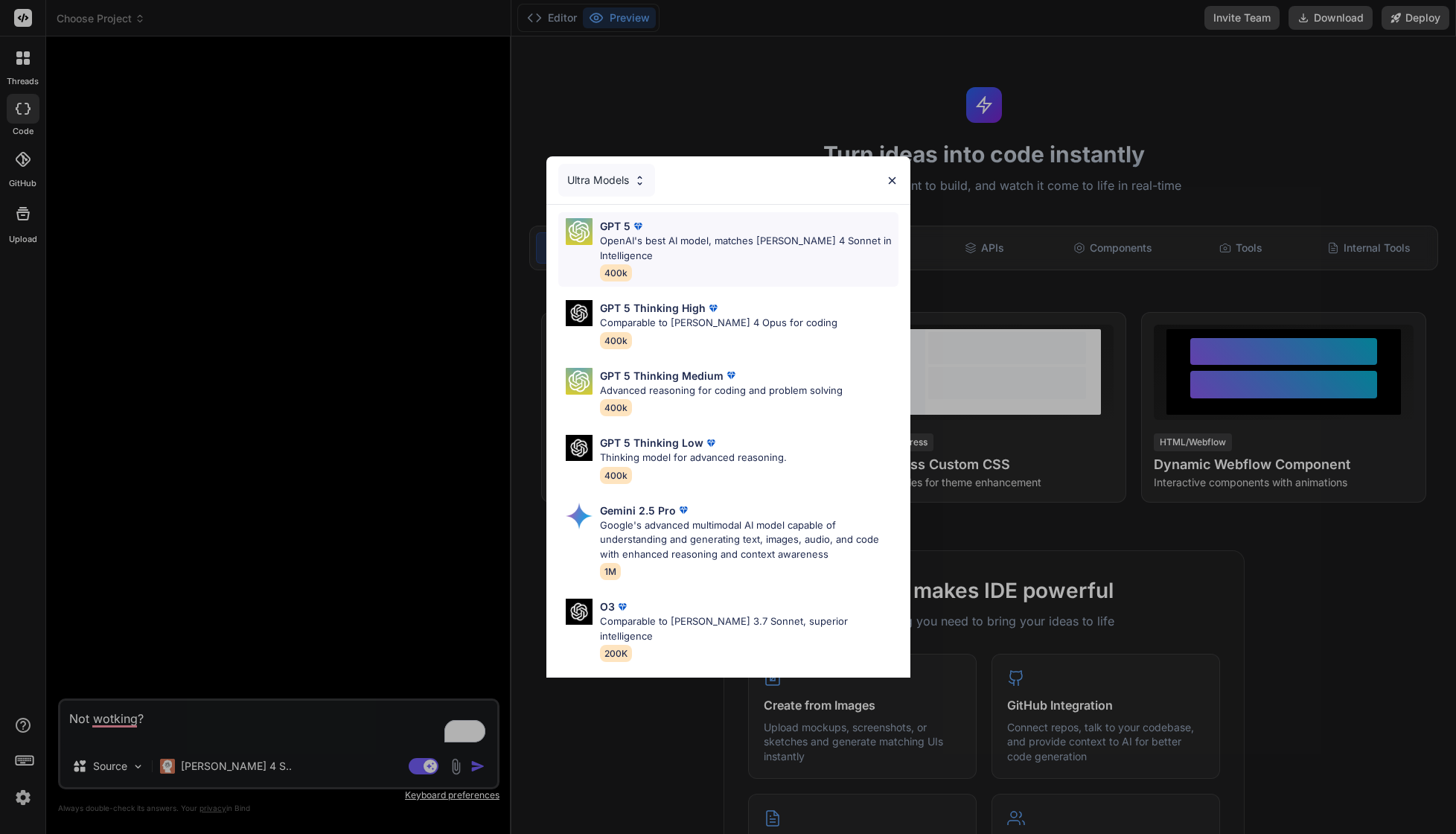
click at [728, 231] on div "GPT 5" at bounding box center [749, 226] width 298 height 16
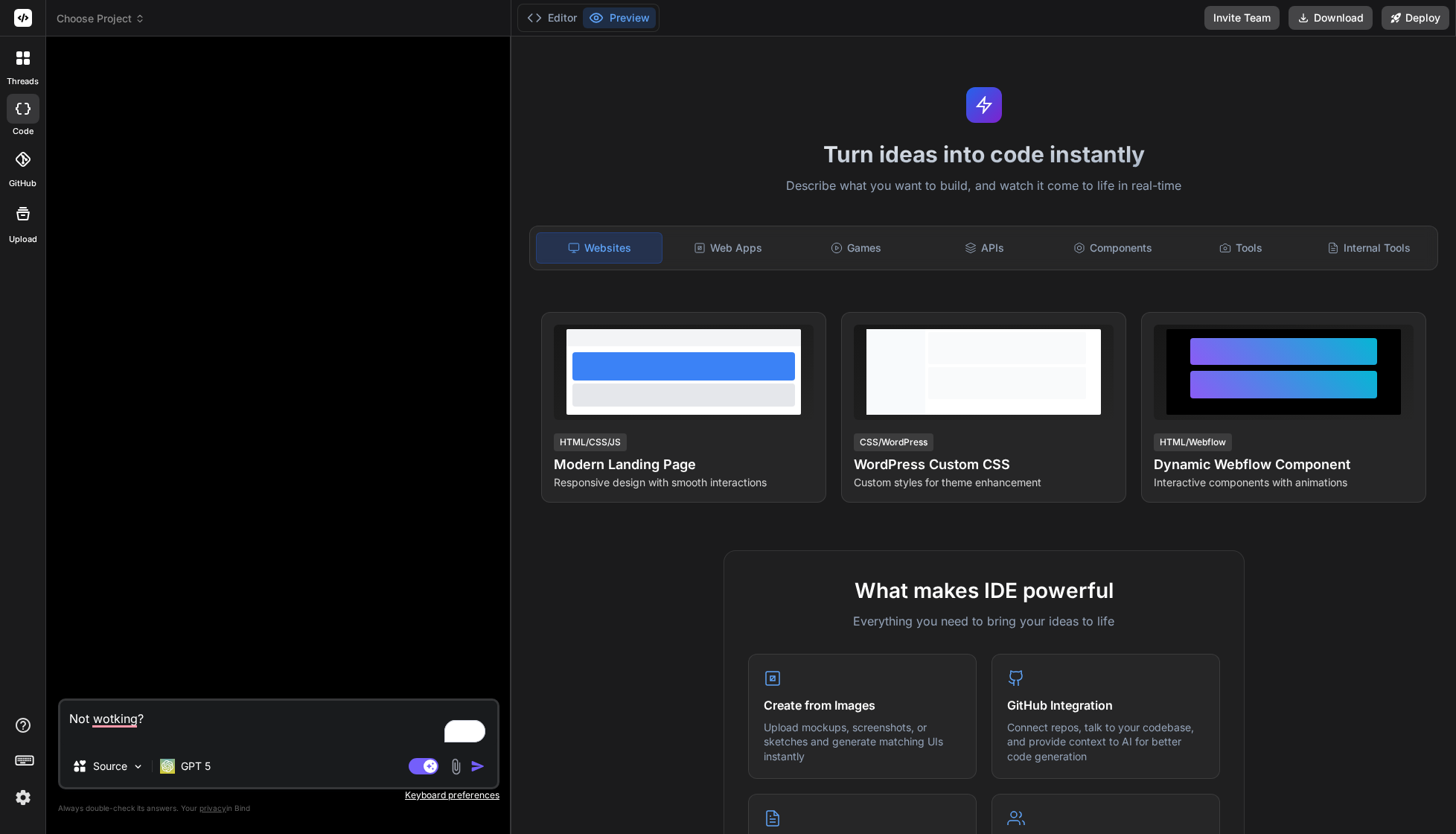
click at [479, 763] on img "button" at bounding box center [478, 766] width 15 height 15
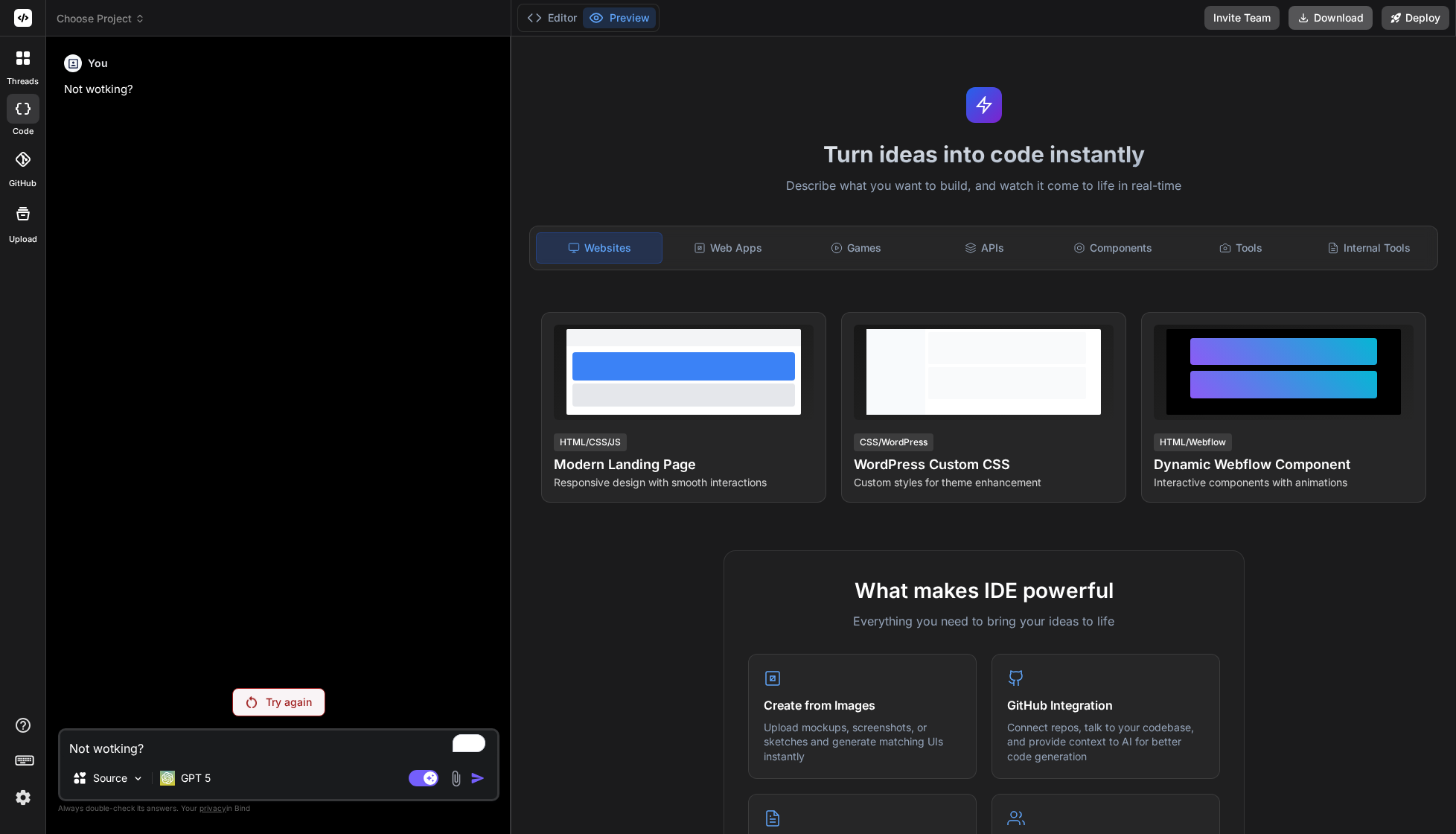
click at [1319, 12] on button "Download" at bounding box center [1331, 18] width 84 height 24
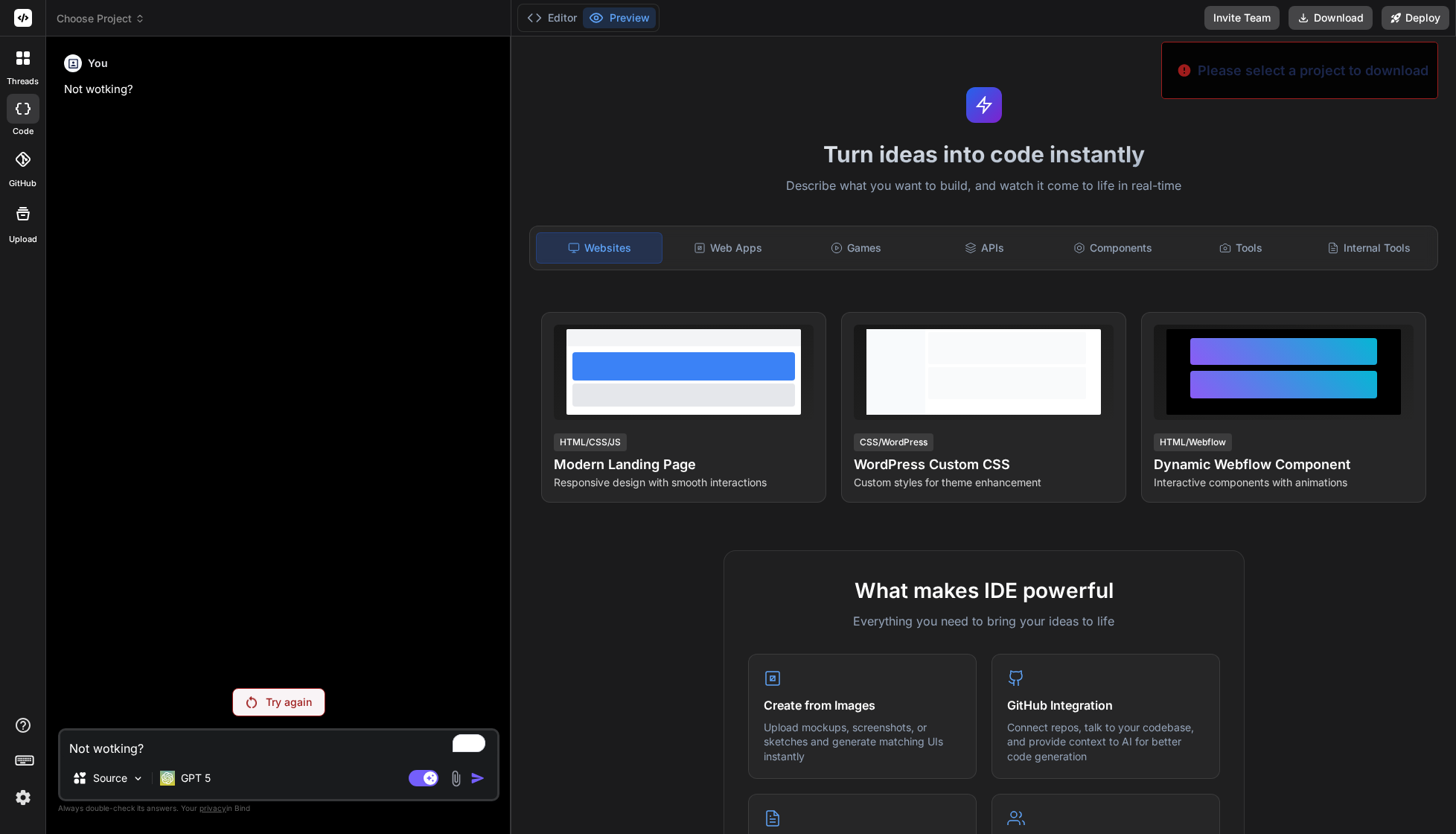
click at [237, 124] on div "You Not wotking?" at bounding box center [280, 362] width 439 height 627
click at [20, 61] on icon at bounding box center [19, 62] width 6 height 6
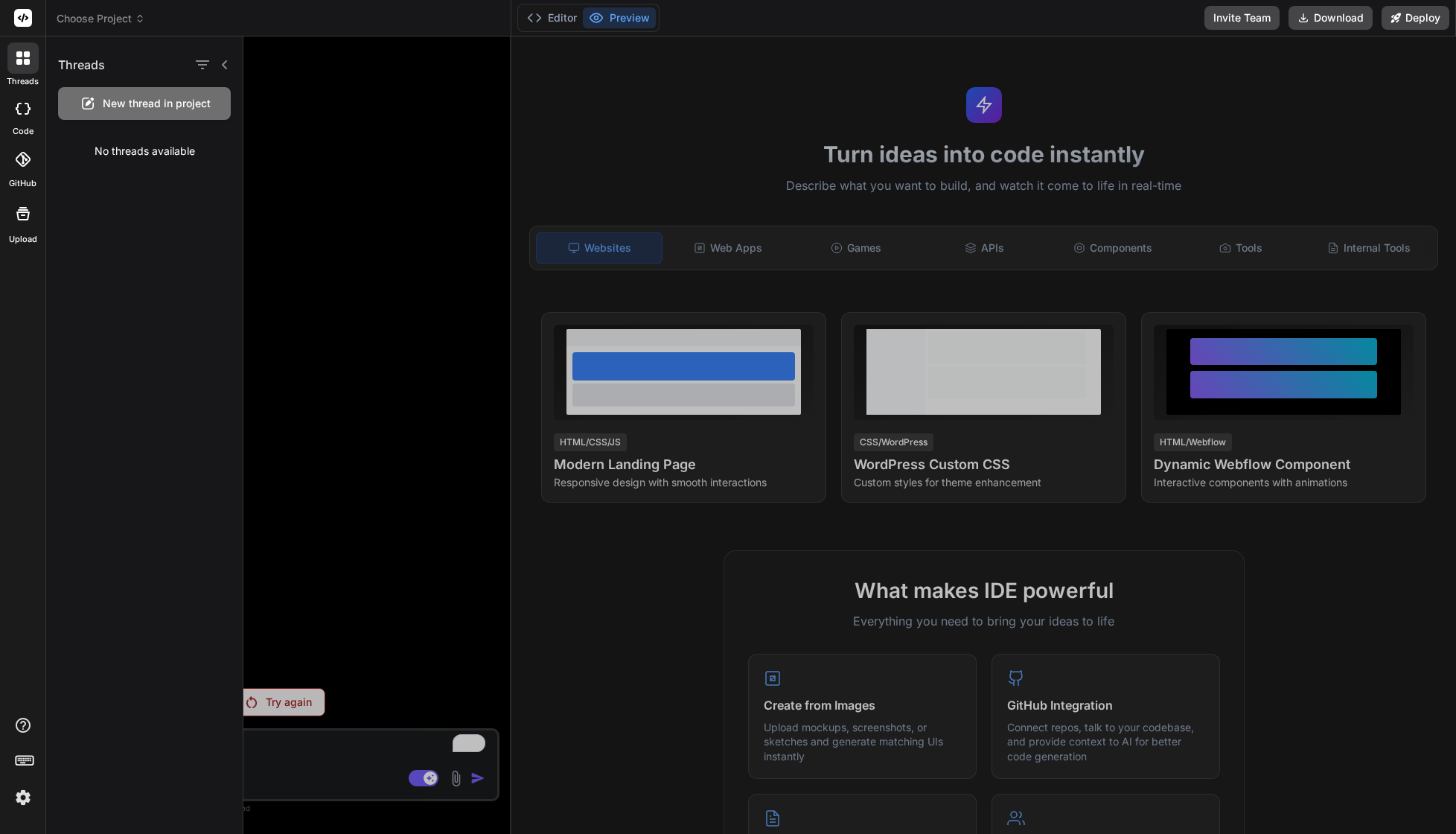
click at [23, 23] on rect at bounding box center [23, 17] width 18 height 18
click at [26, 164] on icon at bounding box center [22, 159] width 15 height 15
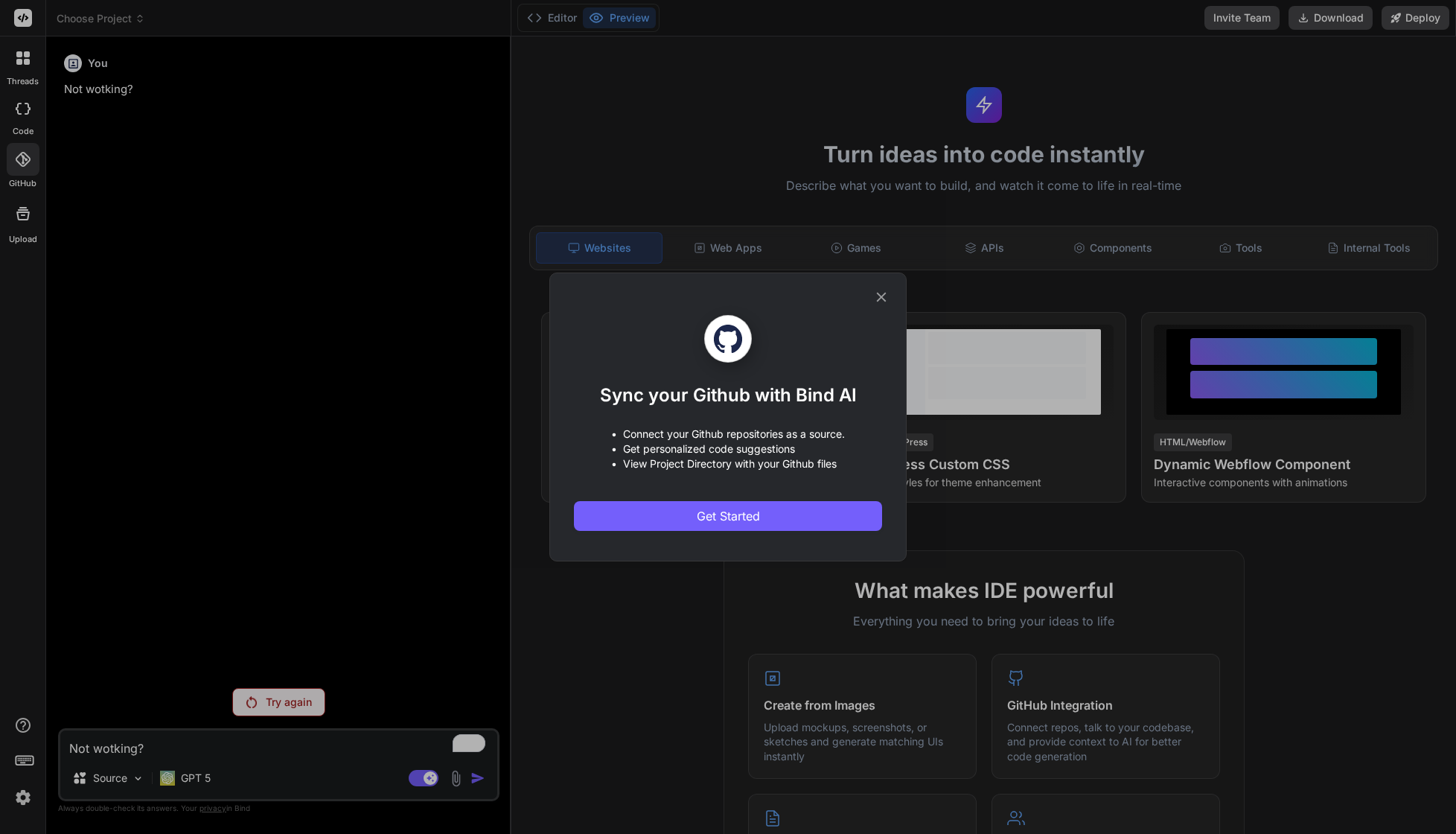
click at [19, 118] on div "Sync your Github with Bind AI • Connect your Github repositories as a source. •…" at bounding box center [728, 417] width 1456 height 834
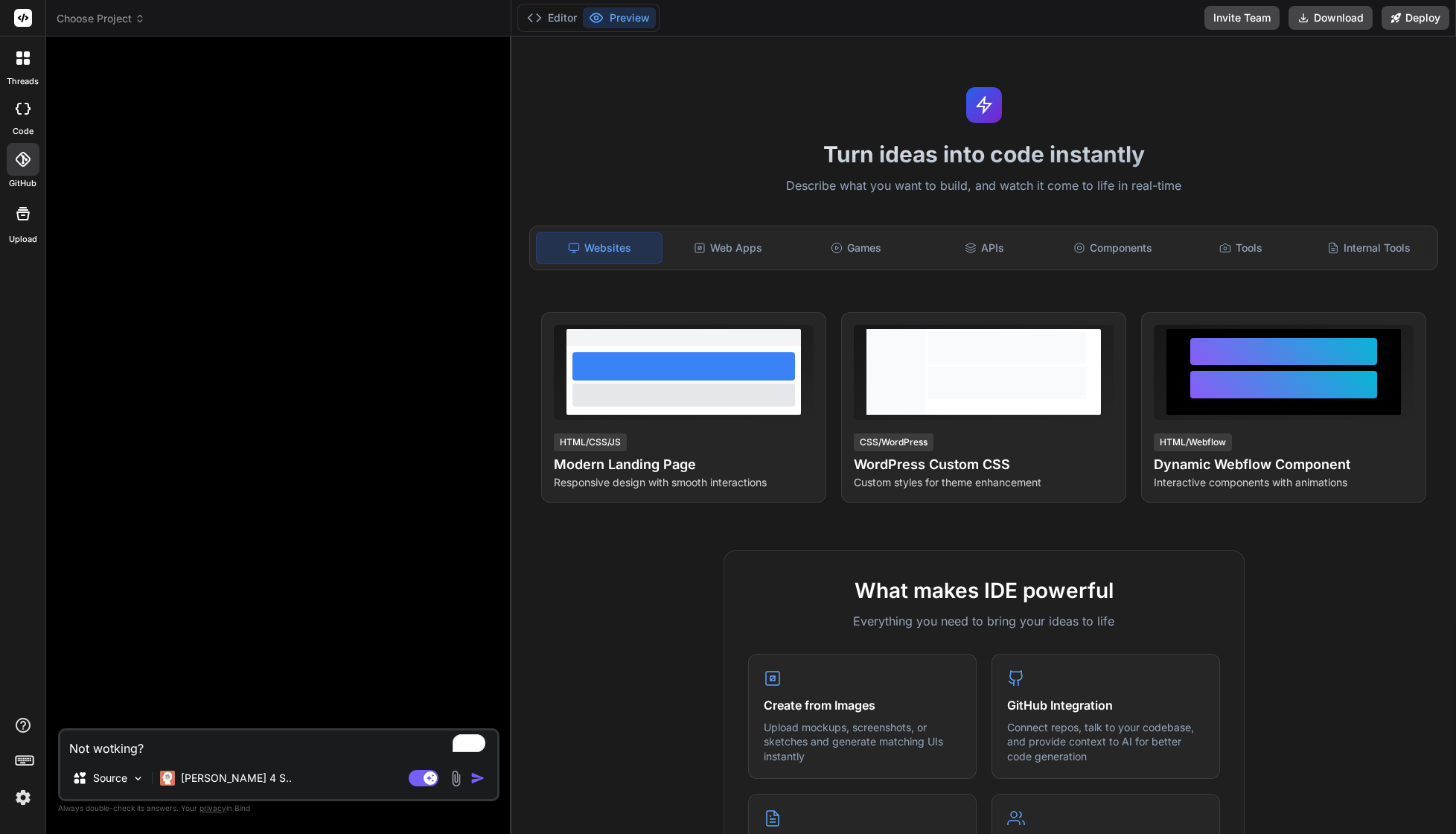
type textarea "x"
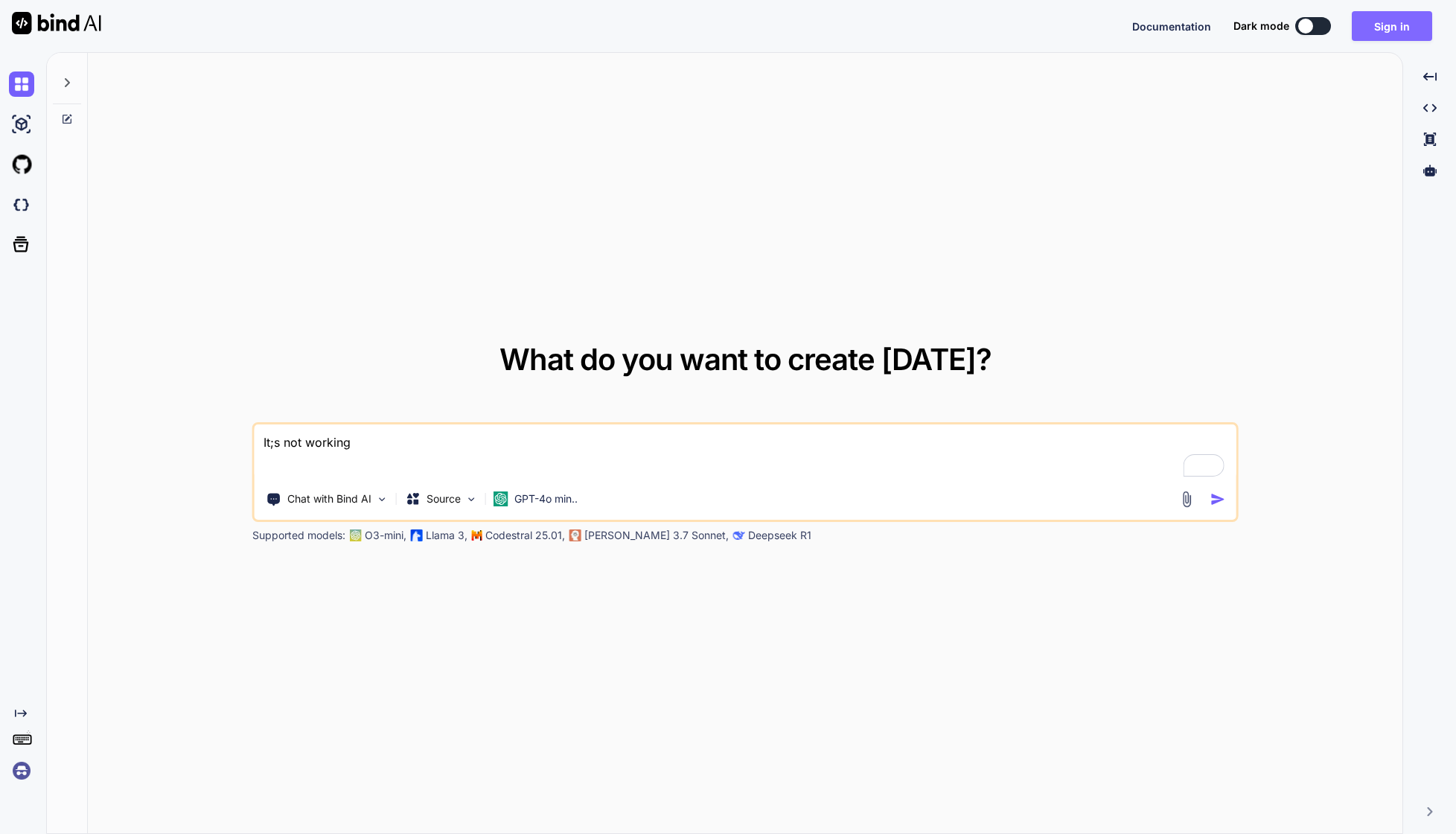
click at [1402, 19] on button "Sign in" at bounding box center [1391, 26] width 80 height 30
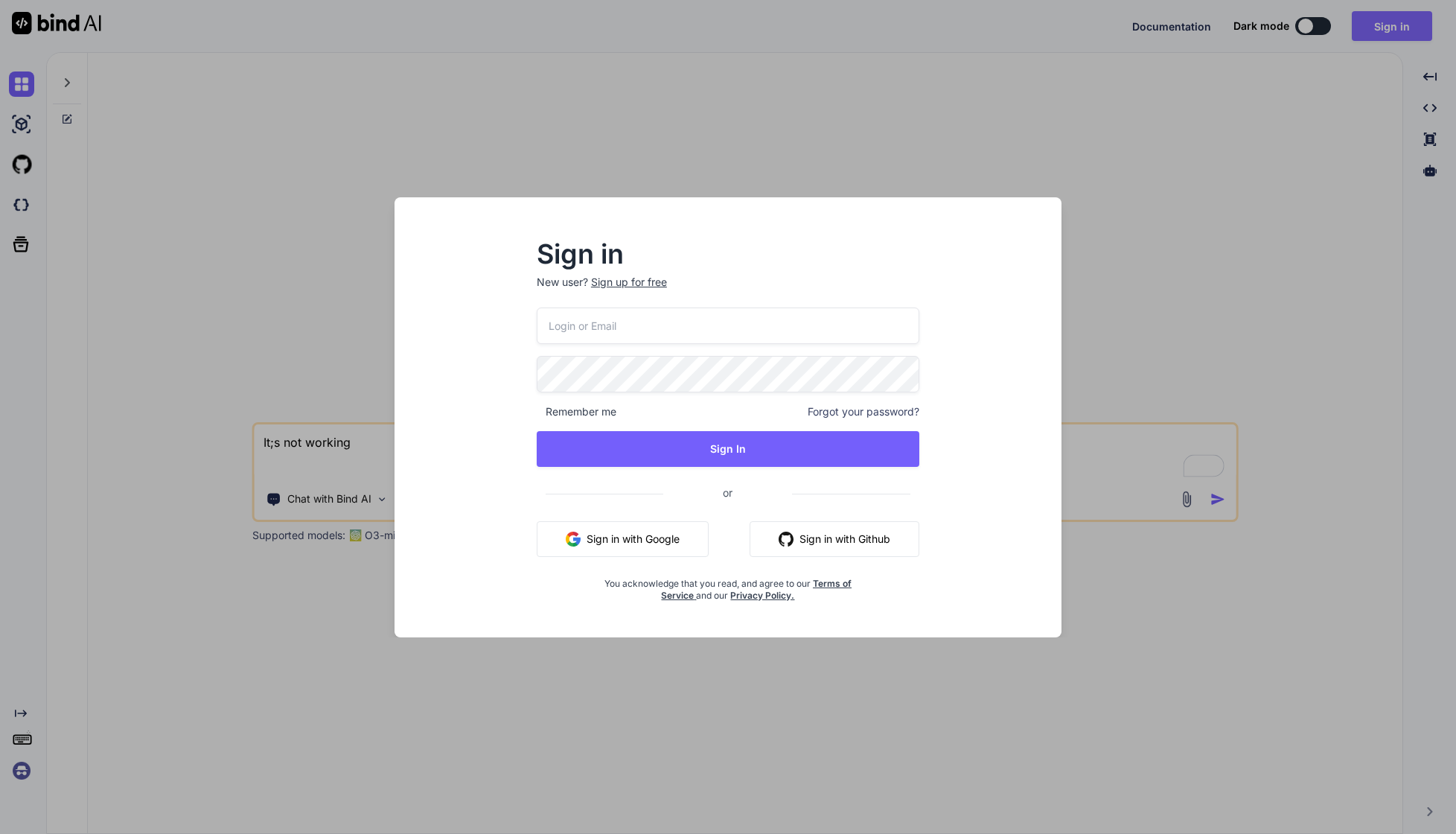
type textarea "x"
type input "[PERSON_NAME][EMAIL_ADDRESS][DOMAIN_NAME]"
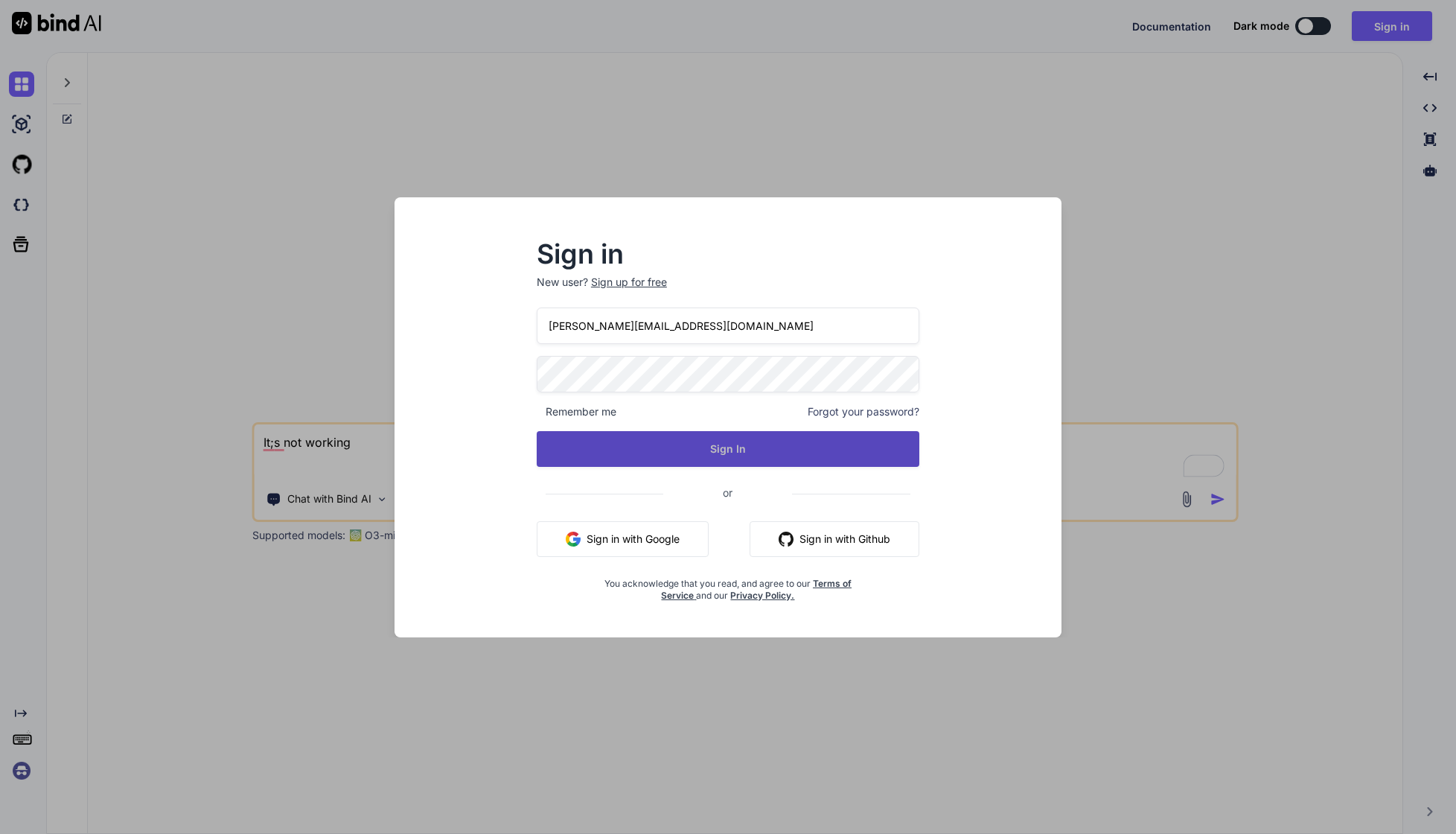
click at [688, 444] on button "Sign In" at bounding box center [728, 449] width 383 height 36
type textarea "x"
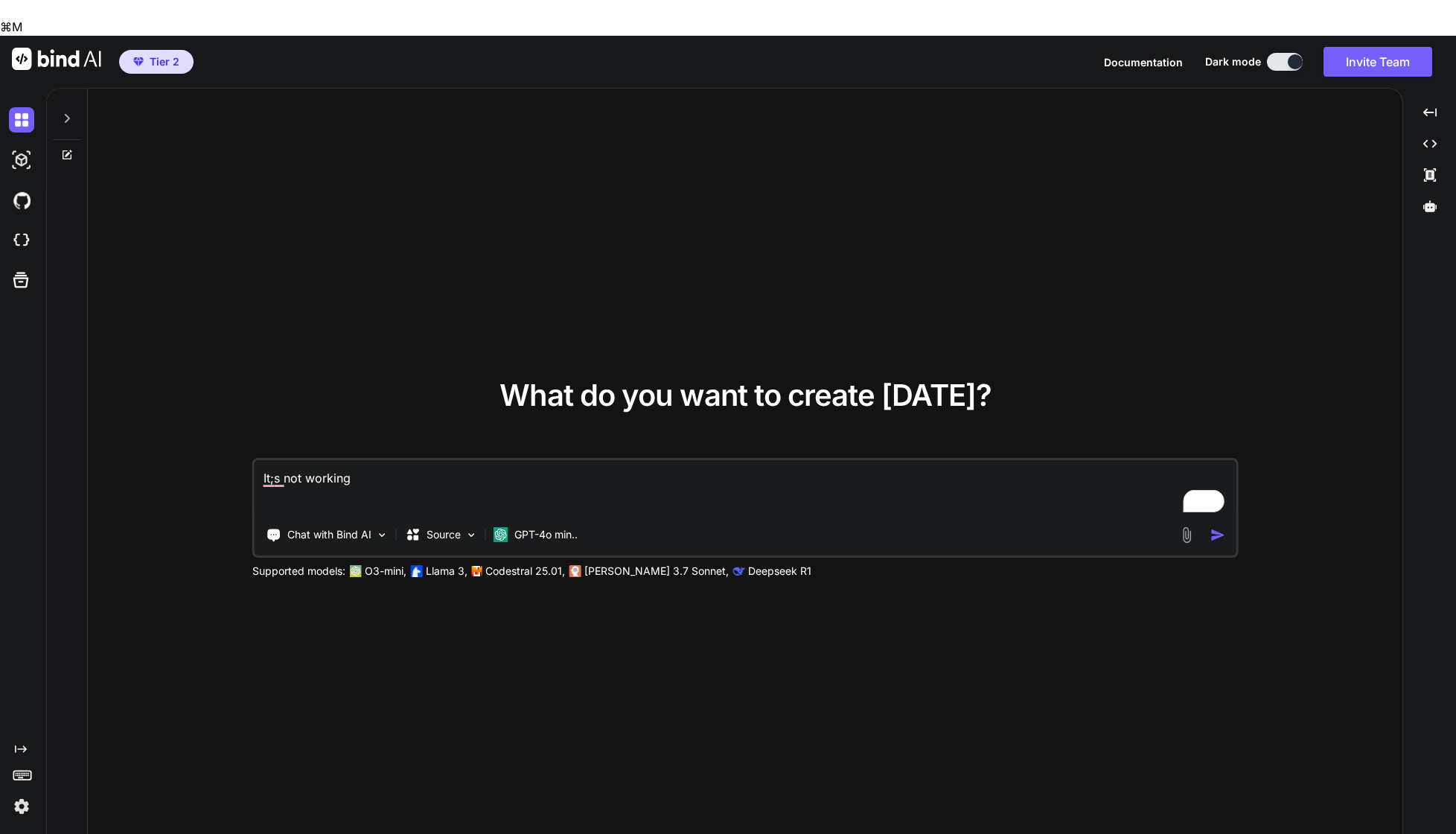
drag, startPoint x: 372, startPoint y: 453, endPoint x: 159, endPoint y: 420, distance: 215.5
click at [159, 420] on div "What do you want to create [DATE]? It;s not working Chat with Bind AI Source GP…" at bounding box center [745, 479] width 1314 height 782
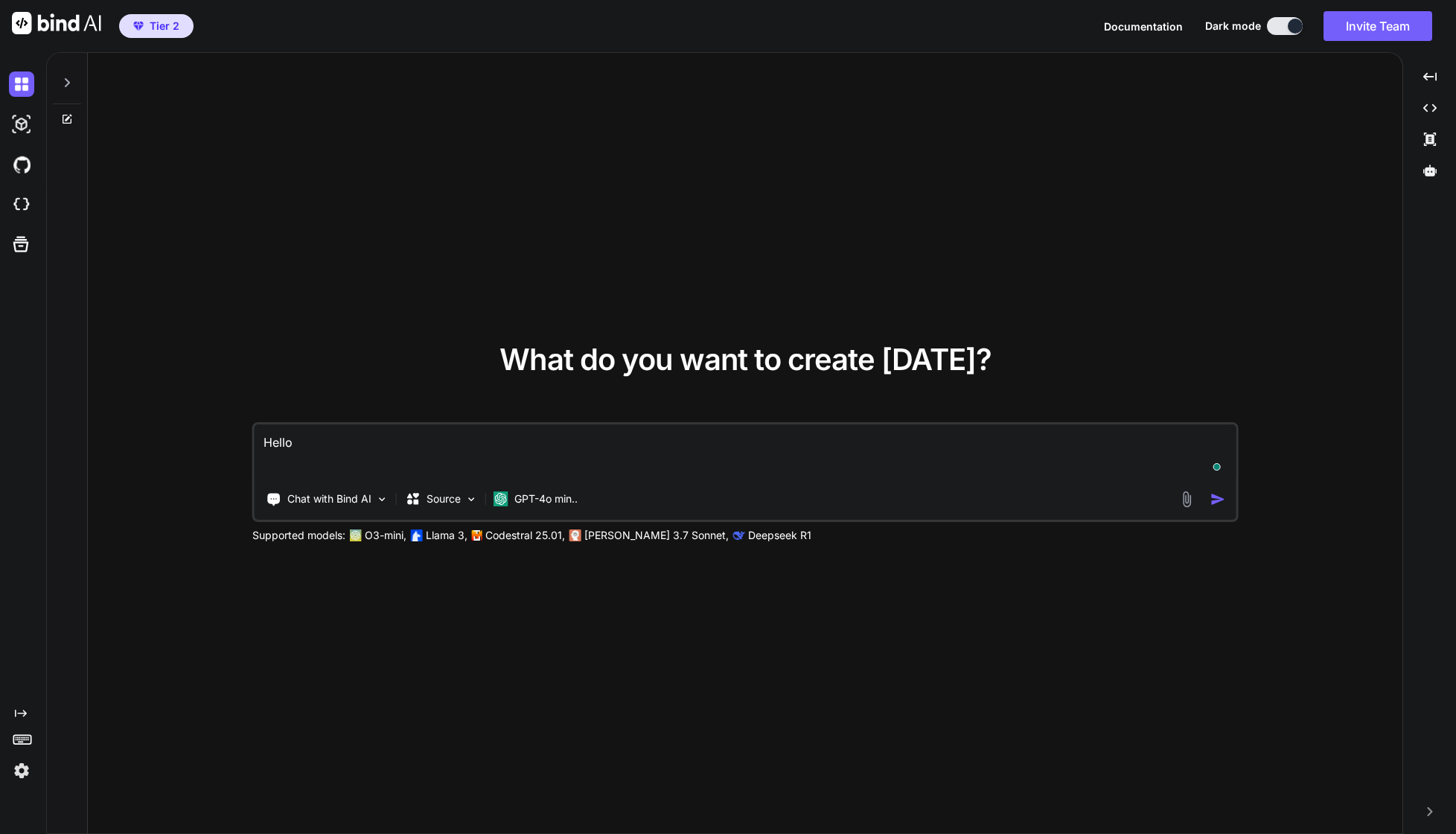
type textarea "Hello?"
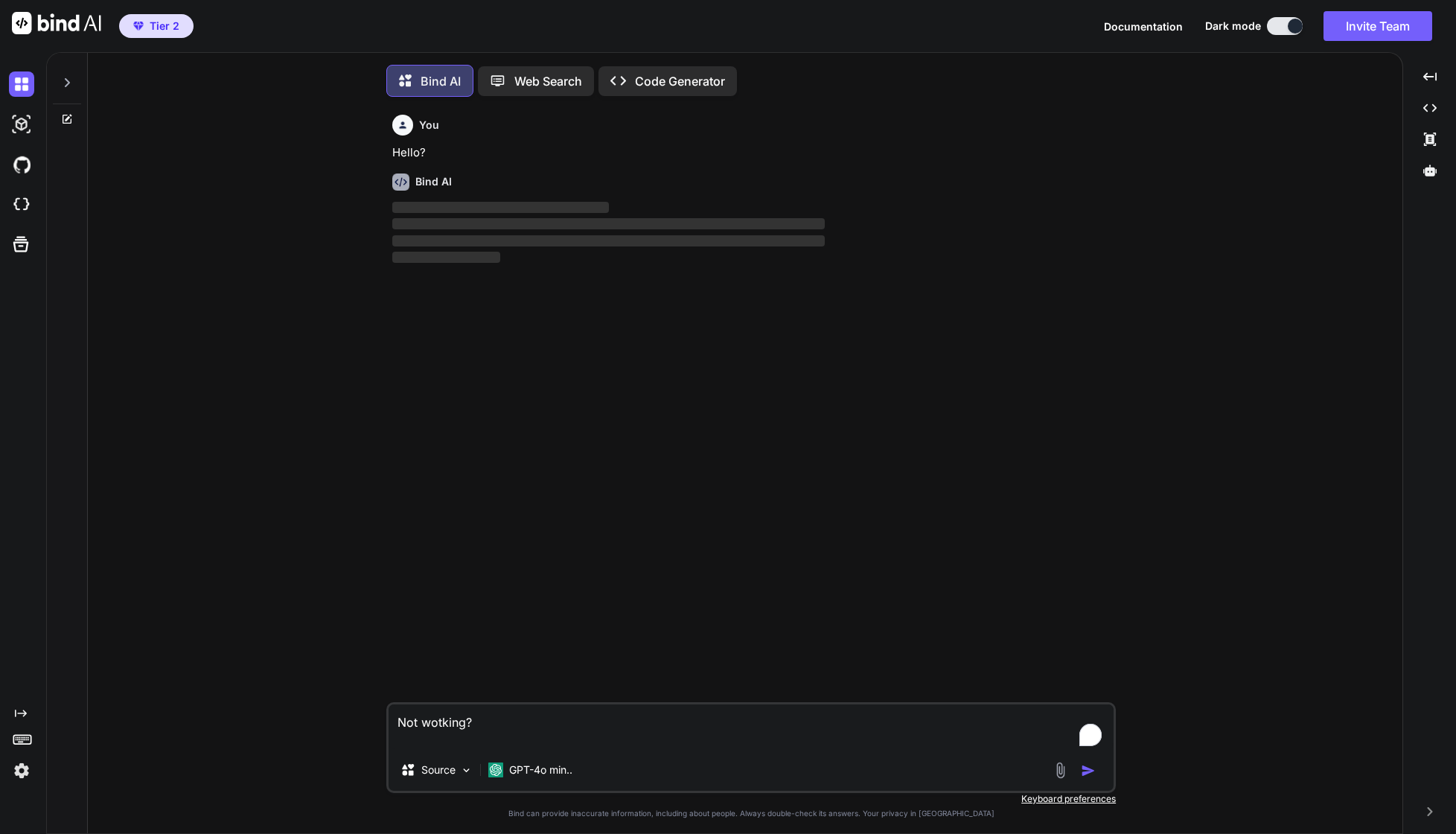
scroll to position [8, 0]
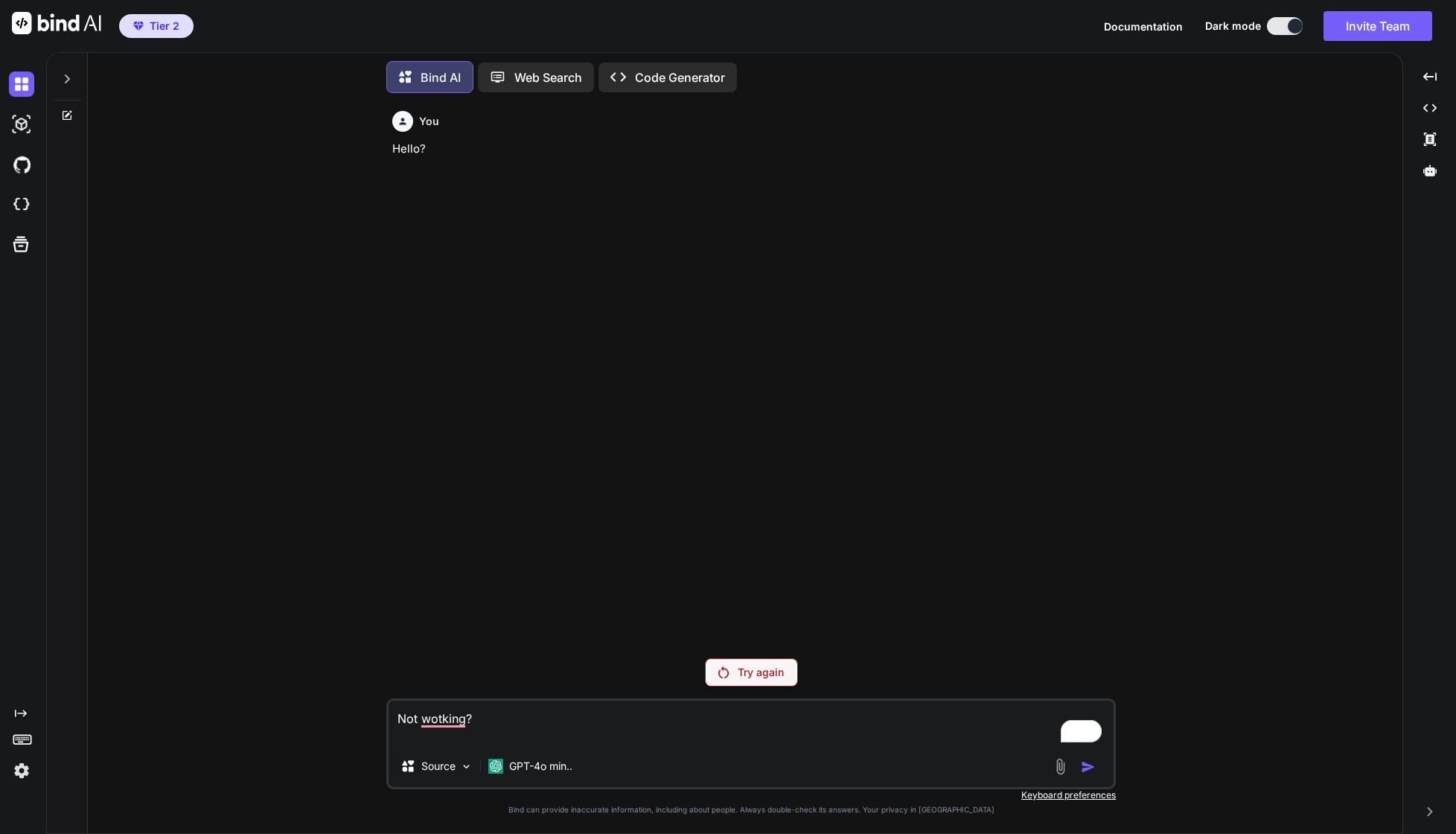
click at [596, 66] on div "Bind AI Web Search Created with Pixso. Code Generator" at bounding box center [561, 76] width 350 height 32
click at [1429, 108] on icon "Created with Pixso." at bounding box center [1430, 108] width 13 height 13
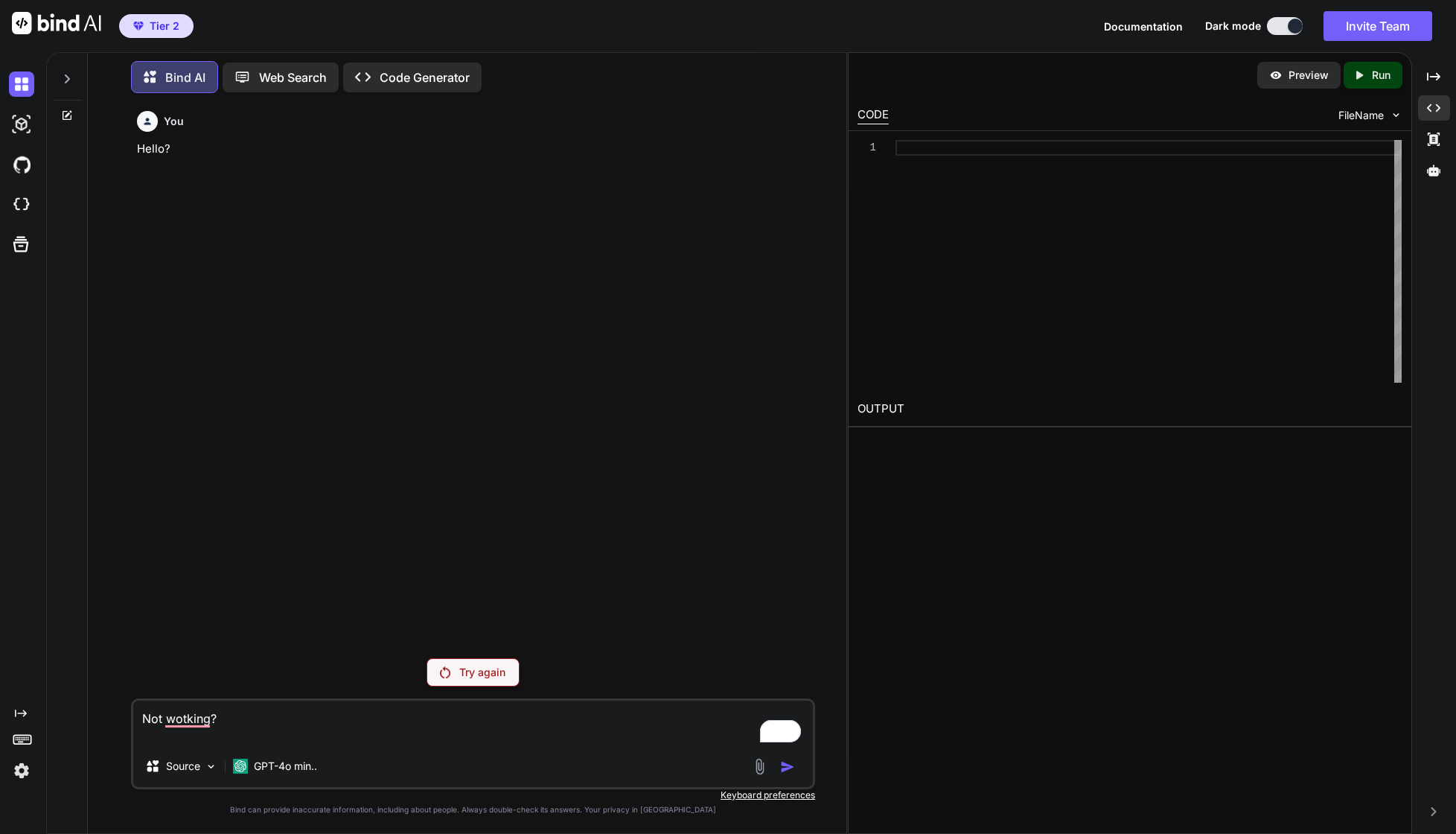
click at [428, 684] on div "Try again" at bounding box center [473, 673] width 93 height 28
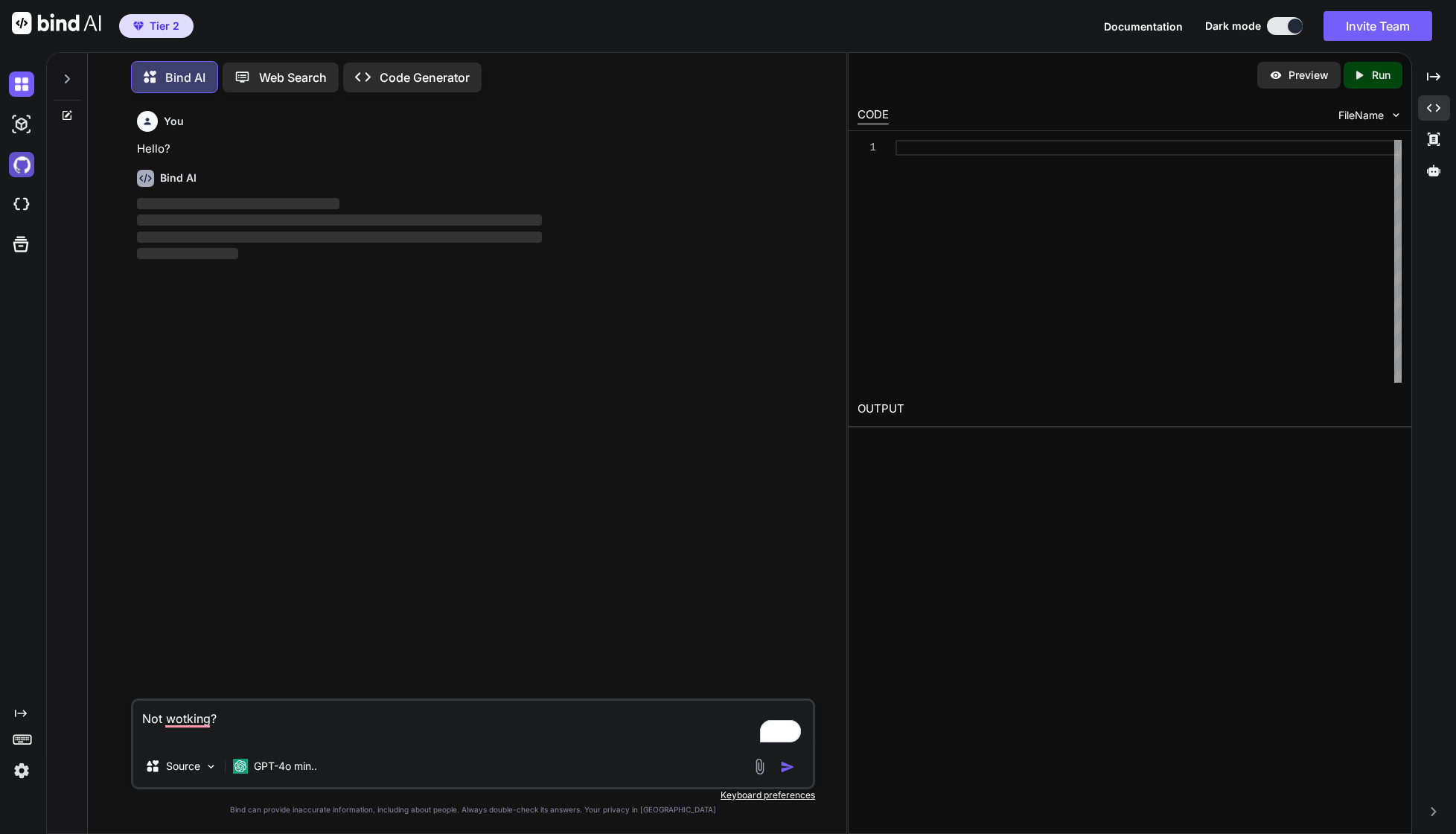
click at [23, 154] on img at bounding box center [21, 164] width 25 height 25
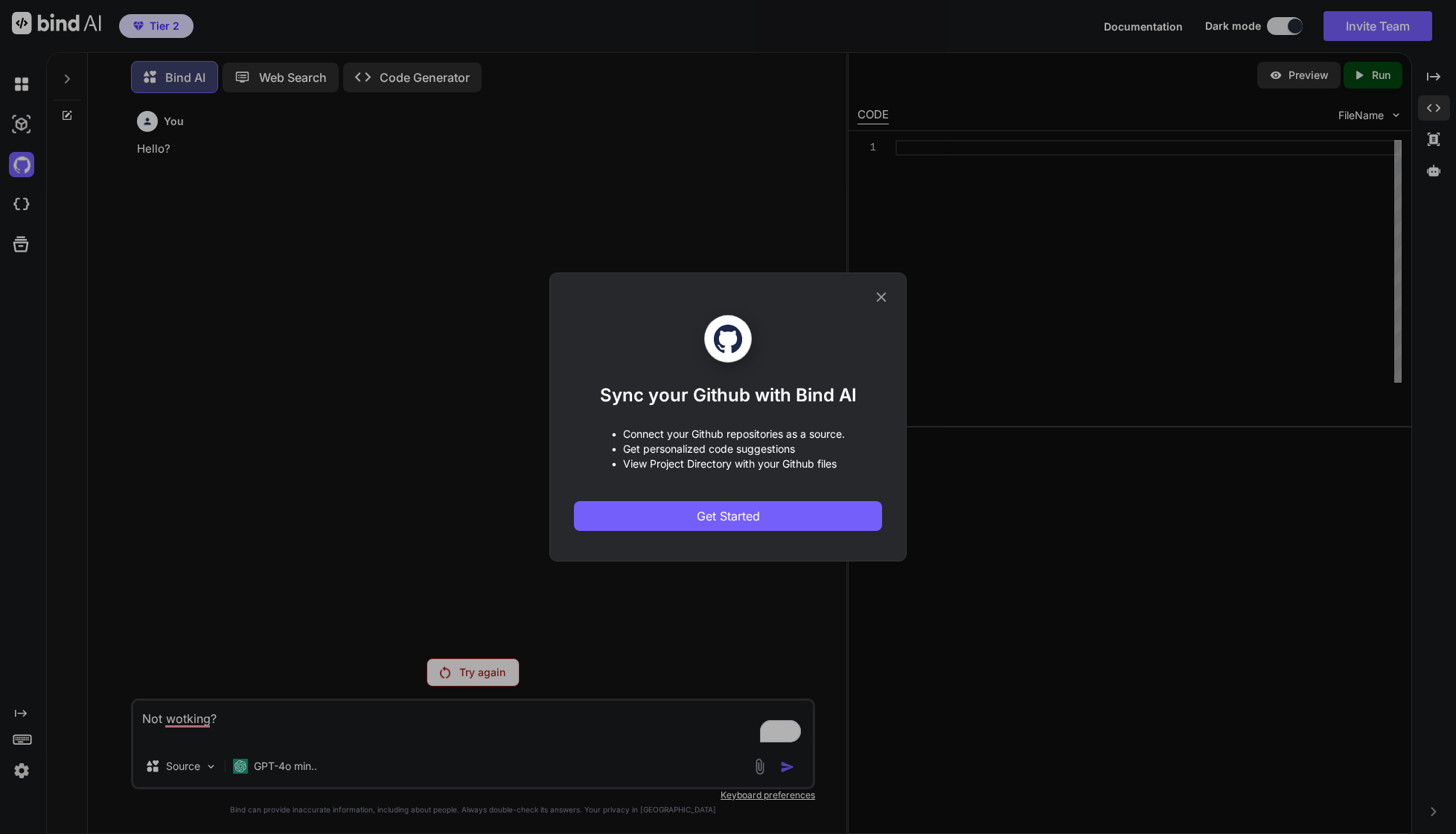
click at [879, 299] on icon at bounding box center [882, 298] width 9 height 9
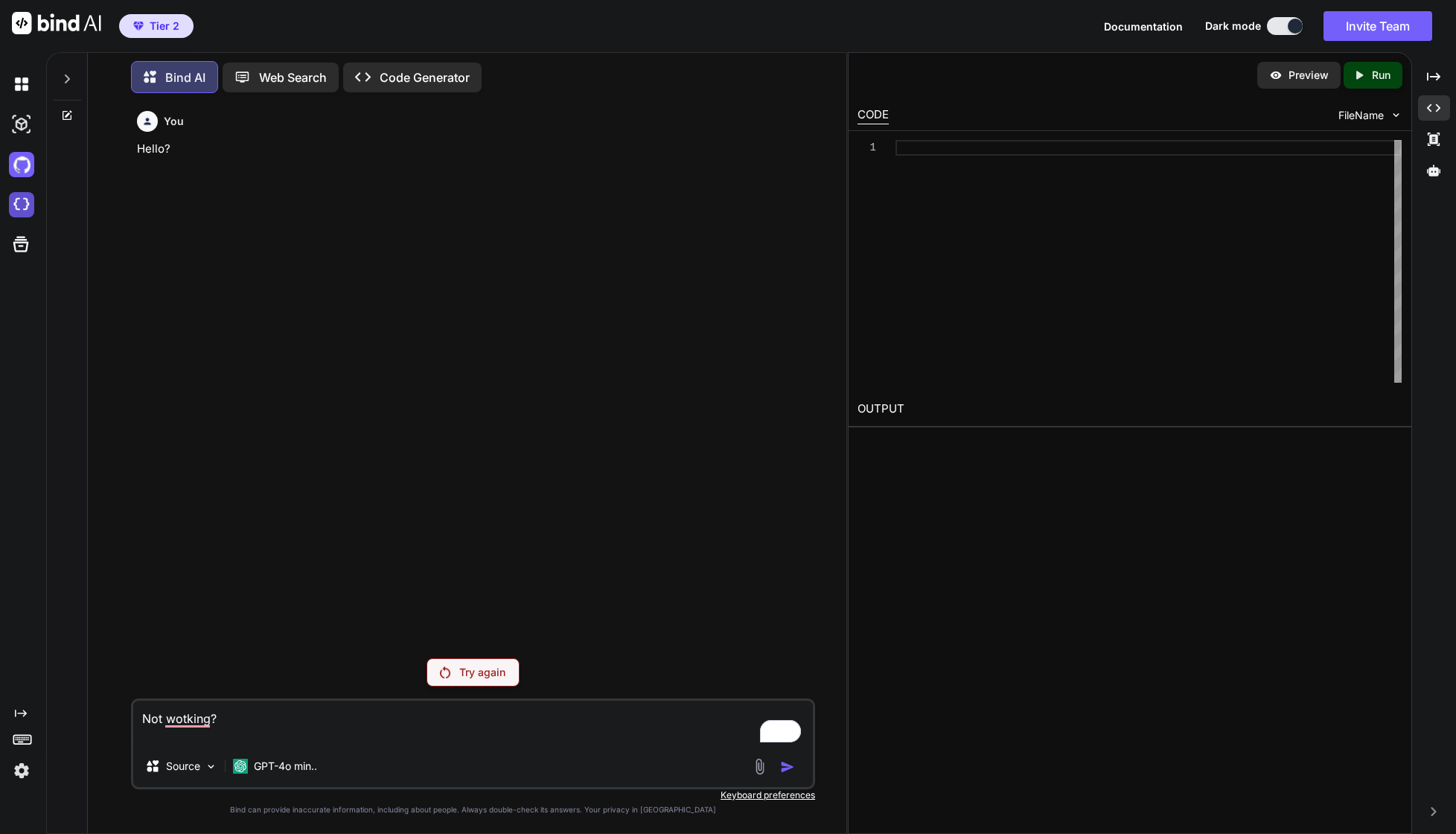
click at [19, 216] on img at bounding box center [21, 205] width 25 height 25
click at [27, 124] on img at bounding box center [21, 124] width 25 height 25
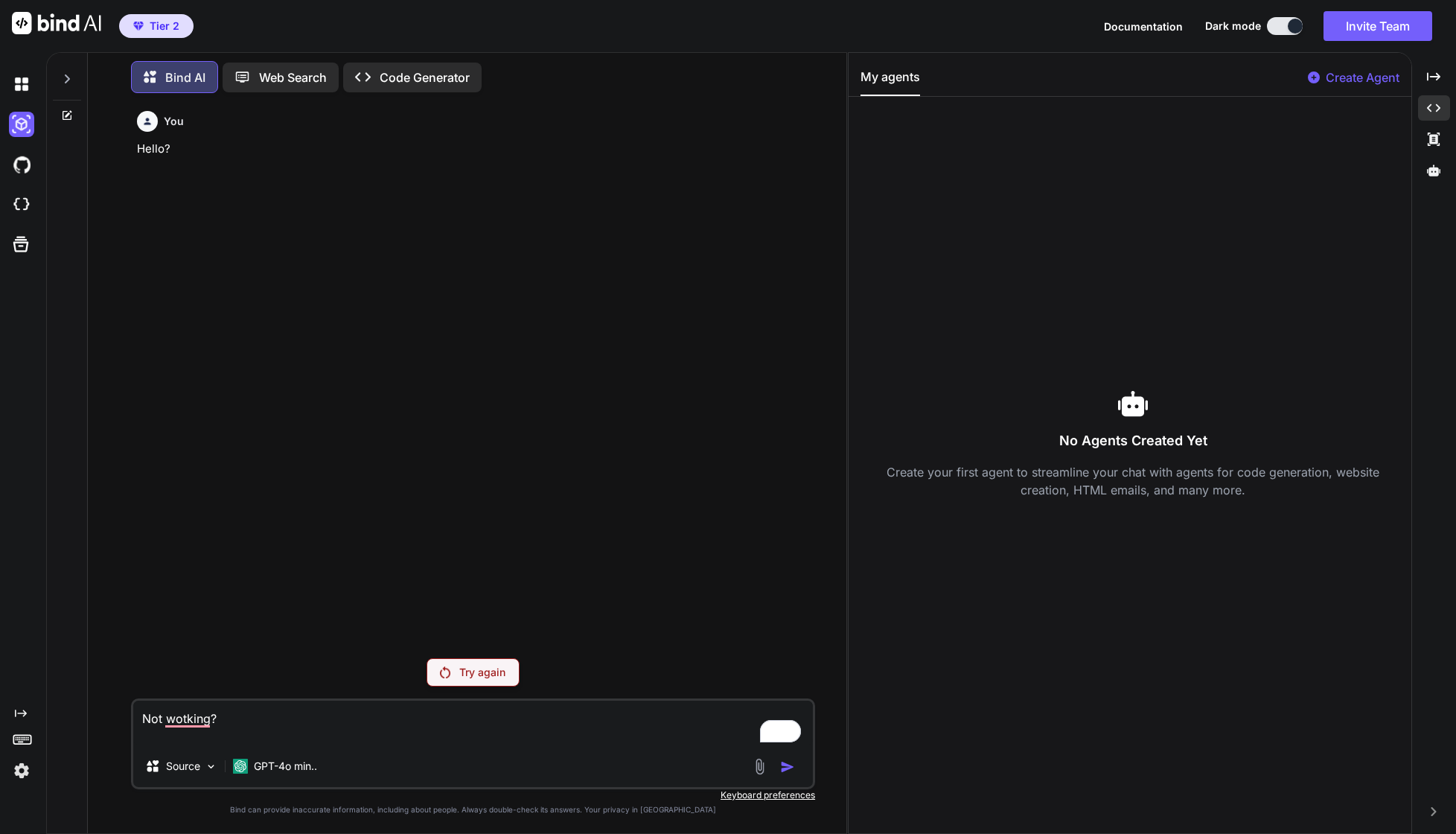
click at [70, 88] on div at bounding box center [67, 75] width 28 height 51
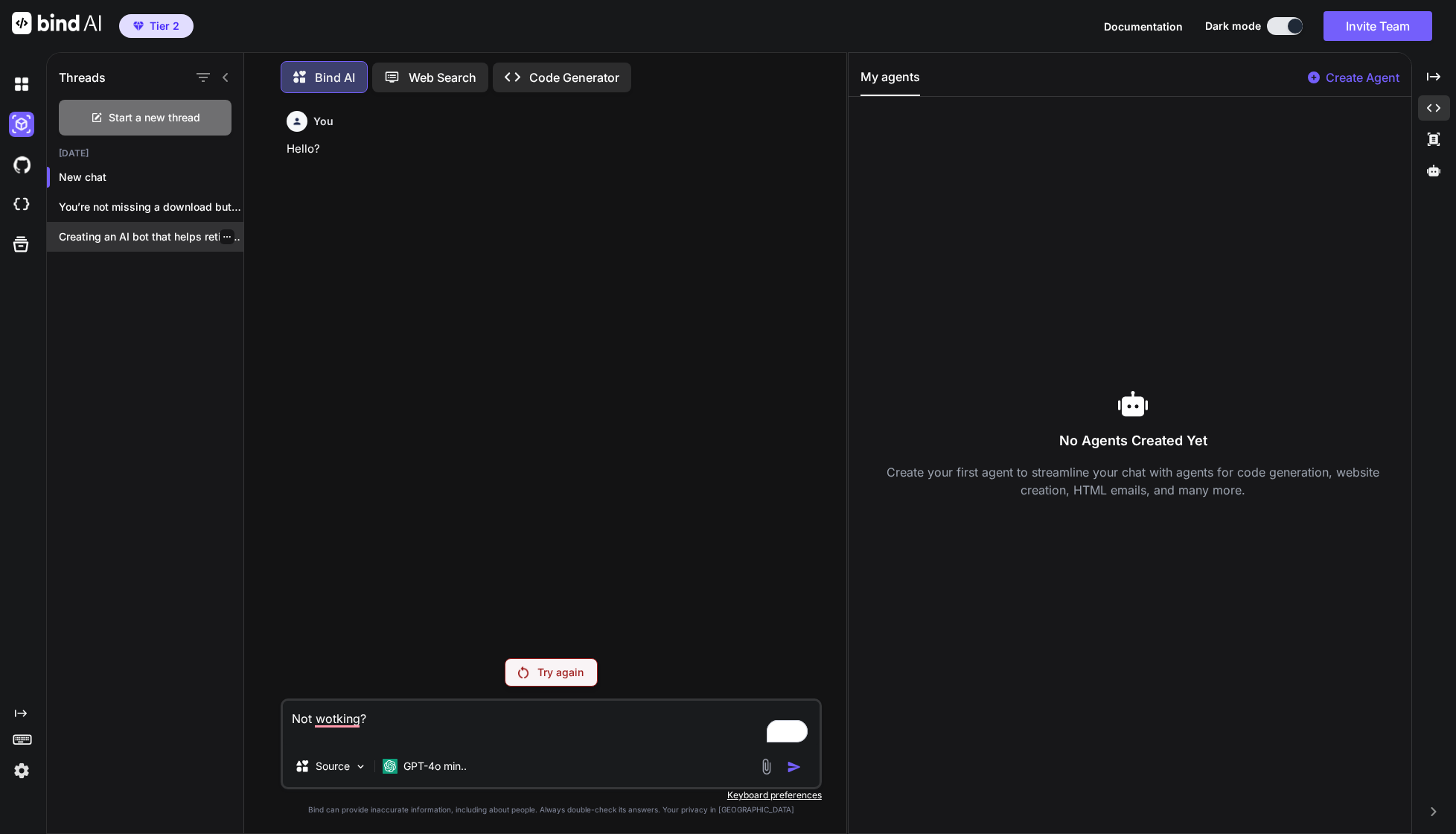
click at [98, 230] on p "Creating an AI bot that helps retirees..." at bounding box center [150, 236] width 185 height 15
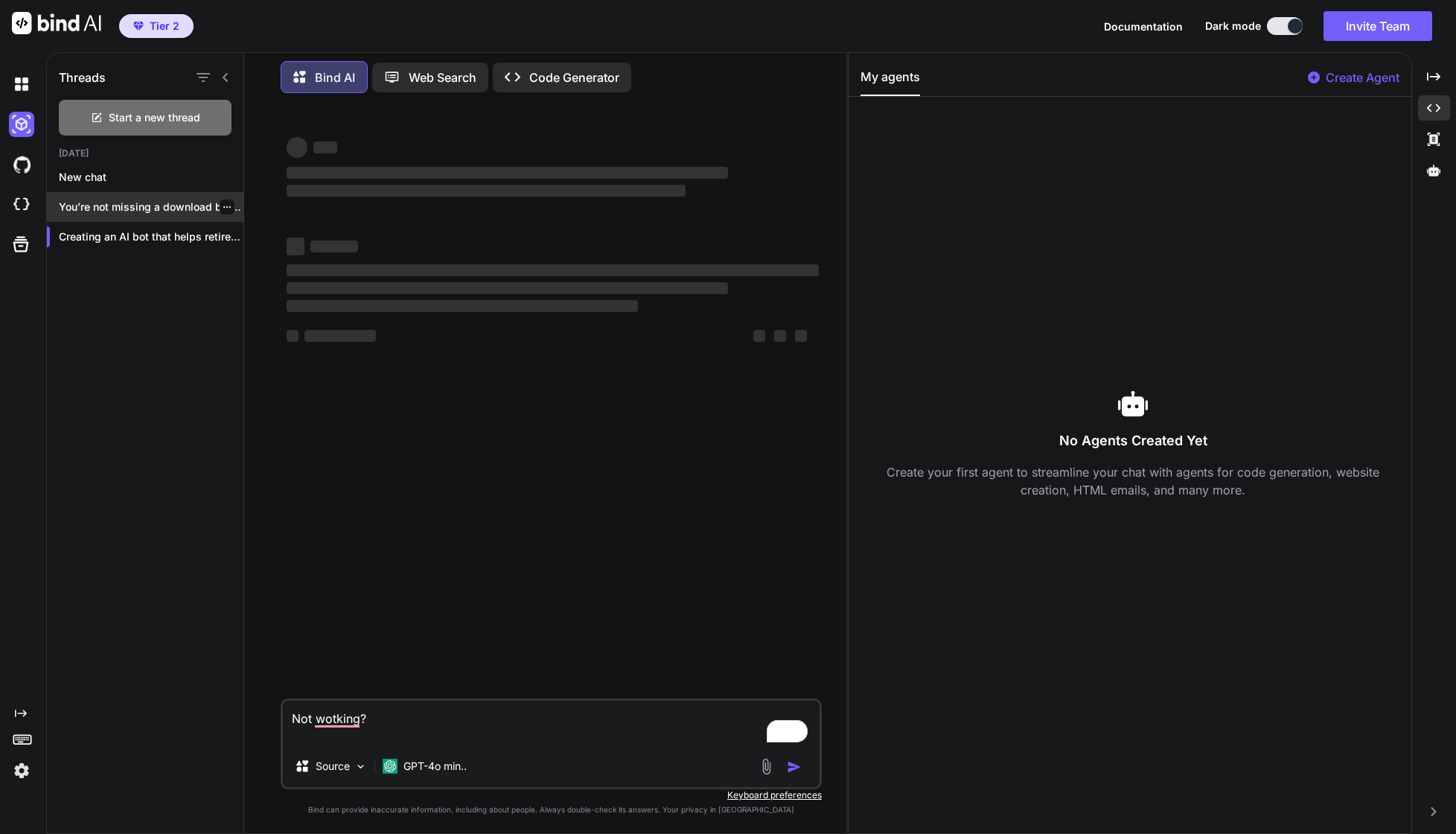
click at [107, 200] on p "You’re not missing a download button—SiteGround’s File..." at bounding box center [150, 207] width 185 height 15
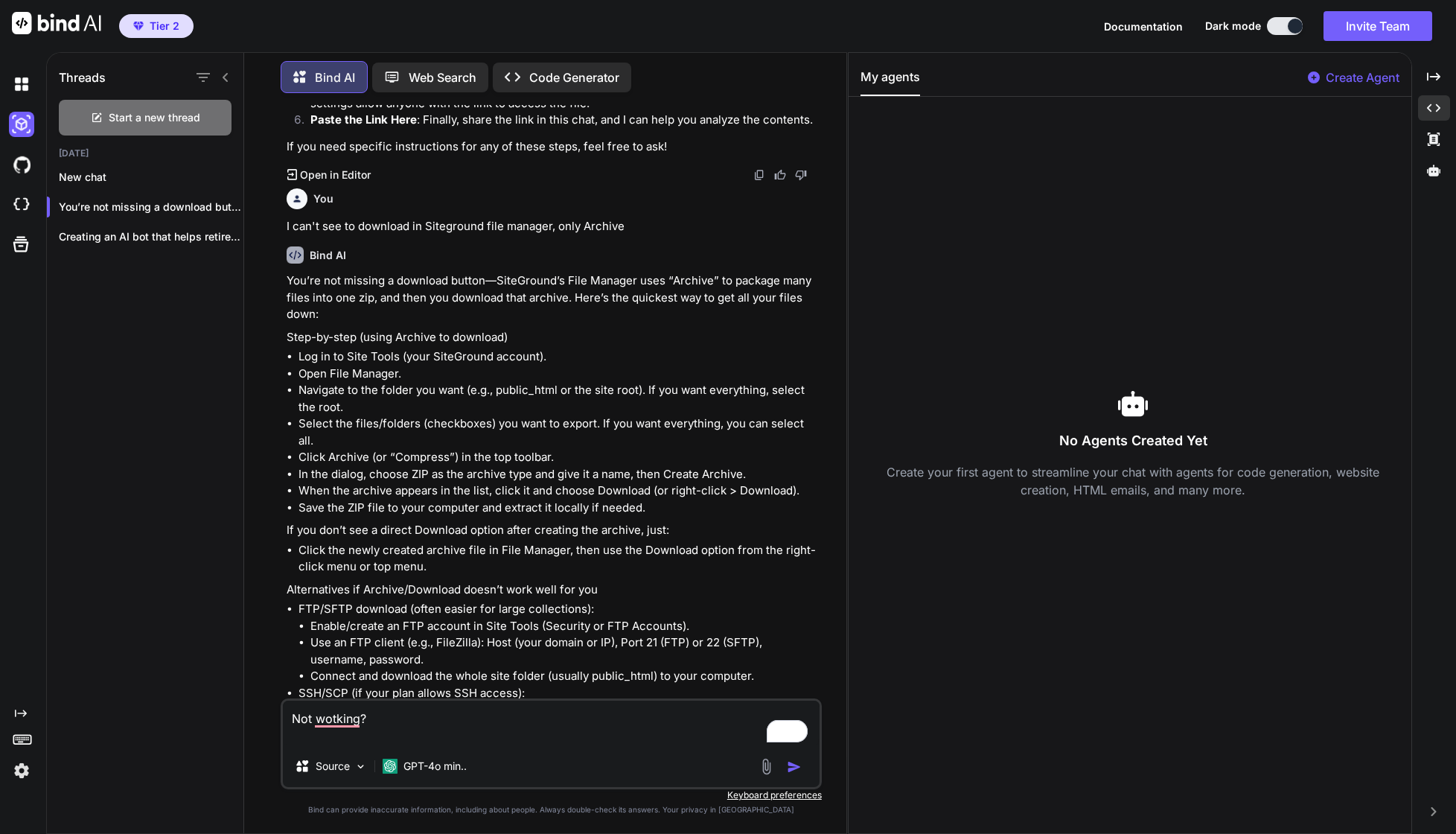
scroll to position [2713, 0]
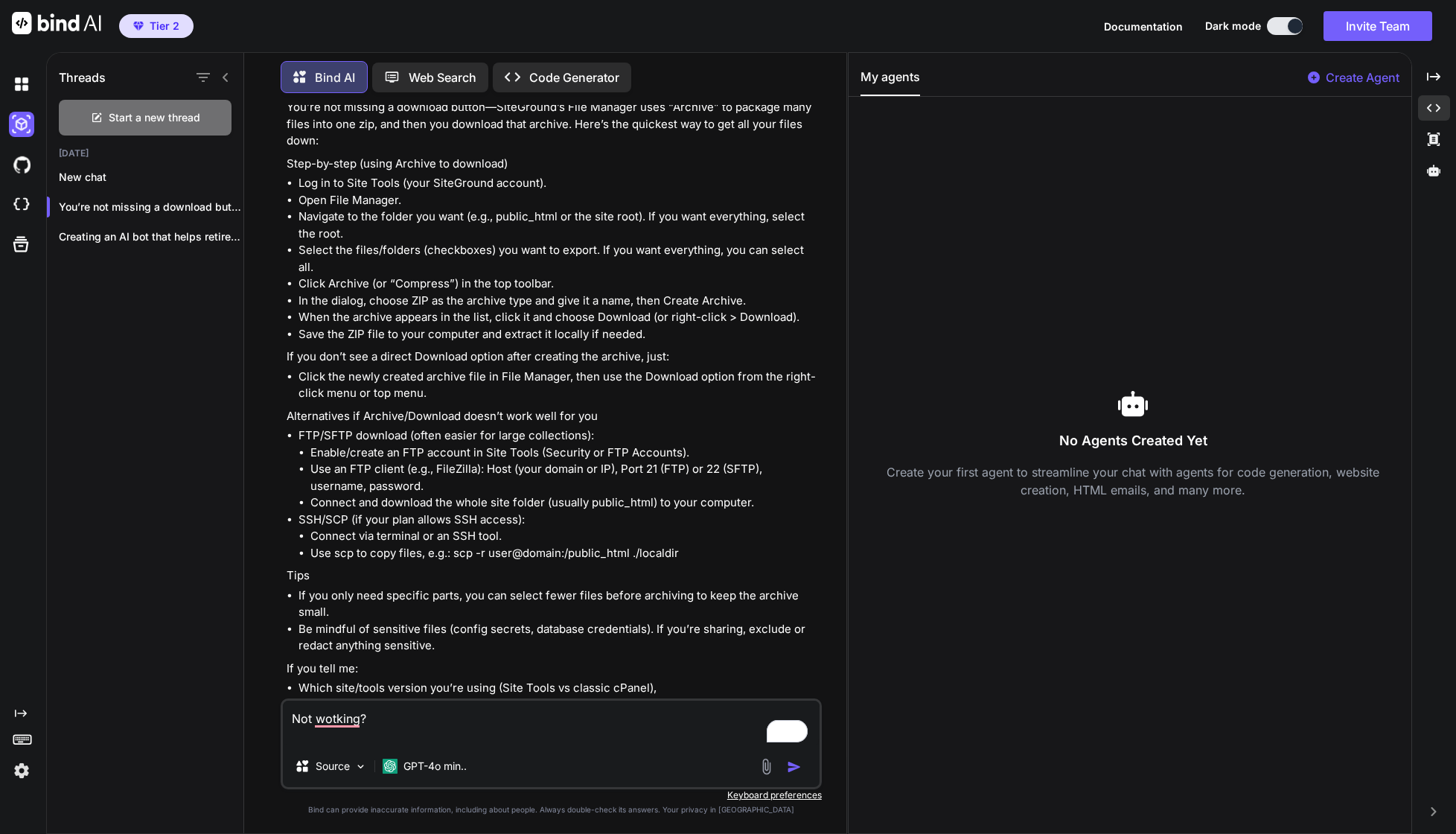
click at [368, 716] on textarea "Not wotking?" at bounding box center [551, 723] width 537 height 44
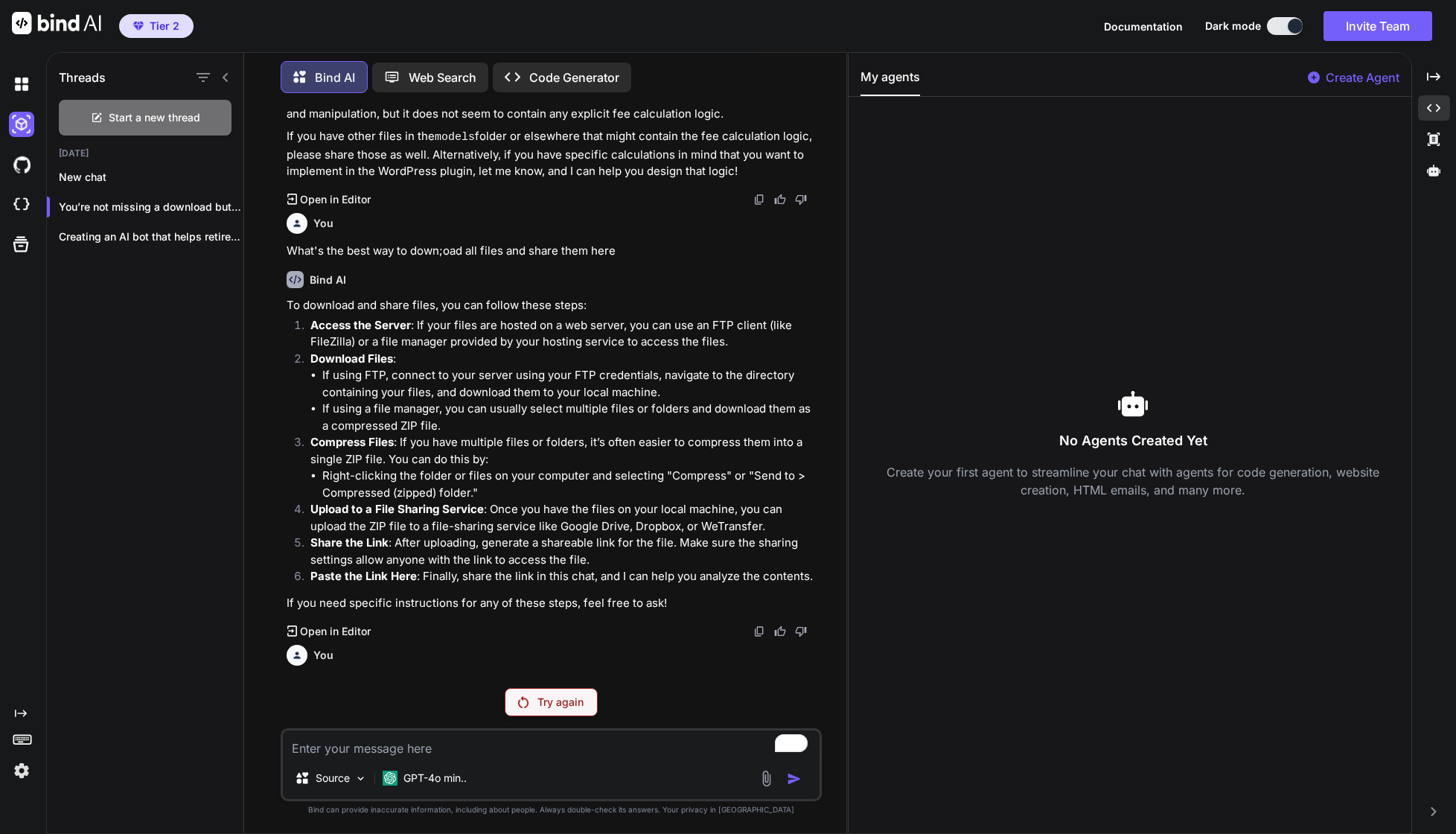
scroll to position [1858, 0]
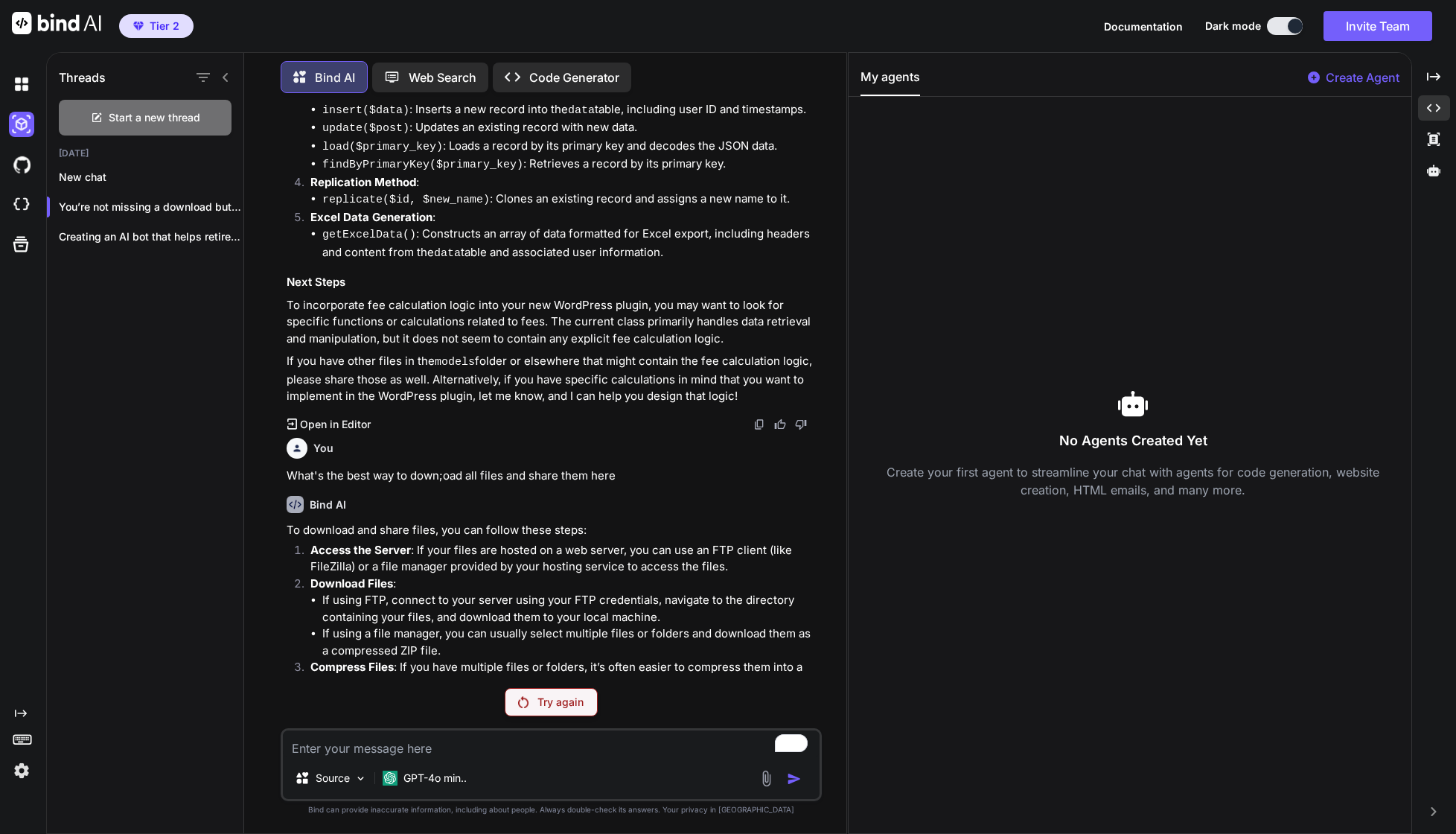
click at [805, 419] on img at bounding box center [800, 424] width 12 height 12
click at [802, 419] on img at bounding box center [800, 424] width 12 height 12
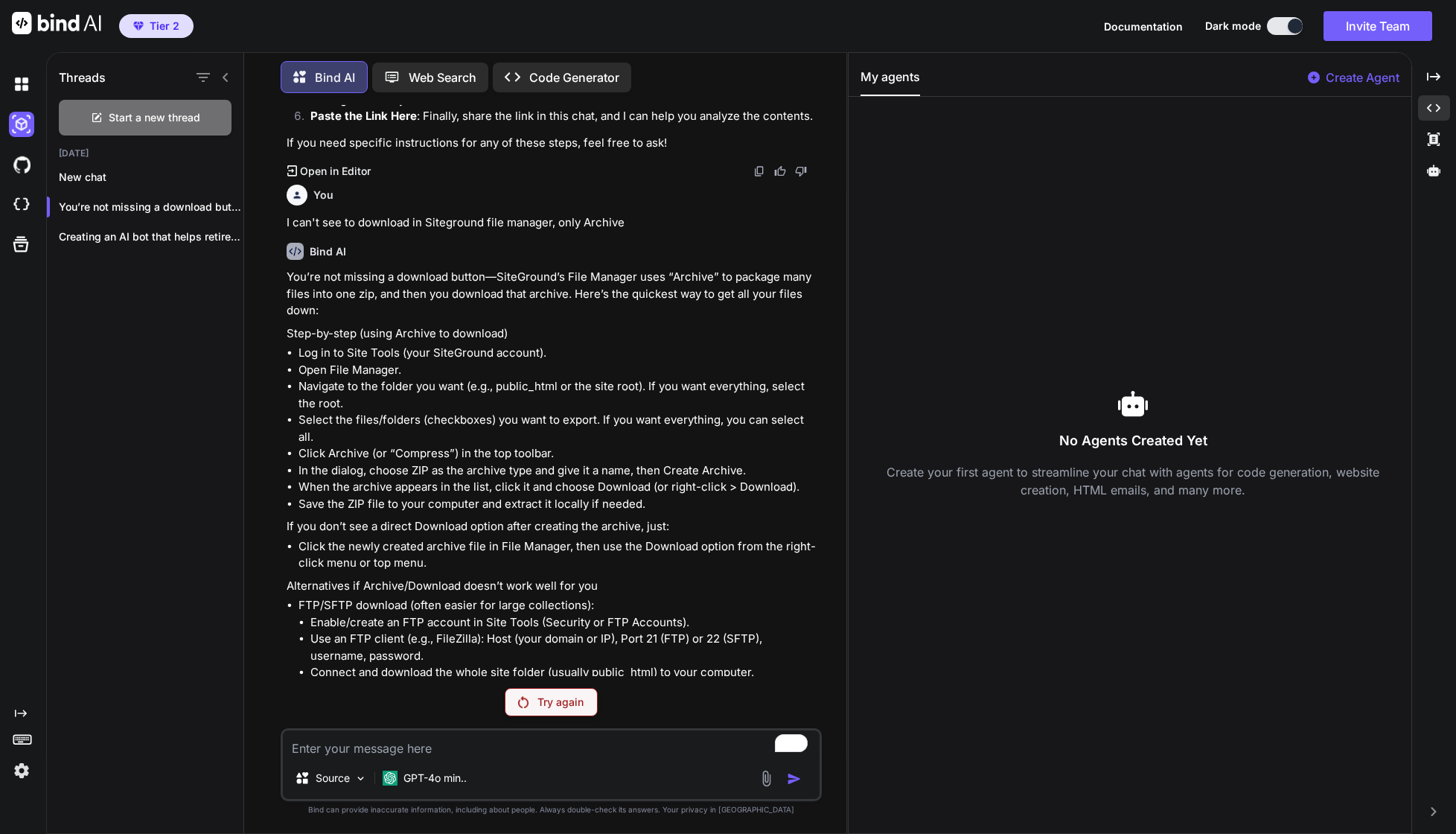
scroll to position [2787, 0]
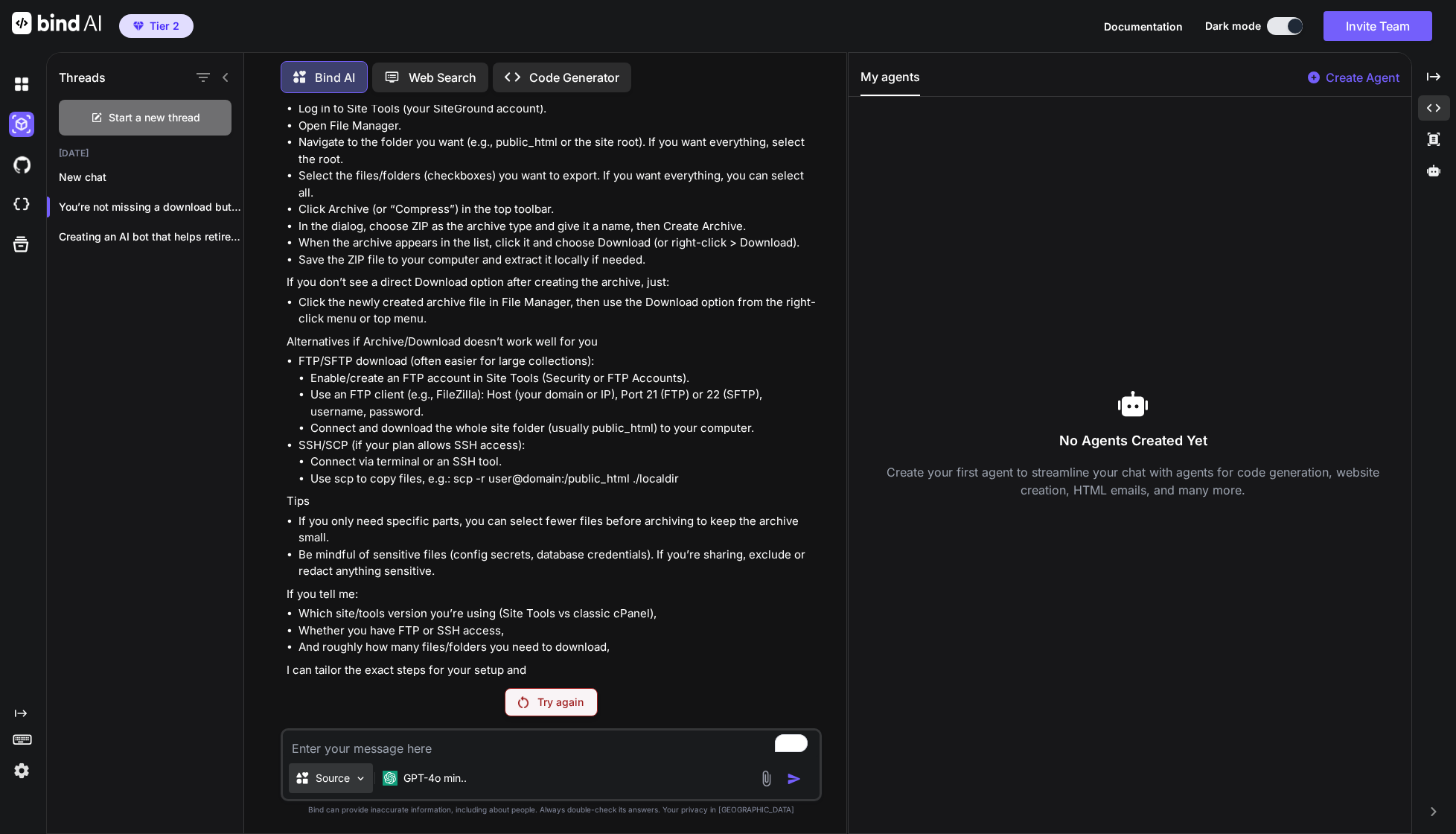
click at [336, 782] on p "Source" at bounding box center [333, 778] width 34 height 15
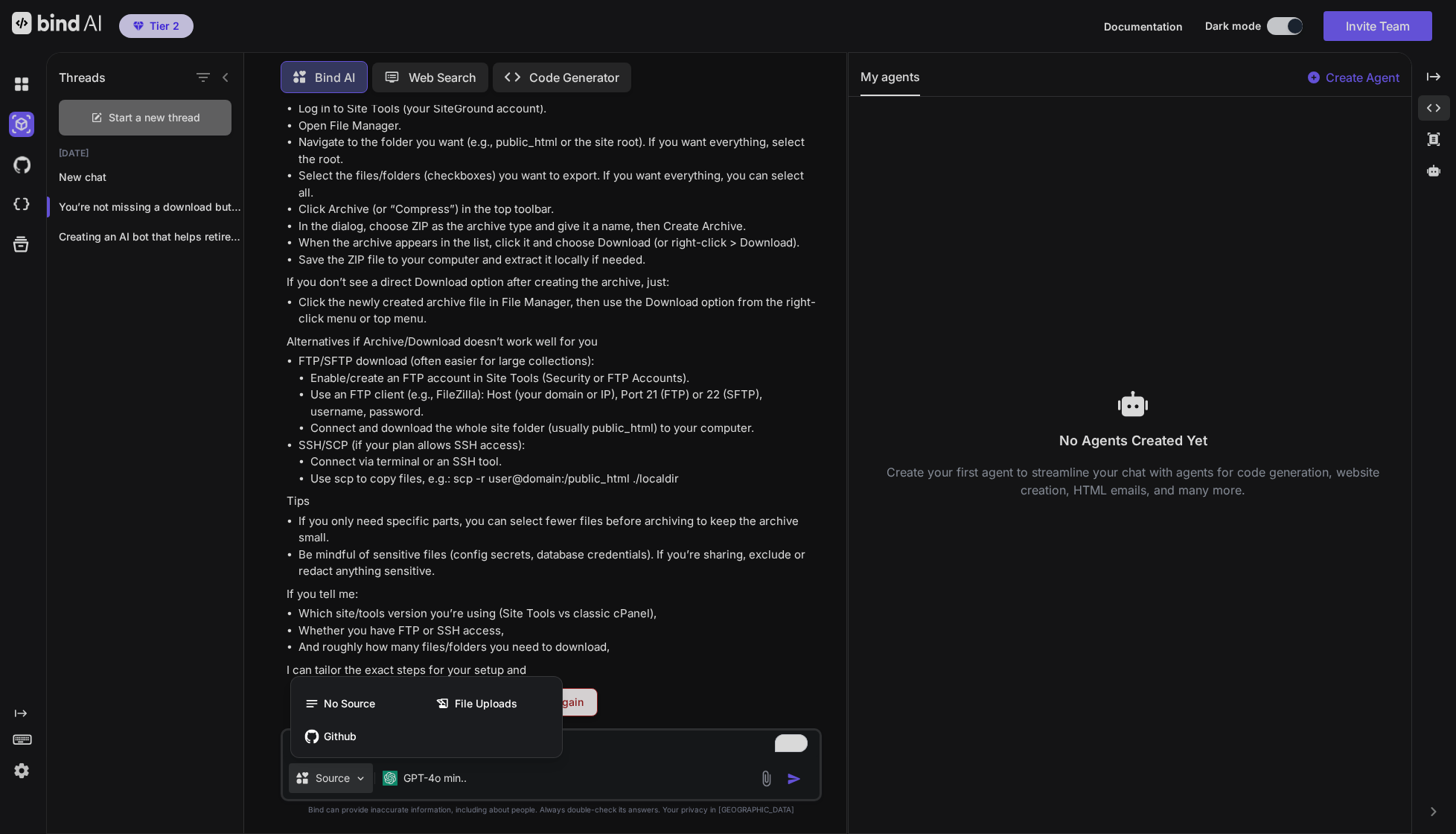
click at [508, 778] on div at bounding box center [728, 417] width 1456 height 834
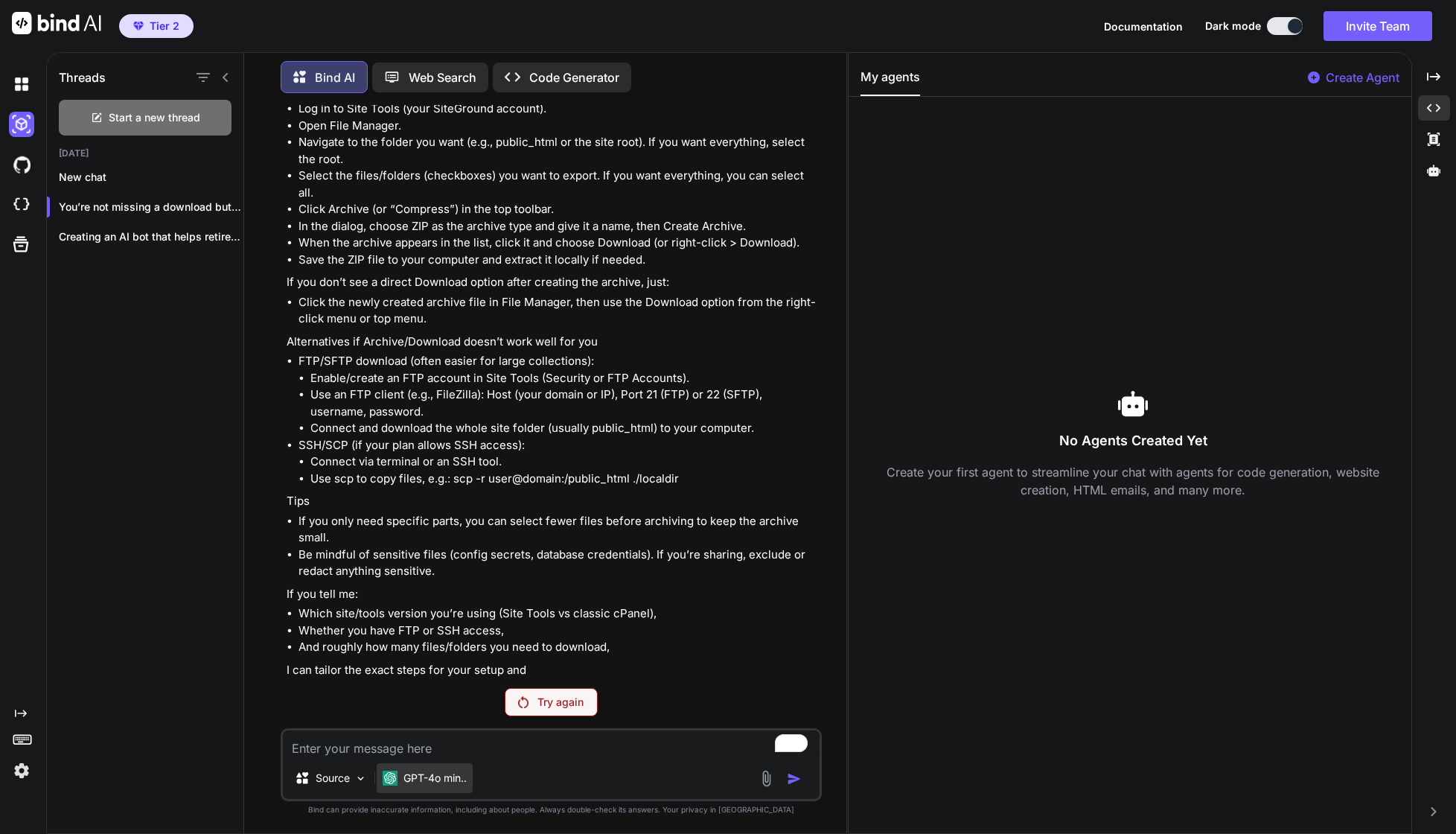
click at [422, 783] on p "GPT-4o min.." at bounding box center [435, 778] width 63 height 15
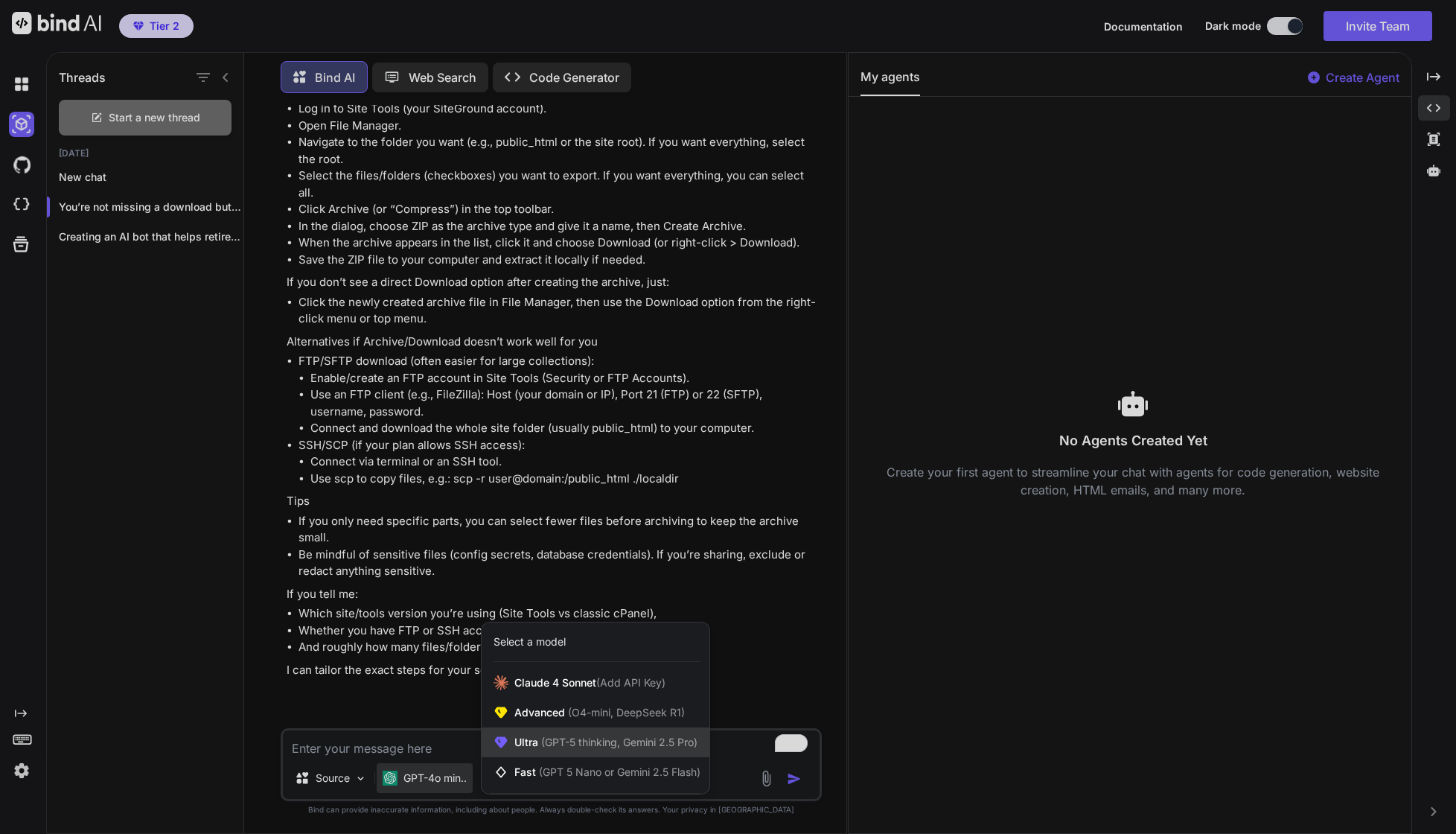
click at [545, 744] on span "(GPT-5 thinking, Gemini 2.5 Pro)" at bounding box center [618, 742] width 159 height 12
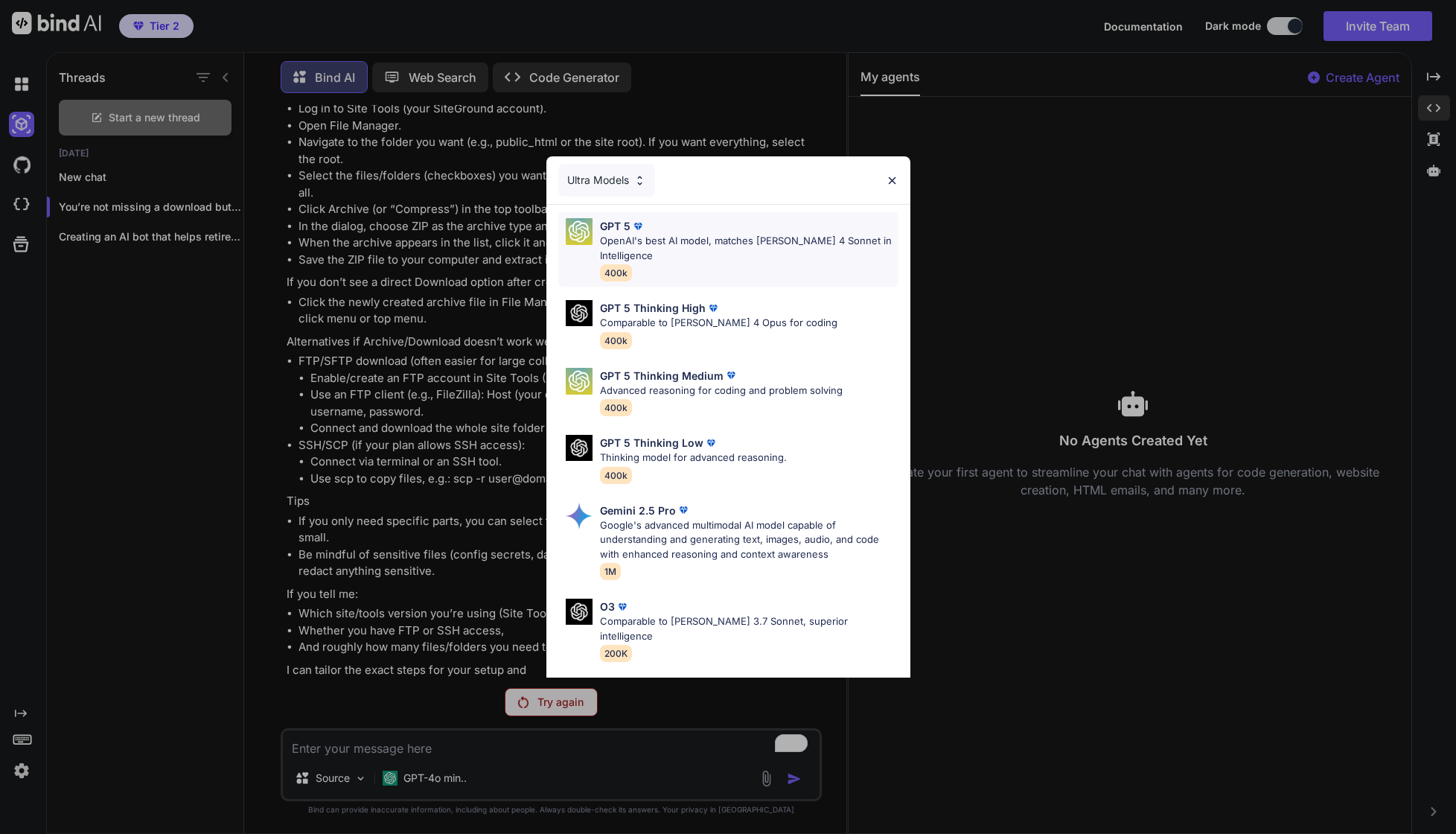
click at [639, 253] on p "OpenAI's best AI model, matches Claude 4 Sonnet in Intelligence" at bounding box center [749, 248] width 298 height 29
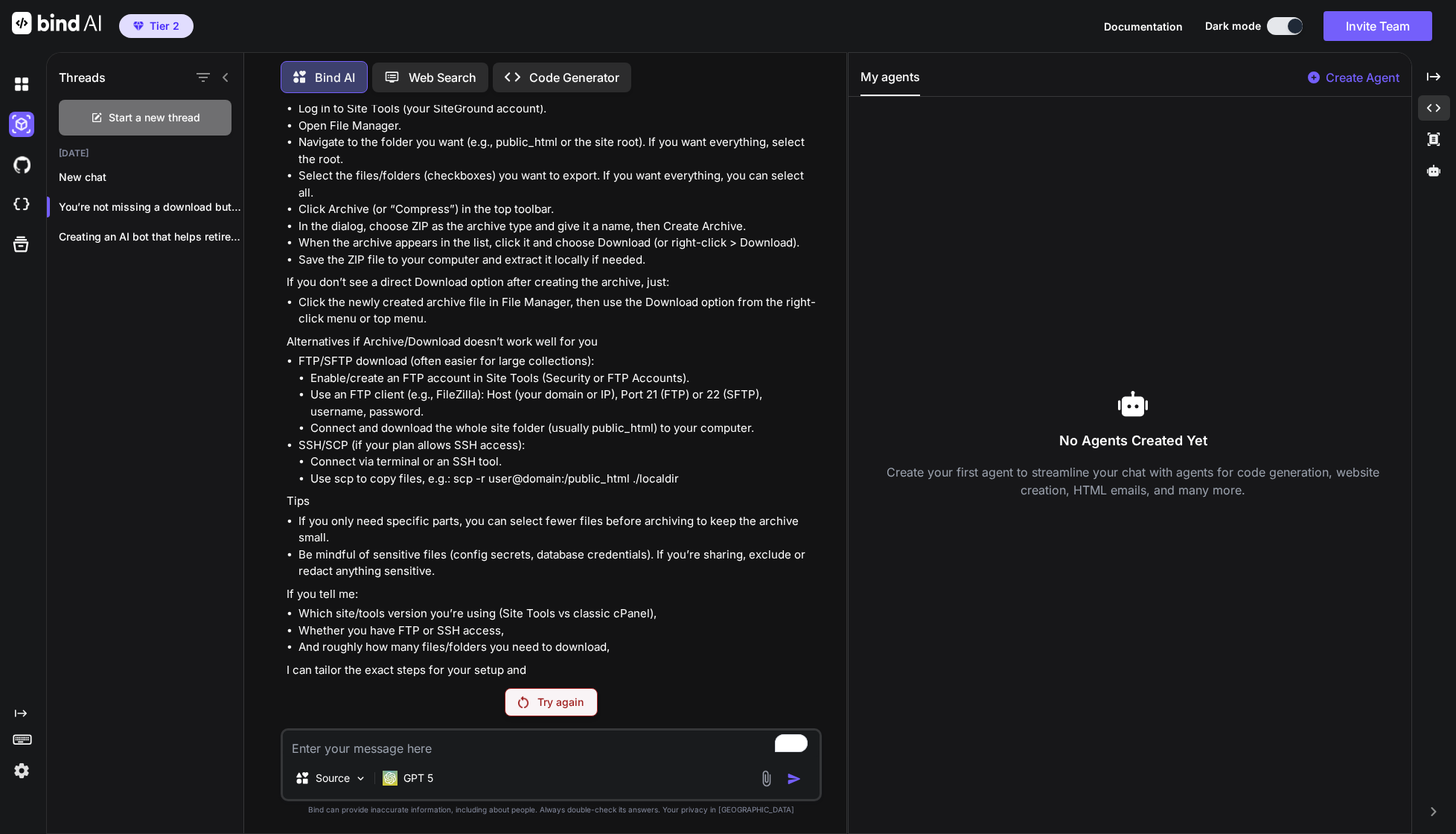
click at [554, 699] on p "Try again" at bounding box center [560, 701] width 46 height 15
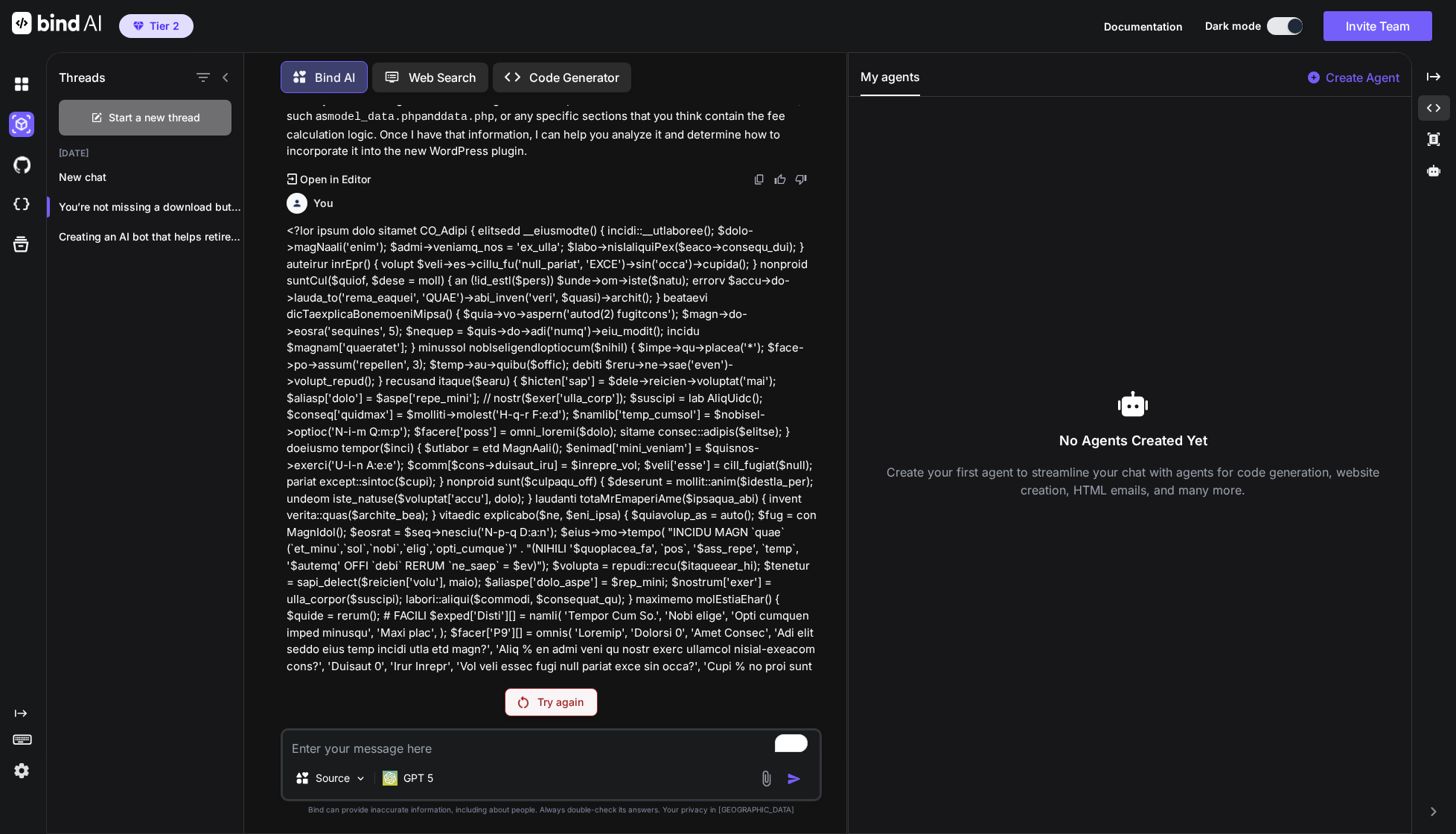
scroll to position [0, 0]
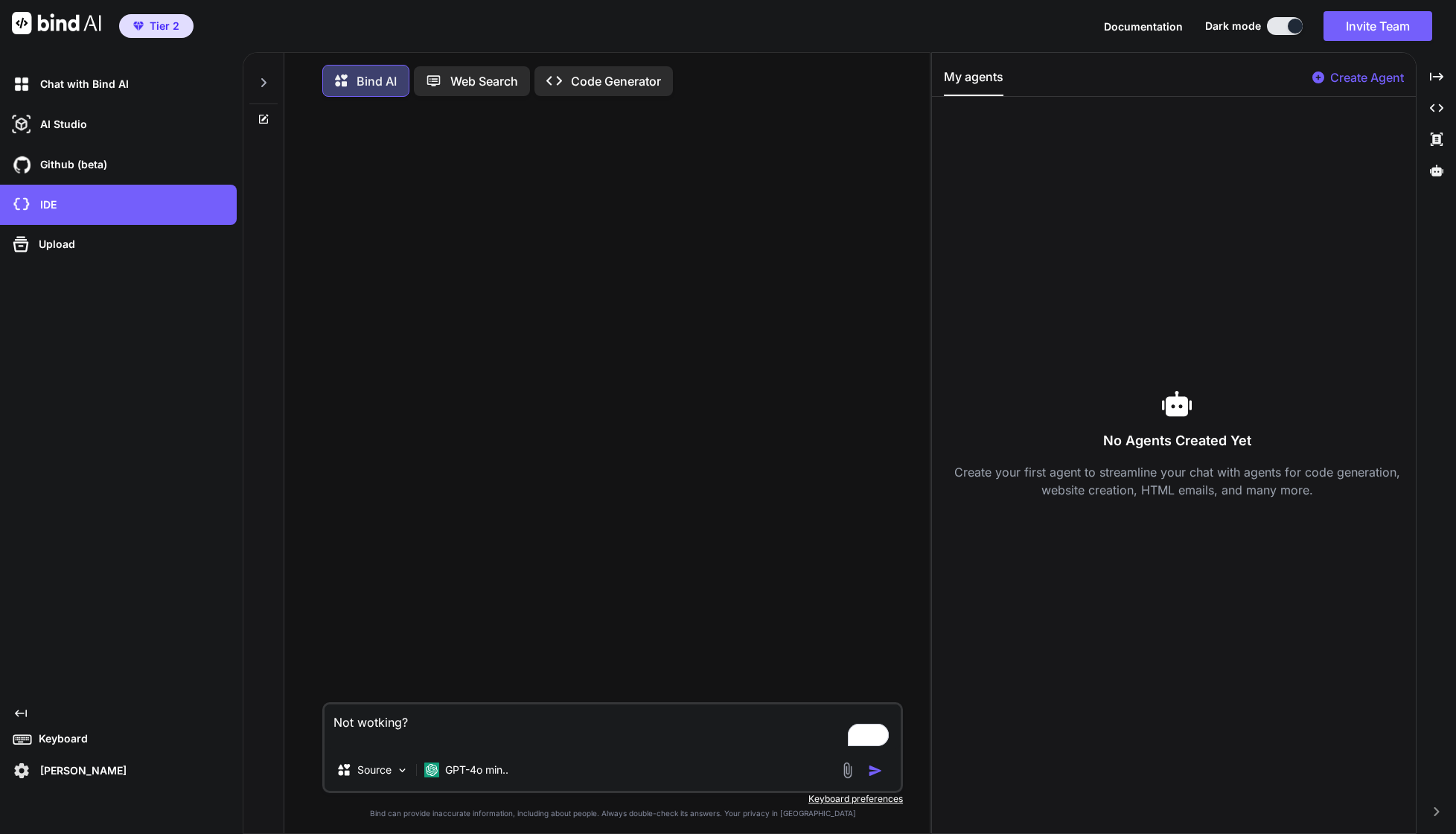
type textarea "x"
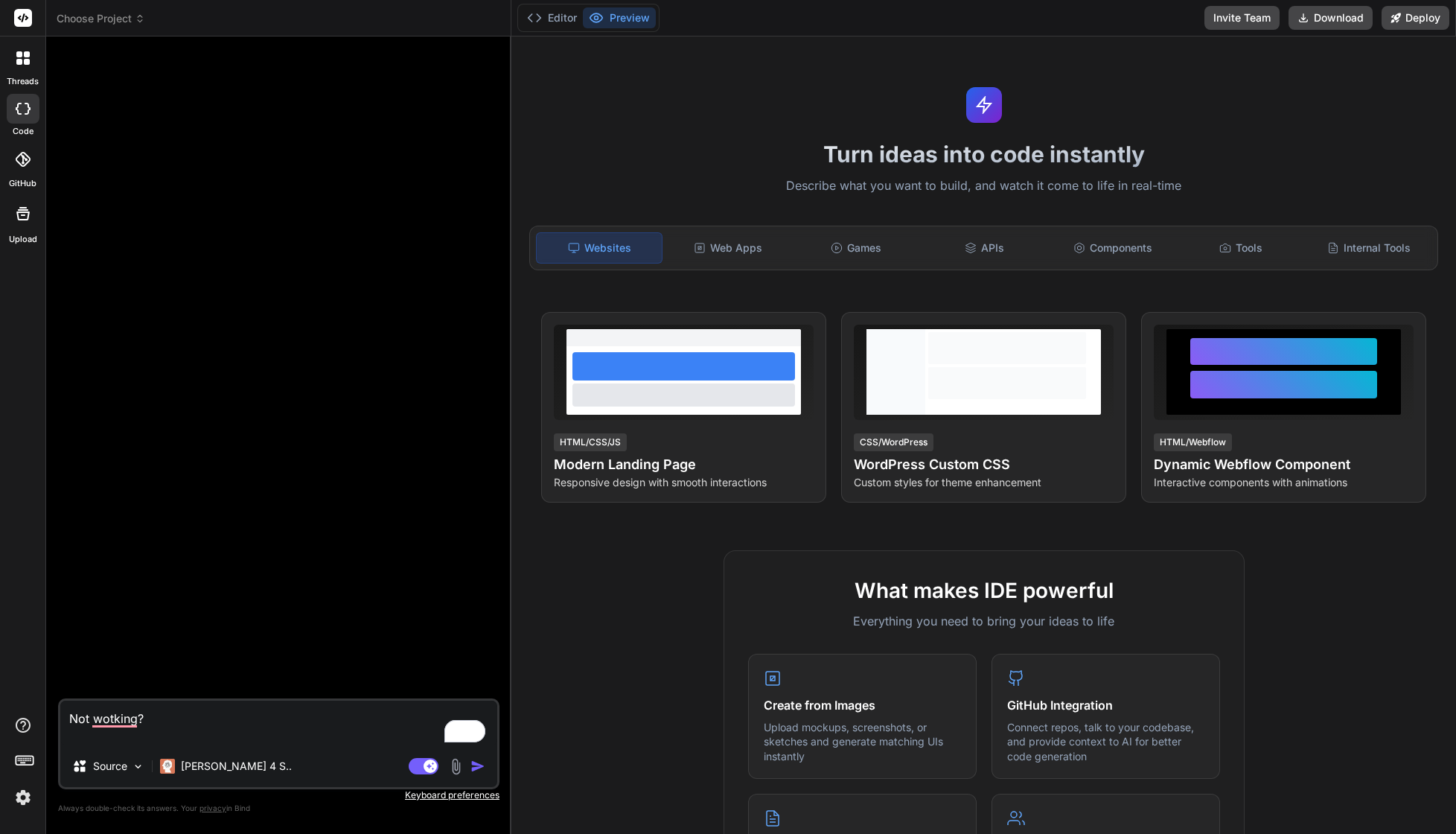
type textarea "x"
